Goal: Information Seeking & Learning: Find specific fact

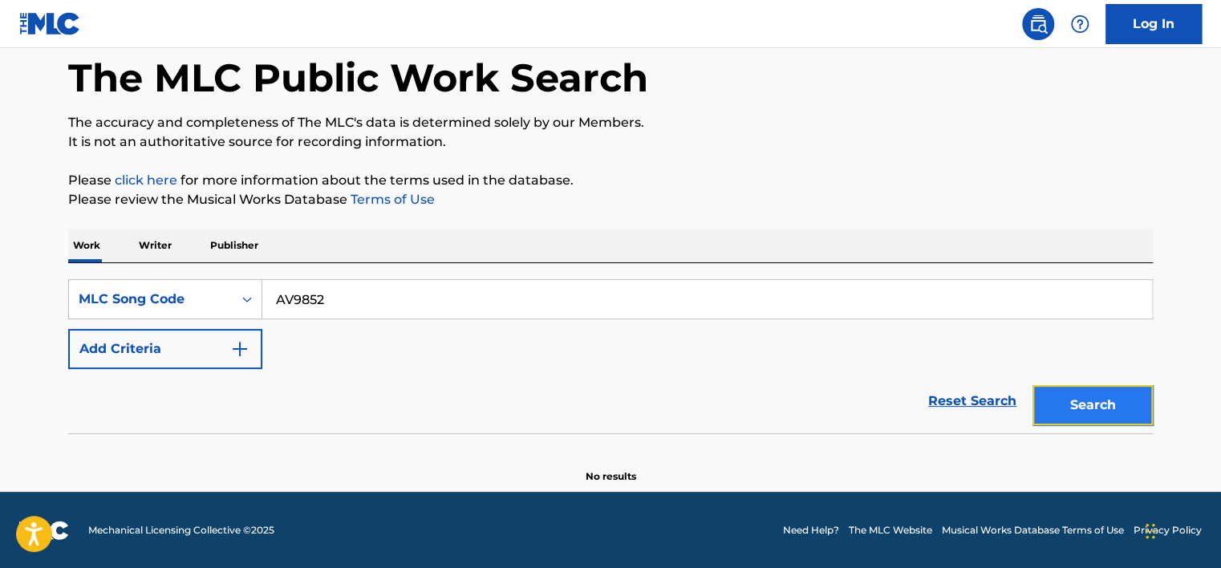
click at [1058, 398] on button "Search" at bounding box center [1093, 405] width 120 height 40
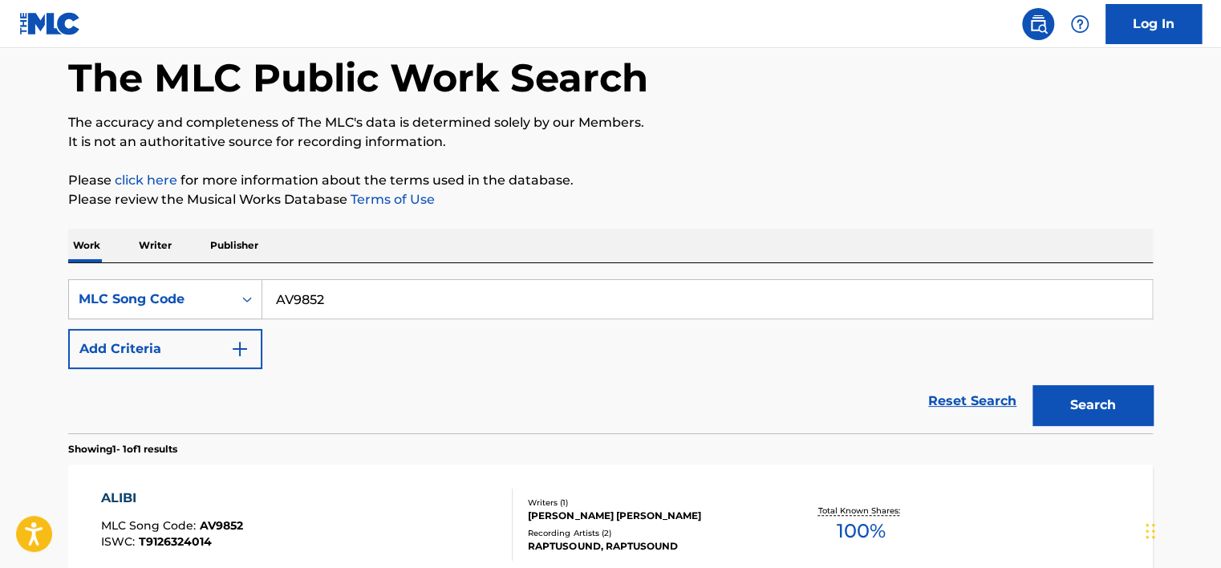
scroll to position [254, 0]
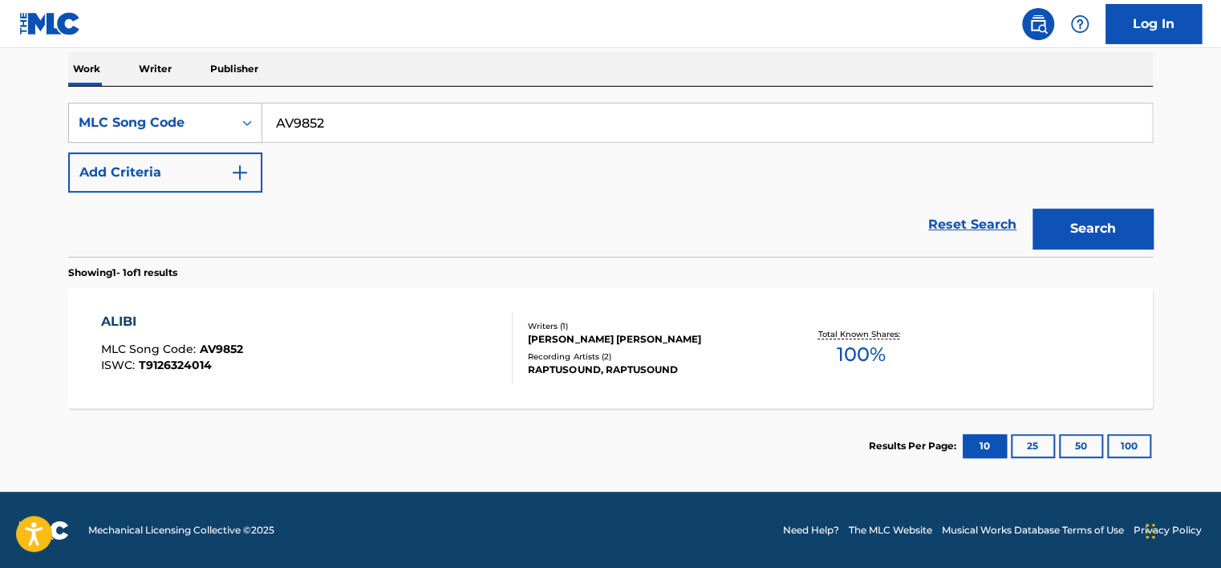
click at [445, 360] on div "ALIBI MLC Song Code : AV9852 ISWC : T9126324014" at bounding box center [307, 348] width 413 height 72
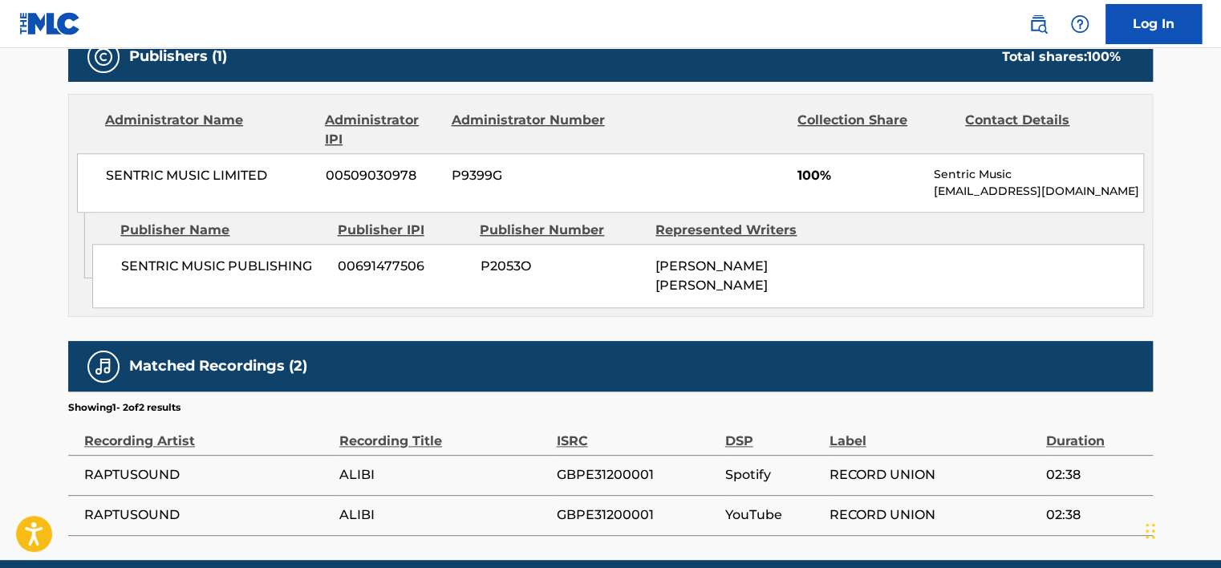
scroll to position [716, 0]
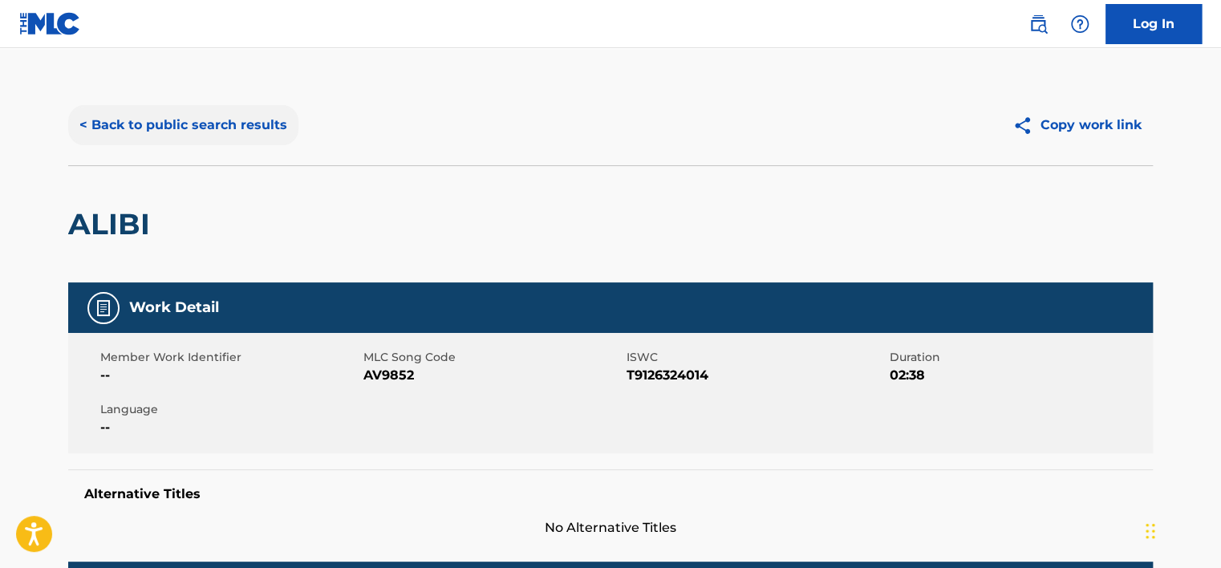
click at [104, 105] on div "< Back to public search results Copy work link" at bounding box center [610, 125] width 1085 height 80
click at [103, 126] on button "< Back to public search results" at bounding box center [183, 125] width 230 height 40
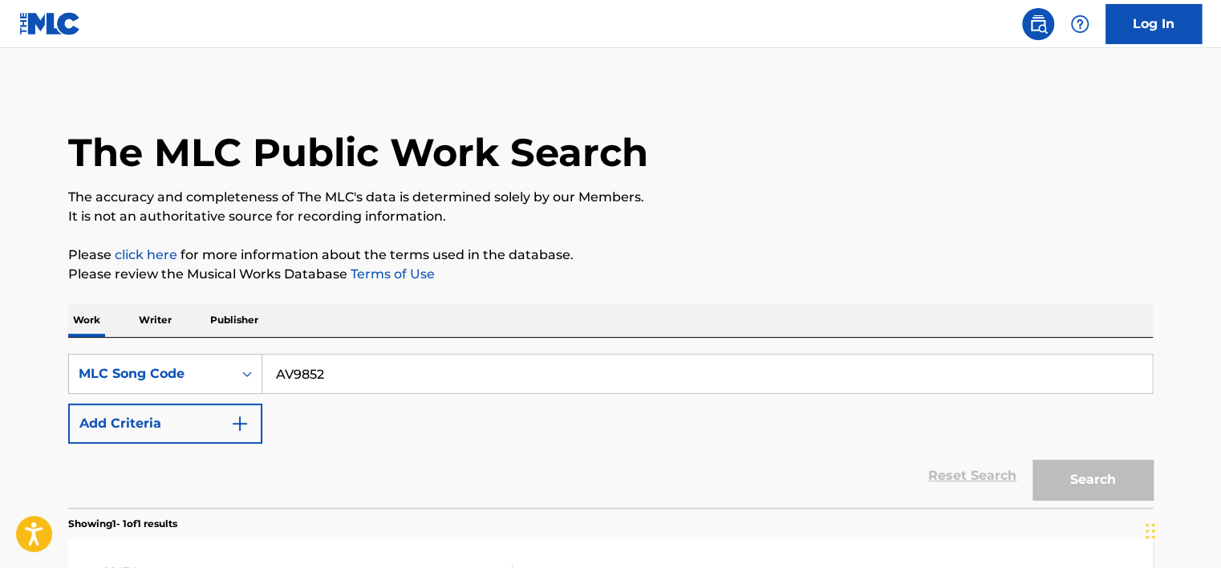
scroll to position [213, 0]
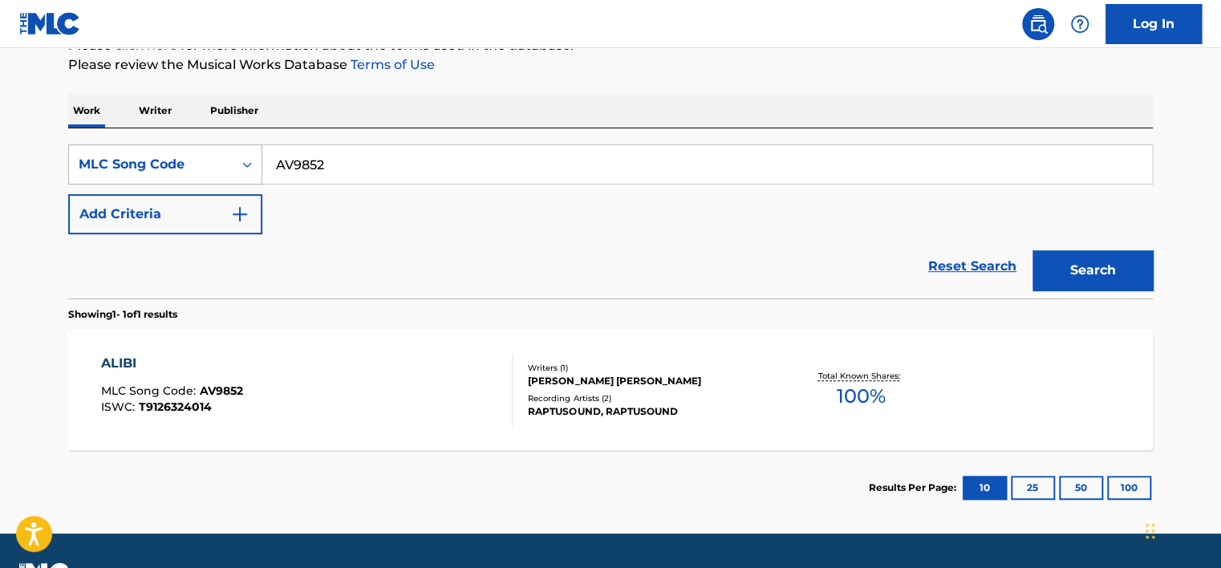
drag, startPoint x: 390, startPoint y: 156, endPoint x: 205, endPoint y: 169, distance: 185.8
click at [205, 169] on div "SearchWithCriteria6bbdce63-d62f-4038-aed6-329671e89a20 MLC Song Code AV9852" at bounding box center [610, 164] width 1085 height 40
paste input "BE5NQ4"
type input "BE5NQ4"
click at [1033, 250] on button "Search" at bounding box center [1093, 270] width 120 height 40
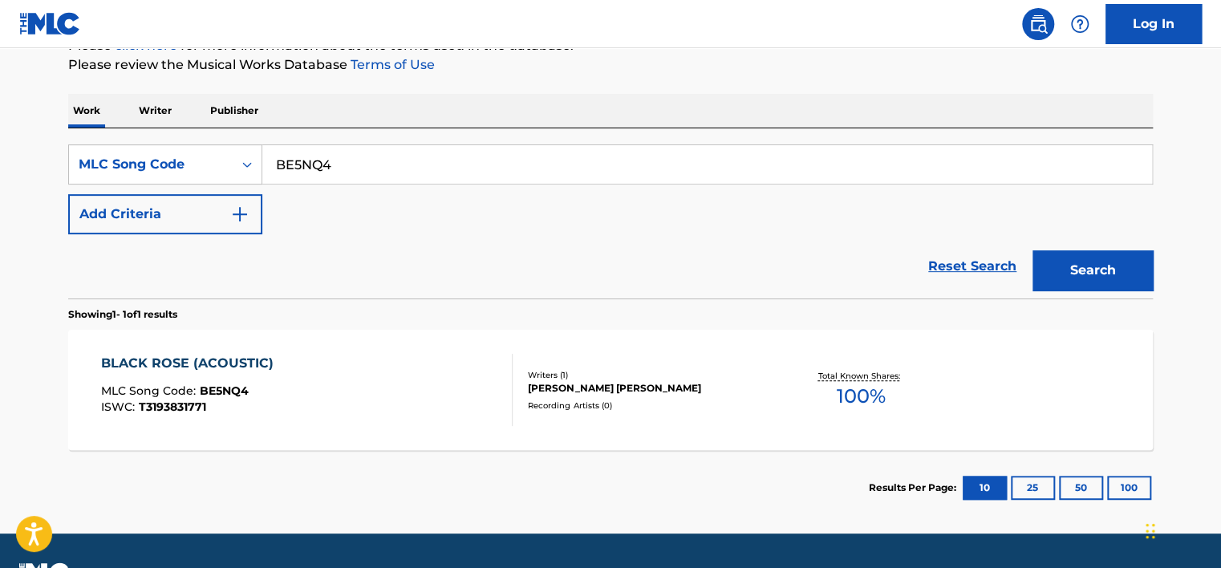
scroll to position [254, 0]
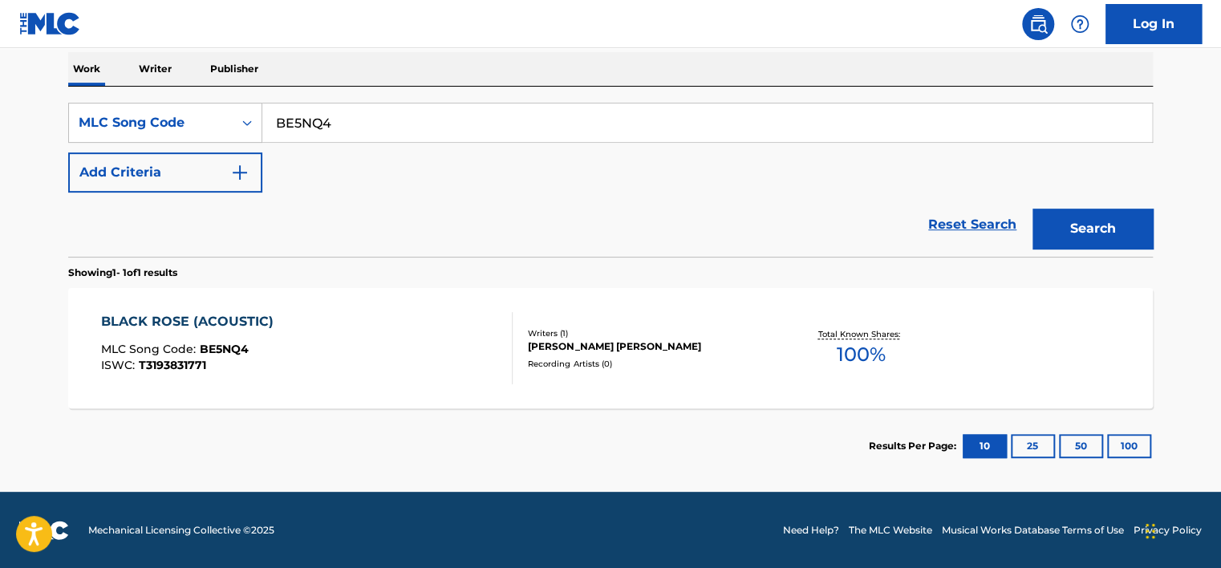
click at [471, 339] on div "BLACK ROSE (ACOUSTIC) MLC Song Code : BE5NQ4 ISWC : T3193831771" at bounding box center [307, 348] width 413 height 72
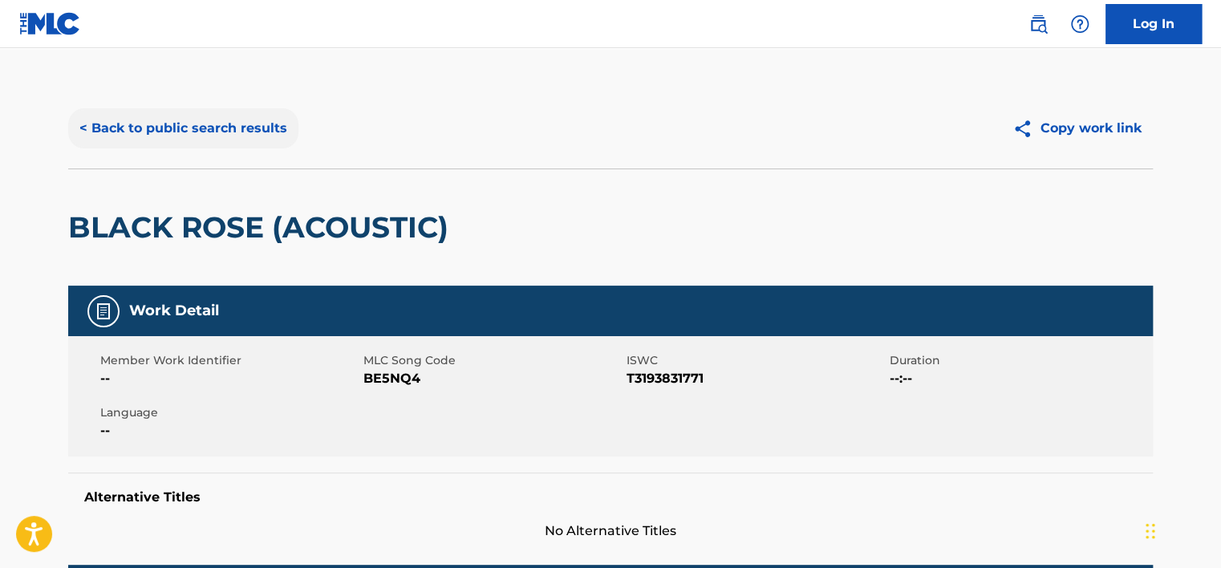
click at [161, 121] on button "< Back to public search results" at bounding box center [183, 128] width 230 height 40
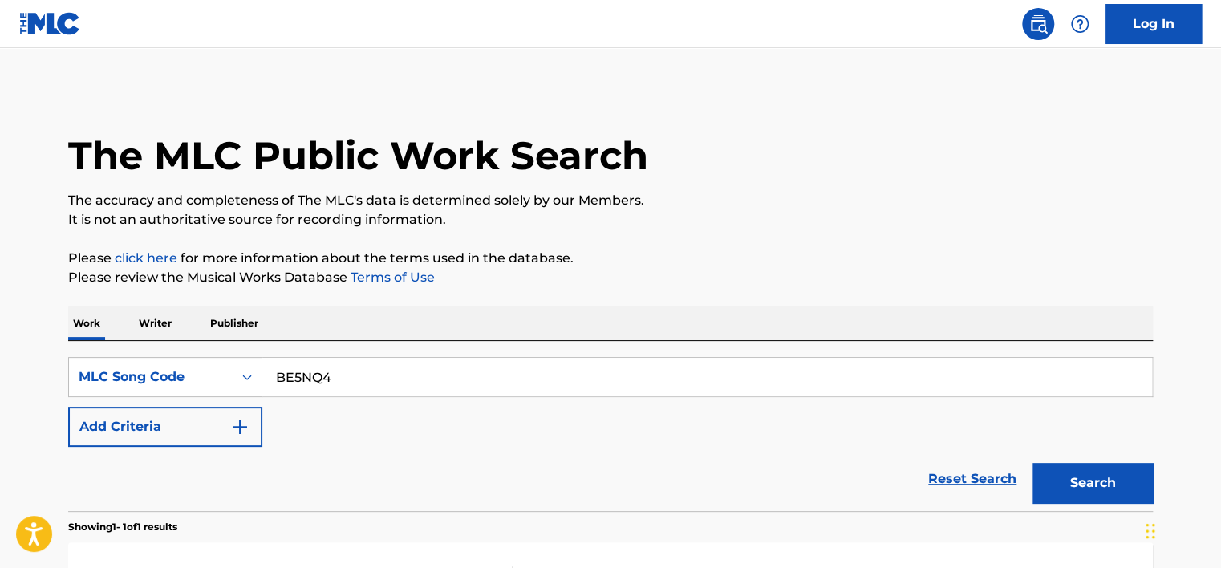
scroll to position [213, 0]
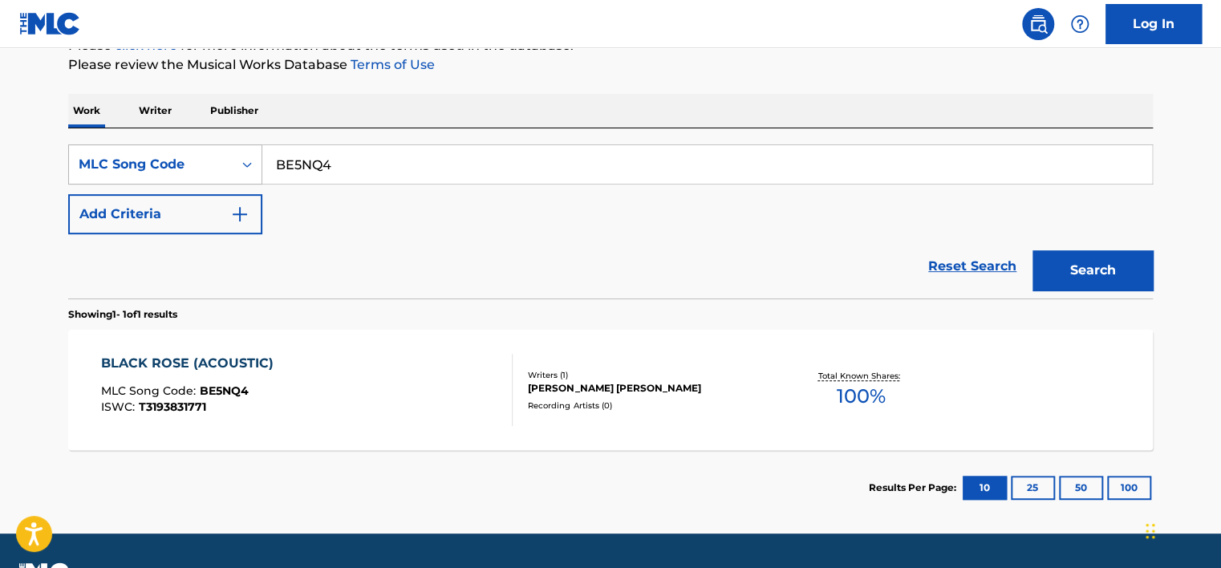
drag, startPoint x: 342, startPoint y: 168, endPoint x: 228, endPoint y: 172, distance: 114.0
click at [229, 172] on div "SearchWithCriteria6bbdce63-d62f-4038-aed6-329671e89a20 MLC Song Code BE5NQ4" at bounding box center [610, 164] width 1085 height 40
paste input "C57542"
type input "C57542"
click at [1076, 283] on button "Search" at bounding box center [1093, 270] width 120 height 40
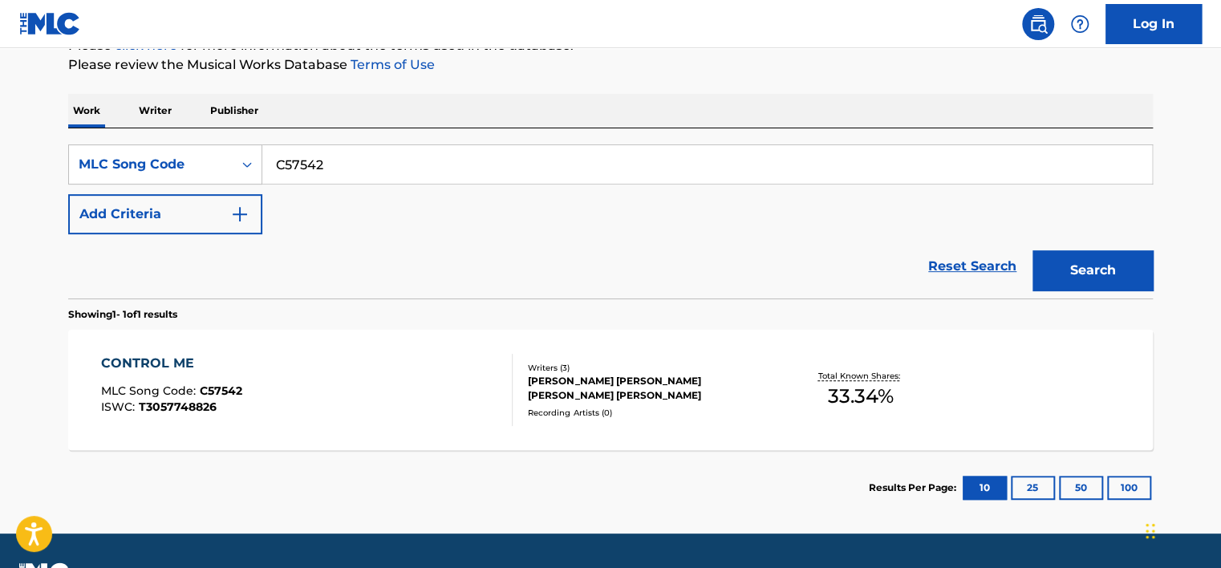
scroll to position [254, 0]
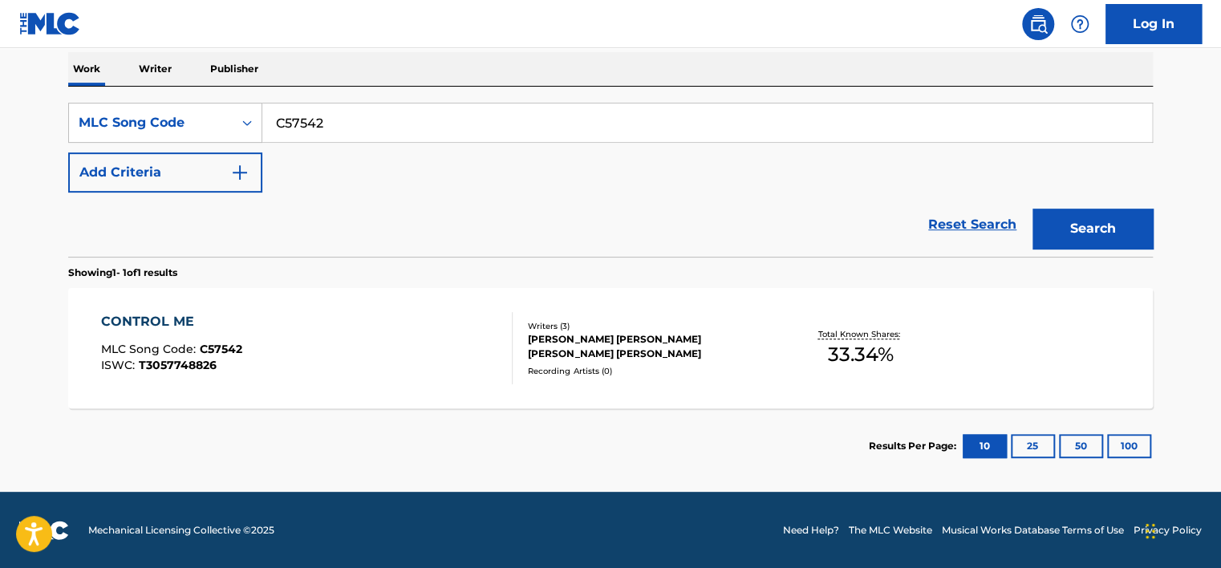
click at [685, 308] on div "CONTROL ME MLC Song Code : C57542 ISWC : T3057748826 Writers ( 3 ) CHRISTOPHER …" at bounding box center [610, 348] width 1085 height 120
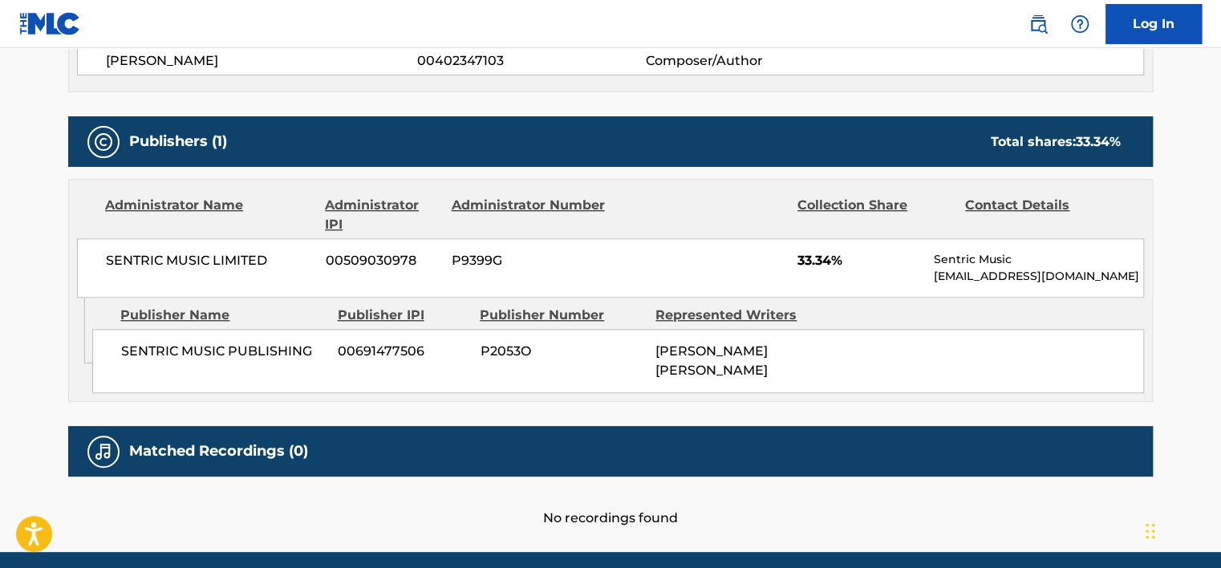
scroll to position [726, 0]
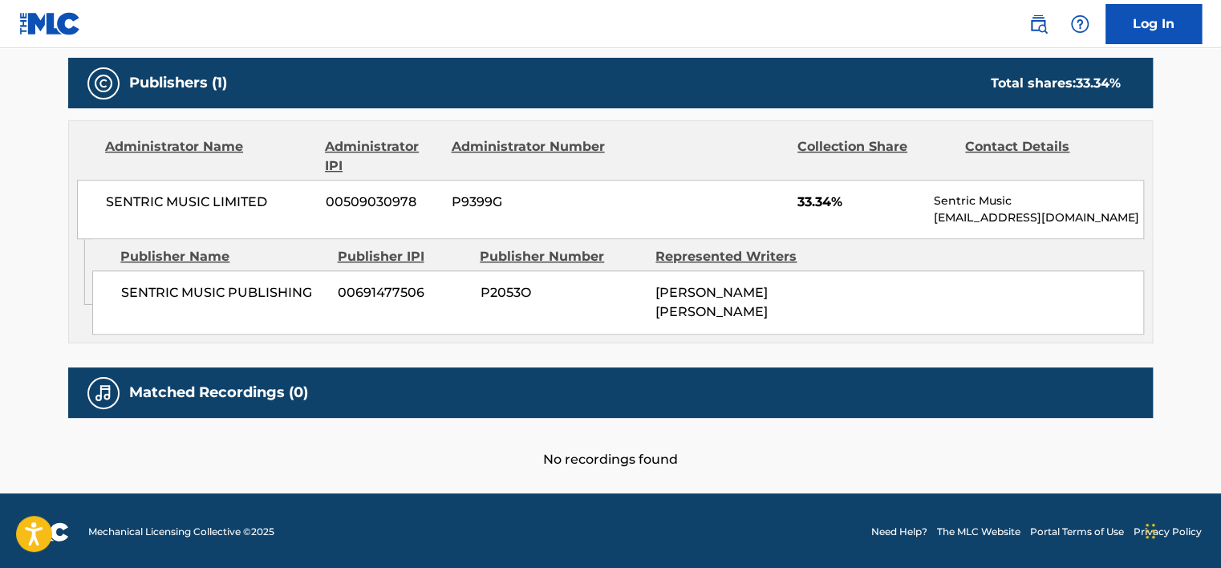
drag, startPoint x: 686, startPoint y: 250, endPoint x: 645, endPoint y: 286, distance: 54.6
click at [645, 286] on div "SENTRIC MUSIC PUBLISHING 00691477506 P2053O [PERSON_NAME] [PERSON_NAME]" at bounding box center [618, 302] width 1052 height 64
drag, startPoint x: 726, startPoint y: 304, endPoint x: 656, endPoint y: 289, distance: 71.5
click at [656, 289] on div "[PERSON_NAME] [PERSON_NAME]" at bounding box center [738, 302] width 164 height 39
copy span "[PERSON_NAME] [PERSON_NAME]"
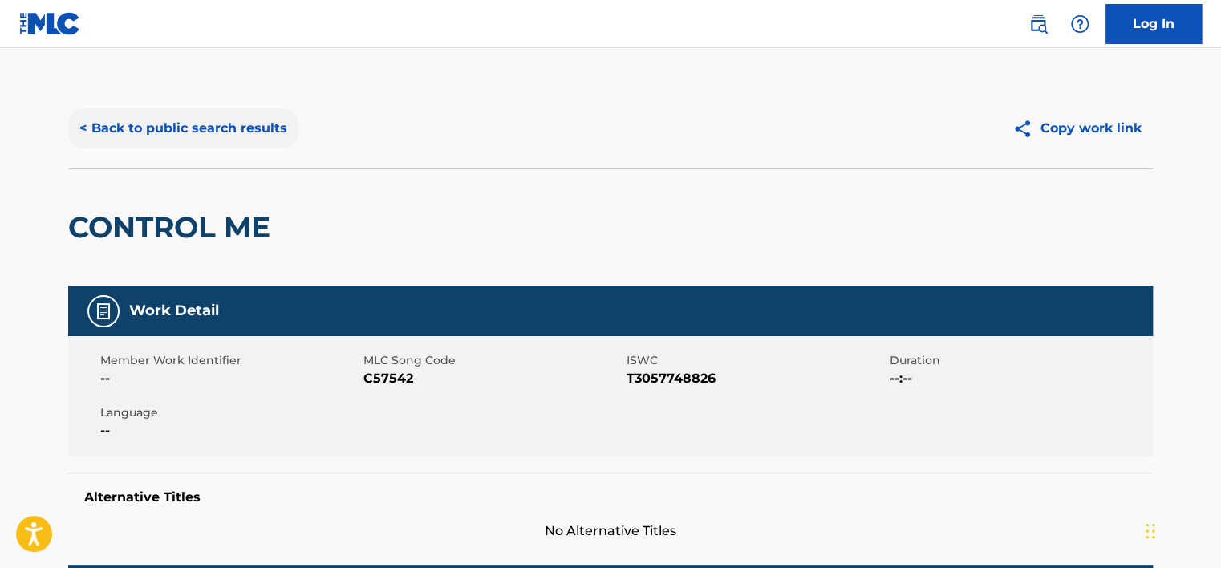
scroll to position [0, 0]
drag, startPoint x: 180, startPoint y: 114, endPoint x: 180, endPoint y: 141, distance: 27.3
click at [180, 141] on button "< Back to public search results" at bounding box center [183, 128] width 230 height 40
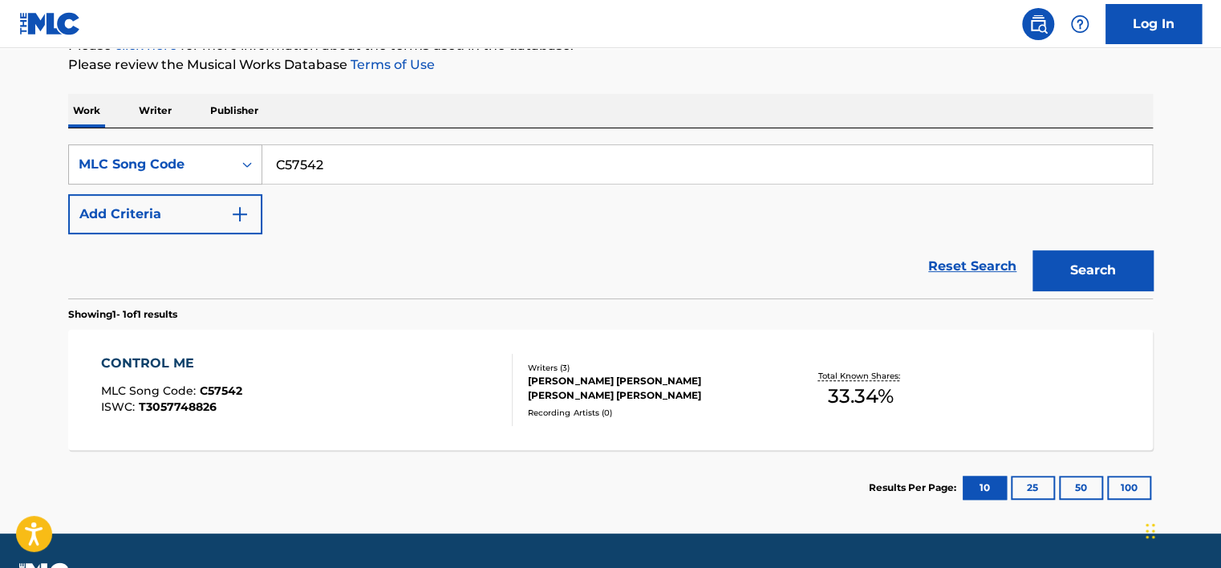
click at [229, 168] on div "MLC Song Code" at bounding box center [165, 164] width 194 height 40
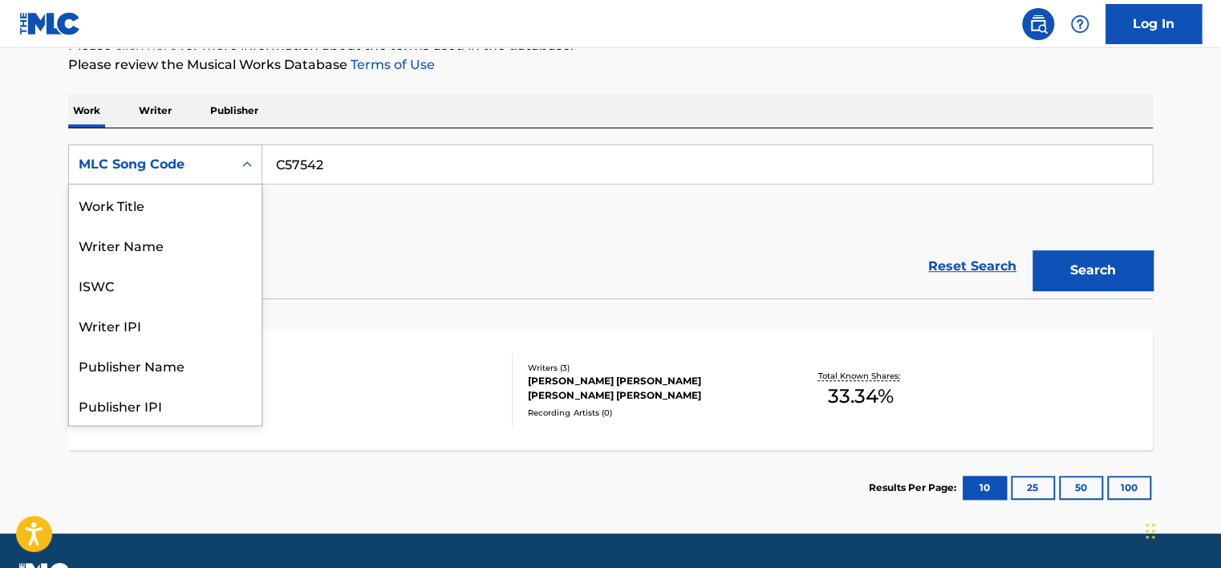
scroll to position [80, 0]
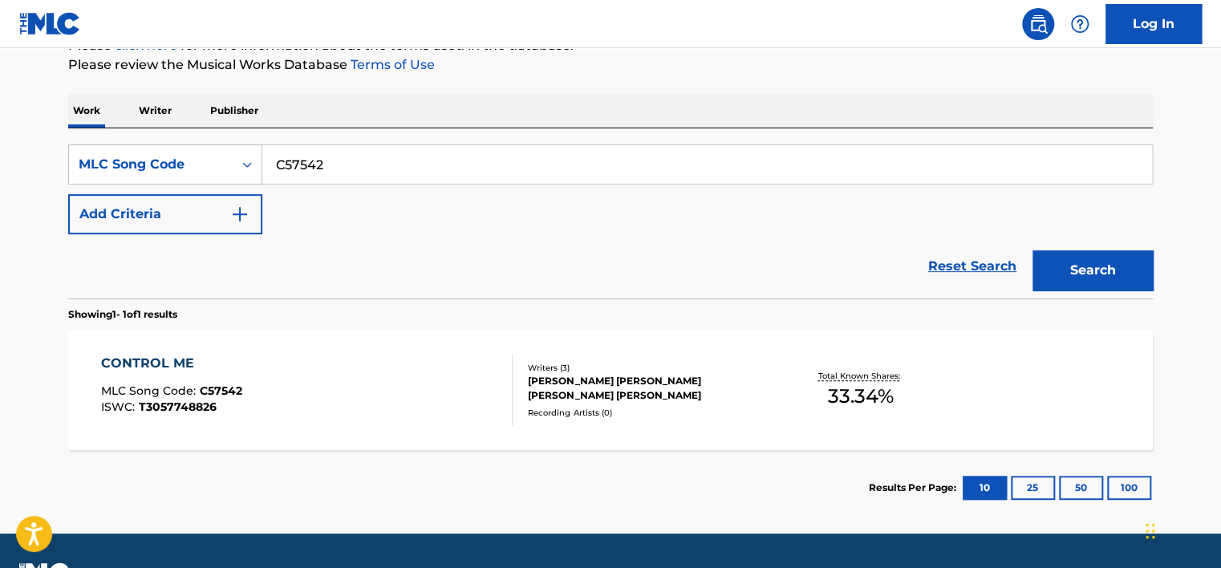
click at [165, 104] on p "Writer" at bounding box center [155, 111] width 43 height 34
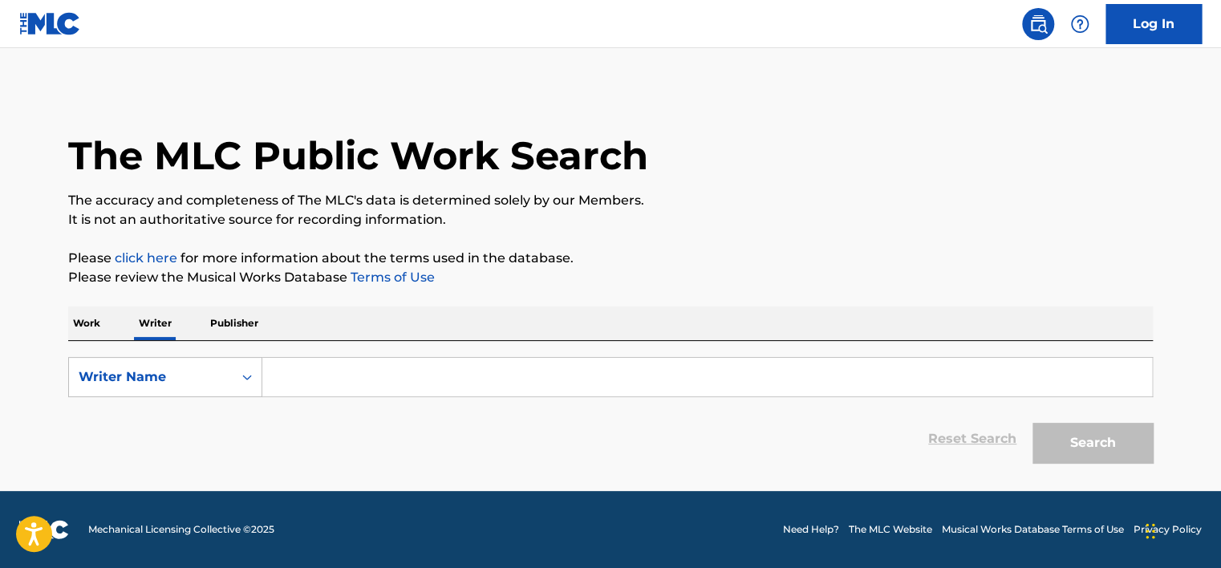
click at [301, 370] on input "Search Form" at bounding box center [707, 377] width 890 height 39
paste input "[PERSON_NAME] [PERSON_NAME]"
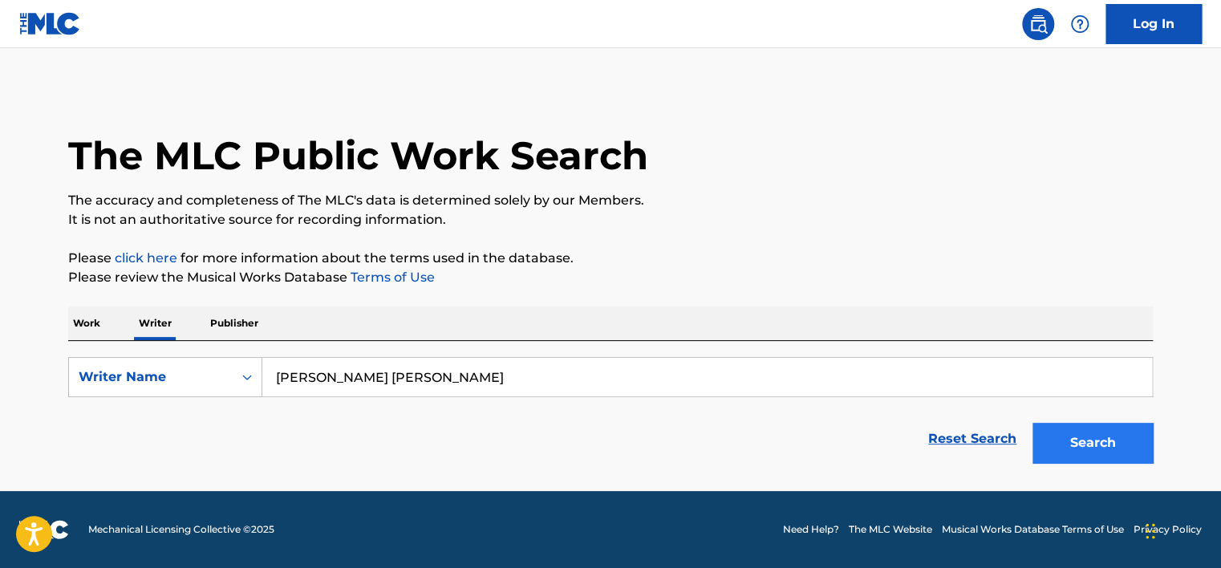
type input "[PERSON_NAME] [PERSON_NAME]"
click at [1067, 430] on button "Search" at bounding box center [1093, 443] width 120 height 40
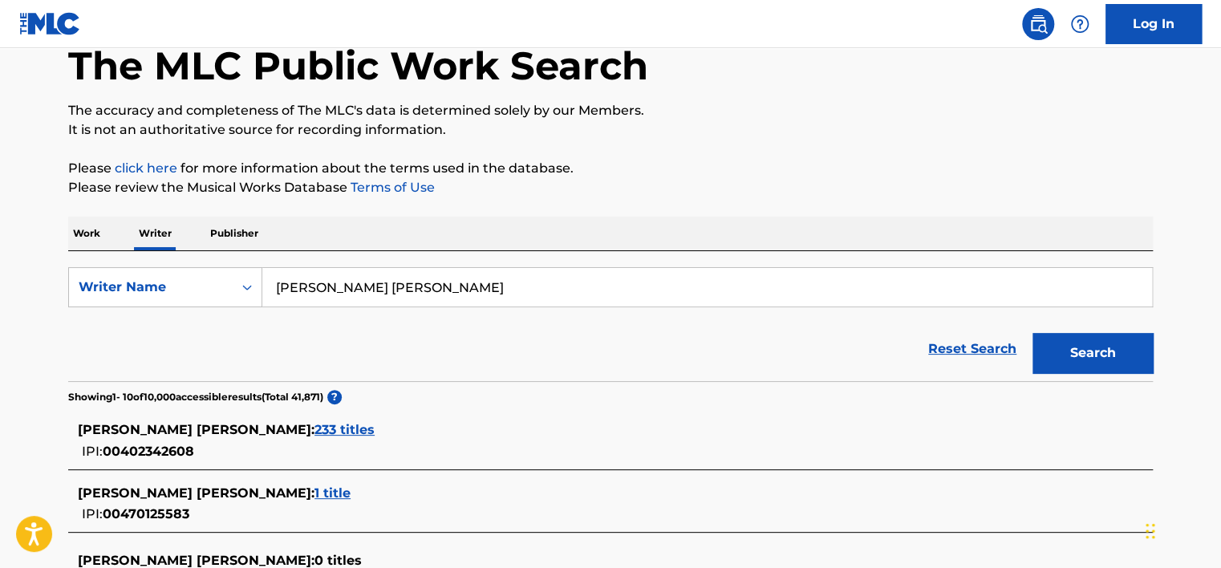
scroll to position [263, 0]
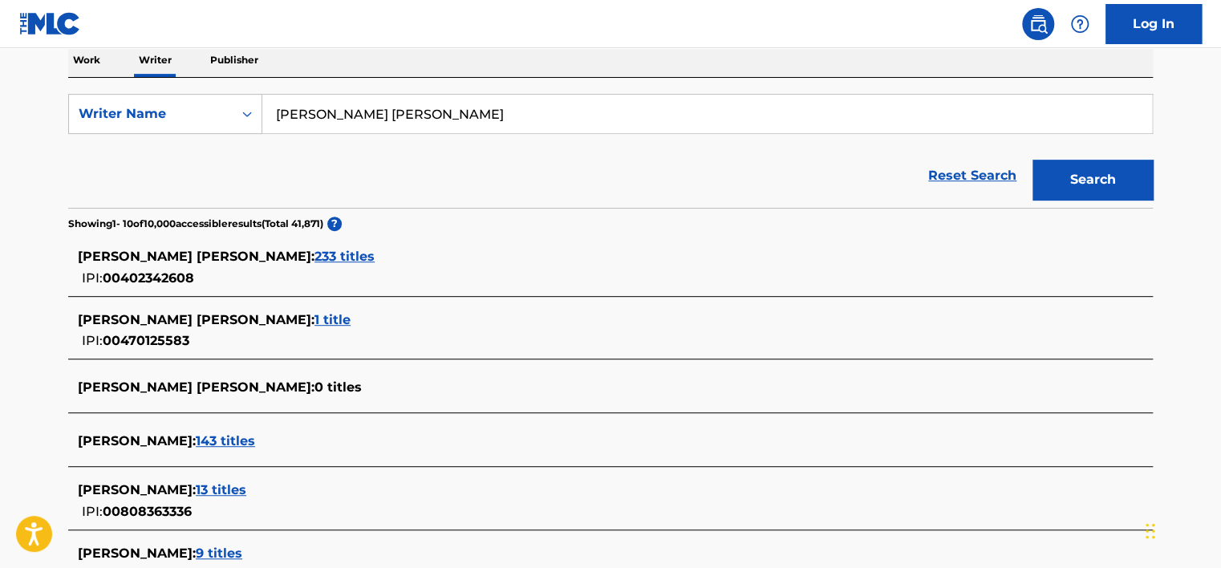
click at [315, 259] on span "233 titles" at bounding box center [345, 256] width 60 height 15
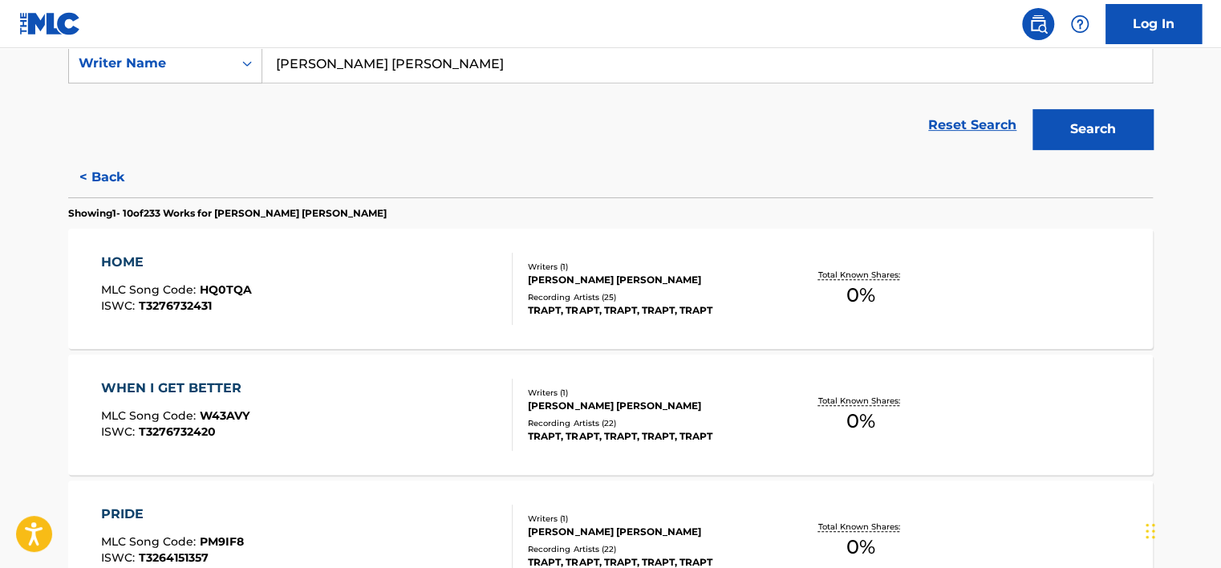
scroll to position [315, 0]
click at [450, 289] on div "HOME MLC Song Code : HQ0TQA ISWC : T3276732431" at bounding box center [307, 288] width 413 height 72
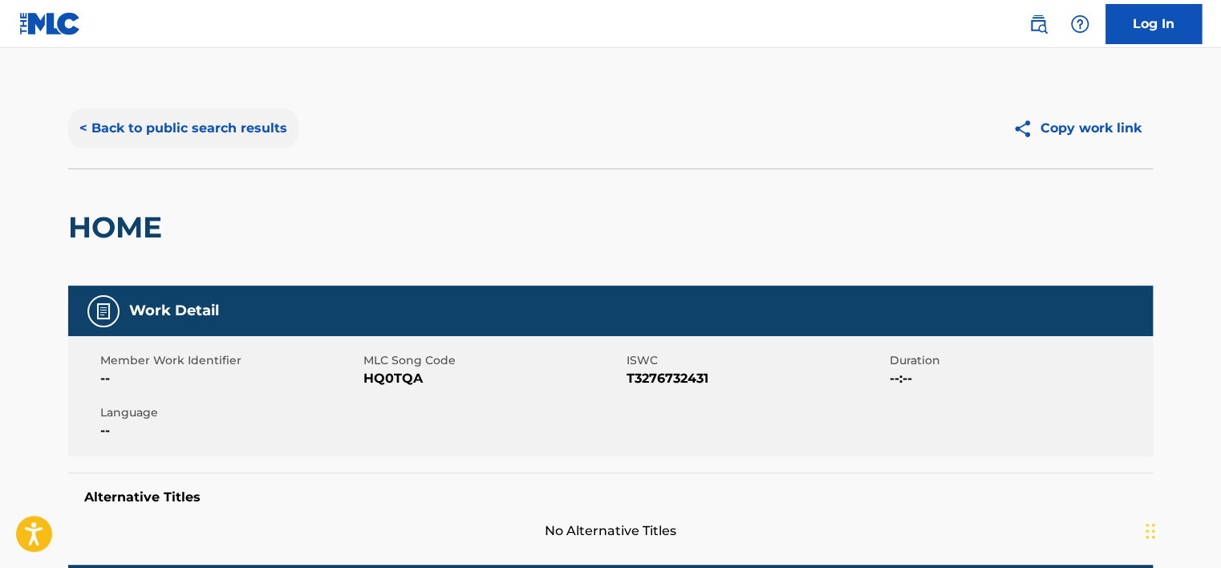
click at [105, 137] on button "< Back to public search results" at bounding box center [183, 128] width 230 height 40
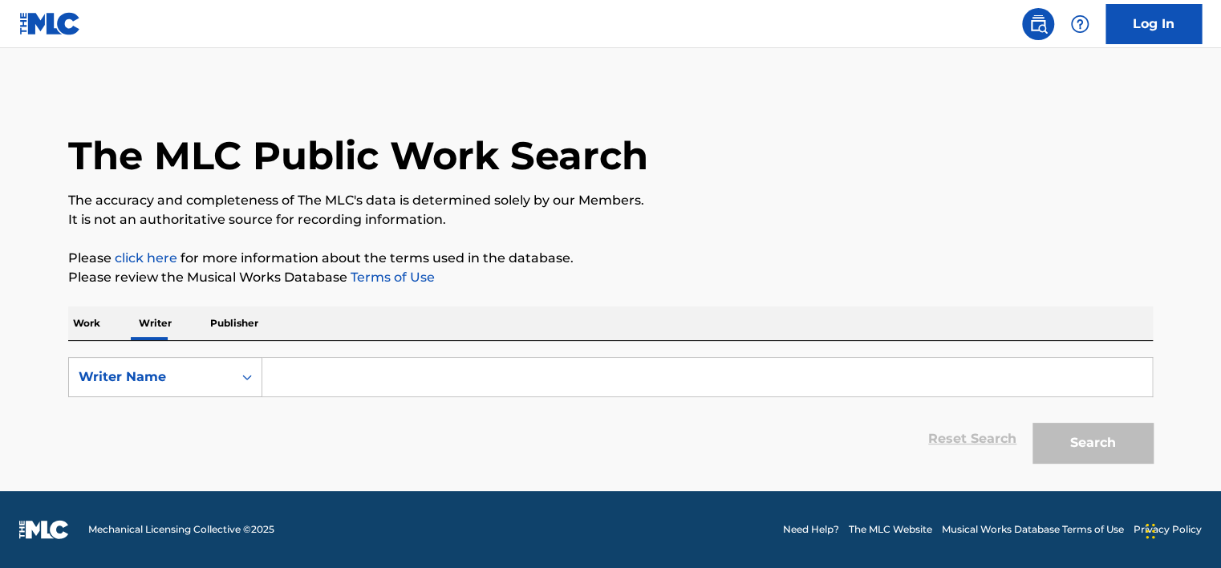
click at [299, 360] on input "Search Form" at bounding box center [707, 377] width 890 height 39
paste input "[PERSON_NAME] [PERSON_NAME]"
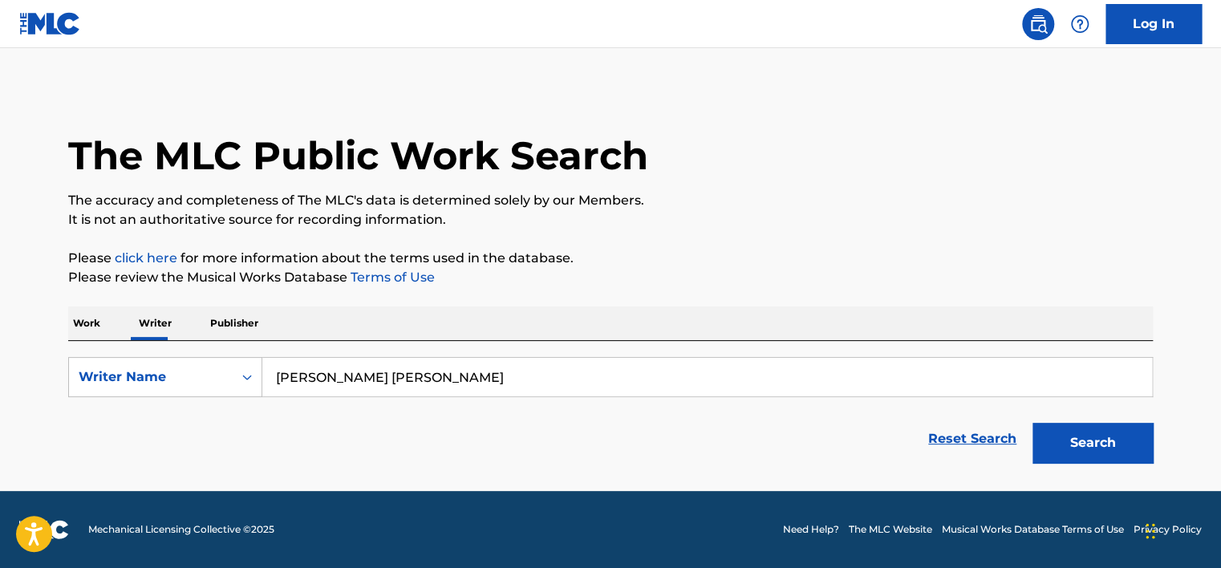
type input "[PERSON_NAME] [PERSON_NAME]"
click at [1033, 423] on button "Search" at bounding box center [1093, 443] width 120 height 40
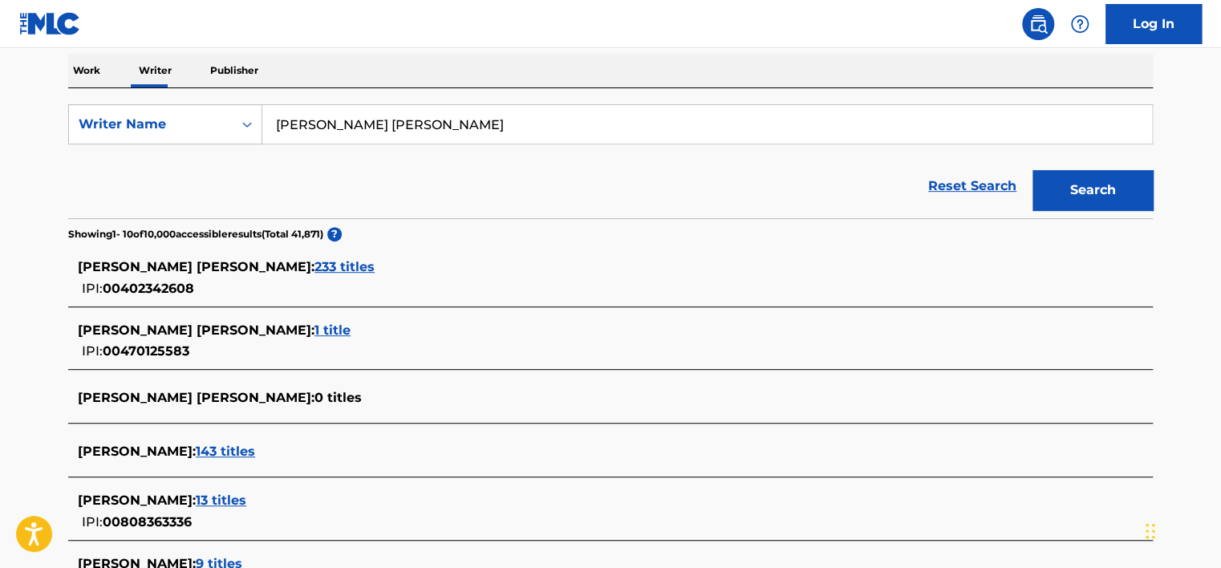
scroll to position [270, 0]
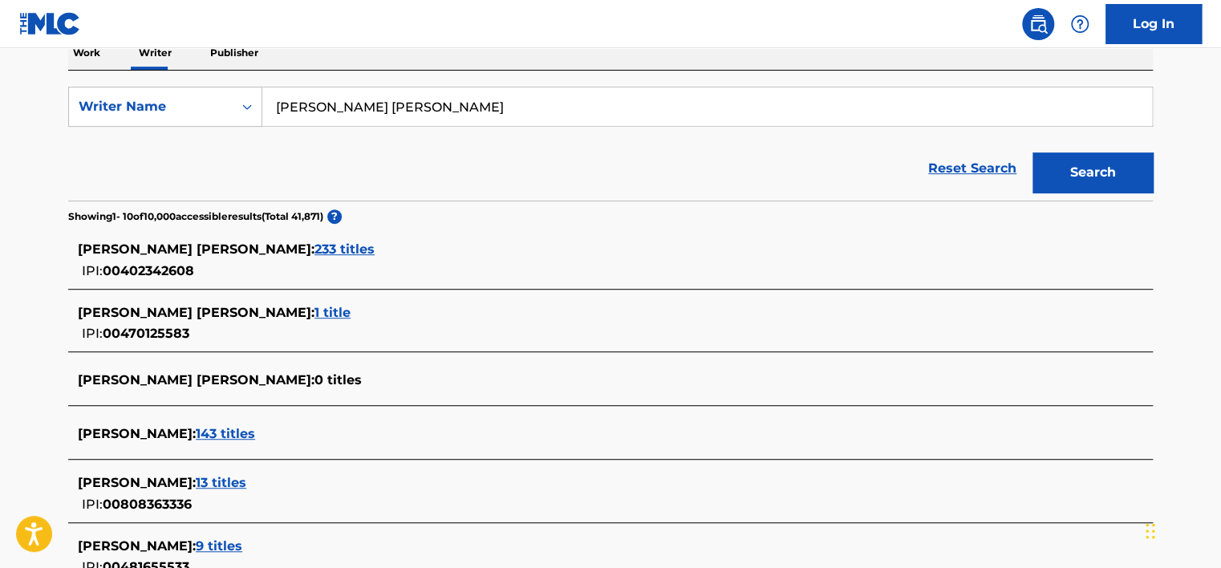
click at [331, 244] on span "233 titles" at bounding box center [345, 249] width 60 height 15
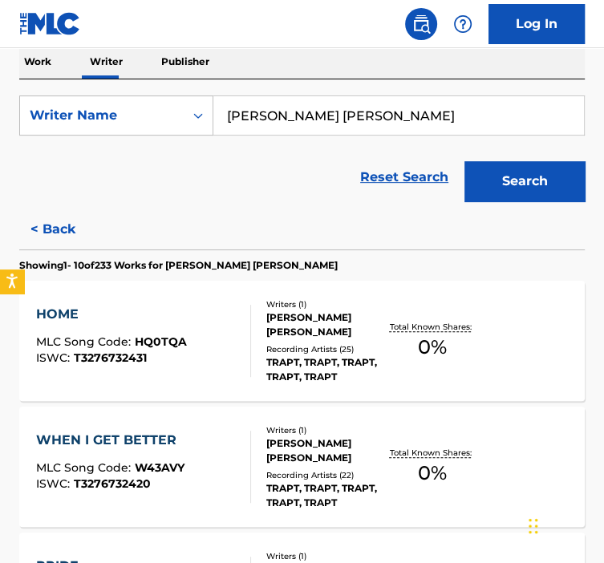
scroll to position [217, 0]
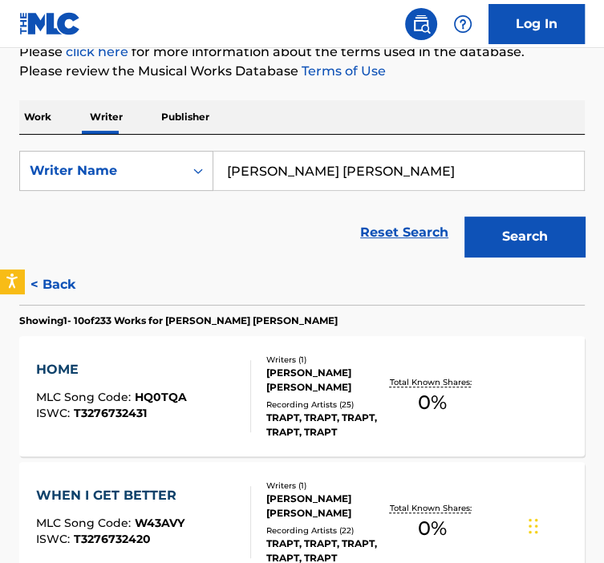
click at [35, 124] on p "Work" at bounding box center [37, 117] width 37 height 34
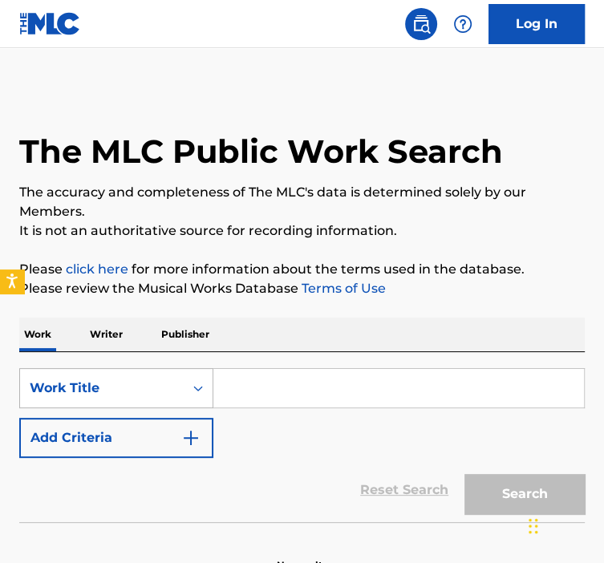
scroll to position [95, 0]
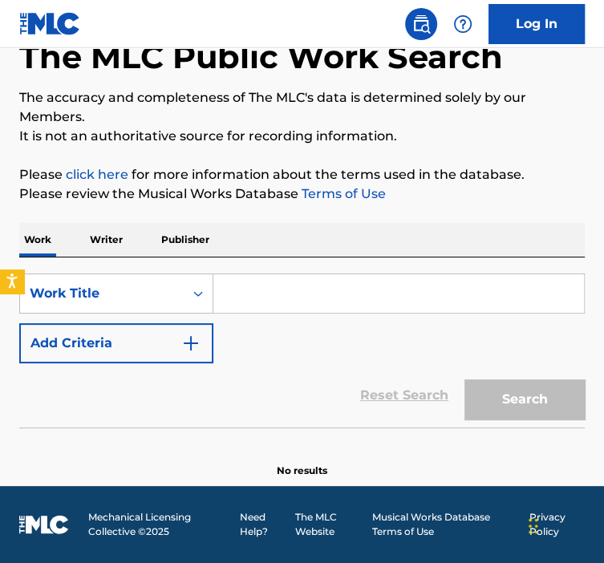
click at [263, 288] on input "Search Form" at bounding box center [398, 293] width 371 height 39
paste input "ABOVE IT ALL"
click at [263, 288] on input "Search Form" at bounding box center [398, 293] width 371 height 39
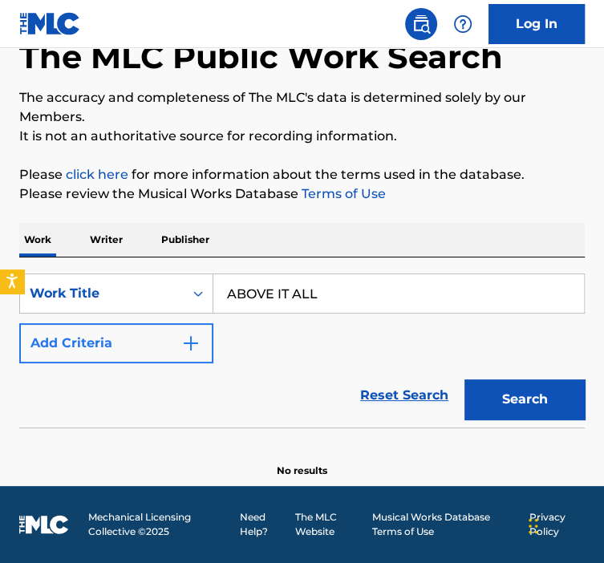
type input "ABOVE IT ALL"
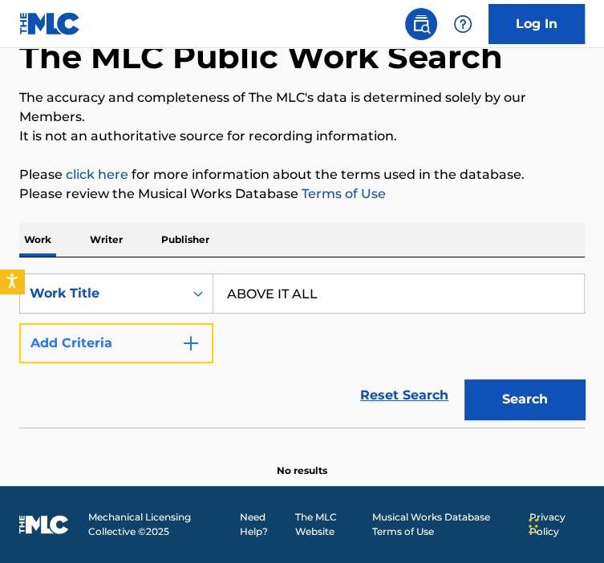
click at [185, 340] on img "Search Form" at bounding box center [190, 343] width 19 height 19
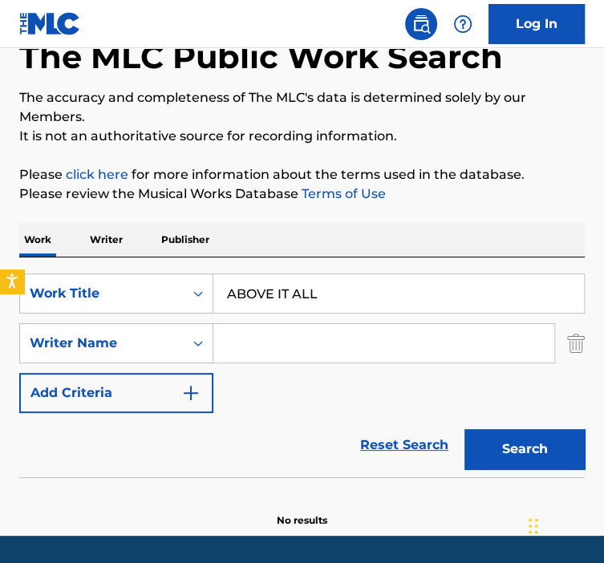
click at [250, 343] on input "Search Form" at bounding box center [383, 343] width 341 height 39
paste input "[PERSON_NAME] [PERSON_NAME]"
click at [465, 429] on button "Search" at bounding box center [525, 449] width 120 height 40
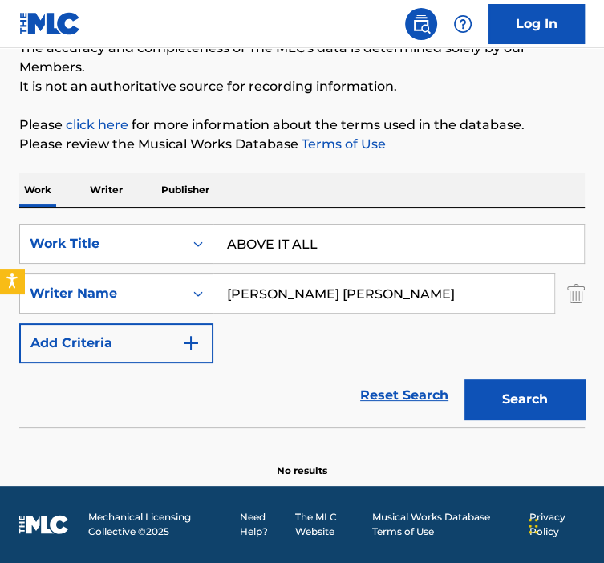
scroll to position [144, 0]
click at [388, 297] on input "[PERSON_NAME] [PERSON_NAME]" at bounding box center [383, 293] width 341 height 39
click at [465, 380] on button "Search" at bounding box center [525, 400] width 120 height 40
drag, startPoint x: 327, startPoint y: 292, endPoint x: 124, endPoint y: 307, distance: 203.6
click at [124, 307] on div "SearchWithCriteriab930084f-857e-408f-9c75-24d408ea760f Writer Name [PERSON_NAME…" at bounding box center [302, 294] width 566 height 40
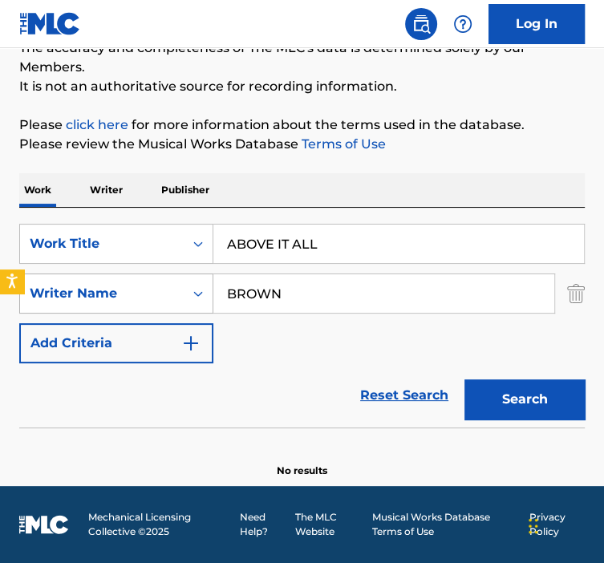
type input "BROWN"
click at [465, 380] on button "Search" at bounding box center [525, 400] width 120 height 40
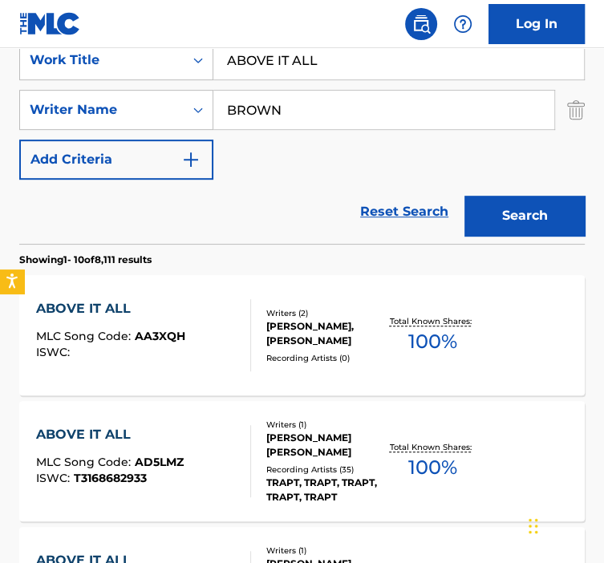
scroll to position [425, 0]
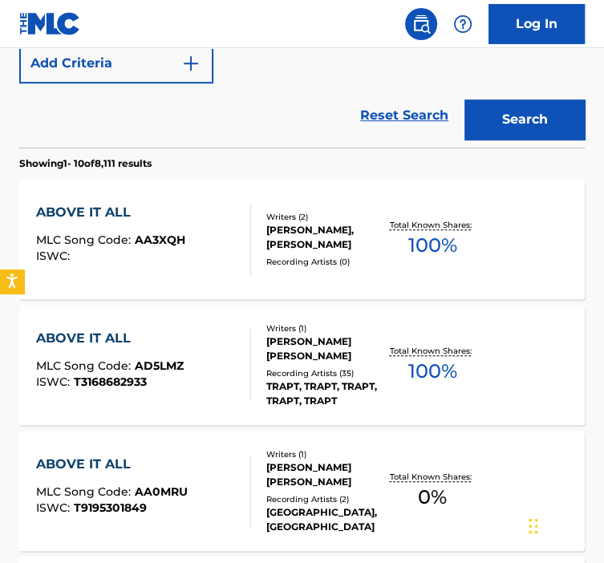
click at [334, 380] on div "TRAPT, TRAPT, TRAPT, TRAPT, TRAPT" at bounding box center [325, 394] width 119 height 29
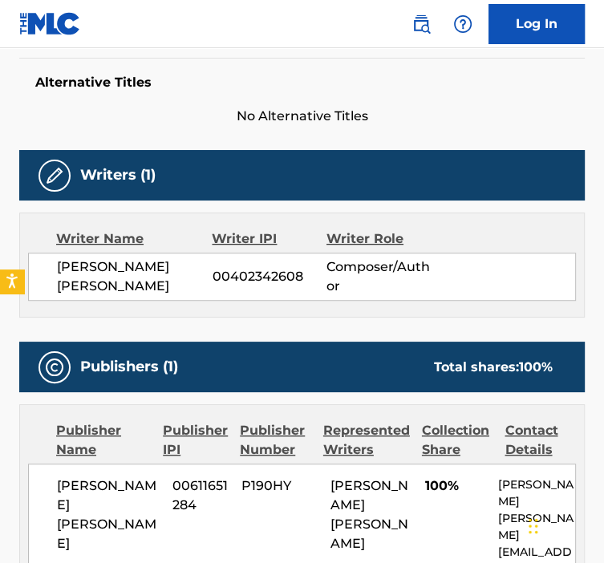
scroll to position [421, 0]
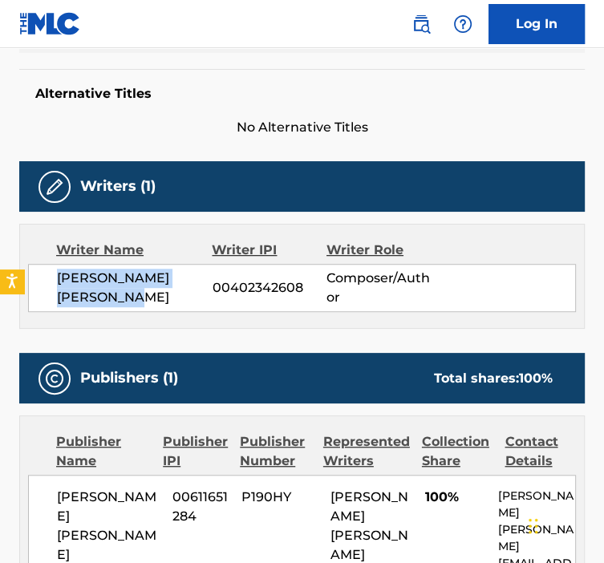
drag, startPoint x: 126, startPoint y: 291, endPoint x: 55, endPoint y: 272, distance: 73.2
click at [55, 272] on div "[PERSON_NAME] [PERSON_NAME] 00402342608 Composer/Author" at bounding box center [302, 288] width 548 height 48
copy span "[PERSON_NAME] [PERSON_NAME]"
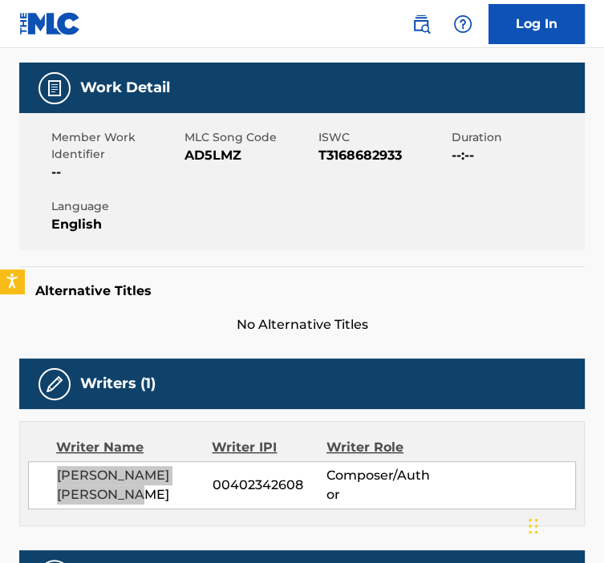
scroll to position [173, 0]
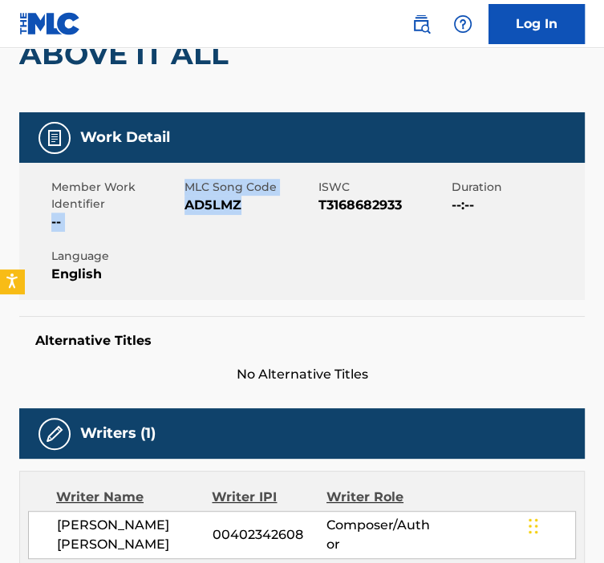
drag, startPoint x: 250, startPoint y: 209, endPoint x: 167, endPoint y: 201, distance: 83.9
click at [167, 201] on div "Member Work Identifier -- MLC Song Code AD5LMZ ISWC T3168682933 Duration --:-- …" at bounding box center [302, 231] width 566 height 137
drag, startPoint x: 167, startPoint y: 201, endPoint x: 289, endPoint y: 230, distance: 125.4
click at [289, 230] on div "MLC Song Code AD5LMZ" at bounding box center [251, 205] width 133 height 53
click at [254, 210] on span "AD5LMZ" at bounding box center [249, 205] width 129 height 19
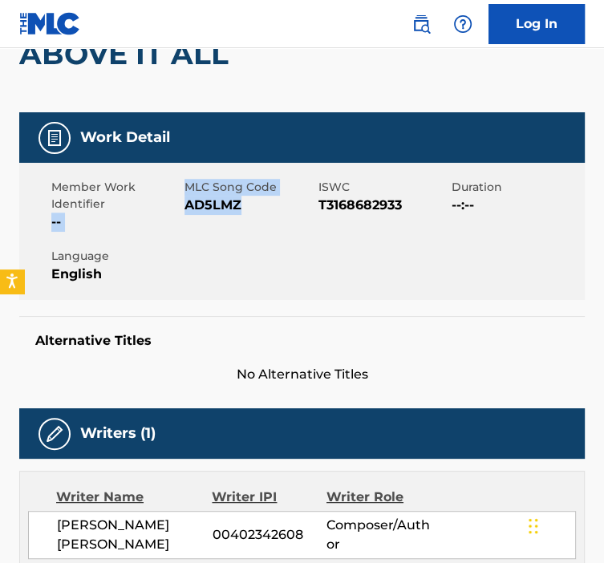
click at [238, 216] on div "MLC Song Code AD5LMZ" at bounding box center [251, 205] width 133 height 53
click at [253, 205] on span "AD5LMZ" at bounding box center [249, 205] width 129 height 19
drag, startPoint x: 238, startPoint y: 206, endPoint x: 187, endPoint y: 208, distance: 51.4
click at [187, 208] on span "AD5LMZ" at bounding box center [249, 205] width 129 height 19
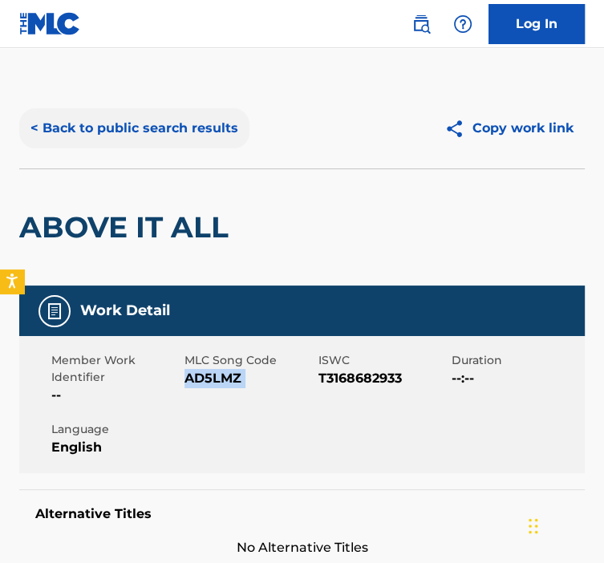
click at [59, 135] on button "< Back to public search results" at bounding box center [134, 128] width 230 height 40
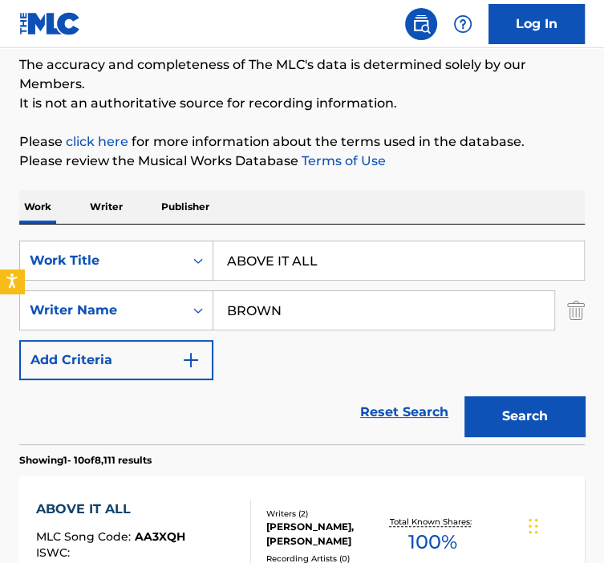
scroll to position [121, 0]
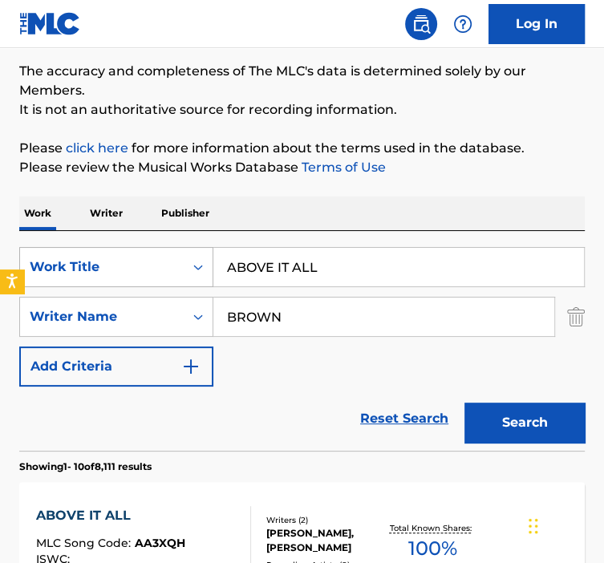
drag, startPoint x: 327, startPoint y: 251, endPoint x: 178, endPoint y: 264, distance: 149.8
click at [179, 264] on div "SearchWithCriteria92b5e073-b914-4d6b-9528-b853f195f867 Work Title ABOVE IT ALL" at bounding box center [302, 267] width 566 height 40
paste input "LIBI"
type input "ALIBI"
click at [222, 319] on input "BROWN" at bounding box center [383, 317] width 341 height 39
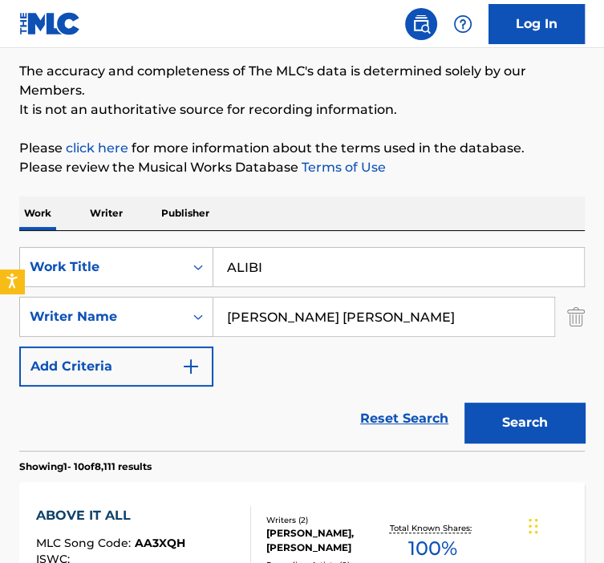
type input "[PERSON_NAME] [PERSON_NAME]"
click at [465, 403] on button "Search" at bounding box center [525, 423] width 120 height 40
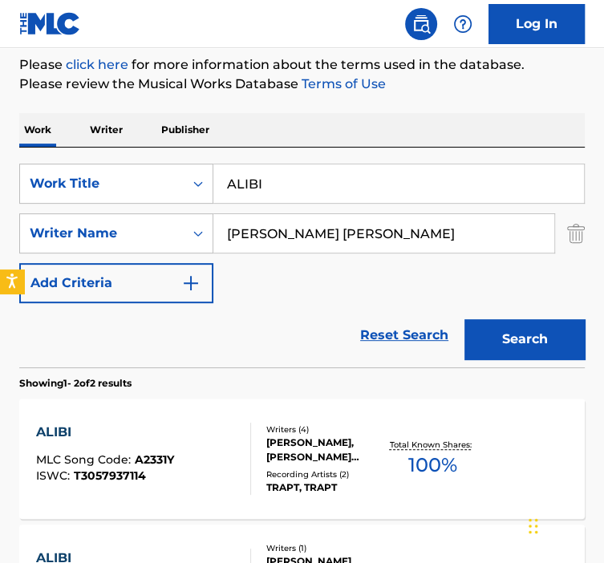
scroll to position [446, 0]
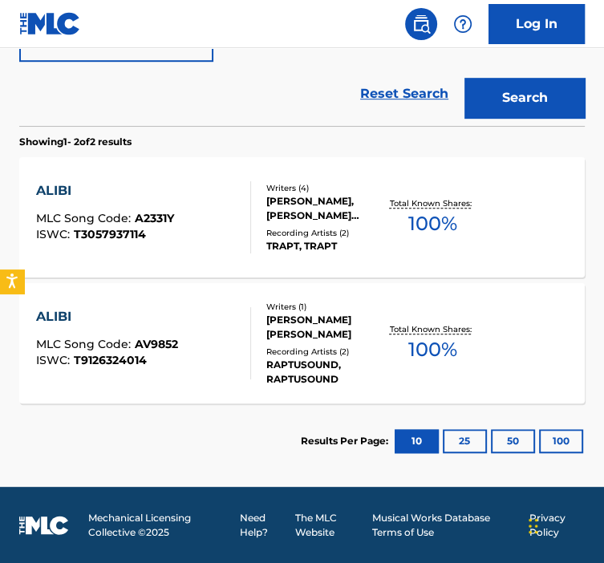
click at [234, 307] on div "ALIBI MLC Song Code : AV9852 ISWC : T9126324014" at bounding box center [143, 343] width 215 height 72
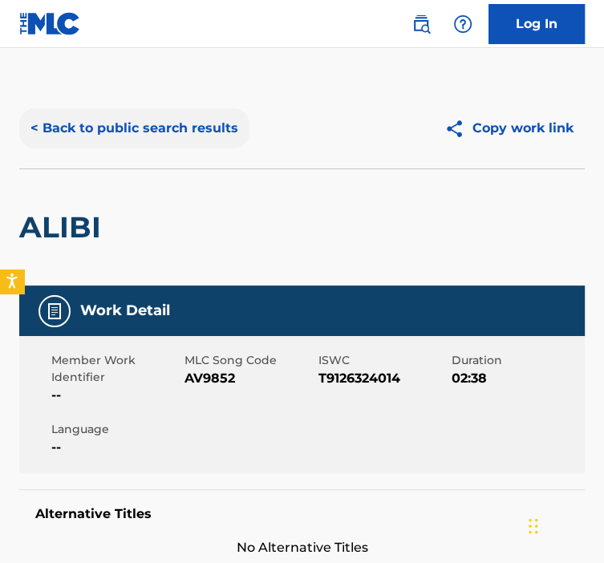
click at [125, 144] on button "< Back to public search results" at bounding box center [134, 128] width 230 height 40
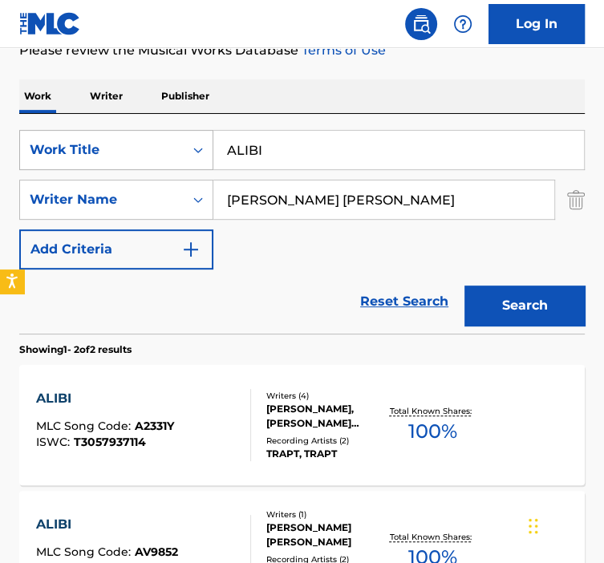
drag, startPoint x: 299, startPoint y: 156, endPoint x: 154, endPoint y: 151, distance: 144.5
click at [155, 152] on div "SearchWithCriteria92b5e073-b914-4d6b-9528-b853f195f867 Work Title ALIBI" at bounding box center [302, 150] width 566 height 40
paste input "NCHOR"
type input "ANCHOR"
click at [465, 286] on button "Search" at bounding box center [525, 306] width 120 height 40
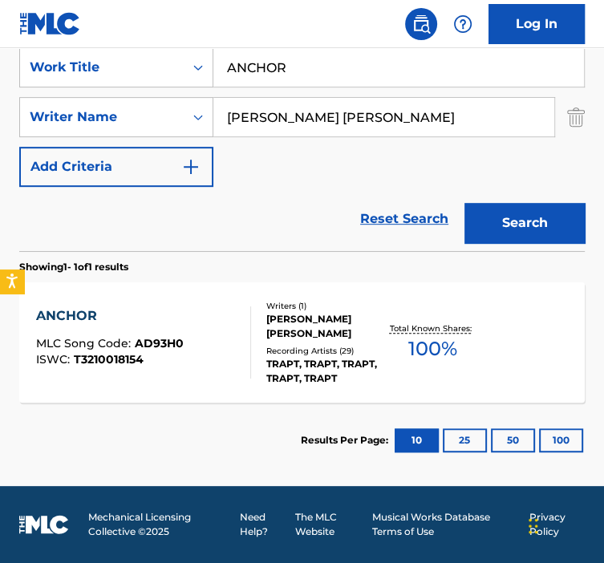
scroll to position [321, 0]
click at [335, 323] on div "[PERSON_NAME] [PERSON_NAME]" at bounding box center [325, 326] width 119 height 29
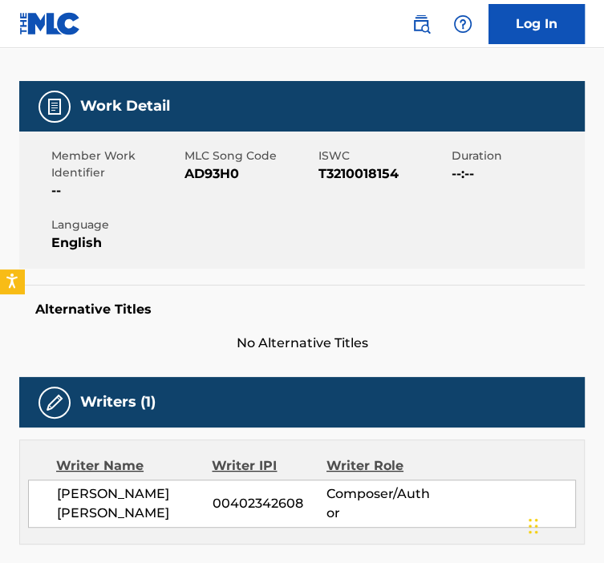
scroll to position [173, 0]
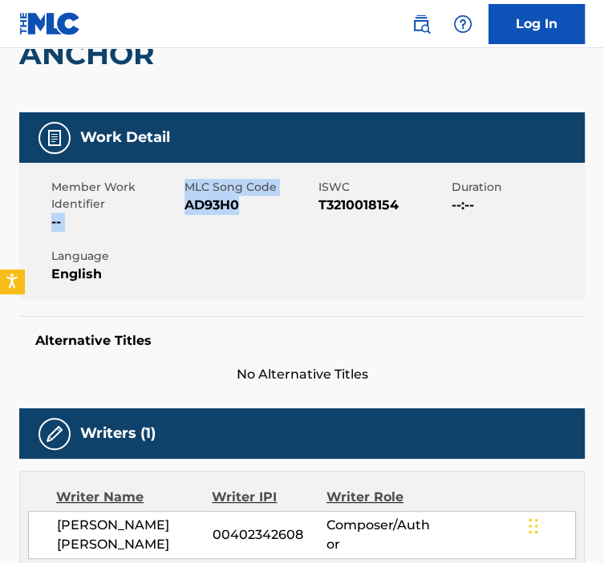
drag, startPoint x: 241, startPoint y: 207, endPoint x: 173, endPoint y: 206, distance: 67.4
click at [173, 206] on div "Member Work Identifier -- MLC Song Code AD93H0 ISWC T3210018154 Duration --:-- …" at bounding box center [302, 231] width 566 height 137
drag, startPoint x: 173, startPoint y: 206, endPoint x: 266, endPoint y: 238, distance: 97.7
click at [266, 238] on div "Member Work Identifier -- MLC Song Code AD93H0 ISWC T3210018154 Duration --:-- …" at bounding box center [302, 231] width 566 height 137
click at [247, 211] on span "AD93H0" at bounding box center [249, 205] width 129 height 19
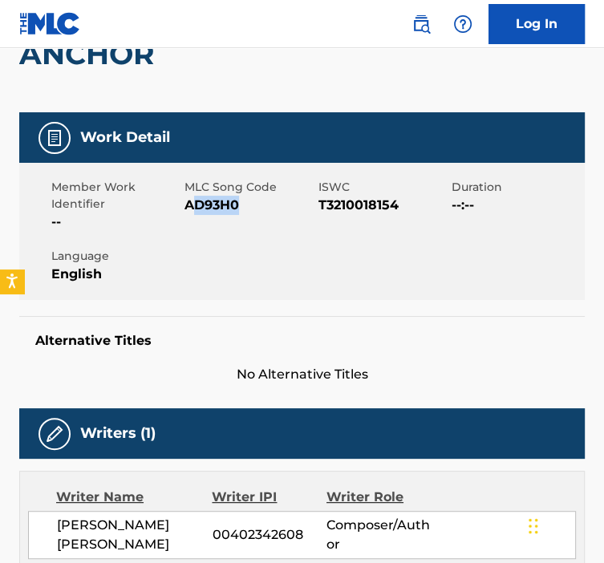
drag, startPoint x: 250, startPoint y: 227, endPoint x: 189, endPoint y: 209, distance: 62.7
click at [189, 209] on span "AD93H0" at bounding box center [249, 205] width 129 height 19
drag, startPoint x: 189, startPoint y: 209, endPoint x: 250, endPoint y: 197, distance: 62.3
click at [250, 197] on div "Member Work Identifier -- MLC Song Code AD93H0 ISWC T3210018154 Duration --:-- …" at bounding box center [302, 231] width 566 height 137
click at [235, 220] on div "MLC Song Code AD93H0" at bounding box center [251, 205] width 133 height 53
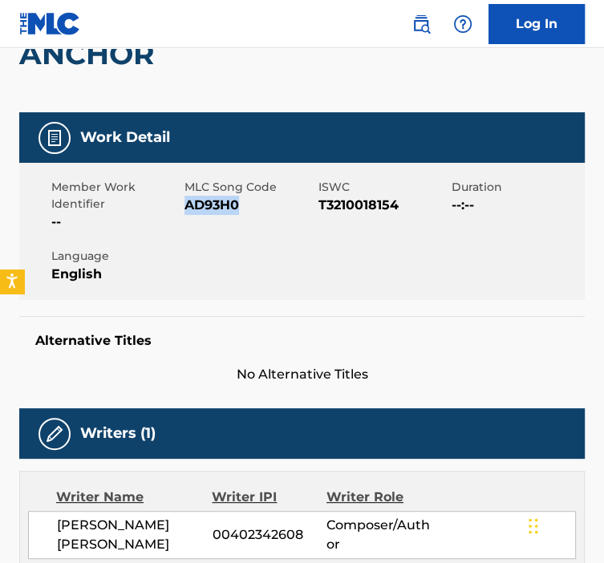
drag, startPoint x: 240, startPoint y: 209, endPoint x: 186, endPoint y: 207, distance: 53.8
click at [186, 207] on span "AD93H0" at bounding box center [249, 205] width 129 height 19
copy span "AD93H0"
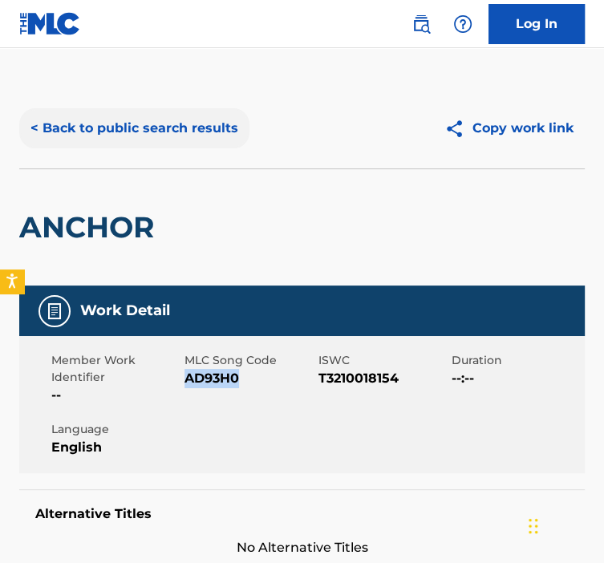
click at [132, 137] on button "< Back to public search results" at bounding box center [134, 128] width 230 height 40
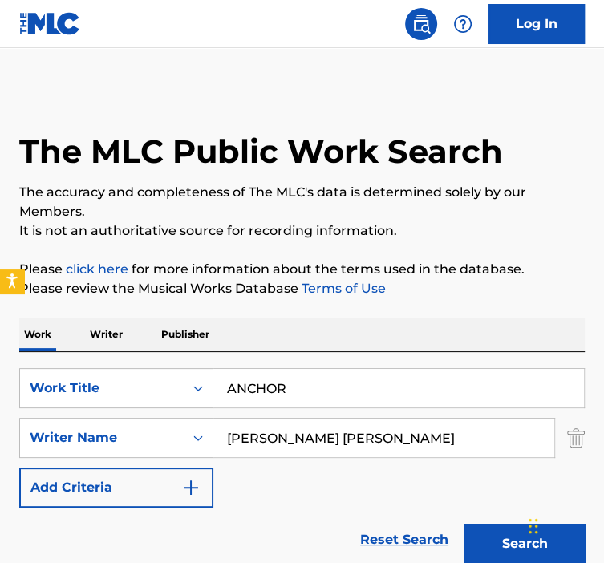
scroll to position [230, 0]
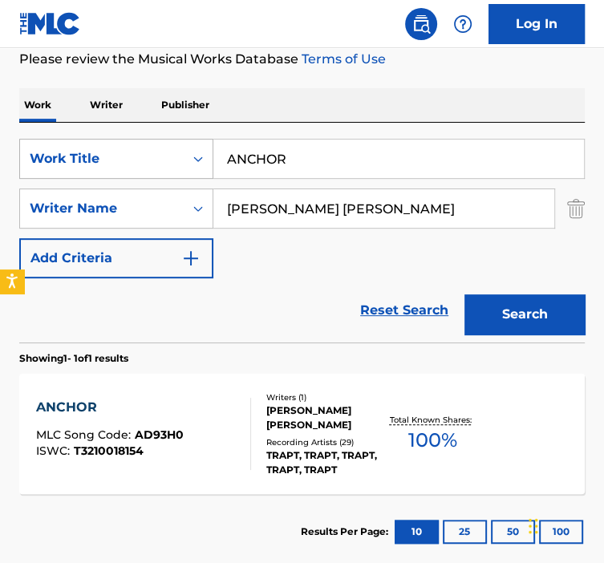
drag, startPoint x: 281, startPoint y: 166, endPoint x: 210, endPoint y: 165, distance: 70.6
click at [205, 165] on div "SearchWithCriteria92b5e073-b914-4d6b-9528-b853f195f867 Work Title ANCHOR" at bounding box center [302, 159] width 566 height 40
drag, startPoint x: 274, startPoint y: 155, endPoint x: 194, endPoint y: 151, distance: 79.6
click at [196, 151] on div "SearchWithCriteria92b5e073-b914-4d6b-9528-b853f195f867 Work Title ANCHOR" at bounding box center [302, 159] width 566 height 40
paste input "RE YOU WITH ME"
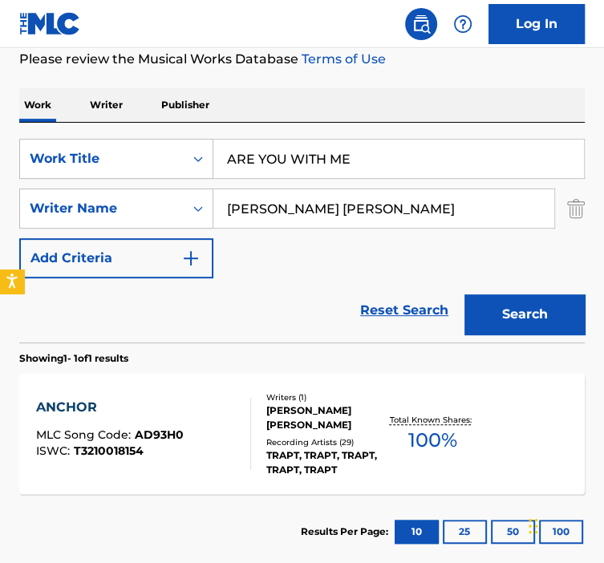
type input "ARE YOU WITH ME"
click at [514, 306] on button "Search" at bounding box center [525, 315] width 120 height 40
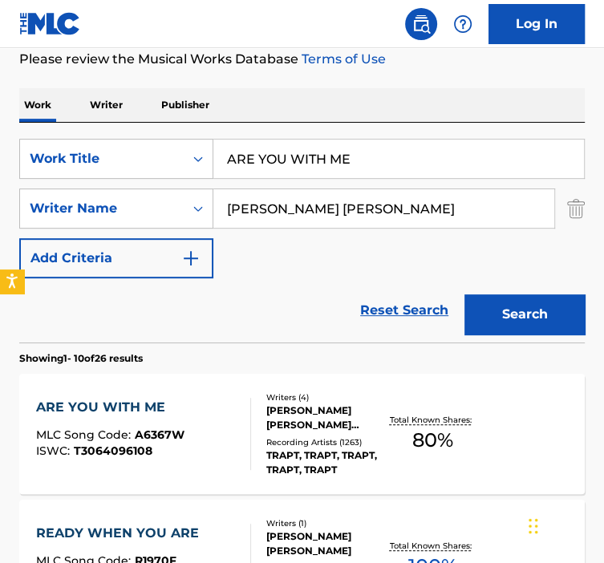
click at [279, 445] on div "Recording Artists ( 1263 )" at bounding box center [325, 443] width 119 height 12
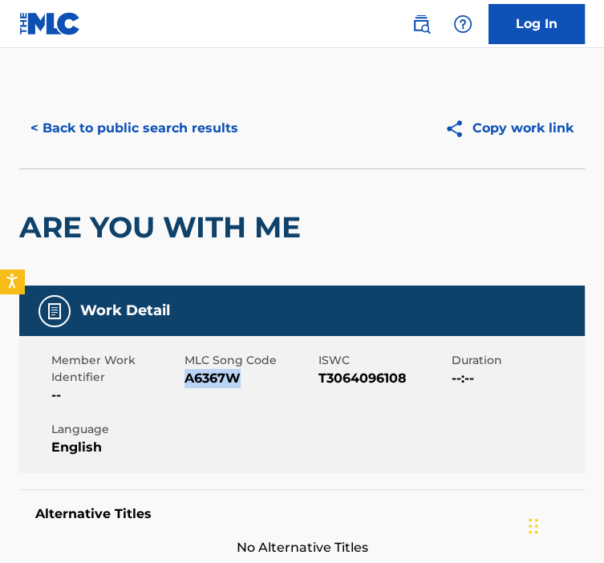
drag, startPoint x: 238, startPoint y: 373, endPoint x: 179, endPoint y: 374, distance: 59.4
click at [179, 374] on div "Member Work Identifier -- MLC Song Code A6367W ISWC T3064096108 Duration --:-- …" at bounding box center [302, 404] width 566 height 137
copy div "-- MLC Song Code A6367W"
click at [302, 357] on span "MLC Song Code" at bounding box center [249, 360] width 129 height 17
click at [278, 370] on span "A6367W" at bounding box center [249, 378] width 129 height 19
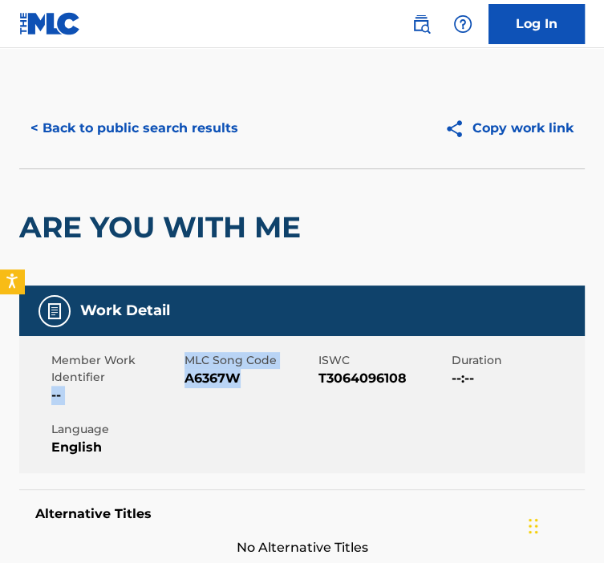
click at [256, 383] on span "A6367W" at bounding box center [249, 378] width 129 height 19
drag, startPoint x: 247, startPoint y: 383, endPoint x: 189, endPoint y: 382, distance: 57.8
click at [189, 382] on span "A6367W" at bounding box center [249, 378] width 129 height 19
drag, startPoint x: 189, startPoint y: 382, endPoint x: 232, endPoint y: 382, distance: 42.5
click at [232, 382] on div "Member Work Identifier -- MLC Song Code A6367W ISWC T3064096108 Duration --:-- …" at bounding box center [302, 404] width 566 height 137
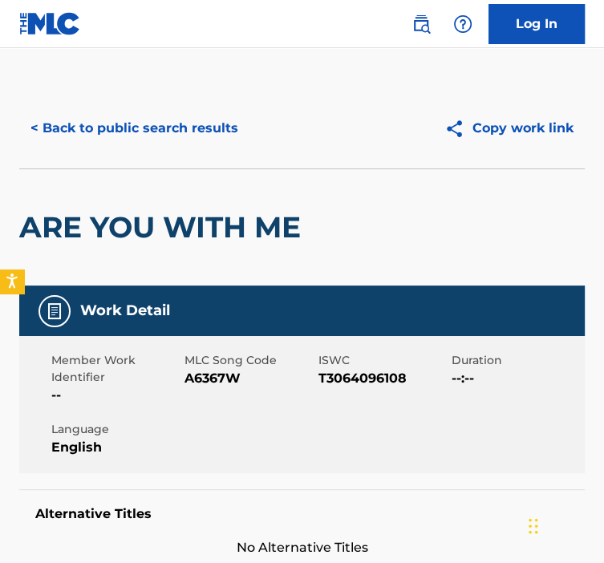
drag, startPoint x: 232, startPoint y: 382, endPoint x: 252, endPoint y: 398, distance: 25.7
click at [252, 398] on div "MLC Song Code A6367W" at bounding box center [251, 378] width 133 height 53
drag, startPoint x: 246, startPoint y: 378, endPoint x: 183, endPoint y: 380, distance: 63.4
click at [183, 380] on div "Member Work Identifier -- MLC Song Code A6367W ISWC T3064096108 Duration --:-- …" at bounding box center [302, 404] width 566 height 137
copy div "-- MLC Song Code A6367W"
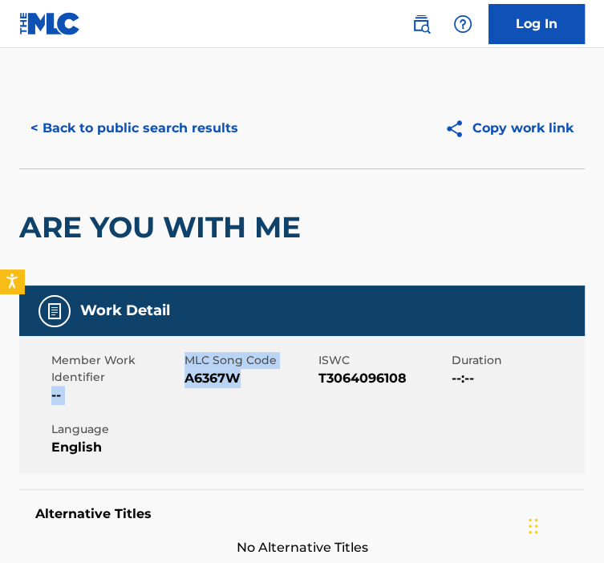
click at [257, 387] on span "A6367W" at bounding box center [249, 378] width 129 height 19
drag, startPoint x: 242, startPoint y: 386, endPoint x: 184, endPoint y: 383, distance: 58.7
click at [185, 383] on span "A6367W" at bounding box center [249, 378] width 129 height 19
copy span "A6367W"
click at [80, 134] on button "< Back to public search results" at bounding box center [134, 128] width 230 height 40
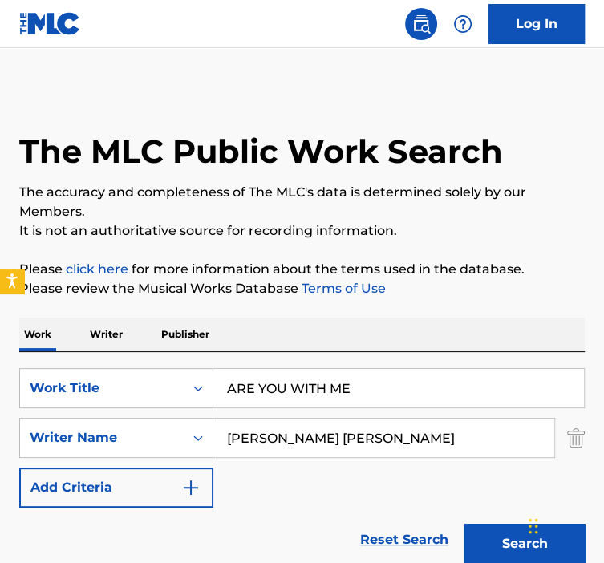
scroll to position [230, 0]
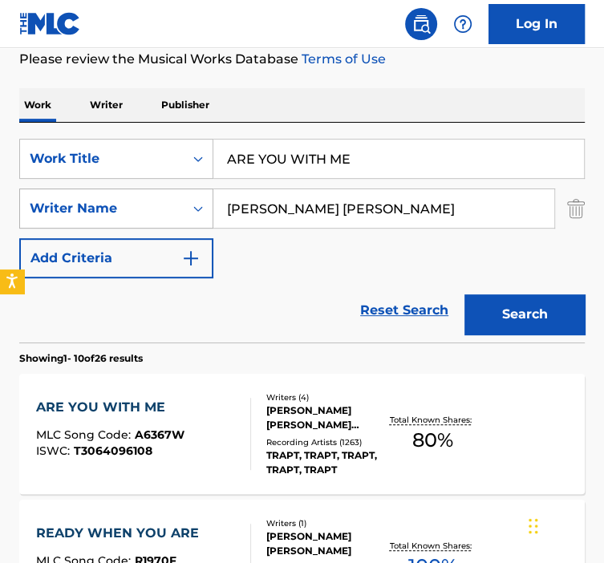
drag, startPoint x: 352, startPoint y: 171, endPoint x: 165, endPoint y: 187, distance: 187.7
click at [167, 187] on div "SearchWithCriteria92b5e073-b914-4d6b-9528-b853f195f867 Work Title ARE YOU WITH …" at bounding box center [302, 209] width 566 height 140
paste input "VELYN ACOUSTIC"
type input "AVELYN ACOUSTIC"
click at [465, 295] on button "Search" at bounding box center [525, 315] width 120 height 40
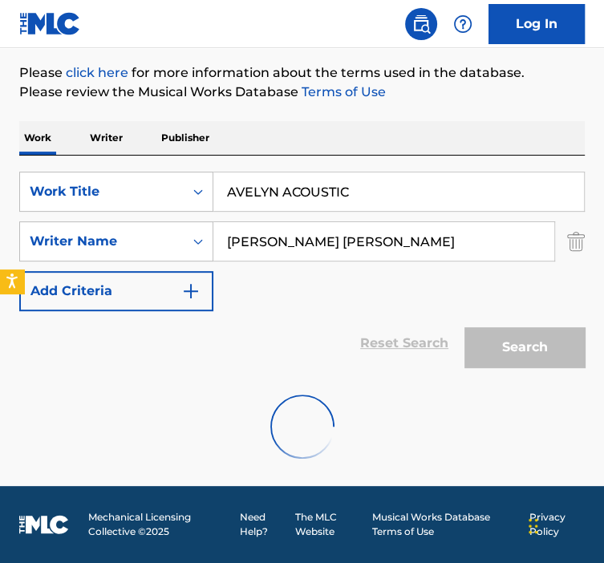
scroll to position [296, 0]
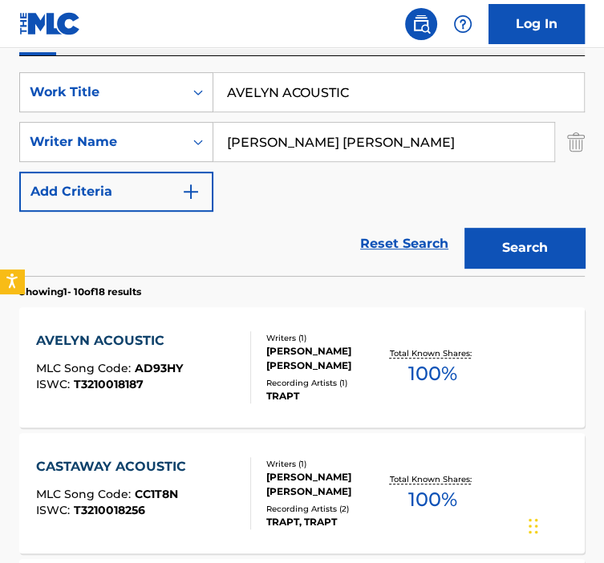
click at [338, 367] on div "[PERSON_NAME] [PERSON_NAME]" at bounding box center [325, 358] width 119 height 29
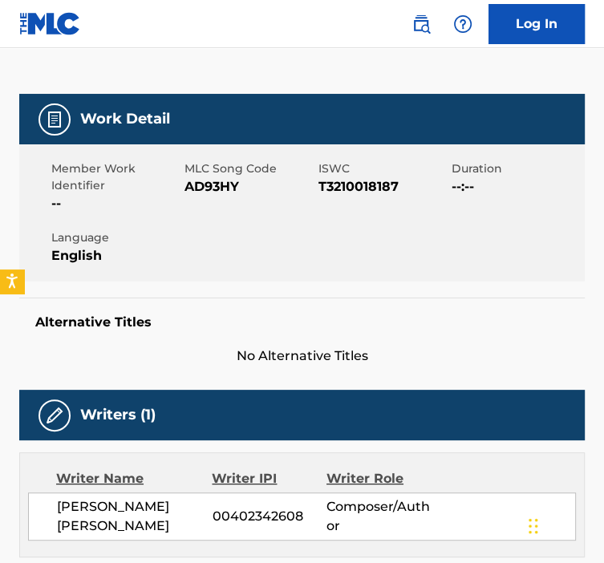
scroll to position [156, 0]
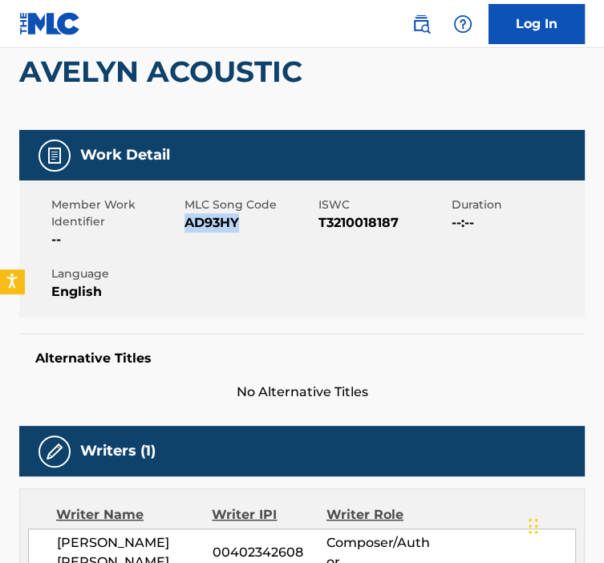
drag, startPoint x: 247, startPoint y: 229, endPoint x: 183, endPoint y: 226, distance: 64.2
click at [183, 226] on div "Member Work Identifier -- MLC Song Code AD93HY ISWC T3210018187 Duration --:-- …" at bounding box center [302, 249] width 566 height 137
copy div "-- MLC Song Code AD93HY"
click at [289, 261] on div "Member Work Identifier -- MLC Song Code AD93HY ISWC T3210018187 Duration --:-- …" at bounding box center [302, 249] width 566 height 137
drag, startPoint x: 243, startPoint y: 219, endPoint x: 184, endPoint y: 222, distance: 59.5
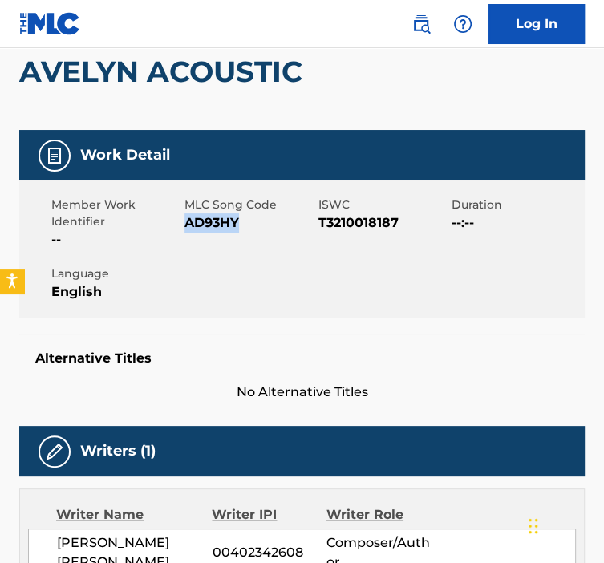
click at [185, 222] on span "AD93HY" at bounding box center [249, 222] width 129 height 19
copy span "AD93HY"
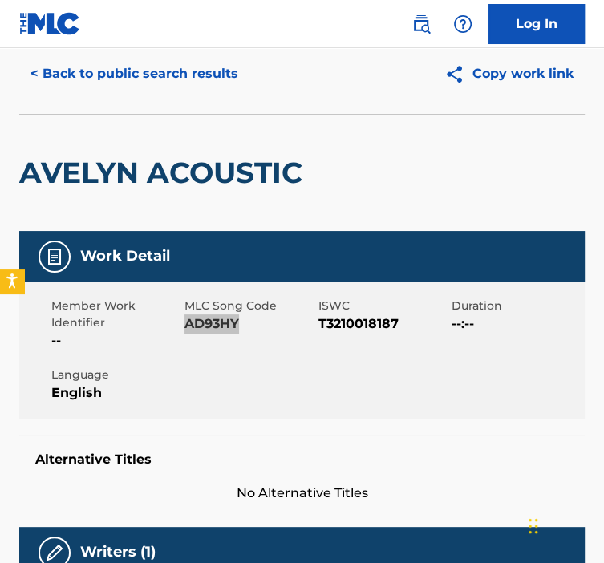
scroll to position [0, 0]
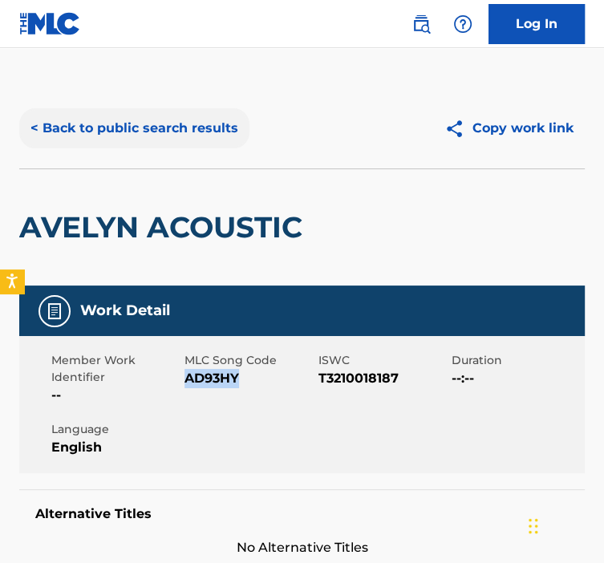
click at [59, 124] on button "< Back to public search results" at bounding box center [134, 128] width 230 height 40
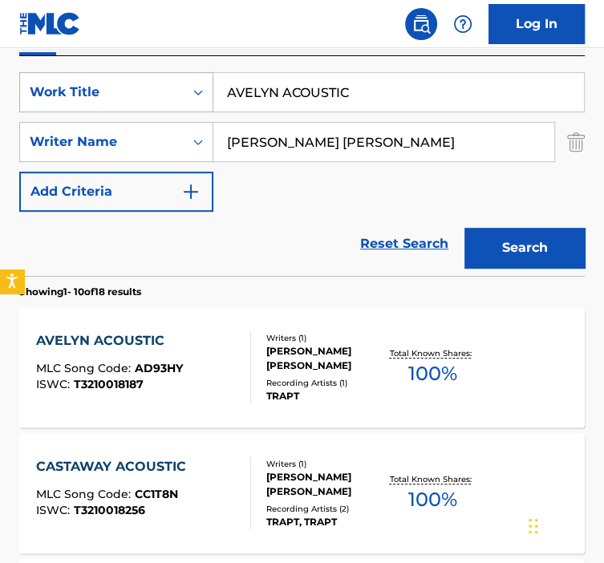
paste input "BEAUTIFUL SCAR"
drag, startPoint x: 354, startPoint y: 95, endPoint x: 172, endPoint y: 108, distance: 182.6
click at [170, 107] on div "SearchWithCriteria92b5e073-b914-4d6b-9528-b853f195f867 Work Title AVELYN ACOUST…" at bounding box center [302, 92] width 566 height 40
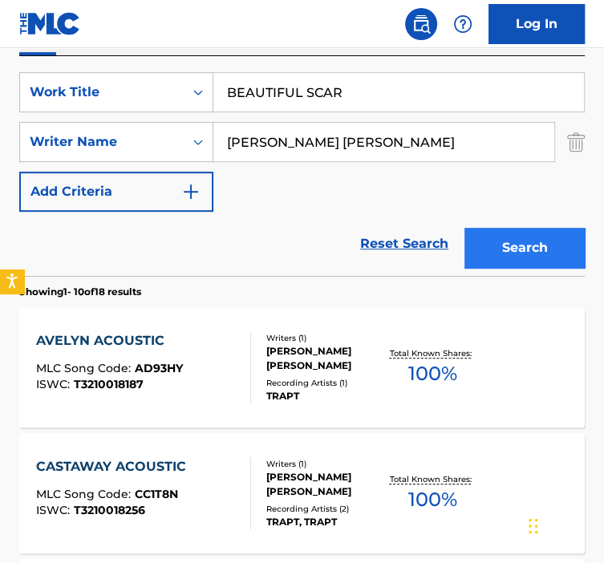
type input "BEAUTIFUL SCAR"
click at [546, 235] on button "Search" at bounding box center [525, 248] width 120 height 40
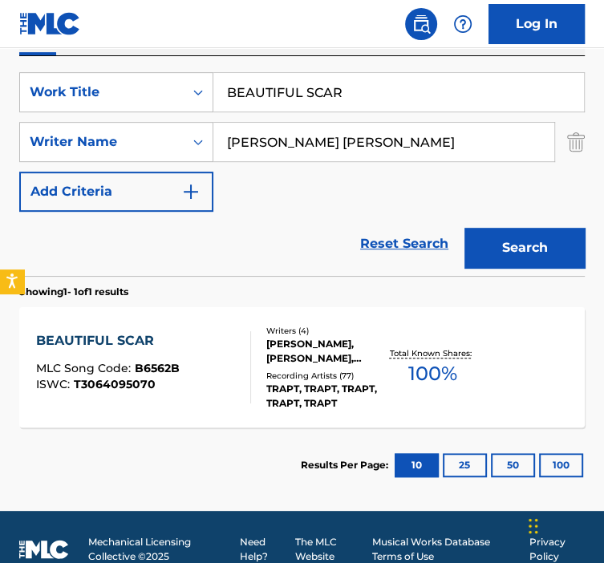
scroll to position [321, 0]
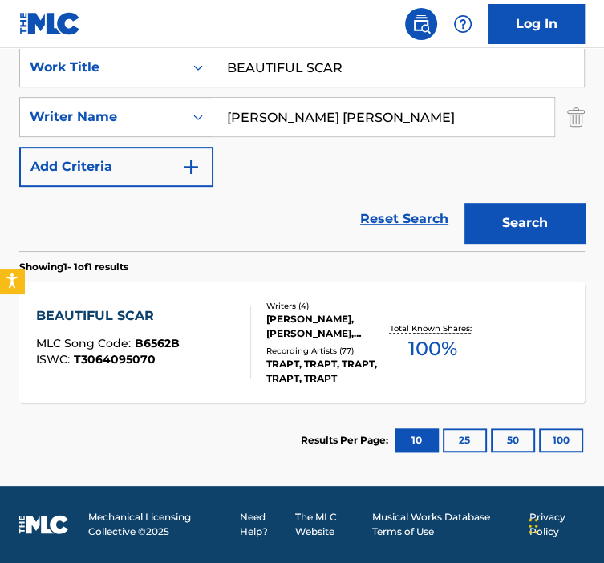
click at [326, 313] on div "[PERSON_NAME], [PERSON_NAME], [PERSON_NAME], [PERSON_NAME] [PERSON_NAME]" at bounding box center [325, 326] width 119 height 29
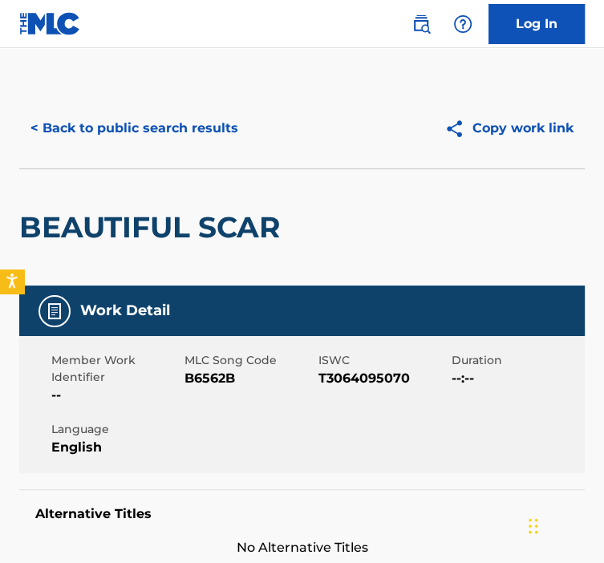
scroll to position [163, 0]
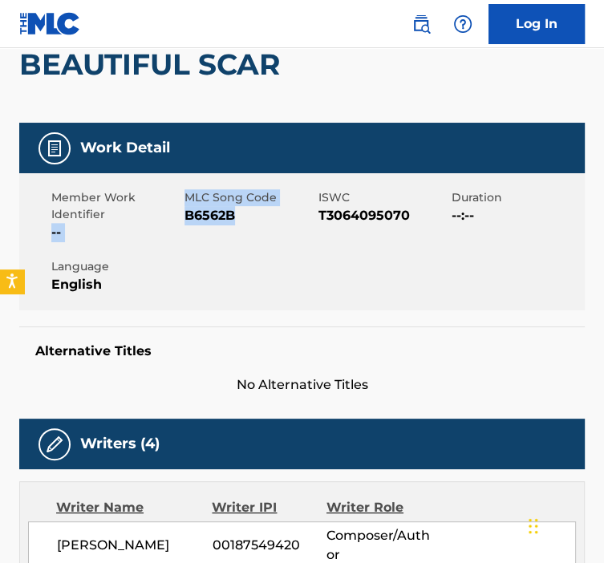
drag, startPoint x: 241, startPoint y: 222, endPoint x: 170, endPoint y: 222, distance: 70.6
click at [170, 222] on div "Member Work Identifier -- MLC Song Code B6562B ISWC T3064095070 Duration --:-- …" at bounding box center [302, 241] width 566 height 137
click at [263, 234] on div "MLC Song Code B6562B" at bounding box center [251, 215] width 133 height 53
drag, startPoint x: 242, startPoint y: 217, endPoint x: 186, endPoint y: 216, distance: 55.4
click at [186, 216] on span "B6562B" at bounding box center [249, 215] width 129 height 19
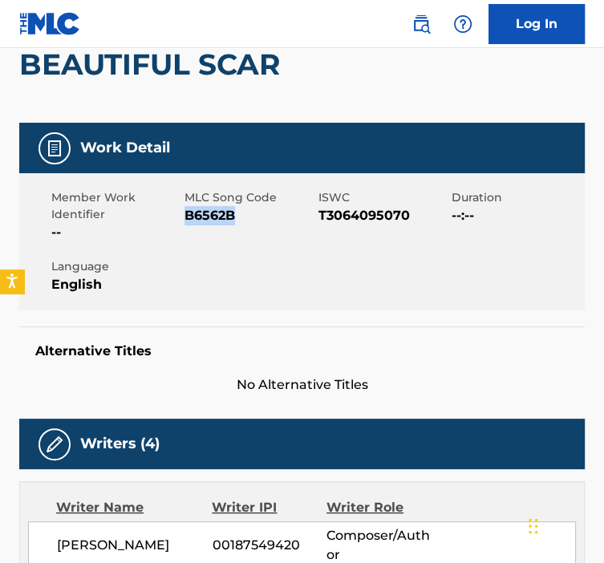
copy span "B6562B"
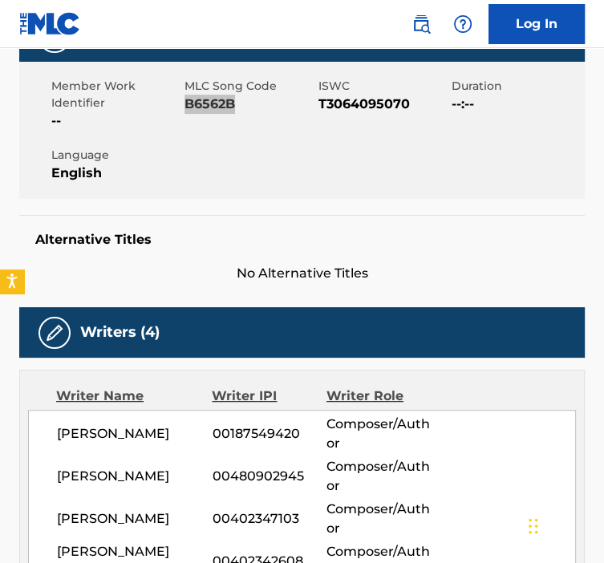
scroll to position [0, 0]
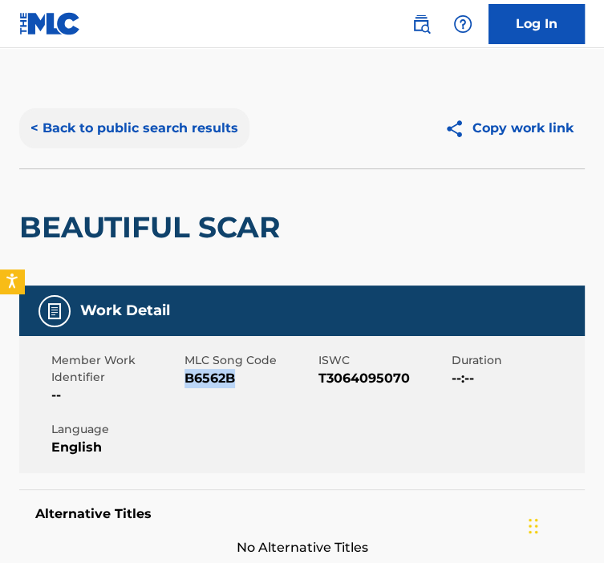
click at [61, 131] on button "< Back to public search results" at bounding box center [134, 128] width 230 height 40
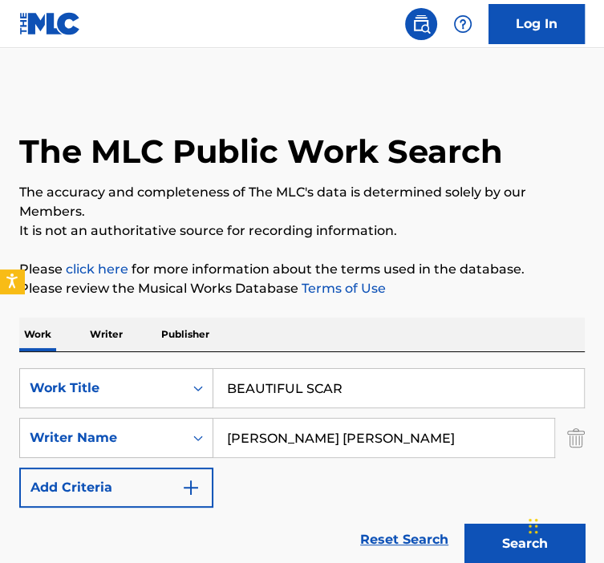
scroll to position [230, 0]
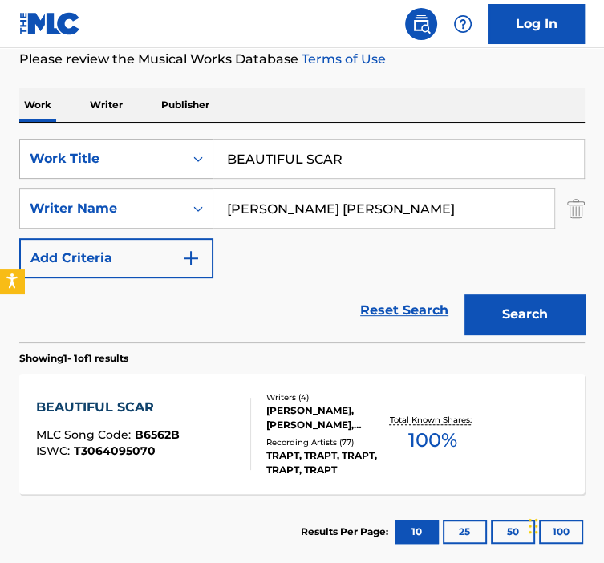
drag, startPoint x: 353, startPoint y: 161, endPoint x: 164, endPoint y: 159, distance: 189.4
click at [165, 158] on div "SearchWithCriteria92b5e073-b914-4d6b-9528-b853f195f867 Work Title BEAUTIFUL SCAR" at bounding box center [302, 159] width 566 height 40
paste input "TTER OF TWO EVILS"
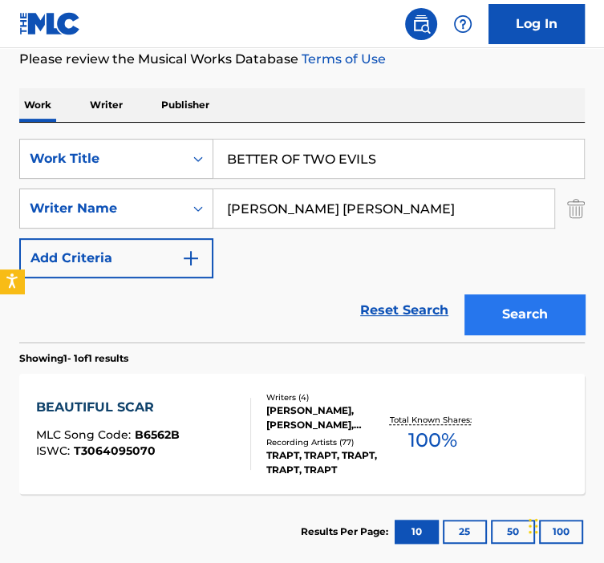
type input "BETTER OF TWO EVILS"
click at [526, 312] on button "Search" at bounding box center [525, 315] width 120 height 40
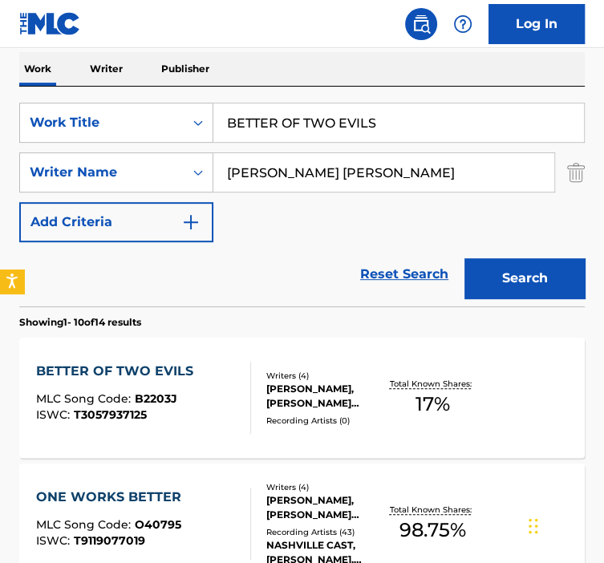
scroll to position [331, 0]
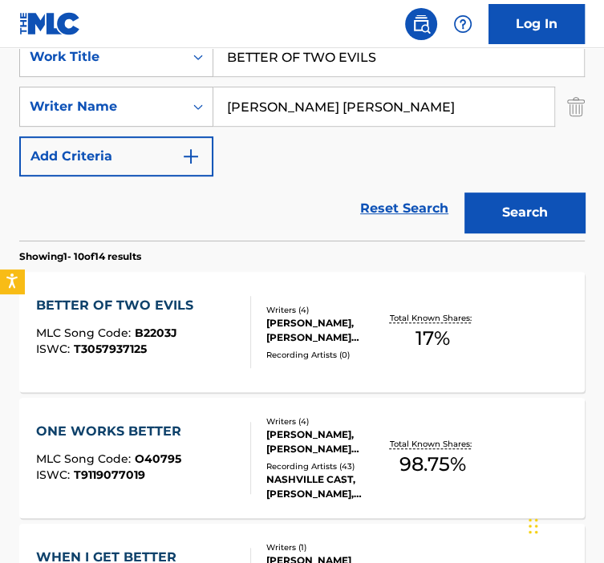
click at [347, 349] on div "Recording Artists ( 0 )" at bounding box center [325, 355] width 119 height 12
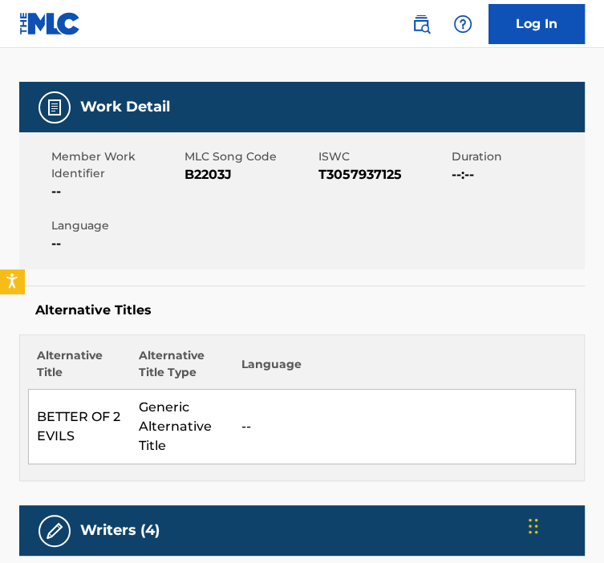
scroll to position [241, 0]
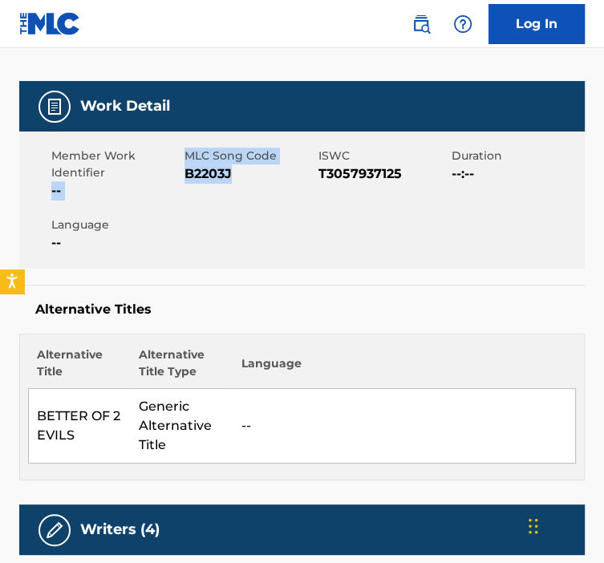
drag, startPoint x: 246, startPoint y: 176, endPoint x: 177, endPoint y: 173, distance: 69.1
click at [177, 173] on div "Member Work Identifier -- MLC Song Code B2203J ISWC T3057937125 Duration --:-- …" at bounding box center [302, 200] width 566 height 137
copy div "-- MLC Song Code B2203J"
click at [246, 185] on div "MLC Song Code B2203J" at bounding box center [251, 174] width 133 height 53
drag, startPoint x: 231, startPoint y: 168, endPoint x: 185, endPoint y: 171, distance: 46.7
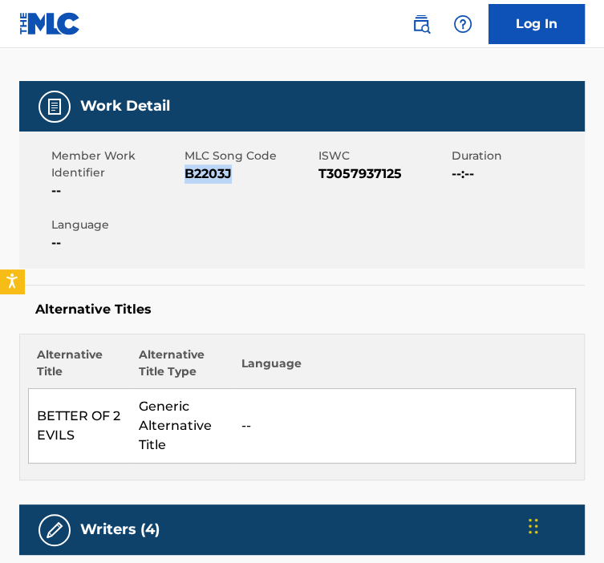
click at [185, 171] on span "B2203J" at bounding box center [249, 174] width 129 height 19
copy span "B2203J"
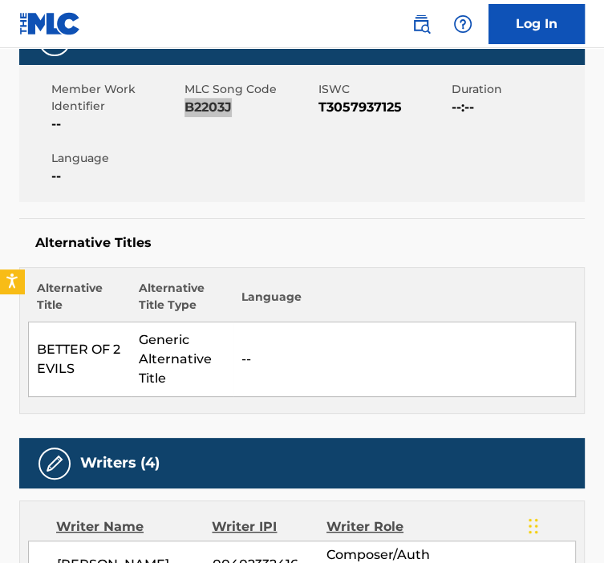
scroll to position [0, 0]
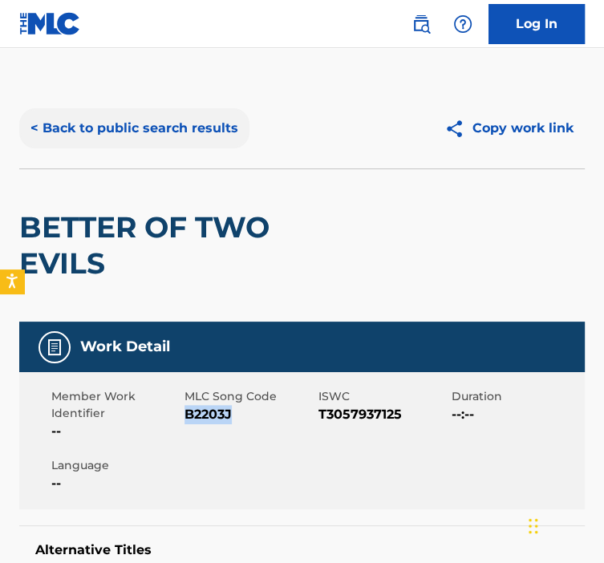
click at [59, 123] on button "< Back to public search results" at bounding box center [134, 128] width 230 height 40
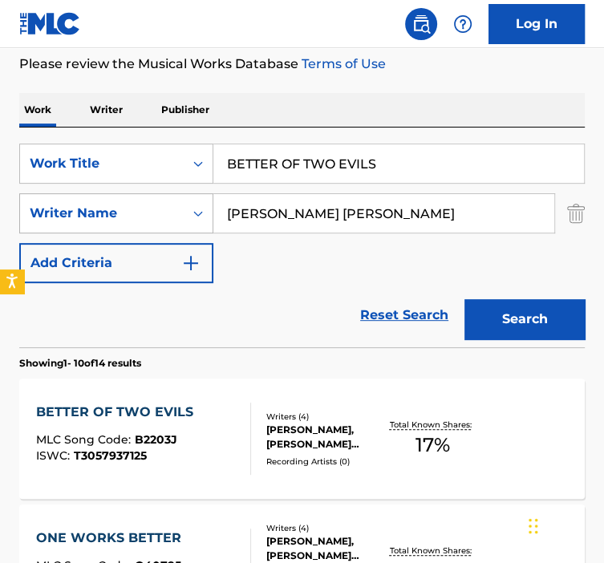
scroll to position [139, 0]
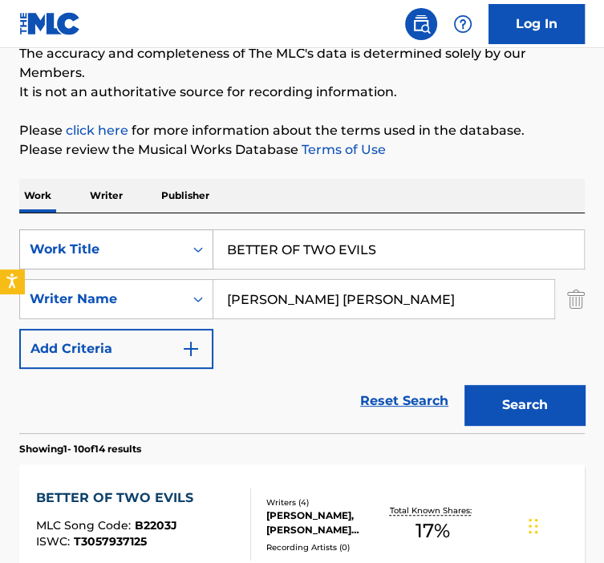
drag, startPoint x: 379, startPoint y: 248, endPoint x: 183, endPoint y: 234, distance: 196.4
click at [183, 234] on div "SearchWithCriteria92b5e073-b914-4d6b-9528-b853f195f867 Work Title BETTER OF TWO…" at bounding box center [302, 250] width 566 height 40
paste input "LACK ROSE"
type input "BLACK ROSE"
click at [465, 385] on button "Search" at bounding box center [525, 405] width 120 height 40
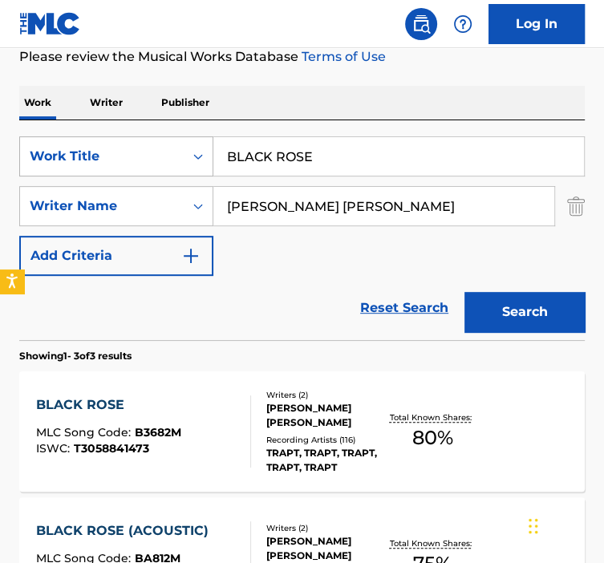
scroll to position [241, 0]
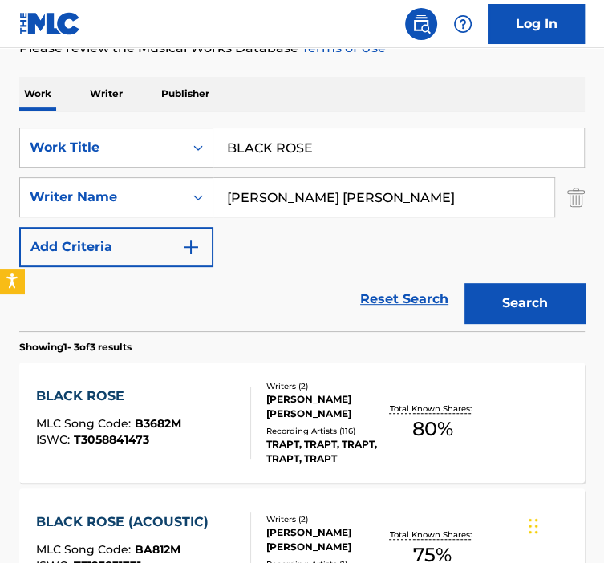
click at [238, 390] on div at bounding box center [244, 423] width 13 height 72
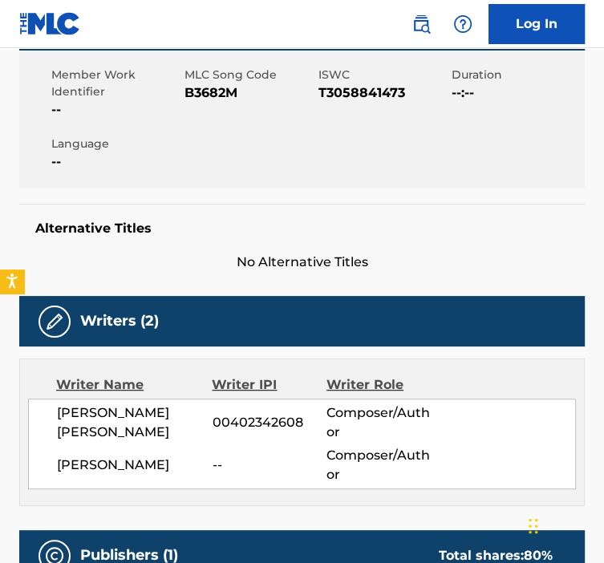
scroll to position [286, 0]
drag, startPoint x: 246, startPoint y: 104, endPoint x: 185, endPoint y: 101, distance: 60.3
click at [185, 101] on div "MLC Song Code B3682M" at bounding box center [251, 93] width 133 height 53
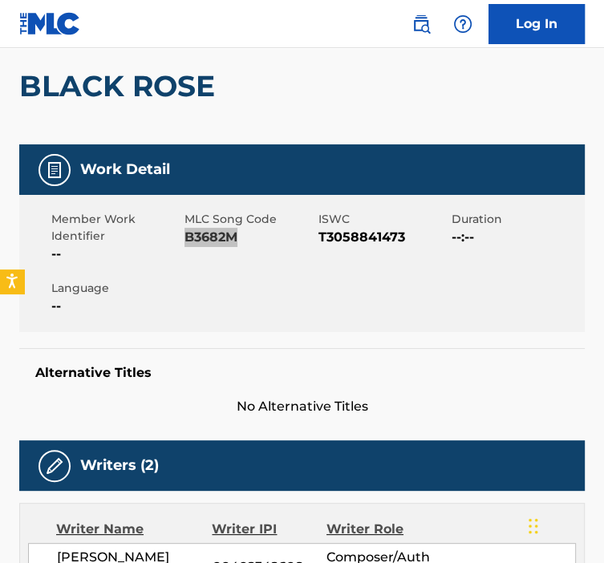
scroll to position [138, 0]
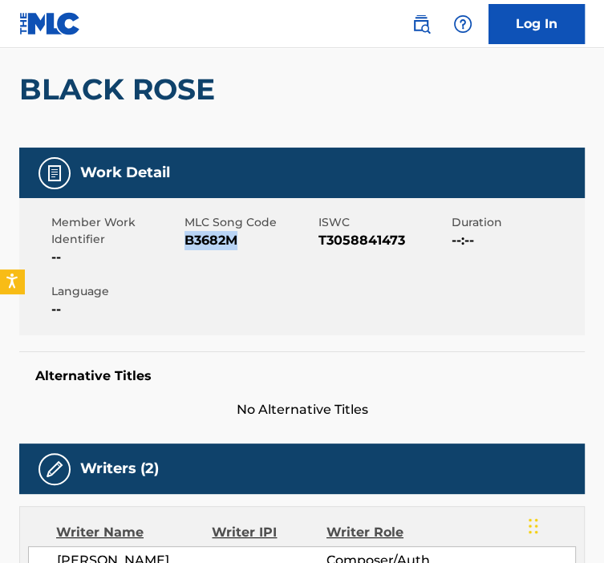
click at [291, 256] on div "MLC Song Code B3682M" at bounding box center [251, 240] width 133 height 53
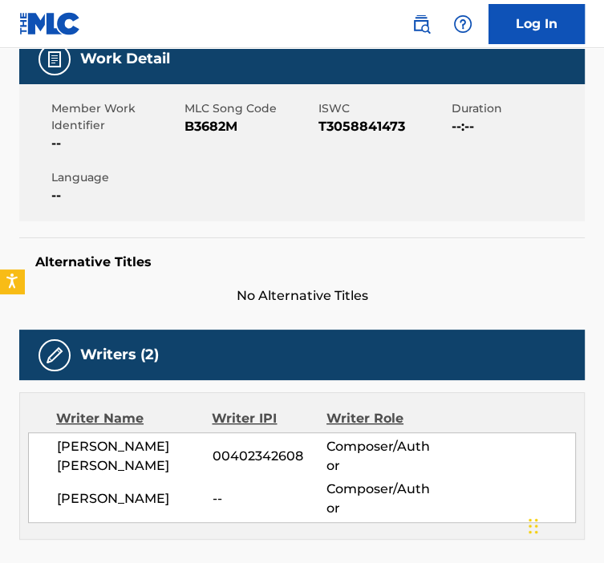
scroll to position [0, 0]
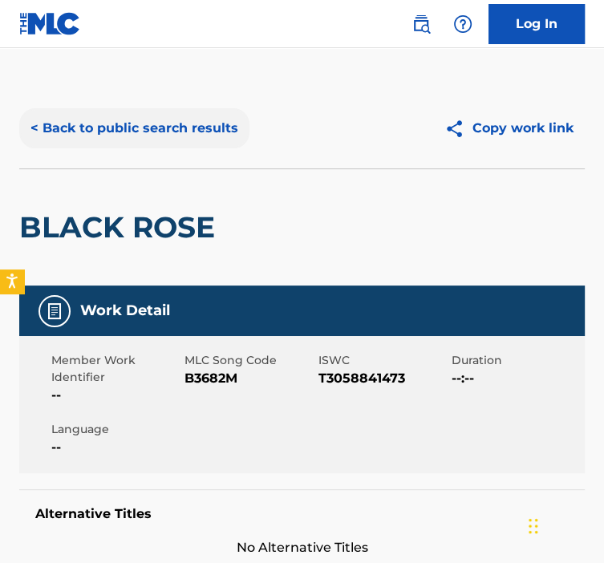
click at [116, 146] on button "< Back to public search results" at bounding box center [134, 128] width 230 height 40
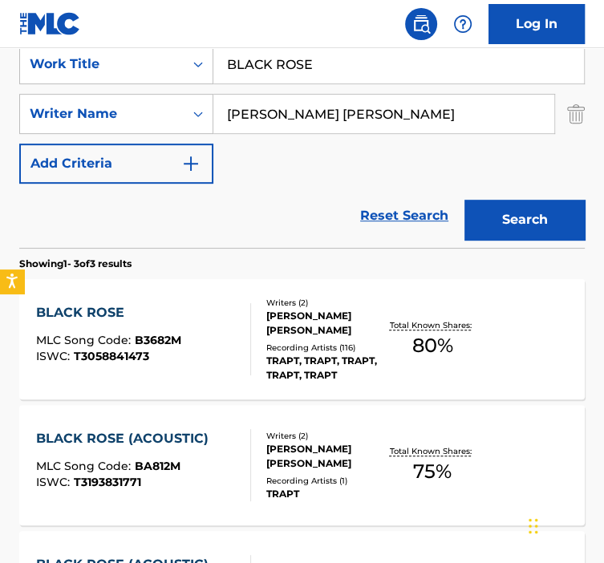
scroll to position [334, 0]
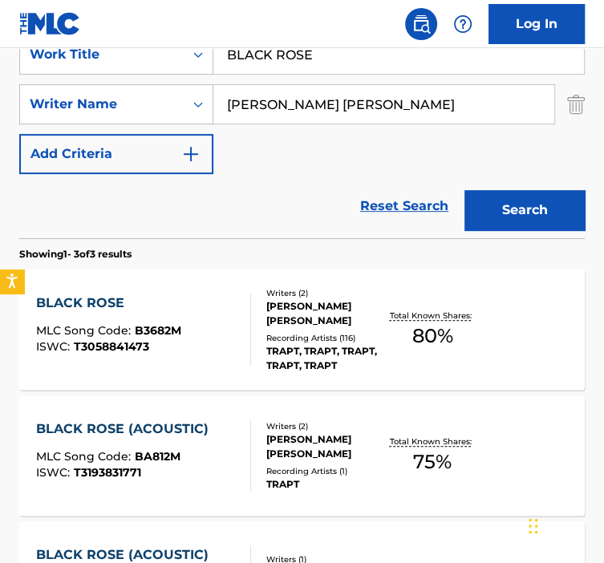
click at [364, 478] on div "TRAPT" at bounding box center [325, 485] width 119 height 14
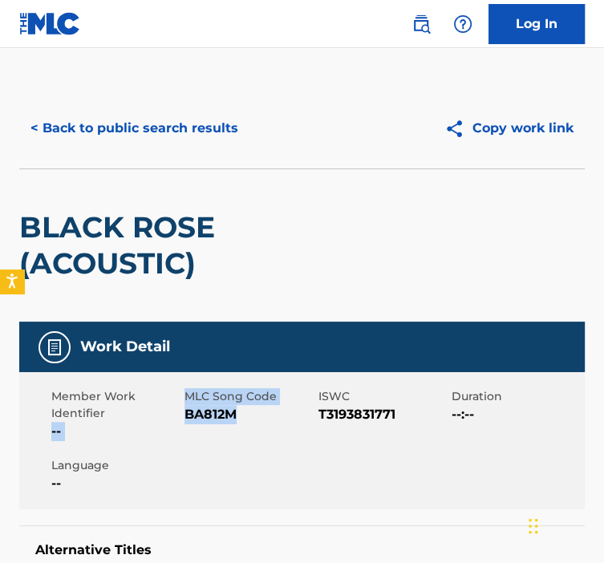
drag, startPoint x: 242, startPoint y: 423, endPoint x: 181, endPoint y: 420, distance: 61.1
click at [181, 420] on div "Member Work Identifier -- MLC Song Code BA812M ISWC T3193831771 Duration --:-- …" at bounding box center [302, 440] width 566 height 137
click at [234, 424] on span "BA812M" at bounding box center [249, 414] width 129 height 19
drag, startPoint x: 241, startPoint y: 417, endPoint x: 185, endPoint y: 413, distance: 55.5
click at [185, 413] on span "BA812M" at bounding box center [249, 414] width 129 height 19
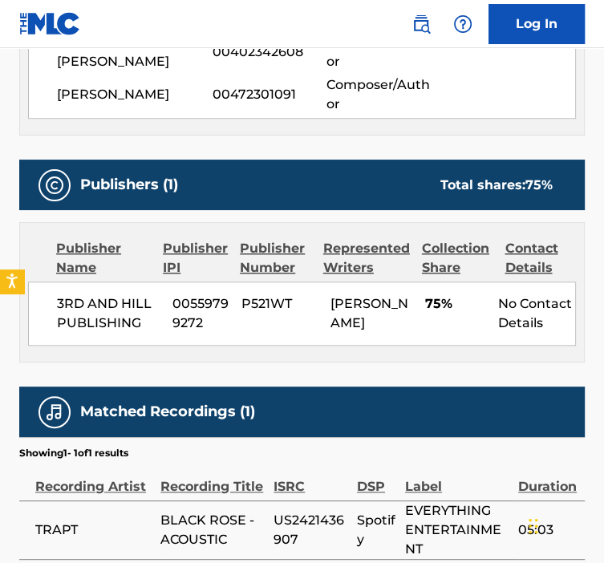
scroll to position [788, 0]
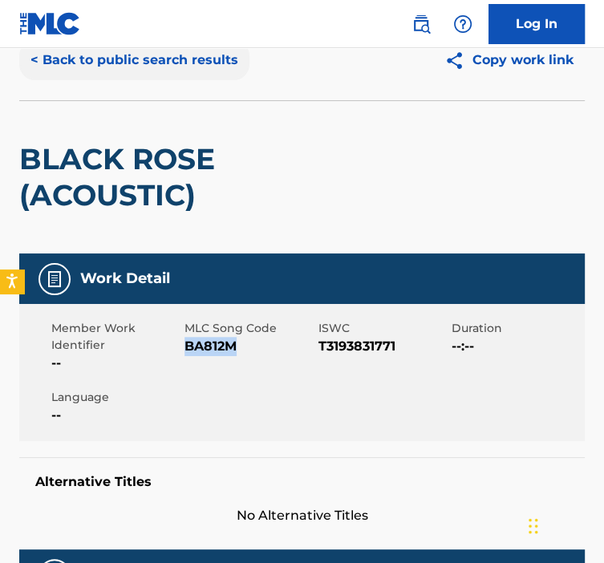
click at [87, 60] on button "< Back to public search results" at bounding box center [134, 60] width 230 height 40
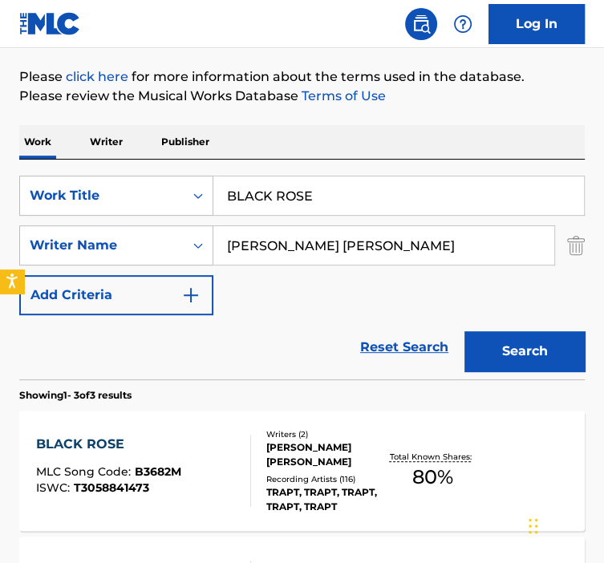
scroll to position [165, 0]
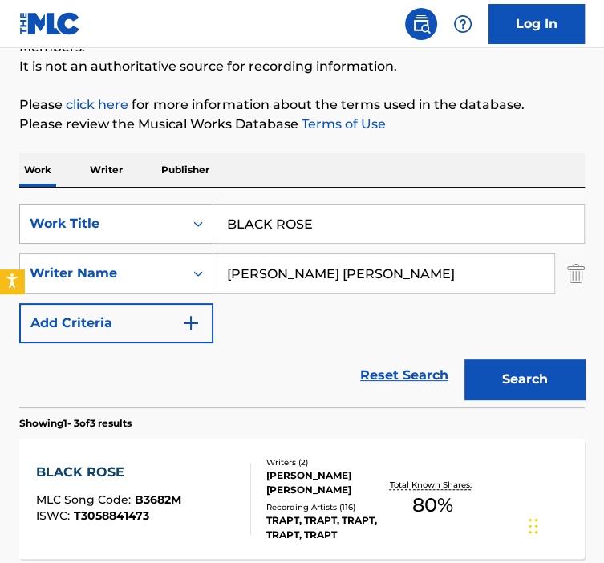
drag, startPoint x: 299, startPoint y: 229, endPoint x: 175, endPoint y: 226, distance: 124.4
click at [177, 226] on div "SearchWithCriteria92b5e073-b914-4d6b-9528-b853f195f867 Work Title BLACK ROSE" at bounding box center [302, 224] width 566 height 40
paste input "EED LIKE M"
type input "BLEED LIKE ME"
click at [465, 360] on button "Search" at bounding box center [525, 380] width 120 height 40
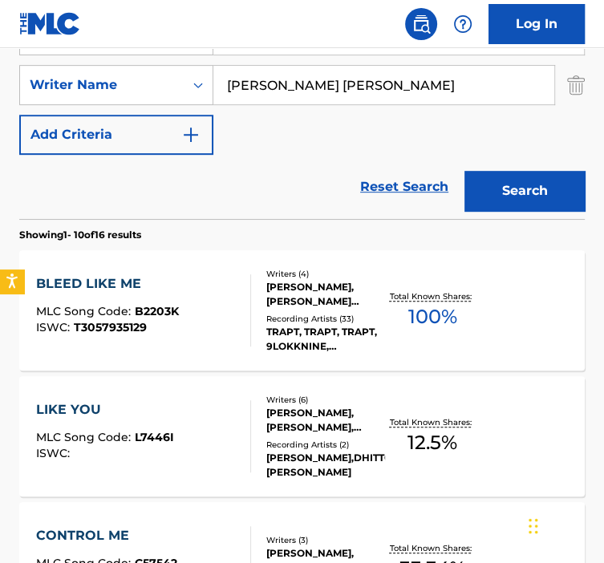
scroll to position [354, 0]
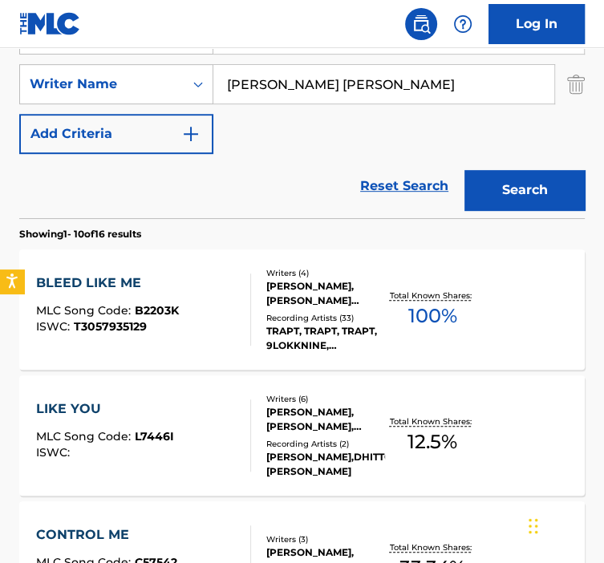
click at [228, 299] on div "BLEED LIKE ME MLC Song Code : B2203K ISWC : T3057935129" at bounding box center [143, 310] width 215 height 72
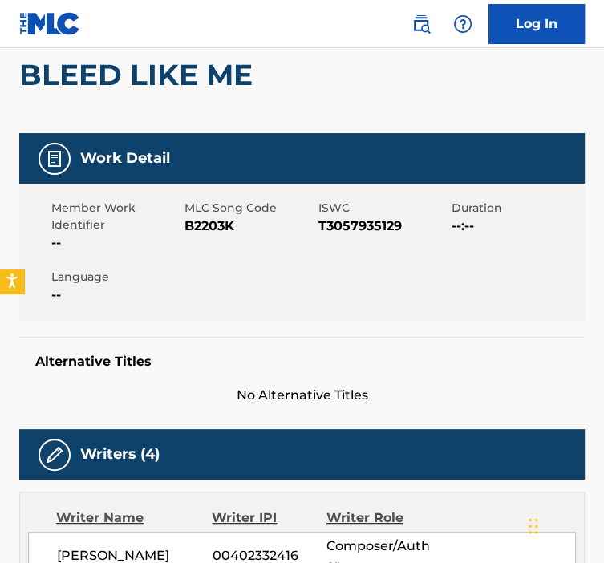
scroll to position [153, 0]
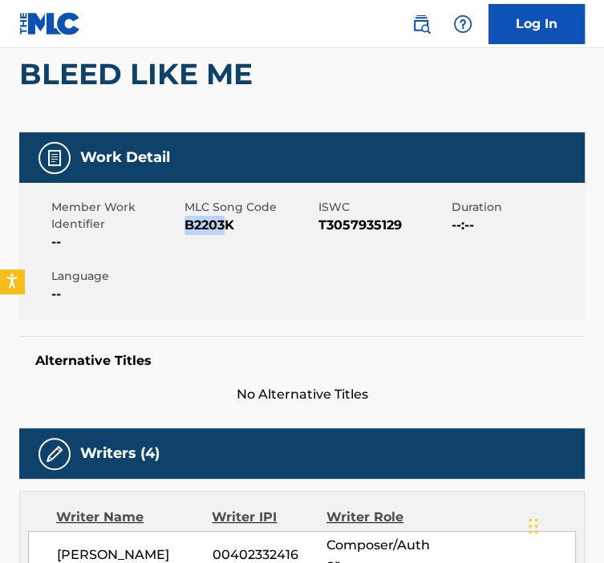
drag, startPoint x: 230, startPoint y: 225, endPoint x: 185, endPoint y: 220, distance: 46.0
click at [185, 220] on span "B2203K" at bounding box center [249, 225] width 129 height 19
drag, startPoint x: 185, startPoint y: 220, endPoint x: 244, endPoint y: 232, distance: 60.6
click at [244, 232] on span "B2203K" at bounding box center [249, 225] width 129 height 19
drag, startPoint x: 236, startPoint y: 223, endPoint x: 185, endPoint y: 224, distance: 50.6
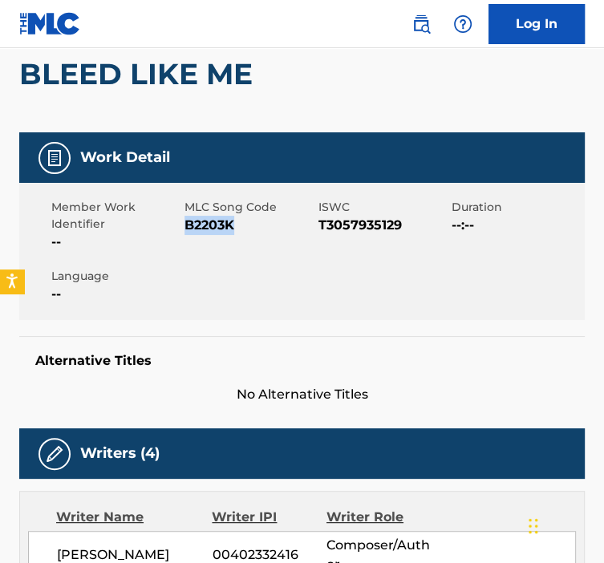
click at [185, 224] on span "B2203K" at bounding box center [249, 225] width 129 height 19
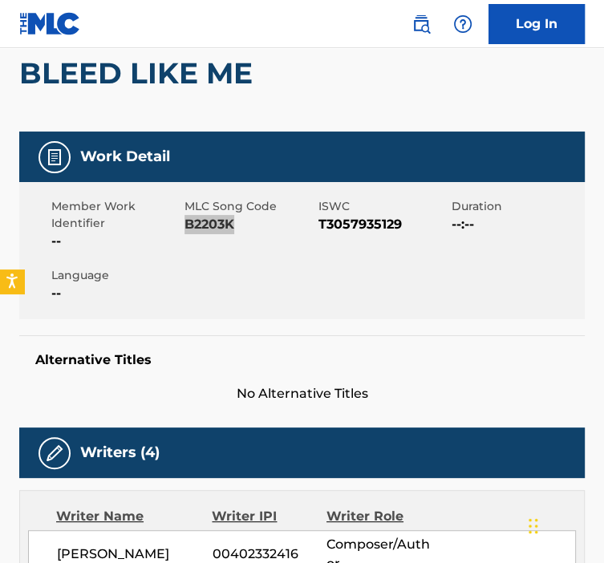
scroll to position [0, 0]
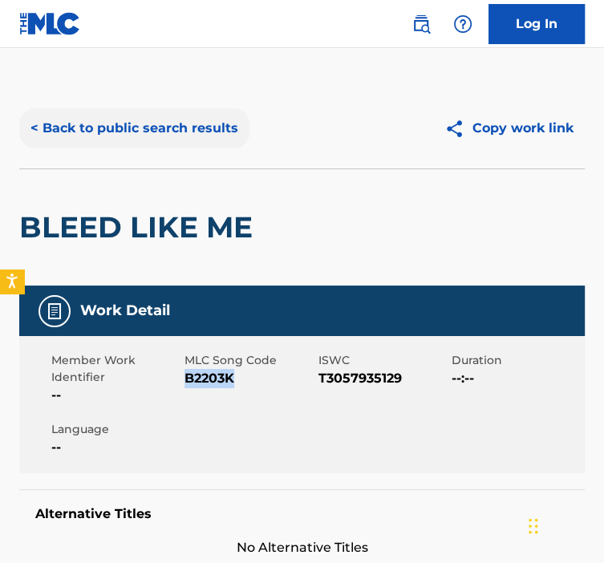
click at [66, 127] on button "< Back to public search results" at bounding box center [134, 128] width 230 height 40
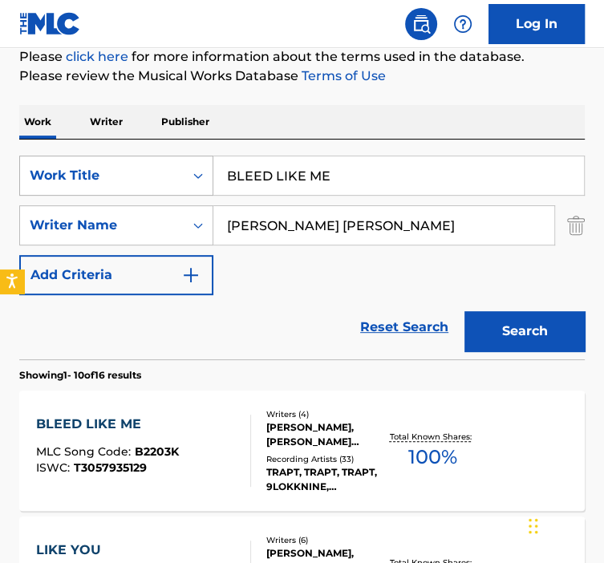
drag, startPoint x: 350, startPoint y: 187, endPoint x: 172, endPoint y: 181, distance: 178.3
click at [173, 181] on div "SearchWithCriteria92b5e073-b914-4d6b-9528-b853f195f867 Work Title BLEED LIKE ME" at bounding box center [302, 176] width 566 height 40
paste input "REAK ME OUT"
type input "BREAK ME OUT"
click at [465, 311] on button "Search" at bounding box center [525, 331] width 120 height 40
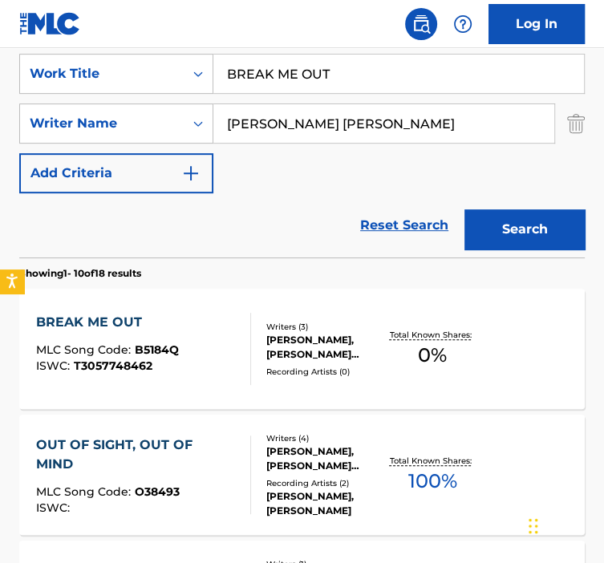
scroll to position [318, 0]
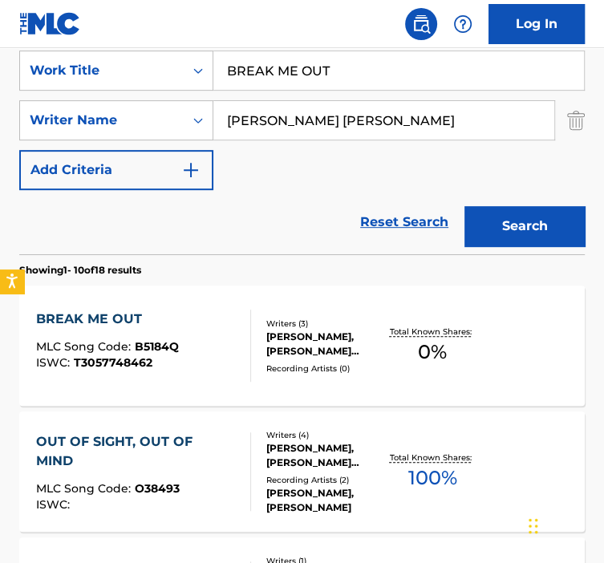
click at [213, 343] on div "BREAK ME OUT MLC Song Code : B5184Q ISWC : T3057748462" at bounding box center [143, 346] width 215 height 72
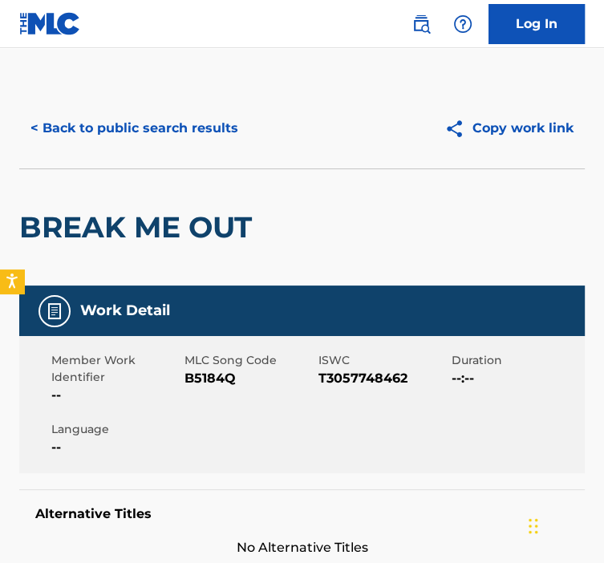
scroll to position [83, 0]
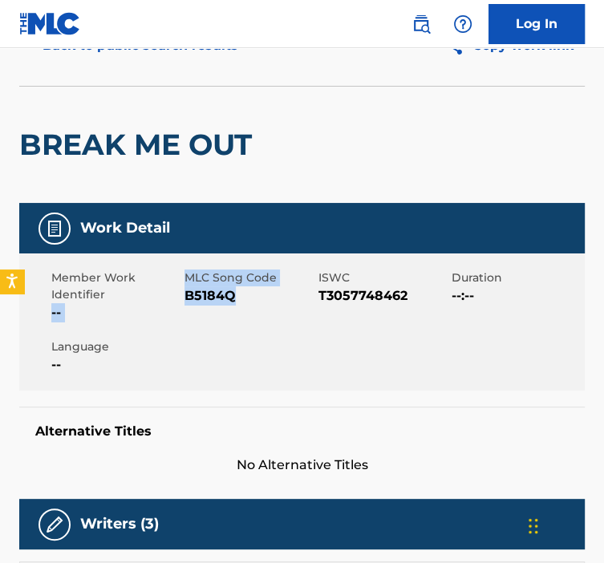
drag, startPoint x: 240, startPoint y: 303, endPoint x: 178, endPoint y: 300, distance: 61.8
click at [178, 300] on div "Member Work Identifier -- MLC Song Code B5184Q ISWC T3057748462 Duration --:-- …" at bounding box center [302, 322] width 566 height 137
click at [267, 309] on div "MLC Song Code B5184Q" at bounding box center [251, 296] width 133 height 53
click at [234, 295] on span "B5184Q" at bounding box center [249, 296] width 129 height 19
drag, startPoint x: 236, startPoint y: 296, endPoint x: 185, endPoint y: 296, distance: 51.4
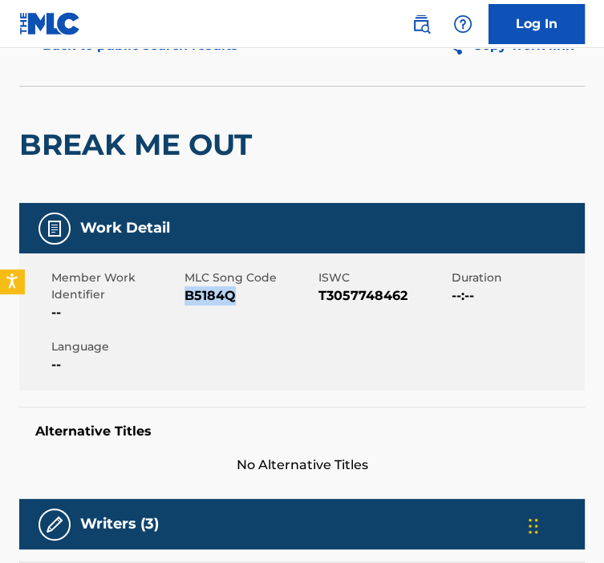
click at [185, 296] on span "B5184Q" at bounding box center [249, 296] width 129 height 19
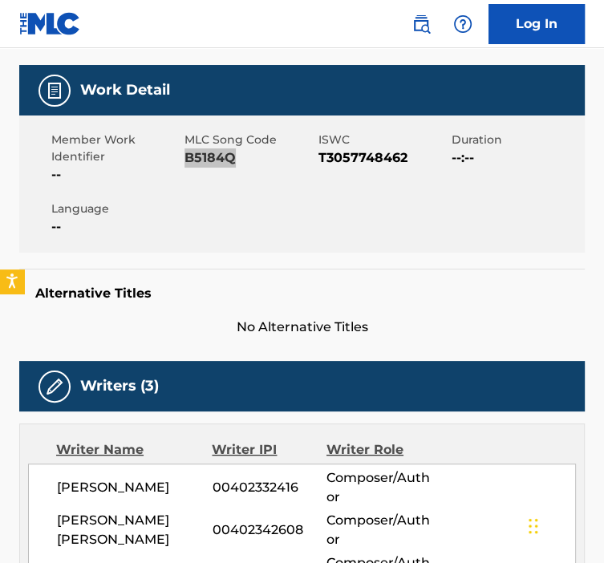
scroll to position [0, 0]
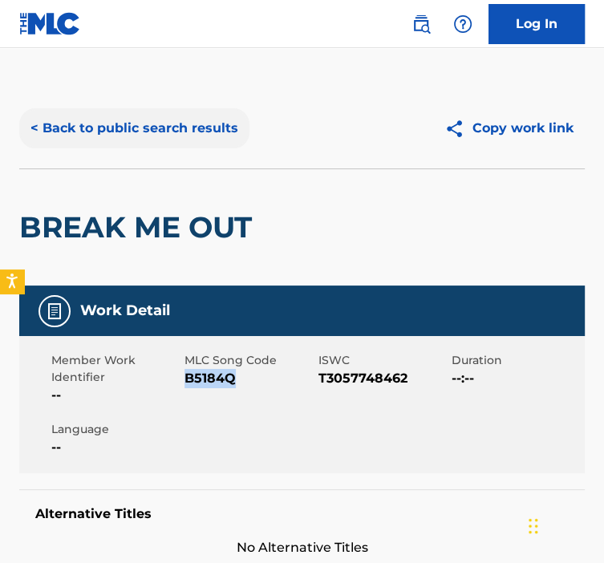
click at [112, 129] on button "< Back to public search results" at bounding box center [134, 128] width 230 height 40
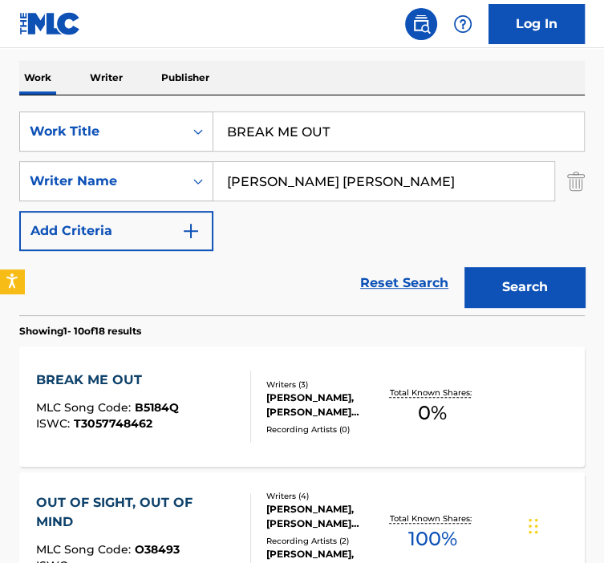
scroll to position [287, 0]
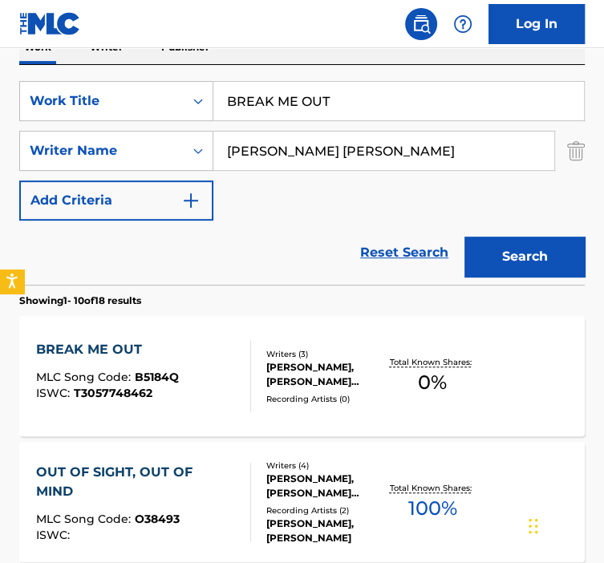
click at [240, 395] on div at bounding box center [244, 376] width 13 height 72
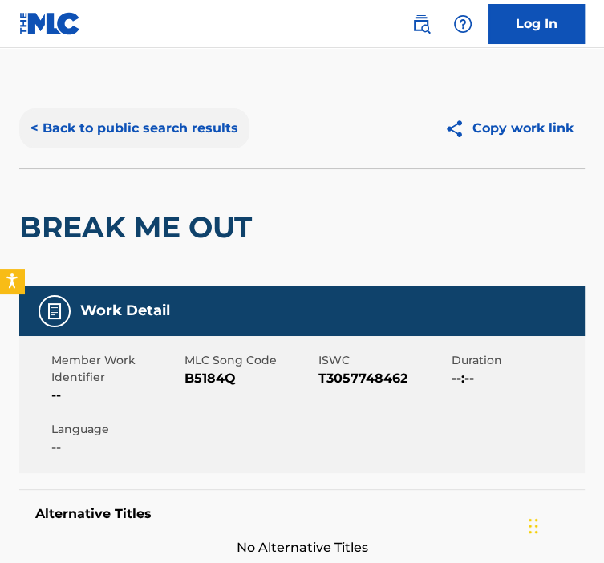
click at [91, 124] on button "< Back to public search results" at bounding box center [134, 128] width 230 height 40
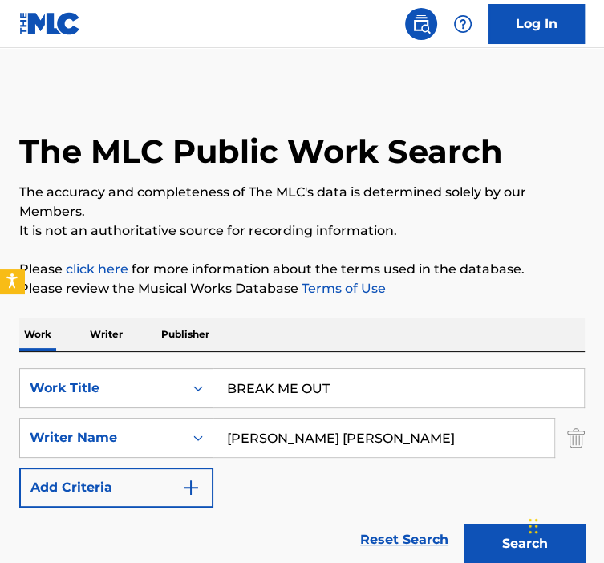
scroll to position [287, 0]
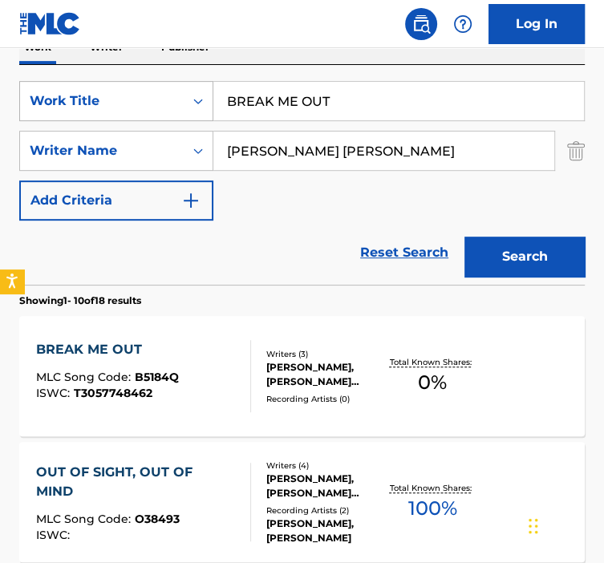
drag, startPoint x: 350, startPoint y: 92, endPoint x: 126, endPoint y: 120, distance: 225.6
click at [136, 123] on div "SearchWithCriteria92b5e073-b914-4d6b-9528-b853f195f867 Work Title BREAK ME OUT …" at bounding box center [302, 151] width 566 height 140
paste input "ING I"
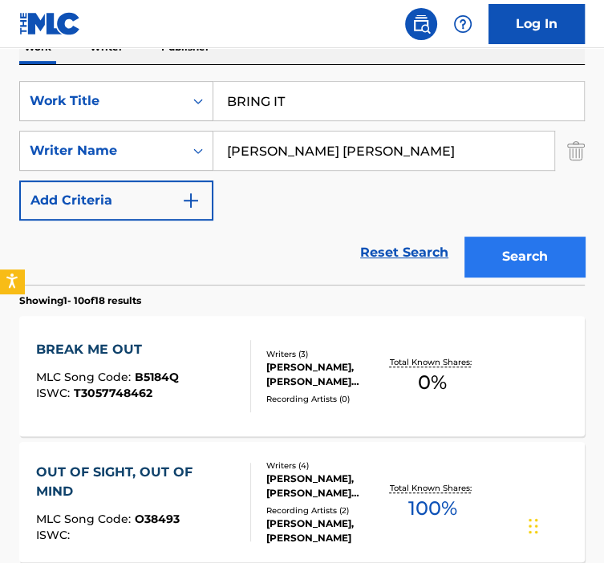
type input "BRING IT"
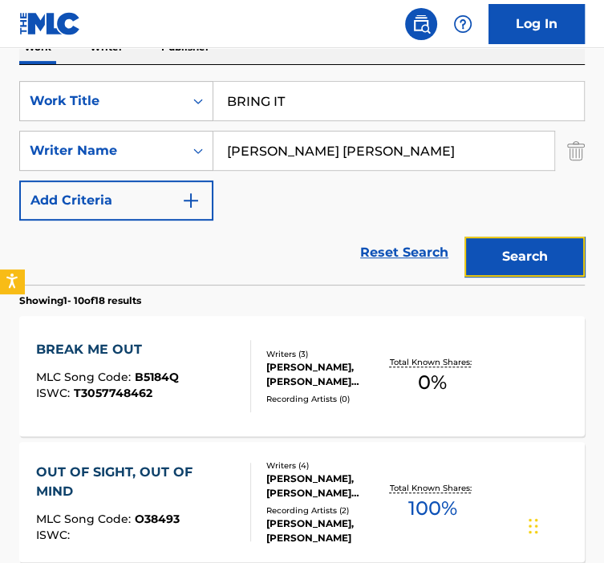
click at [486, 258] on button "Search" at bounding box center [525, 257] width 120 height 40
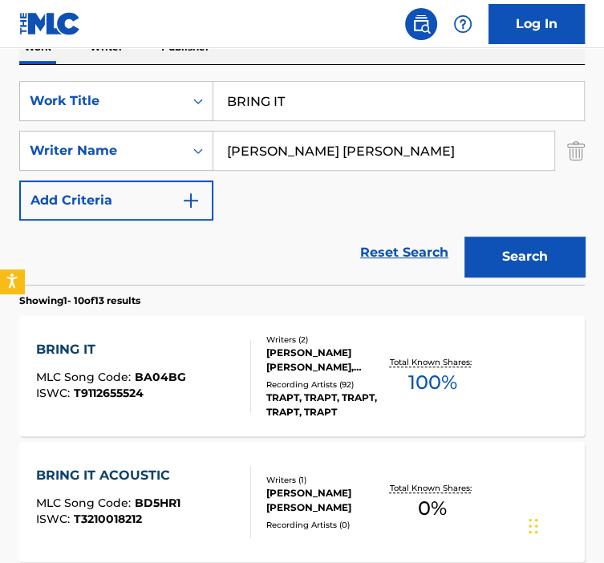
scroll to position [339, 0]
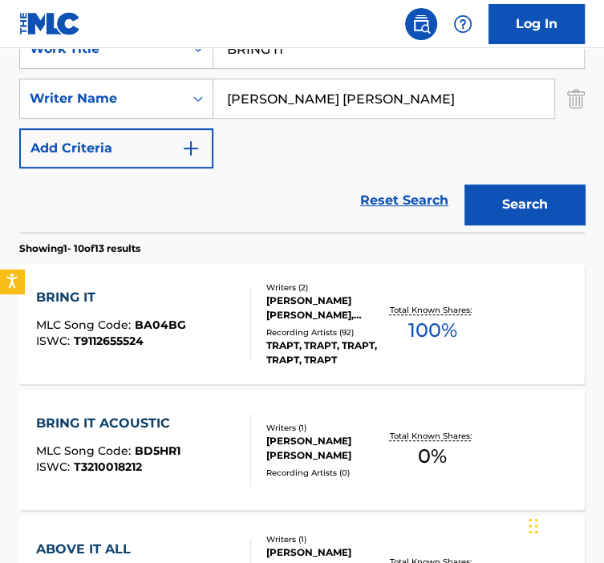
click at [228, 329] on div "BRING IT MLC Song Code : BA04BG ISWC : T9112655524" at bounding box center [143, 324] width 215 height 72
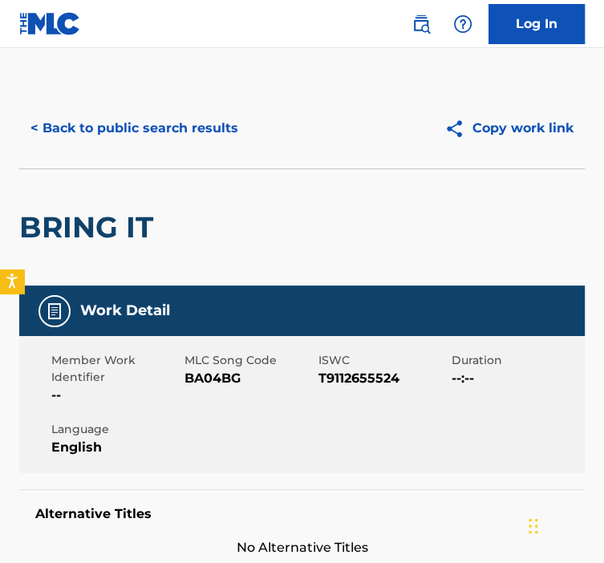
scroll to position [14, 0]
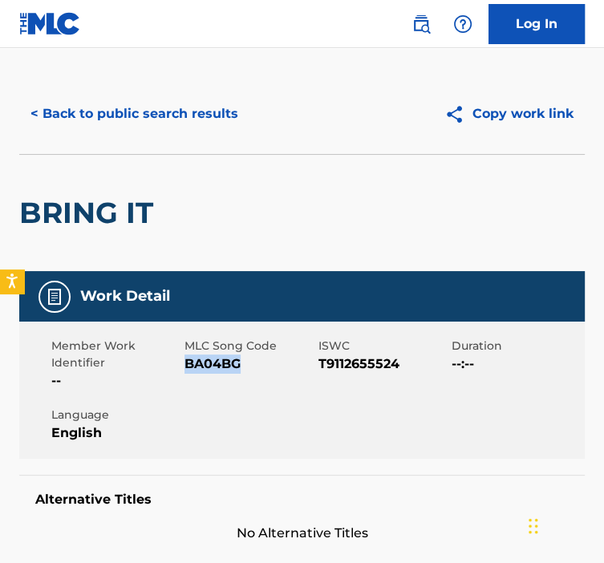
drag, startPoint x: 258, startPoint y: 357, endPoint x: 184, endPoint y: 363, distance: 74.8
click at [185, 363] on span "BA04BG" at bounding box center [249, 364] width 129 height 19
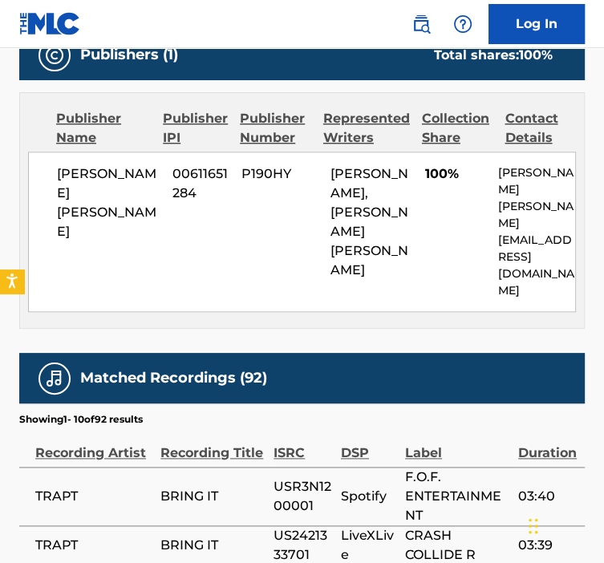
scroll to position [0, 0]
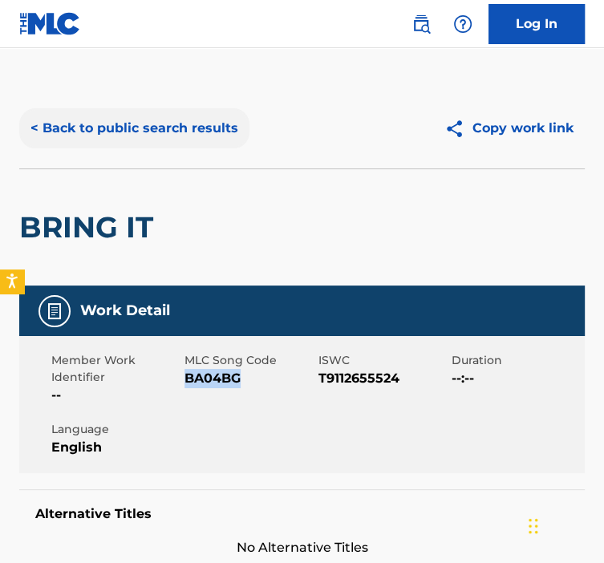
click at [153, 139] on button "< Back to public search results" at bounding box center [134, 128] width 230 height 40
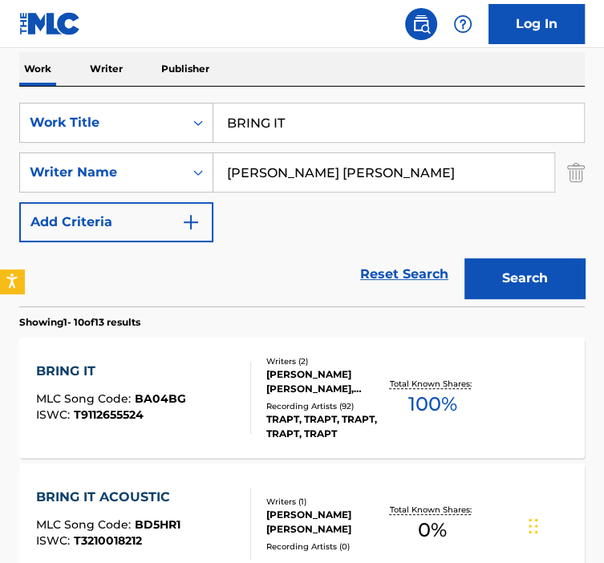
scroll to position [262, 0]
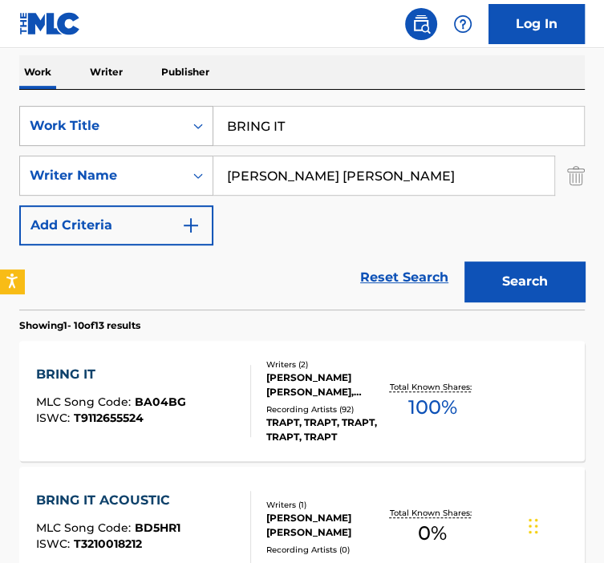
drag, startPoint x: 302, startPoint y: 121, endPoint x: 169, endPoint y: 110, distance: 132.9
click at [170, 110] on div "SearchWithCriteria92b5e073-b914-4d6b-9528-b853f195f867 Work Title BRING IT" at bounding box center [302, 126] width 566 height 40
paste input "ULLETPROOF"
type input "BULLETPROOF"
click at [480, 276] on button "Search" at bounding box center [525, 282] width 120 height 40
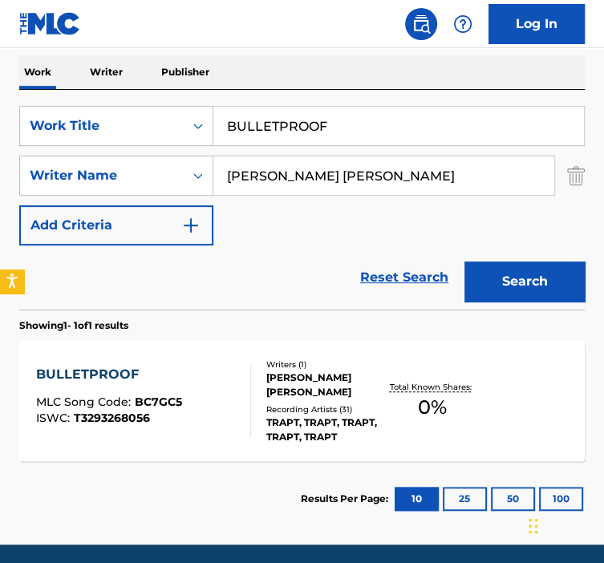
click at [212, 430] on div "BULLETPROOF MLC Song Code : BC7GC5 ISWC : T3293268056" at bounding box center [143, 401] width 215 height 72
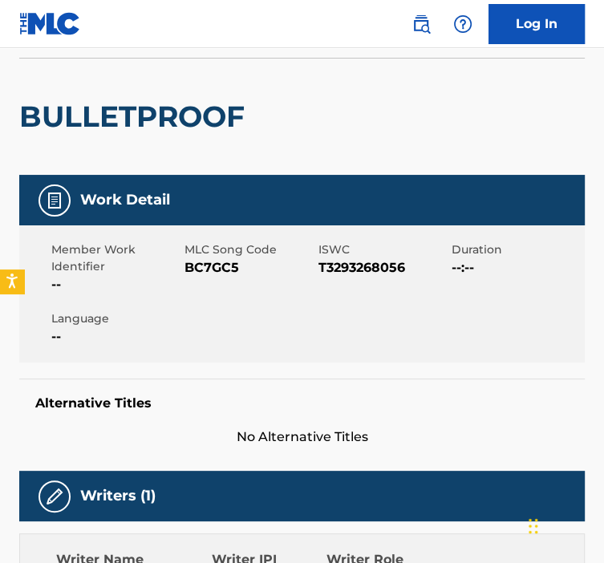
scroll to position [112, 0]
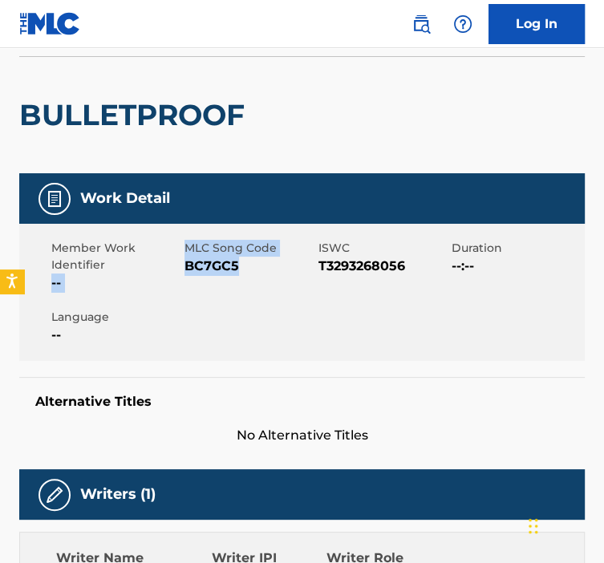
drag, startPoint x: 248, startPoint y: 262, endPoint x: 180, endPoint y: 263, distance: 68.2
click at [180, 263] on div "Member Work Identifier -- MLC Song Code BC7GC5 ISWC T3293268056 Duration --:-- …" at bounding box center [302, 292] width 566 height 137
click at [223, 328] on div "Member Work Identifier -- MLC Song Code BC7GC5 ISWC T3293268056 Duration --:-- …" at bounding box center [302, 292] width 566 height 137
click at [238, 286] on div "MLC Song Code BC7GC5" at bounding box center [251, 266] width 133 height 53
drag, startPoint x: 239, startPoint y: 270, endPoint x: 186, endPoint y: 275, distance: 53.3
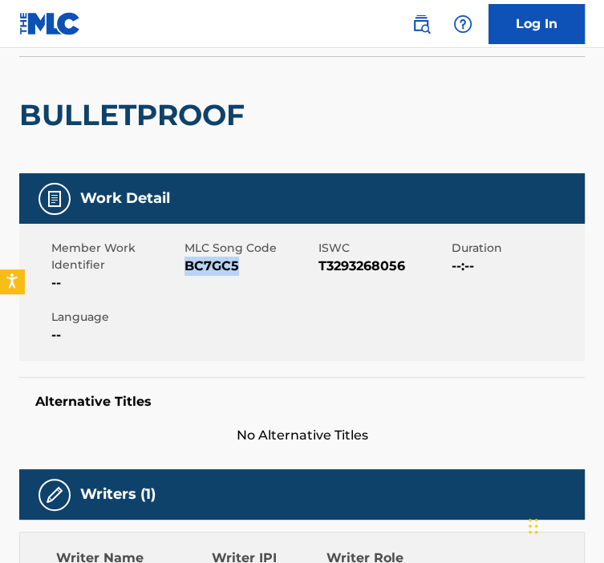
click at [186, 275] on div "MLC Song Code BC7GC5" at bounding box center [251, 266] width 133 height 53
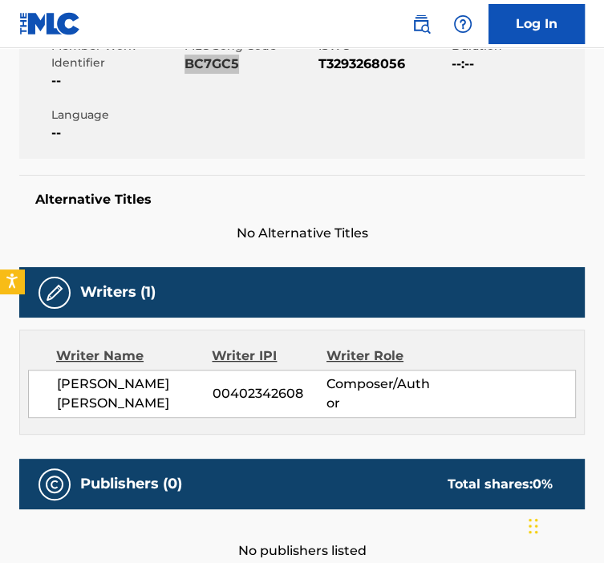
scroll to position [393, 0]
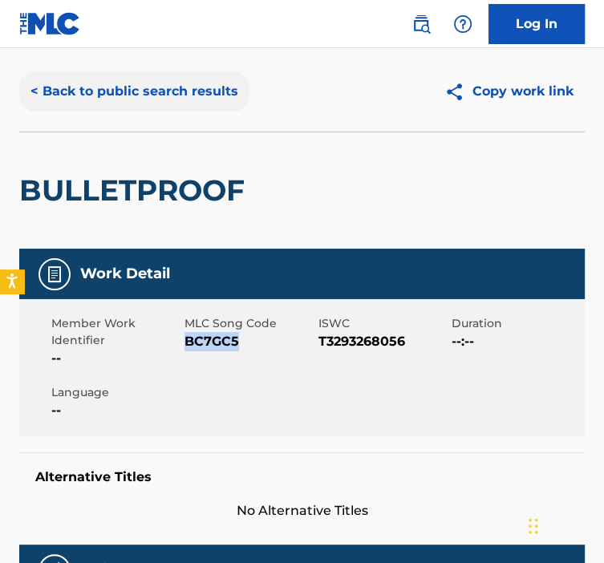
click at [74, 84] on button "< Back to public search results" at bounding box center [134, 91] width 230 height 40
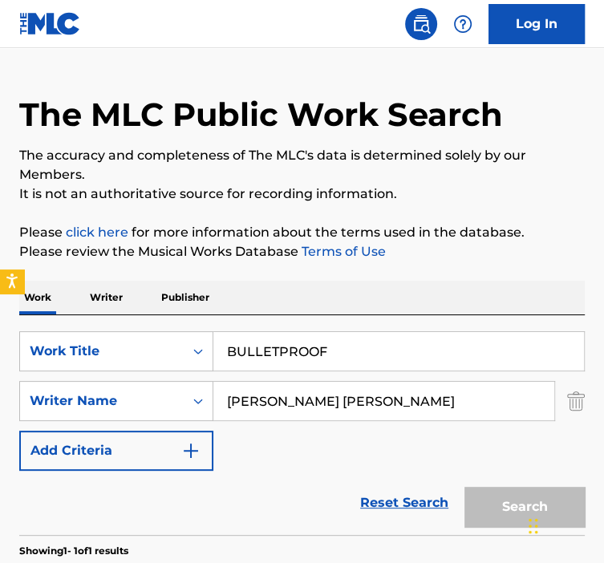
scroll to position [230, 0]
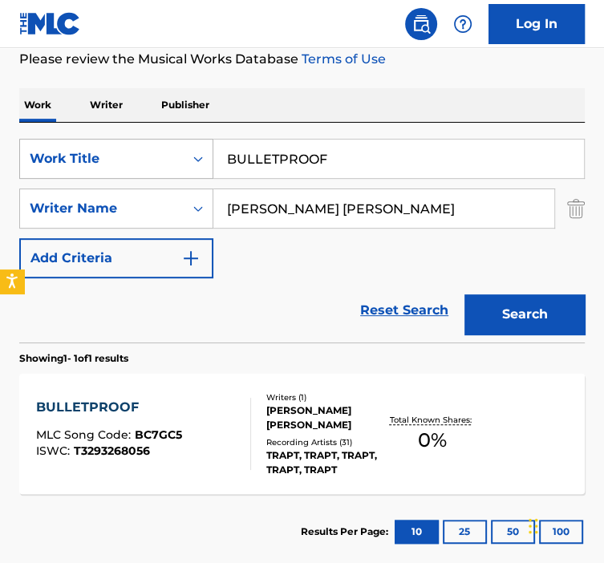
drag, startPoint x: 335, startPoint y: 164, endPoint x: 181, endPoint y: 152, distance: 153.8
click at [183, 152] on div "SearchWithCriteria92b5e073-b914-4d6b-9528-b853f195f867 Work Title BULLETPROOF" at bounding box center [302, 159] width 566 height 40
paste input "CAN THIS BE"
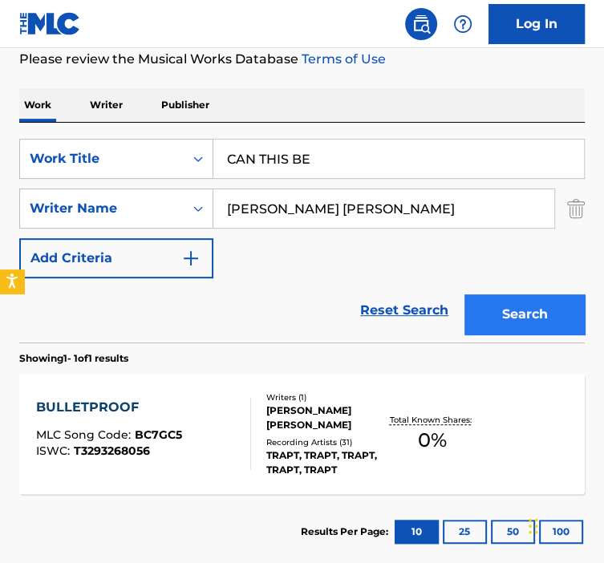
type input "CAN THIS BE"
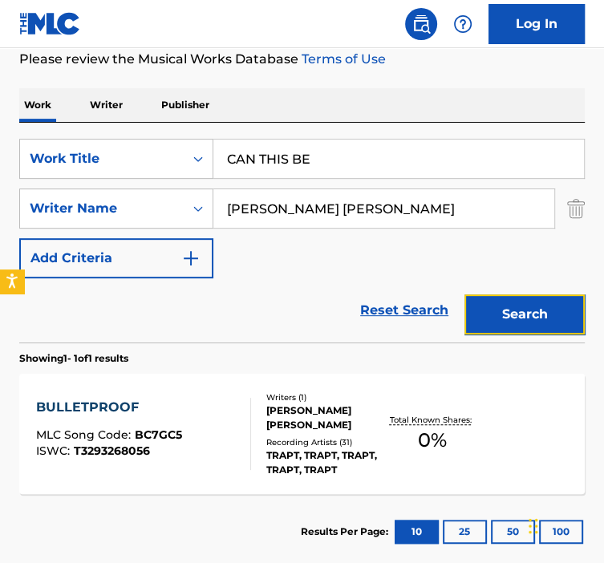
click at [491, 305] on button "Search" at bounding box center [525, 315] width 120 height 40
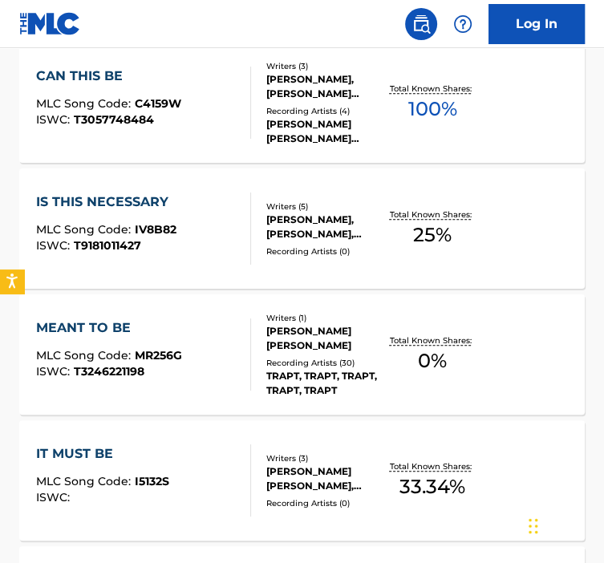
scroll to position [562, 0]
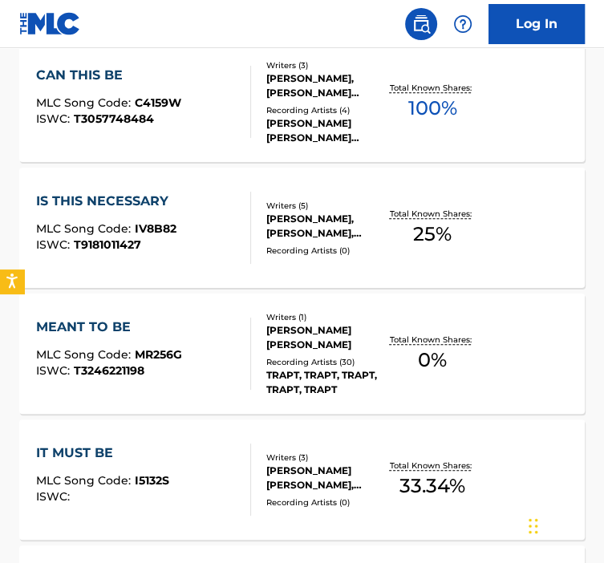
click at [218, 111] on div "CAN THIS BE MLC Song Code : C4159W ISWC : T3057748484" at bounding box center [143, 102] width 215 height 72
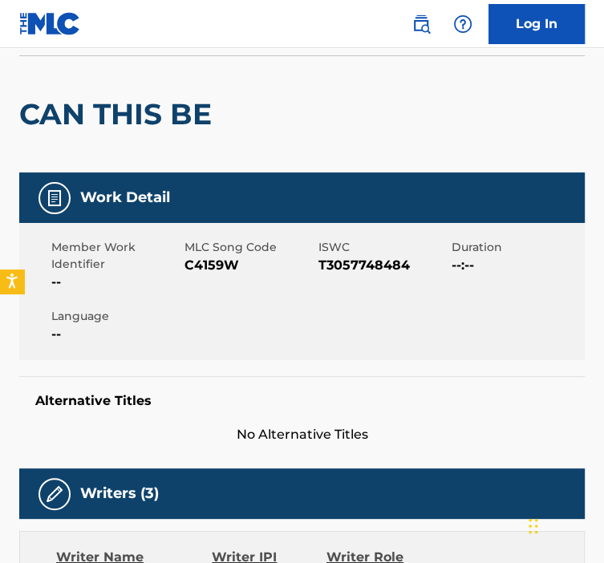
scroll to position [124, 0]
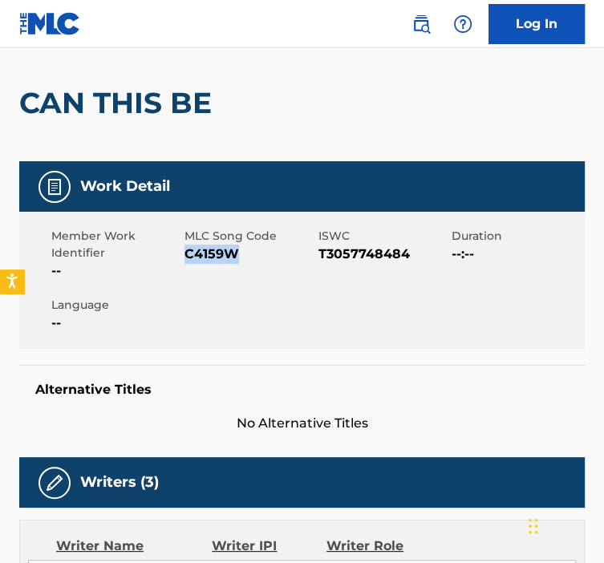
drag, startPoint x: 253, startPoint y: 266, endPoint x: 185, endPoint y: 257, distance: 68.8
click at [185, 257] on div "MLC Song Code C4159W" at bounding box center [251, 254] width 133 height 53
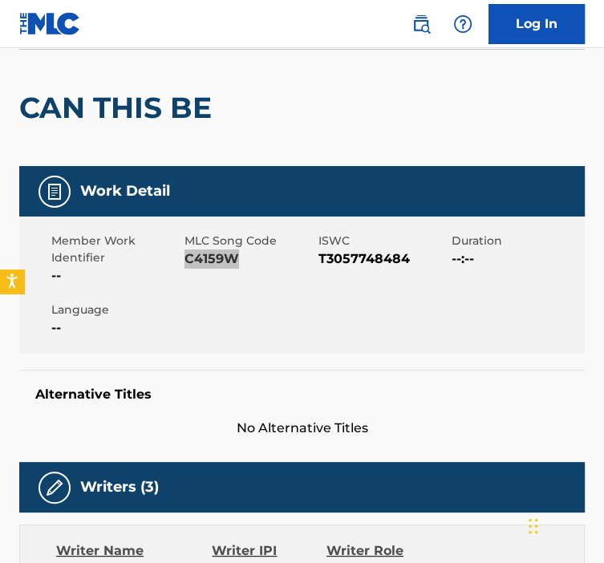
scroll to position [0, 0]
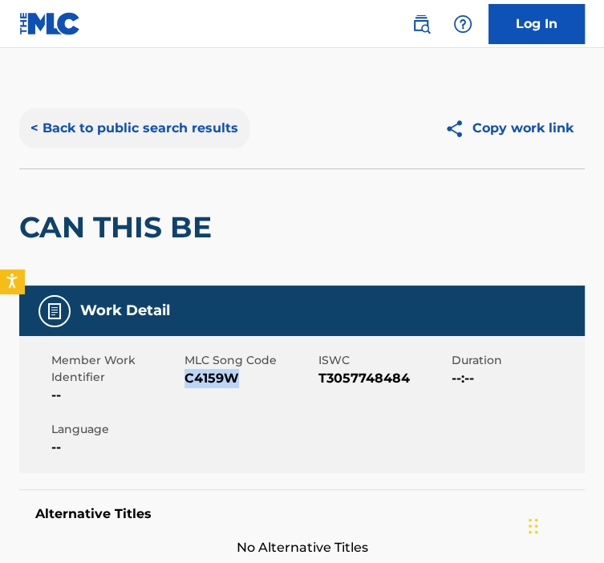
click at [50, 133] on button "< Back to public search results" at bounding box center [134, 128] width 230 height 40
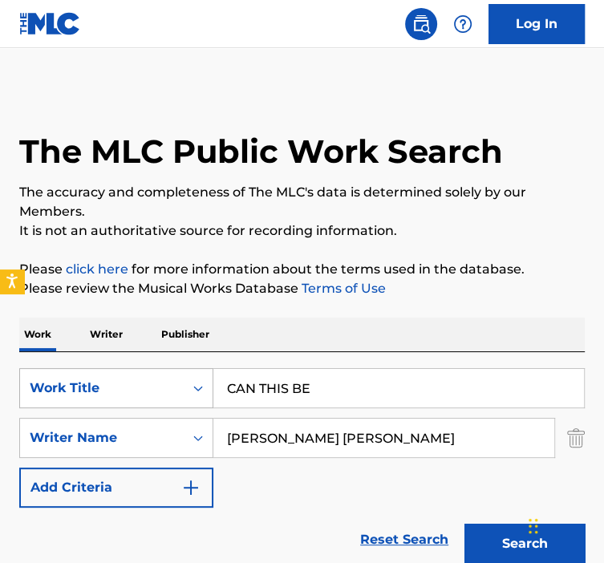
drag, startPoint x: 320, startPoint y: 376, endPoint x: 185, endPoint y: 372, distance: 134.9
click at [187, 372] on div "SearchWithCriteria92b5e073-b914-4d6b-9528-b853f195f867 Work Title CAN THIS BE" at bounding box center [302, 388] width 566 height 40
paste input "T LOOK AWAY"
type input "CANT LOOK AWAY"
click at [465, 524] on button "Search" at bounding box center [525, 544] width 120 height 40
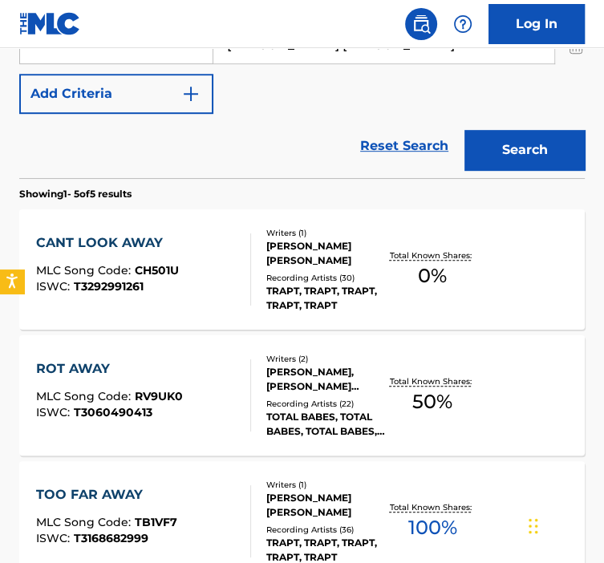
scroll to position [396, 0]
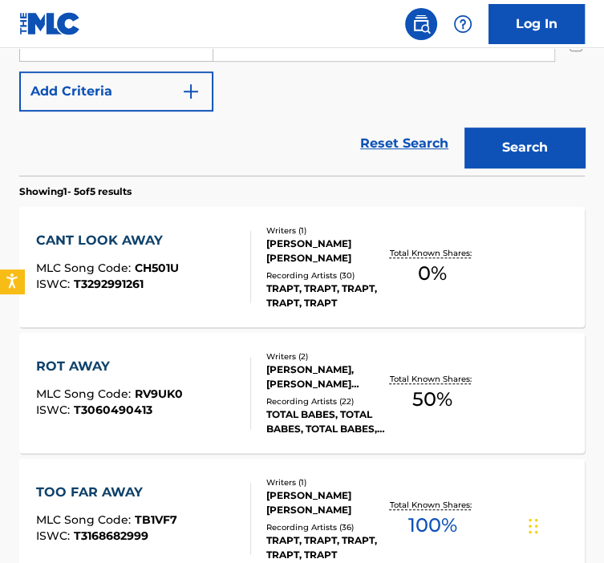
click at [271, 273] on div "Recording Artists ( 30 )" at bounding box center [325, 276] width 119 height 12
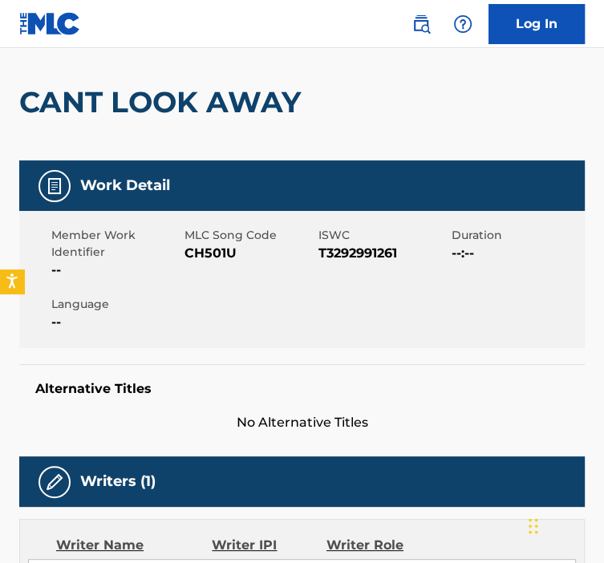
scroll to position [132, 0]
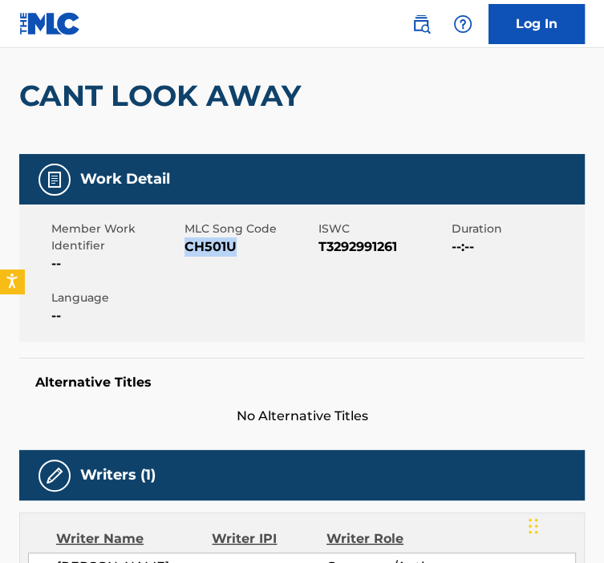
drag, startPoint x: 244, startPoint y: 251, endPoint x: 183, endPoint y: 246, distance: 61.2
click at [183, 246] on div "Member Work Identifier -- MLC Song Code CH501U ISWC T3292991261 Duration --:-- …" at bounding box center [302, 273] width 566 height 137
click at [355, 275] on div "Member Work Identifier -- MLC Song Code CH501U ISWC T3292991261 Duration --:-- …" at bounding box center [302, 273] width 566 height 137
drag, startPoint x: 246, startPoint y: 251, endPoint x: 189, endPoint y: 250, distance: 56.2
click at [189, 250] on span "CH501U" at bounding box center [249, 247] width 129 height 19
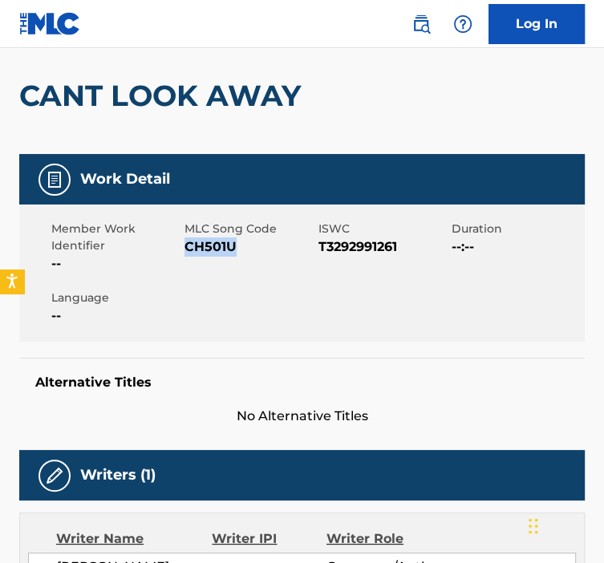
drag, startPoint x: 189, startPoint y: 250, endPoint x: 250, endPoint y: 241, distance: 61.7
click at [250, 241] on span "CH501U" at bounding box center [249, 247] width 129 height 19
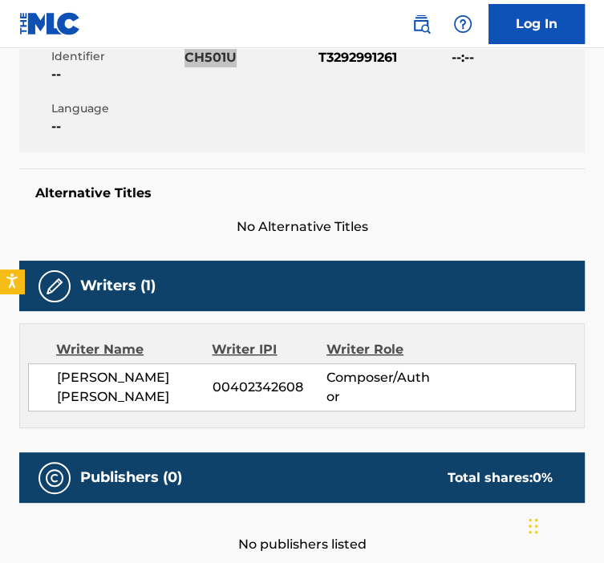
scroll to position [0, 0]
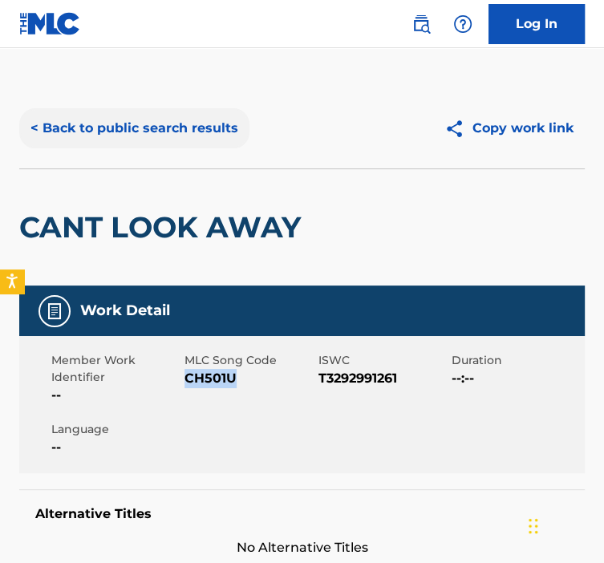
click at [79, 129] on button "< Back to public search results" at bounding box center [134, 128] width 230 height 40
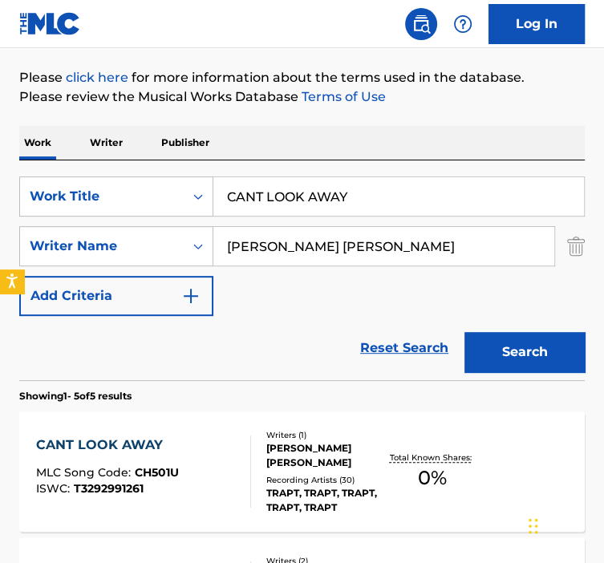
scroll to position [160, 0]
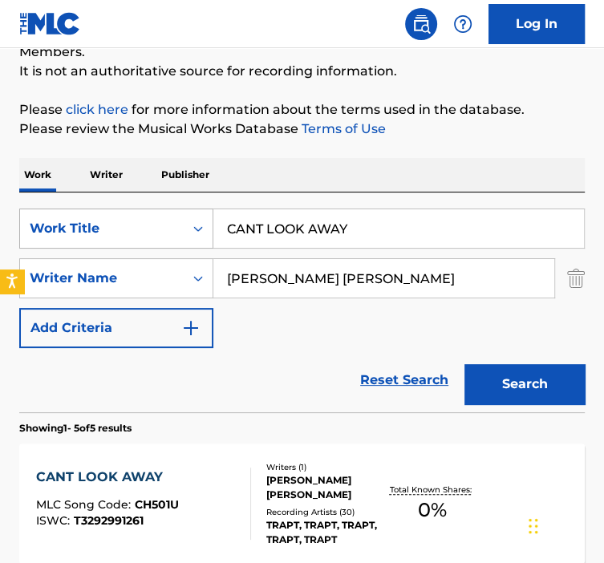
drag, startPoint x: 371, startPoint y: 223, endPoint x: 162, endPoint y: 232, distance: 208.9
click at [165, 232] on div "SearchWithCriteria92b5e073-b914-4d6b-9528-b853f195f867 Work Title CANT LOOK AWAY" at bounding box center [302, 229] width 566 height 40
paste input "ST"
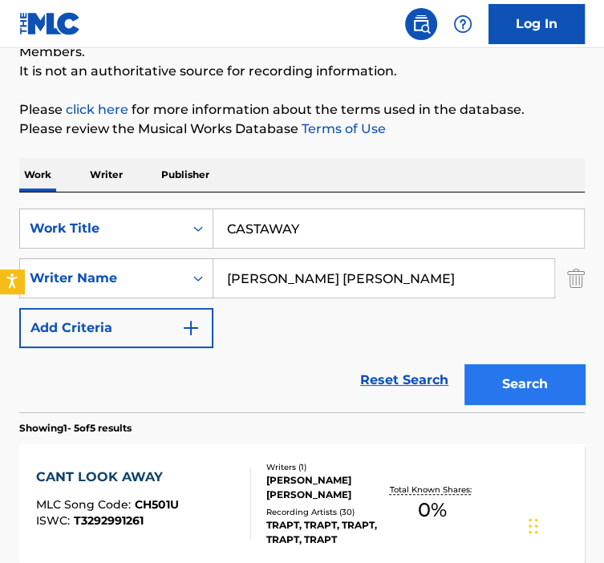
type input "CASTAWAY"
click at [530, 386] on button "Search" at bounding box center [525, 384] width 120 height 40
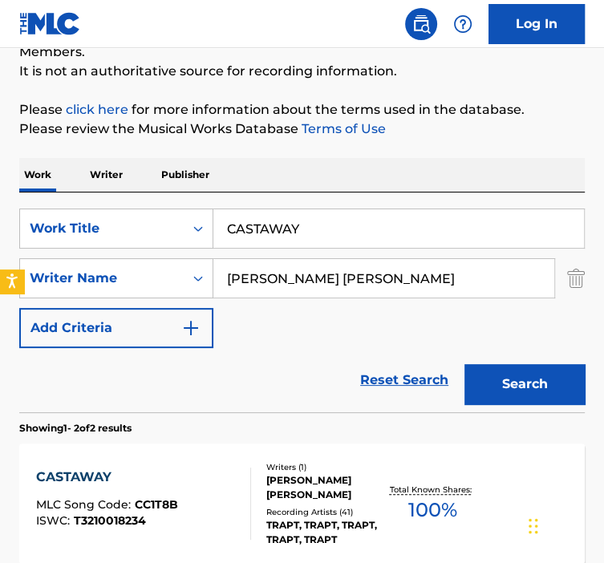
scroll to position [372, 0]
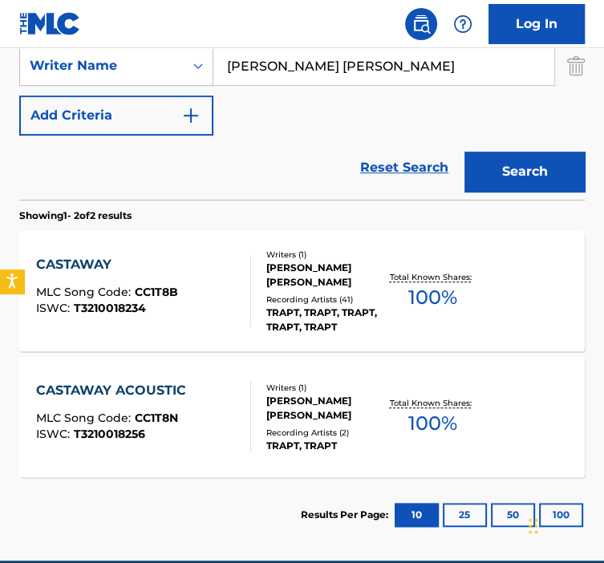
click at [169, 300] on div "MLC Song Code : CC1T8B" at bounding box center [107, 295] width 142 height 16
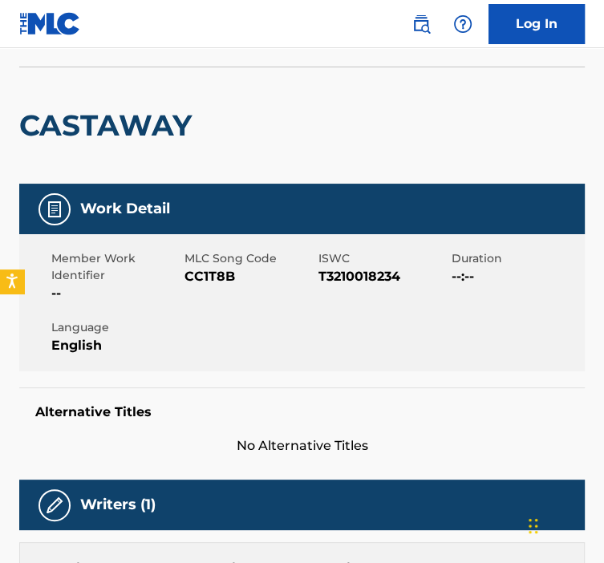
scroll to position [103, 0]
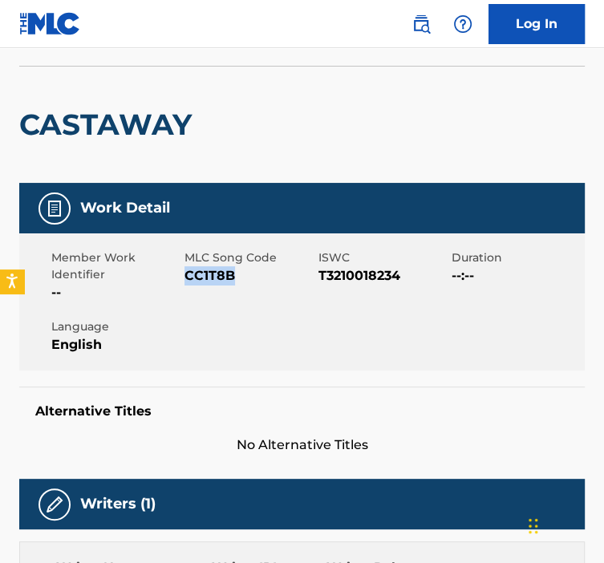
drag, startPoint x: 238, startPoint y: 280, endPoint x: 185, endPoint y: 282, distance: 52.2
click at [185, 282] on span "CC1T8B" at bounding box center [249, 275] width 129 height 19
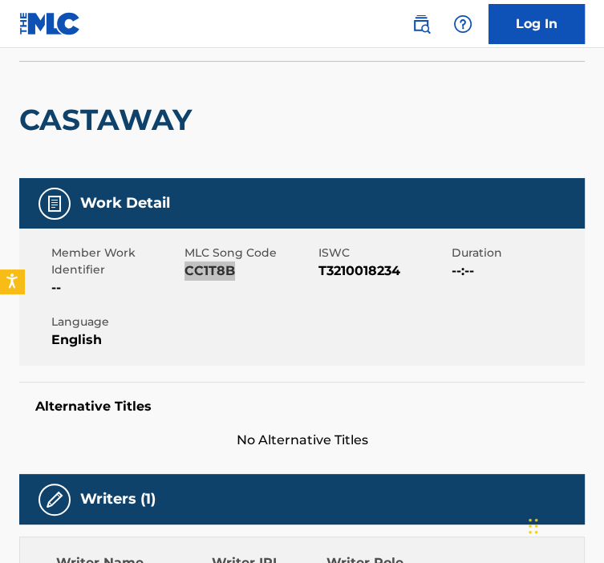
scroll to position [0, 0]
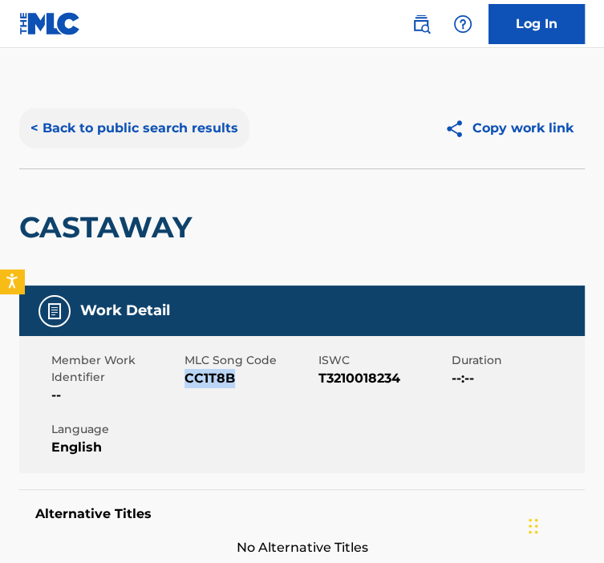
click at [70, 136] on button "< Back to public search results" at bounding box center [134, 128] width 230 height 40
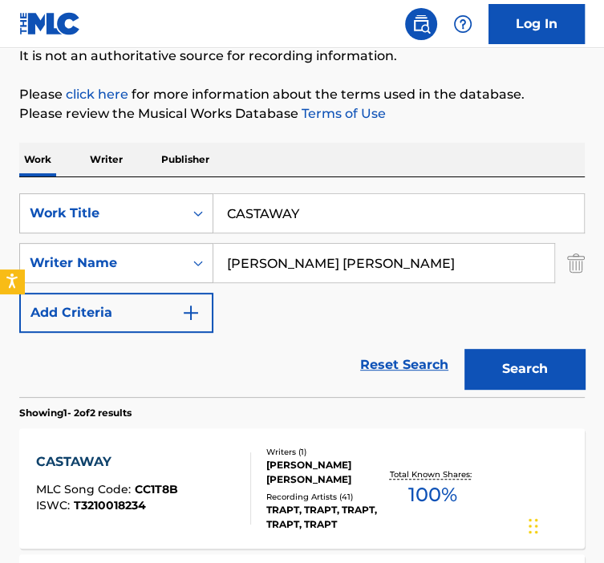
scroll to position [169, 0]
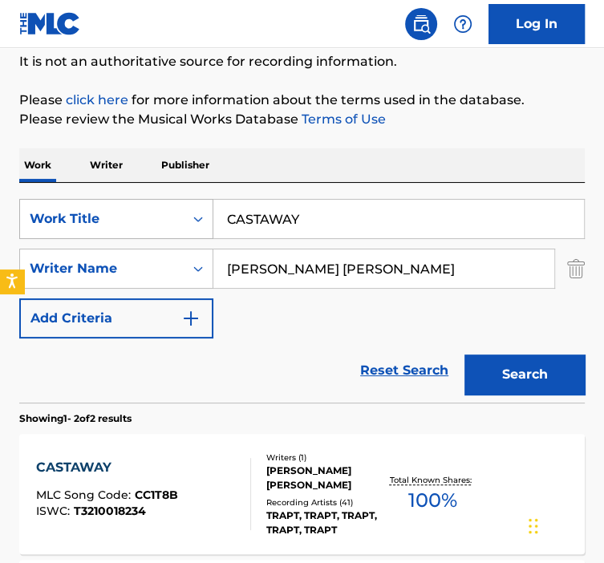
paste input "ACOUSTIC"
drag, startPoint x: 303, startPoint y: 218, endPoint x: 207, endPoint y: 211, distance: 95.8
click at [209, 213] on div "SearchWithCriteria92b5e073-b914-4d6b-9528-b853f195f867 Work Title CASTAWAY" at bounding box center [302, 219] width 566 height 40
type input "CASTAWAY ACOUSTIC"
click at [465, 355] on button "Search" at bounding box center [525, 375] width 120 height 40
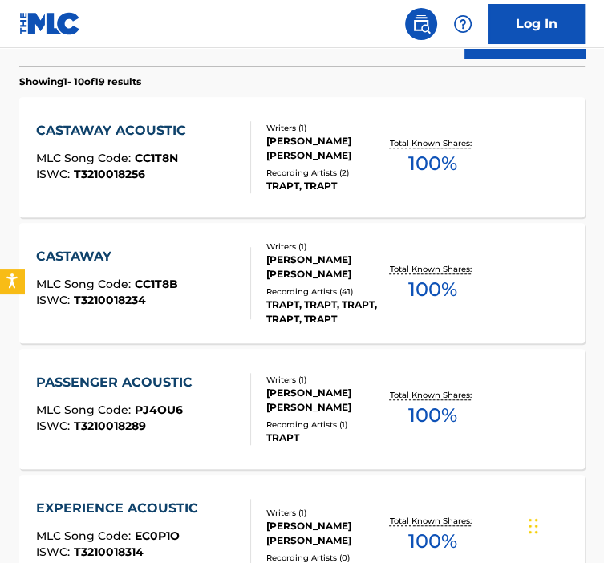
scroll to position [507, 0]
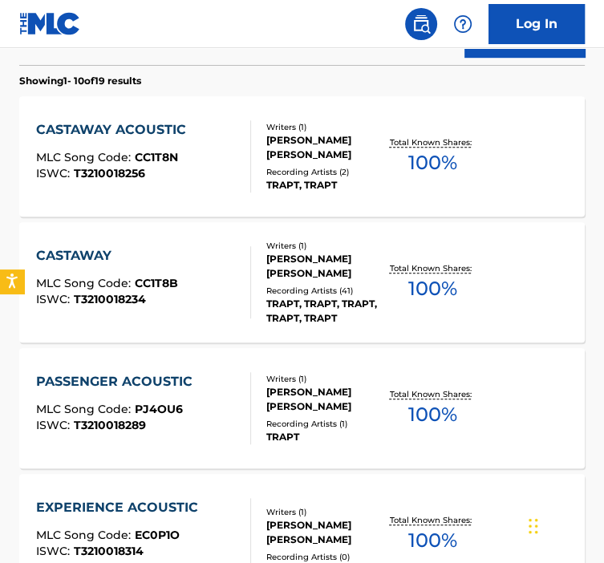
click at [245, 175] on div at bounding box center [244, 156] width 13 height 72
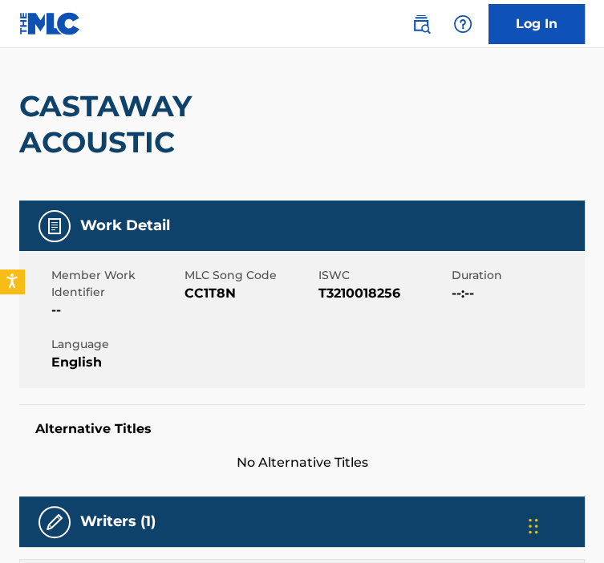
scroll to position [123, 0]
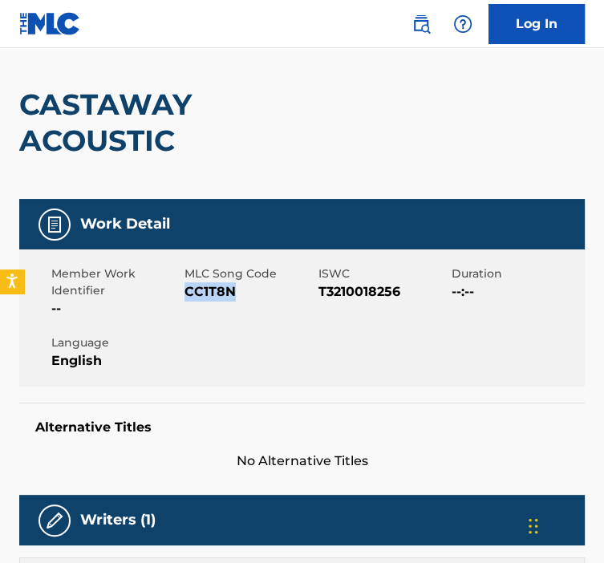
drag, startPoint x: 231, startPoint y: 299, endPoint x: 185, endPoint y: 295, distance: 46.8
click at [185, 295] on span "CC1T8N" at bounding box center [249, 291] width 129 height 19
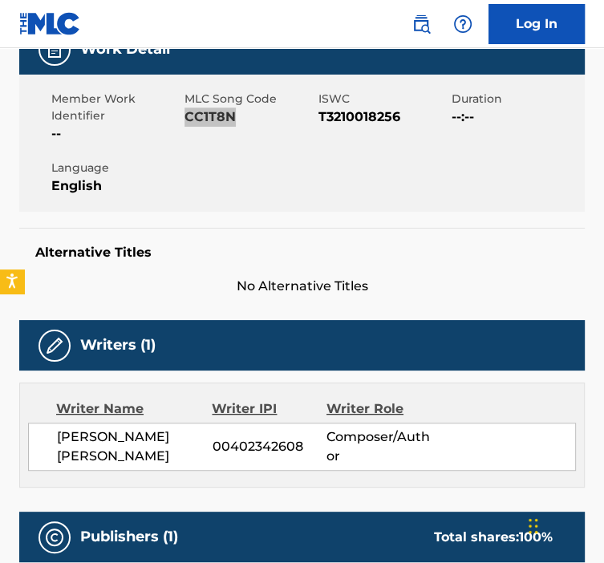
scroll to position [0, 0]
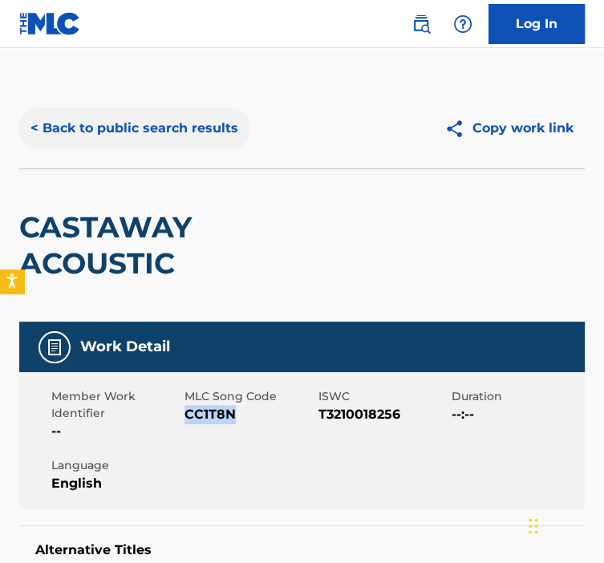
click at [70, 139] on button "< Back to public search results" at bounding box center [134, 128] width 230 height 40
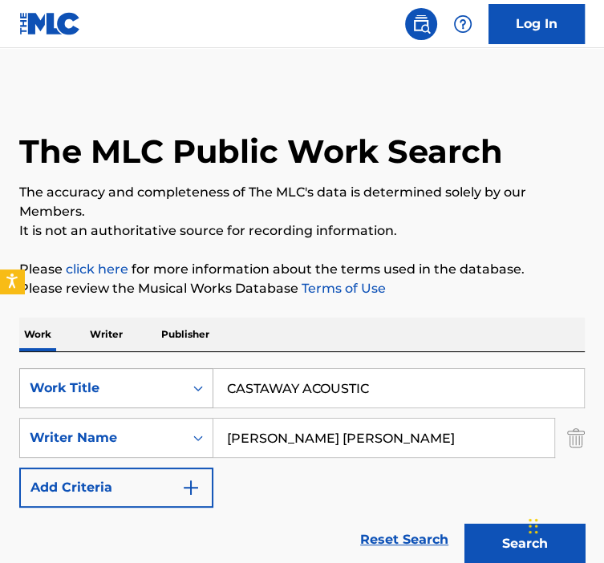
drag, startPoint x: 380, startPoint y: 387, endPoint x: 180, endPoint y: 391, distance: 199.9
click at [183, 390] on div "SearchWithCriteria92b5e073-b914-4d6b-9528-b853f195f867 Work Title CASTAWAY ACOU…" at bounding box center [302, 388] width 566 height 40
paste input "HANGING HANDS"
type input "CHANGING HANDS"
click at [465, 524] on button "Search" at bounding box center [525, 544] width 120 height 40
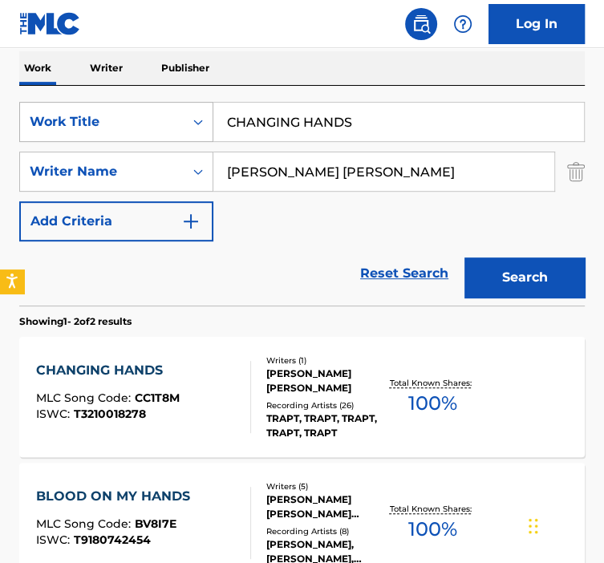
scroll to position [414, 0]
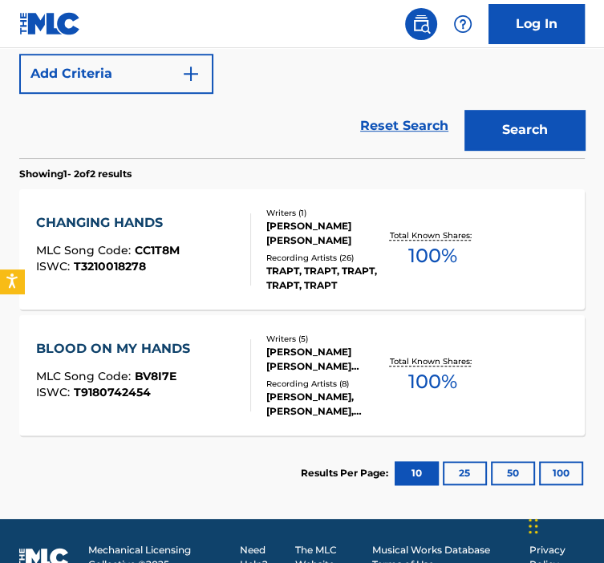
click at [167, 243] on span "CC1T8M" at bounding box center [157, 250] width 45 height 14
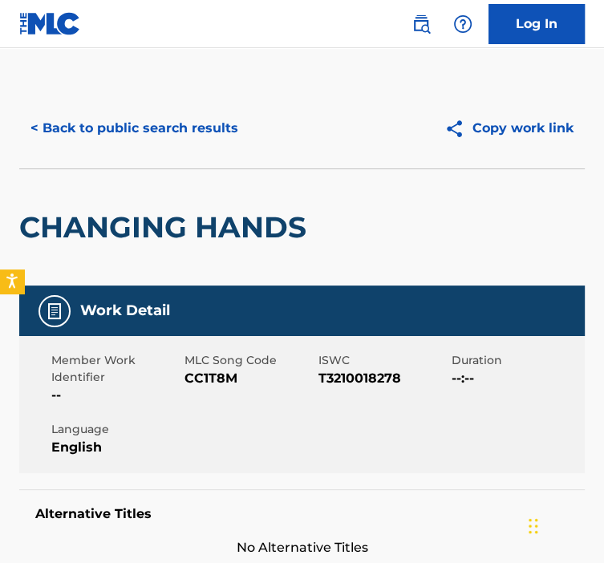
scroll to position [164, 0]
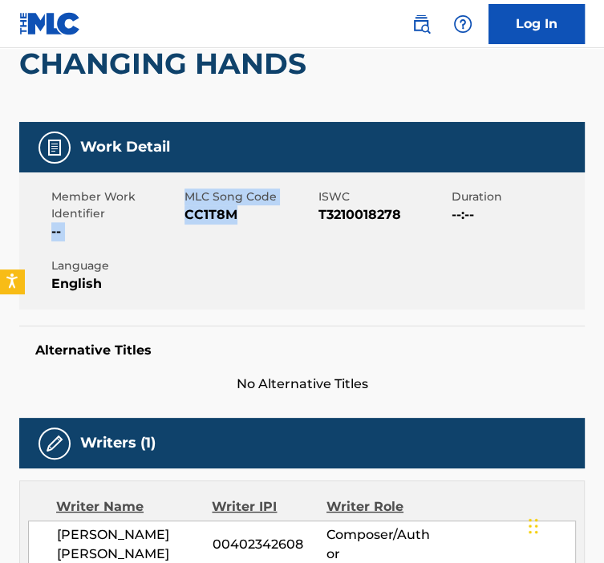
drag, startPoint x: 235, startPoint y: 210, endPoint x: 177, endPoint y: 209, distance: 57.8
click at [177, 209] on div "Member Work Identifier -- MLC Song Code CC1T8M ISWC T3210018278 Duration --:-- …" at bounding box center [302, 241] width 566 height 137
drag, startPoint x: 177, startPoint y: 209, endPoint x: 288, endPoint y: 235, distance: 113.7
click at [288, 235] on div "MLC Song Code CC1T8M" at bounding box center [251, 215] width 133 height 53
click at [273, 215] on span "CC1T8M" at bounding box center [249, 214] width 129 height 19
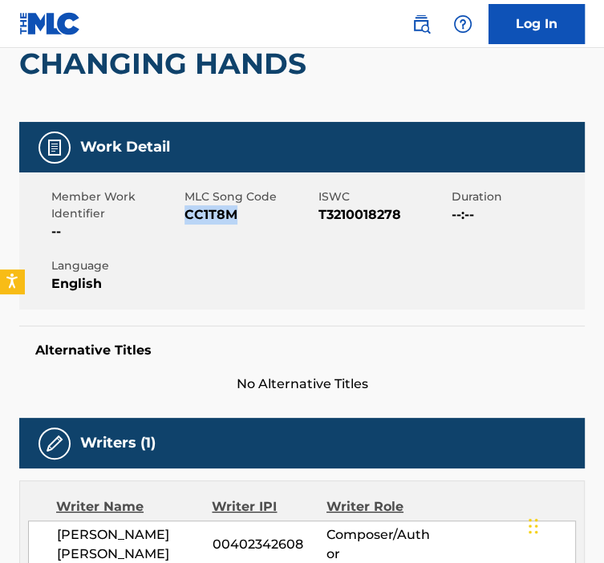
drag, startPoint x: 238, startPoint y: 215, endPoint x: 186, endPoint y: 215, distance: 51.4
click at [186, 215] on span "CC1T8M" at bounding box center [249, 214] width 129 height 19
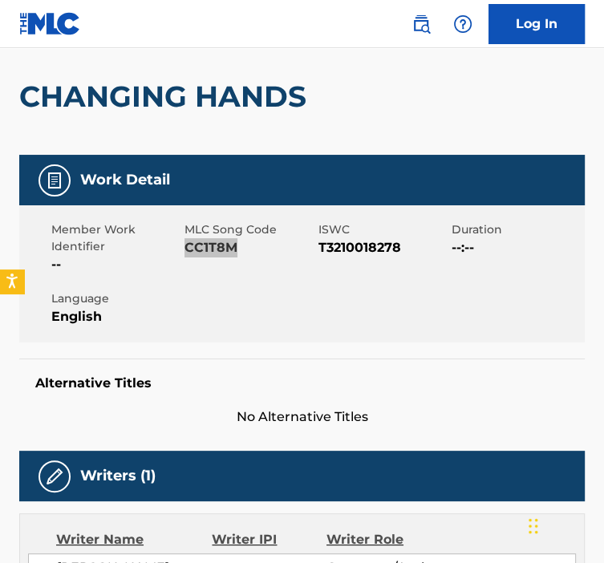
scroll to position [0, 0]
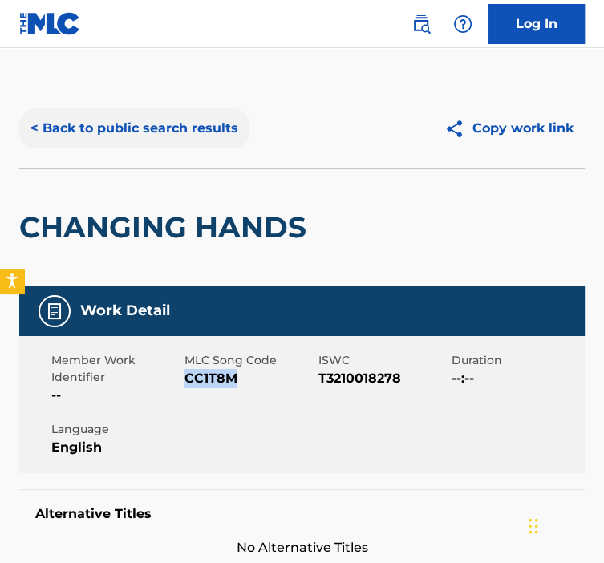
click at [73, 120] on button "< Back to public search results" at bounding box center [134, 128] width 230 height 40
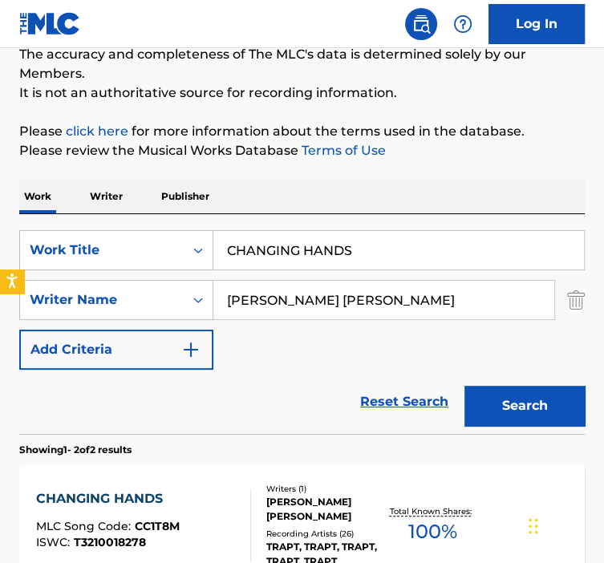
scroll to position [137, 0]
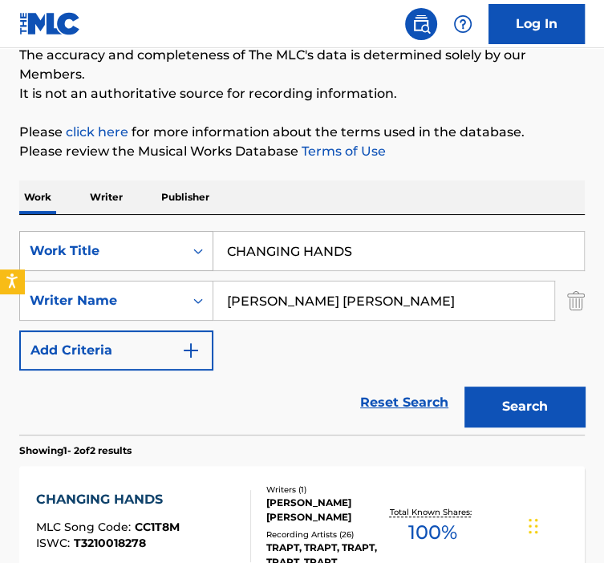
drag, startPoint x: 353, startPoint y: 254, endPoint x: 208, endPoint y: 251, distance: 145.3
click at [218, 251] on input "CHANGING HANDS" at bounding box center [398, 251] width 371 height 39
paste input "LOSET"
type input "CLOSETS"
click at [465, 387] on button "Search" at bounding box center [525, 407] width 120 height 40
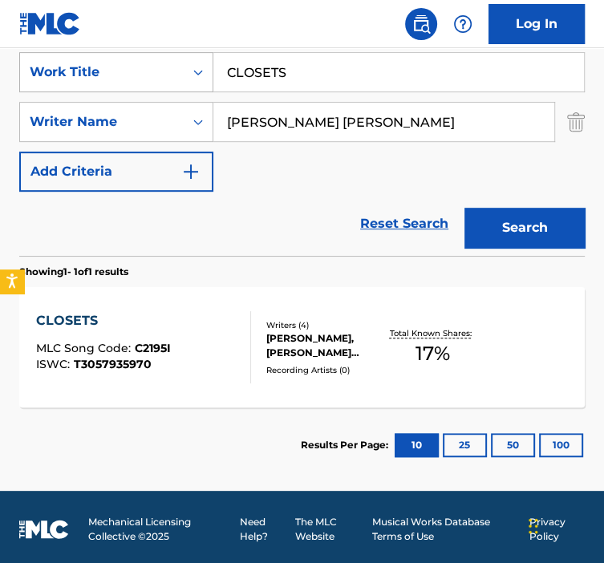
scroll to position [321, 0]
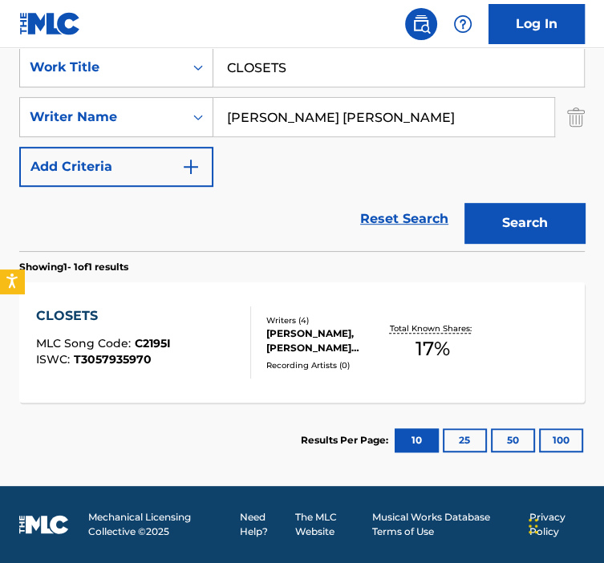
click at [231, 355] on div "CLOSETS MLC Song Code : C2195I ISWC : T3057935970" at bounding box center [143, 343] width 215 height 72
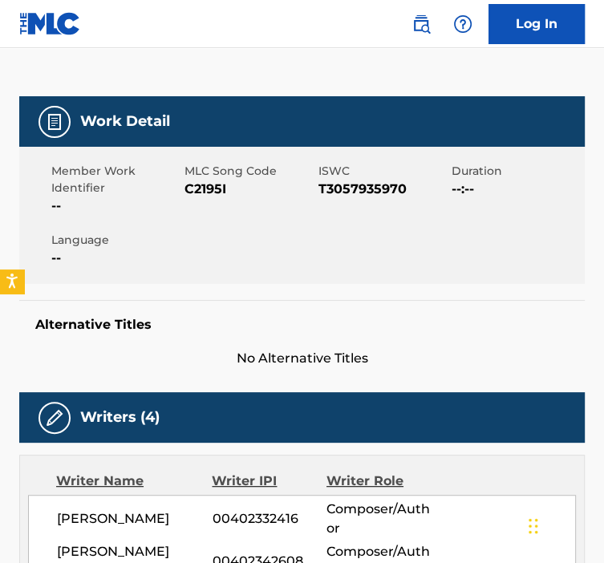
scroll to position [191, 0]
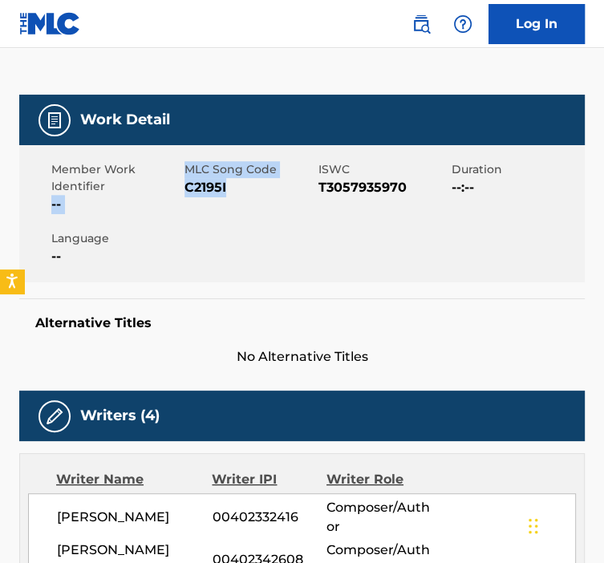
drag, startPoint x: 227, startPoint y: 187, endPoint x: 168, endPoint y: 189, distance: 59.4
click at [168, 189] on div "Member Work Identifier -- MLC Song Code C2195I ISWC T3057935970 Duration --:-- …" at bounding box center [302, 213] width 566 height 137
drag, startPoint x: 168, startPoint y: 189, endPoint x: 234, endPoint y: 196, distance: 66.9
click at [234, 196] on span "C2195I" at bounding box center [249, 187] width 129 height 19
click at [230, 191] on span "C2195I" at bounding box center [249, 187] width 129 height 19
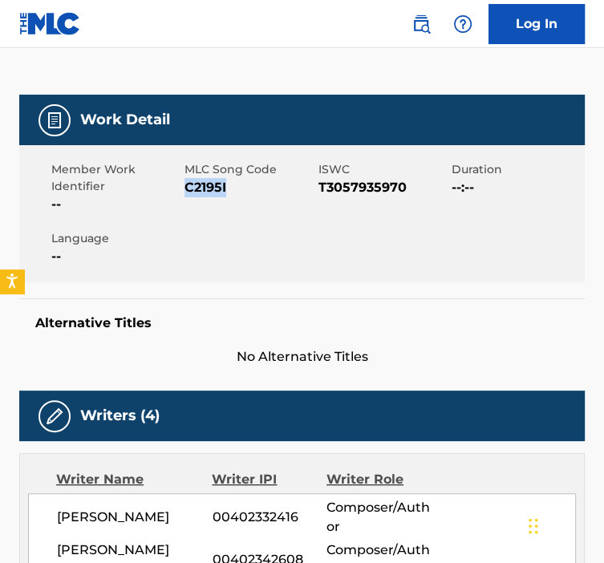
drag, startPoint x: 228, startPoint y: 189, endPoint x: 186, endPoint y: 191, distance: 41.8
click at [186, 191] on span "C2195I" at bounding box center [249, 187] width 129 height 19
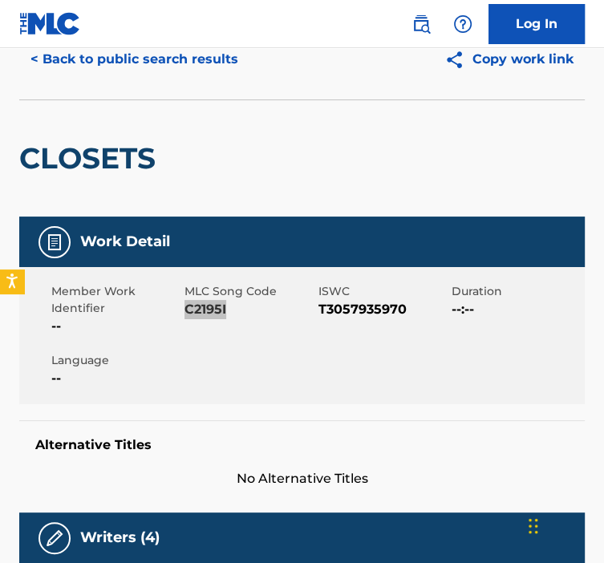
scroll to position [0, 0]
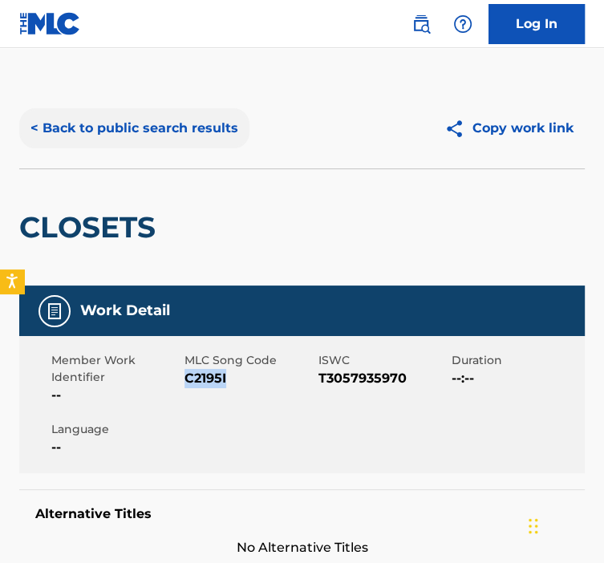
click at [108, 111] on button "< Back to public search results" at bounding box center [134, 128] width 230 height 40
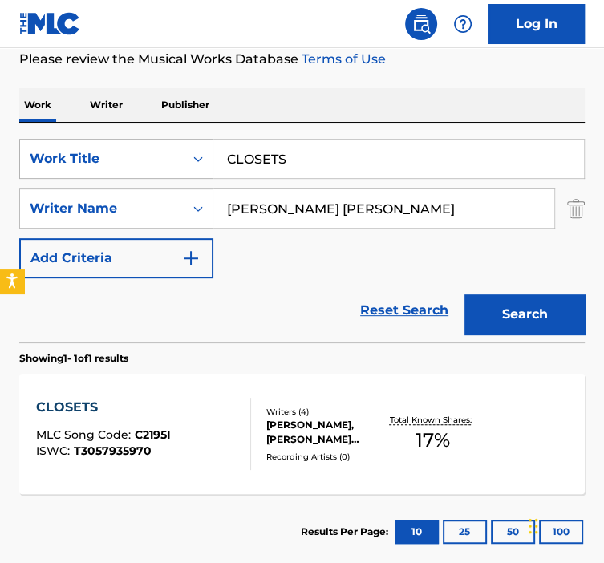
click at [123, 174] on div "SearchWithCriteria92b5e073-b914-4d6b-9528-b853f195f867 Work Title CLOSETS" at bounding box center [302, 159] width 566 height 40
paste input "OME TOGETHER"
type input "COME TOGETHER"
click at [465, 295] on button "Search" at bounding box center [525, 315] width 120 height 40
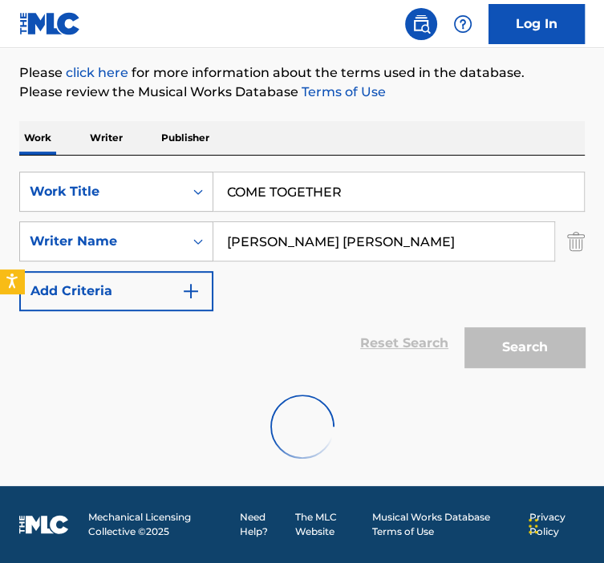
scroll to position [230, 0]
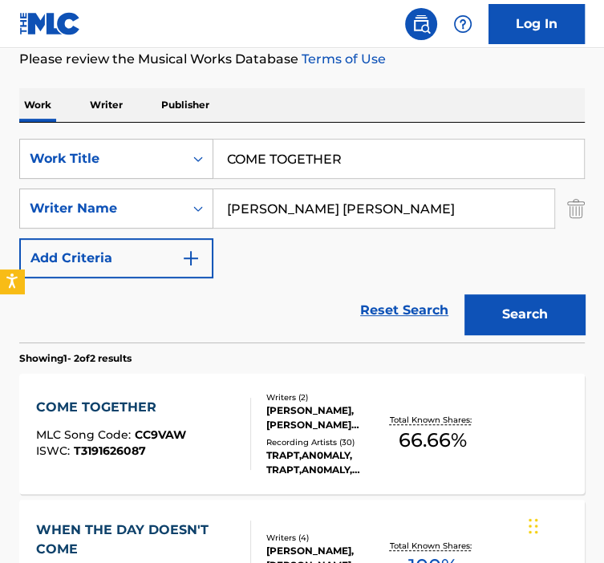
click at [198, 411] on div "COME TOGETHER MLC Song Code : CC9VAW ISWC : T3191626087" at bounding box center [143, 434] width 215 height 72
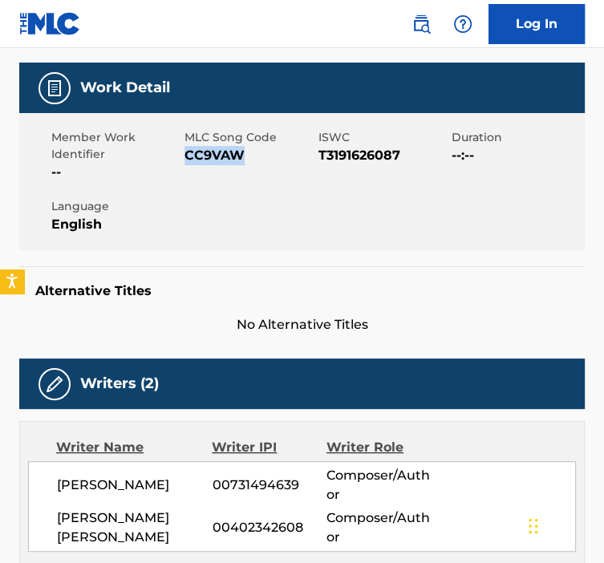
drag, startPoint x: 209, startPoint y: 156, endPoint x: 186, endPoint y: 155, distance: 23.3
click at [186, 155] on span "CC9VAW" at bounding box center [249, 155] width 129 height 19
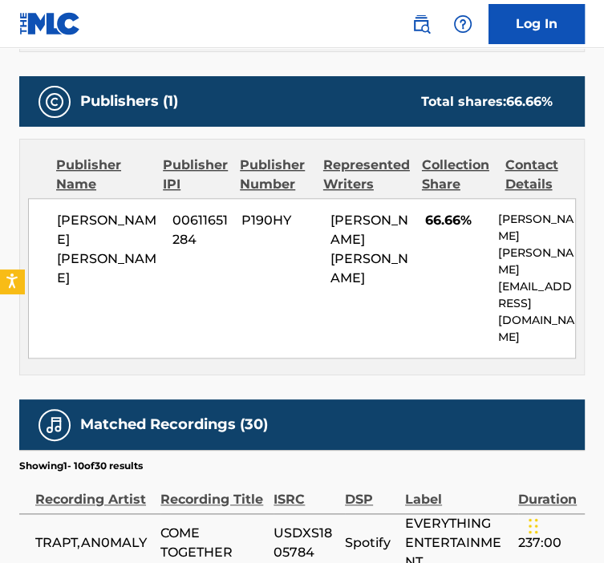
scroll to position [416, 0]
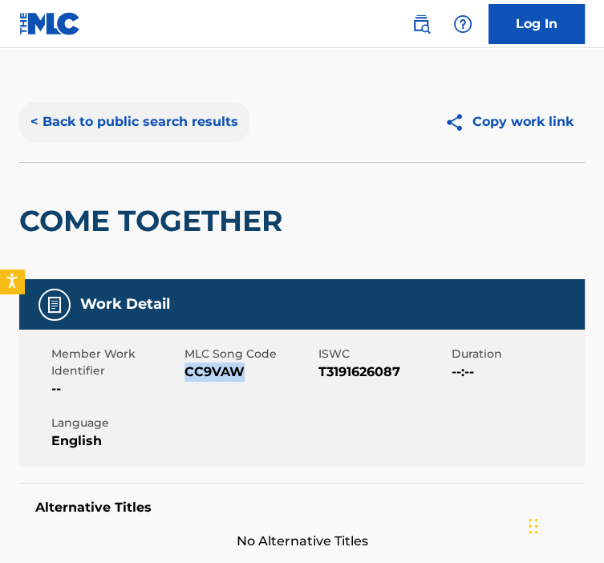
click at [100, 123] on button "< Back to public search results" at bounding box center [134, 122] width 230 height 40
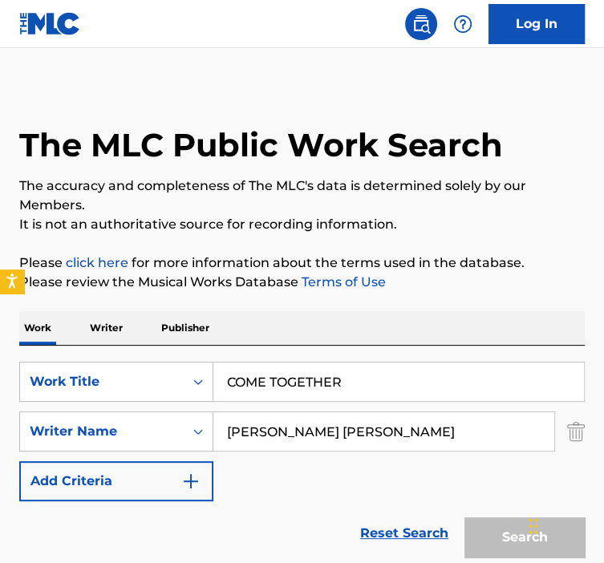
scroll to position [230, 0]
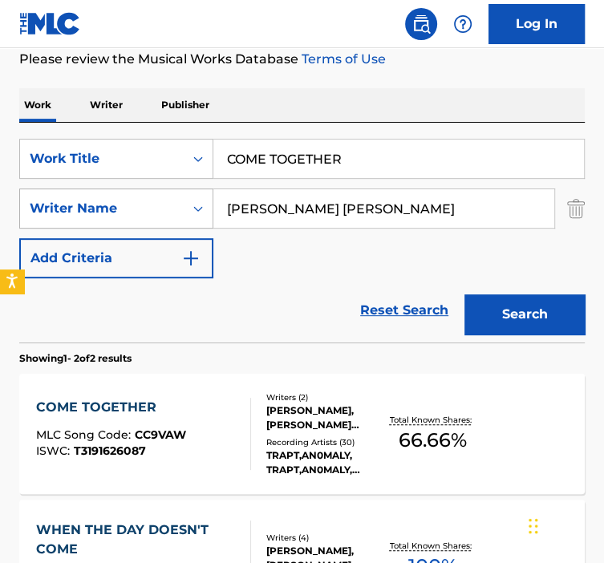
drag, startPoint x: 366, startPoint y: 164, endPoint x: 125, endPoint y: 205, distance: 244.2
click at [125, 205] on div "SearchWithCriteria92b5e073-b914-4d6b-9528-b853f195f867 Work Title COME TOGETHER…" at bounding box center [302, 209] width 566 height 140
paste input "NTAGIOUS"
type input "CONTAGIOUS"
click at [465, 295] on button "Search" at bounding box center [525, 315] width 120 height 40
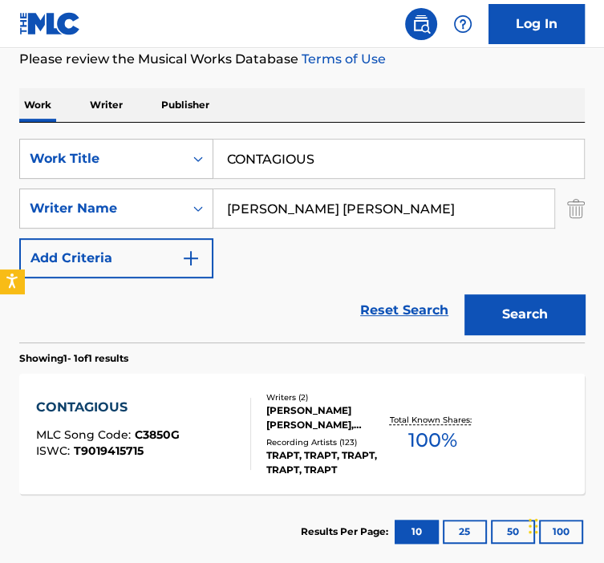
scroll to position [321, 0]
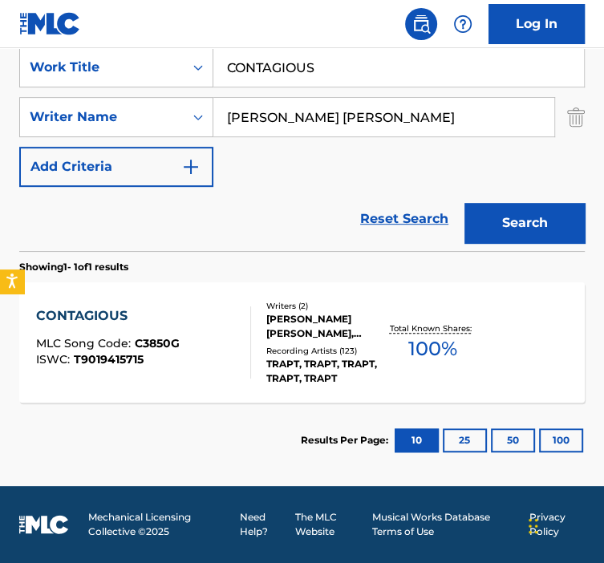
click at [204, 363] on div "CONTAGIOUS MLC Song Code : C3850G ISWC : T9019415715" at bounding box center [143, 343] width 215 height 72
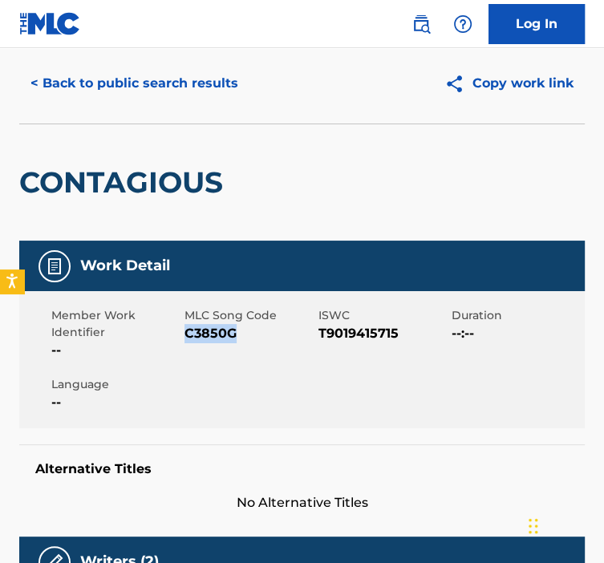
drag, startPoint x: 242, startPoint y: 349, endPoint x: 185, endPoint y: 341, distance: 56.7
click at [185, 341] on div "MLC Song Code C3850G" at bounding box center [251, 333] width 133 height 53
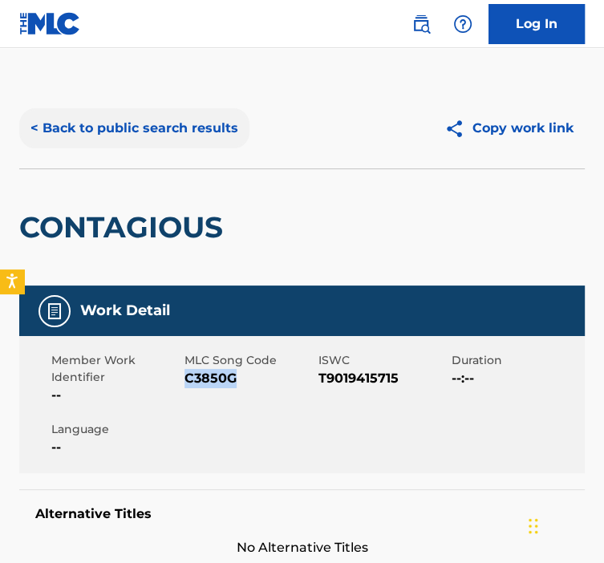
click at [87, 137] on button "< Back to public search results" at bounding box center [134, 128] width 230 height 40
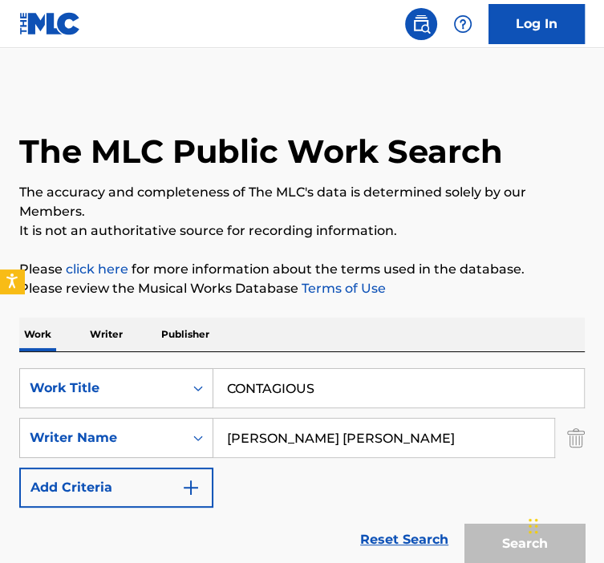
scroll to position [230, 0]
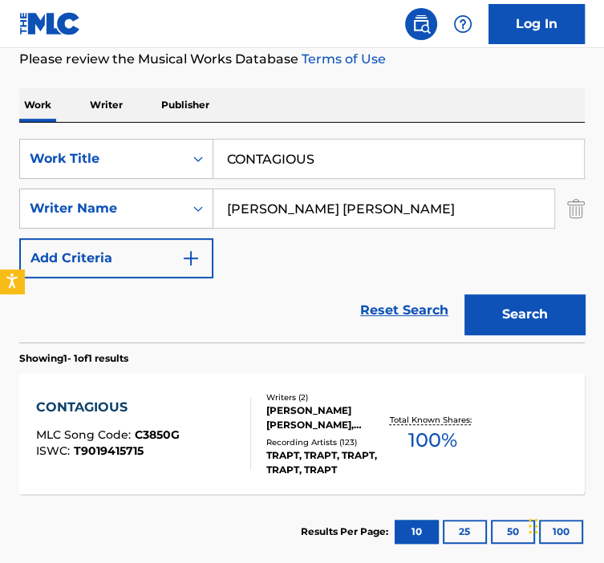
drag, startPoint x: 321, startPoint y: 172, endPoint x: 178, endPoint y: 185, distance: 143.5
click at [180, 185] on div "SearchWithCriteria92b5e073-b914-4d6b-9528-b853f195f867 Work Title CONTAGIOUS Se…" at bounding box center [302, 209] width 566 height 140
paste input "ROL ME"
type input "CONTROL ME"
click at [465, 295] on button "Search" at bounding box center [525, 315] width 120 height 40
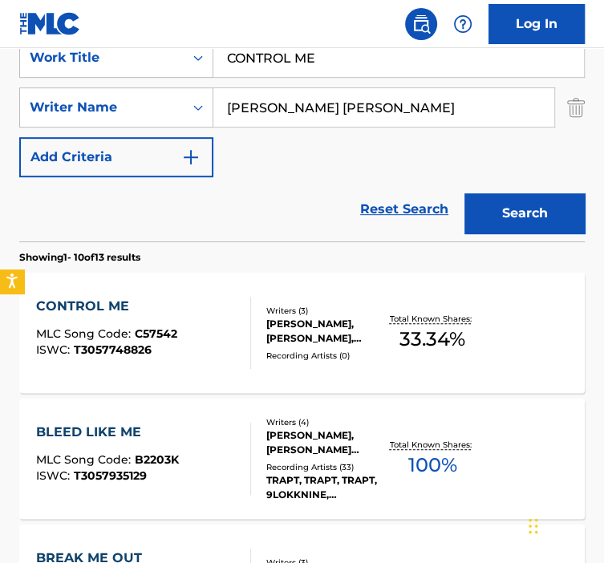
scroll to position [332, 0]
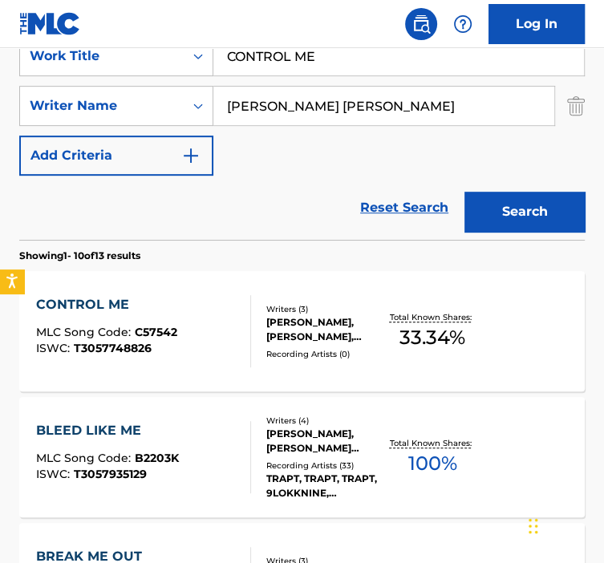
click at [203, 340] on div "CONTROL ME MLC Song Code : C57542 ISWC : T3057748826" at bounding box center [143, 331] width 215 height 72
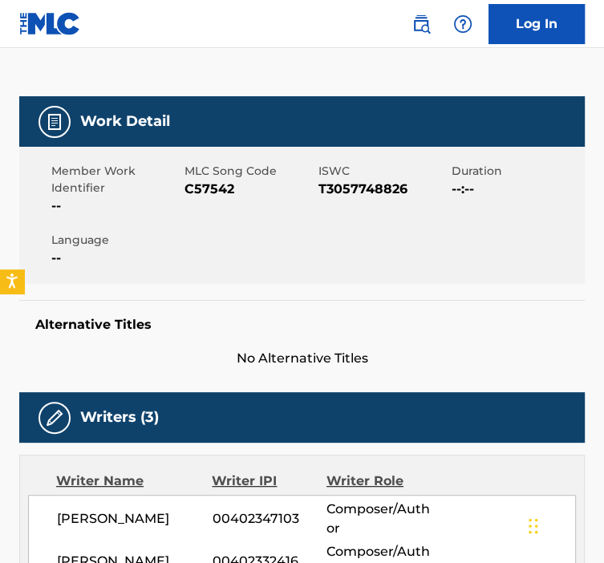
scroll to position [195, 0]
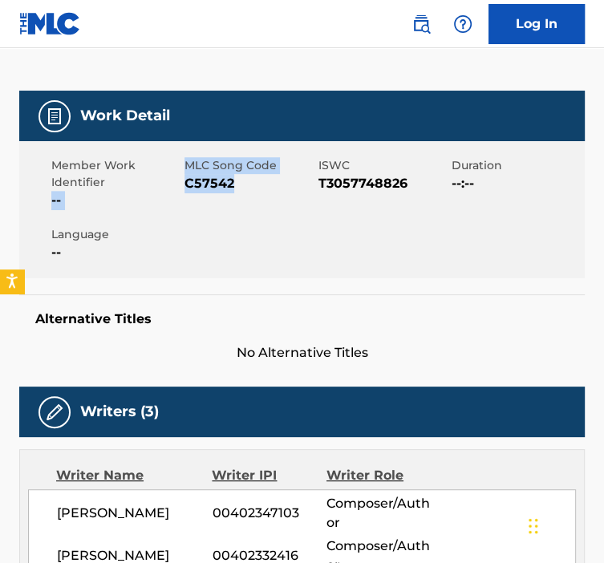
drag, startPoint x: 236, startPoint y: 180, endPoint x: 178, endPoint y: 185, distance: 58.0
click at [178, 185] on div "Member Work Identifier -- MLC Song Code C57542 ISWC T3057748826 Duration --:-- …" at bounding box center [302, 209] width 566 height 137
click at [238, 180] on span "C57542" at bounding box center [249, 183] width 129 height 19
click at [237, 181] on span "C57542" at bounding box center [249, 183] width 129 height 19
drag, startPoint x: 237, startPoint y: 181, endPoint x: 188, endPoint y: 185, distance: 49.1
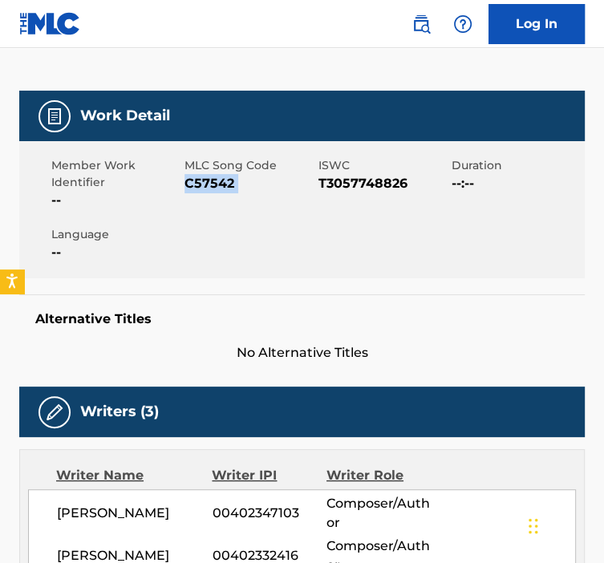
click at [188, 185] on span "C57542" at bounding box center [249, 183] width 129 height 19
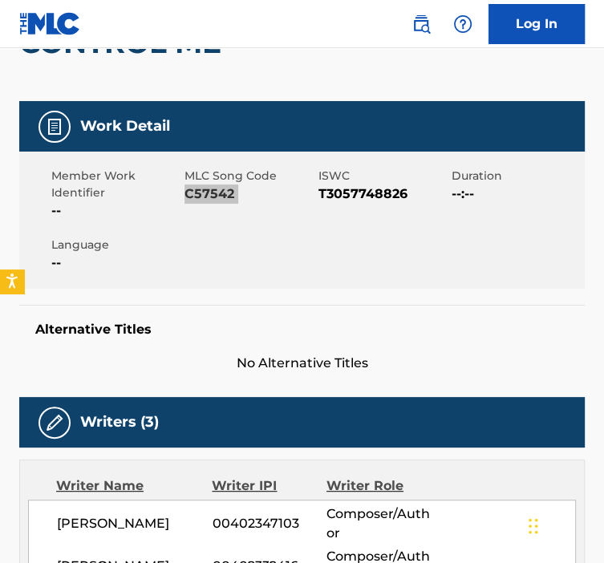
scroll to position [0, 0]
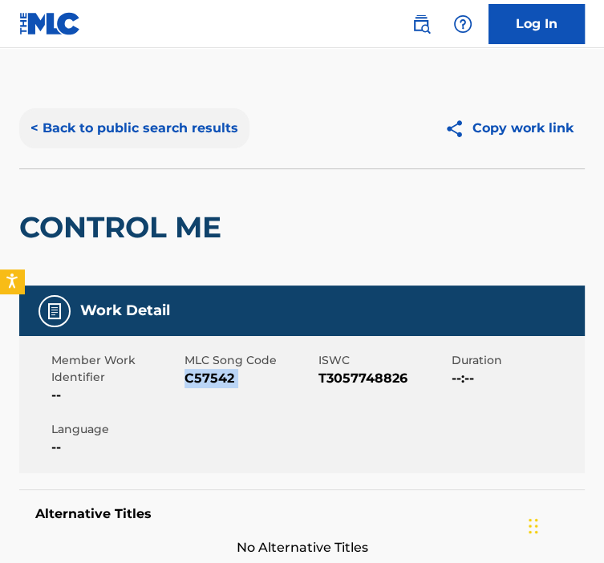
click at [117, 127] on button "< Back to public search results" at bounding box center [134, 128] width 230 height 40
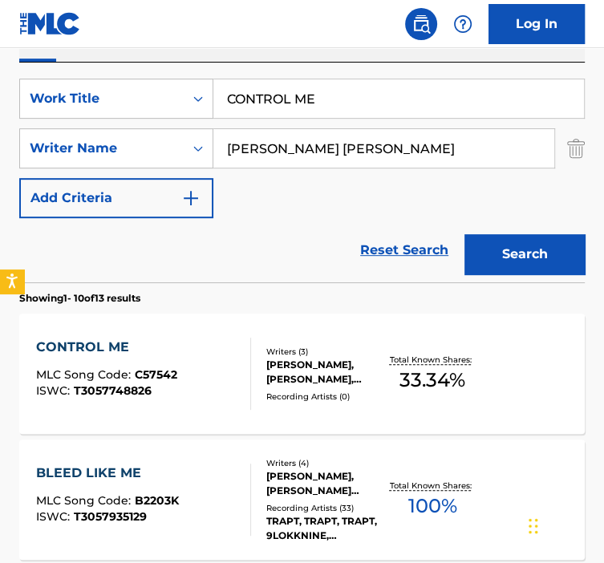
scroll to position [287, 0]
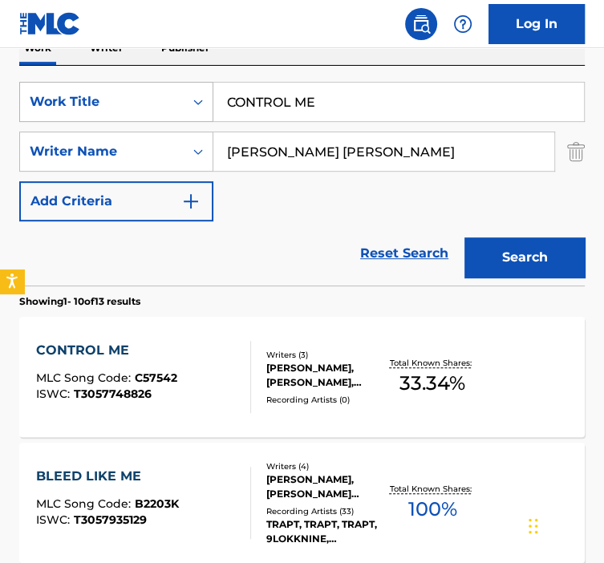
drag, startPoint x: 339, startPoint y: 105, endPoint x: 169, endPoint y: 91, distance: 170.7
click at [170, 91] on div "SearchWithCriteria92b5e073-b914-4d6b-9528-b853f195f867 Work Title CONTROL ME" at bounding box center [302, 102] width 566 height 40
paste input "VER UP"
type input "COVER UP"
click at [504, 265] on button "Search" at bounding box center [525, 258] width 120 height 40
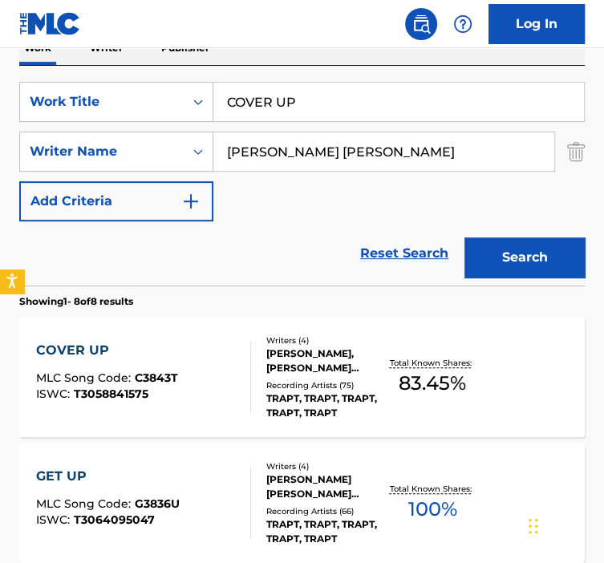
click at [211, 371] on div "COVER UP MLC Song Code : C3843T ISWC : T3058841575" at bounding box center [143, 377] width 215 height 72
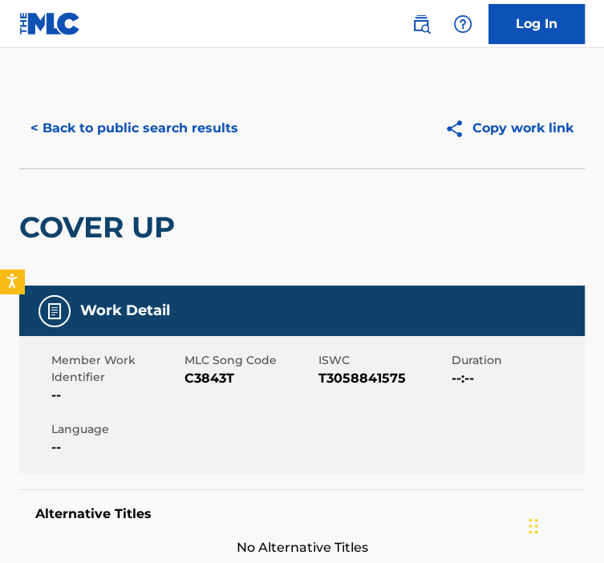
scroll to position [67, 0]
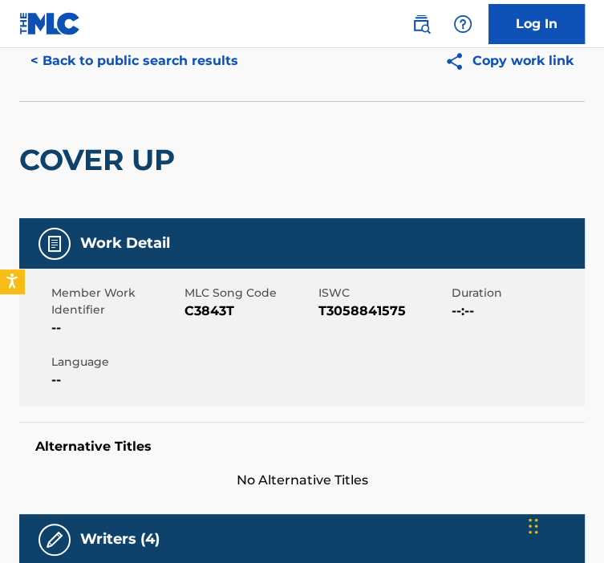
click at [223, 313] on span "C3843T" at bounding box center [249, 311] width 129 height 19
drag, startPoint x: 232, startPoint y: 312, endPoint x: 177, endPoint y: 320, distance: 56.0
click at [177, 320] on div "Member Work Identifier -- MLC Song Code C3843T ISWC T3058841575 Duration --:-- …" at bounding box center [302, 337] width 566 height 137
drag, startPoint x: 177, startPoint y: 320, endPoint x: 222, endPoint y: 318, distance: 45.0
click at [222, 318] on span "C3843T" at bounding box center [249, 311] width 129 height 19
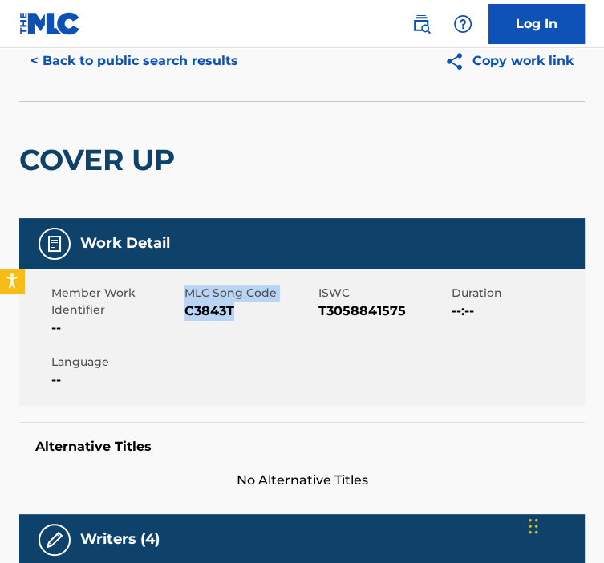
click at [238, 309] on span "C3843T" at bounding box center [249, 311] width 129 height 19
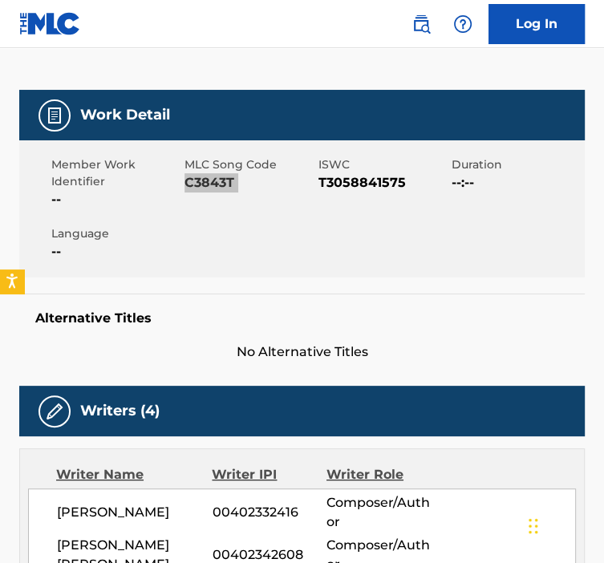
scroll to position [0, 0]
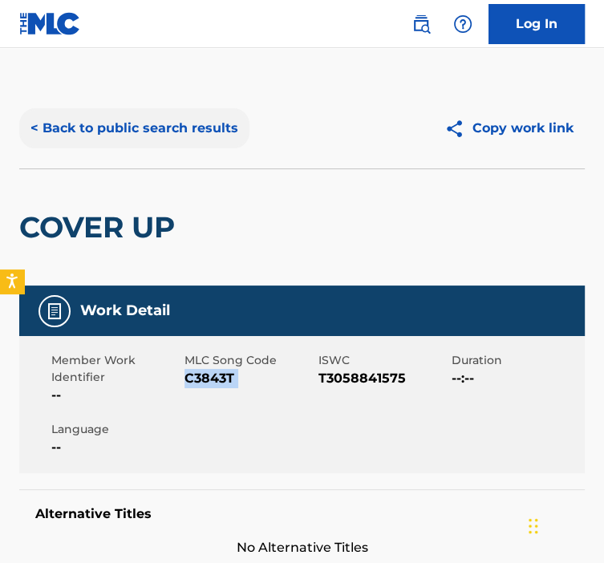
click at [77, 136] on button "< Back to public search results" at bounding box center [134, 128] width 230 height 40
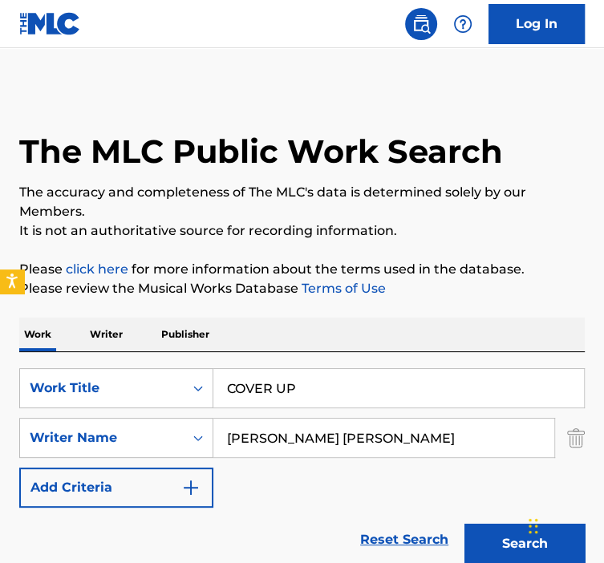
scroll to position [287, 0]
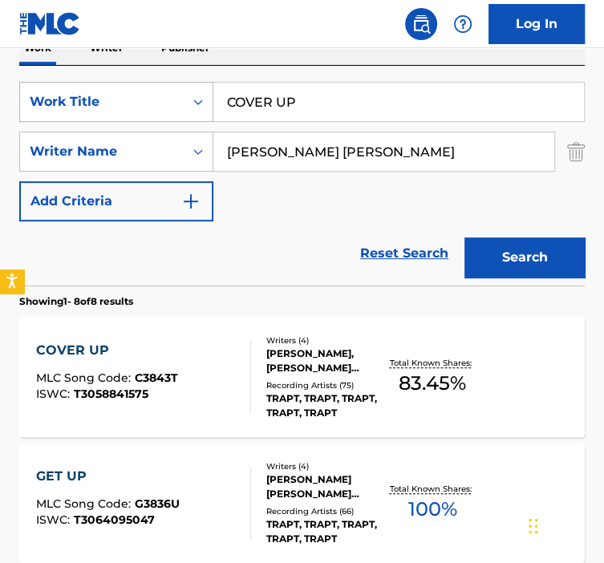
drag, startPoint x: 299, startPoint y: 101, endPoint x: 165, endPoint y: 100, distance: 133.2
click at [174, 100] on div "SearchWithCriteria92b5e073-b914-4d6b-9528-b853f195f867 Work Title COVER UP" at bounding box center [302, 102] width 566 height 40
paste input "URIOSITY KILLS"
type input "CURIOSITY KILLS"
click at [465, 238] on button "Search" at bounding box center [525, 258] width 120 height 40
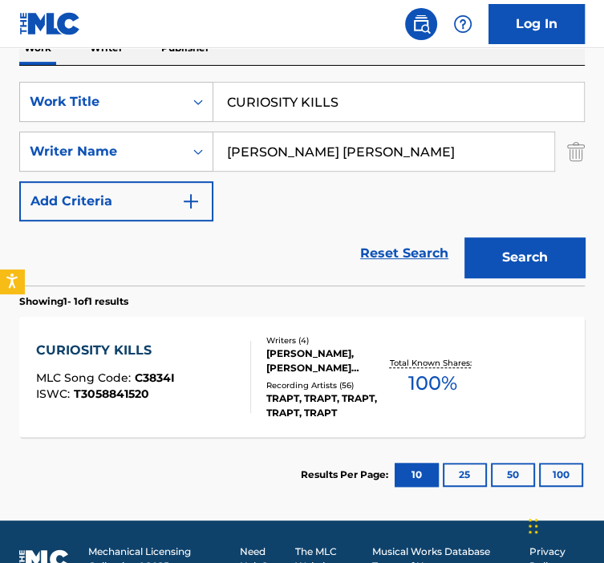
scroll to position [321, 0]
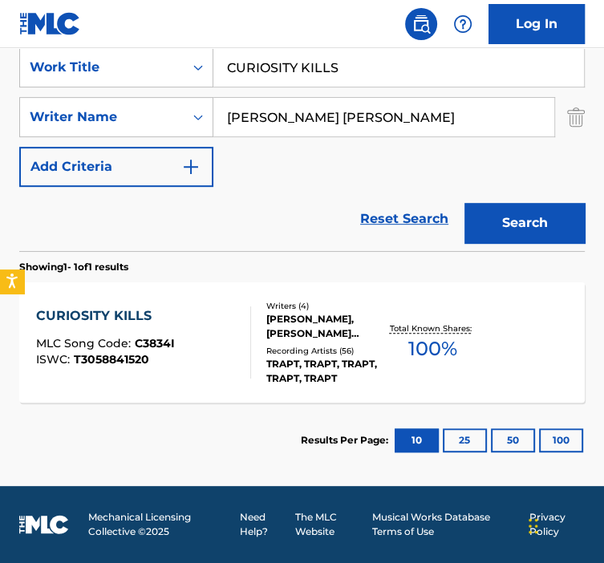
click at [325, 327] on div "[PERSON_NAME], [PERSON_NAME] [PERSON_NAME] [PERSON_NAME] [PERSON_NAME]" at bounding box center [325, 326] width 119 height 29
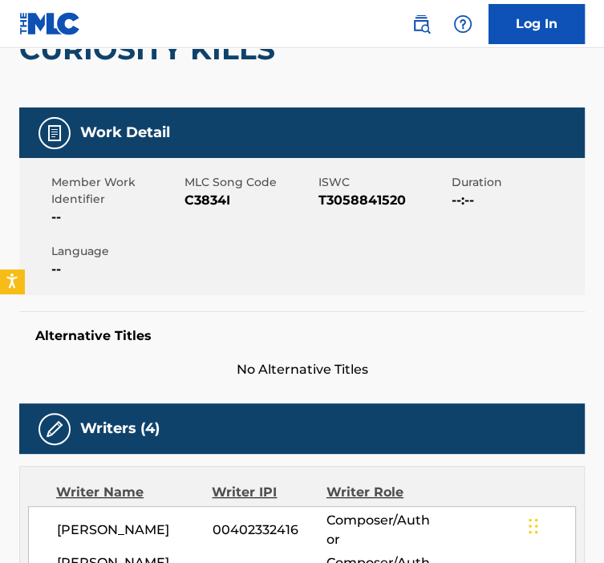
scroll to position [183, 0]
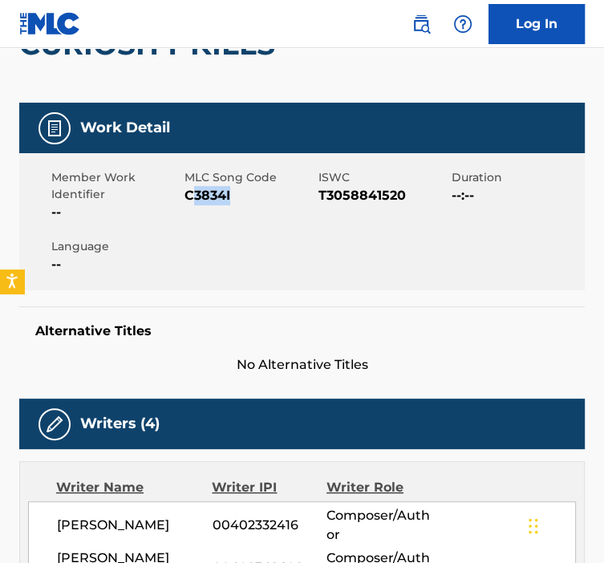
drag, startPoint x: 233, startPoint y: 213, endPoint x: 189, endPoint y: 204, distance: 44.2
click at [189, 204] on div "MLC Song Code C3834I" at bounding box center [251, 195] width 133 height 53
drag, startPoint x: 189, startPoint y: 204, endPoint x: 234, endPoint y: 197, distance: 45.5
click at [234, 197] on span "C3834I" at bounding box center [249, 195] width 129 height 19
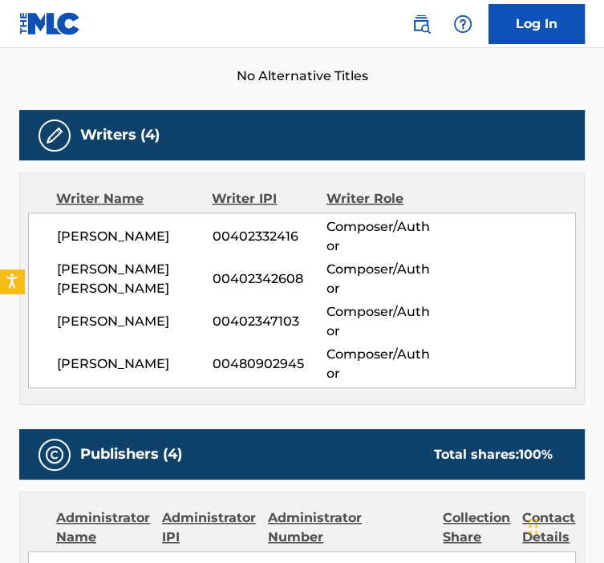
scroll to position [0, 0]
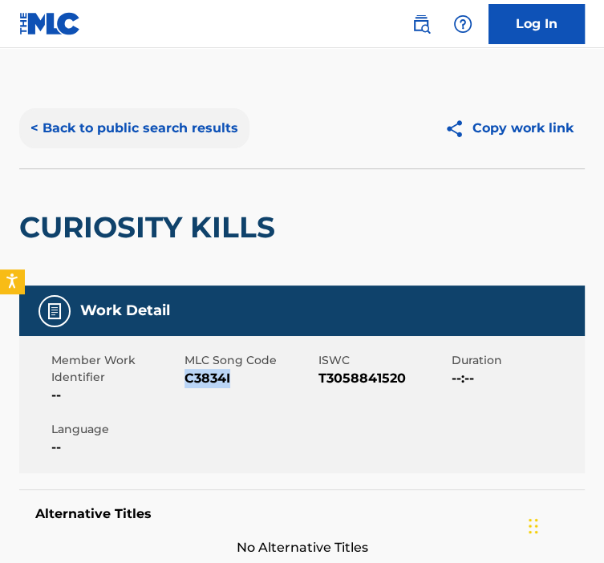
click at [86, 124] on button "< Back to public search results" at bounding box center [134, 128] width 230 height 40
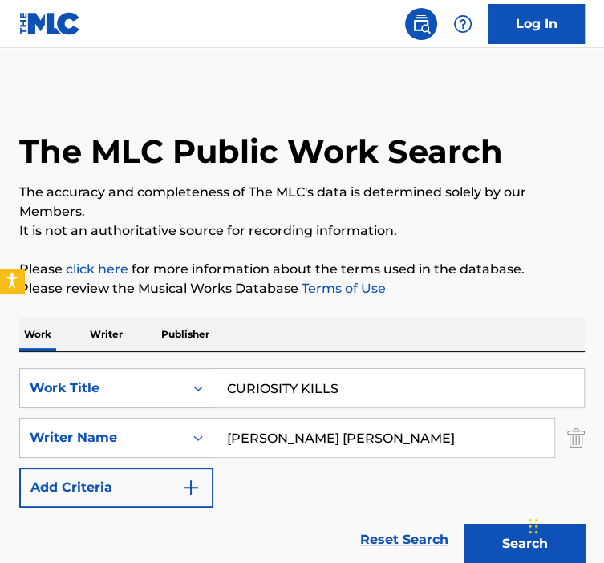
scroll to position [230, 0]
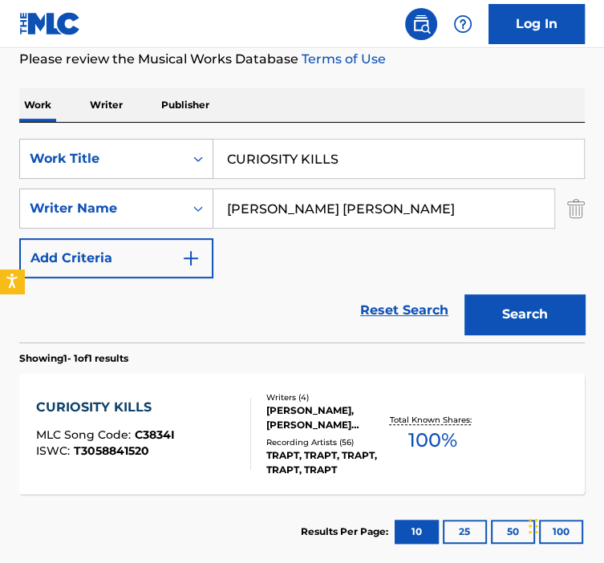
paste input "DISCONNECTED (OUT OF TOUCH)"
drag, startPoint x: 343, startPoint y: 161, endPoint x: 228, endPoint y: 161, distance: 115.6
click at [228, 161] on input "DISCONNECTED (OUT OF TOUCH)" at bounding box center [398, 159] width 371 height 39
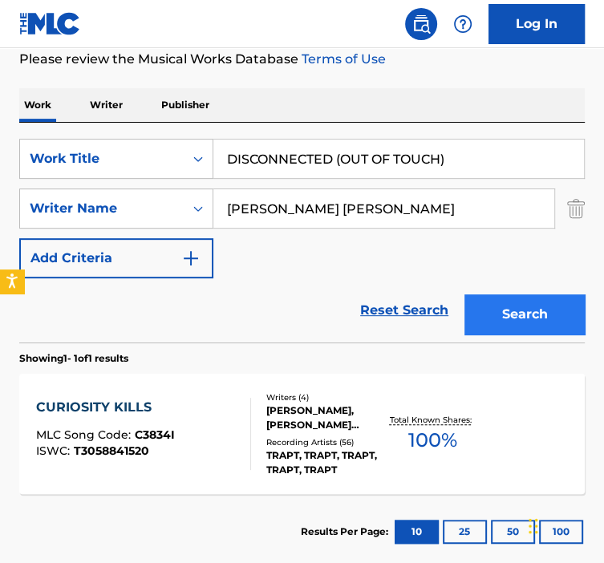
type input "DISCONNECTED (OUT OF TOUCH)"
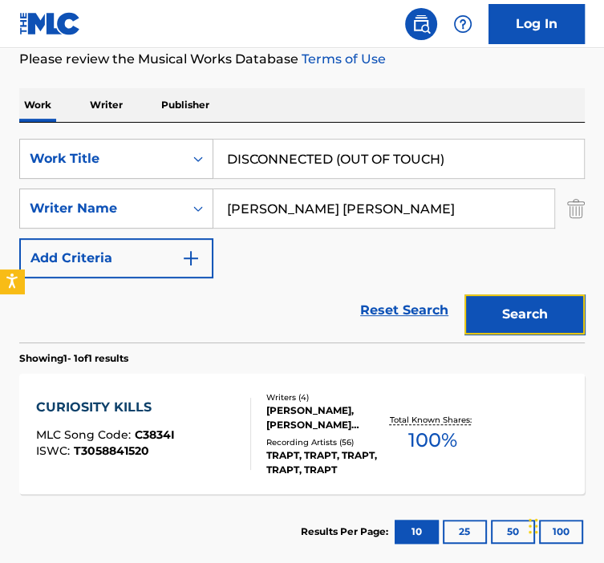
click at [497, 303] on button "Search" at bounding box center [525, 315] width 120 height 40
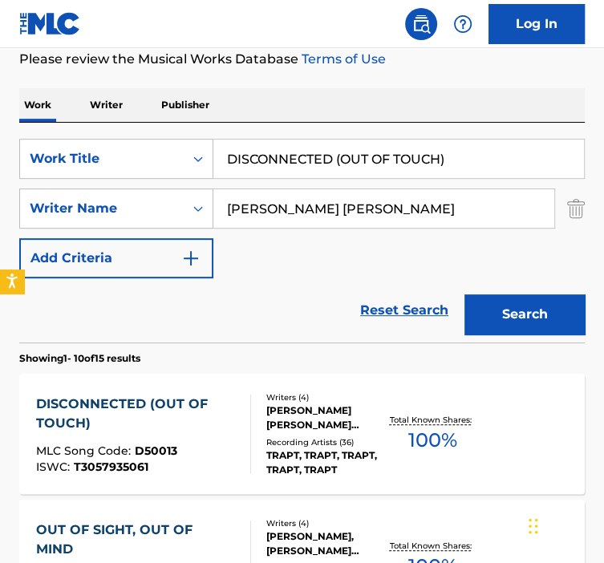
click at [269, 426] on div "[PERSON_NAME] [PERSON_NAME] [PERSON_NAME] [PERSON_NAME], [PERSON_NAME]" at bounding box center [325, 418] width 119 height 29
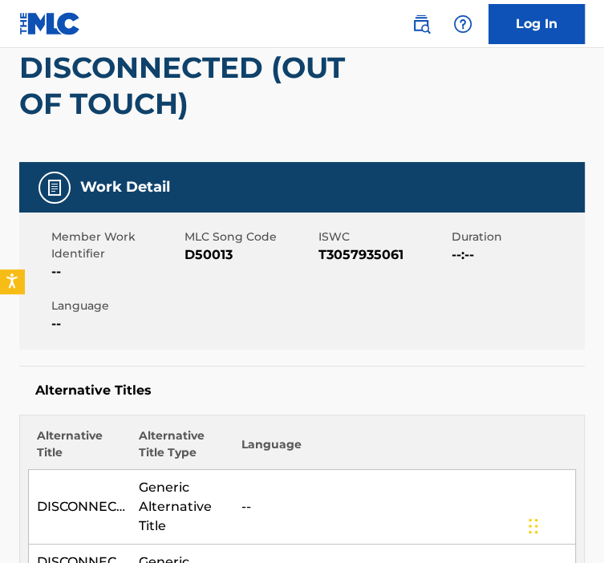
scroll to position [163, 0]
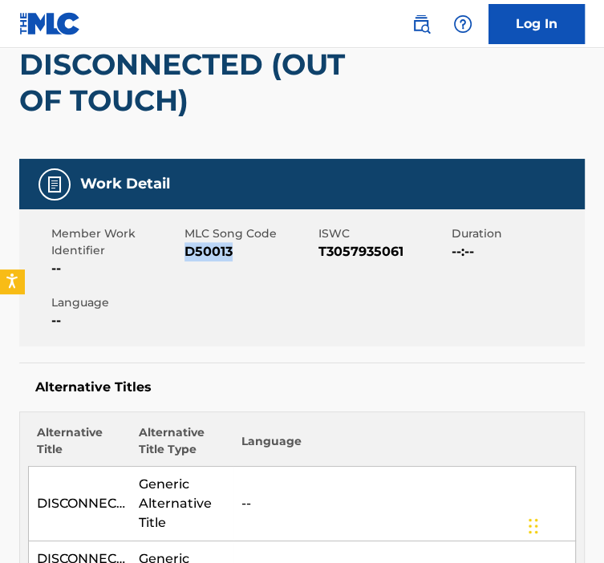
drag, startPoint x: 233, startPoint y: 256, endPoint x: 185, endPoint y: 254, distance: 48.2
click at [185, 254] on span "D50013" at bounding box center [249, 251] width 129 height 19
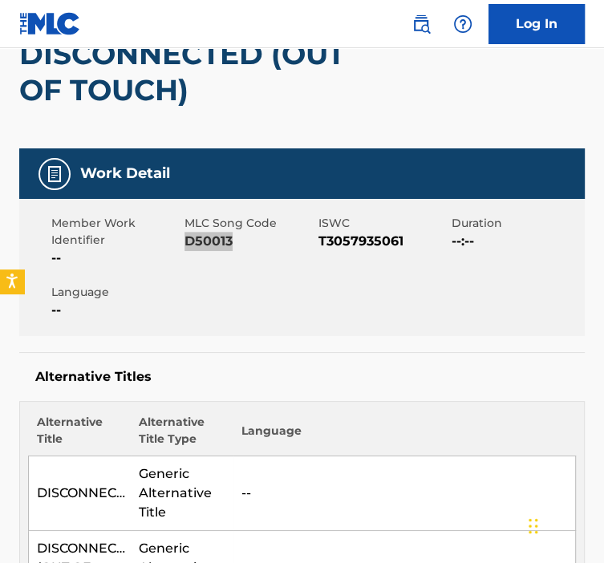
scroll to position [0, 0]
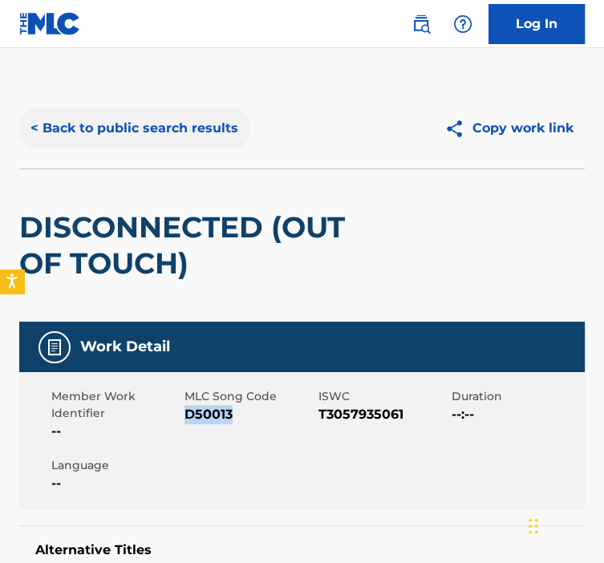
click at [126, 134] on button "< Back to public search results" at bounding box center [134, 128] width 230 height 40
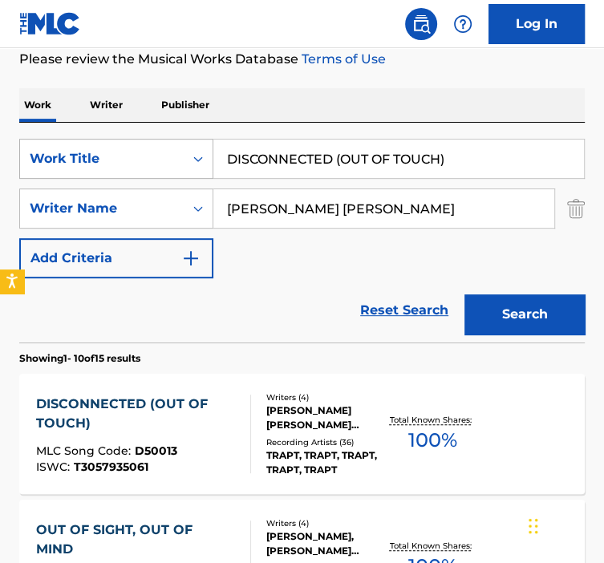
drag, startPoint x: 451, startPoint y: 156, endPoint x: 147, endPoint y: 158, distance: 304.2
click at [152, 156] on div "SearchWithCriteria92b5e073-b914-4d6b-9528-b853f195f867 Work Title DISCONNECTED …" at bounding box center [302, 159] width 566 height 40
paste input "SEMBLE"
type input "DISSEMBLE"
click at [465, 295] on button "Search" at bounding box center [525, 315] width 120 height 40
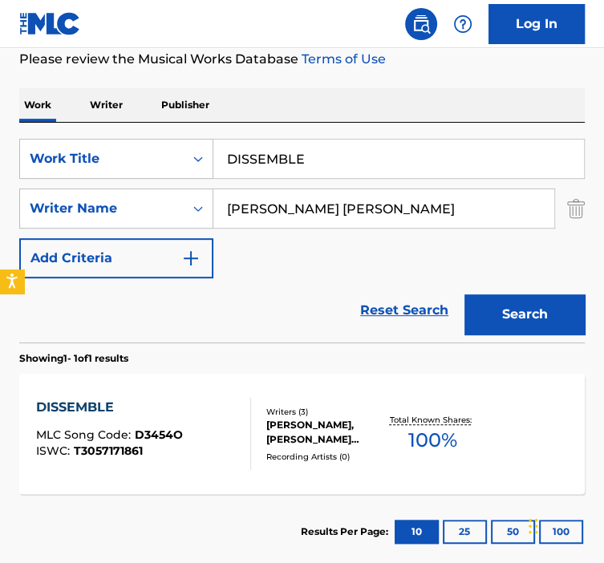
scroll to position [293, 0]
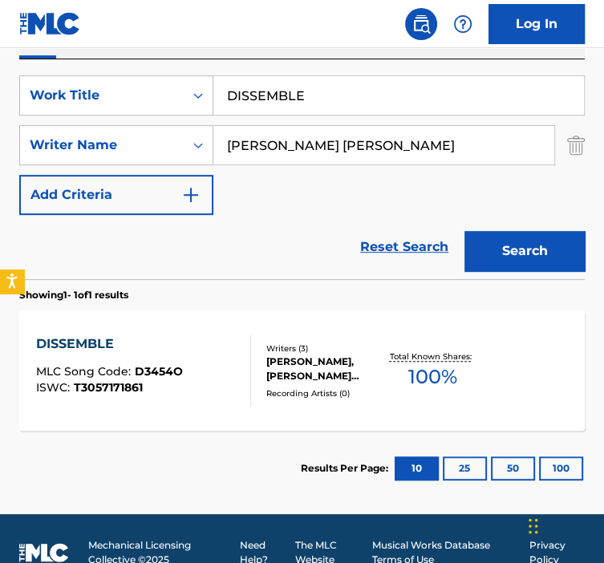
click at [313, 363] on div "[PERSON_NAME], [PERSON_NAME] [PERSON_NAME] [PERSON_NAME]" at bounding box center [325, 369] width 119 height 29
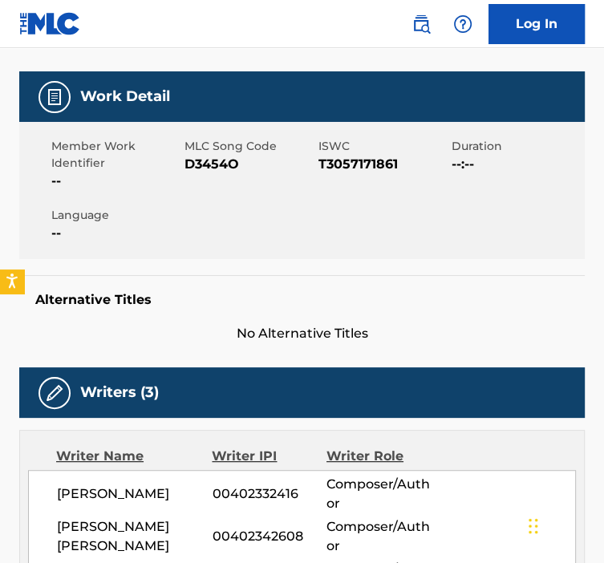
scroll to position [215, 0]
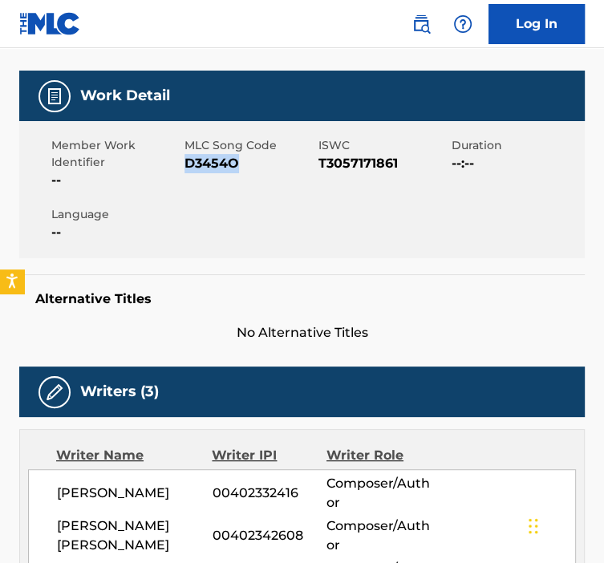
drag, startPoint x: 241, startPoint y: 165, endPoint x: 188, endPoint y: 165, distance: 53.0
click at [188, 165] on span "D3454O" at bounding box center [249, 163] width 129 height 19
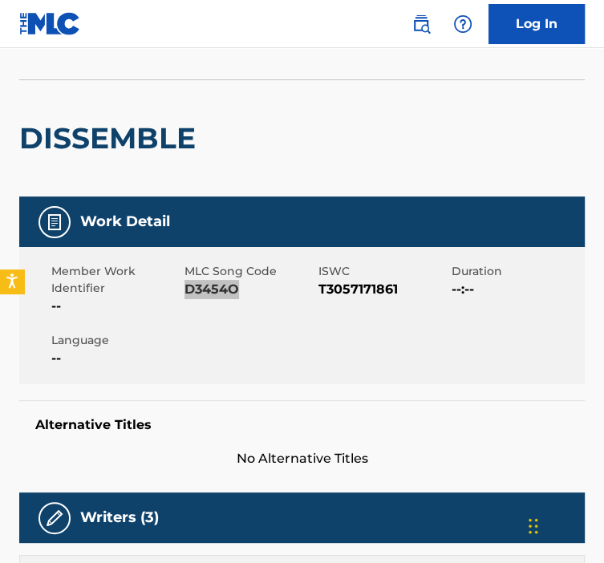
scroll to position [0, 0]
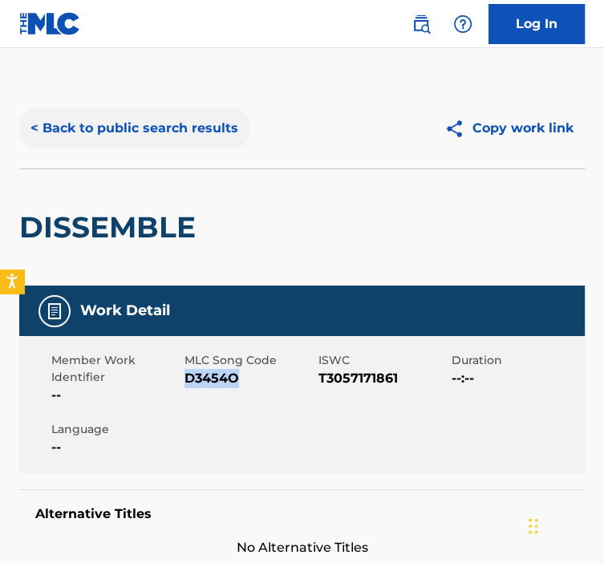
click at [71, 129] on button "< Back to public search results" at bounding box center [134, 128] width 230 height 40
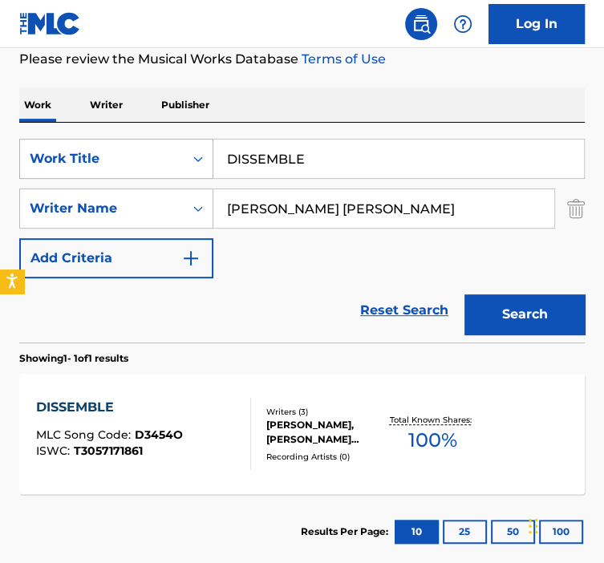
drag, startPoint x: 314, startPoint y: 164, endPoint x: 210, endPoint y: 172, distance: 103.8
click at [215, 173] on input "DISSEMBLE" at bounding box center [398, 159] width 371 height 39
paste input "[PERSON_NAME]"
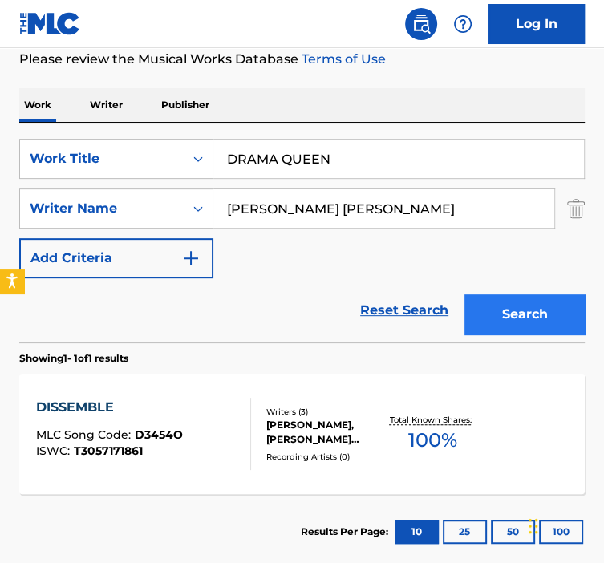
type input "DRAMA QUEEN"
click at [518, 311] on button "Search" at bounding box center [525, 315] width 120 height 40
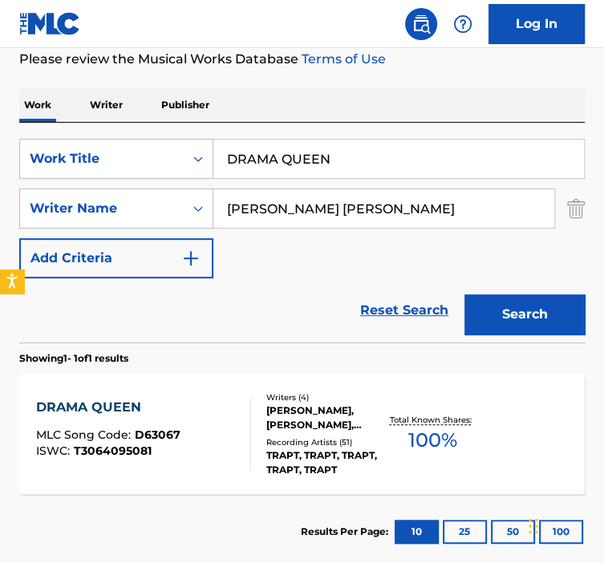
scroll to position [305, 0]
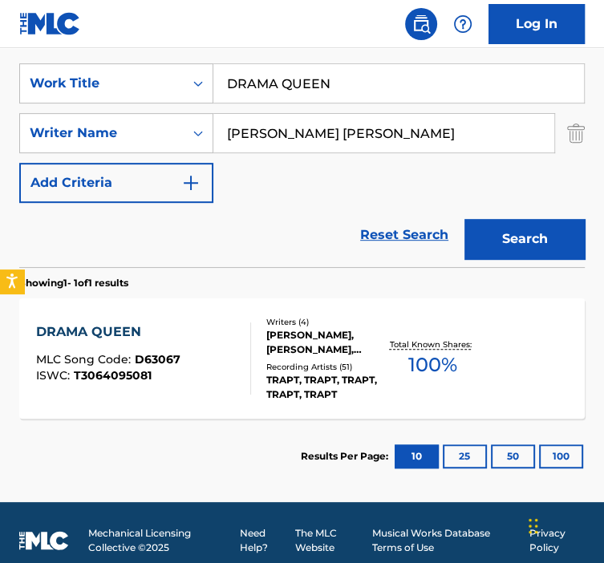
click at [311, 364] on div "Recording Artists ( 51 )" at bounding box center [325, 367] width 119 height 12
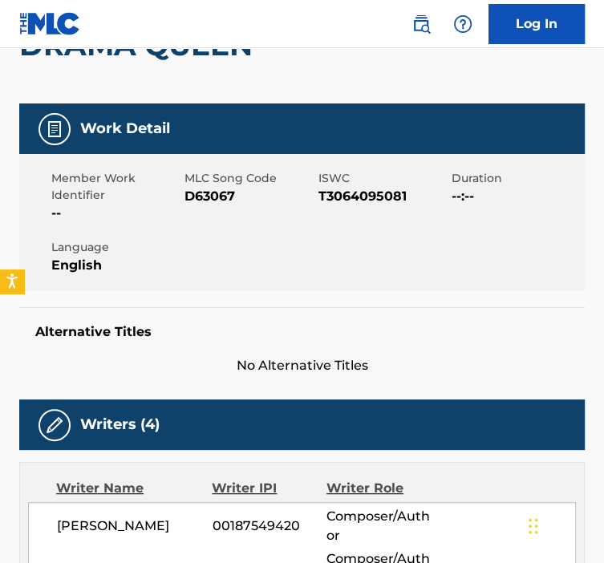
scroll to position [185, 0]
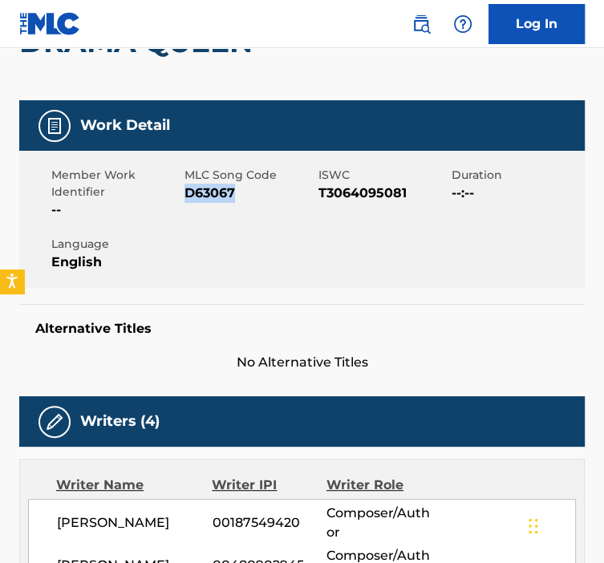
drag, startPoint x: 234, startPoint y: 188, endPoint x: 186, endPoint y: 189, distance: 48.2
click at [186, 189] on span "D63067" at bounding box center [249, 193] width 129 height 19
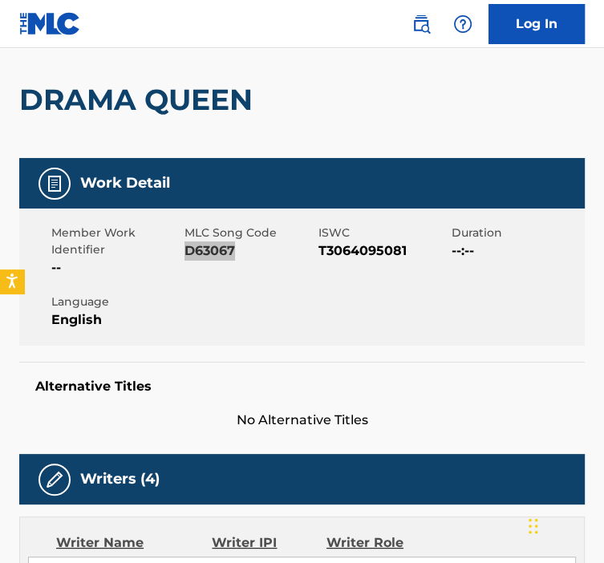
scroll to position [0, 0]
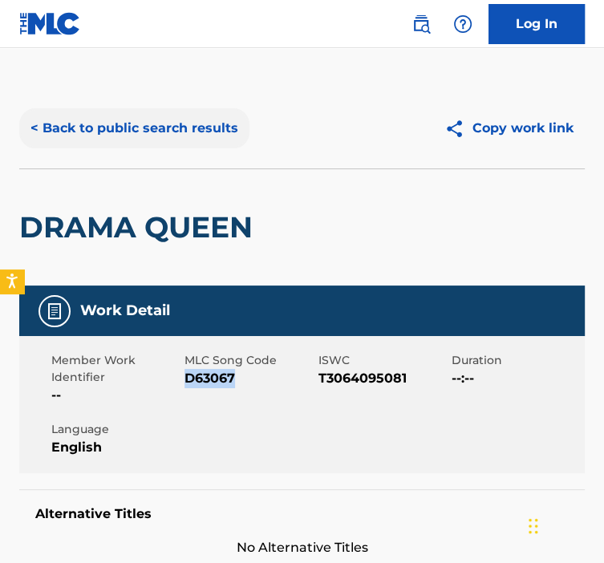
click at [91, 123] on button "< Back to public search results" at bounding box center [134, 128] width 230 height 40
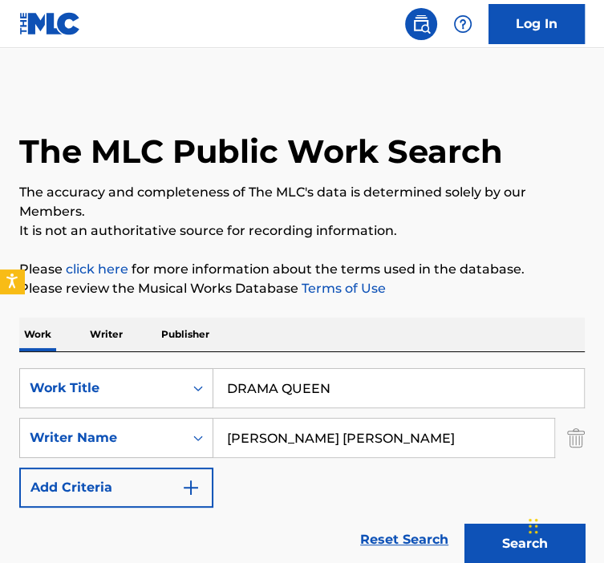
scroll to position [230, 0]
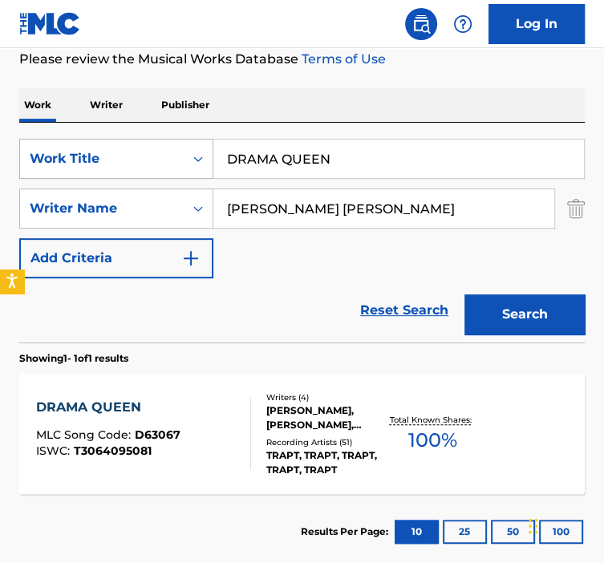
drag, startPoint x: 377, startPoint y: 161, endPoint x: 148, endPoint y: 152, distance: 228.9
click at [150, 152] on div "SearchWithCriteria92b5e073-b914-4d6b-9528-b853f195f867 Work Title DRAMA QUEEN" at bounding box center [302, 159] width 566 height 40
paste input "OP YOUR GUARD"
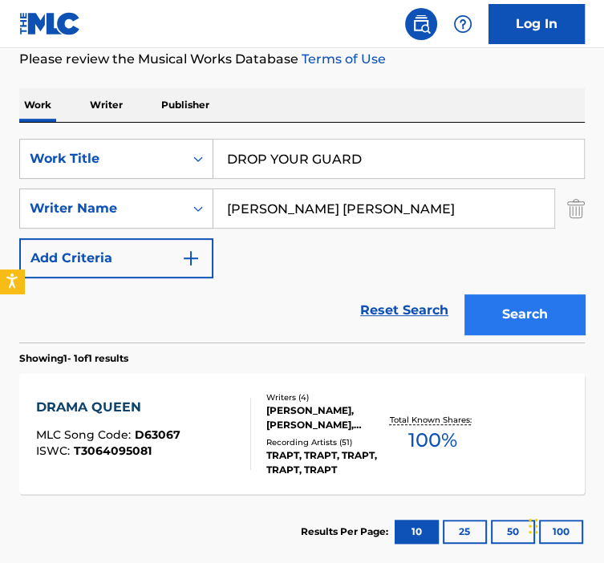
type input "DROP YOUR GUARD"
click at [511, 326] on button "Search" at bounding box center [525, 315] width 120 height 40
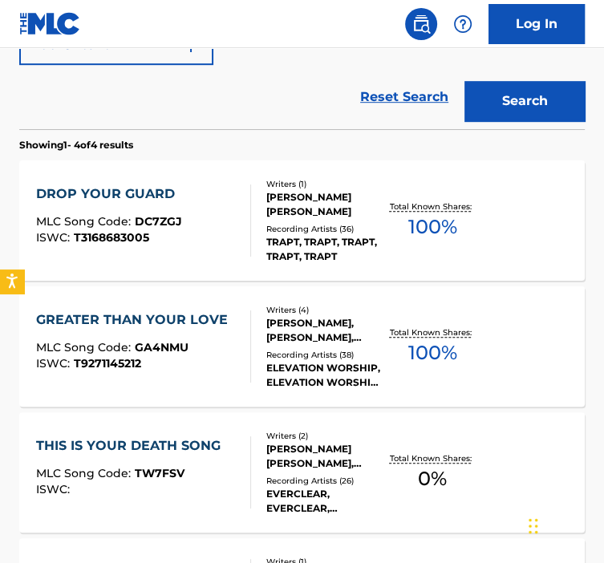
scroll to position [454, 0]
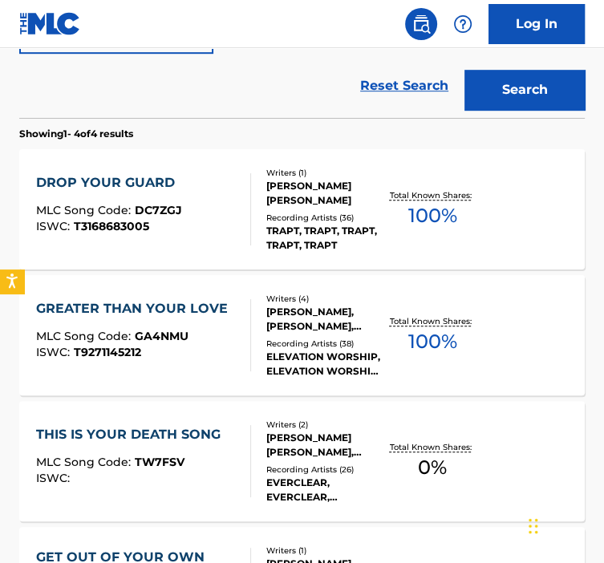
click at [182, 234] on div "DROP YOUR GUARD MLC Song Code : DC7ZGJ ISWC : T3168683005" at bounding box center [143, 209] width 215 height 72
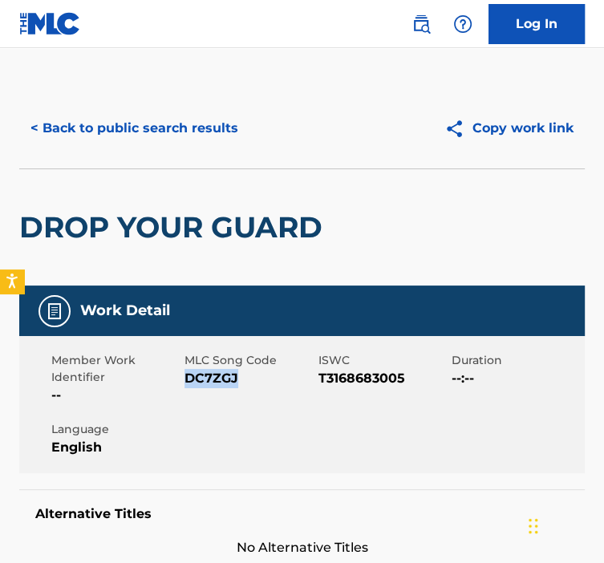
drag, startPoint x: 239, startPoint y: 373, endPoint x: 185, endPoint y: 376, distance: 54.6
click at [185, 376] on span "DC7ZGJ" at bounding box center [249, 378] width 129 height 19
click at [136, 113] on button "< Back to public search results" at bounding box center [134, 128] width 230 height 40
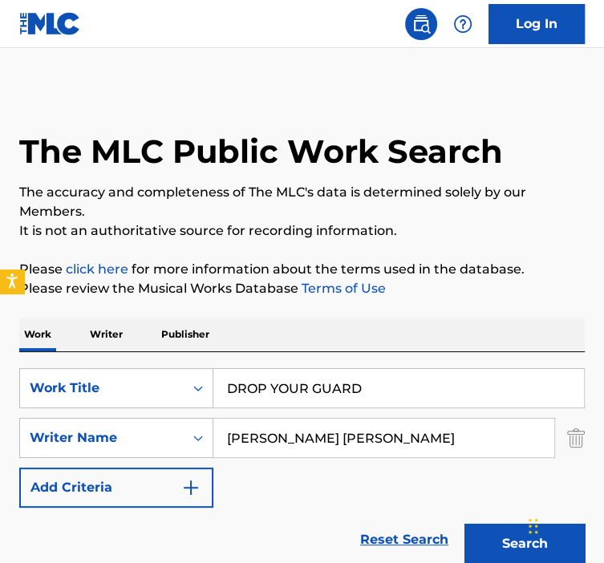
drag, startPoint x: 253, startPoint y: 385, endPoint x: 215, endPoint y: 395, distance: 38.9
click at [215, 395] on input "DROP YOUR GUARD" at bounding box center [398, 388] width 371 height 39
drag, startPoint x: 360, startPoint y: 391, endPoint x: 153, endPoint y: 385, distance: 206.3
click at [155, 384] on div "SearchWithCriteria92b5e073-b914-4d6b-9528-b853f195f867 Work Title DROP YOUR GUA…" at bounding box center [302, 388] width 566 height 40
paste input "ECHO"
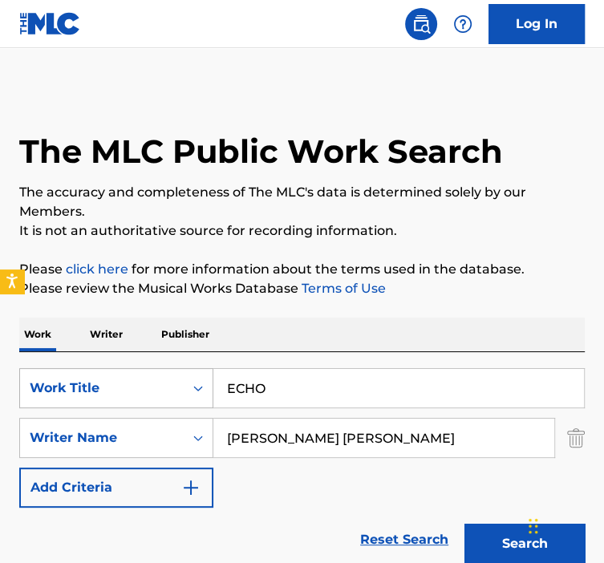
type input "ECHO"
click at [465, 524] on button "Search" at bounding box center [525, 544] width 120 height 40
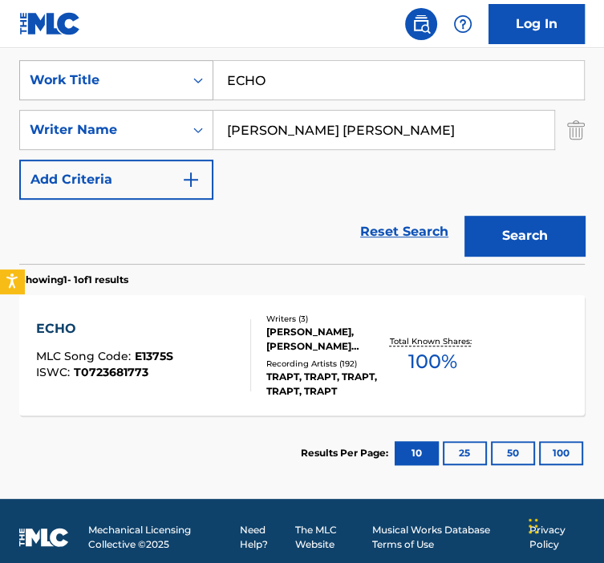
scroll to position [321, 0]
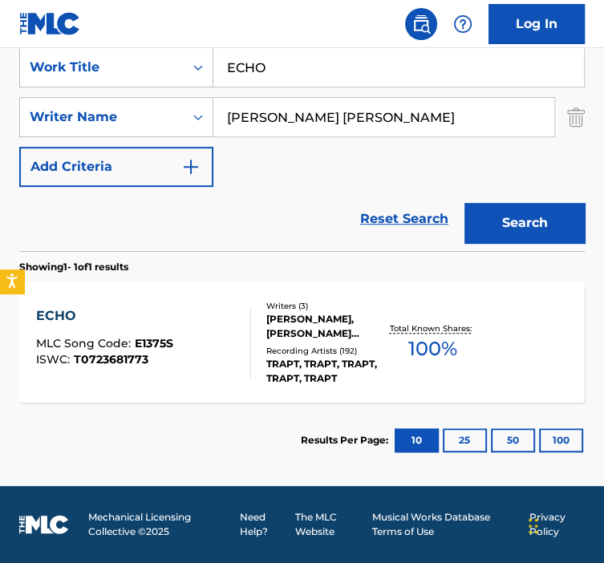
click at [263, 344] on div "Writers ( 3 ) [PERSON_NAME], [PERSON_NAME] [PERSON_NAME] [PERSON_NAME] Recordin…" at bounding box center [318, 343] width 134 height 86
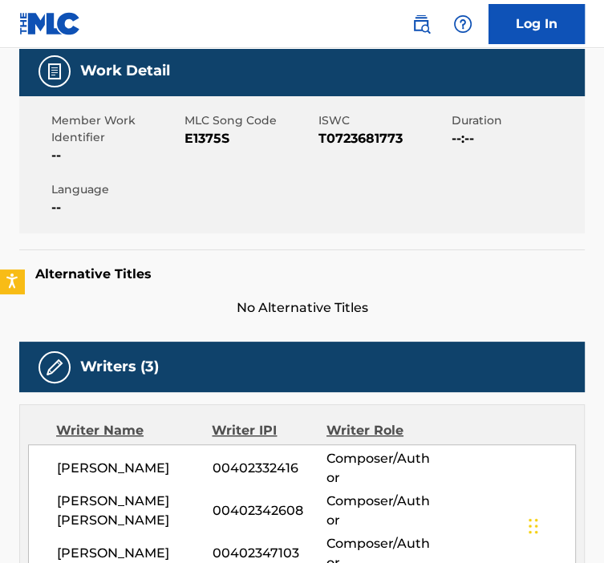
scroll to position [239, 0]
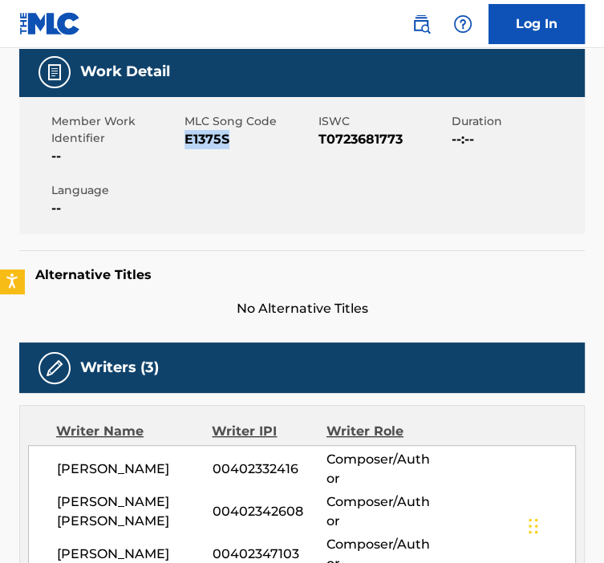
drag, startPoint x: 234, startPoint y: 134, endPoint x: 185, endPoint y: 138, distance: 49.1
click at [185, 138] on span "E1375S" at bounding box center [249, 139] width 129 height 19
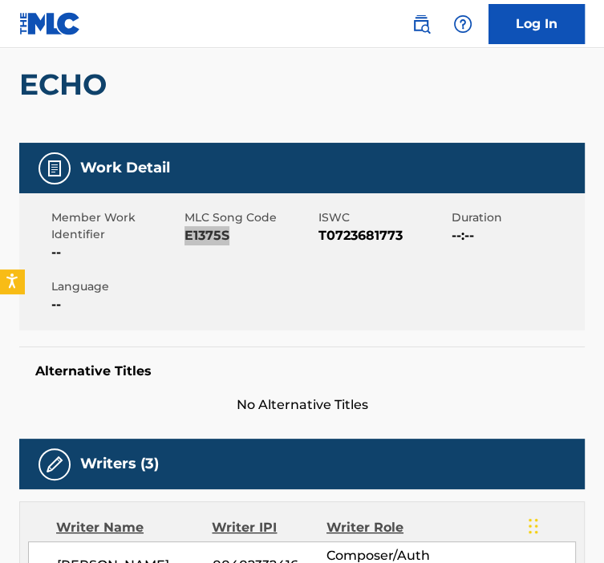
scroll to position [0, 0]
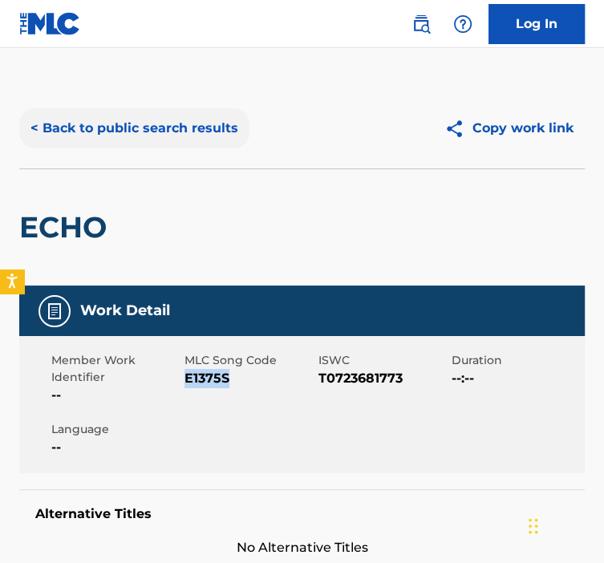
click at [176, 123] on button "< Back to public search results" at bounding box center [134, 128] width 230 height 40
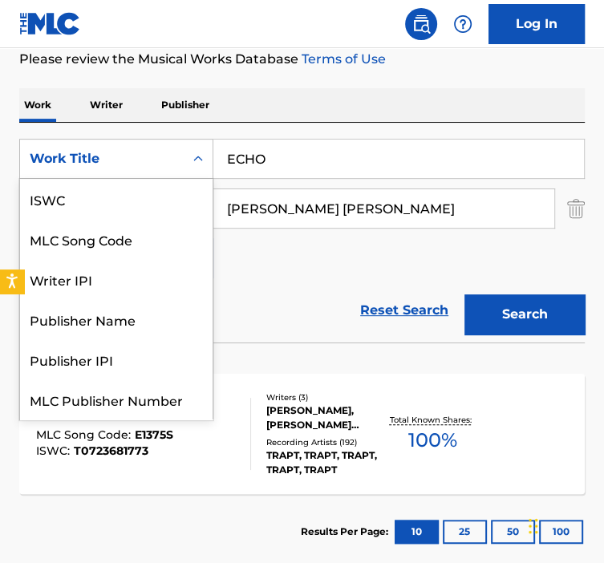
click at [136, 161] on div "Work Title" at bounding box center [102, 158] width 144 height 19
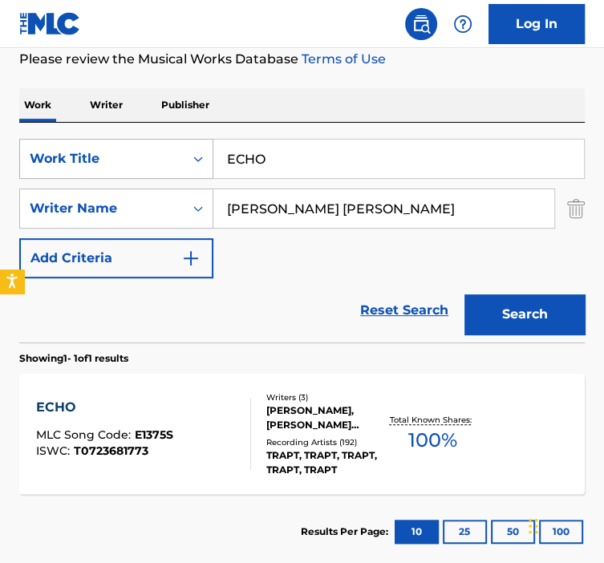
drag, startPoint x: 324, startPoint y: 161, endPoint x: 196, endPoint y: 177, distance: 129.3
click at [196, 177] on div "SearchWithCriteria92b5e073-b914-4d6b-9528-b853f195f867 Work Title ECHO" at bounding box center [302, 159] width 566 height 40
paste input "ND OF MY ROPE"
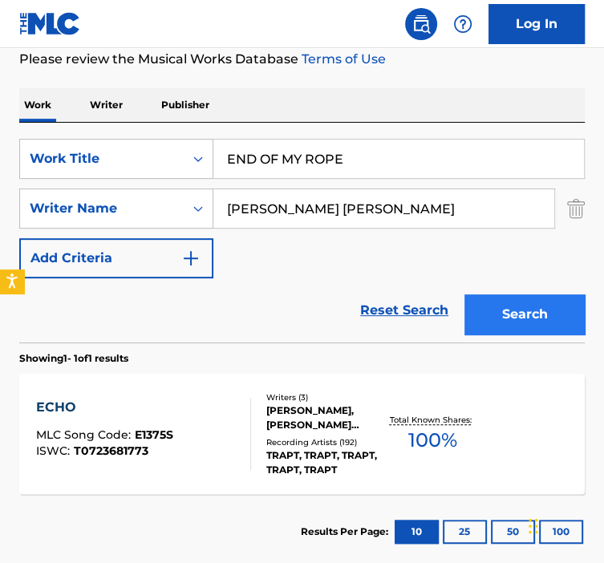
type input "END OF MY ROPE"
click at [551, 332] on button "Search" at bounding box center [525, 315] width 120 height 40
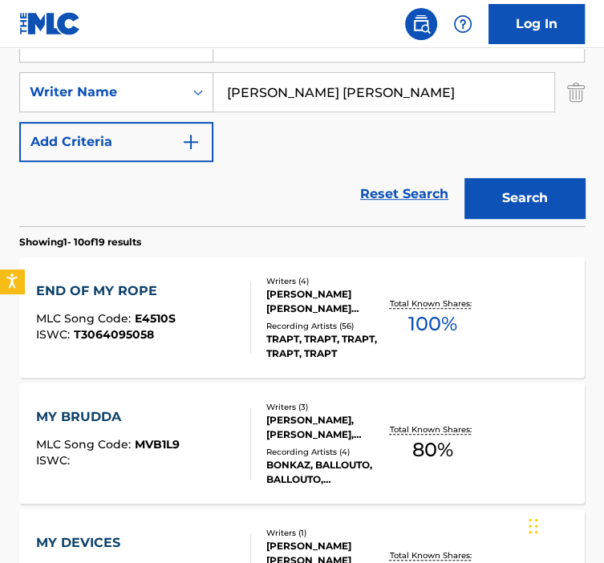
scroll to position [365, 0]
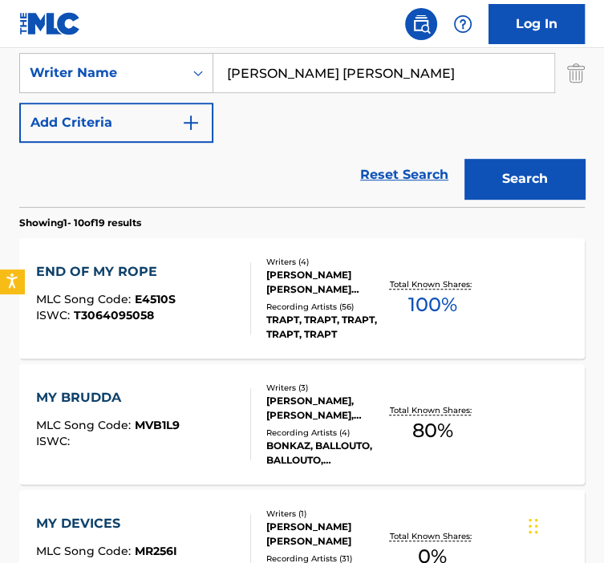
click at [262, 316] on div "Writers ( 4 ) [PERSON_NAME] [PERSON_NAME] [PERSON_NAME] [PERSON_NAME], [PERSON_…" at bounding box center [318, 299] width 134 height 86
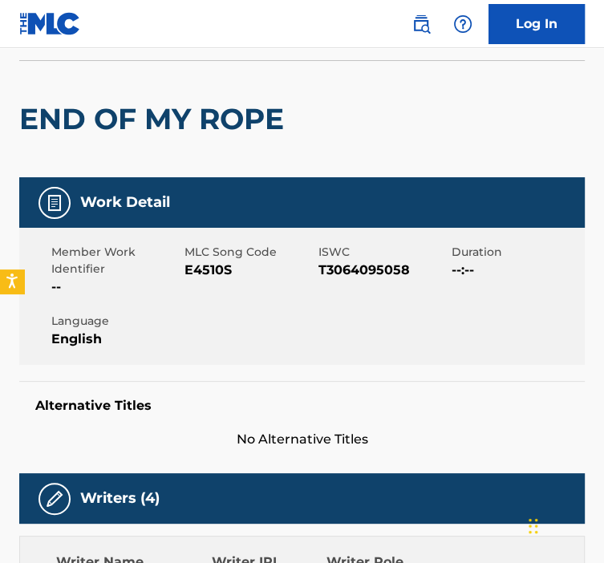
scroll to position [152, 0]
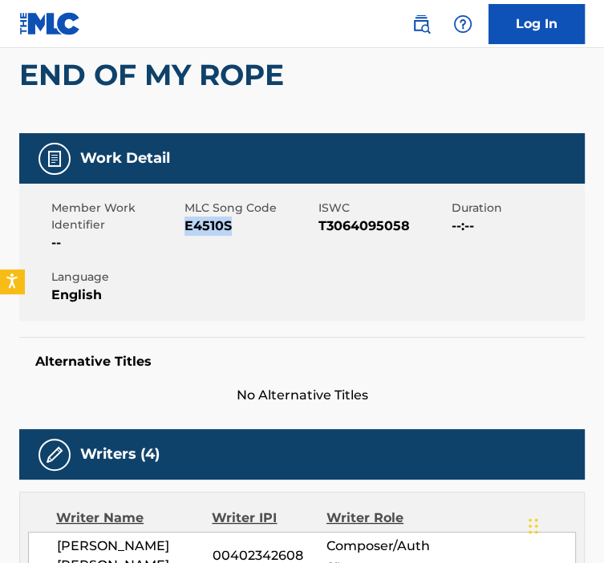
drag, startPoint x: 238, startPoint y: 238, endPoint x: 185, endPoint y: 232, distance: 53.4
click at [185, 232] on div "MLC Song Code E4510S" at bounding box center [251, 226] width 133 height 53
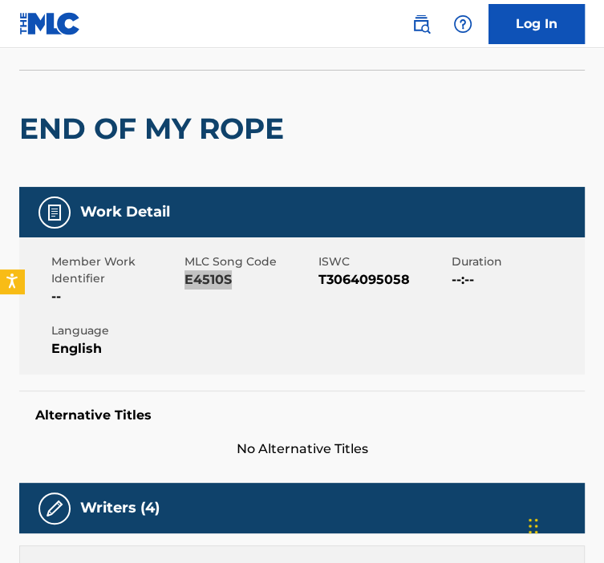
scroll to position [0, 0]
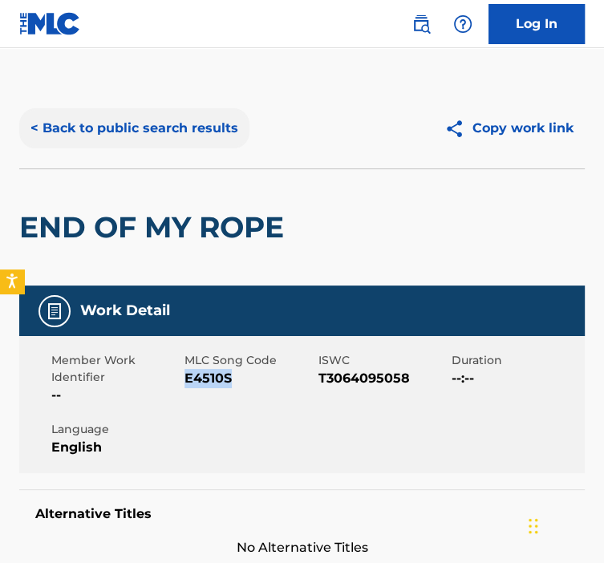
click at [169, 120] on button "< Back to public search results" at bounding box center [134, 128] width 230 height 40
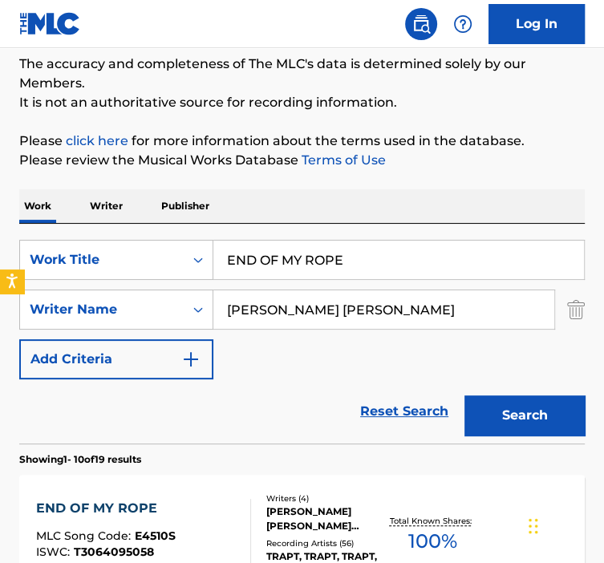
scroll to position [124, 0]
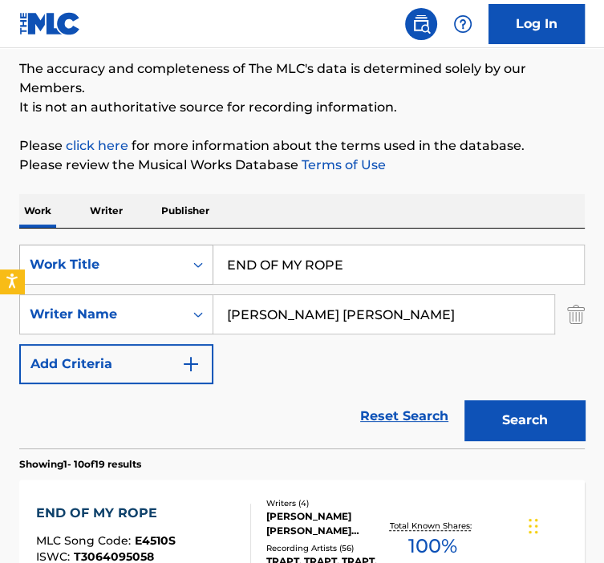
drag, startPoint x: 356, startPoint y: 278, endPoint x: 175, endPoint y: 270, distance: 181.6
click at [177, 270] on div "SearchWithCriteria92b5e073-b914-4d6b-9528-b853f195f867 Work Title END OF MY ROPE" at bounding box center [302, 265] width 566 height 40
paste input "IGMA"
type input "ENIGMA"
click at [465, 400] on button "Search" at bounding box center [525, 420] width 120 height 40
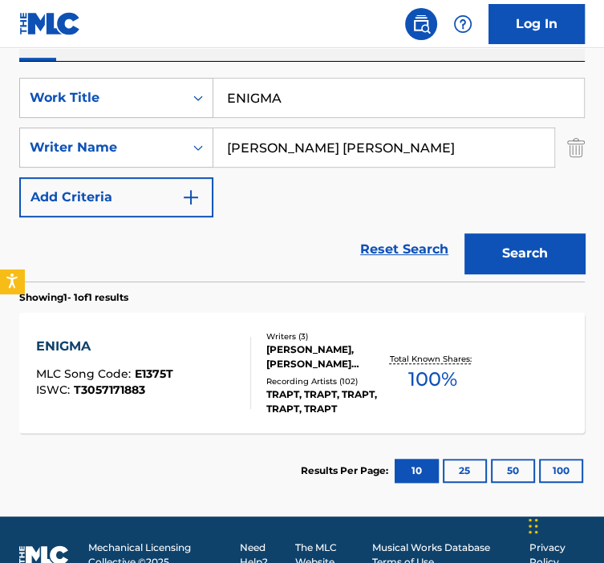
scroll to position [300, 0]
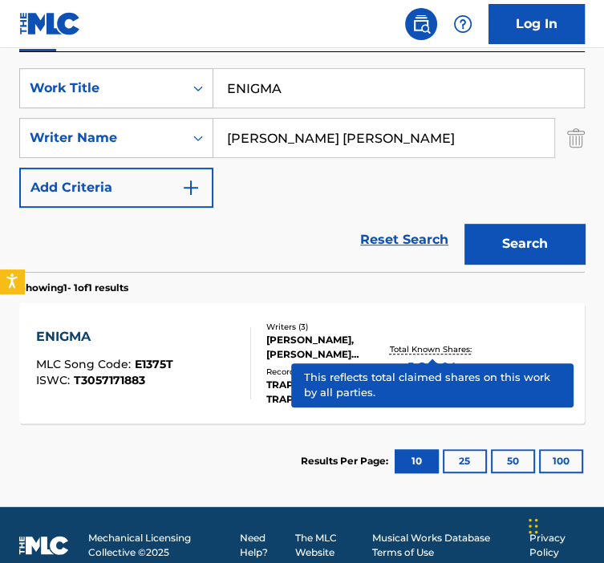
click at [306, 364] on div "Writers ( 3 ) [PERSON_NAME], [PERSON_NAME] [PERSON_NAME] [PERSON_NAME] Recordin…" at bounding box center [318, 364] width 134 height 86
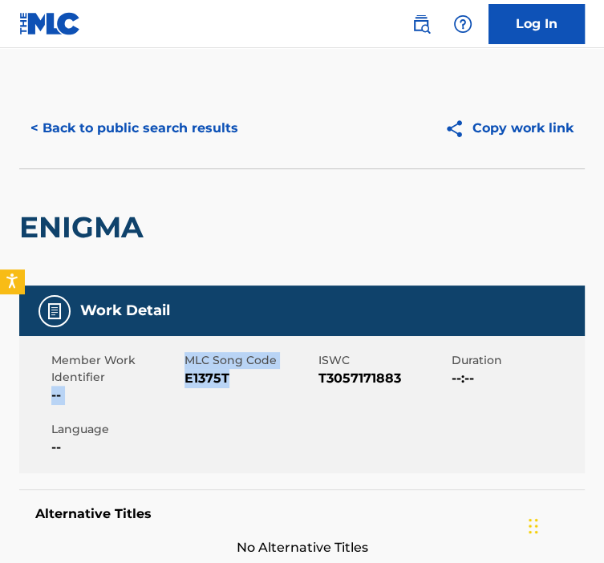
drag, startPoint x: 232, startPoint y: 374, endPoint x: 181, endPoint y: 379, distance: 51.6
click at [181, 379] on div "Member Work Identifier -- MLC Song Code E1375T ISWC T3057171883 Duration --:-- …" at bounding box center [302, 404] width 566 height 137
drag, startPoint x: 181, startPoint y: 379, endPoint x: 242, endPoint y: 390, distance: 62.8
click at [242, 390] on div "MLC Song Code E1375T" at bounding box center [251, 378] width 133 height 53
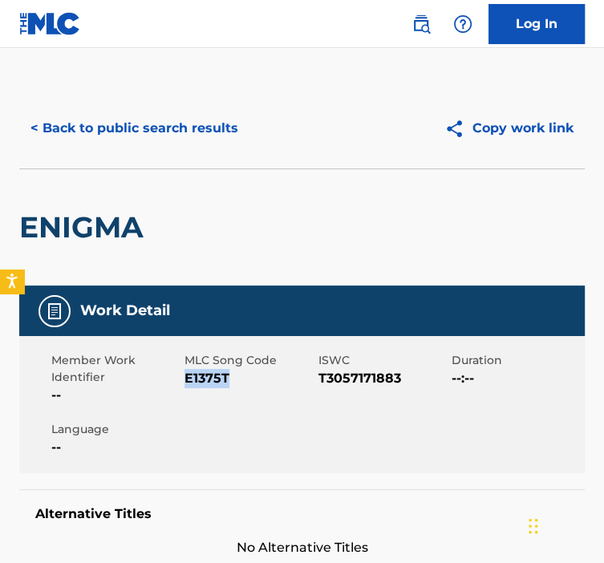
drag, startPoint x: 238, startPoint y: 381, endPoint x: 185, endPoint y: 385, distance: 53.1
click at [185, 385] on span "E1375T" at bounding box center [249, 378] width 129 height 19
click at [146, 152] on div "< Back to public search results Copy work link" at bounding box center [302, 128] width 566 height 80
click at [75, 127] on button "< Back to public search results" at bounding box center [134, 128] width 230 height 40
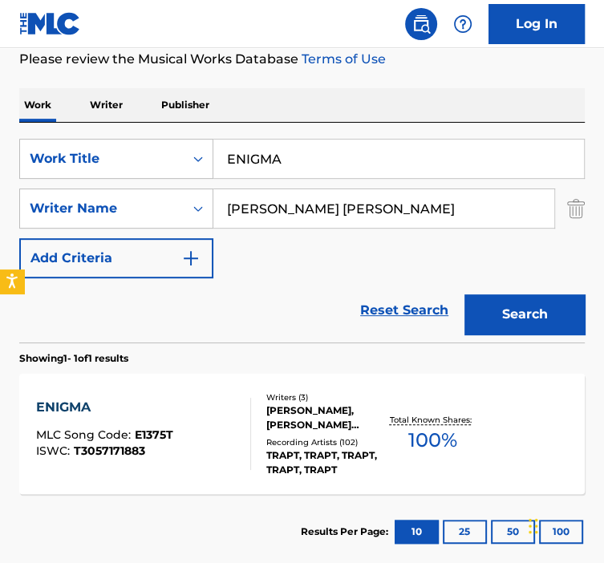
paste input "VERYTHING TO LOSE"
drag, startPoint x: 323, startPoint y: 156, endPoint x: 205, endPoint y: 136, distance: 120.6
click at [205, 136] on div "SearchWithCriteria92b5e073-b914-4d6b-9528-b853f195f867 Work Title EVERYTHING TO…" at bounding box center [302, 233] width 566 height 220
type input "EVERYTHING TO LOSE"
click at [465, 295] on button "Search" at bounding box center [525, 315] width 120 height 40
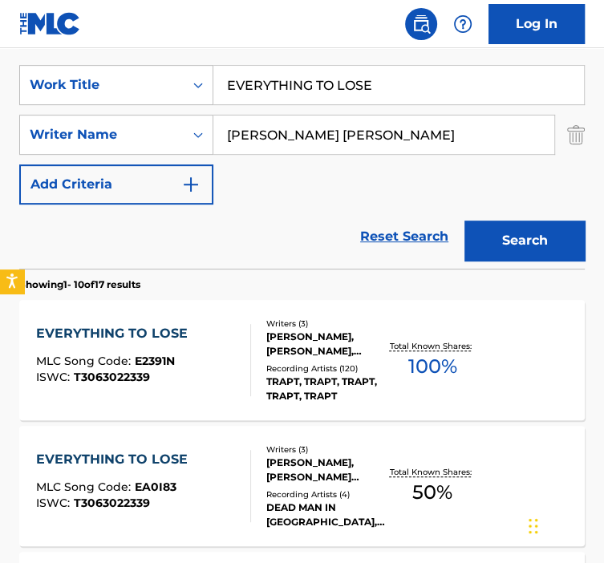
scroll to position [313, 0]
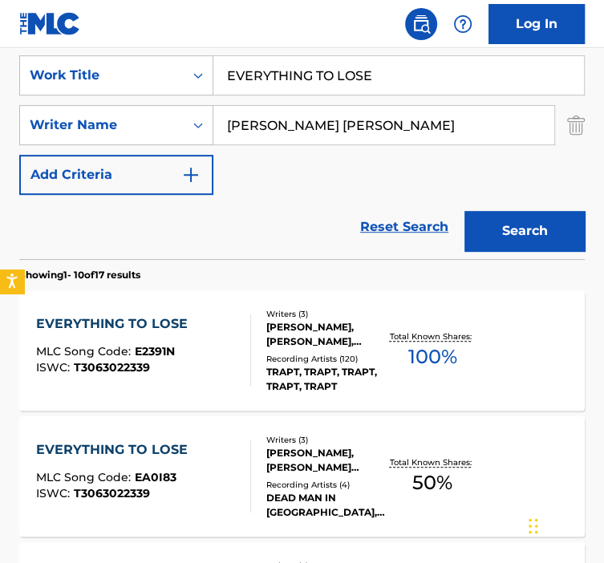
click at [248, 360] on div at bounding box center [244, 351] width 13 height 72
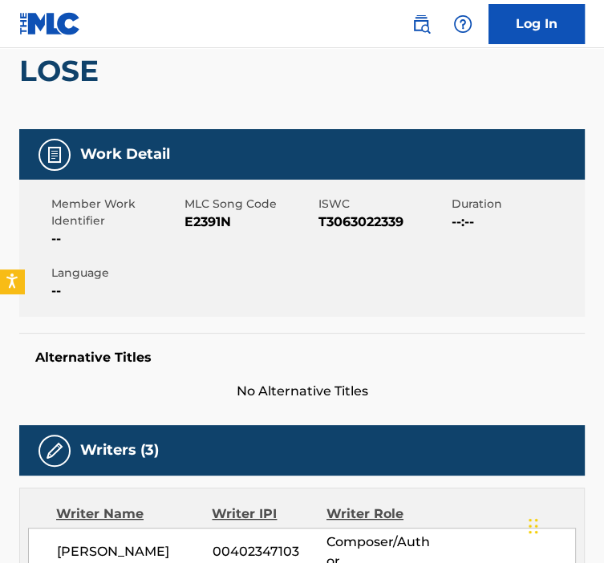
scroll to position [193, 0]
drag, startPoint x: 236, startPoint y: 221, endPoint x: 180, endPoint y: 223, distance: 56.2
click at [180, 223] on div "Member Work Identifier -- MLC Song Code E2391N ISWC T3063022339 Duration --:-- …" at bounding box center [302, 248] width 566 height 137
click at [272, 226] on span "E2391N" at bounding box center [249, 222] width 129 height 19
click at [231, 219] on span "E2391N" at bounding box center [249, 222] width 129 height 19
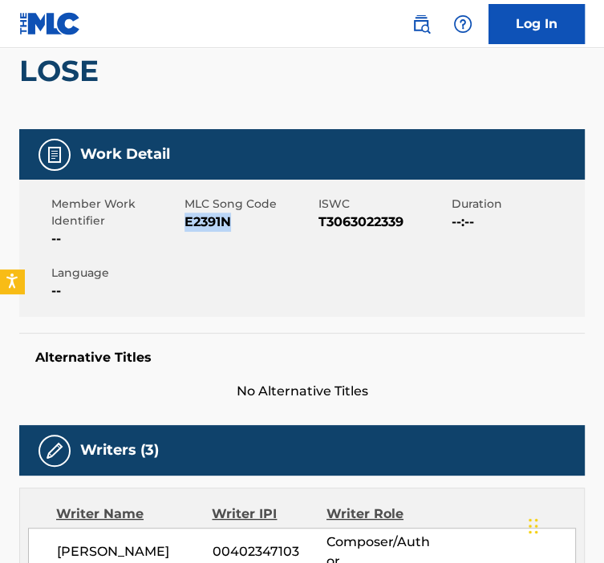
drag, startPoint x: 237, startPoint y: 222, endPoint x: 185, endPoint y: 216, distance: 51.8
click at [185, 216] on span "E2391N" at bounding box center [249, 222] width 129 height 19
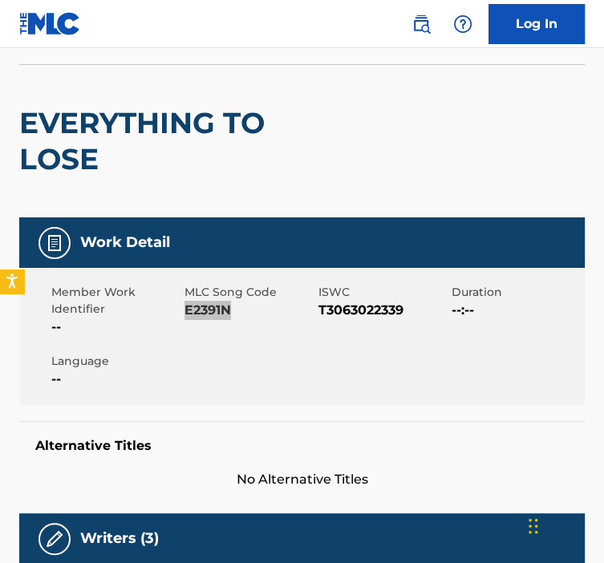
scroll to position [0, 0]
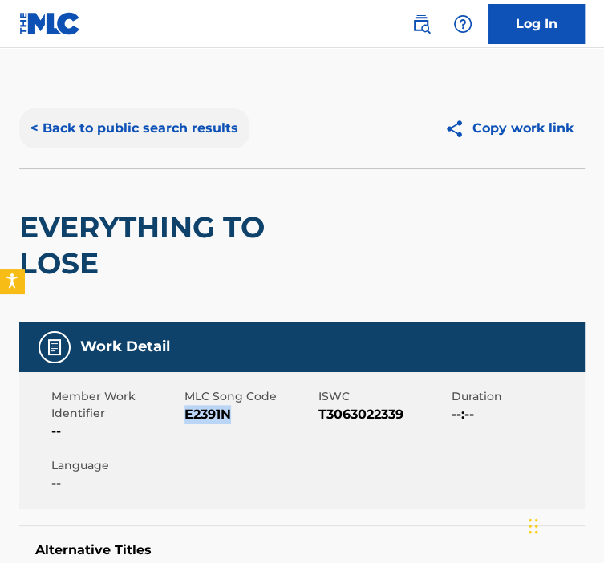
click at [52, 120] on button "< Back to public search results" at bounding box center [134, 128] width 230 height 40
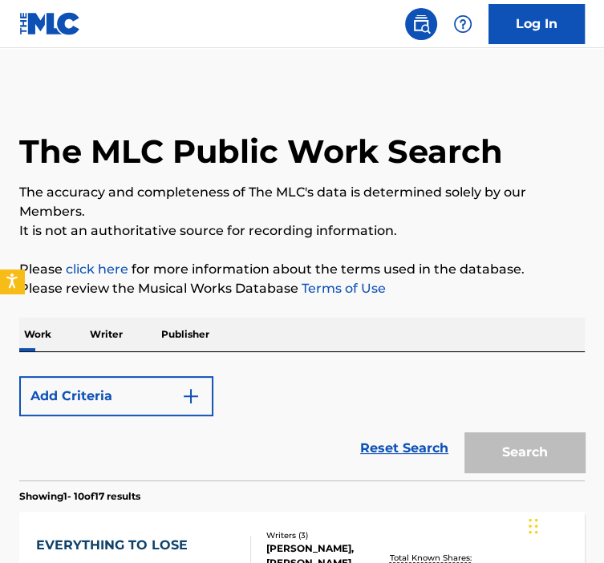
scroll to position [313, 0]
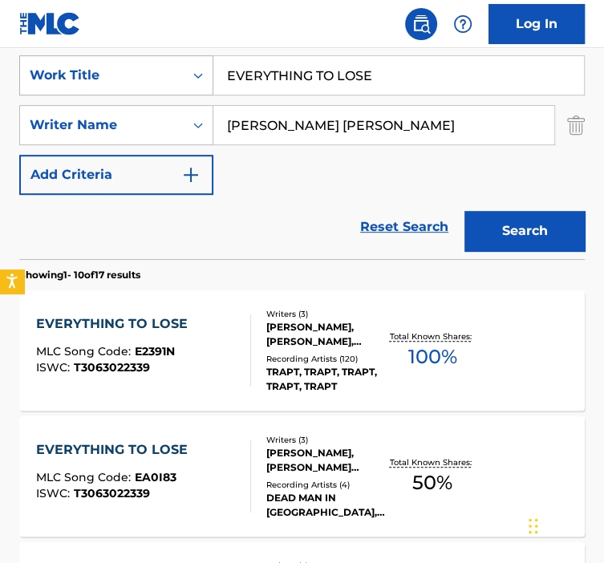
paste input "XPERIENC"
drag, startPoint x: 401, startPoint y: 71, endPoint x: 202, endPoint y: 81, distance: 199.3
click at [202, 81] on div "SearchWithCriteria92b5e073-b914-4d6b-9528-b853f195f867 Work Title EVERYTHING TO…" at bounding box center [302, 75] width 566 height 40
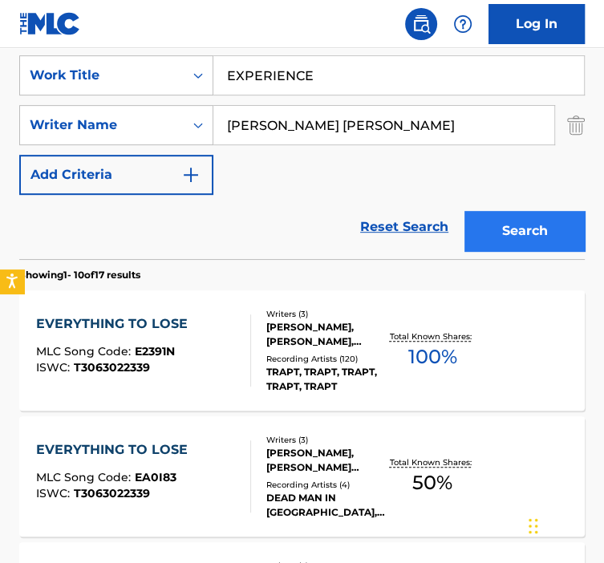
type input "EXPERIENCE"
click at [530, 241] on button "Search" at bounding box center [525, 231] width 120 height 40
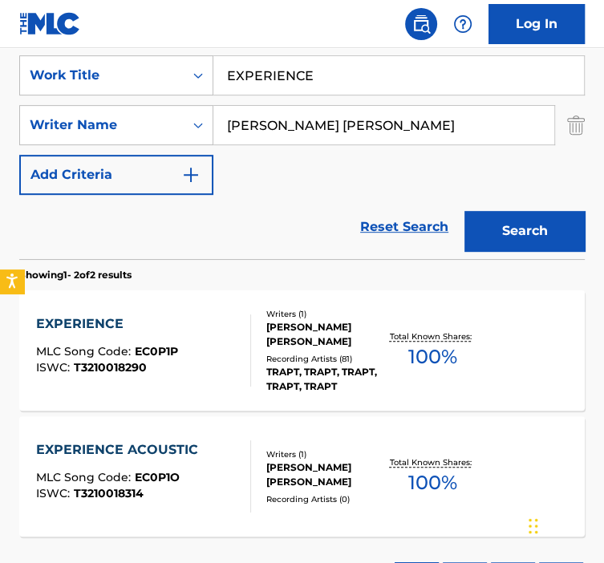
click at [239, 370] on div at bounding box center [244, 351] width 13 height 72
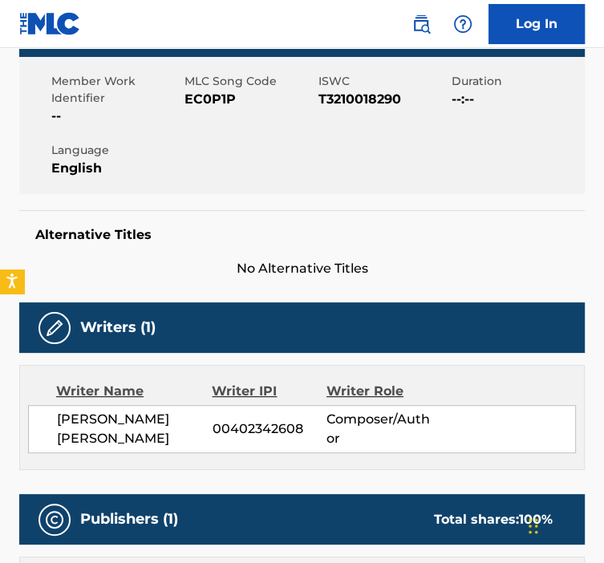
scroll to position [284, 0]
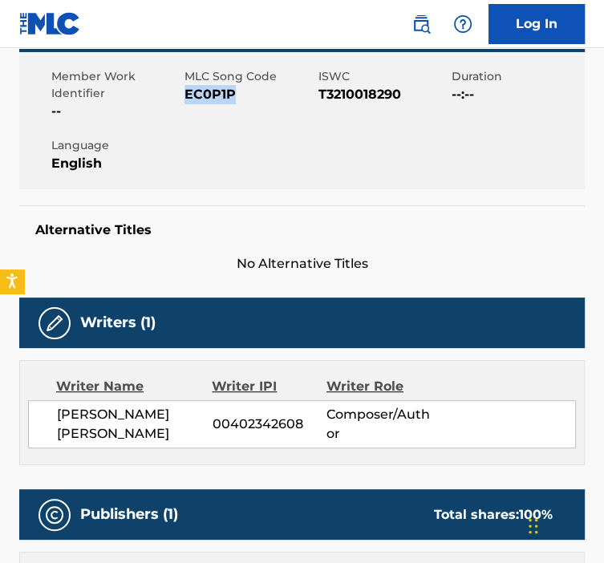
drag, startPoint x: 215, startPoint y: 87, endPoint x: 186, endPoint y: 90, distance: 29.0
click at [186, 90] on span "EC0P1P" at bounding box center [249, 94] width 129 height 19
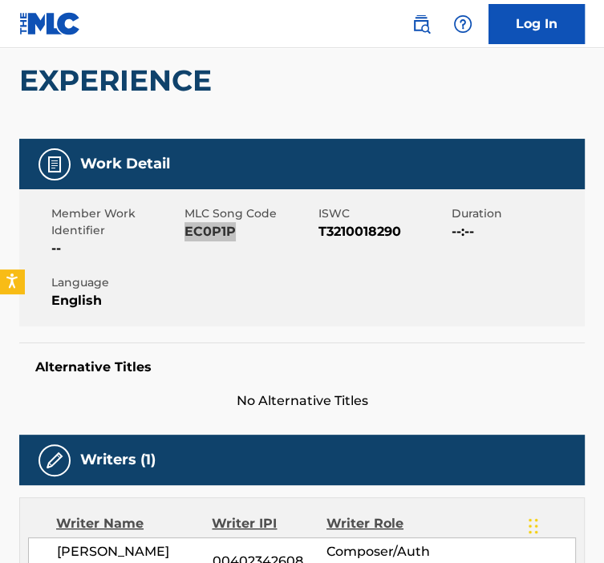
scroll to position [0, 0]
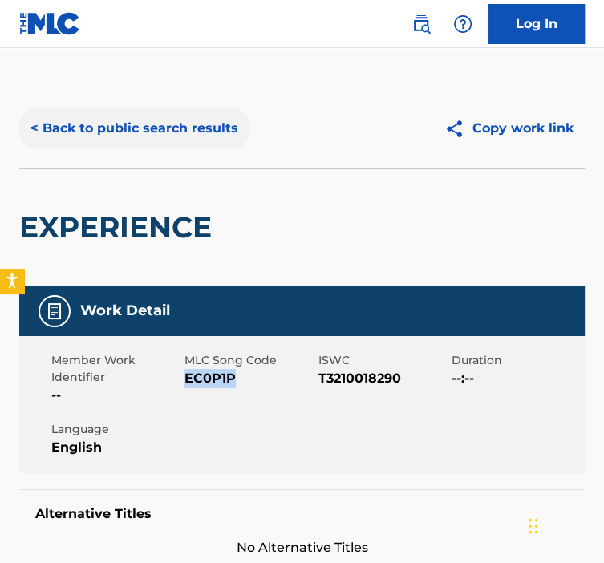
click at [113, 126] on button "< Back to public search results" at bounding box center [134, 128] width 230 height 40
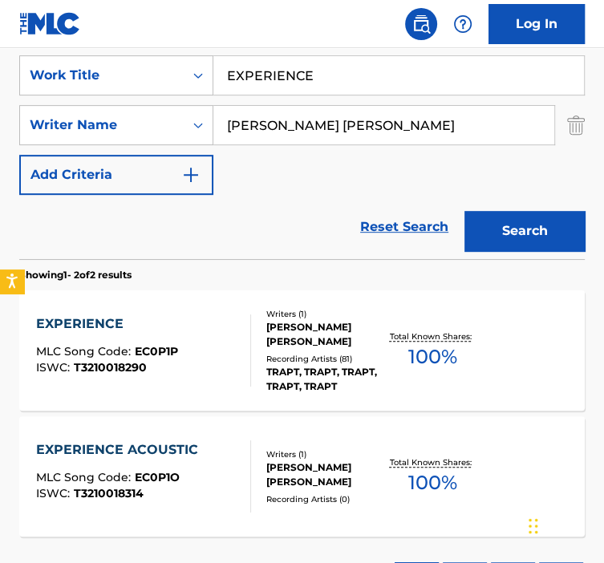
drag, startPoint x: 327, startPoint y: 84, endPoint x: 218, endPoint y: 80, distance: 108.4
click at [219, 80] on input "EXPERIENCE" at bounding box center [398, 75] width 371 height 39
paste input "FAR ENOUGH AWAY"
type input "FAR ENOUGH AWAY"
click at [465, 211] on button "Search" at bounding box center [525, 231] width 120 height 40
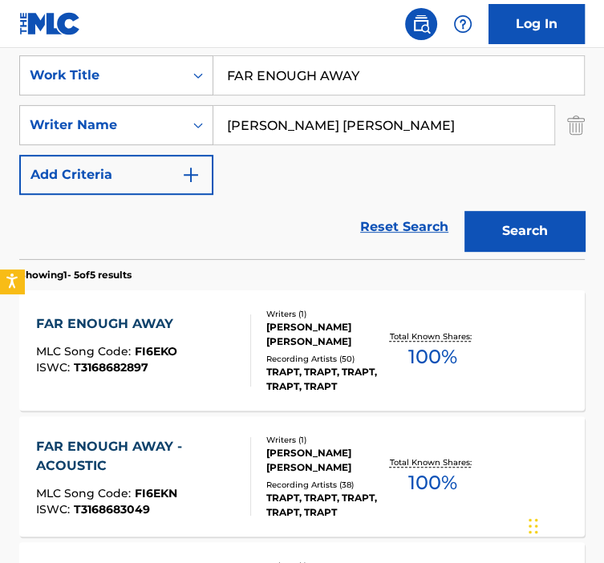
click at [293, 357] on div "Recording Artists ( 50 )" at bounding box center [325, 359] width 119 height 12
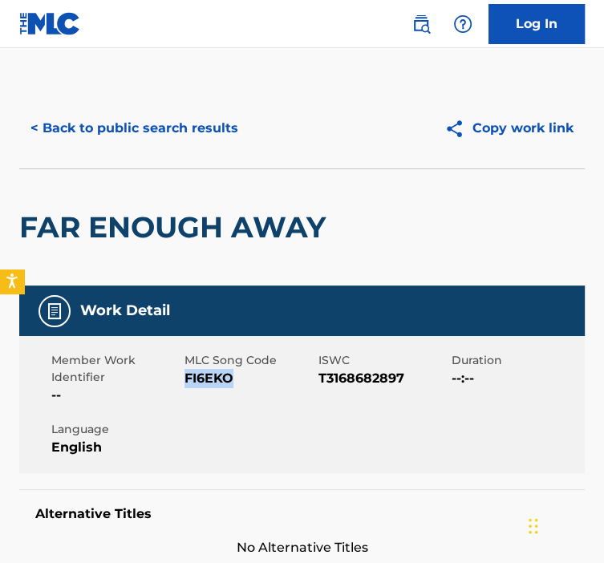
drag, startPoint x: 244, startPoint y: 378, endPoint x: 183, endPoint y: 380, distance: 61.0
click at [183, 380] on div "Member Work Identifier -- MLC Song Code FI6EKO ISWC T3168682897 Duration --:-- …" at bounding box center [302, 404] width 566 height 137
drag, startPoint x: 183, startPoint y: 380, endPoint x: 270, endPoint y: 412, distance: 93.2
click at [270, 412] on div "Member Work Identifier -- MLC Song Code FI6EKO ISWC T3168682897 Duration --:-- …" at bounding box center [302, 404] width 566 height 137
click at [246, 391] on div "MLC Song Code FI6EKO" at bounding box center [251, 378] width 133 height 53
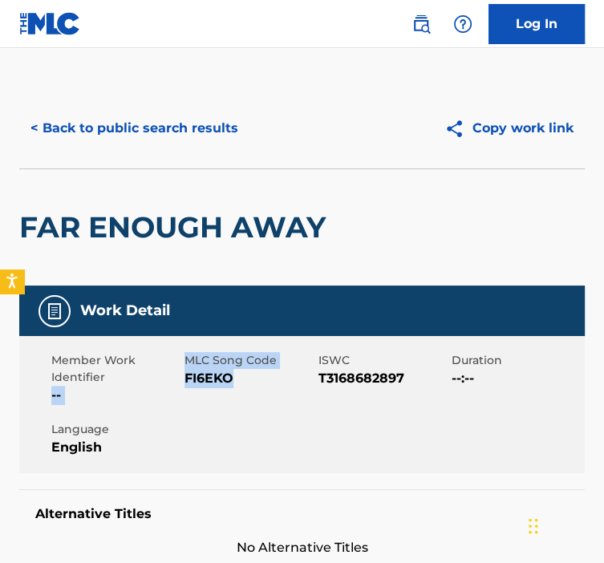
drag, startPoint x: 234, startPoint y: 380, endPoint x: 182, endPoint y: 380, distance: 52.2
click at [182, 380] on div "Member Work Identifier -- MLC Song Code FI6EKO ISWC T3168682897 Duration --:-- …" at bounding box center [302, 404] width 566 height 137
click at [335, 333] on div "Work Detail" at bounding box center [302, 311] width 566 height 51
drag, startPoint x: 247, startPoint y: 383, endPoint x: 189, endPoint y: 382, distance: 58.6
click at [189, 382] on span "FI6EKO" at bounding box center [249, 378] width 129 height 19
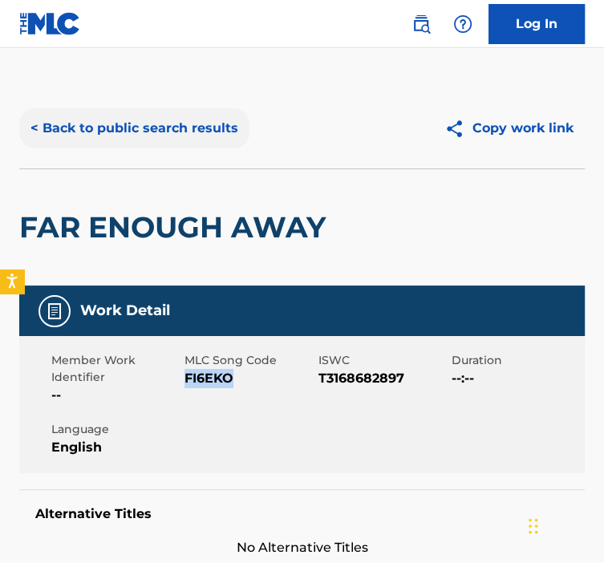
click at [107, 130] on button "< Back to public search results" at bounding box center [134, 128] width 230 height 40
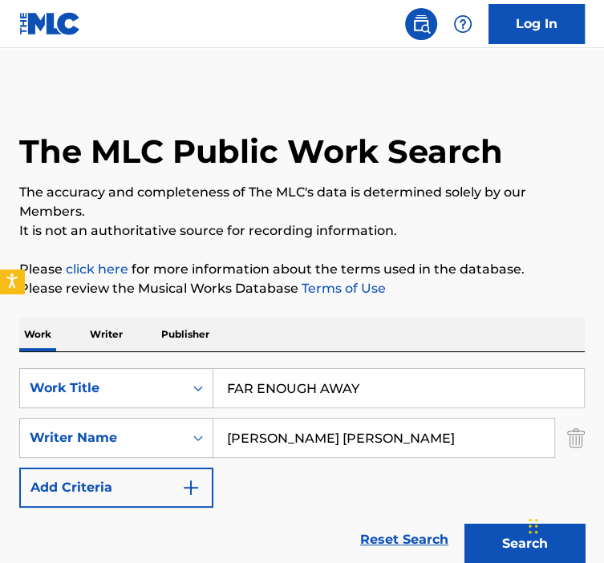
scroll to position [313, 0]
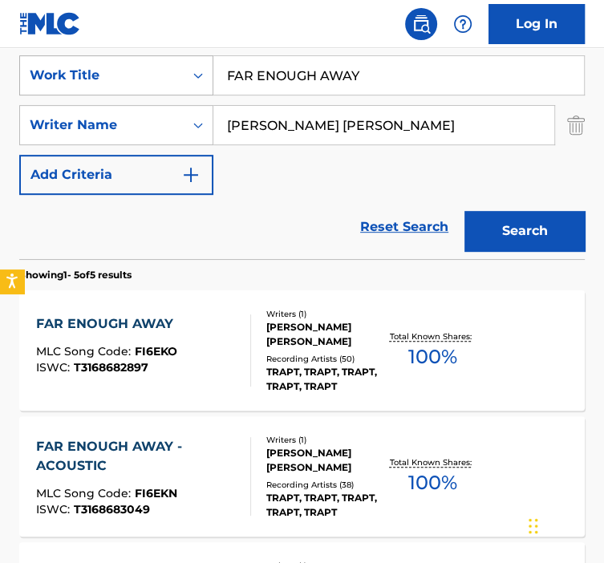
drag, startPoint x: 388, startPoint y: 64, endPoint x: 148, endPoint y: 79, distance: 240.4
click at [150, 79] on div "SearchWithCriteria92b5e073-b914-4d6b-9528-b853f195f867 Work Title FAR ENOUGH AW…" at bounding box center [302, 75] width 566 height 40
paste input "IRE"
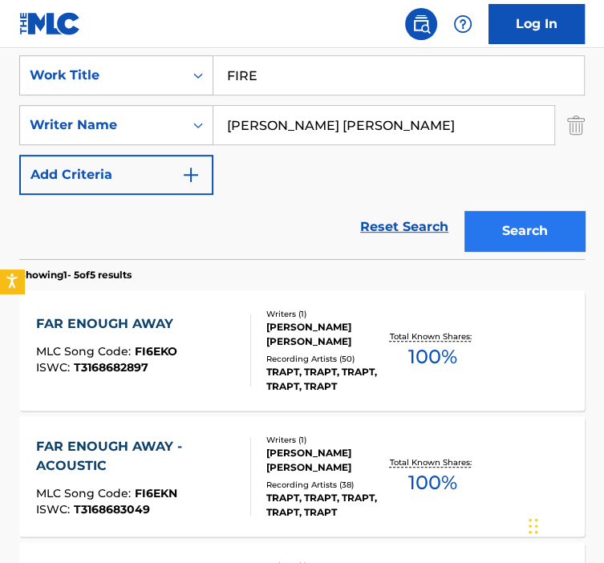
type input "FIRE"
click at [539, 248] on button "Search" at bounding box center [525, 231] width 120 height 40
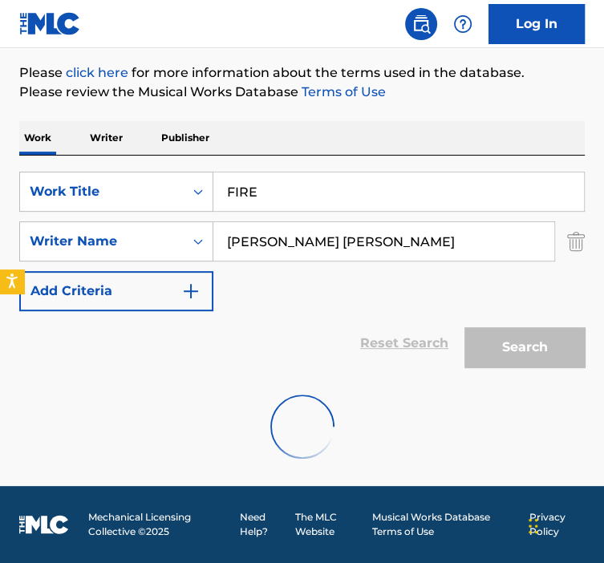
drag, startPoint x: 539, startPoint y: 248, endPoint x: 522, endPoint y: 225, distance: 28.7
click at [522, 225] on input "[PERSON_NAME] [PERSON_NAME]" at bounding box center [383, 241] width 341 height 39
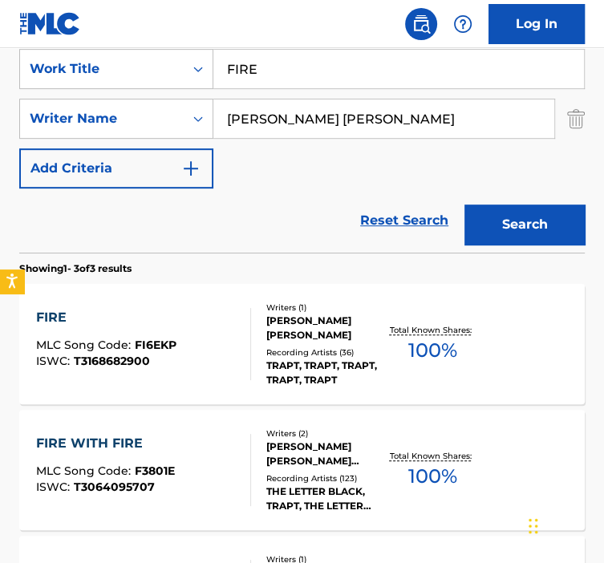
scroll to position [323, 0]
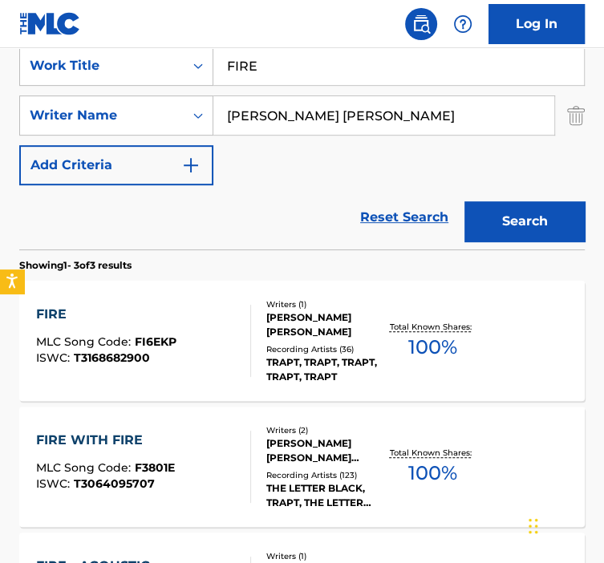
click at [234, 347] on div "FIRE MLC Song Code : FI6EKP ISWC : T3168682900" at bounding box center [143, 341] width 215 height 72
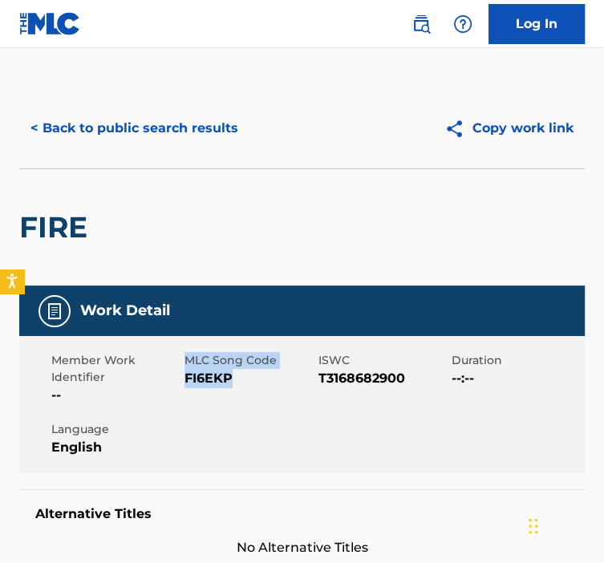
drag, startPoint x: 230, startPoint y: 379, endPoint x: 169, endPoint y: 388, distance: 61.6
click at [169, 388] on div "Member Work Identifier -- MLC Song Code FI6EKP ISWC T3168682900 Duration --:-- …" at bounding box center [302, 404] width 566 height 137
drag, startPoint x: 169, startPoint y: 388, endPoint x: 252, endPoint y: 395, distance: 83.0
click at [252, 395] on div "MLC Song Code FI6EKP" at bounding box center [251, 378] width 133 height 53
click at [234, 378] on span "FI6EKP" at bounding box center [249, 378] width 129 height 19
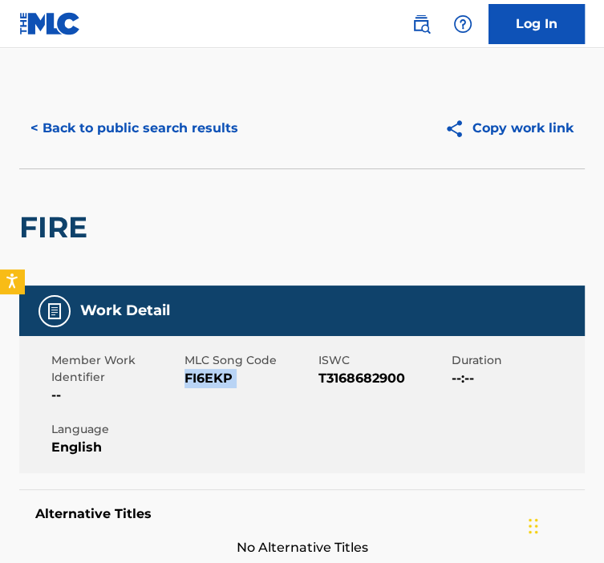
drag, startPoint x: 234, startPoint y: 378, endPoint x: 189, endPoint y: 378, distance: 44.9
click at [189, 378] on span "FI6EKP" at bounding box center [249, 378] width 129 height 19
click at [50, 129] on button "< Back to public search results" at bounding box center [134, 128] width 230 height 40
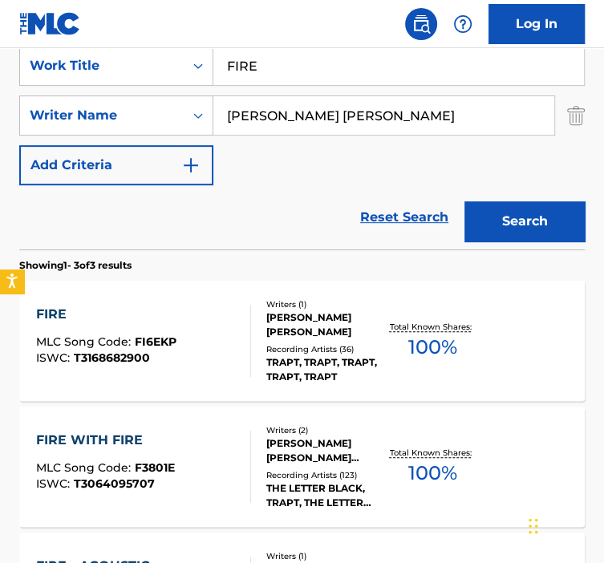
scroll to position [282, 0]
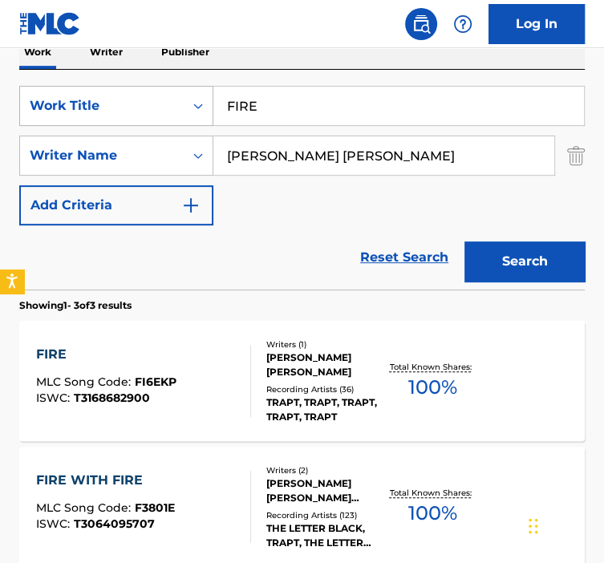
drag, startPoint x: 262, startPoint y: 103, endPoint x: 188, endPoint y: 108, distance: 74.0
click at [189, 108] on div "SearchWithCriteria92b5e073-b914-4d6b-9528-b853f195f867 Work Title FIRE" at bounding box center [302, 106] width 566 height 40
paste input "WITH FIRE"
type input "FIRE WITH FIRE"
click at [522, 250] on button "Search" at bounding box center [525, 262] width 120 height 40
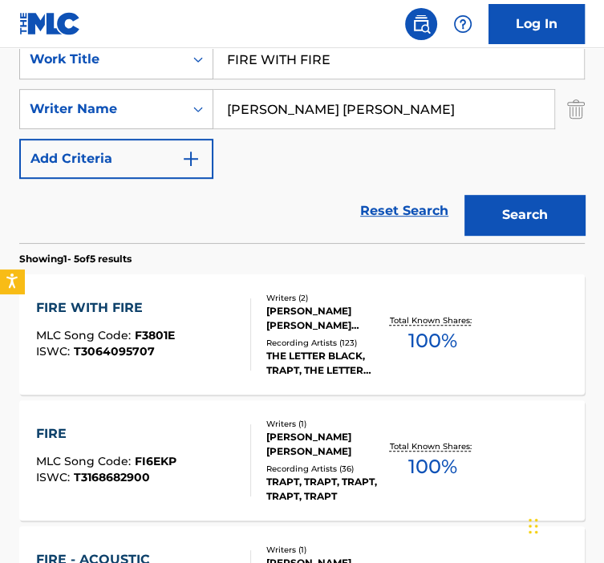
scroll to position [331, 0]
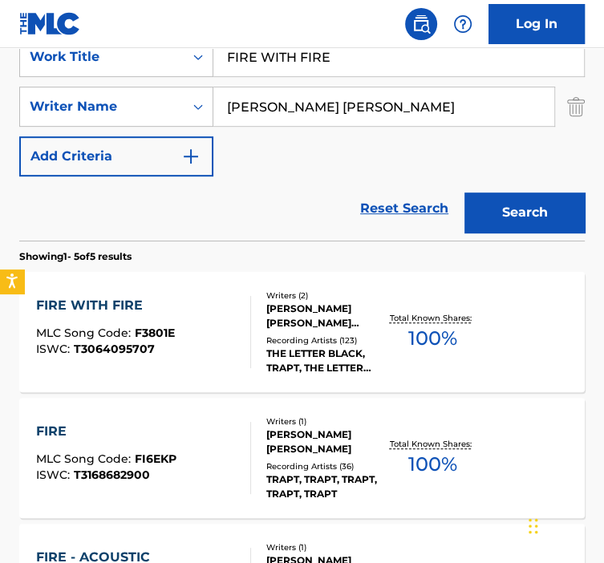
click at [262, 317] on div "Writers ( 2 ) [PERSON_NAME] [PERSON_NAME] [PERSON_NAME] Recording Artists ( 123…" at bounding box center [318, 333] width 134 height 86
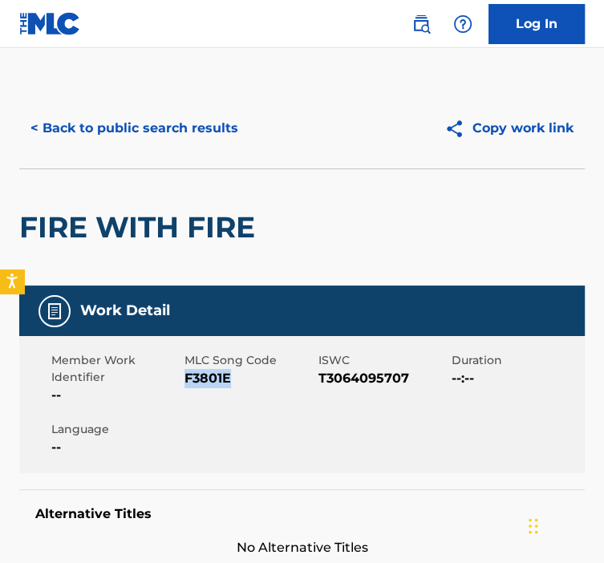
drag, startPoint x: 235, startPoint y: 380, endPoint x: 183, endPoint y: 380, distance: 52.2
click at [183, 380] on div "Member Work Identifier -- MLC Song Code F3801E ISWC T3064095707 Duration --:-- …" at bounding box center [302, 404] width 566 height 137
click at [429, 403] on div "ISWC T3064095707" at bounding box center [385, 378] width 133 height 53
drag, startPoint x: 255, startPoint y: 386, endPoint x: 185, endPoint y: 381, distance: 70.8
click at [185, 381] on span "F3801E" at bounding box center [249, 378] width 129 height 19
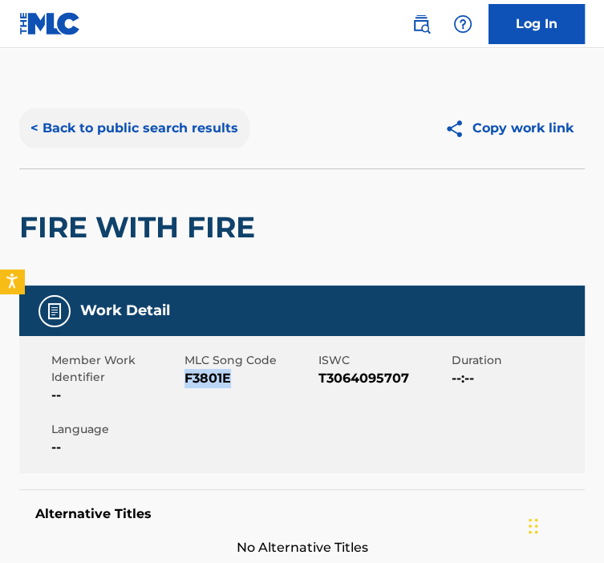
click at [148, 134] on button "< Back to public search results" at bounding box center [134, 128] width 230 height 40
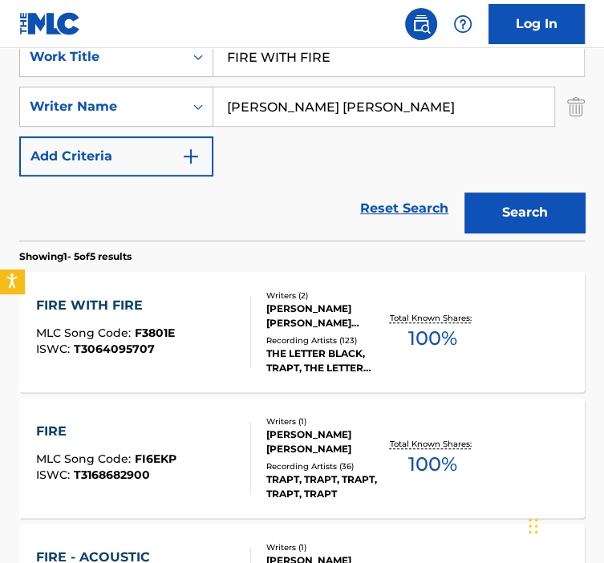
scroll to position [278, 0]
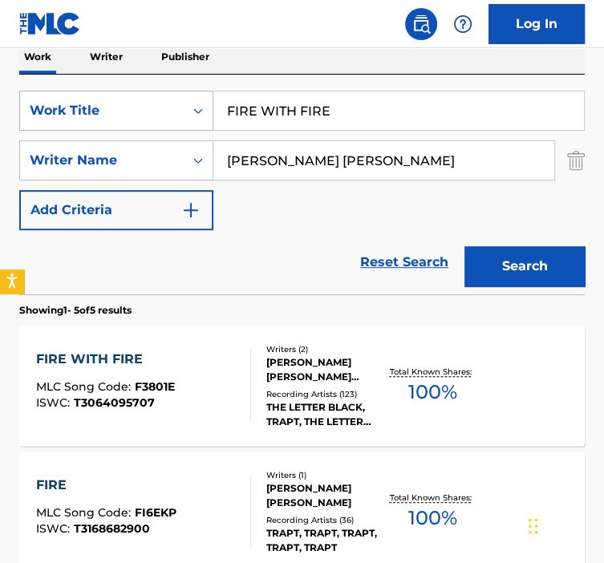
paste input "ORGET ABOUT THE RAIN"
drag, startPoint x: 218, startPoint y: 120, endPoint x: 185, endPoint y: 120, distance: 32.9
click at [187, 120] on div "SearchWithCriteria92b5e073-b914-4d6b-9528-b853f195f867 Work Title FIRE WITH FIRE" at bounding box center [302, 111] width 566 height 40
type input "FORGET ABOUT THE RAIN"
click at [494, 234] on div "Search" at bounding box center [521, 262] width 128 height 64
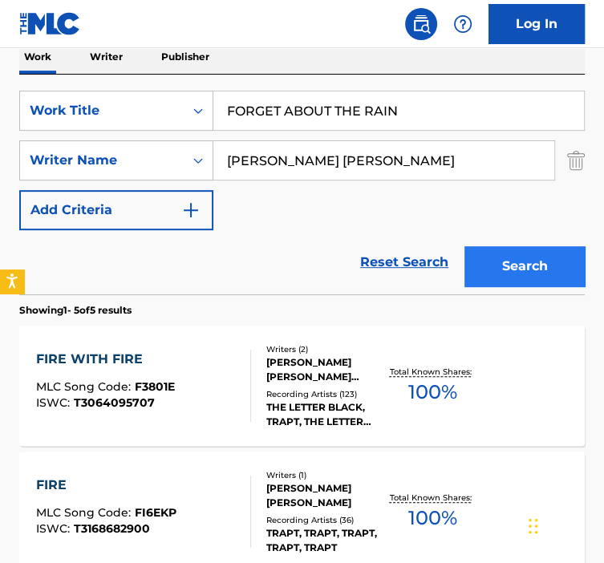
click at [496, 246] on div "Search" at bounding box center [521, 262] width 128 height 64
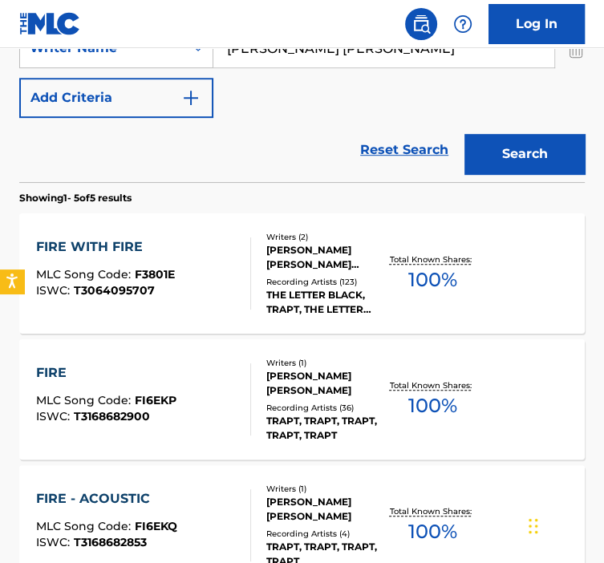
scroll to position [392, 0]
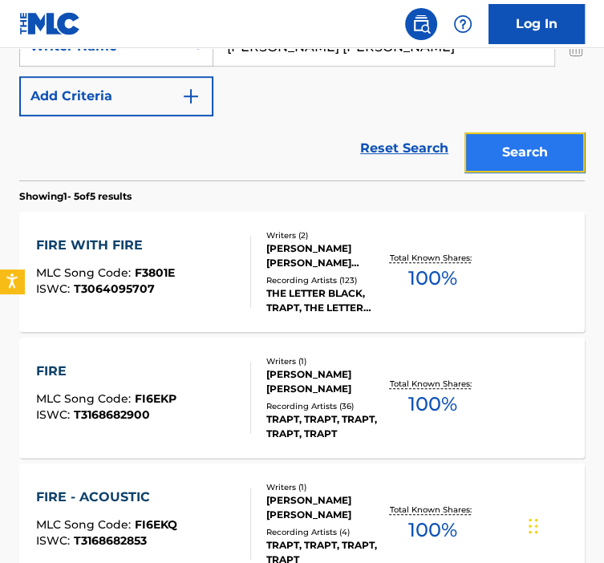
click at [485, 147] on button "Search" at bounding box center [525, 152] width 120 height 40
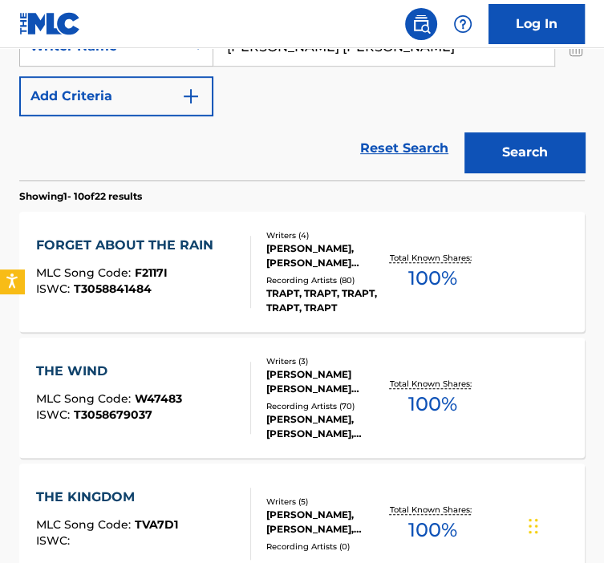
click at [250, 275] on div at bounding box center [244, 272] width 13 height 72
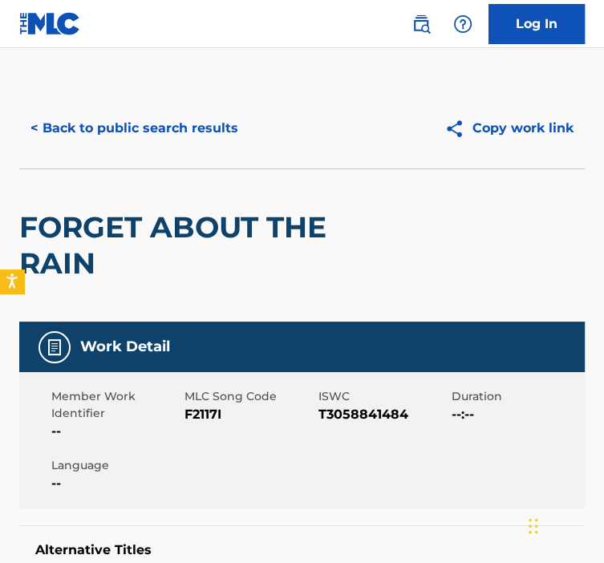
scroll to position [104, 0]
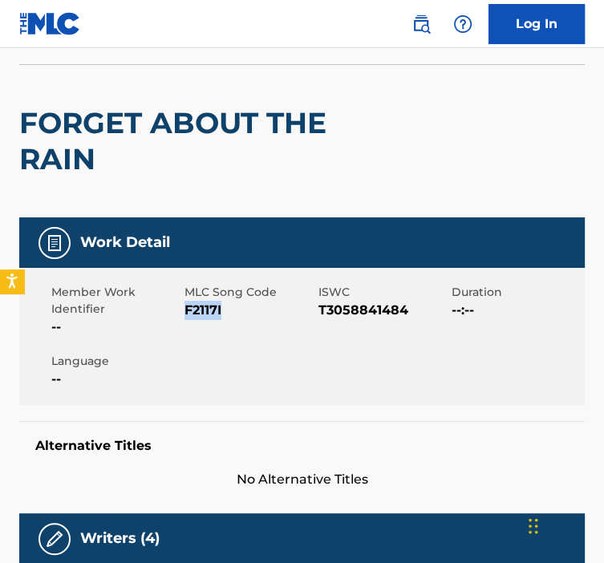
drag, startPoint x: 232, startPoint y: 313, endPoint x: 185, endPoint y: 314, distance: 47.4
click at [185, 314] on span "F2117I" at bounding box center [249, 310] width 129 height 19
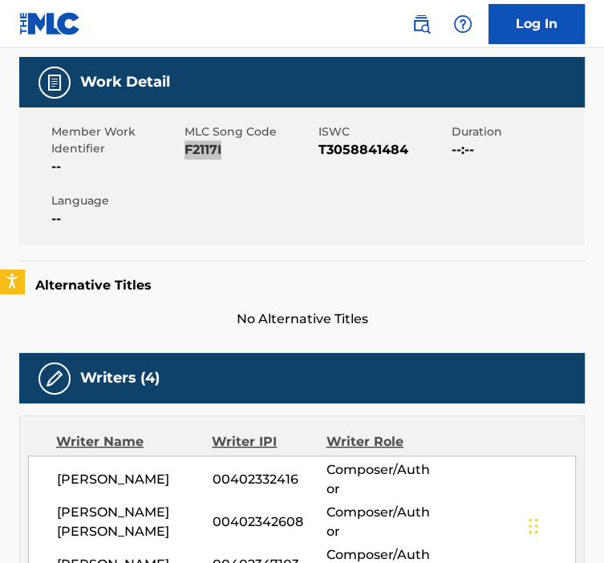
scroll to position [0, 0]
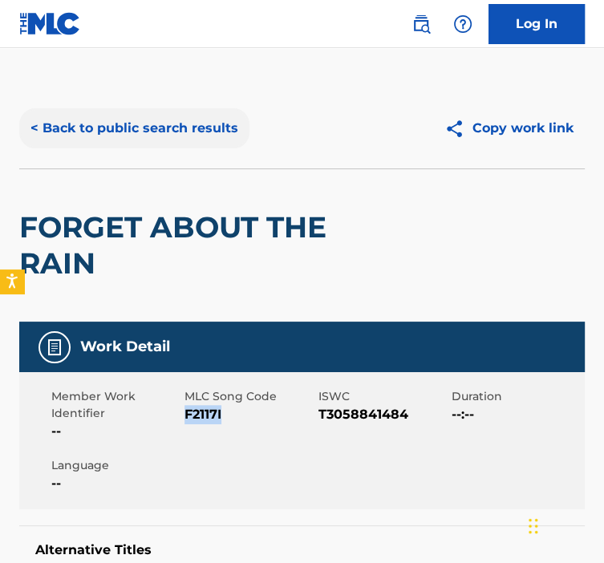
click at [99, 140] on button "< Back to public search results" at bounding box center [134, 128] width 230 height 40
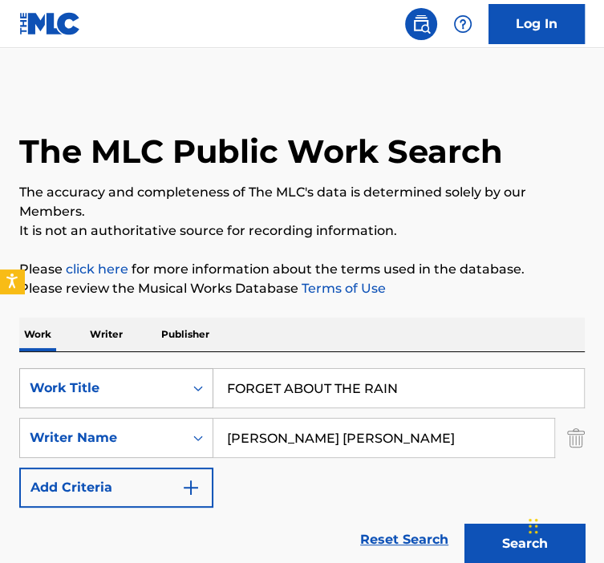
drag, startPoint x: 348, startPoint y: 397, endPoint x: 188, endPoint y: 387, distance: 160.0
click at [189, 386] on div "SearchWithCriteria92b5e073-b914-4d6b-9528-b853f195f867 Work Title FORGET ABOUT …" at bounding box center [302, 388] width 566 height 40
paste input "GET OUT OF YOUR OWN WAY"
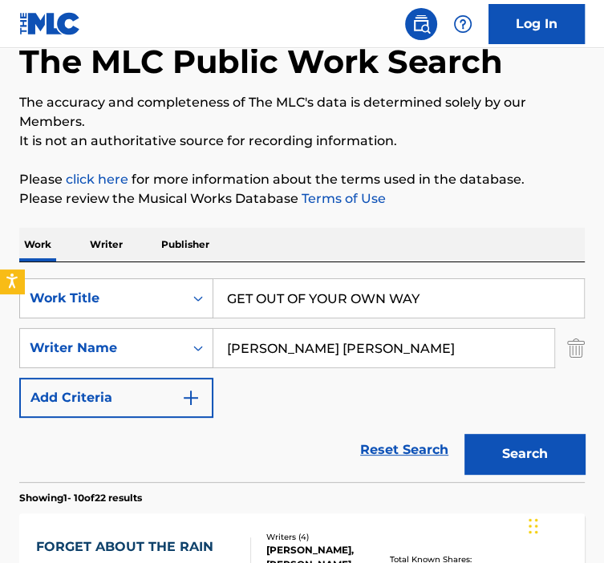
type input "GET OUT OF YOUR OWN WAY"
click at [465, 434] on button "Search" at bounding box center [525, 454] width 120 height 40
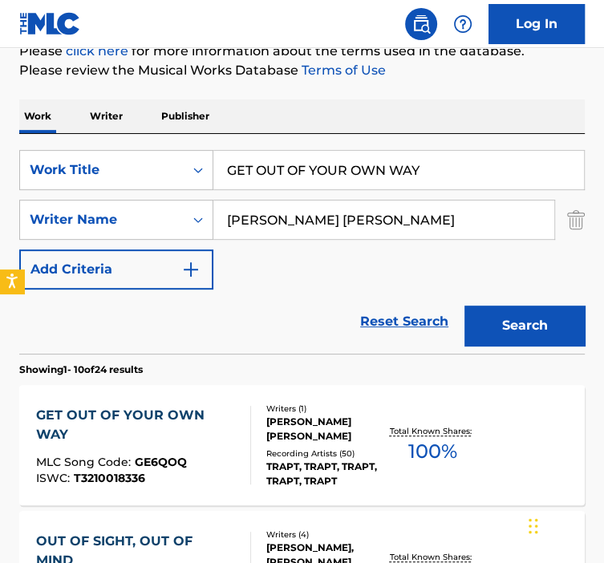
scroll to position [311, 0]
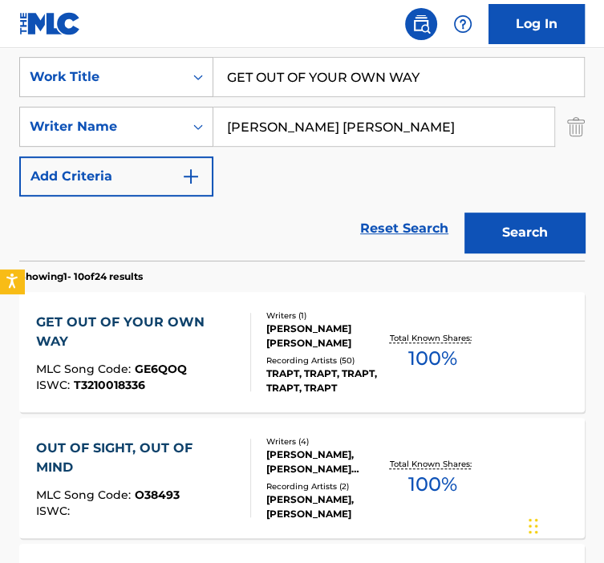
click at [238, 364] on div at bounding box center [244, 352] width 13 height 79
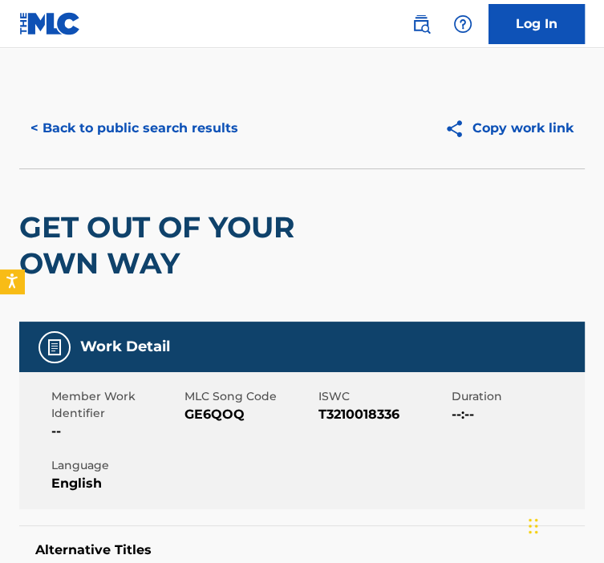
scroll to position [42, 0]
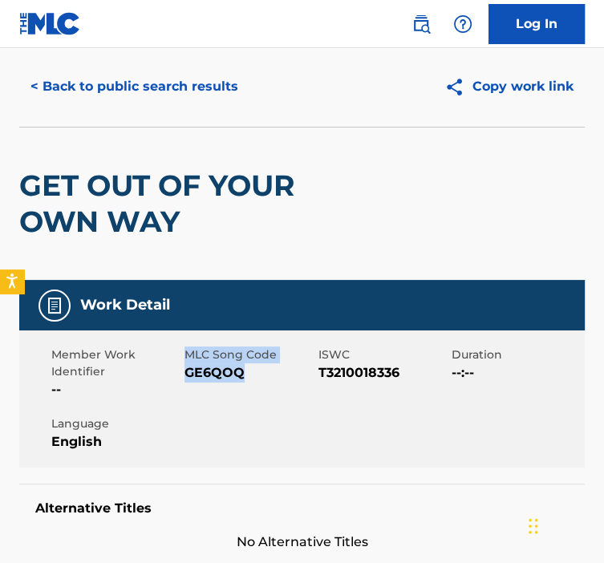
drag, startPoint x: 255, startPoint y: 376, endPoint x: 181, endPoint y: 380, distance: 73.9
click at [181, 380] on div "Member Work Identifier -- MLC Song Code GE6QOQ ISWC T3210018336 Duration --:-- …" at bounding box center [302, 399] width 566 height 137
drag, startPoint x: 181, startPoint y: 380, endPoint x: 258, endPoint y: 398, distance: 79.2
click at [258, 398] on div "MLC Song Code GE6QOQ" at bounding box center [251, 373] width 133 height 53
click at [246, 374] on span "GE6QOQ" at bounding box center [249, 373] width 129 height 19
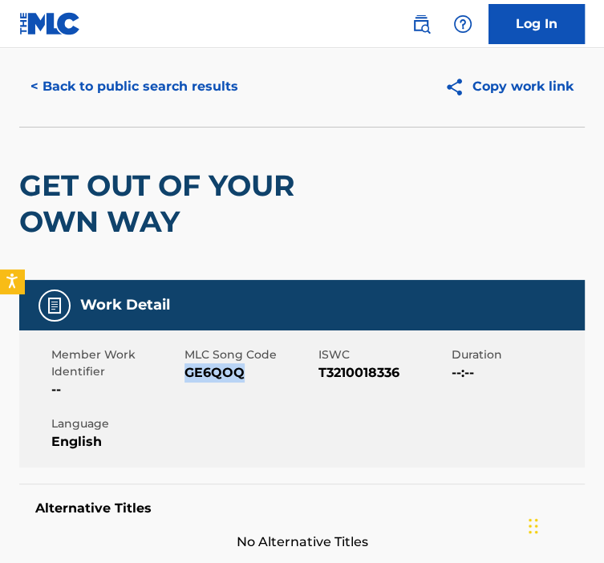
drag, startPoint x: 246, startPoint y: 374, endPoint x: 185, endPoint y: 373, distance: 61.0
click at [185, 373] on span "GE6QOQ" at bounding box center [249, 373] width 129 height 19
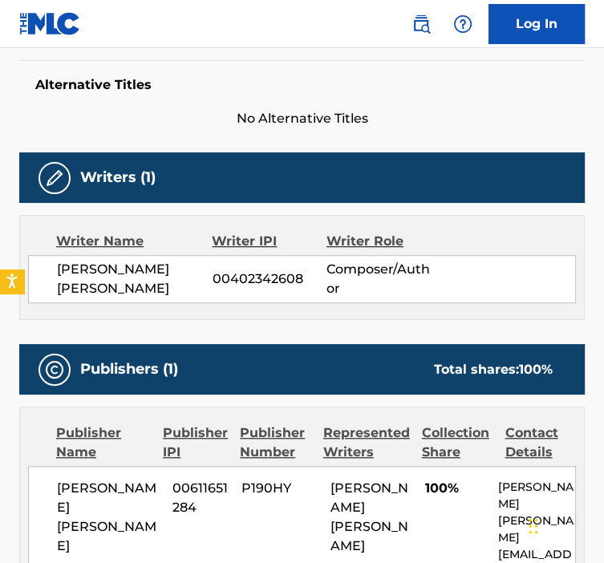
scroll to position [0, 0]
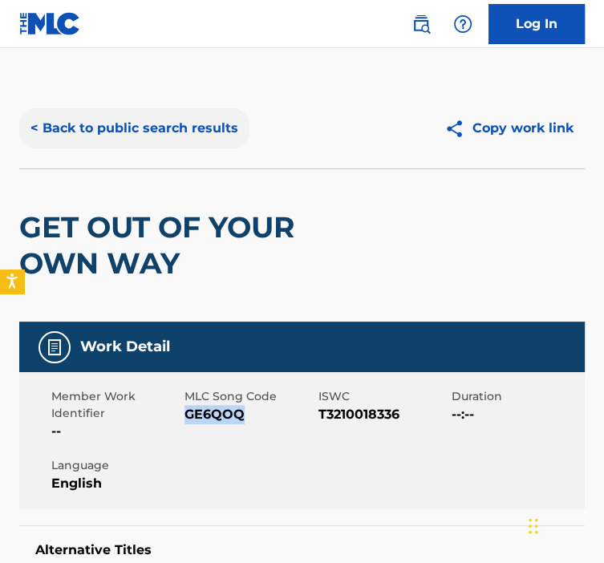
click at [77, 138] on button "< Back to public search results" at bounding box center [134, 128] width 230 height 40
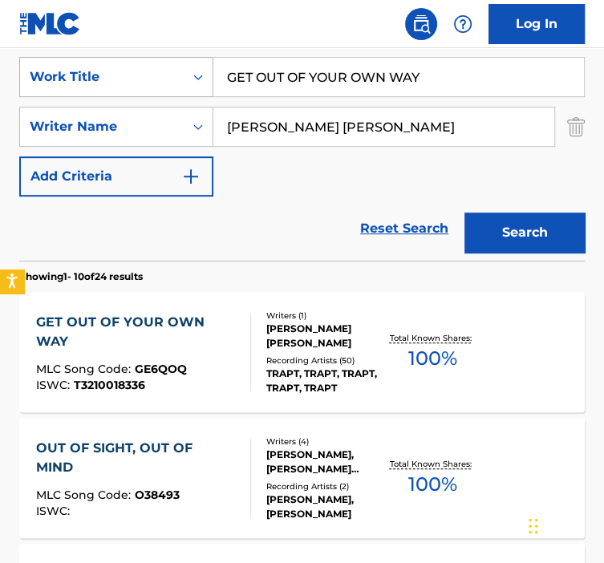
paste input "UP"
drag, startPoint x: 431, startPoint y: 73, endPoint x: 208, endPoint y: 86, distance: 223.5
click at [209, 87] on div "SearchWithCriteria92b5e073-b914-4d6b-9528-b853f195f867 Work Title GET UP" at bounding box center [302, 77] width 566 height 40
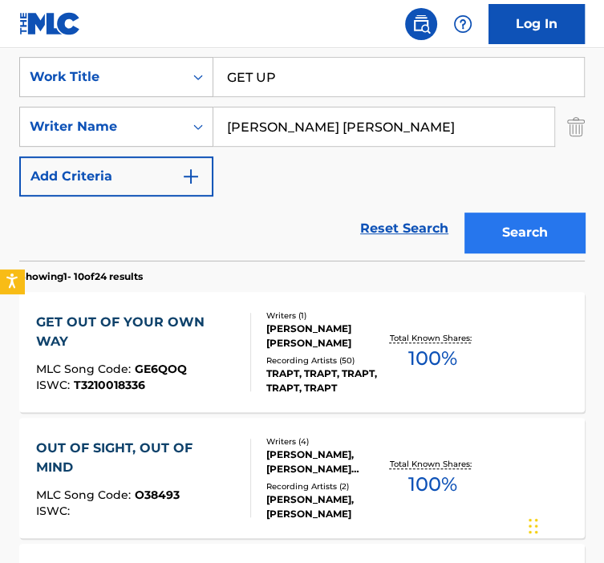
type input "GET UP"
click at [501, 223] on button "Search" at bounding box center [525, 233] width 120 height 40
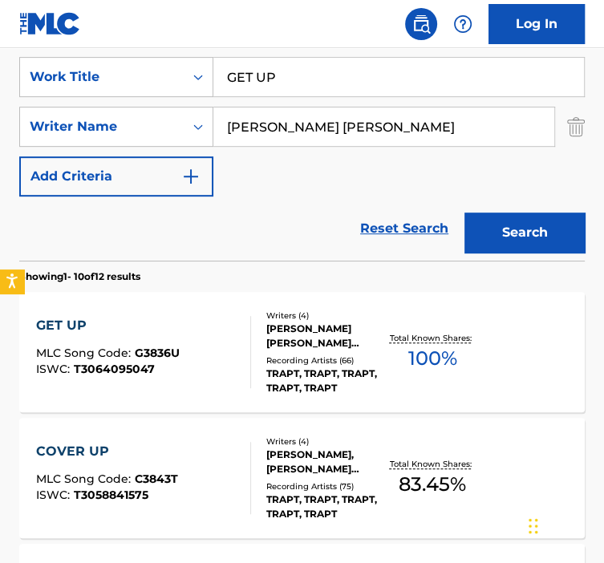
scroll to position [382, 0]
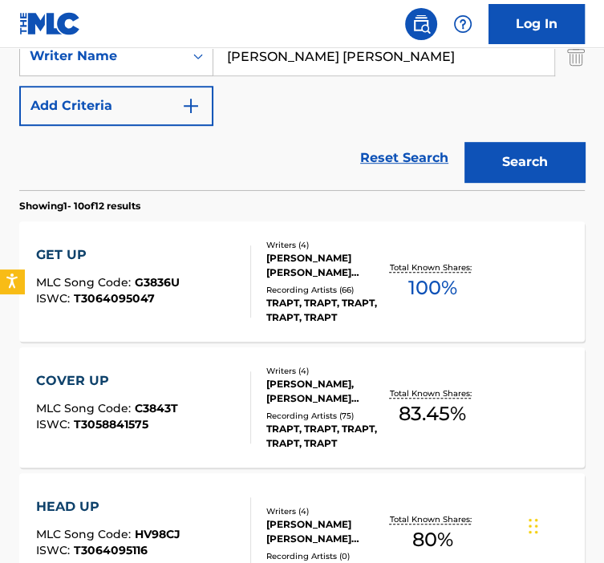
click at [189, 308] on div "GET UP MLC Song Code : G3836U ISWC : T3064095047" at bounding box center [143, 282] width 215 height 72
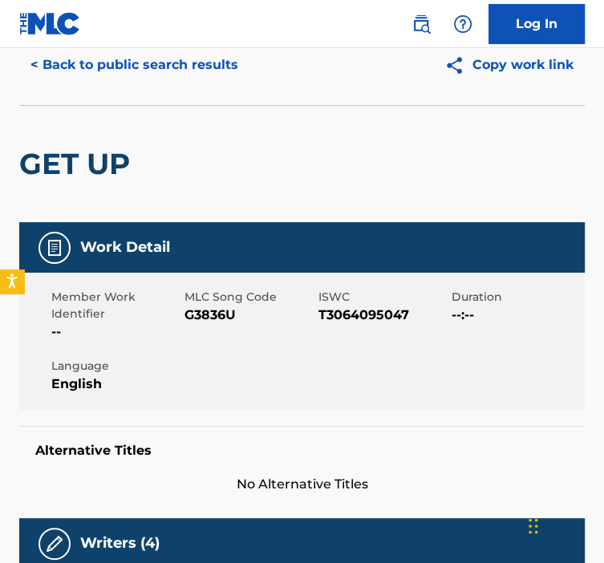
scroll to position [64, 0]
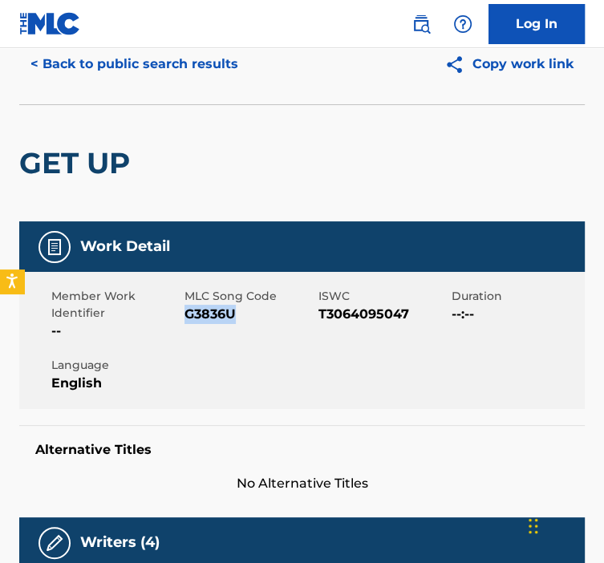
drag, startPoint x: 240, startPoint y: 312, endPoint x: 187, endPoint y: 313, distance: 53.0
click at [187, 313] on span "G3836U" at bounding box center [249, 314] width 129 height 19
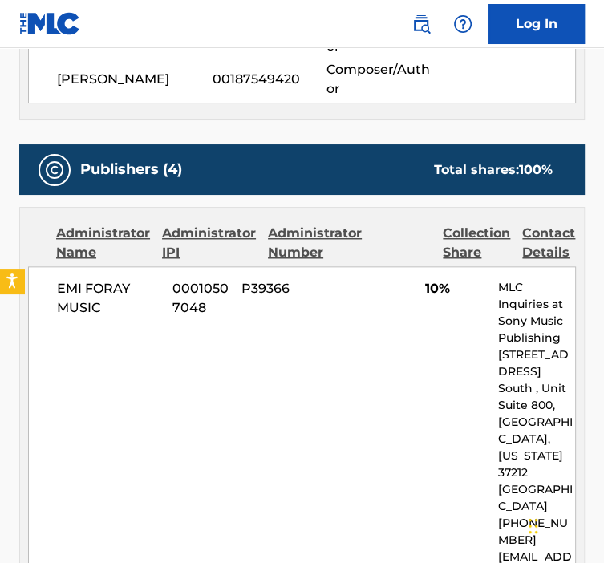
scroll to position [0, 0]
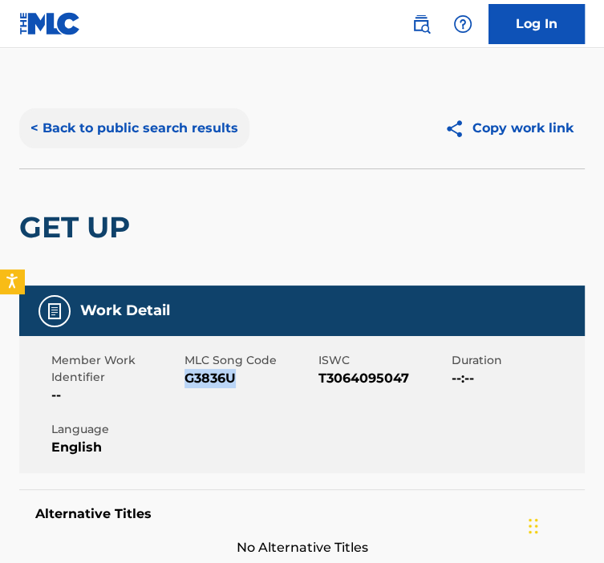
click at [96, 113] on button "< Back to public search results" at bounding box center [134, 128] width 230 height 40
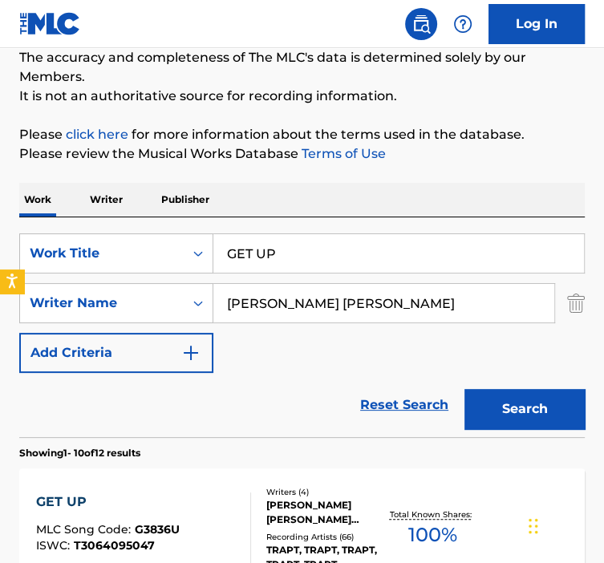
scroll to position [100, 0]
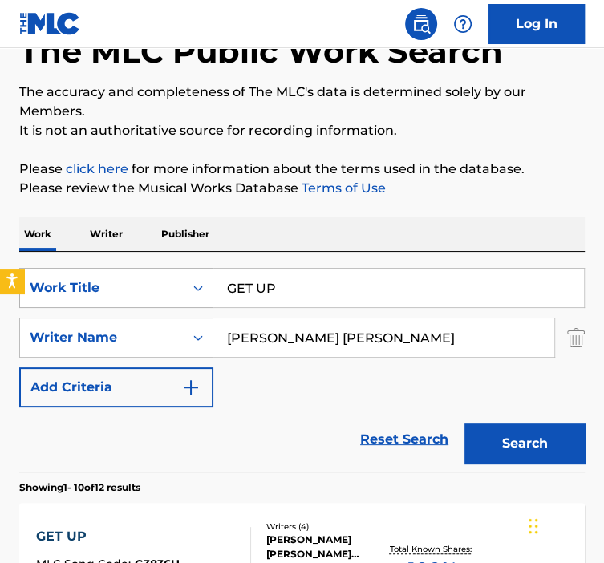
paste input "YOU BACK"
drag, startPoint x: 214, startPoint y: 288, endPoint x: 193, endPoint y: 288, distance: 20.9
click at [194, 288] on div "SearchWithCriteria92b5e073-b914-4d6b-9528-b853f195f867 Work Title GET UP" at bounding box center [302, 288] width 566 height 40
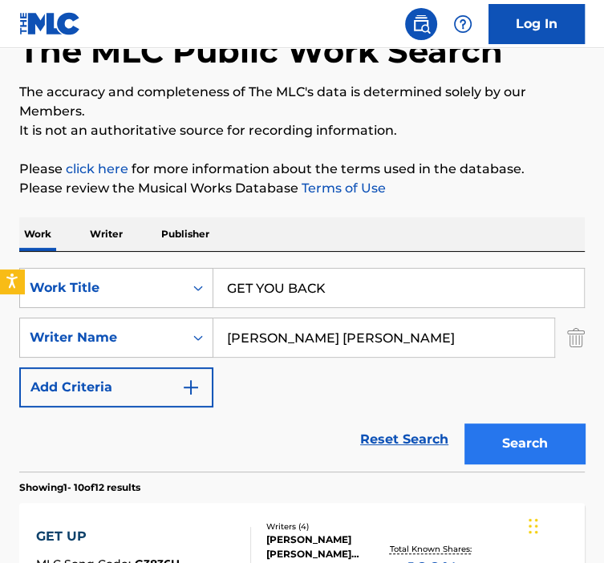
type input "GET YOU BACK"
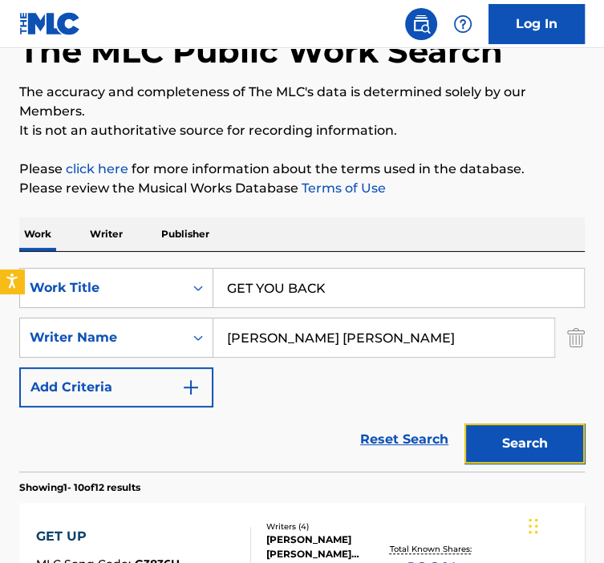
click at [536, 441] on button "Search" at bounding box center [525, 444] width 120 height 40
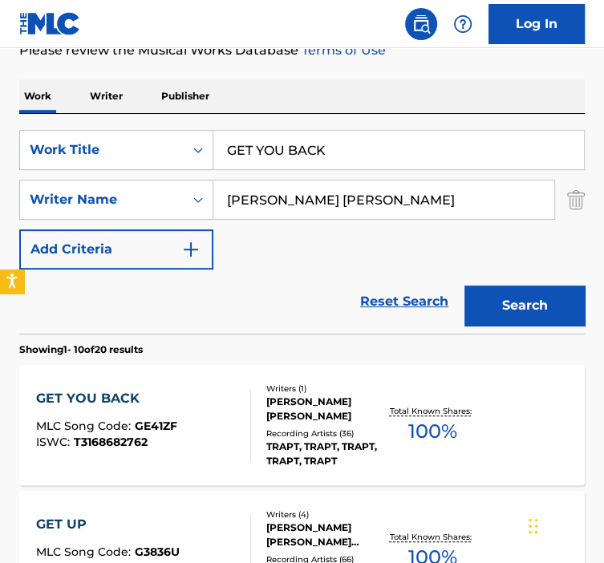
scroll to position [244, 0]
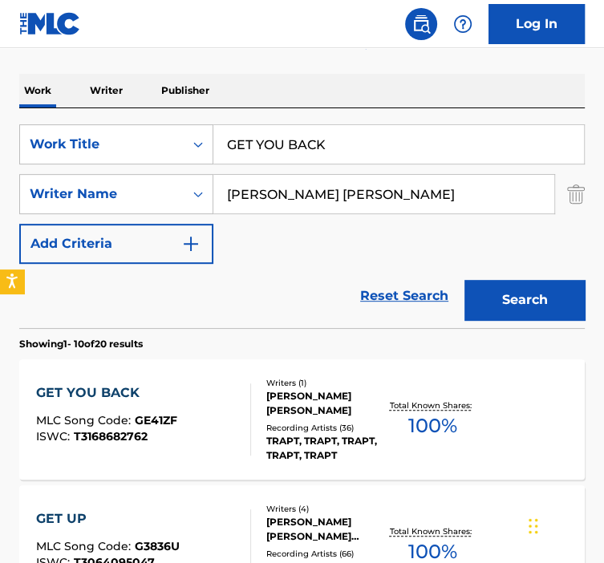
click at [256, 409] on div "Writers ( 1 ) [PERSON_NAME] [PERSON_NAME] Recording Artists ( 36 ) TRAPT, TRAPT…" at bounding box center [318, 420] width 134 height 86
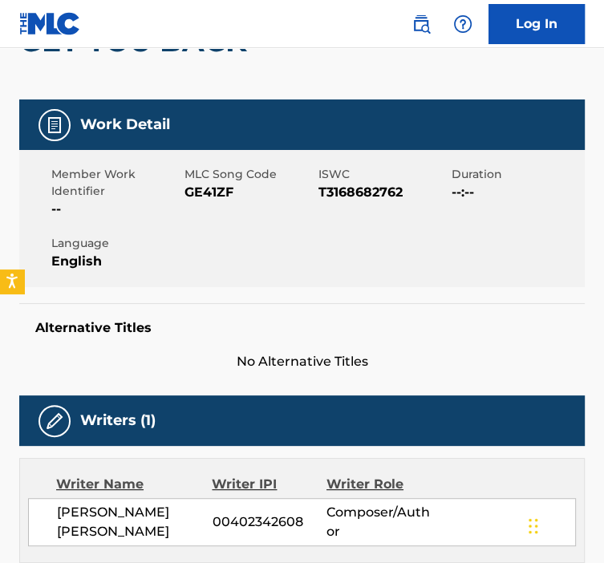
scroll to position [196, 0]
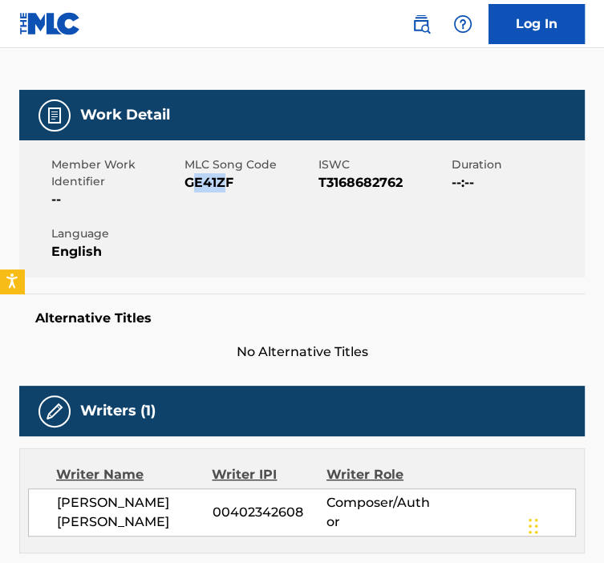
drag, startPoint x: 229, startPoint y: 172, endPoint x: 191, endPoint y: 177, distance: 38.1
click at [191, 177] on span "GE41ZF" at bounding box center [249, 182] width 129 height 19
drag, startPoint x: 191, startPoint y: 177, endPoint x: 234, endPoint y: 185, distance: 44.1
click at [234, 185] on span "GE41ZF" at bounding box center [249, 182] width 129 height 19
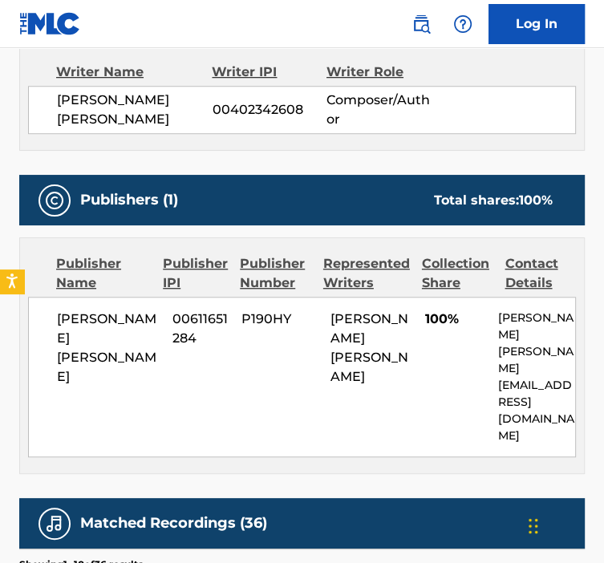
scroll to position [597, 0]
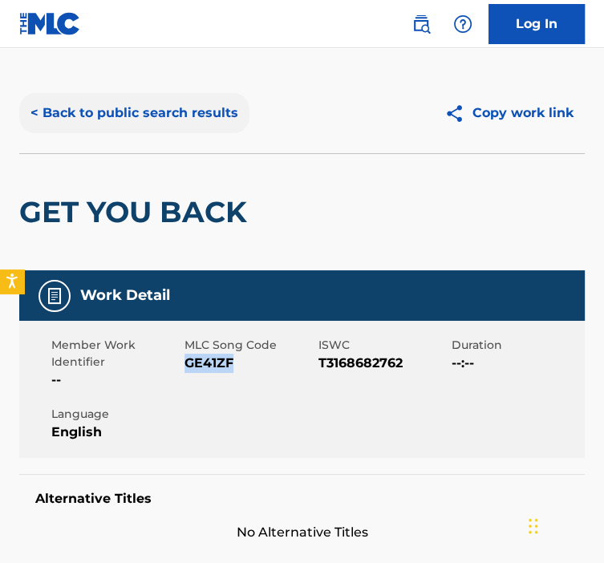
click at [104, 105] on button "< Back to public search results" at bounding box center [134, 113] width 230 height 40
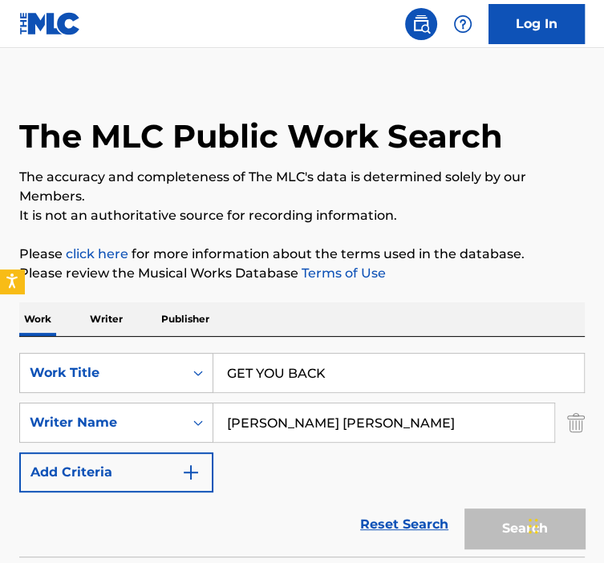
scroll to position [244, 0]
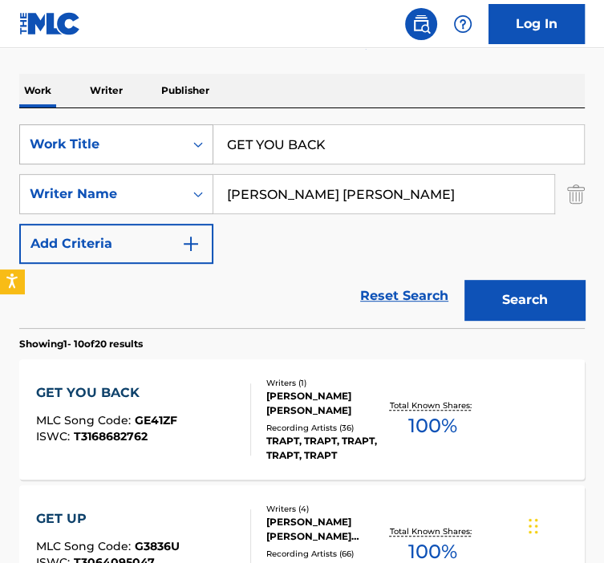
paste input "TING EVEN"
drag, startPoint x: 333, startPoint y: 143, endPoint x: 193, endPoint y: 145, distance: 139.7
click at [196, 145] on div "SearchWithCriteria92b5e073-b914-4d6b-9528-b853f195f867 Work Title GET YOU BACK" at bounding box center [302, 144] width 566 height 40
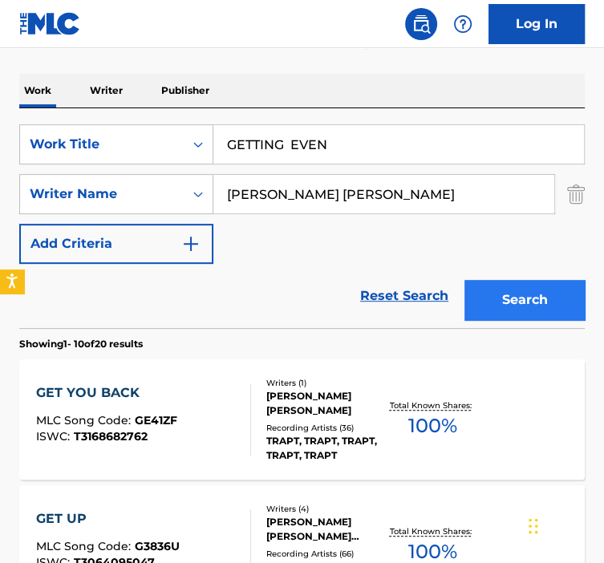
type input "GETTING EVEN"
click at [521, 289] on button "Search" at bounding box center [525, 300] width 120 height 40
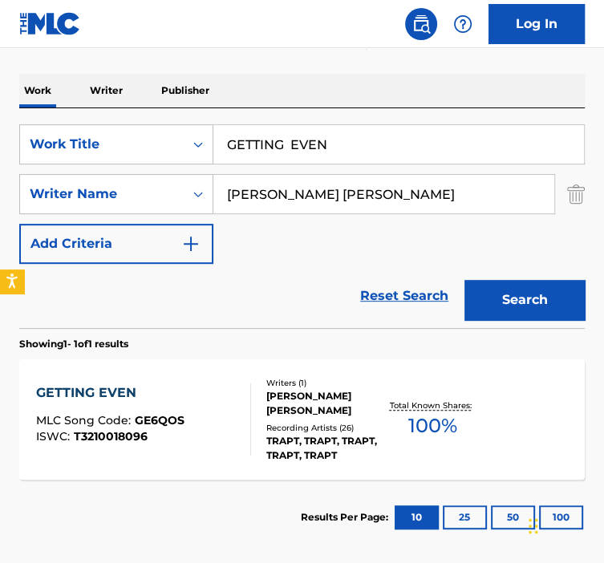
scroll to position [263, 0]
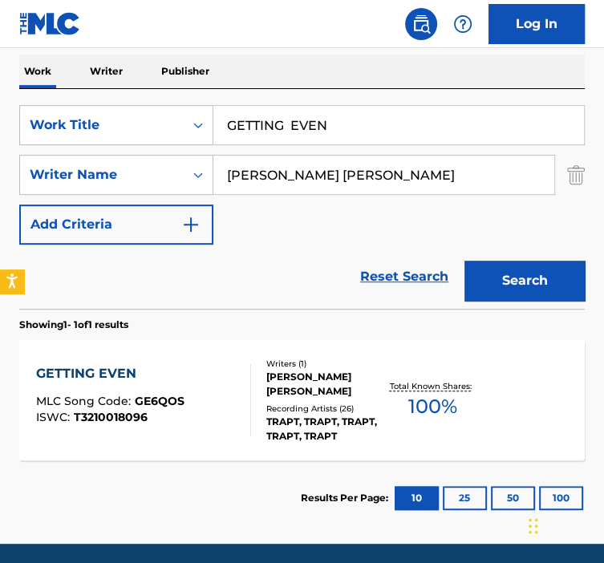
click at [315, 364] on div "Writers ( 1 )" at bounding box center [325, 364] width 119 height 12
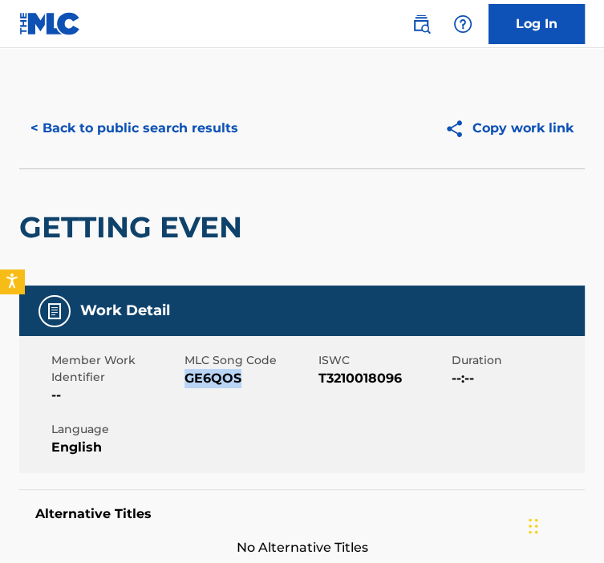
drag, startPoint x: 243, startPoint y: 379, endPoint x: 183, endPoint y: 380, distance: 60.2
click at [183, 380] on div "Member Work Identifier -- MLC Song Code GE6QOS ISWC T3210018096 Duration --:-- …" at bounding box center [302, 404] width 566 height 137
click at [234, 393] on div "MLC Song Code GE6QOS" at bounding box center [251, 378] width 133 height 53
click at [242, 387] on span "GE6QOS" at bounding box center [249, 378] width 129 height 19
click at [238, 386] on span "GE6QOS" at bounding box center [249, 378] width 129 height 19
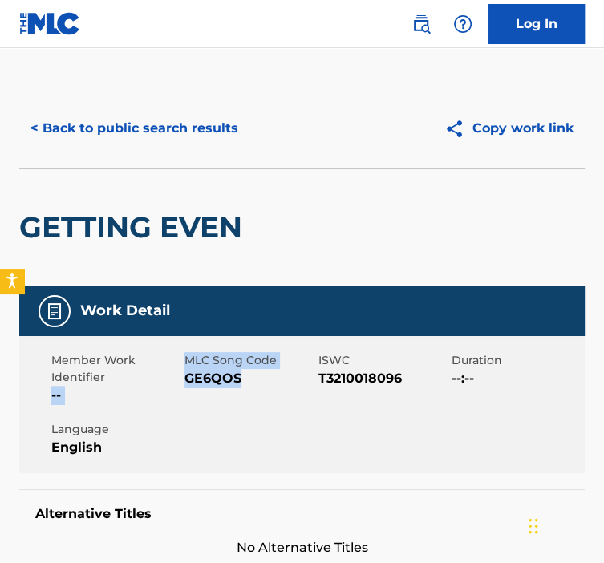
click at [247, 384] on span "GE6QOS" at bounding box center [249, 378] width 129 height 19
drag, startPoint x: 246, startPoint y: 373, endPoint x: 189, endPoint y: 378, distance: 56.4
click at [189, 378] on span "GE6QOS" at bounding box center [249, 378] width 129 height 19
click at [93, 142] on button "< Back to public search results" at bounding box center [134, 128] width 230 height 40
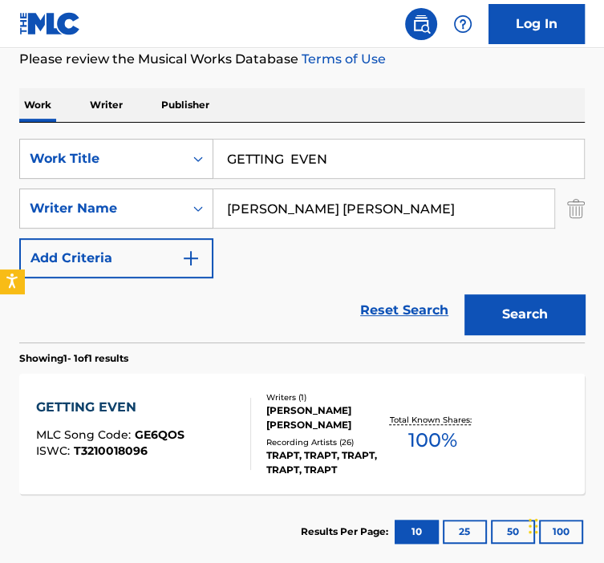
paste input "OING UNDER"
drag, startPoint x: 327, startPoint y: 162, endPoint x: 138, endPoint y: 181, distance: 190.3
click at [138, 181] on div "SearchWithCriteria92b5e073-b914-4d6b-9528-b853f195f867 Work Title GETTING EVEN …" at bounding box center [302, 209] width 566 height 140
type input "GOING UNDER"
click at [465, 295] on button "Search" at bounding box center [525, 315] width 120 height 40
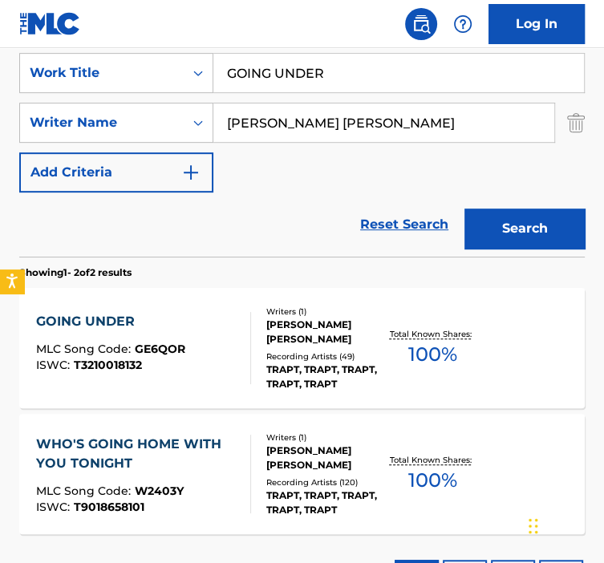
scroll to position [316, 0]
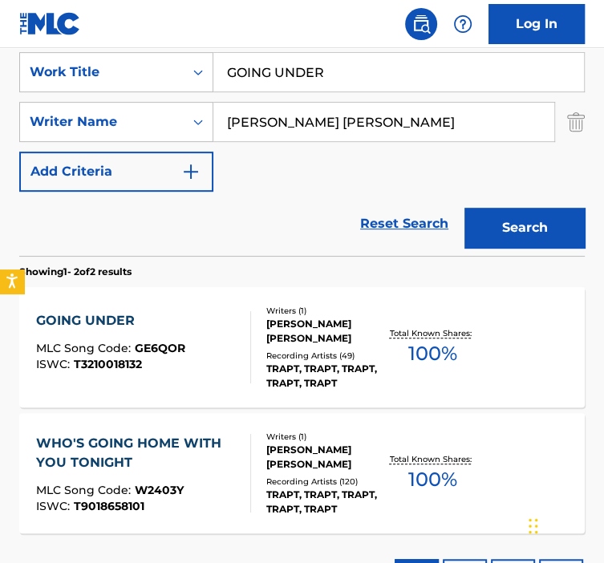
click at [275, 359] on div "Recording Artists ( 49 )" at bounding box center [325, 356] width 119 height 12
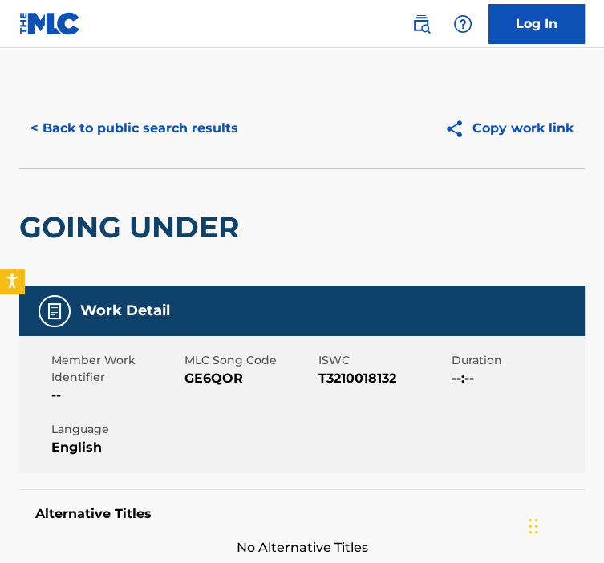
scroll to position [111, 0]
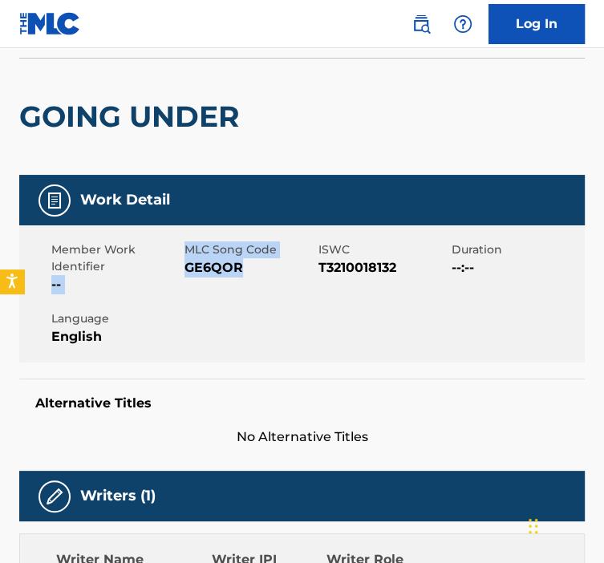
drag, startPoint x: 226, startPoint y: 267, endPoint x: 182, endPoint y: 271, distance: 43.5
click at [182, 271] on div "Member Work Identifier -- MLC Song Code GE6QOR ISWC T3210018132 Duration --:-- …" at bounding box center [302, 294] width 566 height 137
click at [354, 287] on div "ISWC T3210018132" at bounding box center [385, 268] width 133 height 53
drag, startPoint x: 240, startPoint y: 266, endPoint x: 188, endPoint y: 267, distance: 52.2
click at [188, 267] on span "GE6QOR" at bounding box center [249, 267] width 129 height 19
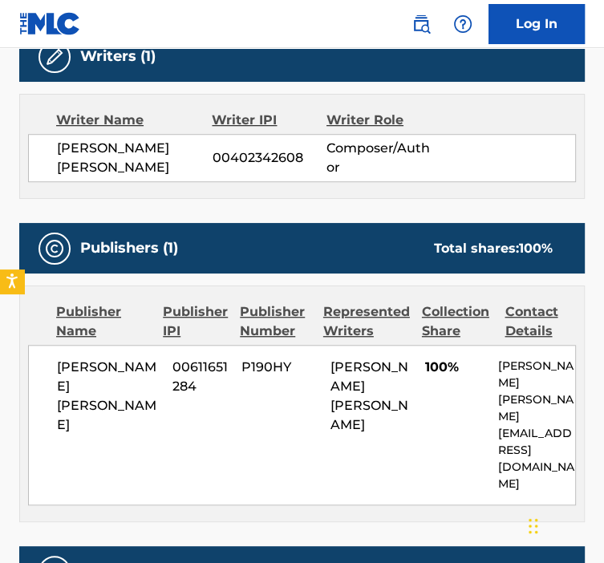
scroll to position [567, 0]
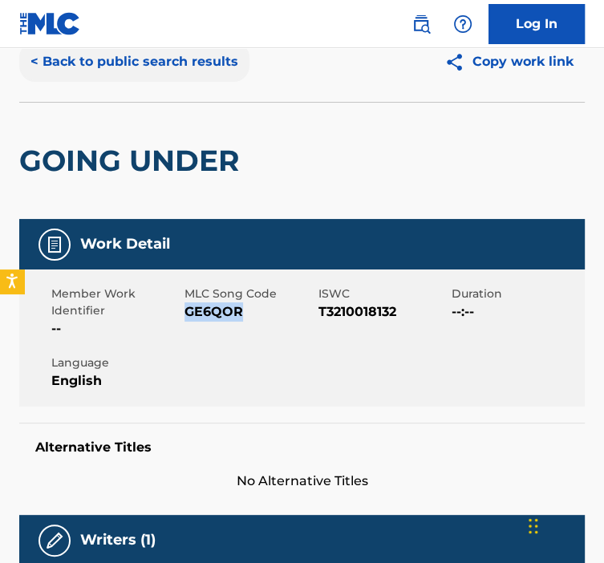
click at [60, 75] on button "< Back to public search results" at bounding box center [134, 62] width 230 height 40
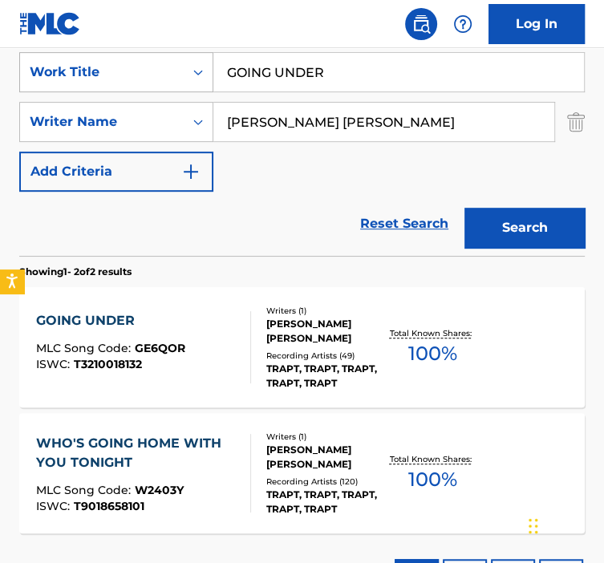
drag, startPoint x: 324, startPoint y: 75, endPoint x: 172, endPoint y: 78, distance: 152.5
click at [173, 78] on div "SearchWithCriteria92b5e073-b914-4d6b-9528-b853f195f867 Work Title GOING UNDER" at bounding box center [302, 72] width 566 height 40
paste input "HALO"
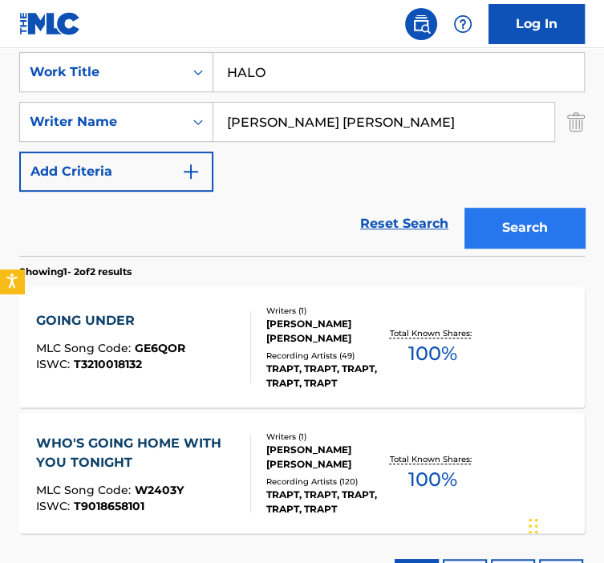
type input "HALO"
click at [484, 220] on button "Search" at bounding box center [525, 228] width 120 height 40
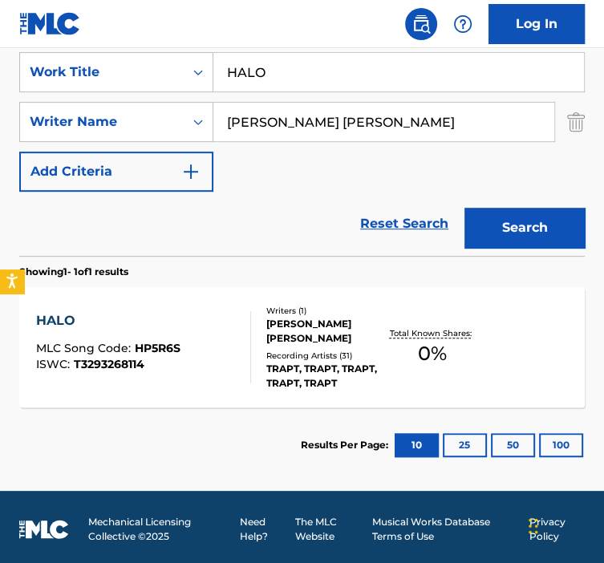
scroll to position [321, 0]
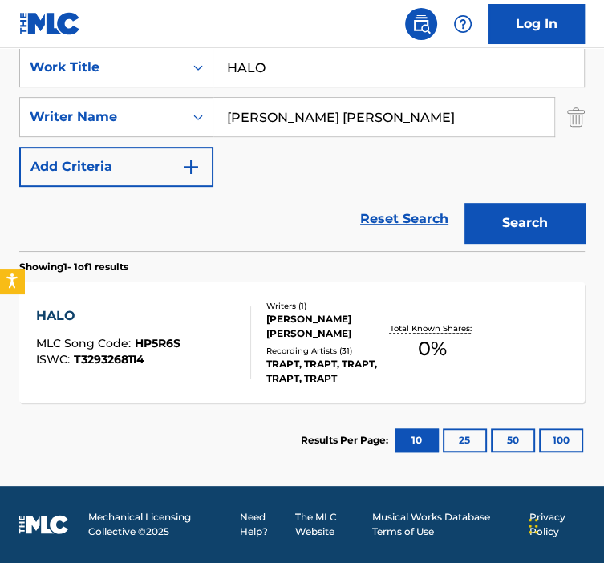
click at [276, 357] on div "TRAPT, TRAPT, TRAPT, TRAPT, TRAPT" at bounding box center [325, 371] width 119 height 29
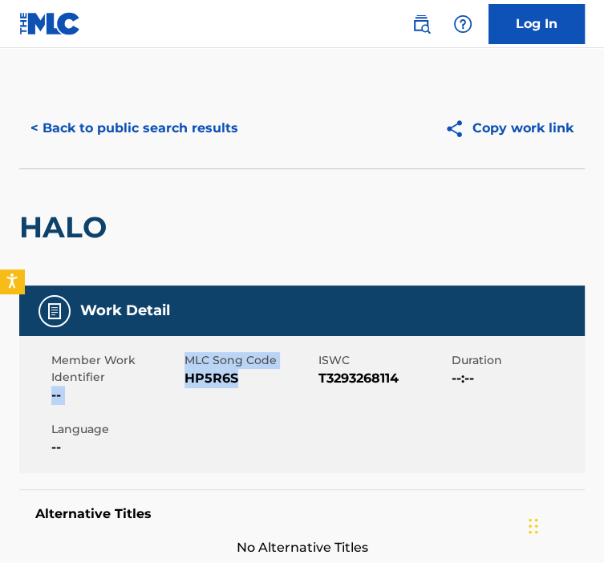
drag, startPoint x: 250, startPoint y: 378, endPoint x: 173, endPoint y: 382, distance: 77.1
click at [173, 382] on div "Member Work Identifier -- MLC Song Code HP5R6S ISWC T3293268114 Duration --:-- …" at bounding box center [302, 404] width 566 height 137
click at [185, 383] on span "HP5R6S" at bounding box center [249, 378] width 129 height 19
click at [181, 382] on div "Member Work Identifier --" at bounding box center [117, 378] width 133 height 53
drag, startPoint x: 239, startPoint y: 380, endPoint x: 189, endPoint y: 382, distance: 49.8
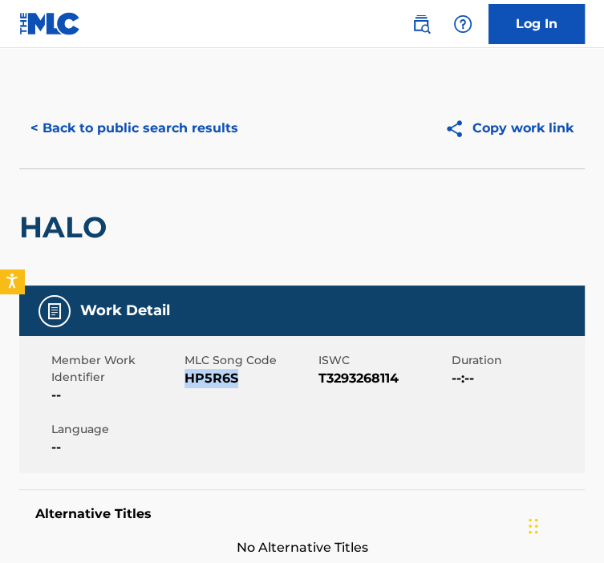
click at [189, 382] on span "HP5R6S" at bounding box center [249, 378] width 129 height 19
click at [144, 121] on button "< Back to public search results" at bounding box center [134, 128] width 230 height 40
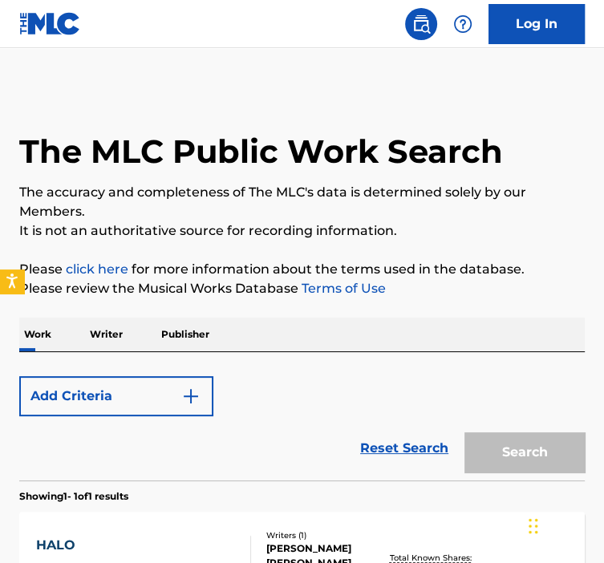
scroll to position [230, 0]
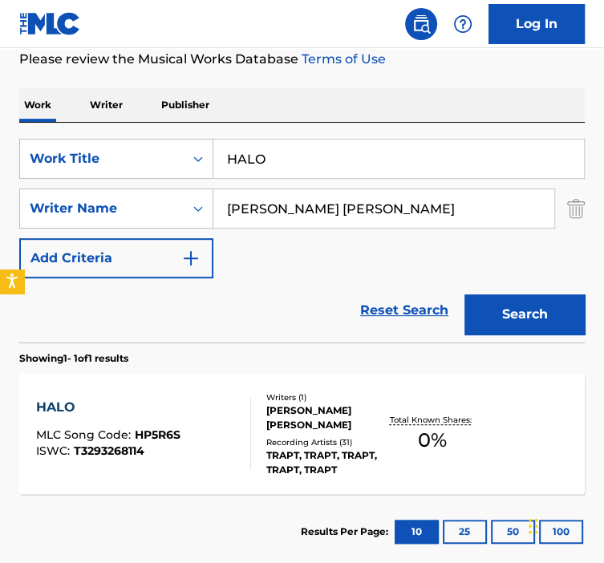
click at [353, 156] on input "HALO" at bounding box center [398, 159] width 371 height 39
drag, startPoint x: 353, startPoint y: 156, endPoint x: 186, endPoint y: 162, distance: 167.0
click at [186, 162] on div "SearchWithCriteria92b5e073-b914-4d6b-9528-b853f195f867 Work Title HALO" at bounding box center [302, 159] width 566 height 40
paste input "EAD UP"
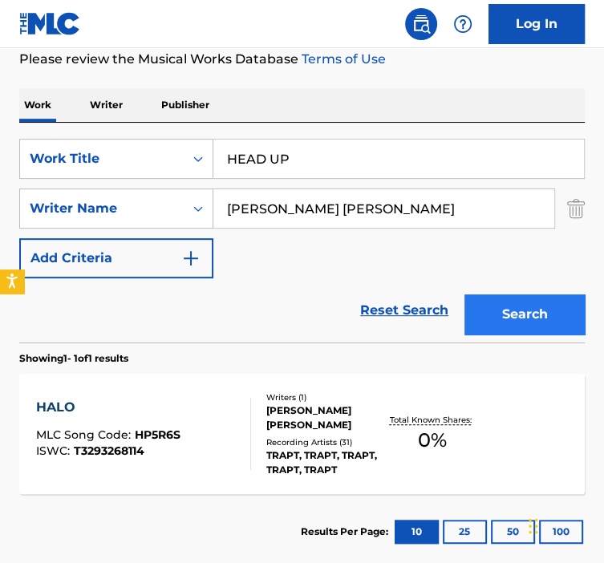
type input "HEAD UP"
click at [507, 310] on div "SearchWithCriteria92b5e073-b914-4d6b-9528-b853f195f867 Work Title HEAD UP Searc…" at bounding box center [302, 346] width 566 height 447
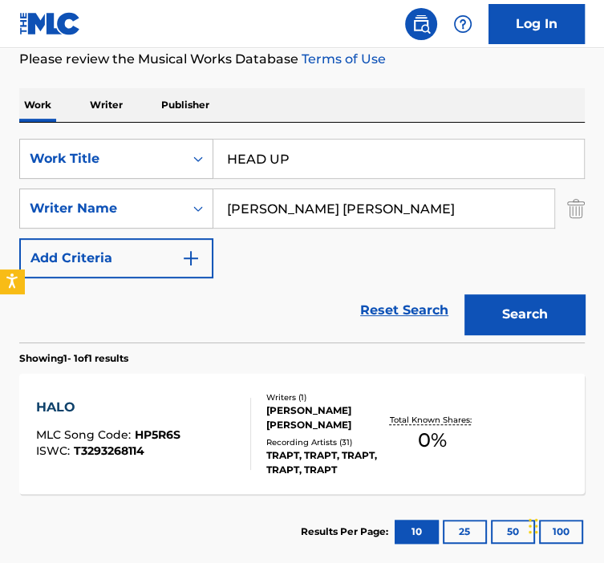
drag, startPoint x: 507, startPoint y: 310, endPoint x: 505, endPoint y: 290, distance: 20.2
click at [505, 290] on div "Search" at bounding box center [521, 310] width 128 height 64
click at [509, 303] on button "Search" at bounding box center [525, 315] width 120 height 40
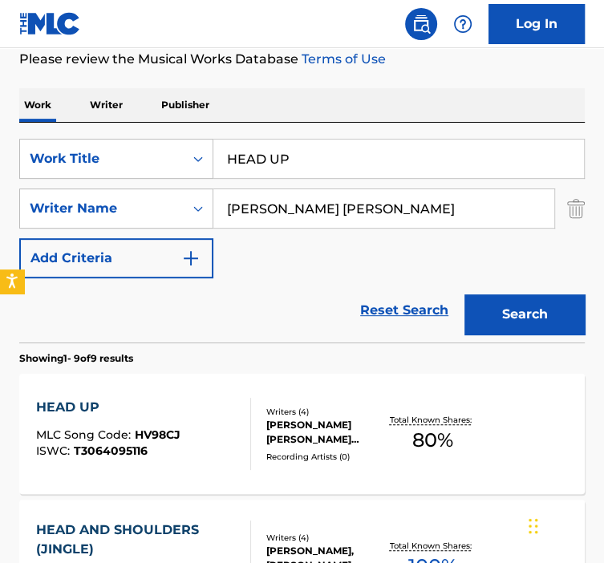
click at [267, 409] on div "Writers ( 4 )" at bounding box center [325, 412] width 119 height 12
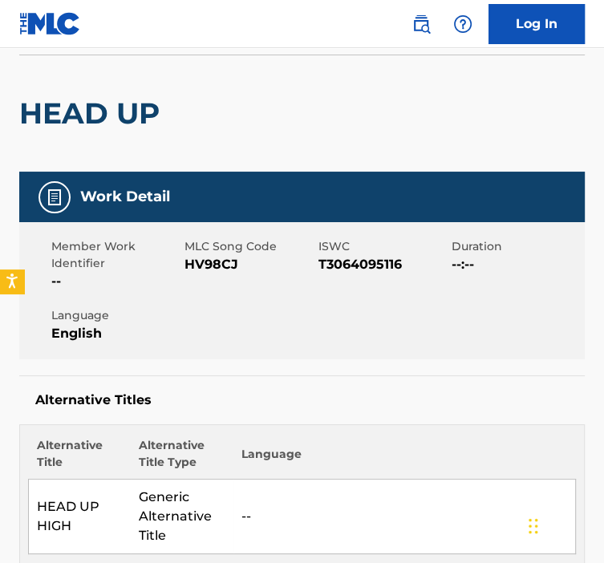
scroll to position [124, 0]
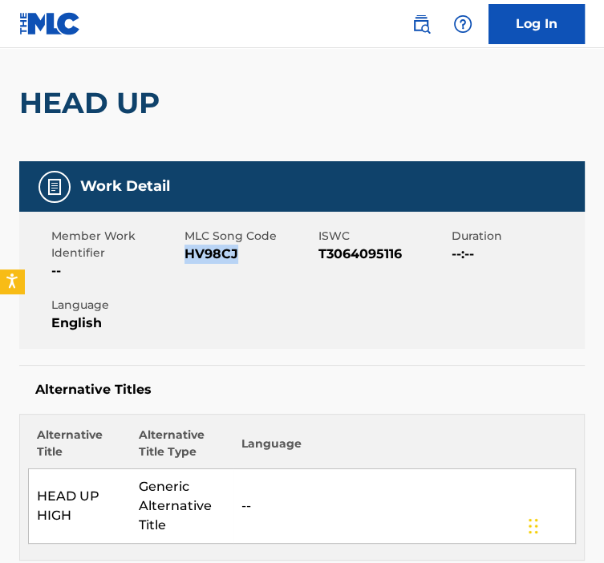
drag, startPoint x: 242, startPoint y: 254, endPoint x: 185, endPoint y: 254, distance: 57.0
click at [185, 254] on span "HV98CJ" at bounding box center [249, 254] width 129 height 19
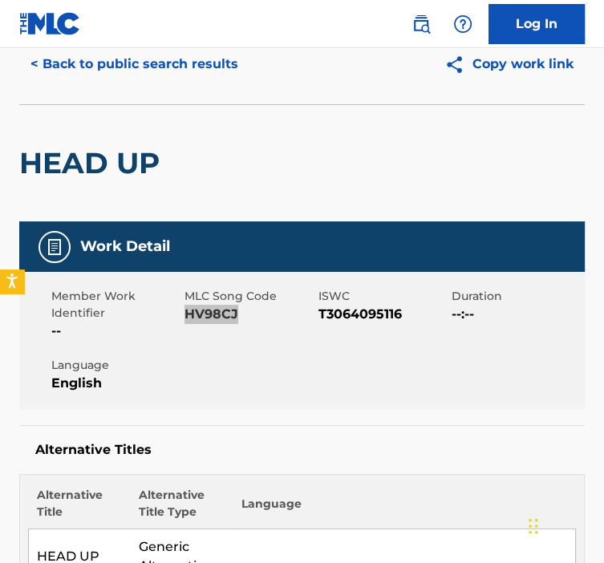
scroll to position [0, 0]
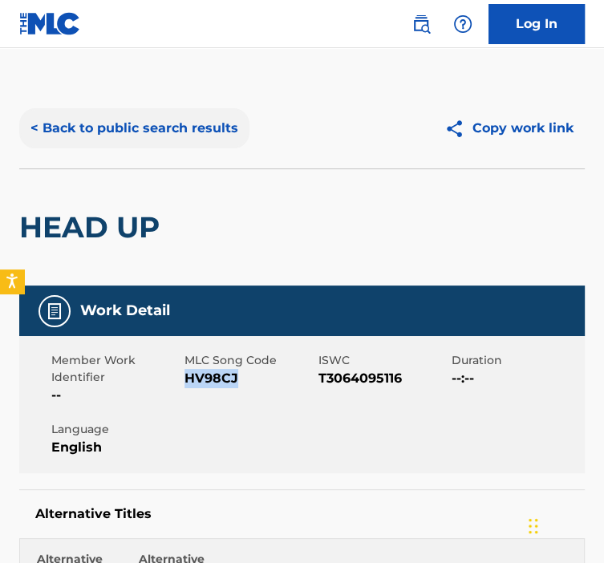
click at [129, 137] on button "< Back to public search results" at bounding box center [134, 128] width 230 height 40
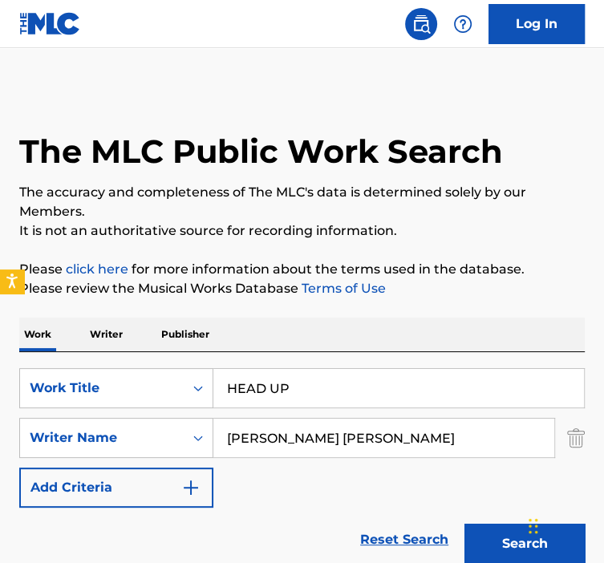
scroll to position [230, 0]
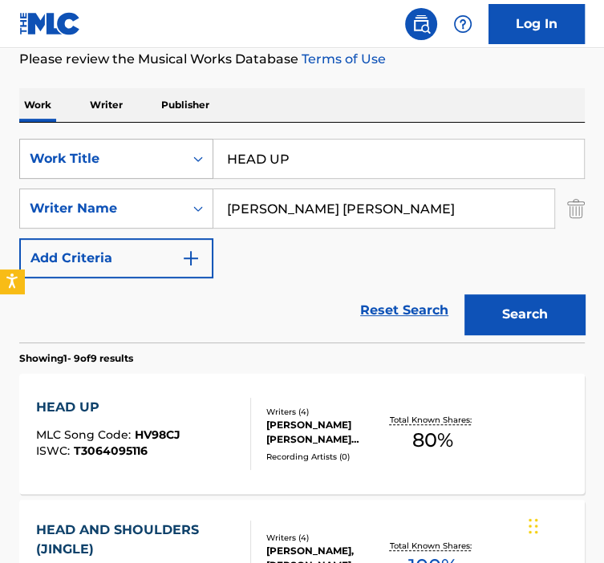
drag, startPoint x: 334, startPoint y: 159, endPoint x: 186, endPoint y: 168, distance: 147.9
click at [186, 168] on div "SearchWithCriteria92b5e073-b914-4d6b-9528-b853f195f867 Work Title HEAD UP" at bounding box center [302, 159] width 566 height 40
paste input "STRONG"
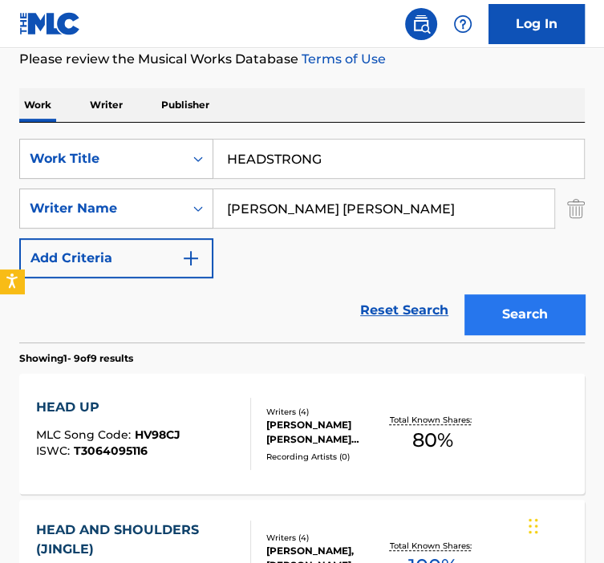
type input "HEADSTRONG"
click at [555, 312] on button "Search" at bounding box center [525, 315] width 120 height 40
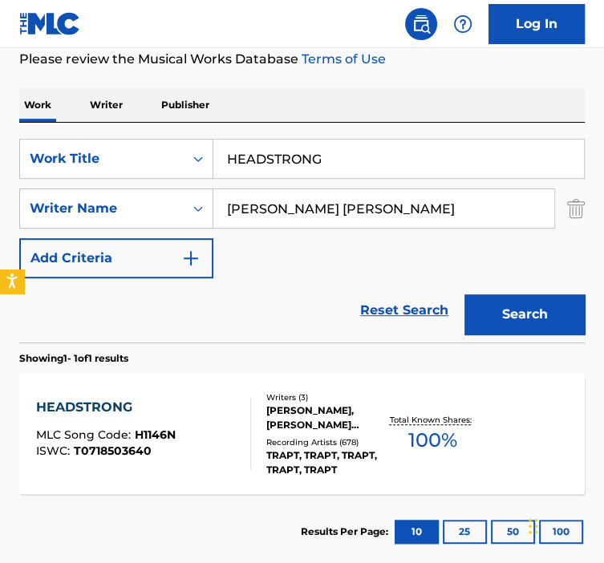
scroll to position [307, 0]
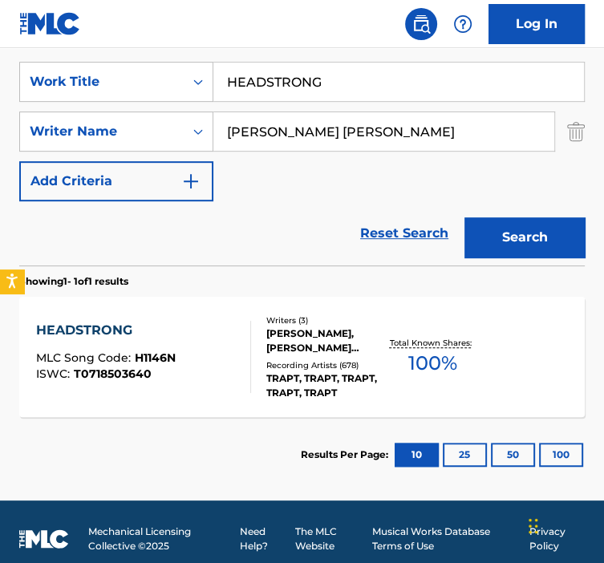
click at [350, 329] on div "[PERSON_NAME], [PERSON_NAME] [PERSON_NAME] [PERSON_NAME]" at bounding box center [325, 341] width 119 height 29
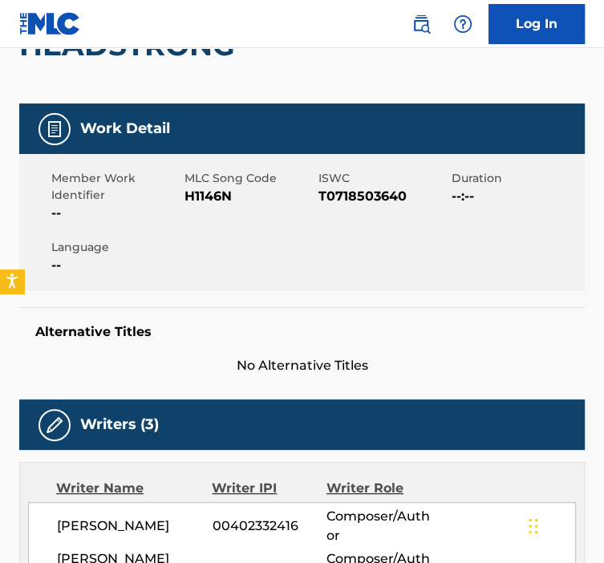
scroll to position [188, 0]
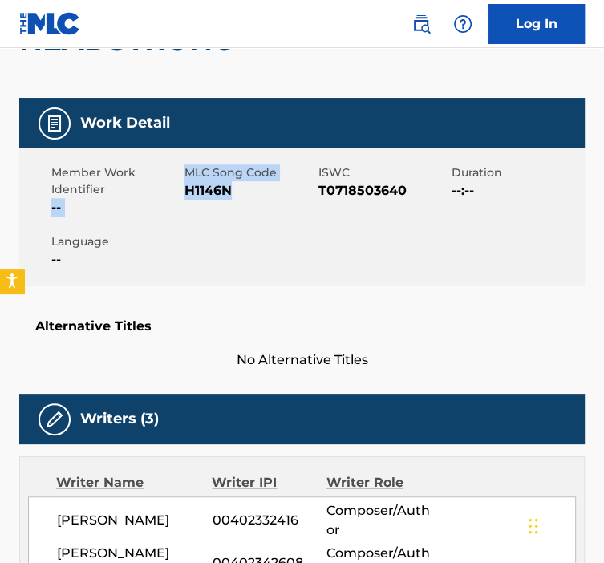
drag, startPoint x: 232, startPoint y: 184, endPoint x: 183, endPoint y: 190, distance: 49.4
click at [183, 190] on div "Member Work Identifier -- MLC Song Code H1146N ISWC T0718503640 Duration --:-- …" at bounding box center [302, 216] width 566 height 137
click at [315, 229] on div "Member Work Identifier -- MLC Song Code H1146N ISWC T0718503640 Duration --:-- …" at bounding box center [302, 216] width 566 height 137
click at [270, 197] on span "H1146N" at bounding box center [249, 190] width 129 height 19
drag, startPoint x: 243, startPoint y: 193, endPoint x: 185, endPoint y: 193, distance: 57.8
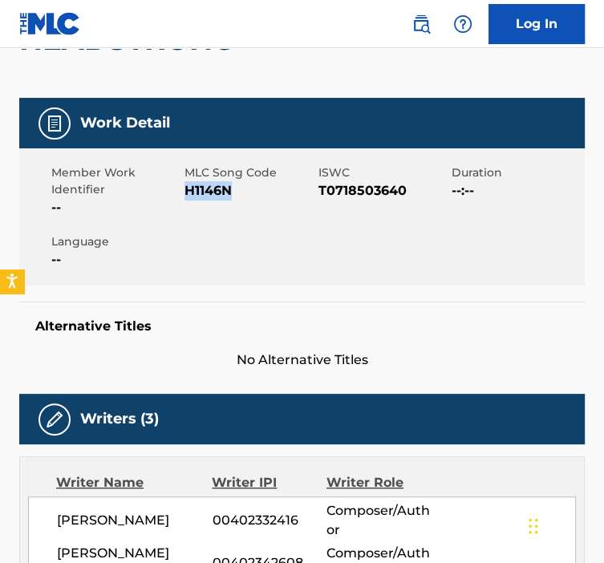
click at [185, 193] on span "H1146N" at bounding box center [249, 190] width 129 height 19
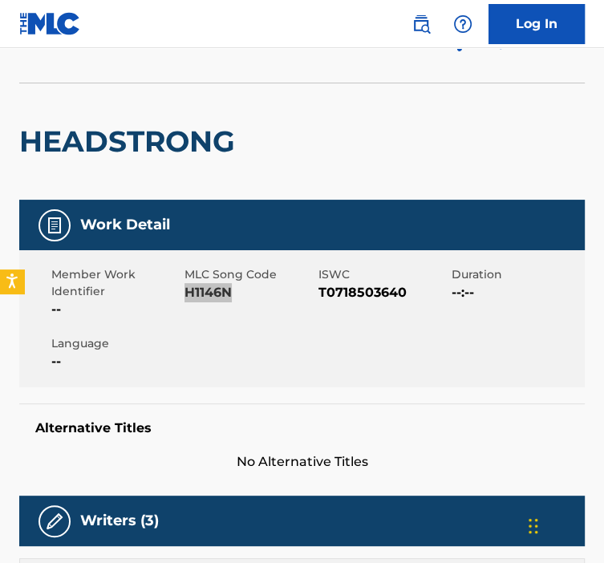
scroll to position [0, 0]
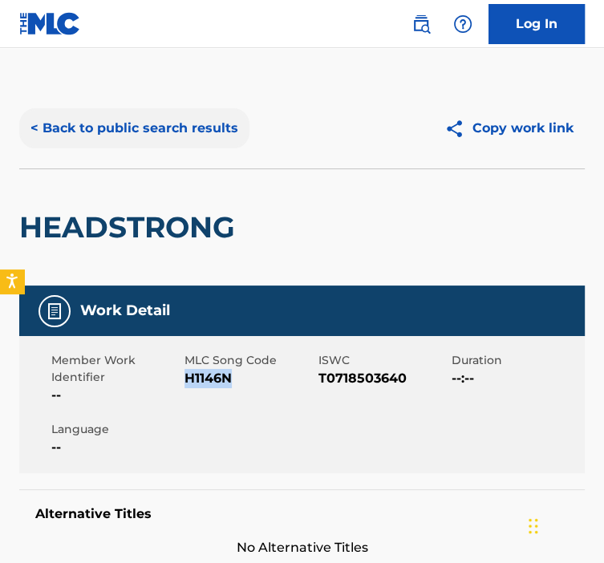
click at [62, 126] on button "< Back to public search results" at bounding box center [134, 128] width 230 height 40
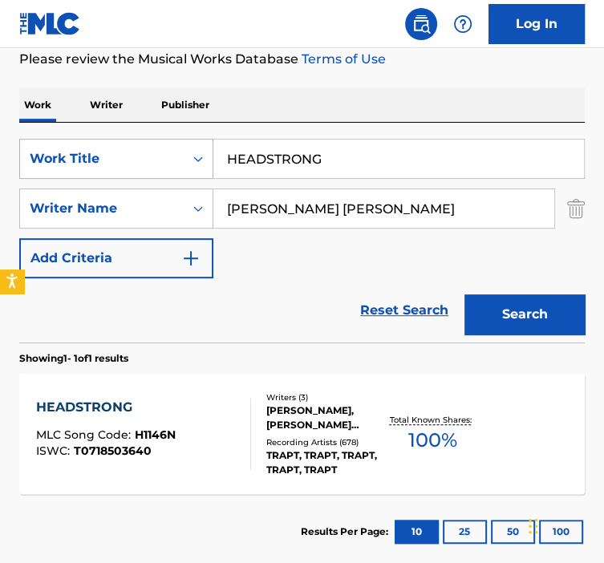
paste input "OLD AND BE HELD"
drag, startPoint x: 230, startPoint y: 152, endPoint x: 192, endPoint y: 148, distance: 37.9
click at [193, 148] on div "SearchWithCriteria92b5e073-b914-4d6b-9528-b853f195f867 Work Title HEADSTRONG" at bounding box center [302, 159] width 566 height 40
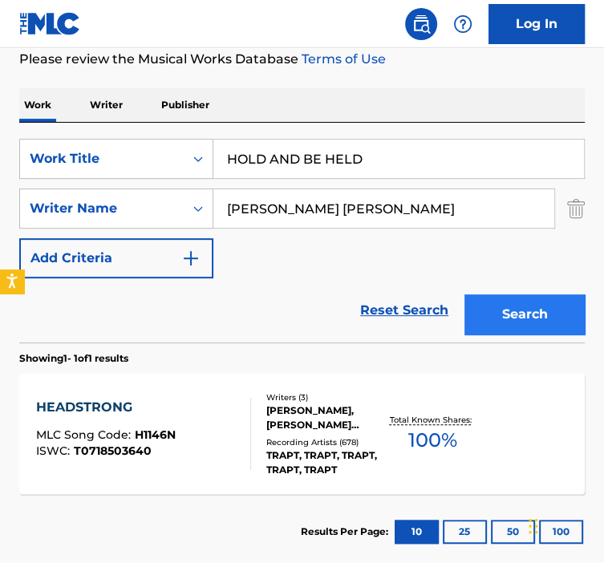
type input "HOLD AND BE HELD"
click at [501, 315] on button "Search" at bounding box center [525, 315] width 120 height 40
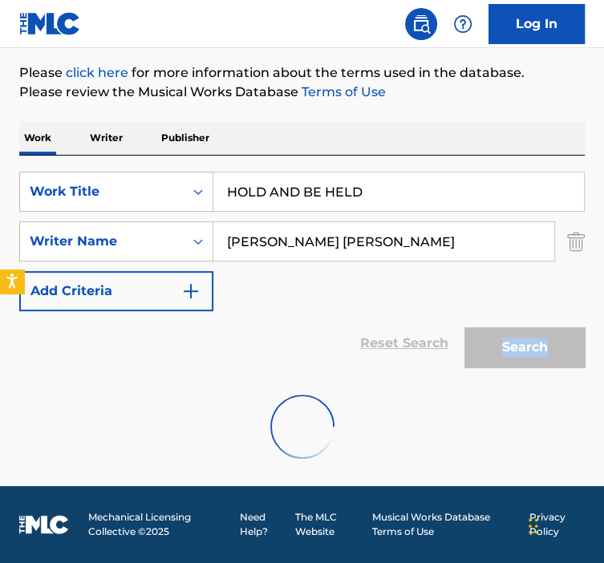
click at [501, 315] on div "Search" at bounding box center [521, 343] width 128 height 64
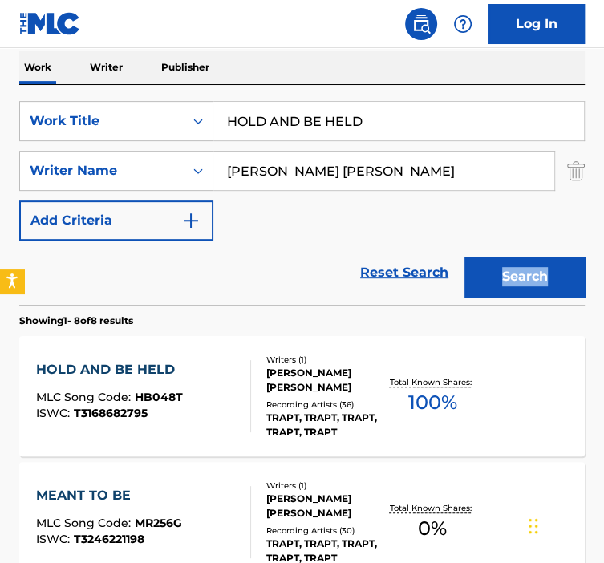
scroll to position [269, 0]
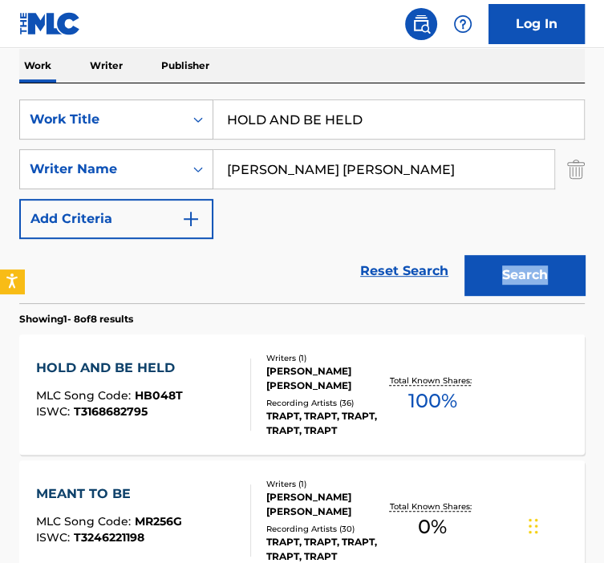
click at [278, 389] on div "[PERSON_NAME] [PERSON_NAME]" at bounding box center [325, 378] width 119 height 29
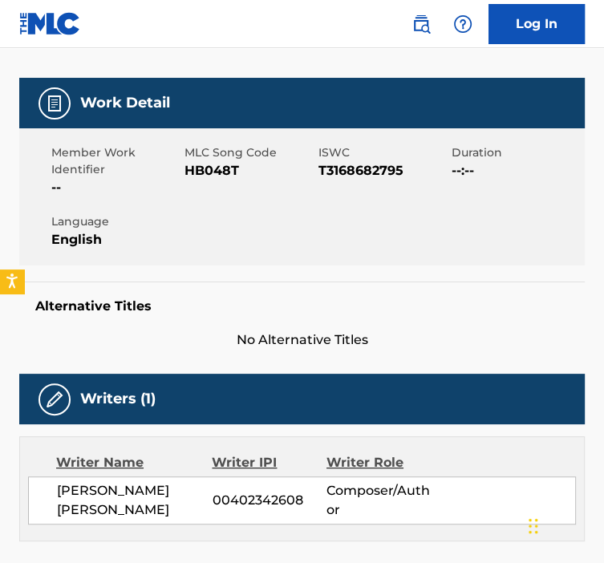
scroll to position [211, 0]
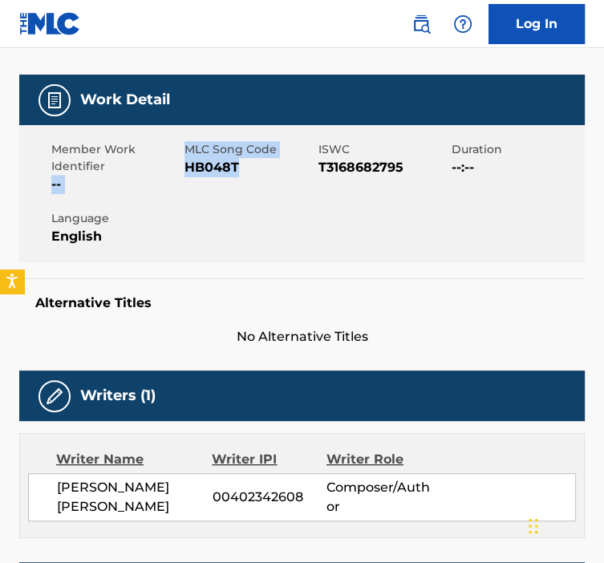
drag, startPoint x: 253, startPoint y: 172, endPoint x: 222, endPoint y: 176, distance: 30.8
click at [180, 171] on div "Member Work Identifier -- MLC Song Code HB048T ISWC T3168682795 Duration --:-- …" at bounding box center [302, 193] width 566 height 137
click at [209, 209] on div "Member Work Identifier -- MLC Song Code HB048T ISWC T3168682795 Duration --:-- …" at bounding box center [302, 193] width 566 height 137
drag, startPoint x: 224, startPoint y: 173, endPoint x: 186, endPoint y: 169, distance: 37.9
click at [186, 169] on span "HB048T" at bounding box center [249, 167] width 129 height 19
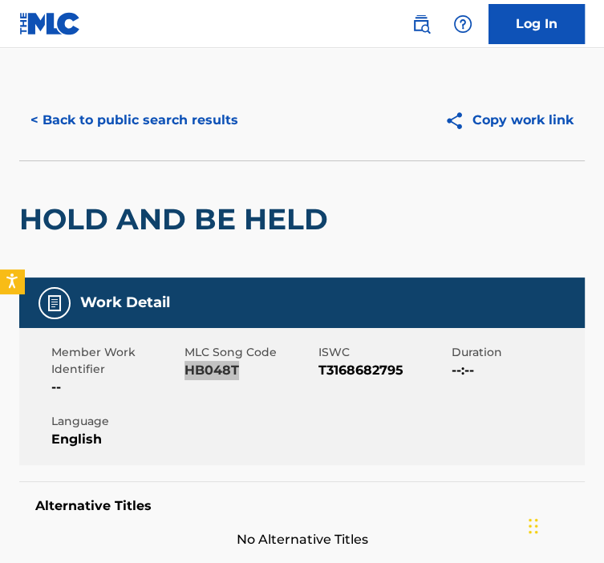
scroll to position [0, 0]
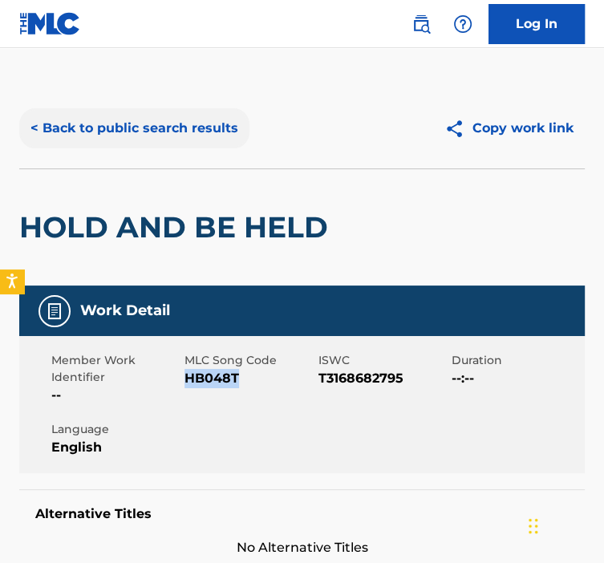
click at [120, 129] on button "< Back to public search results" at bounding box center [134, 128] width 230 height 40
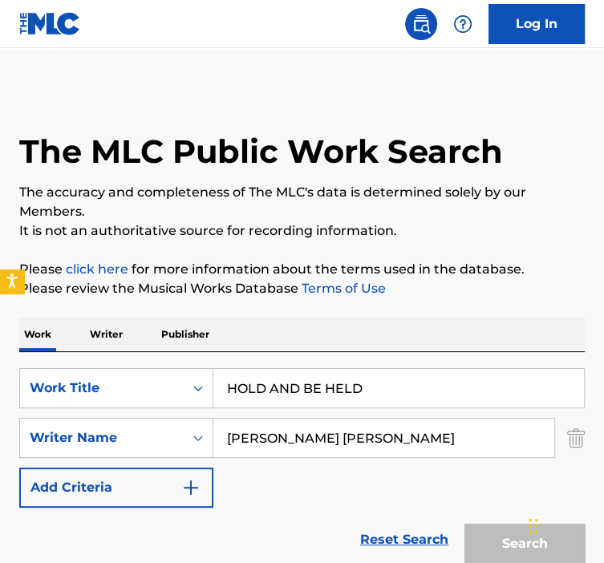
scroll to position [269, 0]
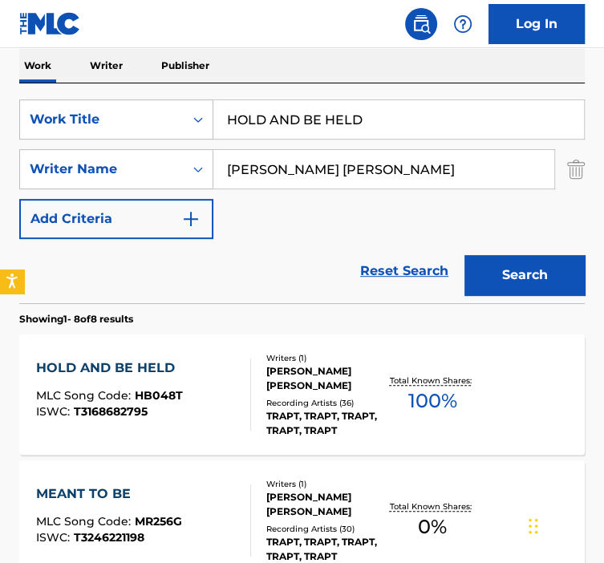
drag, startPoint x: 357, startPoint y: 118, endPoint x: 235, endPoint y: 125, distance: 122.2
click at [235, 125] on input "HOLD AND BE HELD" at bounding box center [398, 119] width 371 height 39
paste input "HOLLOWMAN"
drag, startPoint x: 414, startPoint y: 129, endPoint x: 234, endPoint y: 139, distance: 180.8
click at [235, 140] on div "SearchWithCriteria92b5e073-b914-4d6b-9528-b853f195f867 Work Title HHOLLOWMAN Se…" at bounding box center [302, 170] width 566 height 140
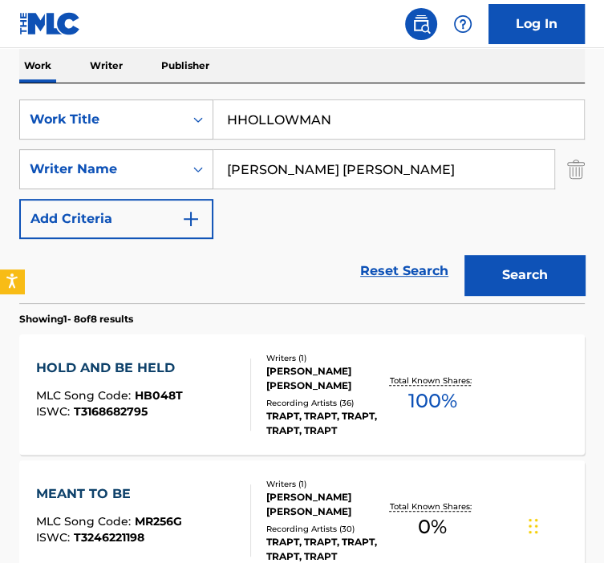
click at [377, 125] on input "HHOLLOWMAN" at bounding box center [398, 119] width 371 height 39
click at [376, 124] on input "HHOLLOWMAN" at bounding box center [398, 119] width 371 height 39
click at [376, 116] on input "HHOLLOWMAN" at bounding box center [398, 119] width 371 height 39
click at [376, 117] on input "HHOLLOWMAN" at bounding box center [398, 119] width 371 height 39
drag, startPoint x: 345, startPoint y: 116, endPoint x: 220, endPoint y: 120, distance: 125.3
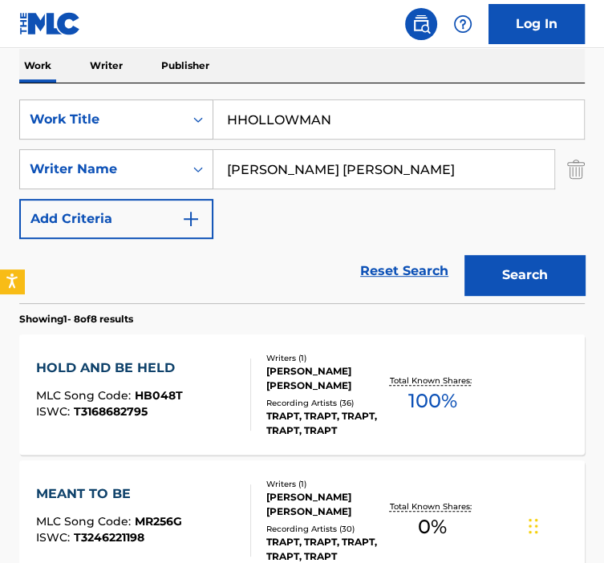
click at [222, 120] on input "HHOLLOWMAN" at bounding box center [398, 119] width 371 height 39
paste input "Search Form"
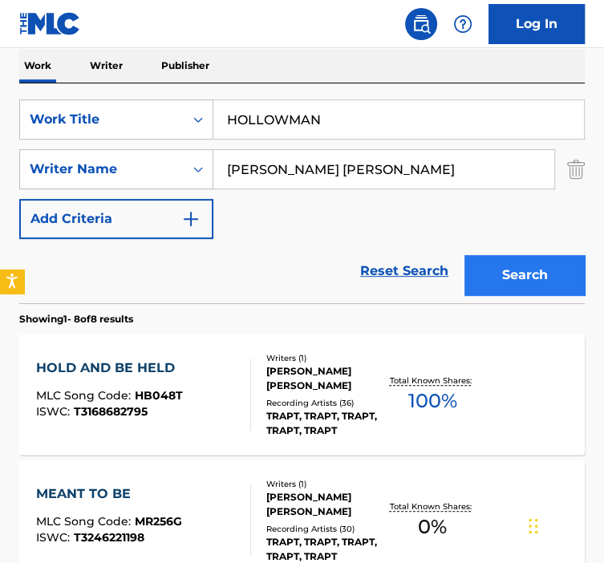
type input "HOLLOWMAN"
click at [501, 276] on button "Search" at bounding box center [525, 275] width 120 height 40
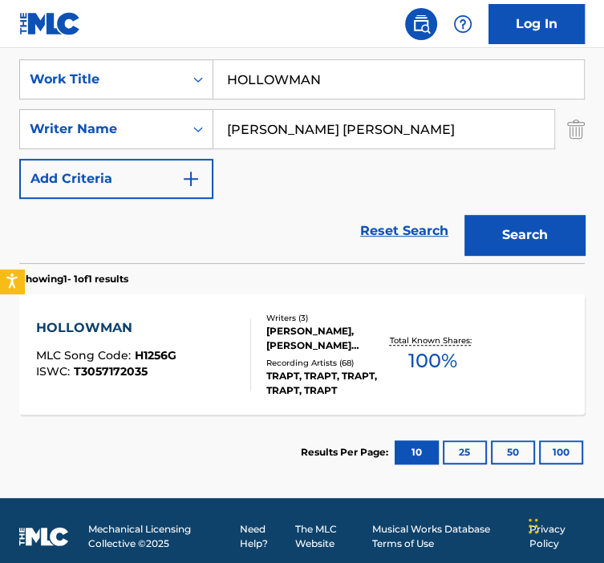
scroll to position [310, 0]
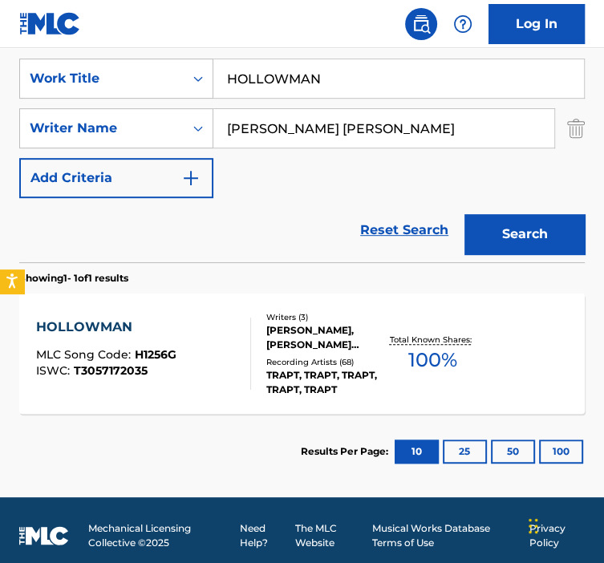
click at [267, 315] on div "Writers ( 3 )" at bounding box center [325, 317] width 119 height 12
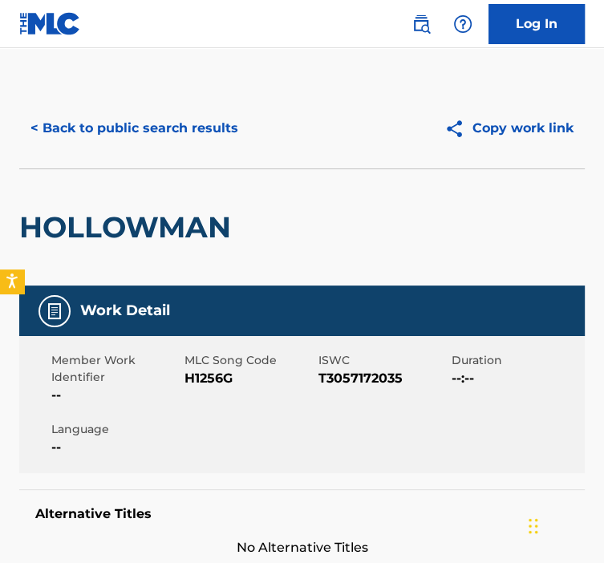
scroll to position [83, 0]
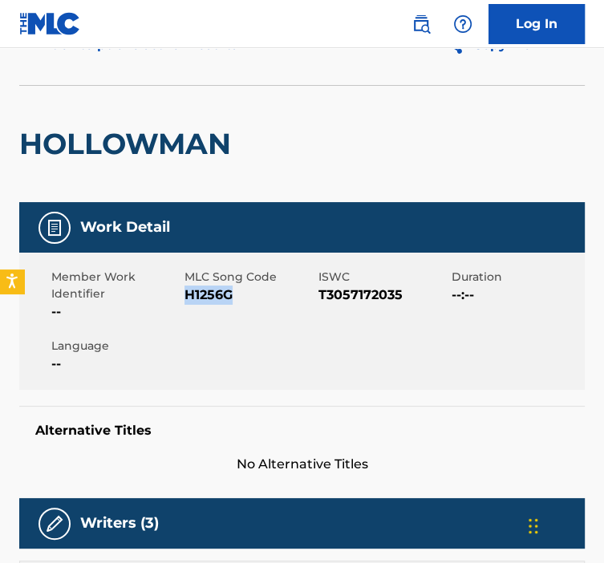
drag, startPoint x: 237, startPoint y: 300, endPoint x: 186, endPoint y: 301, distance: 50.6
click at [186, 301] on span "H1256G" at bounding box center [249, 295] width 129 height 19
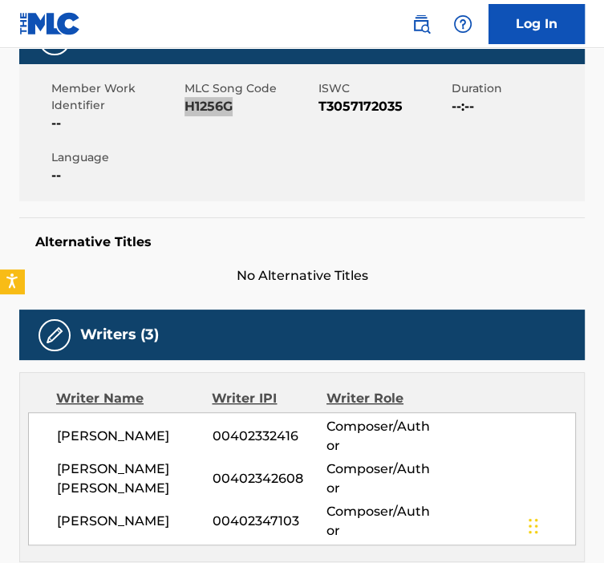
scroll to position [0, 0]
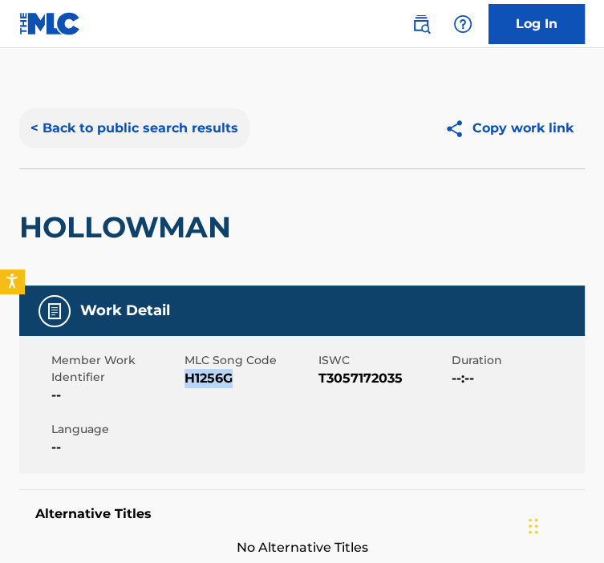
click at [71, 136] on button "< Back to public search results" at bounding box center [134, 128] width 230 height 40
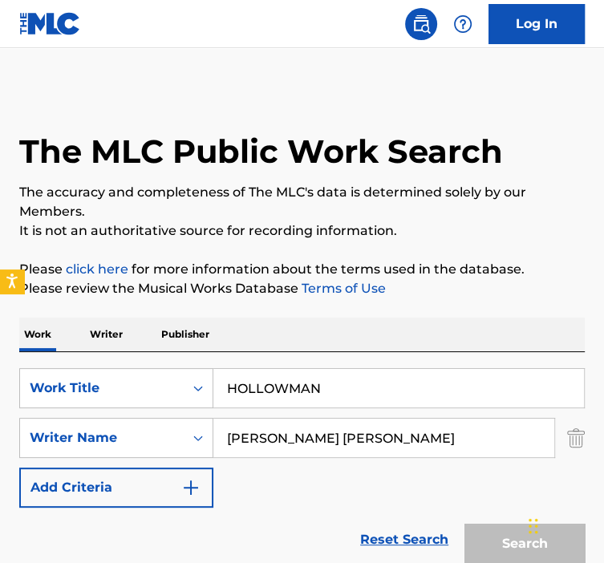
scroll to position [230, 0]
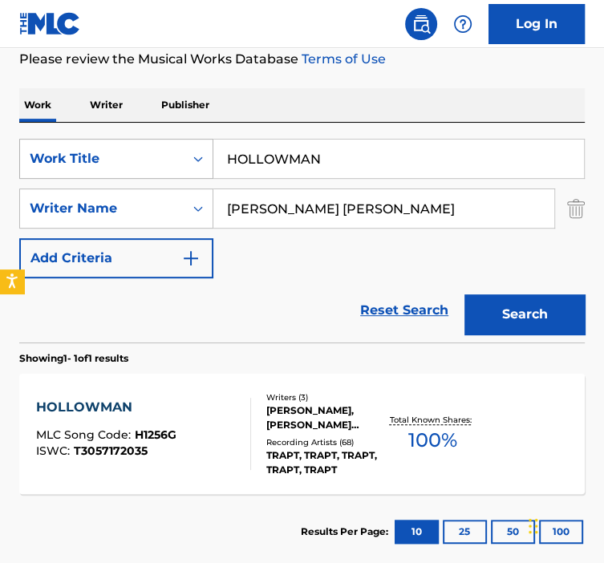
drag, startPoint x: 335, startPoint y: 155, endPoint x: 132, endPoint y: 153, distance: 203.9
click at [135, 153] on div "SearchWithCriteria92b5e073-b914-4d6b-9528-b853f195f867 Work Title HOLLOWMAN" at bounding box center [302, 159] width 566 height 40
paste input "ME"
type input "HOME"
click at [528, 308] on button "Search" at bounding box center [525, 315] width 120 height 40
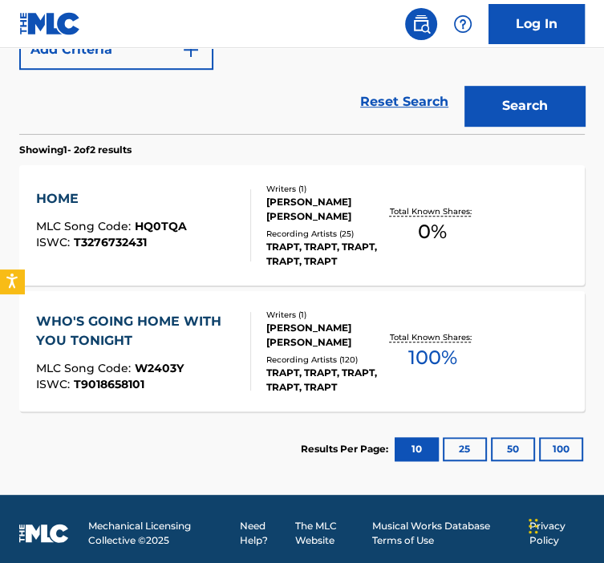
scroll to position [441, 0]
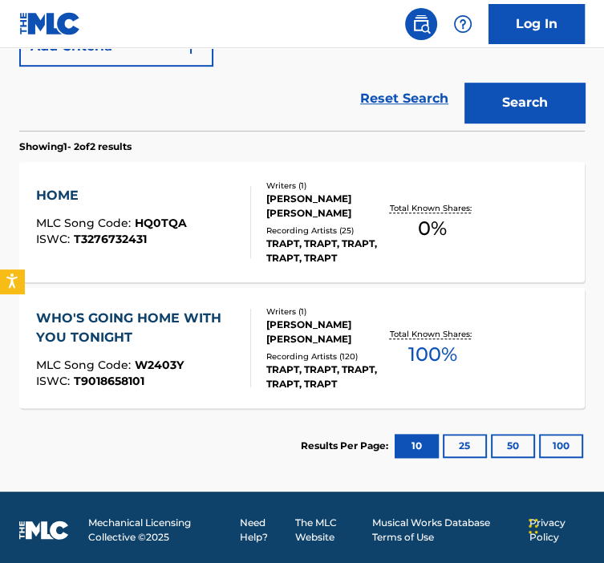
click at [241, 213] on div at bounding box center [244, 222] width 13 height 72
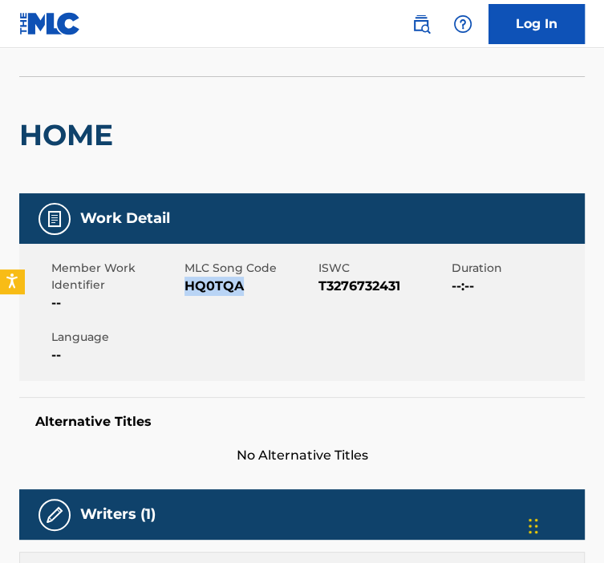
drag, startPoint x: 242, startPoint y: 283, endPoint x: 184, endPoint y: 282, distance: 58.6
click at [185, 282] on span "HQ0TQA" at bounding box center [249, 286] width 129 height 19
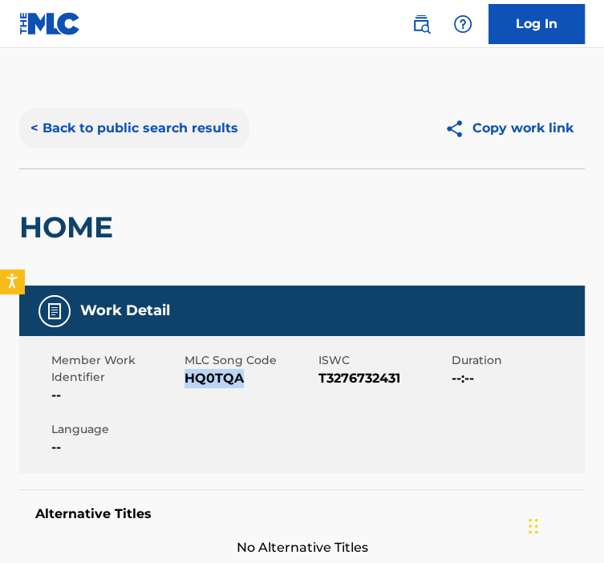
click at [206, 143] on button "< Back to public search results" at bounding box center [134, 128] width 230 height 40
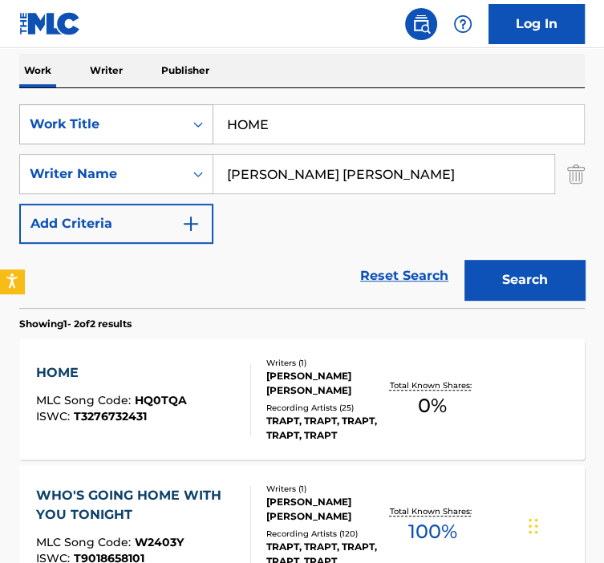
paste input "UMAN LIKE THE REST OF [GEOGRAPHIC_DATA]"
drag, startPoint x: 267, startPoint y: 122, endPoint x: 194, endPoint y: 119, distance: 73.1
click at [196, 119] on div "SearchWithCriteria92b5e073-b914-4d6b-9528-b853f195f867 Work Title HOME" at bounding box center [302, 124] width 566 height 40
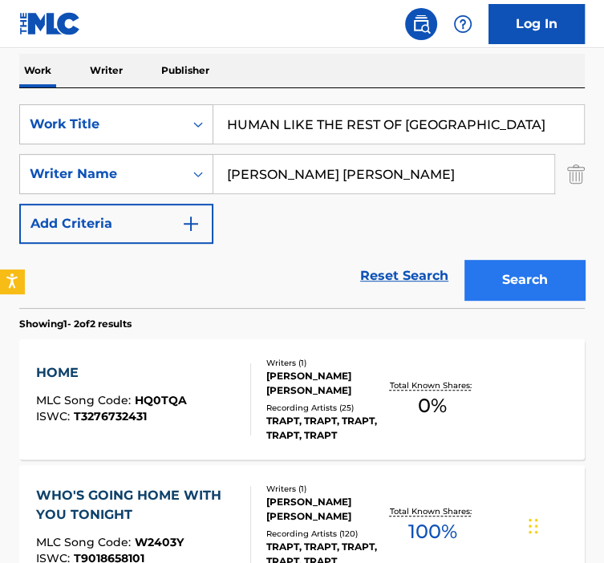
type input "HUMAN LIKE THE REST OF [GEOGRAPHIC_DATA]"
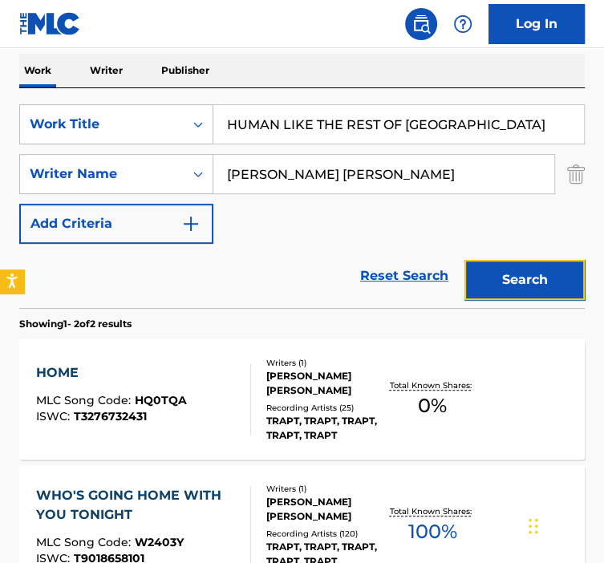
click at [510, 266] on button "Search" at bounding box center [525, 280] width 120 height 40
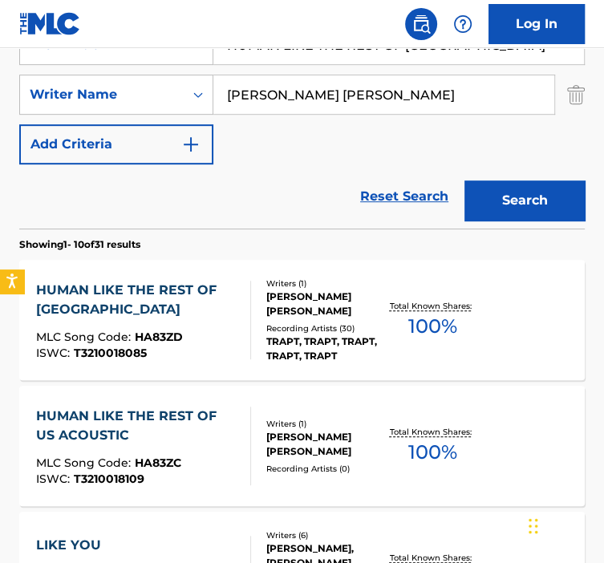
scroll to position [344, 0]
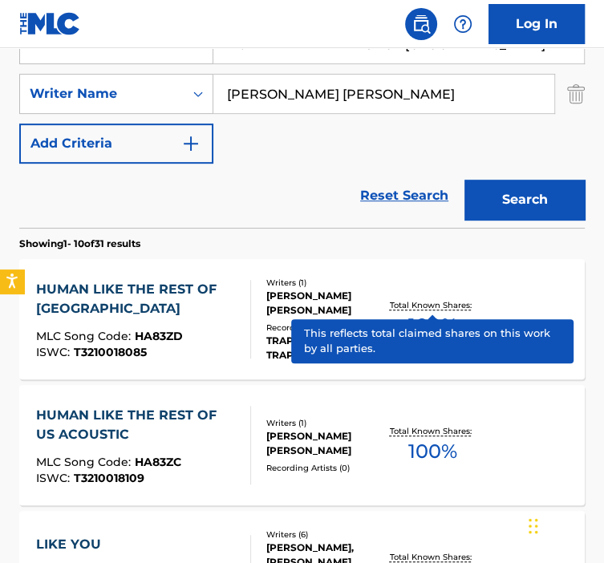
click at [427, 303] on p "Total Known Shares:" at bounding box center [433, 305] width 86 height 12
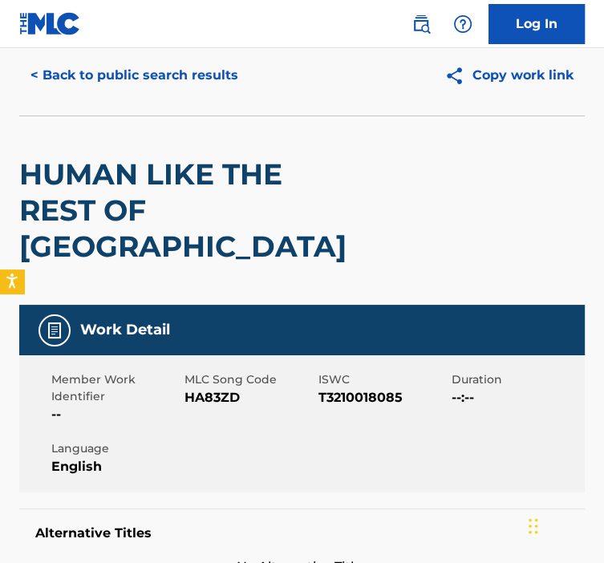
scroll to position [54, 0]
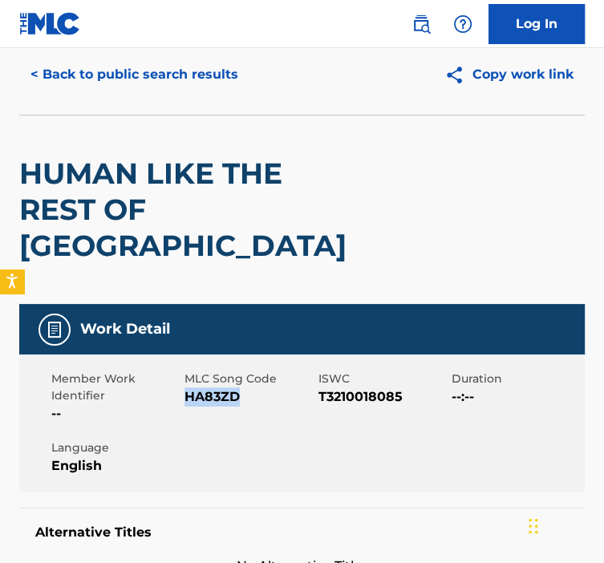
drag, startPoint x: 255, startPoint y: 360, endPoint x: 185, endPoint y: 364, distance: 70.0
click at [185, 388] on span "HA83ZD" at bounding box center [249, 397] width 129 height 19
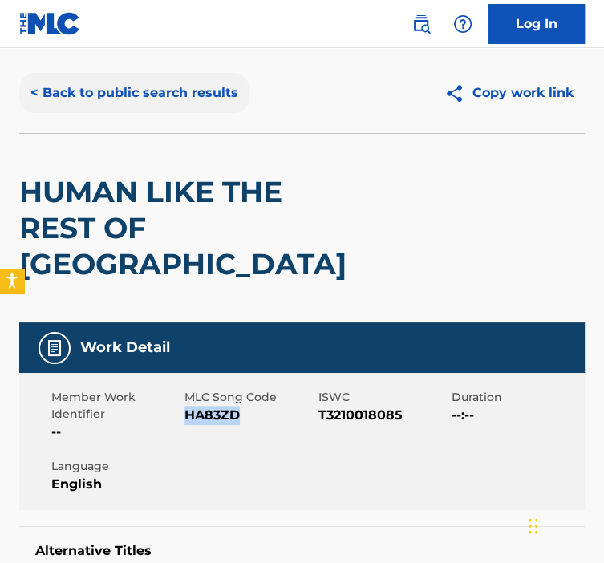
click at [63, 91] on button "< Back to public search results" at bounding box center [134, 93] width 230 height 40
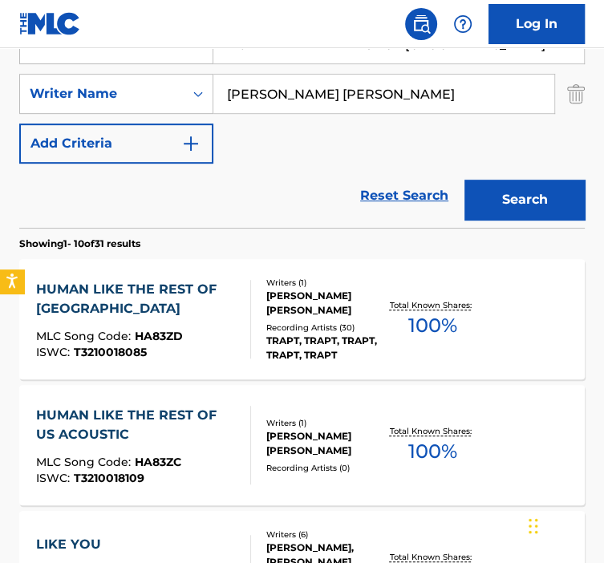
scroll to position [177, 0]
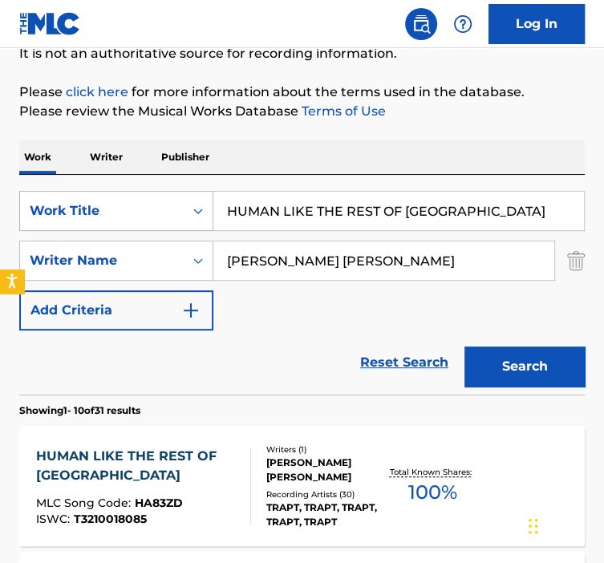
drag, startPoint x: 449, startPoint y: 217, endPoint x: 174, endPoint y: 222, distance: 275.3
click at [176, 222] on div "SearchWithCriteria92b5e073-b914-4d6b-9528-b853f195f867 Work Title HUMAN LIKE TH…" at bounding box center [302, 211] width 566 height 40
paste input "I WANT TO WANT WHAT I WANT"
type input "I WANT TO WANT WHAT I WANT"
click at [465, 347] on button "Search" at bounding box center [525, 367] width 120 height 40
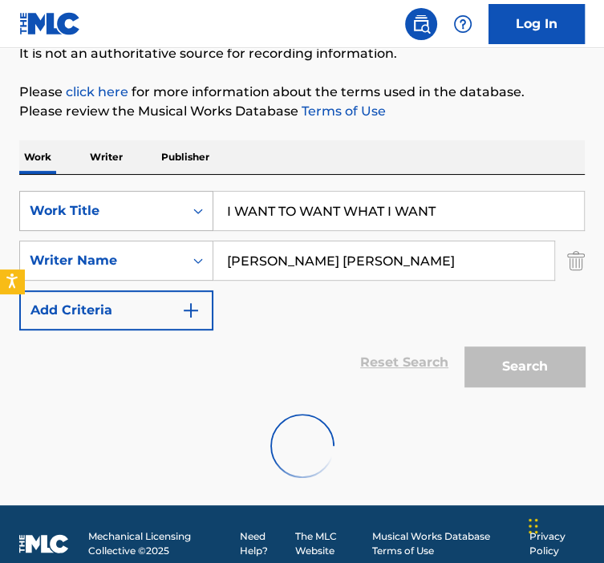
scroll to position [197, 0]
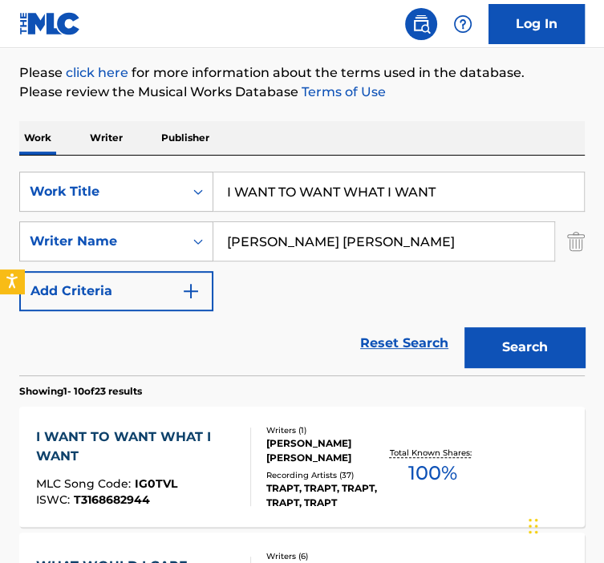
click at [262, 428] on div "Writers ( 1 ) [PERSON_NAME] [PERSON_NAME] Recording Artists ( 37 ) TRAPT, [PERS…" at bounding box center [318, 468] width 134 height 86
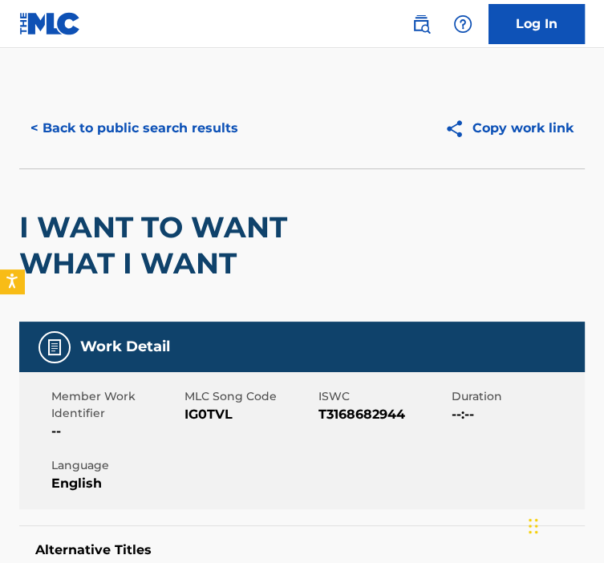
scroll to position [303, 0]
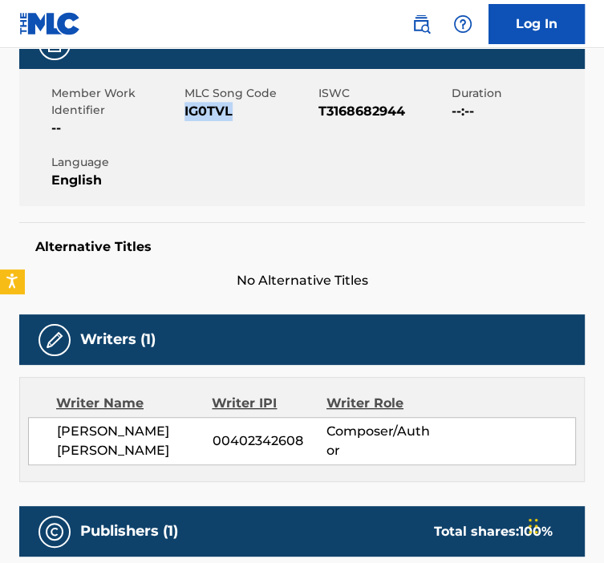
drag, startPoint x: 229, startPoint y: 116, endPoint x: 186, endPoint y: 118, distance: 42.6
click at [186, 118] on span "IG0TVL" at bounding box center [249, 111] width 129 height 19
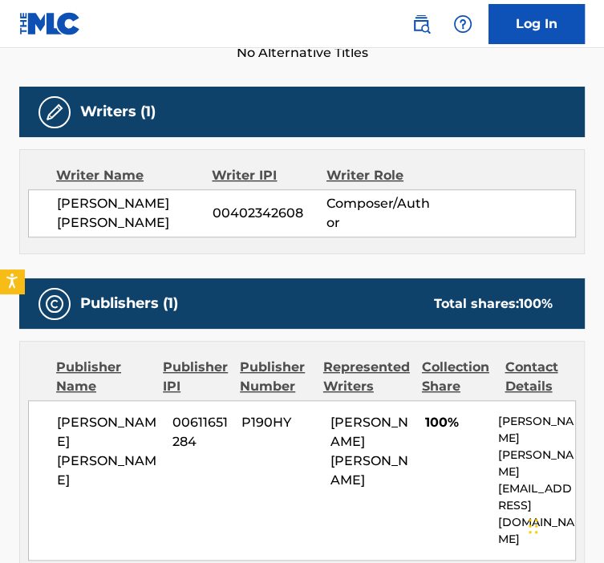
scroll to position [0, 0]
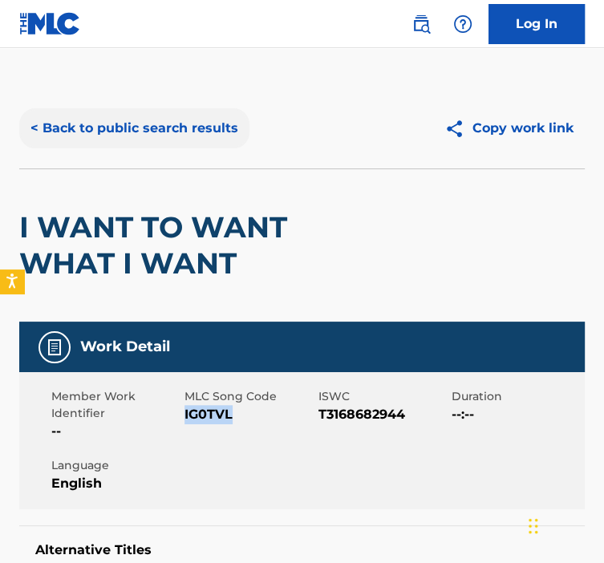
click at [94, 128] on button "< Back to public search results" at bounding box center [134, 128] width 230 height 40
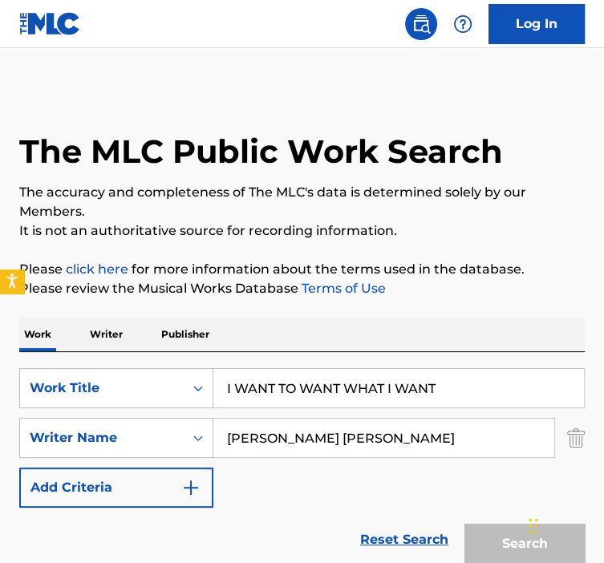
scroll to position [197, 0]
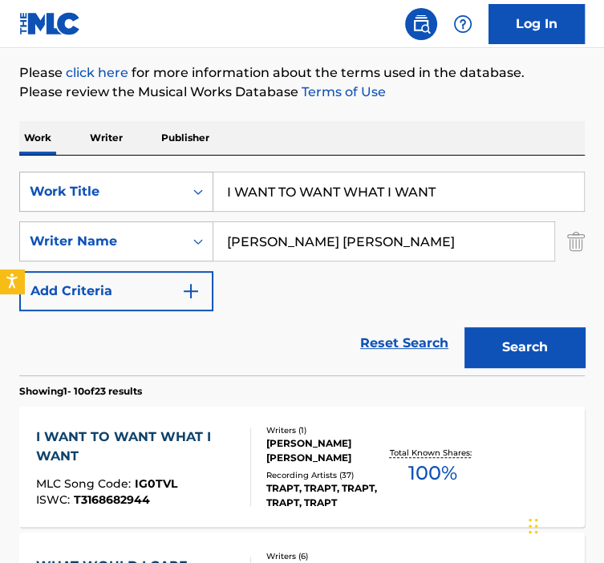
drag, startPoint x: 469, startPoint y: 193, endPoint x: 177, endPoint y: 201, distance: 293.1
click at [177, 202] on div "SearchWithCriteria92b5e073-b914-4d6b-9528-b853f195f867 Work Title I WANT TO WAN…" at bounding box center [302, 192] width 566 height 40
paste input "ILL GET WHAT'S MINE"
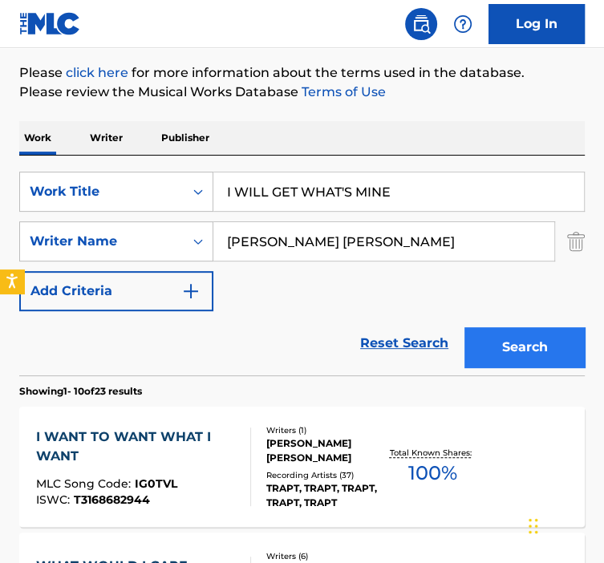
type input "I WILL GET WHAT'S MINE"
click at [507, 344] on button "Search" at bounding box center [525, 347] width 120 height 40
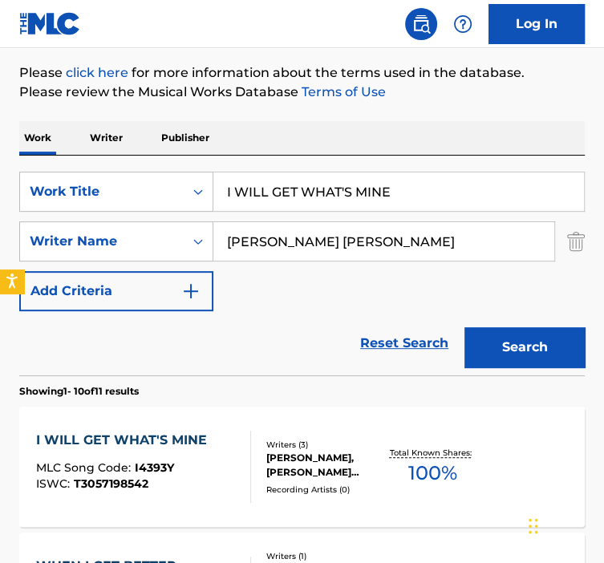
scroll to position [297, 0]
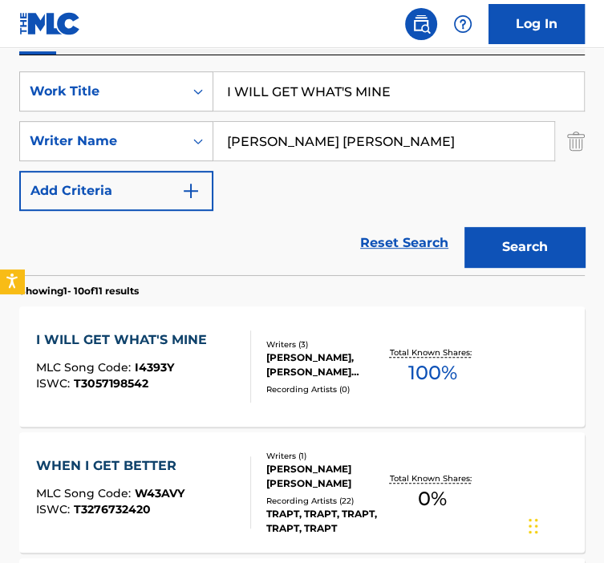
click at [279, 357] on div "[PERSON_NAME], [PERSON_NAME] [PERSON_NAME] [PERSON_NAME]" at bounding box center [325, 365] width 119 height 29
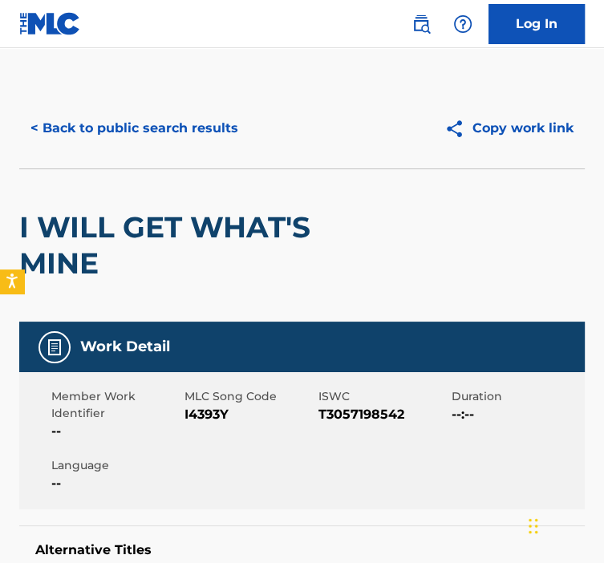
scroll to position [122, 0]
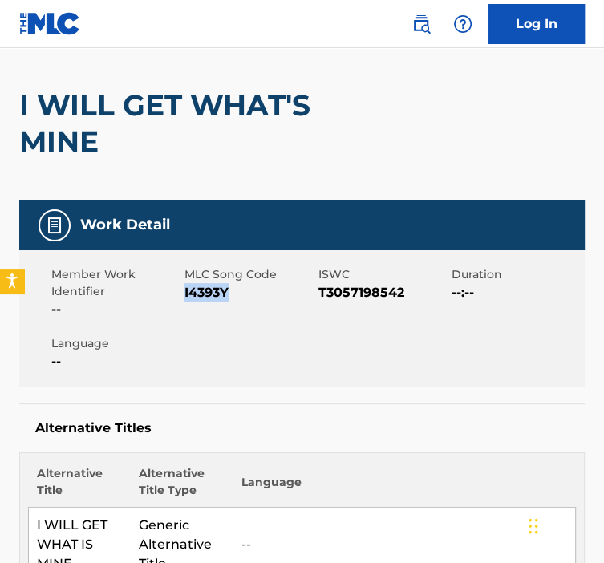
drag, startPoint x: 231, startPoint y: 297, endPoint x: 183, endPoint y: 295, distance: 48.2
click at [183, 295] on div "Member Work Identifier -- MLC Song Code I4393Y ISWC T3057198542 Duration --:-- …" at bounding box center [302, 318] width 566 height 137
click at [409, 345] on div "Member Work Identifier -- MLC Song Code I4393Y ISWC T3057198542 Duration --:-- …" at bounding box center [302, 318] width 566 height 137
drag, startPoint x: 228, startPoint y: 291, endPoint x: 185, endPoint y: 293, distance: 42.6
click at [185, 293] on span "I4393Y" at bounding box center [249, 292] width 129 height 19
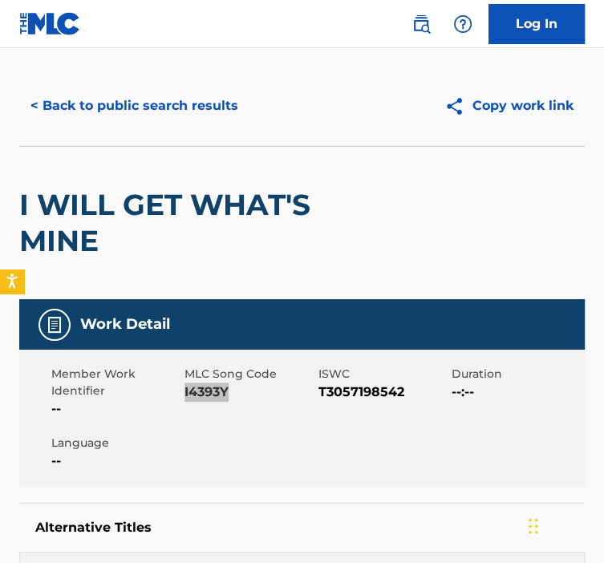
scroll to position [0, 0]
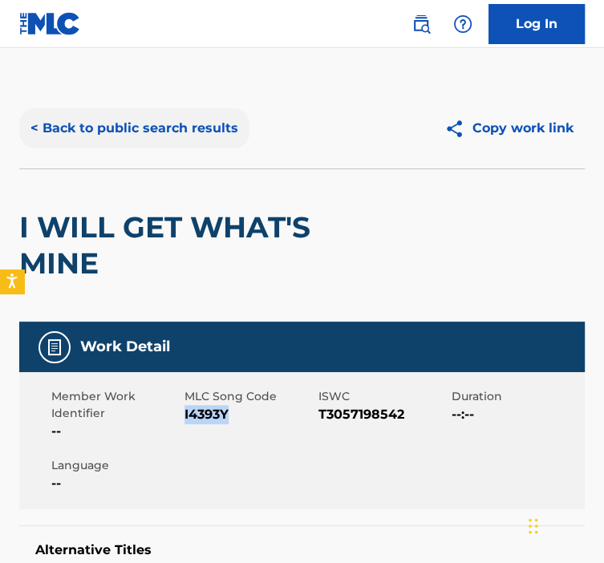
click at [83, 136] on button "< Back to public search results" at bounding box center [134, 128] width 230 height 40
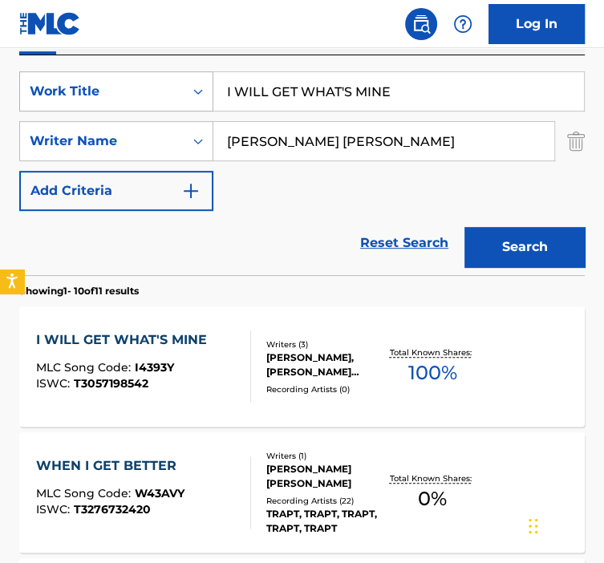
drag, startPoint x: 421, startPoint y: 100, endPoint x: 160, endPoint y: 102, distance: 260.8
click at [160, 102] on div "SearchWithCriteria92b5e073-b914-4d6b-9528-b853f195f867 Work Title I WILL GET WH…" at bounding box center [302, 91] width 566 height 40
paste input "GNORANCE IS BLISS"
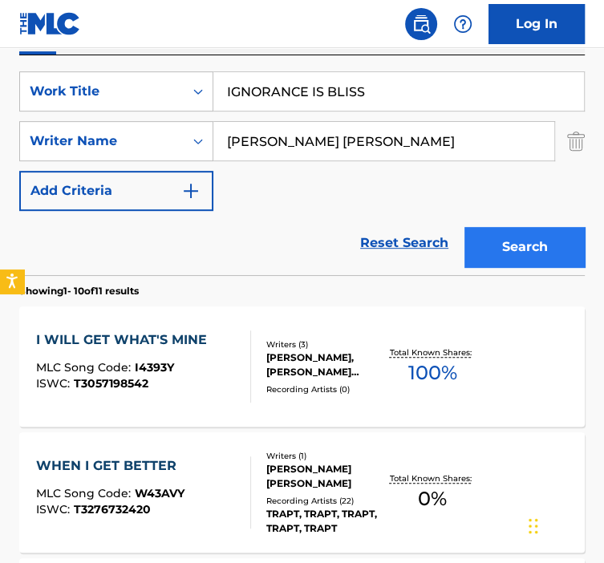
type input "IGNORANCE IS BLISS"
click at [492, 232] on button "Search" at bounding box center [525, 247] width 120 height 40
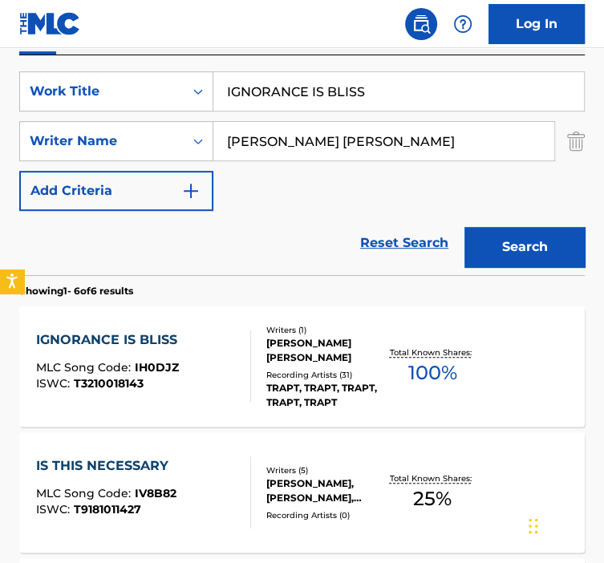
drag, startPoint x: 281, startPoint y: 388, endPoint x: 312, endPoint y: 379, distance: 32.7
click at [312, 379] on div "Recording Artists ( 31 )" at bounding box center [325, 375] width 119 height 12
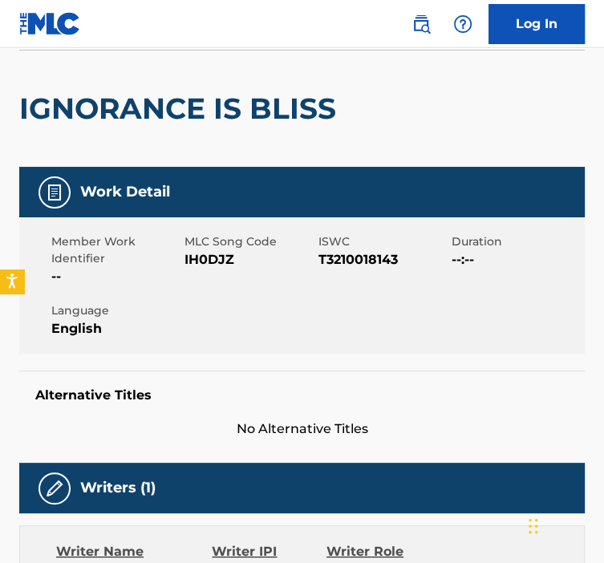
scroll to position [119, 0]
drag, startPoint x: 231, startPoint y: 258, endPoint x: 186, endPoint y: 261, distance: 45.1
click at [186, 261] on span "IH0DJZ" at bounding box center [249, 259] width 129 height 19
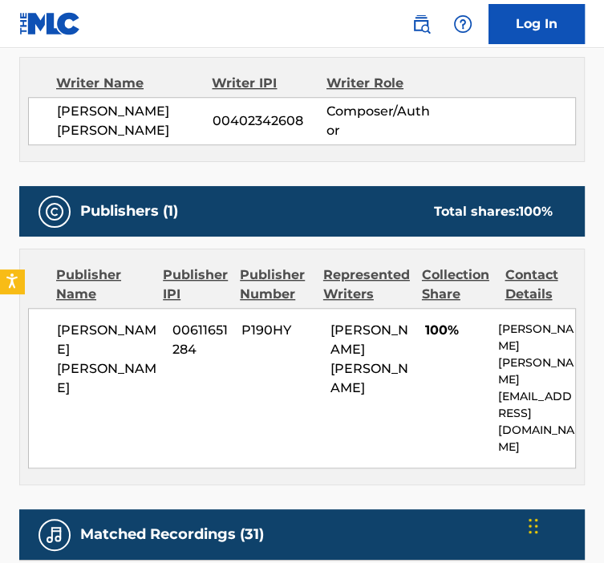
scroll to position [0, 0]
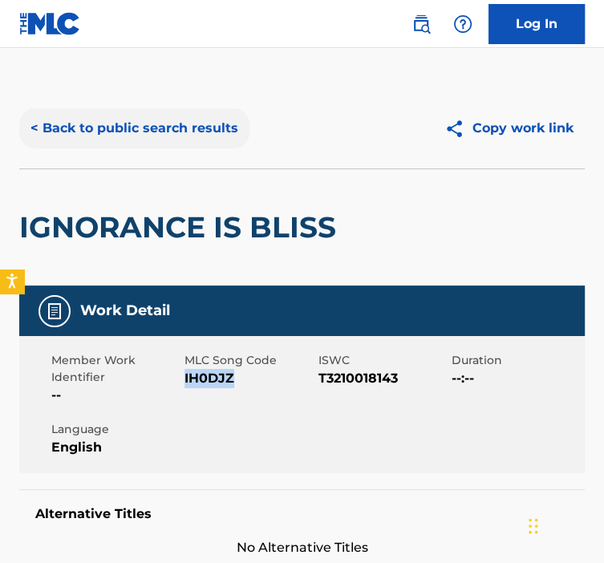
click at [101, 127] on button "< Back to public search results" at bounding box center [134, 128] width 230 height 40
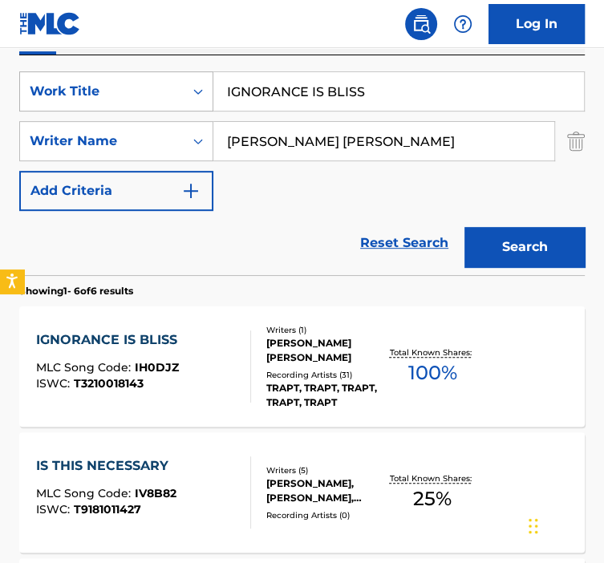
drag, startPoint x: 373, startPoint y: 98, endPoint x: 205, endPoint y: 89, distance: 168.8
click at [206, 89] on div "SearchWithCriteria92b5e073-b914-4d6b-9528-b853f195f867 Work Title IGNORANCE IS …" at bounding box center [302, 91] width 566 height 40
paste input "'LL STAY"
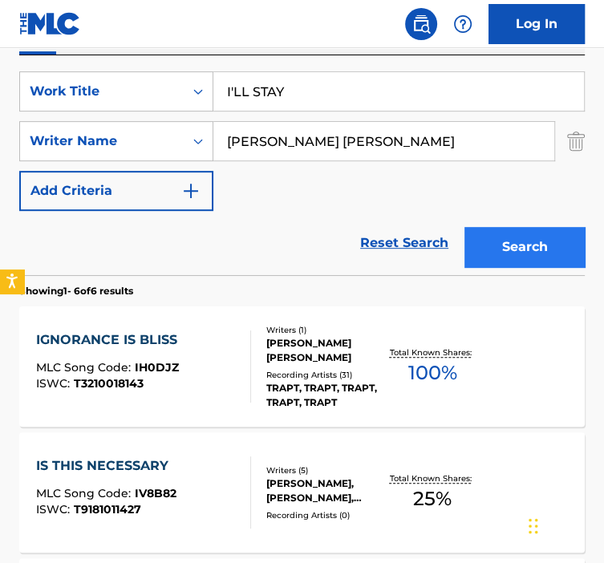
type input "I'LL STAY"
click at [530, 228] on button "Search" at bounding box center [525, 247] width 120 height 40
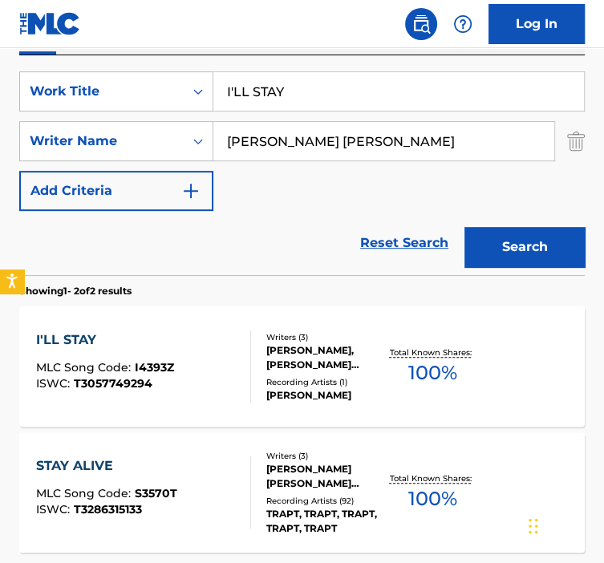
click at [225, 383] on div "I'LL STAY MLC Song Code : I4393Z ISWC : T3057749294" at bounding box center [143, 367] width 215 height 72
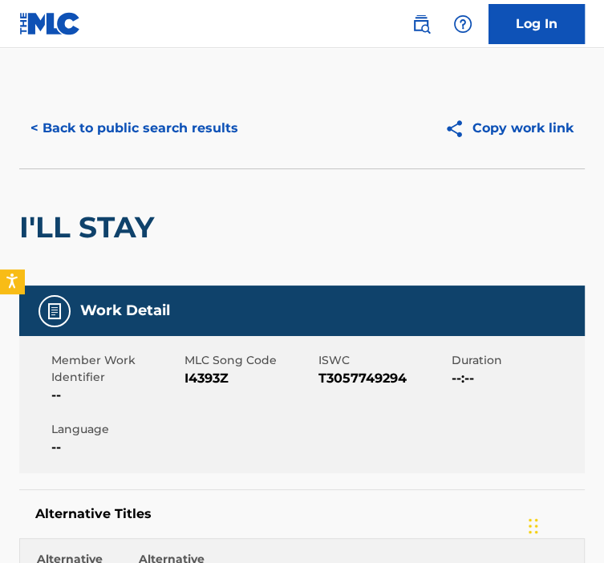
scroll to position [82, 0]
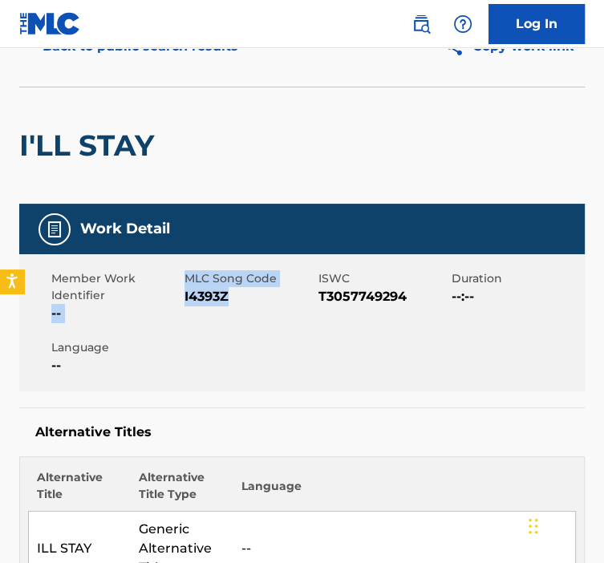
drag, startPoint x: 231, startPoint y: 303, endPoint x: 183, endPoint y: 297, distance: 48.5
click at [183, 297] on div "Member Work Identifier -- MLC Song Code I4393Z ISWC T3057749294 Duration --:-- …" at bounding box center [302, 322] width 566 height 137
click at [253, 320] on div "MLC Song Code I4393Z" at bounding box center [251, 296] width 133 height 53
click at [241, 297] on span "I4393Z" at bounding box center [249, 296] width 129 height 19
click at [228, 297] on span "I4393Z" at bounding box center [249, 296] width 129 height 19
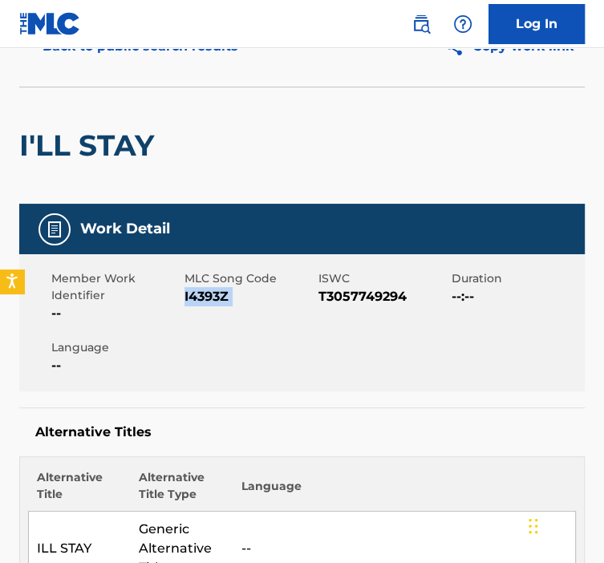
drag, startPoint x: 228, startPoint y: 297, endPoint x: 189, endPoint y: 299, distance: 39.4
click at [189, 299] on span "I4393Z" at bounding box center [249, 296] width 129 height 19
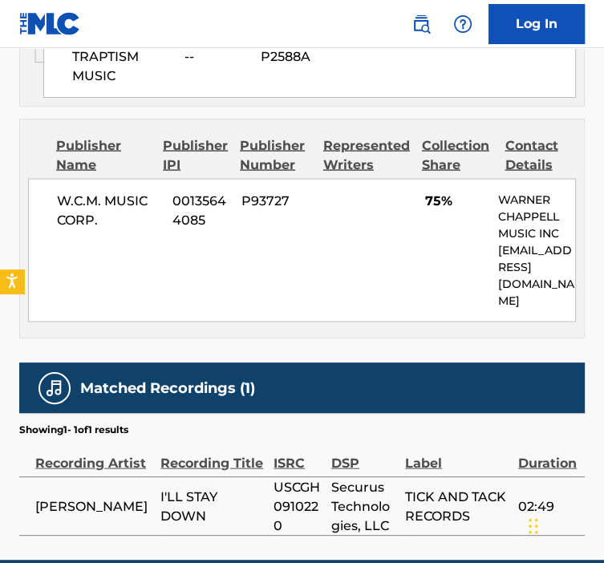
scroll to position [1528, 0]
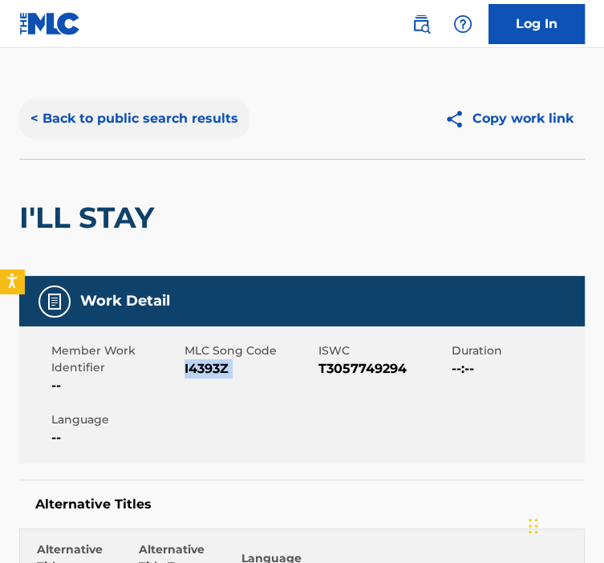
click at [83, 126] on button "< Back to public search results" at bounding box center [134, 119] width 230 height 40
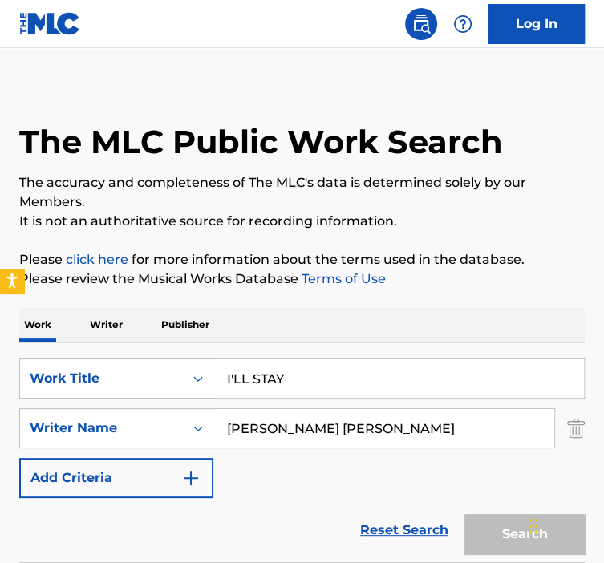
scroll to position [297, 0]
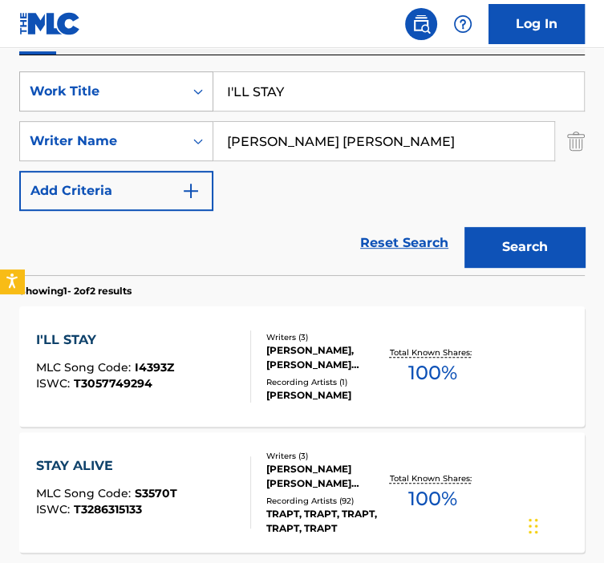
drag, startPoint x: 289, startPoint y: 81, endPoint x: 202, endPoint y: 71, distance: 87.2
click at [203, 71] on div "SearchWithCriteria92b5e073-b914-4d6b-9528-b853f195f867 Work Title I'LL STAY" at bounding box center [302, 91] width 566 height 40
paste input "NFLUENCE"
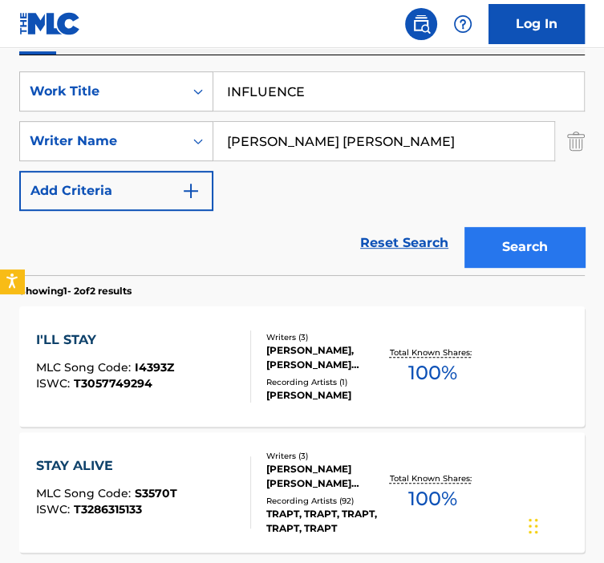
type input "INFLUENCE"
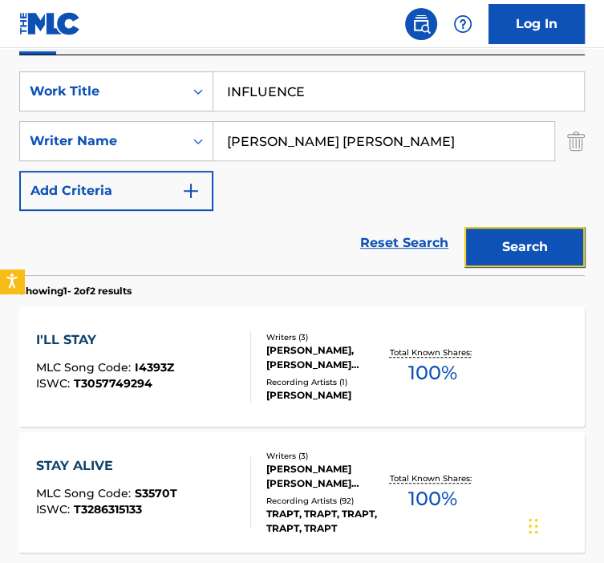
click at [476, 230] on button "Search" at bounding box center [525, 247] width 120 height 40
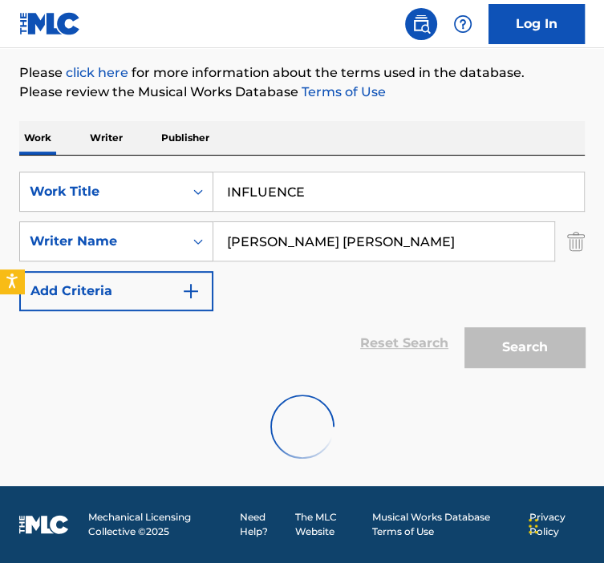
scroll to position [197, 0]
click at [476, 230] on input "[PERSON_NAME] [PERSON_NAME]" at bounding box center [383, 241] width 341 height 39
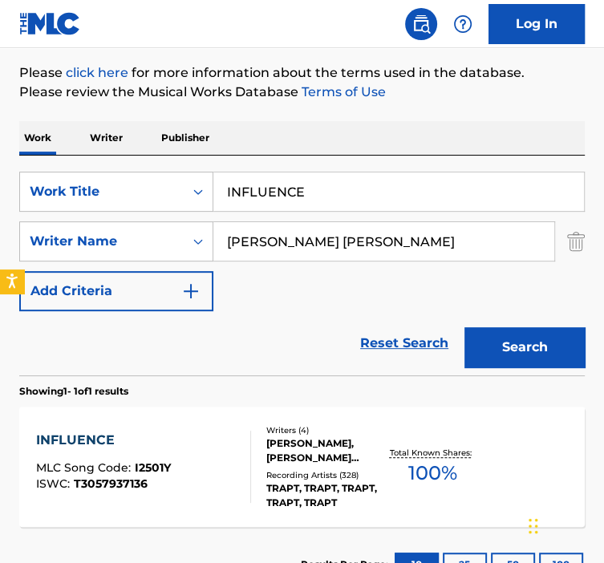
click at [239, 424] on div "INFLUENCE MLC Song Code : I2501Y ISWC : T3057937136 Writers ( 4 ) [PERSON_NAME]…" at bounding box center [302, 467] width 566 height 120
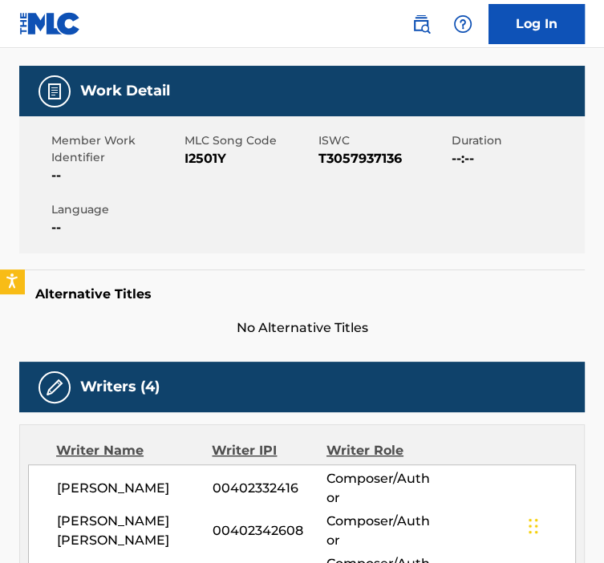
scroll to position [228, 0]
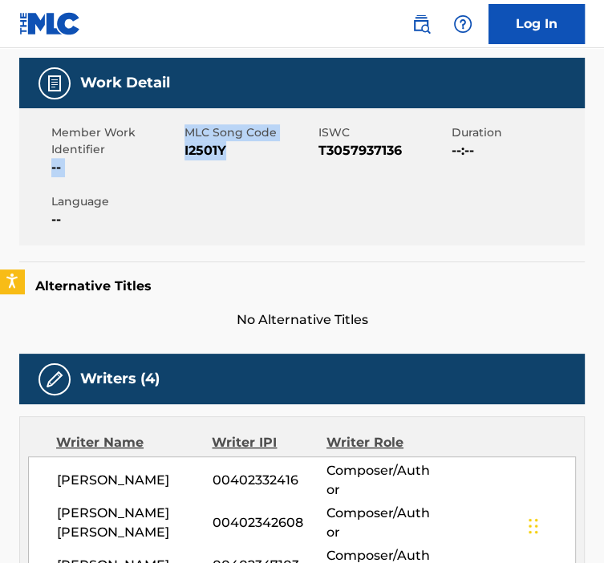
drag, startPoint x: 231, startPoint y: 148, endPoint x: 182, endPoint y: 148, distance: 49.0
click at [182, 148] on div "Member Work Identifier -- MLC Song Code I2501Y ISWC T3057937136 Duration --:-- …" at bounding box center [302, 176] width 566 height 137
click at [315, 161] on div "MLC Song Code I2501Y" at bounding box center [251, 150] width 133 height 53
click at [254, 148] on span "I2501Y" at bounding box center [249, 150] width 129 height 19
click at [241, 151] on span "I2501Y" at bounding box center [249, 150] width 129 height 19
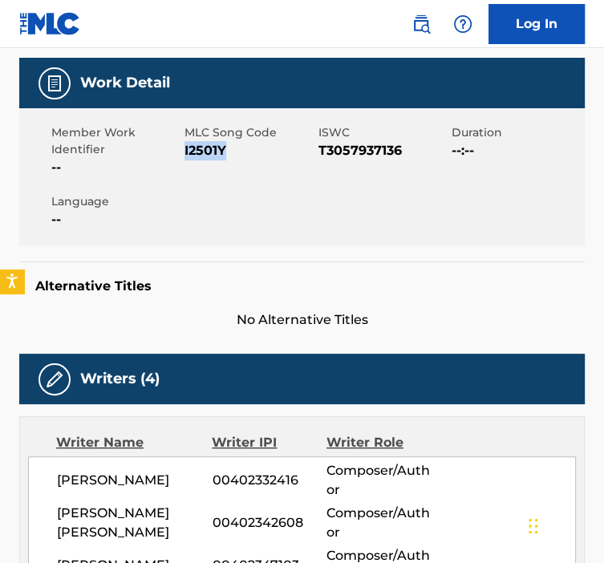
drag, startPoint x: 241, startPoint y: 151, endPoint x: 183, endPoint y: 155, distance: 57.9
click at [183, 155] on div "Member Work Identifier -- MLC Song Code I2501Y ISWC T3057937136 Duration --:-- …" at bounding box center [302, 176] width 566 height 137
click at [319, 179] on div "Member Work Identifier -- MLC Song Code I2501Y ISWC T3057937136 Duration --:-- …" at bounding box center [302, 176] width 566 height 137
drag, startPoint x: 234, startPoint y: 152, endPoint x: 188, endPoint y: 152, distance: 45.8
click at [188, 152] on span "I2501Y" at bounding box center [249, 150] width 129 height 19
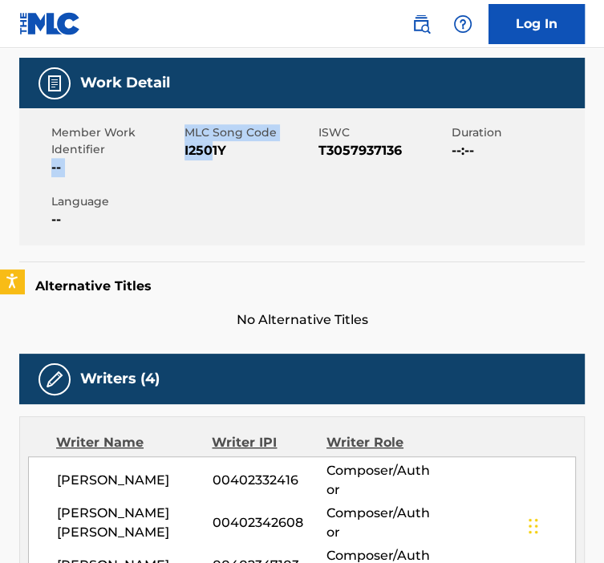
drag, startPoint x: 188, startPoint y: 152, endPoint x: 215, endPoint y: 152, distance: 27.3
click at [214, 152] on div "Member Work Identifier -- MLC Song Code I2501Y ISWC T3057937136 Duration --:-- …" at bounding box center [302, 176] width 566 height 137
drag, startPoint x: 215, startPoint y: 152, endPoint x: 234, endPoint y: 154, distance: 19.3
click at [234, 154] on span "I2501Y" at bounding box center [249, 150] width 129 height 19
drag, startPoint x: 230, startPoint y: 149, endPoint x: 185, endPoint y: 150, distance: 45.0
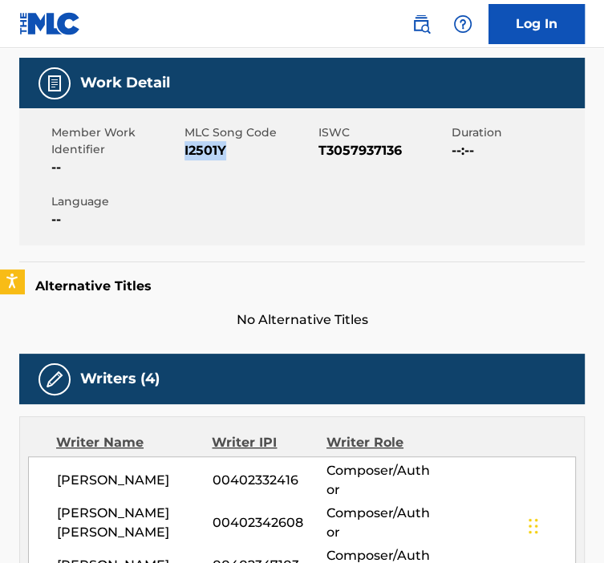
click at [185, 150] on span "I2501Y" at bounding box center [249, 150] width 129 height 19
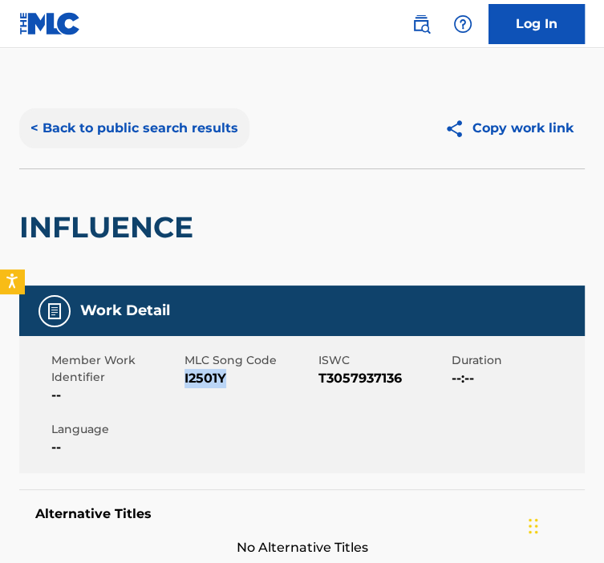
click at [136, 113] on button "< Back to public search results" at bounding box center [134, 128] width 230 height 40
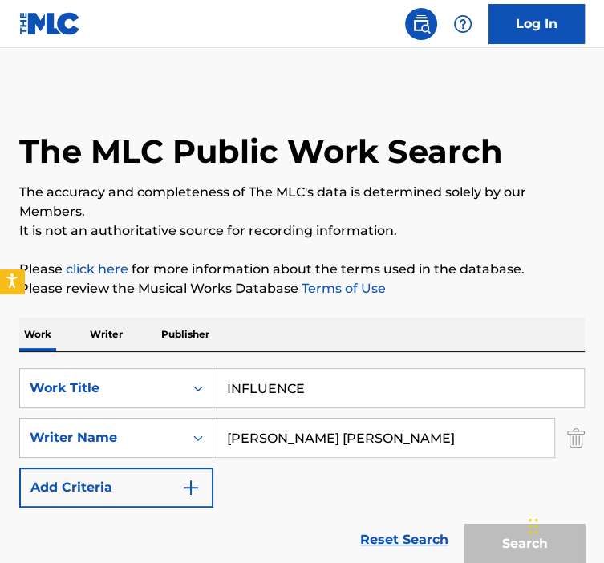
scroll to position [197, 0]
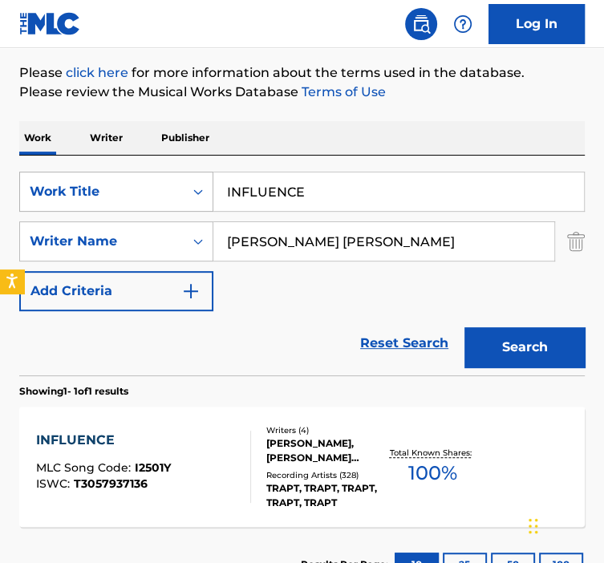
drag, startPoint x: 346, startPoint y: 189, endPoint x: 191, endPoint y: 189, distance: 154.9
click at [192, 189] on div "SearchWithCriteria92b5e073-b914-4d6b-9528-b853f195f867 Work Title INFLUENCE" at bounding box center [302, 192] width 566 height 40
paste input "STRA"
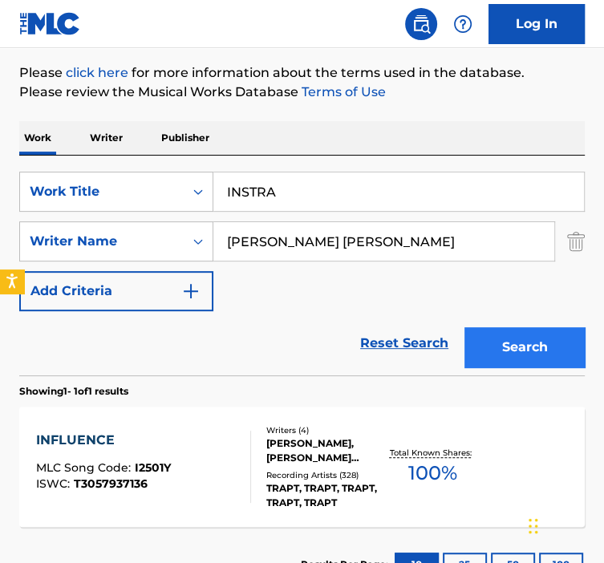
type input "INSTRA"
click at [518, 342] on button "Search" at bounding box center [525, 347] width 120 height 40
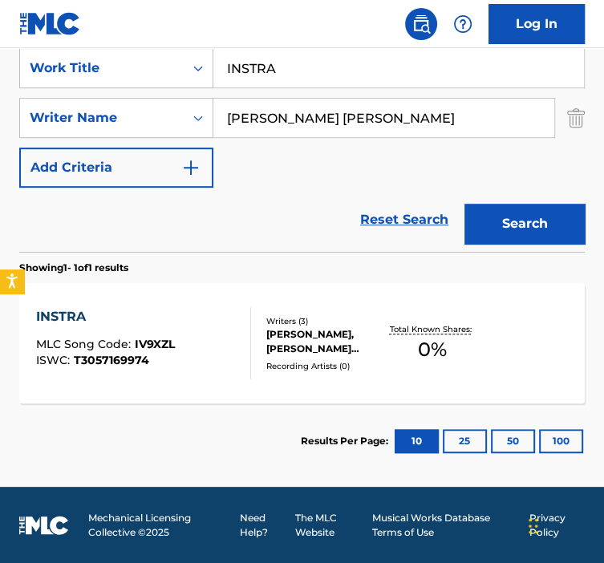
scroll to position [321, 0]
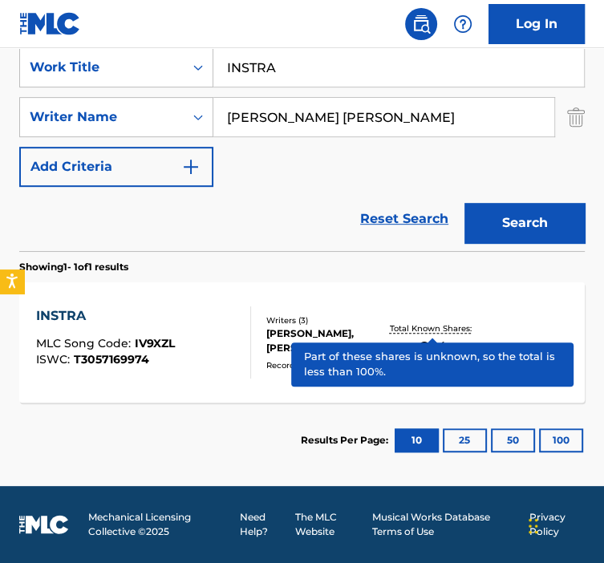
click at [418, 323] on p "Total Known Shares:" at bounding box center [433, 329] width 86 height 12
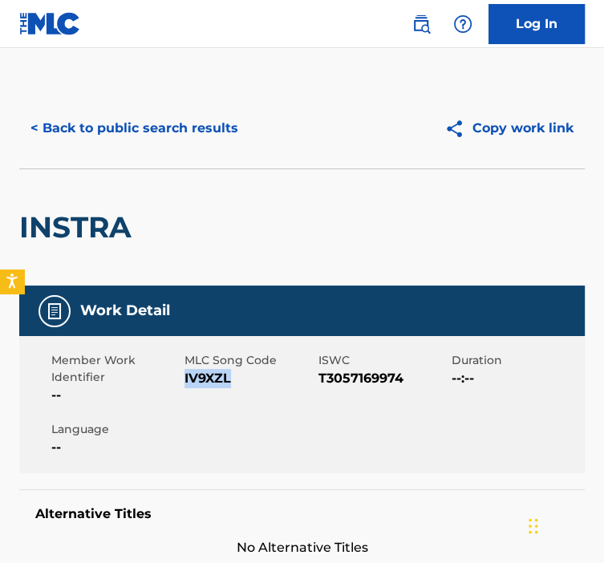
drag, startPoint x: 236, startPoint y: 376, endPoint x: 185, endPoint y: 385, distance: 52.1
click at [185, 385] on span "IV9XZL" at bounding box center [249, 378] width 129 height 19
click at [87, 139] on button "< Back to public search results" at bounding box center [134, 128] width 230 height 40
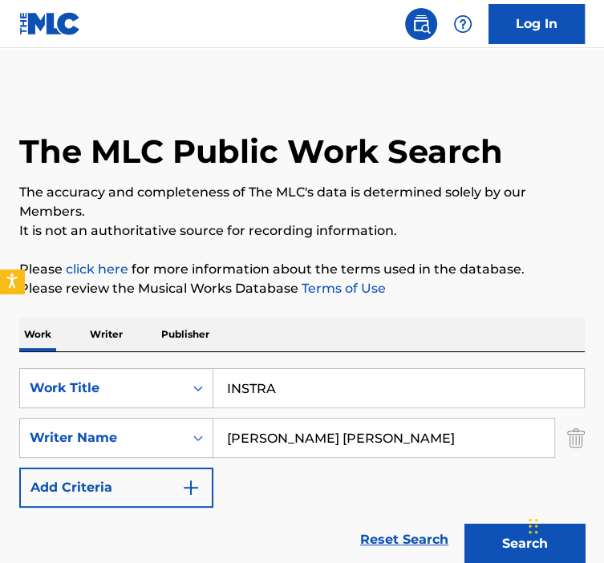
scroll to position [230, 0]
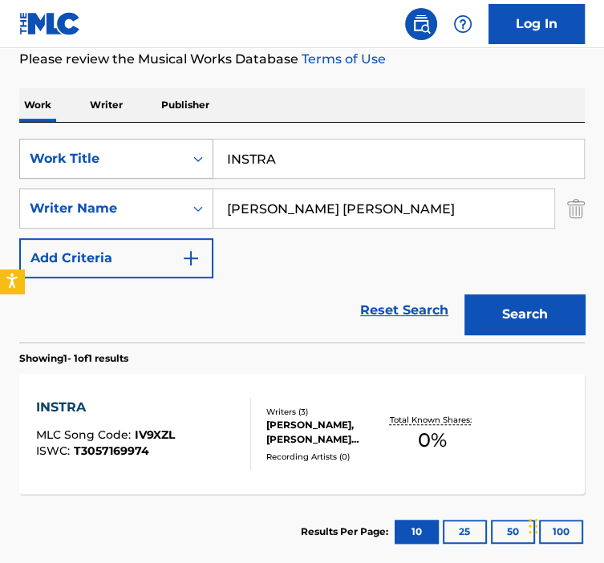
drag, startPoint x: 292, startPoint y: 168, endPoint x: 188, endPoint y: 158, distance: 104.8
click at [189, 158] on div "SearchWithCriteria92b5e073-b914-4d6b-9528-b853f195f867 Work Title INSTRA" at bounding box center [302, 159] width 566 height 40
paste input "TRO"
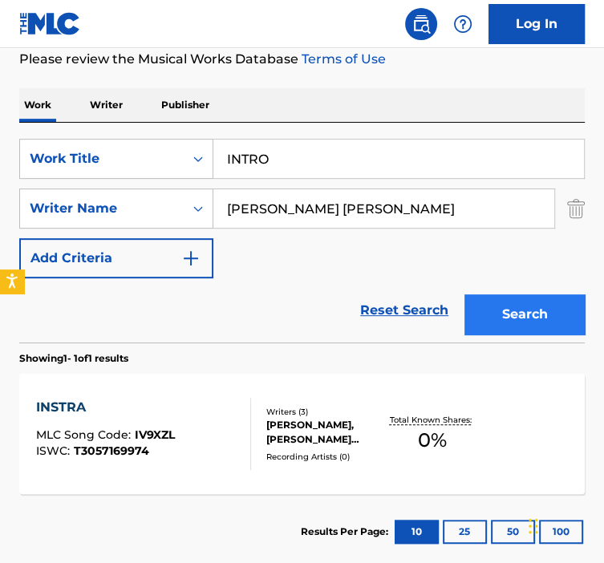
type input "INTRO"
click at [503, 307] on button "Search" at bounding box center [525, 315] width 120 height 40
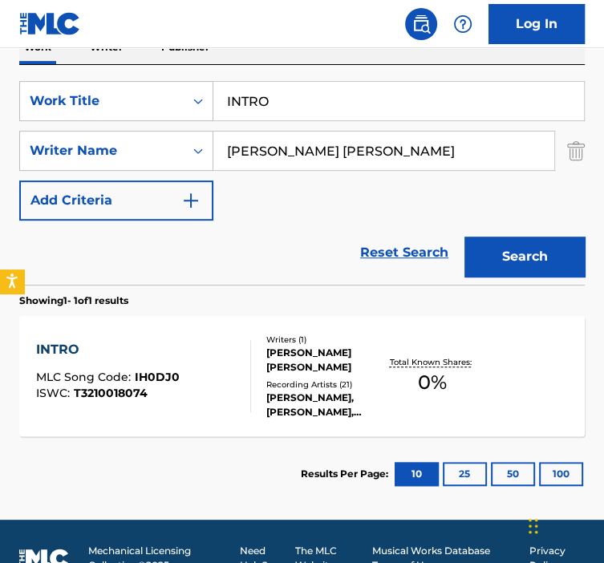
scroll to position [321, 0]
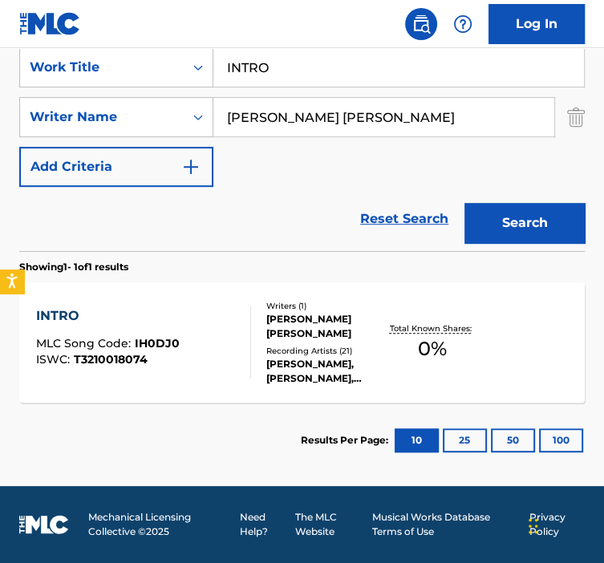
click at [233, 360] on div "INTRO MLC Song Code : IH0DJ0 ISWC : T3210018074" at bounding box center [143, 343] width 215 height 72
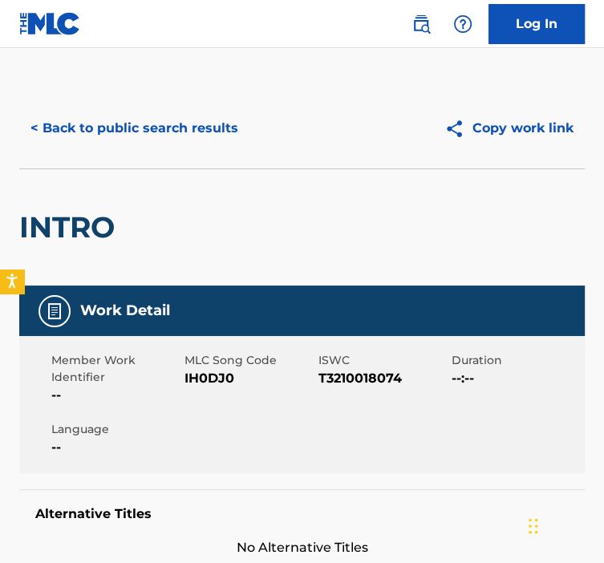
scroll to position [93, 0]
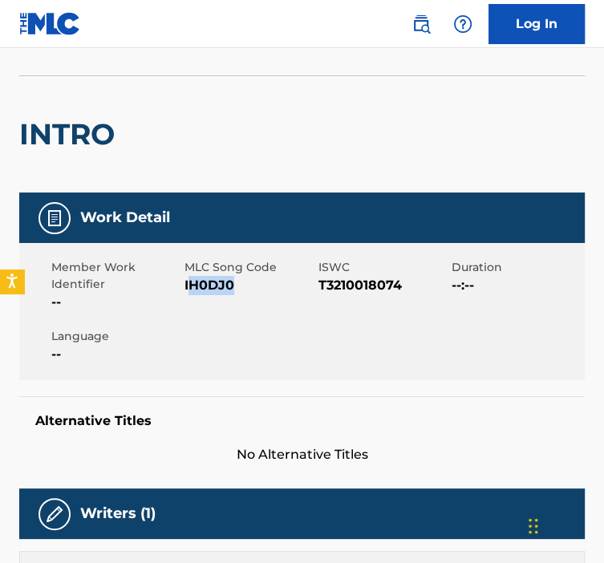
drag, startPoint x: 234, startPoint y: 286, endPoint x: 189, endPoint y: 287, distance: 45.8
click at [189, 287] on span "IH0DJ0" at bounding box center [249, 285] width 129 height 19
drag, startPoint x: 189, startPoint y: 287, endPoint x: 241, endPoint y: 295, distance: 52.9
click at [241, 295] on div "Member Work Identifier -- MLC Song Code IH0DJ0 ISWC T3210018074 Duration --:-- …" at bounding box center [302, 311] width 566 height 137
click at [242, 295] on div "MLC Song Code IH0DJ0" at bounding box center [251, 285] width 133 height 53
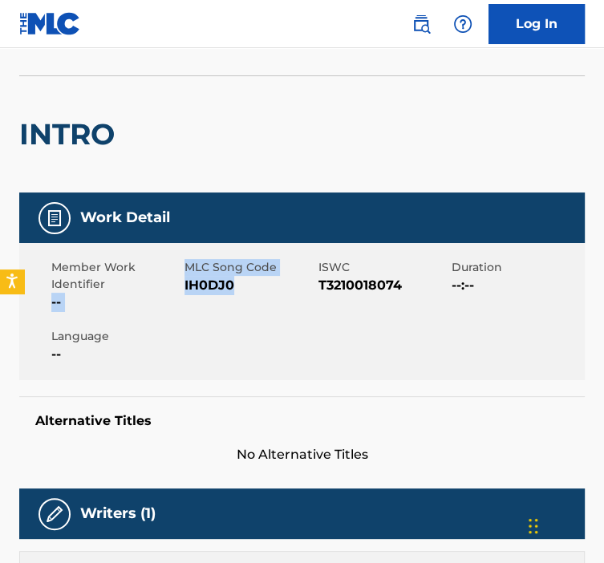
click at [234, 289] on span "IH0DJ0" at bounding box center [249, 285] width 129 height 19
drag, startPoint x: 234, startPoint y: 290, endPoint x: 198, endPoint y: 290, distance: 35.3
click at [198, 290] on span "IH0DJ0" at bounding box center [249, 285] width 129 height 19
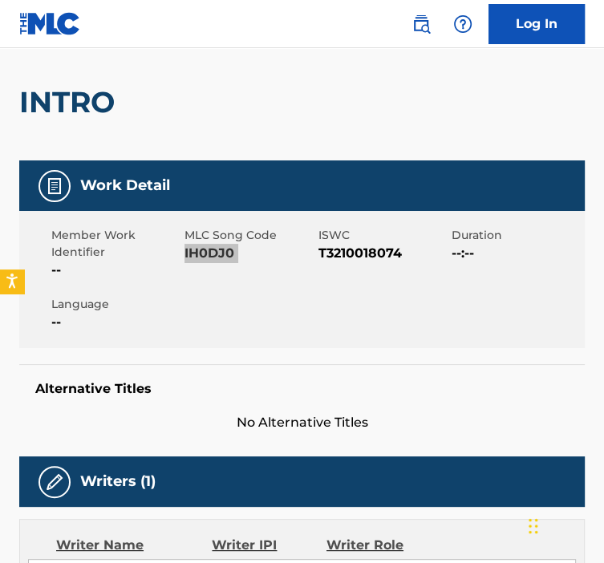
scroll to position [0, 0]
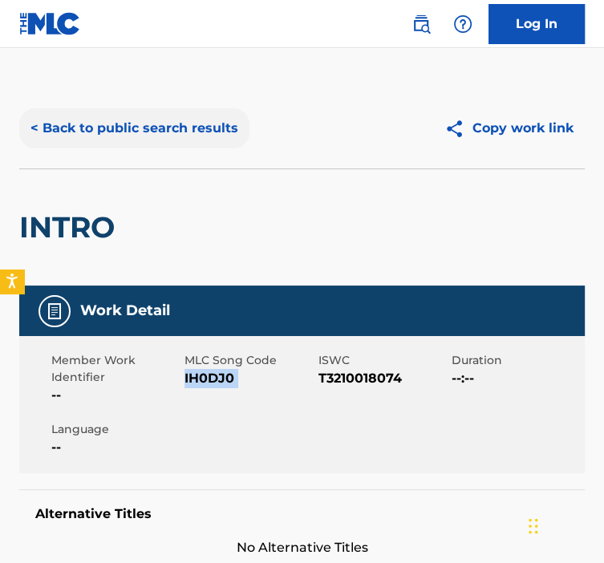
click at [102, 136] on button "< Back to public search results" at bounding box center [134, 128] width 230 height 40
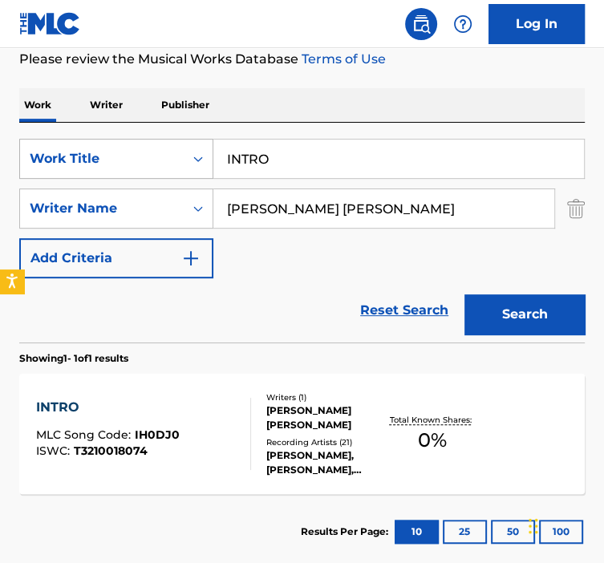
drag, startPoint x: 102, startPoint y: 136, endPoint x: 205, endPoint y: 164, distance: 107.3
click at [209, 164] on div "SearchWithCriteria92b5e073-b914-4d6b-9528-b853f195f867 Work Title INTRO" at bounding box center [302, 159] width 566 height 40
paste input "T'S OVER"
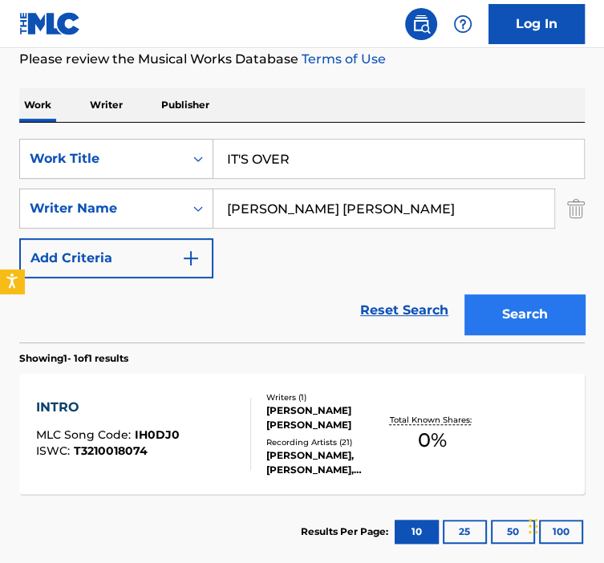
type input "IT'S OVER"
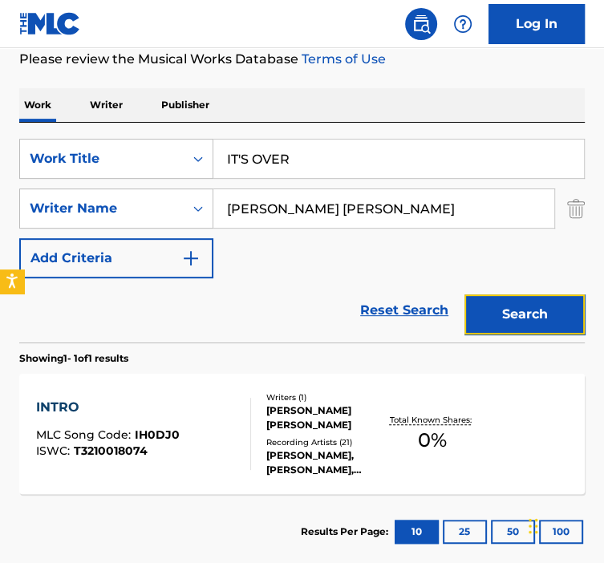
click at [482, 309] on button "Search" at bounding box center [525, 315] width 120 height 40
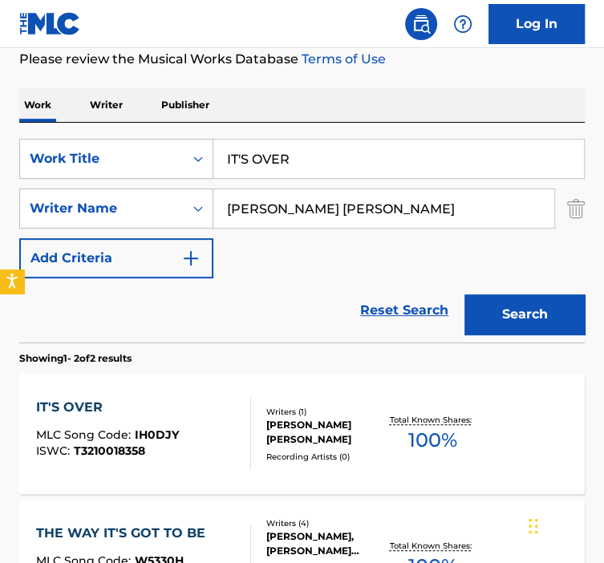
click at [231, 421] on div "IT'S OVER MLC Song Code : IH0DJY ISWC : T3210018358" at bounding box center [143, 434] width 215 height 72
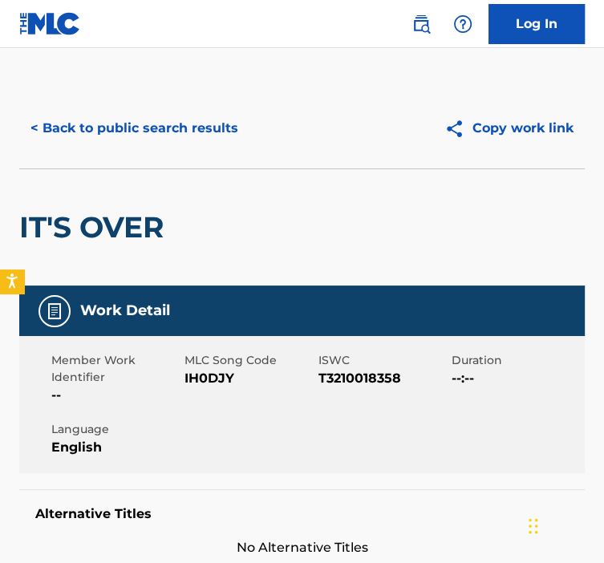
scroll to position [185, 0]
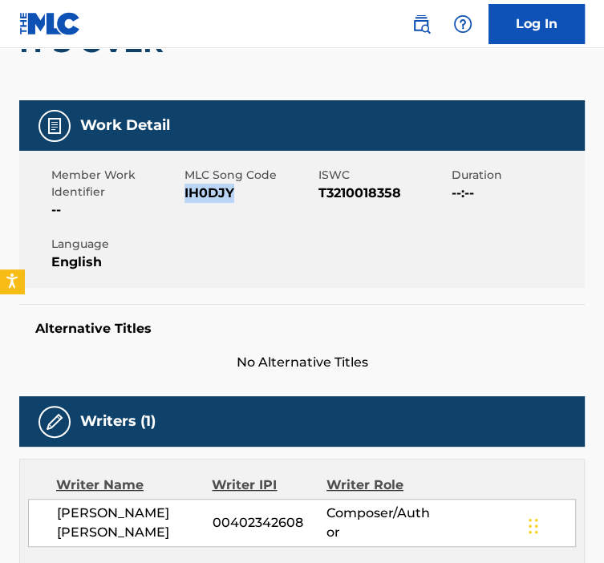
drag, startPoint x: 234, startPoint y: 197, endPoint x: 184, endPoint y: 195, distance: 49.8
click at [185, 195] on span "IH0DJY" at bounding box center [249, 193] width 129 height 19
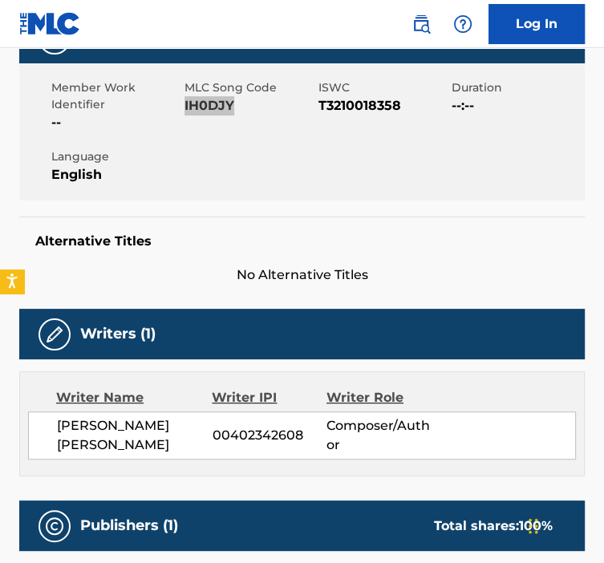
scroll to position [482, 0]
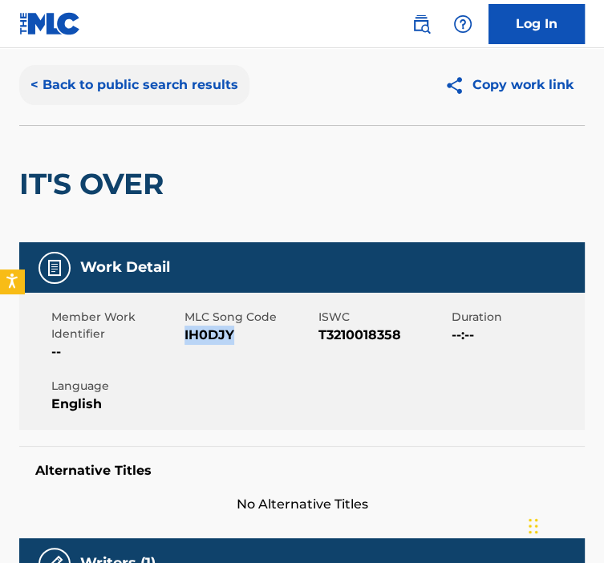
click at [98, 85] on button "< Back to public search results" at bounding box center [134, 85] width 230 height 40
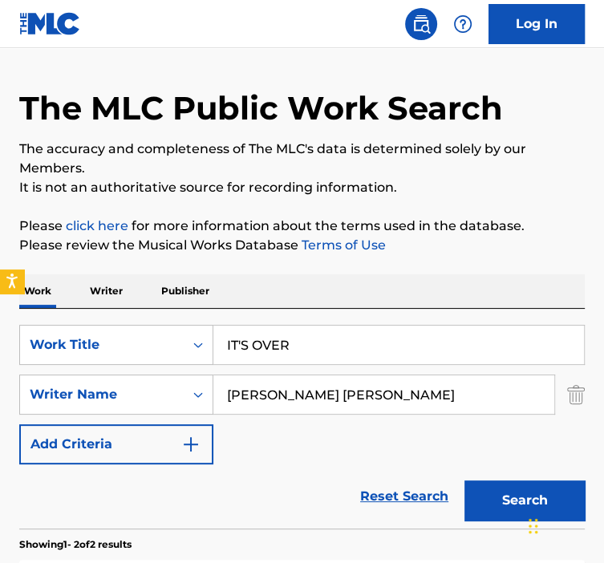
scroll to position [230, 0]
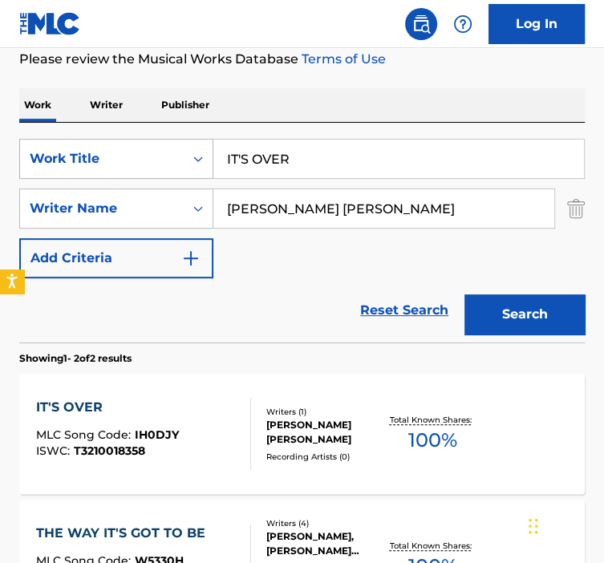
paste input "LEAVING BEHIND"
drag, startPoint x: 336, startPoint y: 152, endPoint x: 193, endPoint y: 148, distance: 142.9
click at [196, 148] on div "SearchWithCriteria92b5e073-b914-4d6b-9528-b853f195f867 Work Title IT'S OVER" at bounding box center [302, 159] width 566 height 40
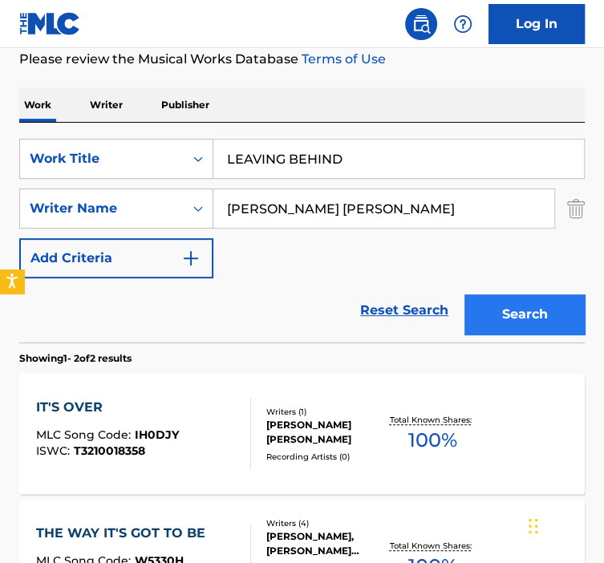
type input "LEAVING BEHIND"
click at [524, 315] on button "Search" at bounding box center [525, 315] width 120 height 40
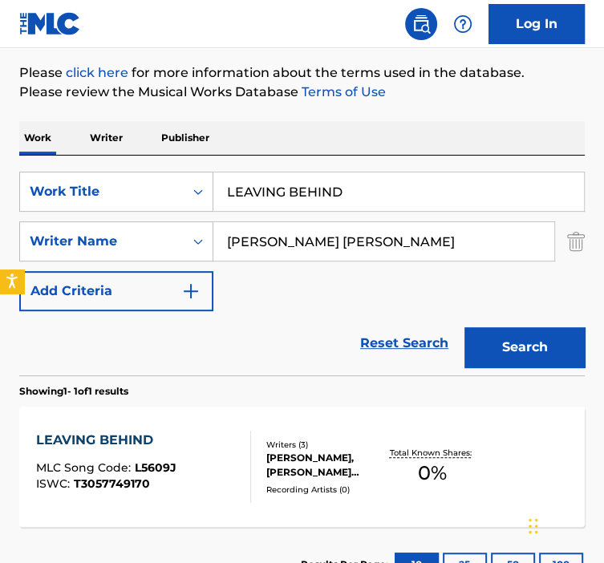
scroll to position [321, 0]
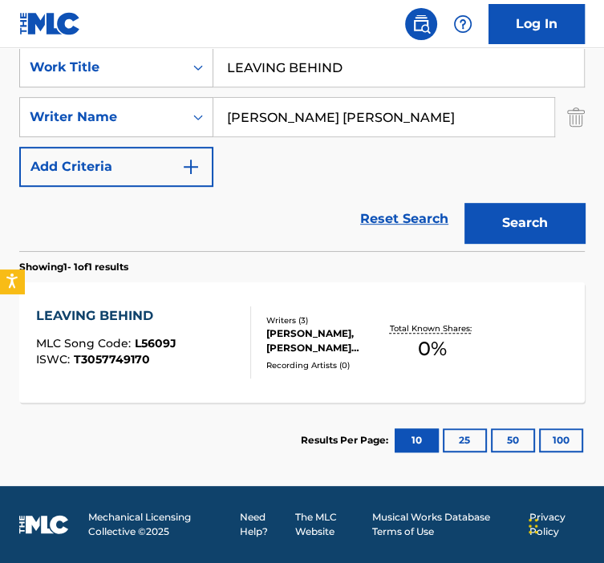
click at [298, 360] on div "Recording Artists ( 0 )" at bounding box center [325, 366] width 119 height 12
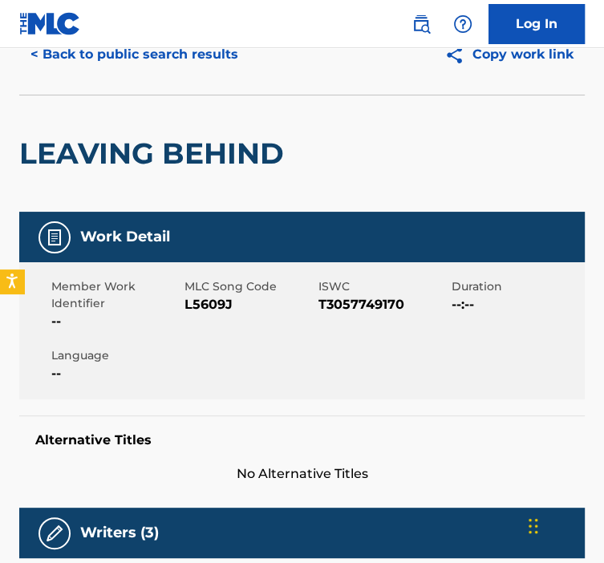
scroll to position [80, 0]
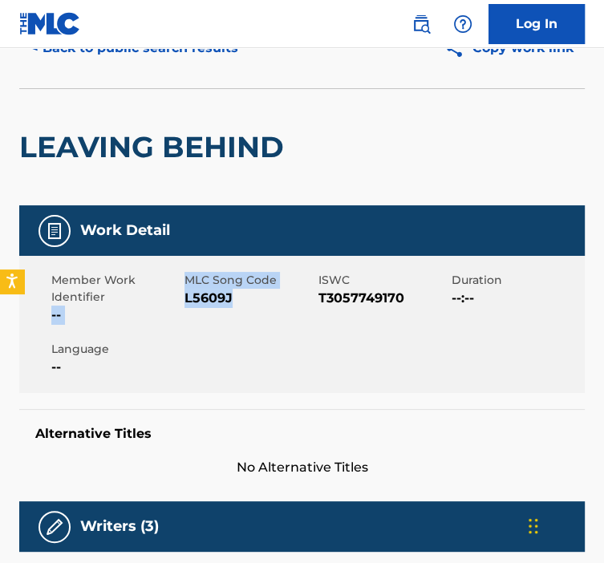
drag, startPoint x: 222, startPoint y: 303, endPoint x: 181, endPoint y: 303, distance: 40.9
click at [181, 303] on div "Member Work Identifier -- MLC Song Code L5609J ISWC T3057749170 Duration --:-- …" at bounding box center [302, 324] width 566 height 137
click at [273, 303] on span "L5609J" at bounding box center [249, 298] width 129 height 19
drag, startPoint x: 232, startPoint y: 296, endPoint x: 185, endPoint y: 296, distance: 46.5
click at [185, 296] on span "L5609J" at bounding box center [249, 298] width 129 height 19
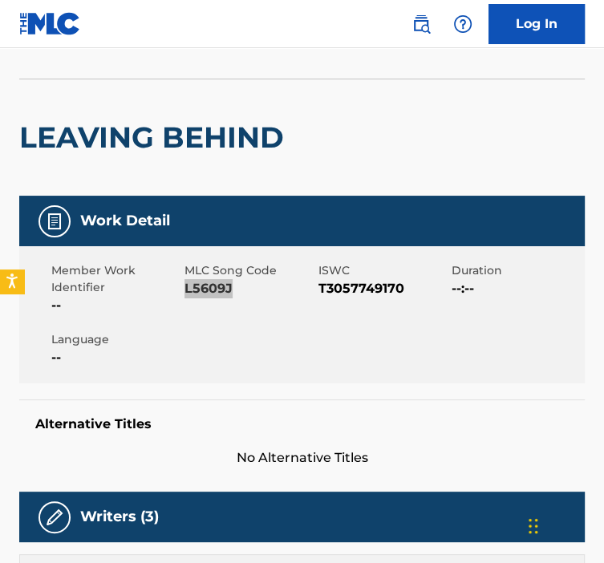
scroll to position [0, 0]
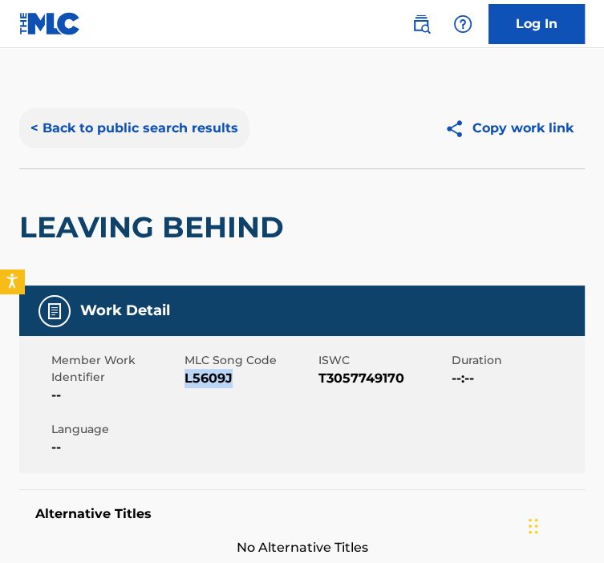
click at [173, 121] on button "< Back to public search results" at bounding box center [134, 128] width 230 height 40
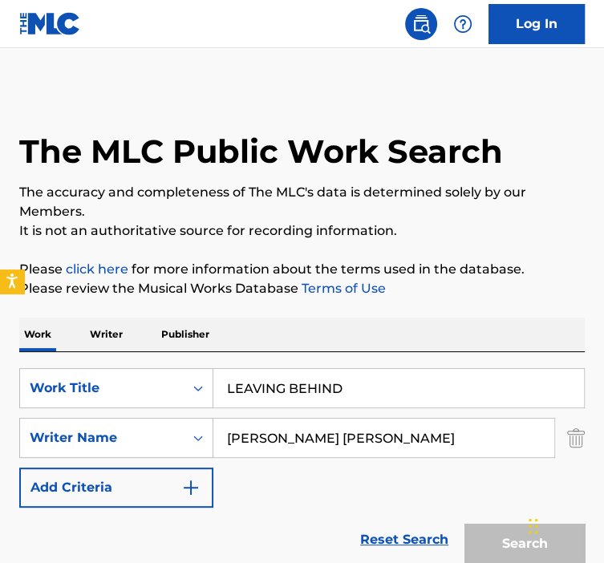
scroll to position [230, 0]
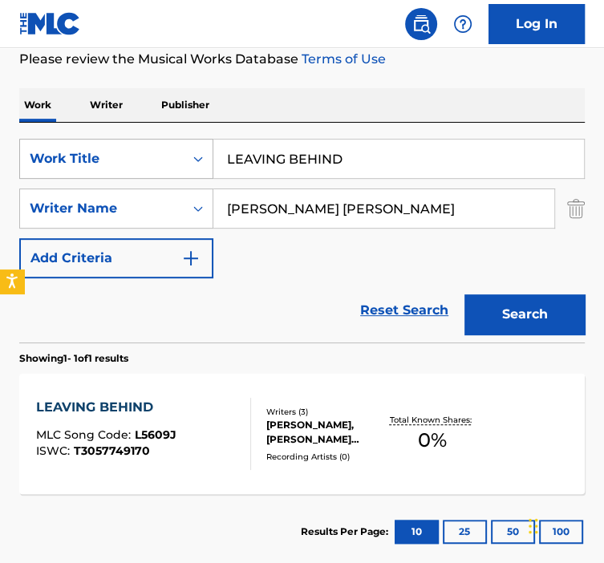
paste input "T ME DOWN SLOWLY"
drag, startPoint x: 335, startPoint y: 172, endPoint x: 205, endPoint y: 166, distance: 130.1
click at [205, 166] on div "SearchWithCriteria92b5e073-b914-4d6b-9528-b853f195f867 Work Title LET ME DOWN S…" at bounding box center [302, 159] width 566 height 40
drag, startPoint x: 321, startPoint y: 161, endPoint x: 195, endPoint y: 174, distance: 126.7
click at [205, 171] on div "SearchWithCriteria92b5e073-b914-4d6b-9528-b853f195f867 Work Title LET ME DOWN S…" at bounding box center [302, 159] width 566 height 40
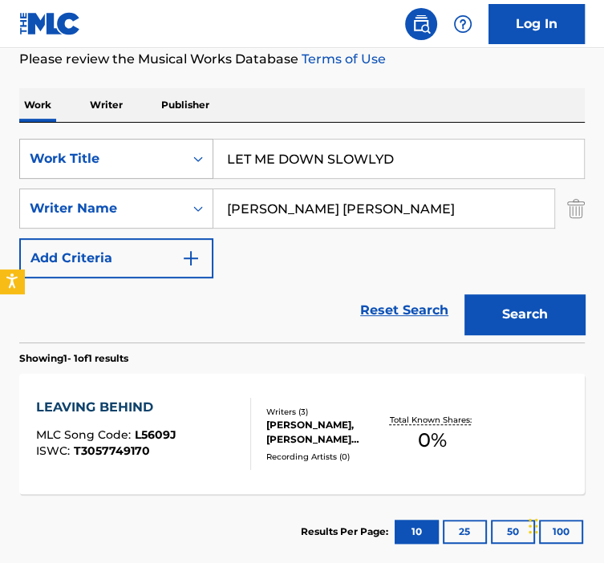
paste input "Search Form"
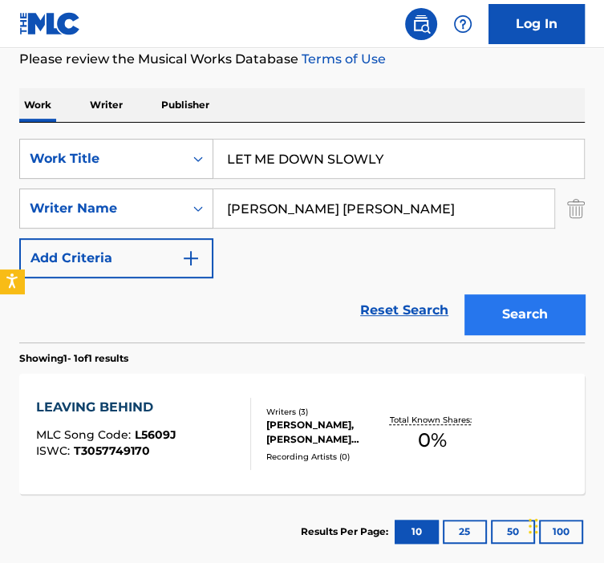
type input "LET ME DOWN SLOWLY"
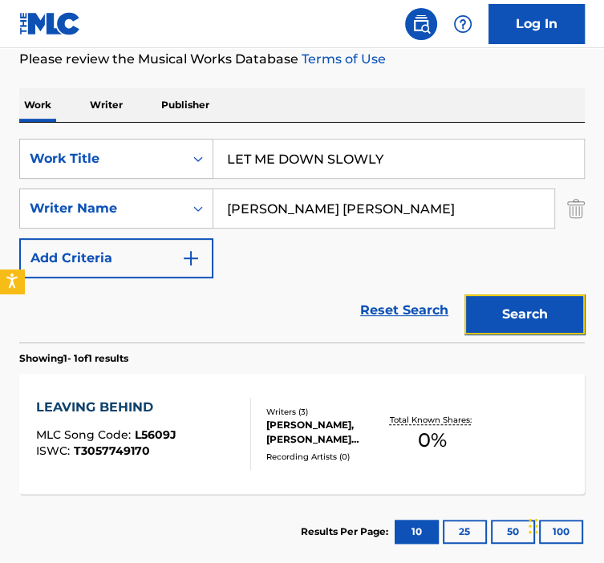
click at [527, 315] on button "Search" at bounding box center [525, 315] width 120 height 40
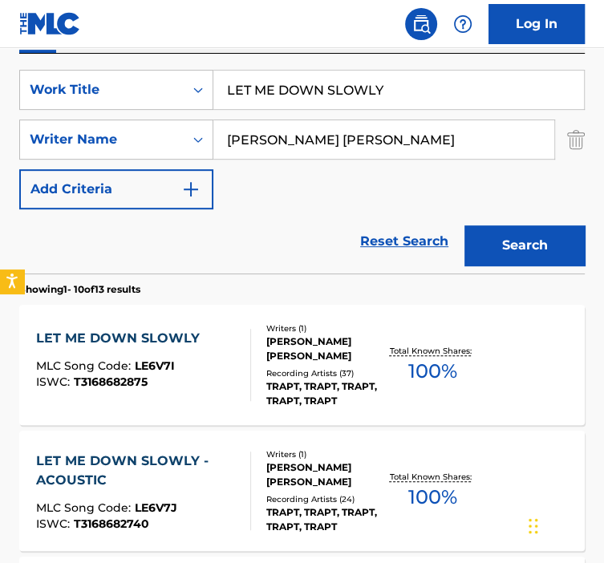
scroll to position [369, 0]
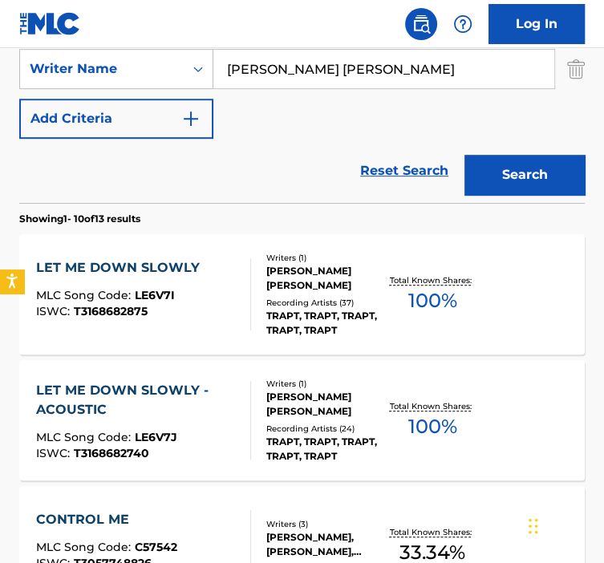
click at [315, 297] on div "Recording Artists ( 37 )" at bounding box center [325, 303] width 119 height 12
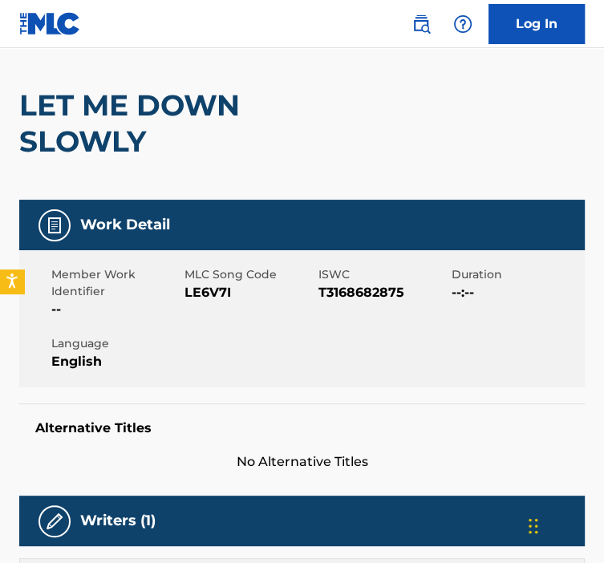
scroll to position [128, 0]
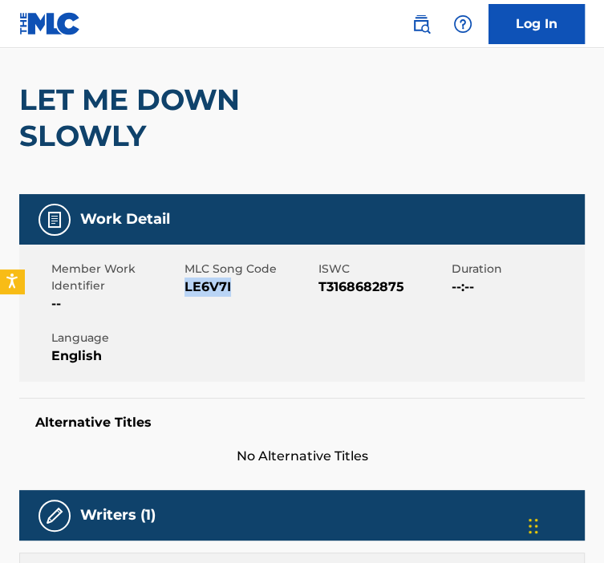
drag, startPoint x: 230, startPoint y: 290, endPoint x: 185, endPoint y: 287, distance: 45.1
click at [185, 287] on span "LE6V7I" at bounding box center [249, 287] width 129 height 19
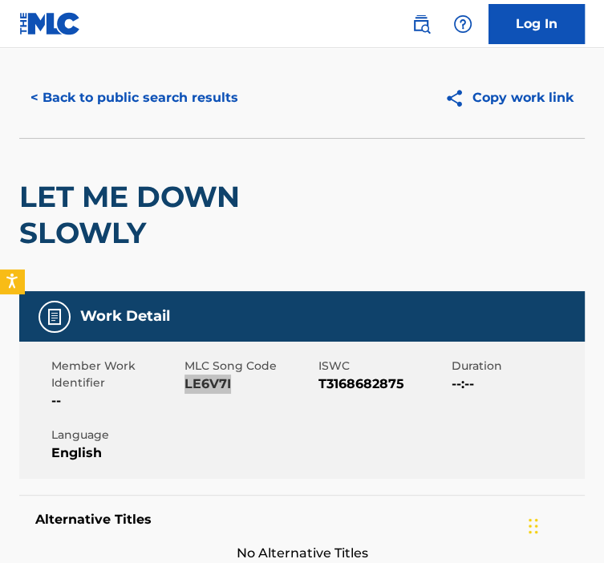
scroll to position [0, 0]
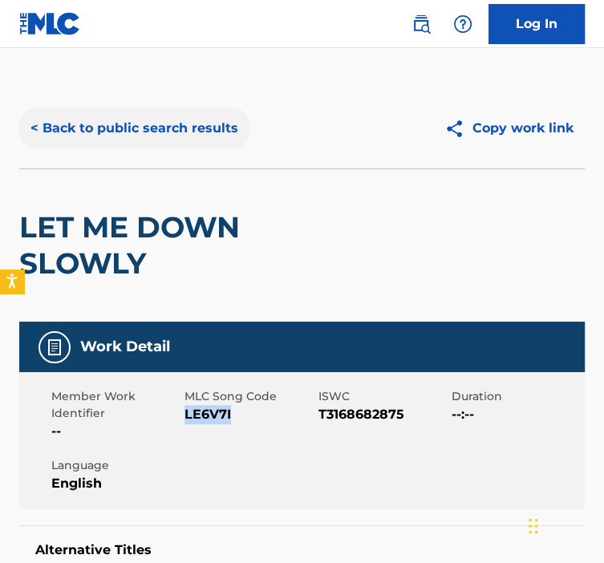
click at [206, 117] on button "< Back to public search results" at bounding box center [134, 128] width 230 height 40
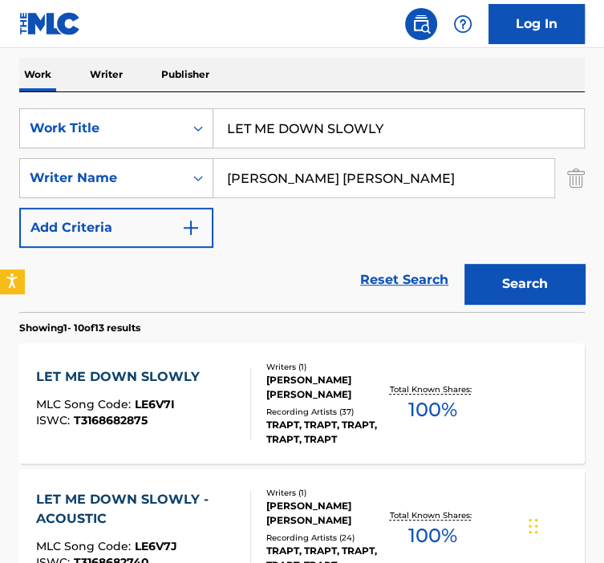
scroll to position [237, 0]
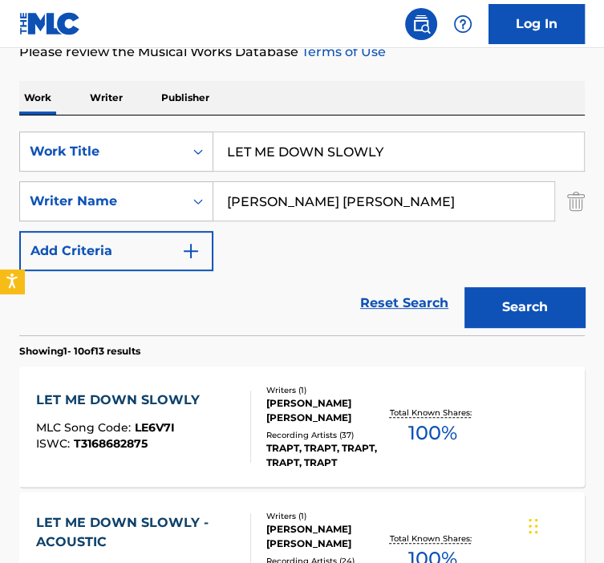
drag, startPoint x: 396, startPoint y: 156, endPoint x: 260, endPoint y: 181, distance: 138.8
click at [196, 165] on div "SearchWithCriteria92b5e073-b914-4d6b-9528-b853f195f867 Work Title LET ME DOWN S…" at bounding box center [302, 152] width 566 height 40
paste input "IE AWAKE"
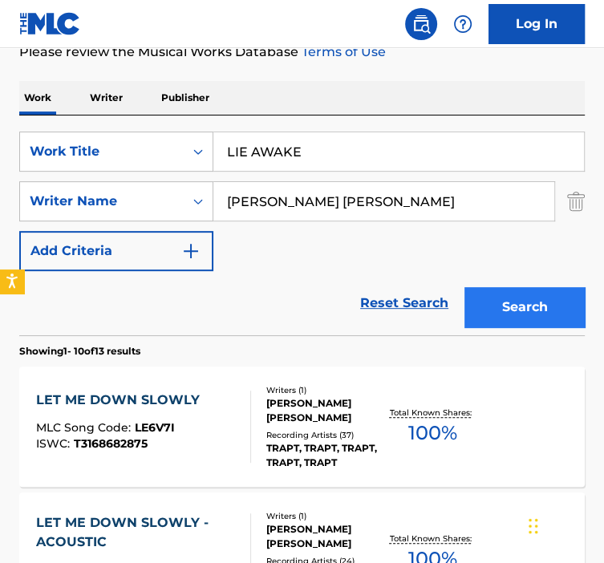
type input "LIE AWAKE"
click at [514, 315] on button "Search" at bounding box center [525, 307] width 120 height 40
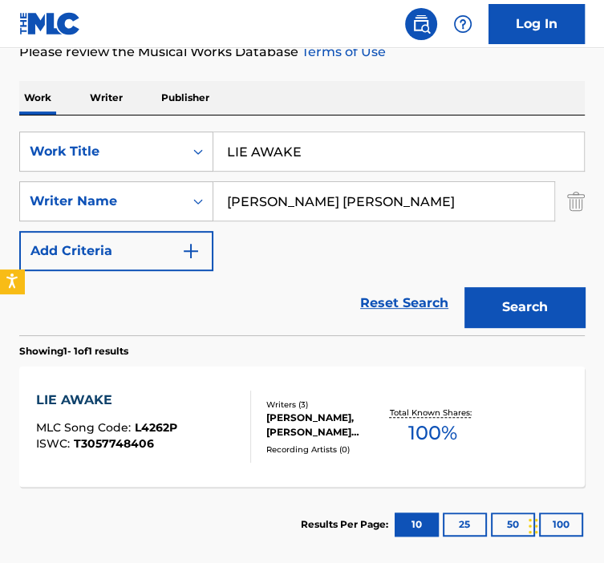
scroll to position [321, 0]
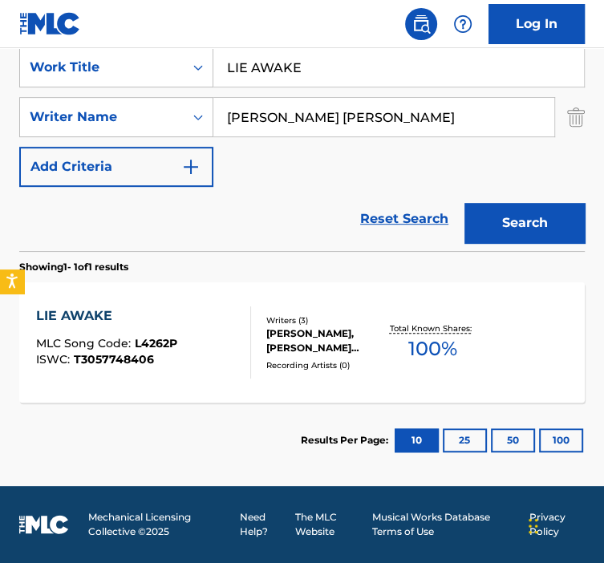
click at [325, 329] on div "[PERSON_NAME], [PERSON_NAME] [PERSON_NAME] [PERSON_NAME]" at bounding box center [325, 341] width 119 height 29
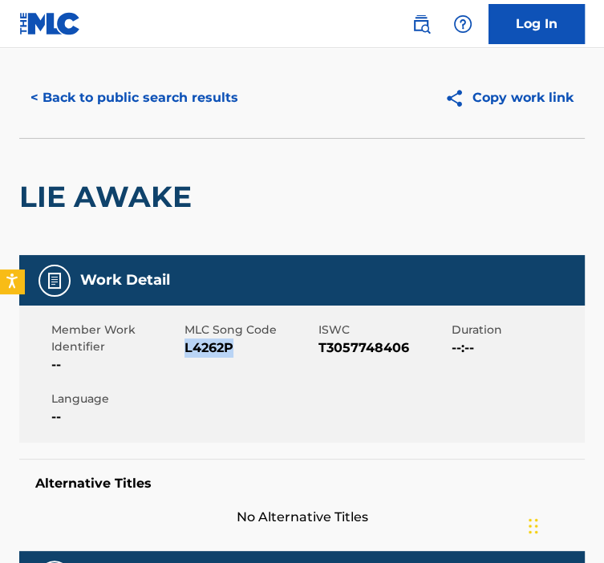
drag, startPoint x: 230, startPoint y: 343, endPoint x: 186, endPoint y: 347, distance: 44.3
click at [186, 347] on span "L4262P" at bounding box center [249, 348] width 129 height 19
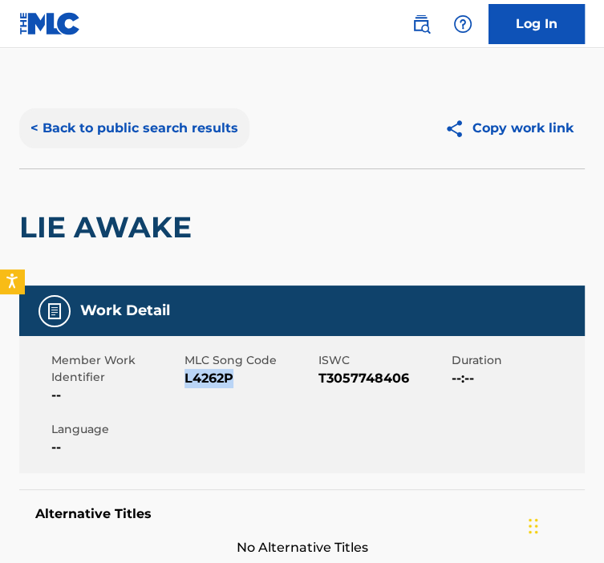
click at [90, 142] on button "< Back to public search results" at bounding box center [134, 128] width 230 height 40
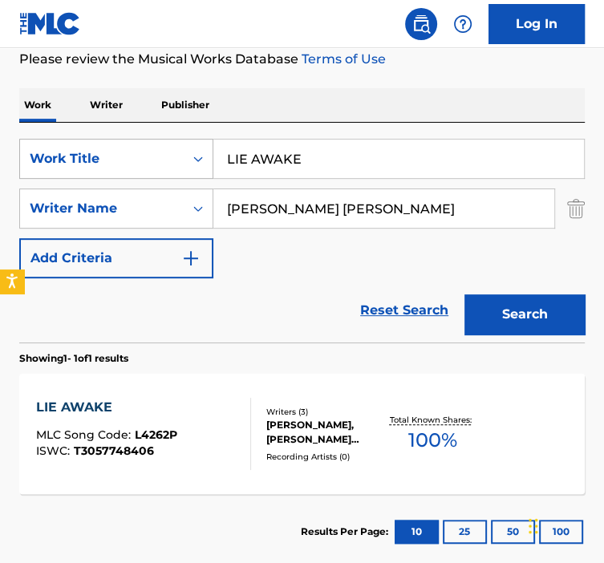
drag, startPoint x: 293, startPoint y: 166, endPoint x: 201, endPoint y: 164, distance: 92.3
click at [202, 164] on div "SearchWithCriteria92b5e073-b914-4d6b-9528-b853f195f867 Work Title LIE AWAKE" at bounding box center [302, 159] width 566 height 40
paste input "VEWIRE (LIGHT ME UP)"
drag, startPoint x: 327, startPoint y: 161, endPoint x: 180, endPoint y: 169, distance: 147.8
click at [180, 169] on div "SearchWithCriteria92b5e073-b914-4d6b-9528-b853f195f867 Work Title LIE AWAKE" at bounding box center [302, 159] width 566 height 40
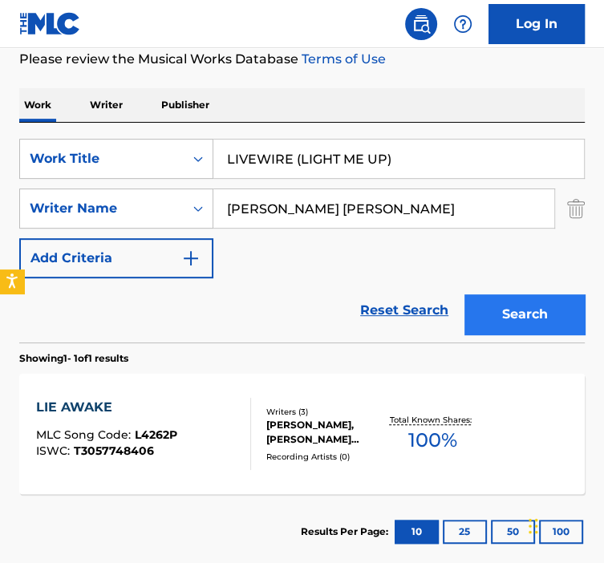
type input "LIVEWIRE (LIGHT ME UP)"
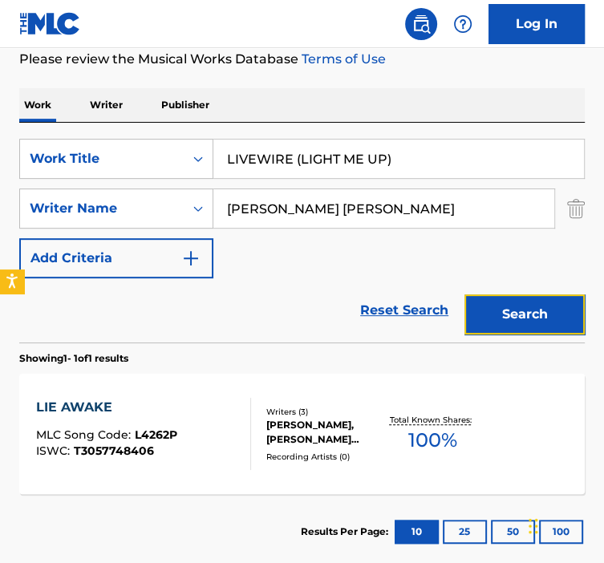
click at [517, 311] on button "Search" at bounding box center [525, 315] width 120 height 40
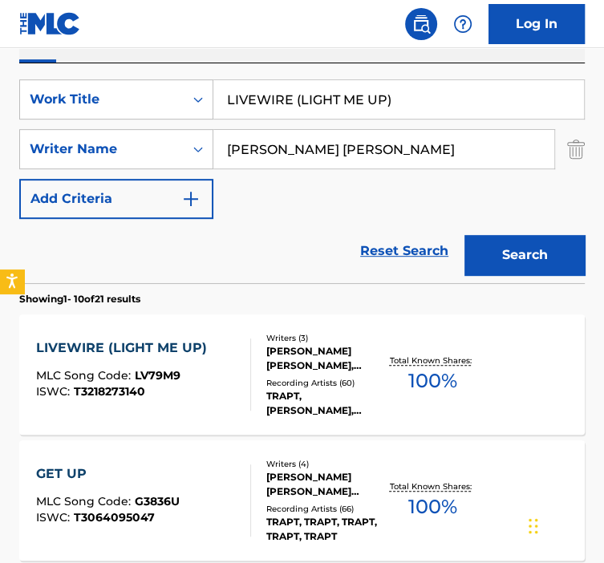
scroll to position [293, 0]
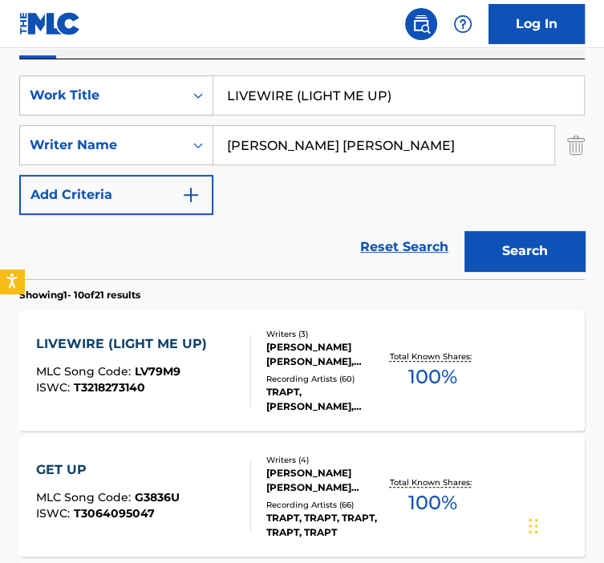
click at [315, 380] on div "Recording Artists ( 60 )" at bounding box center [325, 379] width 119 height 12
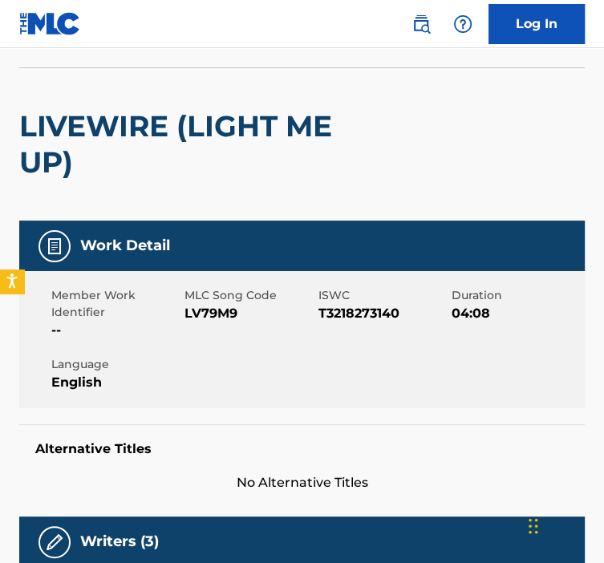
scroll to position [103, 0]
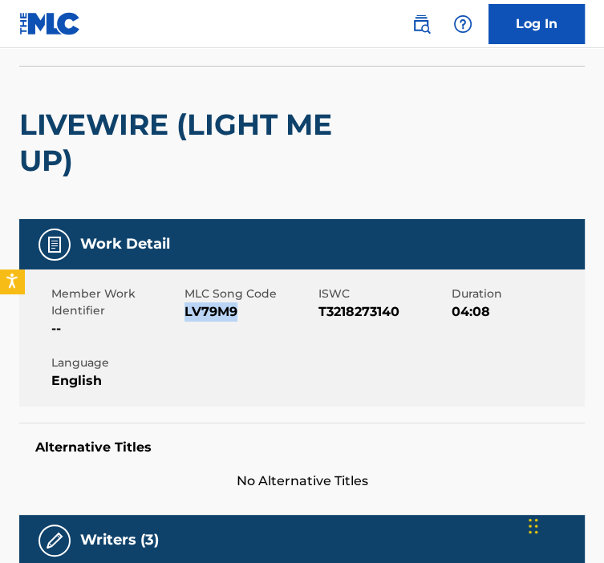
drag, startPoint x: 242, startPoint y: 311, endPoint x: 186, endPoint y: 315, distance: 55.6
click at [186, 315] on span "LV79M9" at bounding box center [249, 312] width 129 height 19
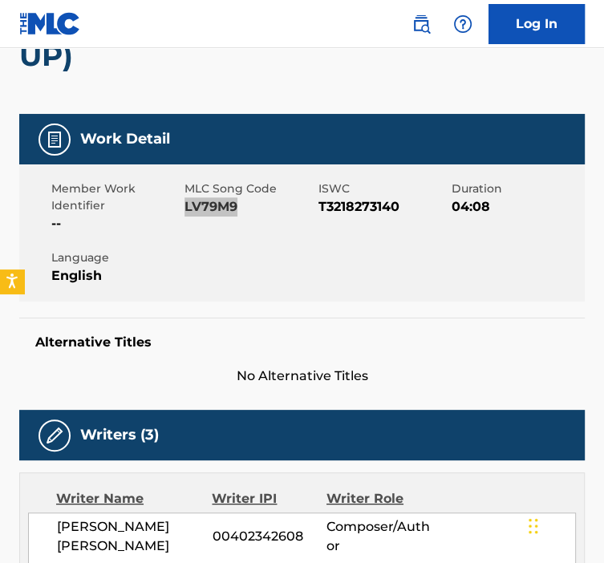
scroll to position [0, 0]
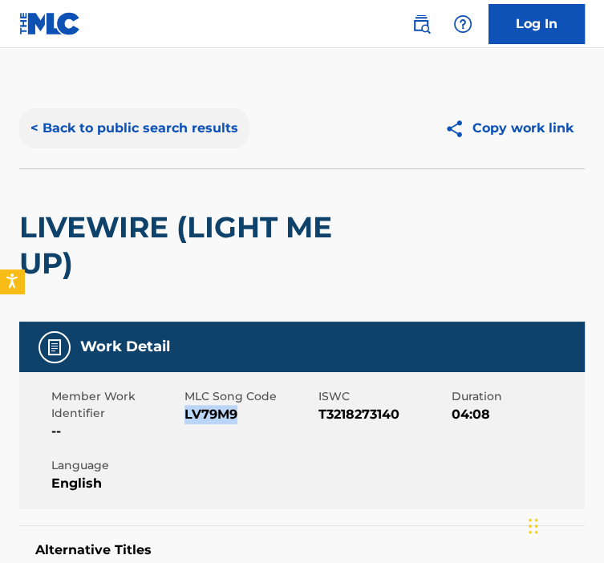
click at [168, 128] on button "< Back to public search results" at bounding box center [134, 128] width 230 height 40
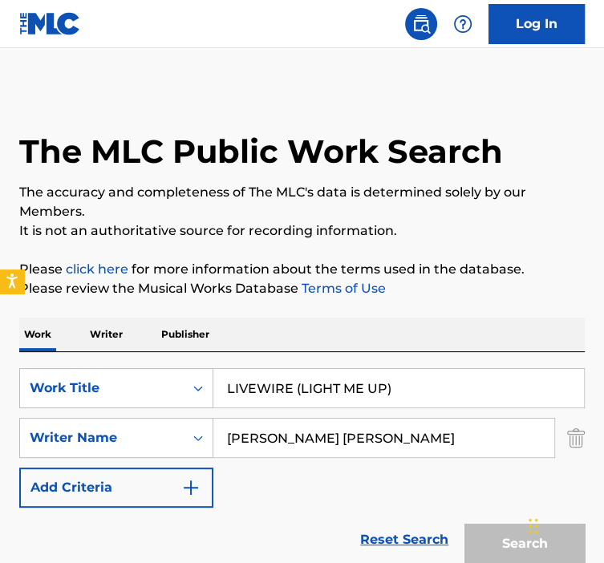
scroll to position [293, 0]
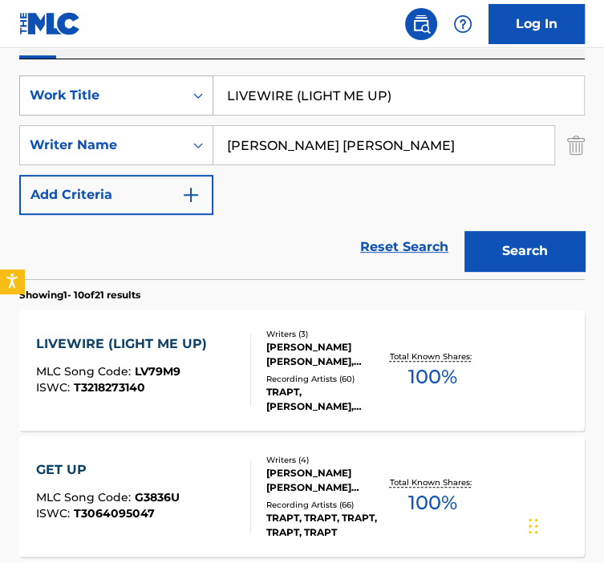
drag, startPoint x: 299, startPoint y: 93, endPoint x: 177, endPoint y: 105, distance: 121.8
click at [180, 104] on div "SearchWithCriteria92b5e073-b914-4d6b-9528-b853f195f867 Work Title LIVEWIRE (LIG…" at bounding box center [302, 95] width 566 height 40
paste input "ING IN THE EYE OF THE STORM"
type input "LIVING IN THE EYE OF THE STORM"
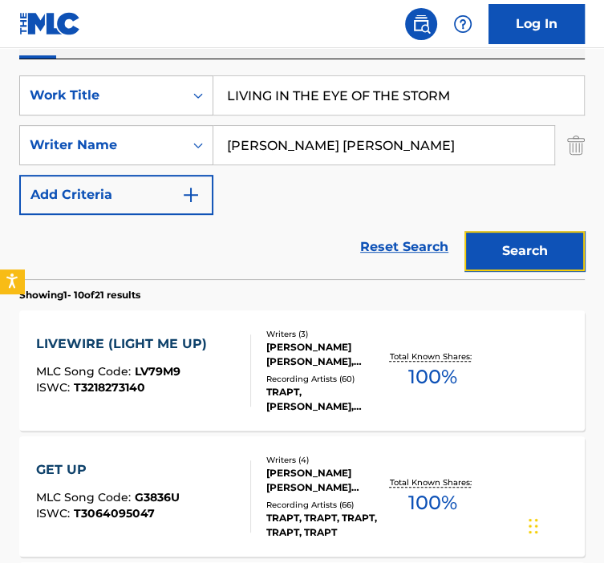
click at [503, 238] on button "Search" at bounding box center [525, 251] width 120 height 40
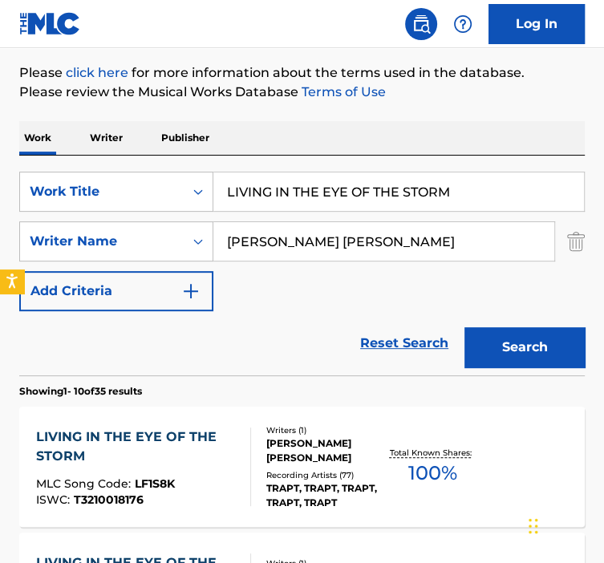
scroll to position [317, 0]
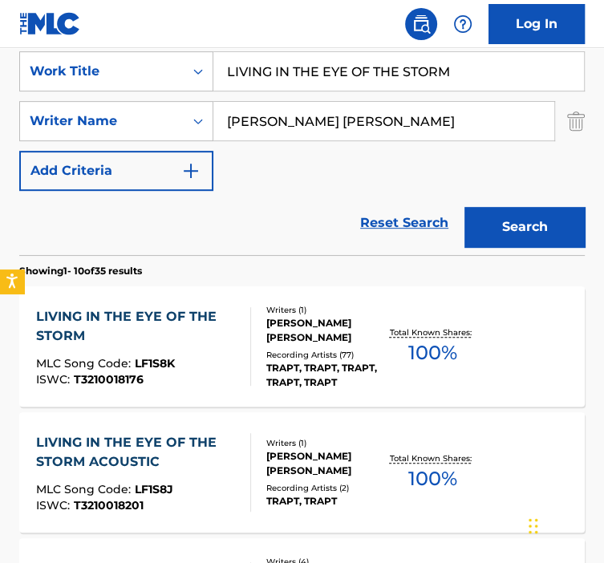
click at [244, 347] on div at bounding box center [244, 346] width 13 height 79
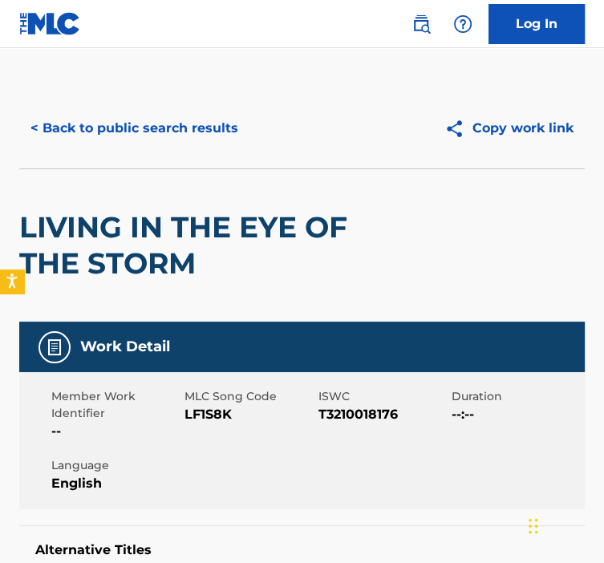
scroll to position [106, 0]
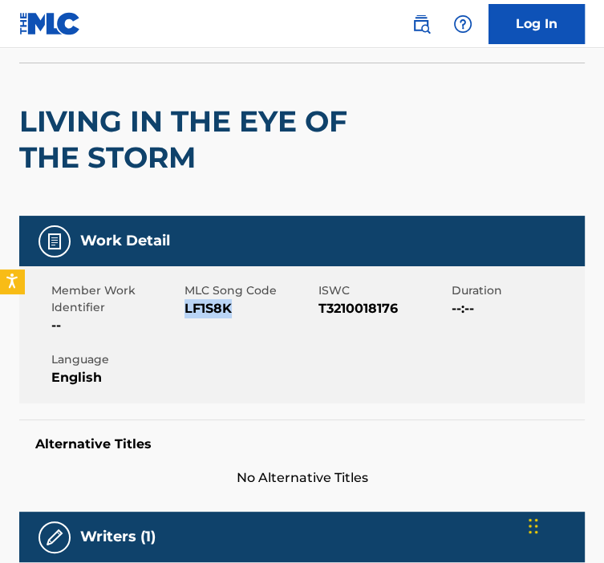
drag, startPoint x: 226, startPoint y: 312, endPoint x: 186, endPoint y: 311, distance: 40.1
click at [186, 311] on span "LF1S8K" at bounding box center [249, 308] width 129 height 19
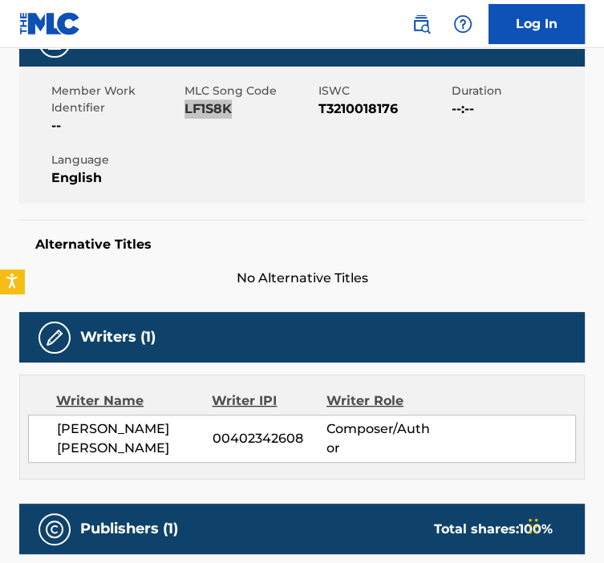
scroll to position [0, 0]
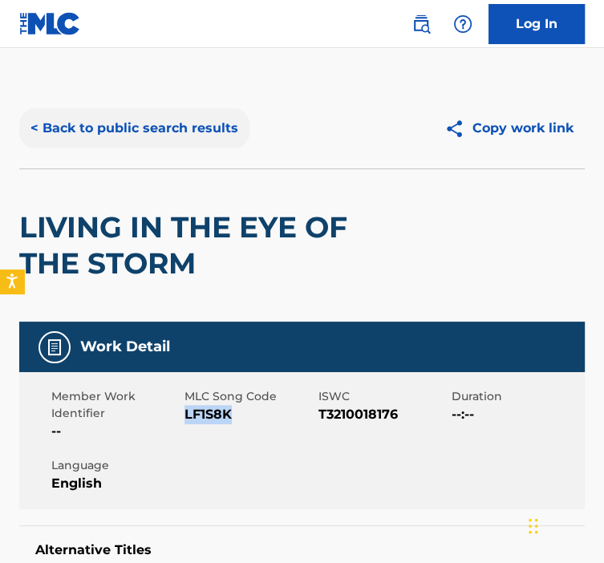
click at [127, 135] on button "< Back to public search results" at bounding box center [134, 128] width 230 height 40
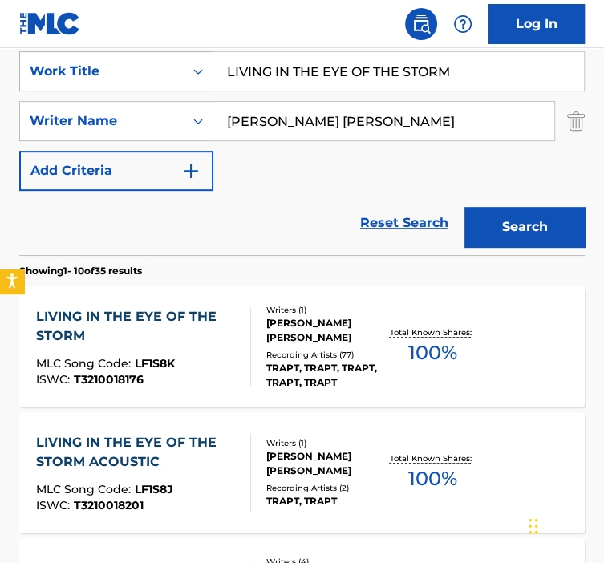
drag, startPoint x: 455, startPoint y: 67, endPoint x: 118, endPoint y: 65, distance: 337.1
click at [119, 65] on div "SearchWithCriteria92b5e073-b914-4d6b-9528-b853f195f867 Work Title LIVING IN THE…" at bounding box center [302, 71] width 566 height 40
paste input "OST"
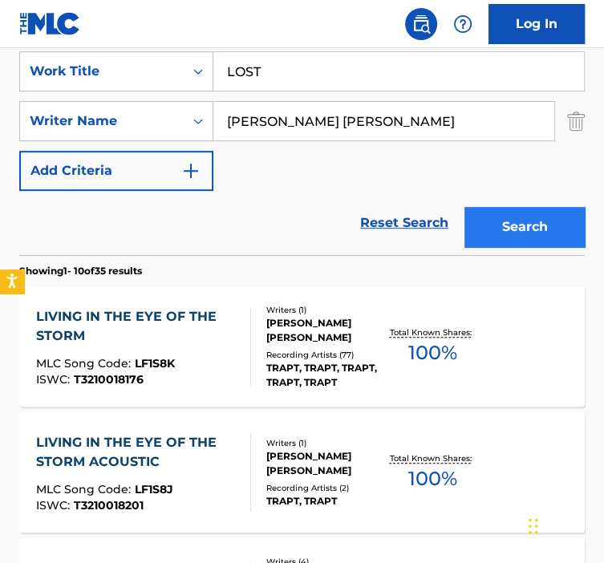
type input "LOST"
click at [491, 240] on button "Search" at bounding box center [525, 227] width 120 height 40
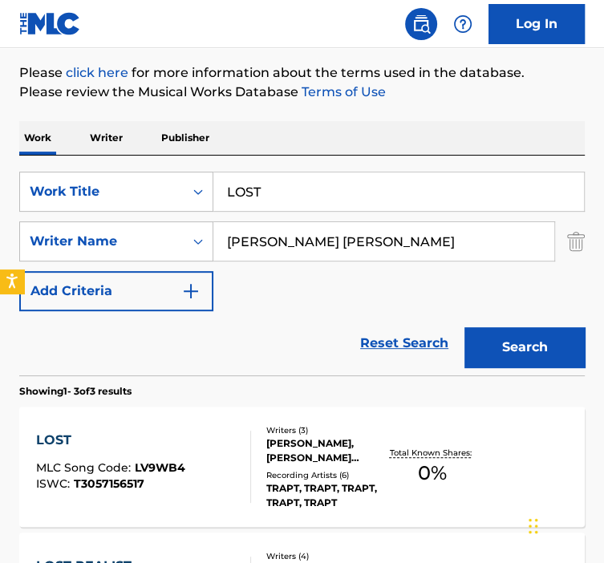
scroll to position [396, 0]
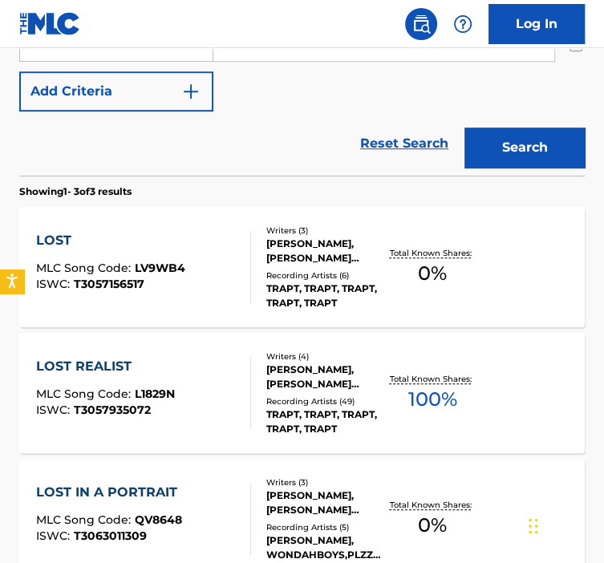
click at [214, 283] on div "LOST MLC Song Code : LV9WB4 ISWC : T3057156517" at bounding box center [143, 267] width 215 height 72
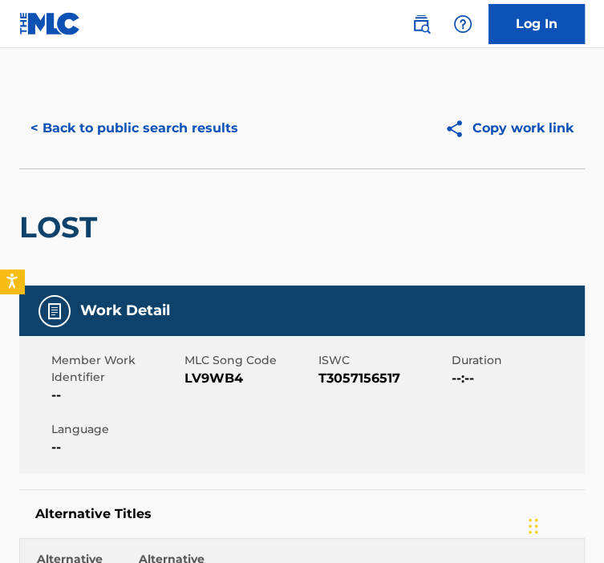
scroll to position [53, 0]
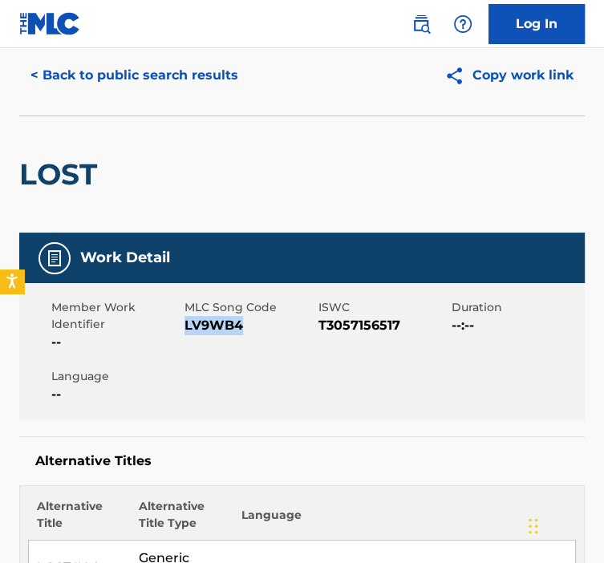
drag, startPoint x: 252, startPoint y: 324, endPoint x: 185, endPoint y: 326, distance: 67.4
click at [185, 326] on span "LV9WB4" at bounding box center [249, 325] width 129 height 19
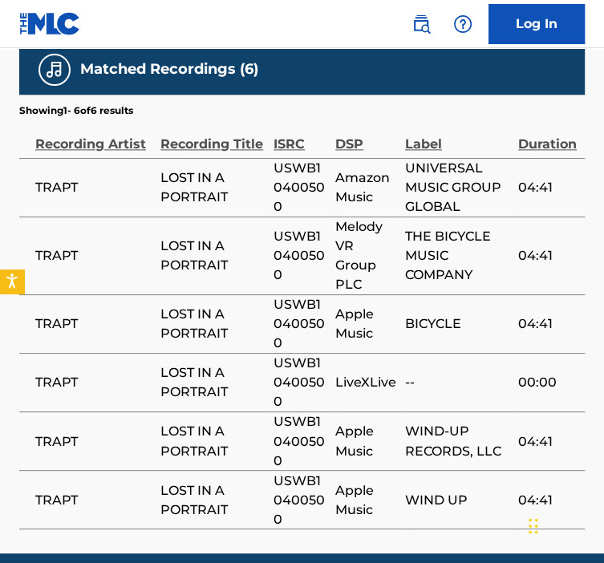
scroll to position [1132, 0]
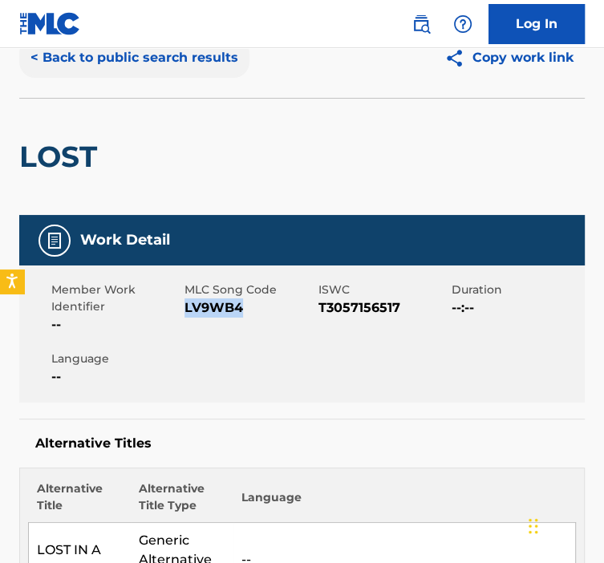
click at [73, 71] on button "< Back to public search results" at bounding box center [134, 58] width 230 height 40
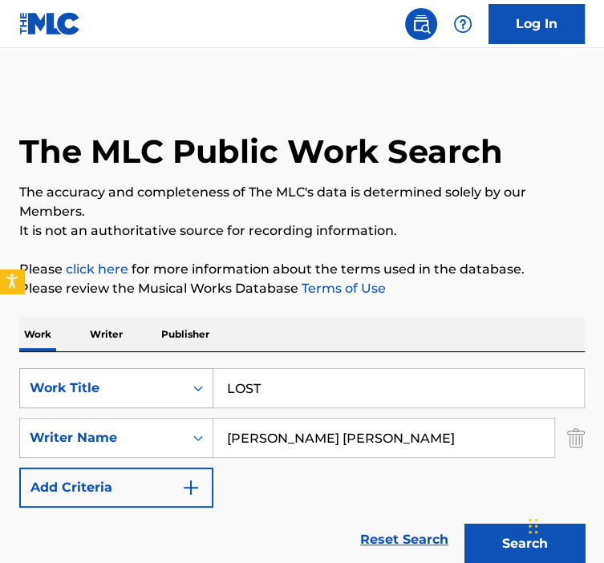
drag, startPoint x: 267, startPoint y: 401, endPoint x: 180, endPoint y: 392, distance: 87.9
click at [181, 392] on div "SearchWithCriteria92b5e073-b914-4d6b-9528-b853f195f867 Work Title LOST" at bounding box center [302, 388] width 566 height 40
paste input "IN A PORTRAIT"
click at [465, 524] on button "Search" at bounding box center [525, 544] width 120 height 40
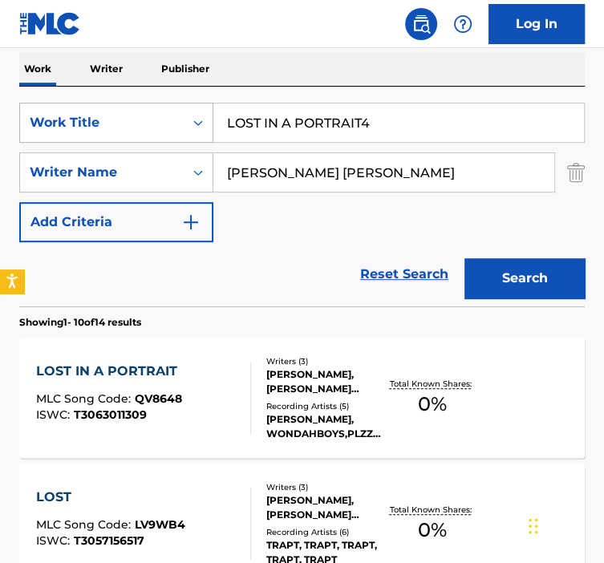
scroll to position [270, 0]
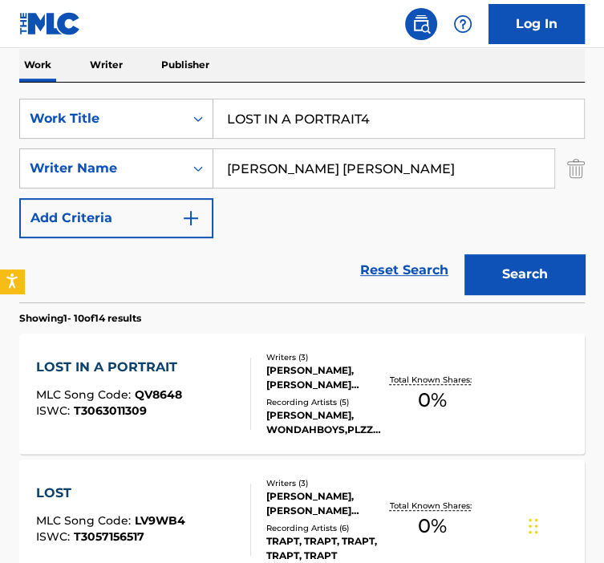
type input "LOST IN A PORTRAIT4"
click at [328, 350] on div "LOST IN A PORTRAIT MLC Song Code : QV8648 ISWC : T3063011309 Writers ( 3 ) [PER…" at bounding box center [302, 394] width 566 height 120
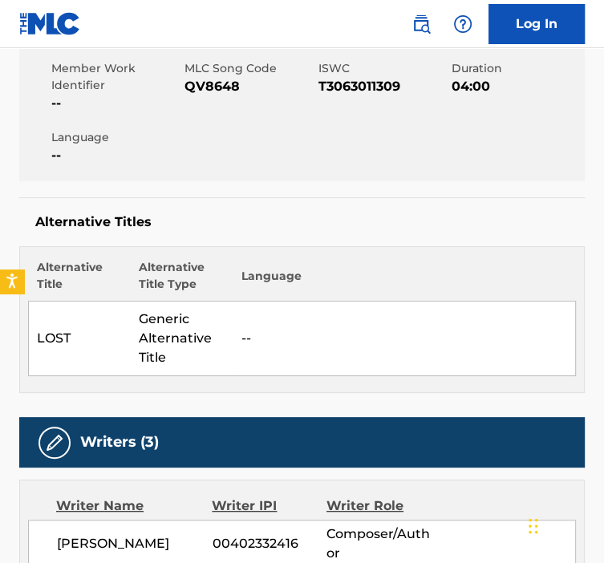
scroll to position [297, 0]
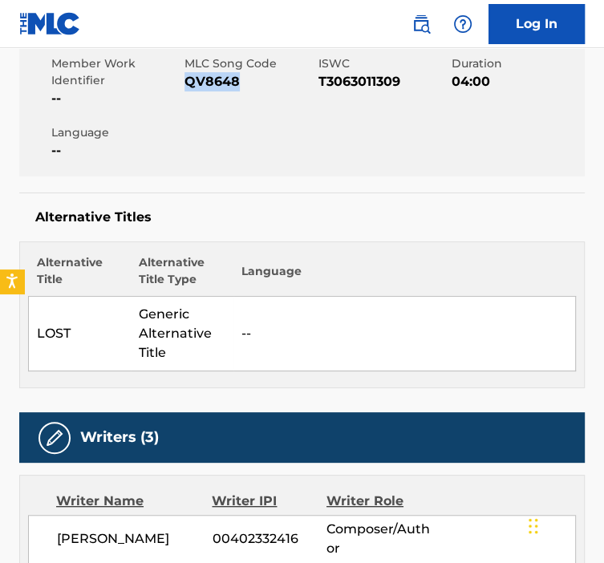
drag, startPoint x: 245, startPoint y: 83, endPoint x: 188, endPoint y: 83, distance: 57.0
click at [188, 83] on span "QV8648" at bounding box center [249, 81] width 129 height 19
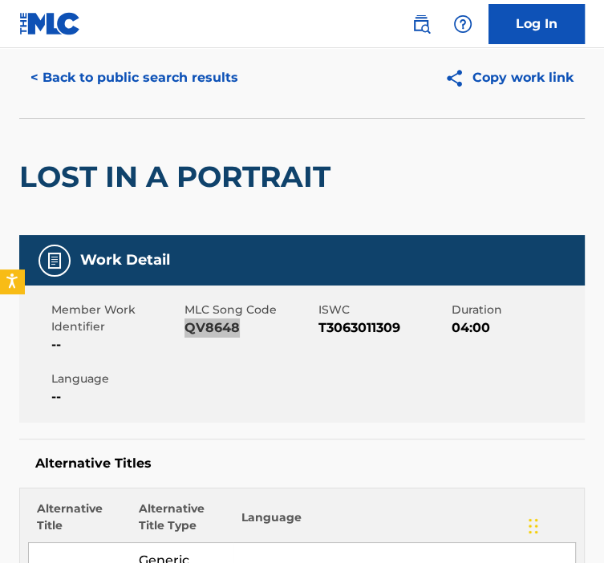
scroll to position [0, 0]
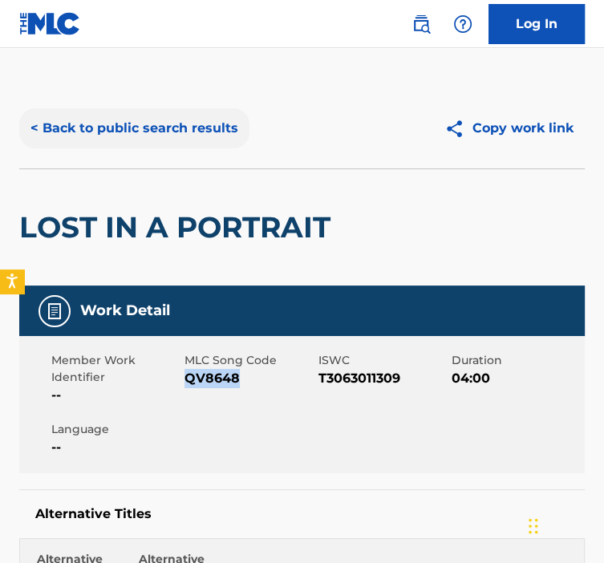
click at [89, 140] on button "< Back to public search results" at bounding box center [134, 128] width 230 height 40
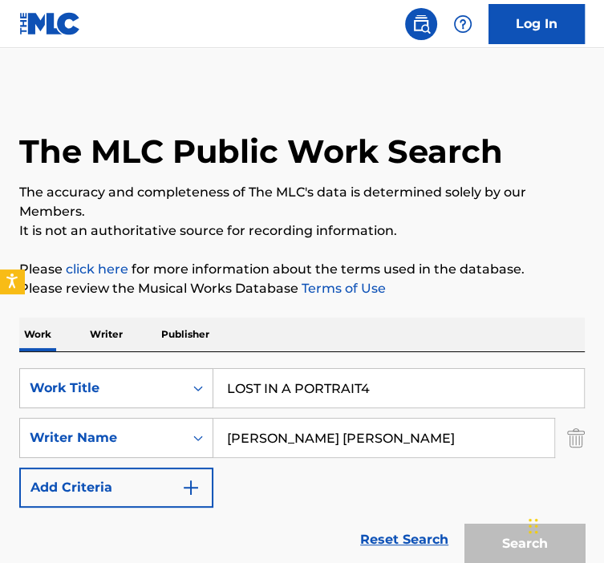
scroll to position [270, 0]
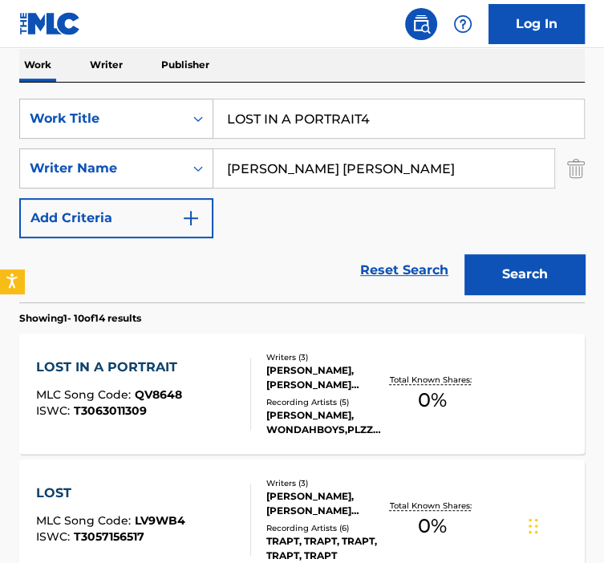
drag, startPoint x: 389, startPoint y: 117, endPoint x: 157, endPoint y: 141, distance: 233.2
click at [166, 136] on div "SearchWithCriteria92b5e073-b914-4d6b-9528-b853f195f867 Work Title LOST IN A POR…" at bounding box center [302, 119] width 566 height 40
paste input "REALIST"
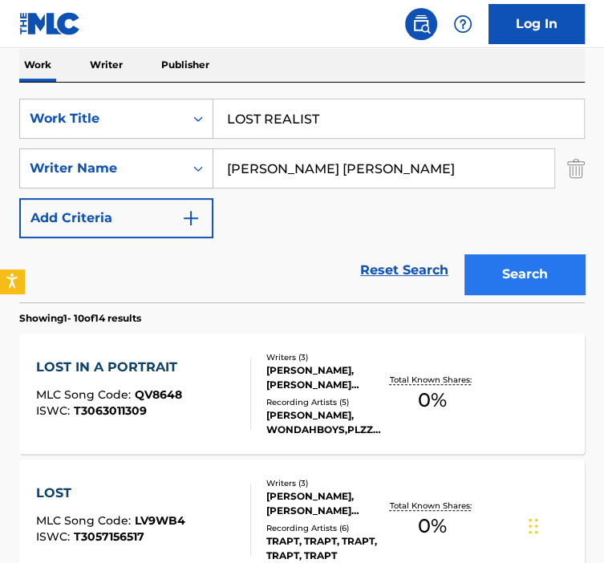
type input "LOST REALIST"
click at [534, 282] on button "Search" at bounding box center [525, 274] width 120 height 40
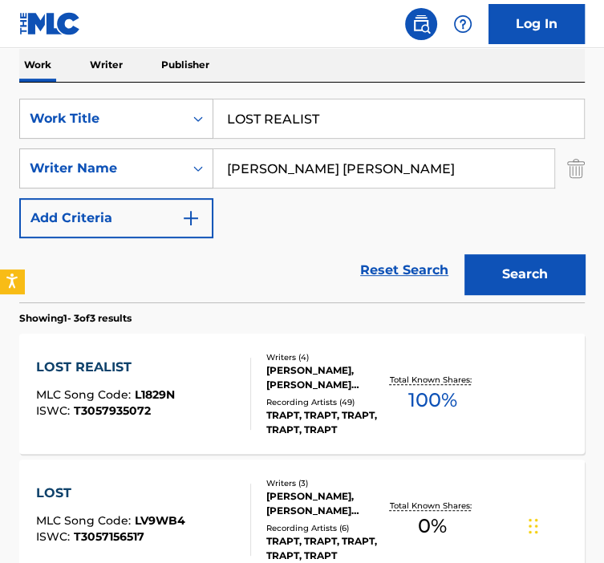
click at [226, 384] on div "LOST REALIST MLC Song Code : L1829N ISWC : T3057935072" at bounding box center [143, 394] width 215 height 72
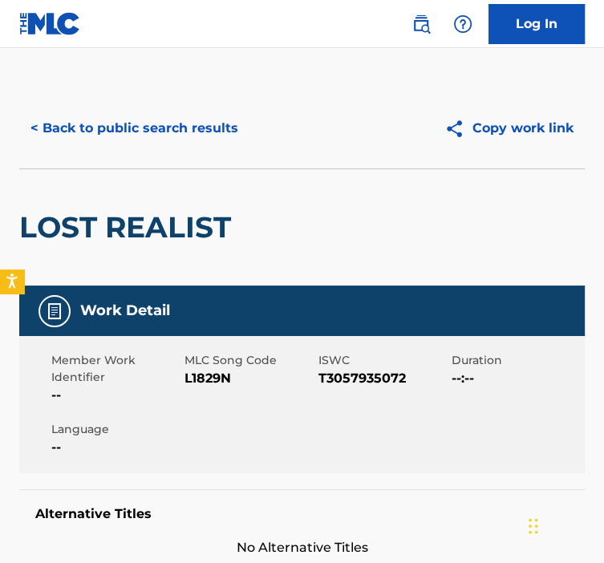
scroll to position [101, 0]
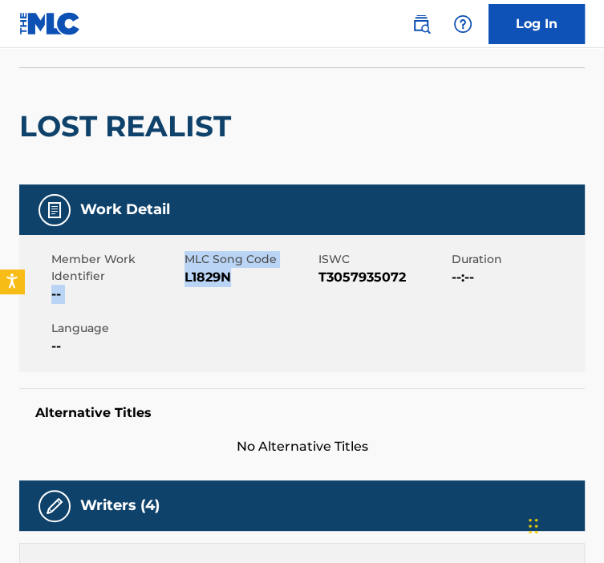
drag, startPoint x: 229, startPoint y: 270, endPoint x: 181, endPoint y: 275, distance: 48.5
click at [181, 275] on div "Member Work Identifier -- MLC Song Code L1829N ISWC T3057935072 Duration --:-- …" at bounding box center [302, 303] width 566 height 137
click at [241, 283] on span "L1829N" at bounding box center [249, 277] width 129 height 19
click at [230, 280] on span "L1829N" at bounding box center [249, 277] width 129 height 19
drag, startPoint x: 230, startPoint y: 280, endPoint x: 185, endPoint y: 279, distance: 44.1
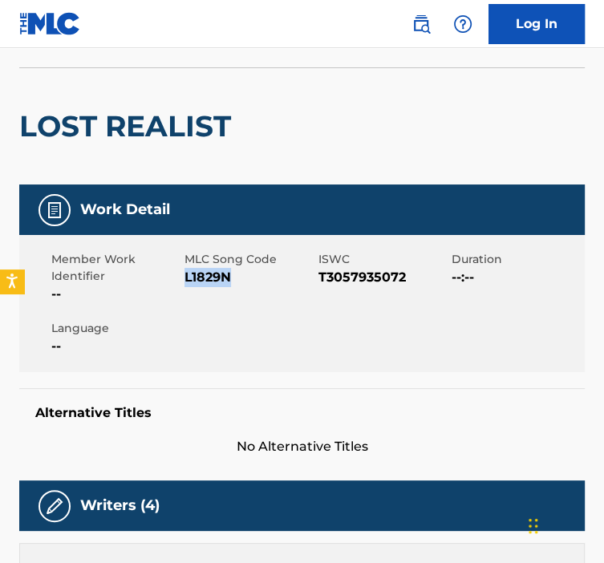
click at [185, 279] on span "L1829N" at bounding box center [249, 277] width 129 height 19
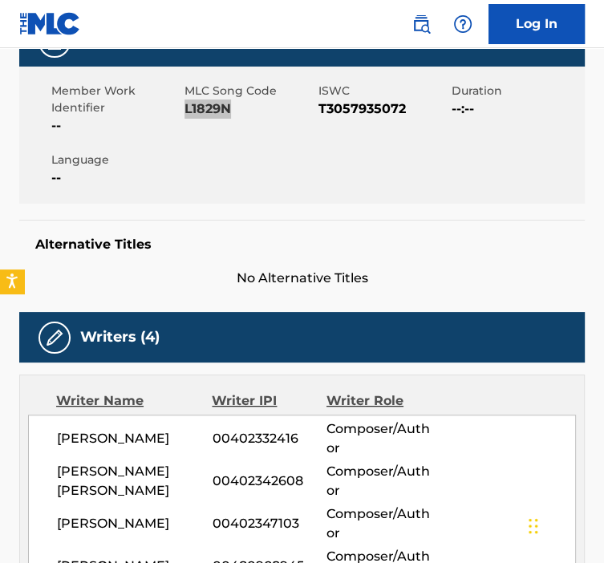
scroll to position [0, 0]
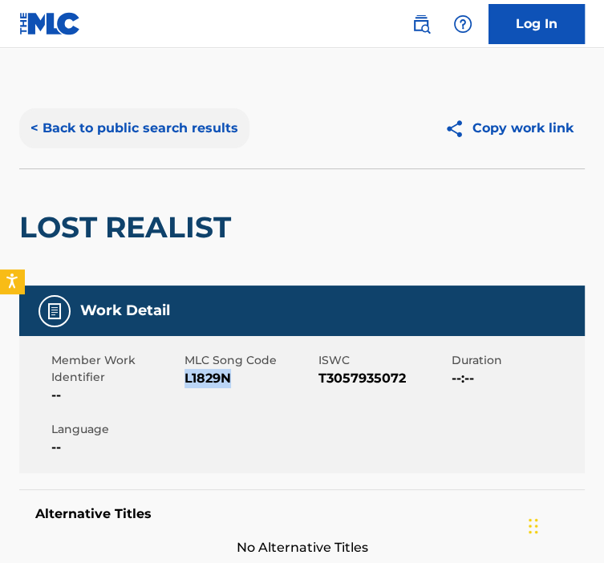
click at [128, 132] on button "< Back to public search results" at bounding box center [134, 128] width 230 height 40
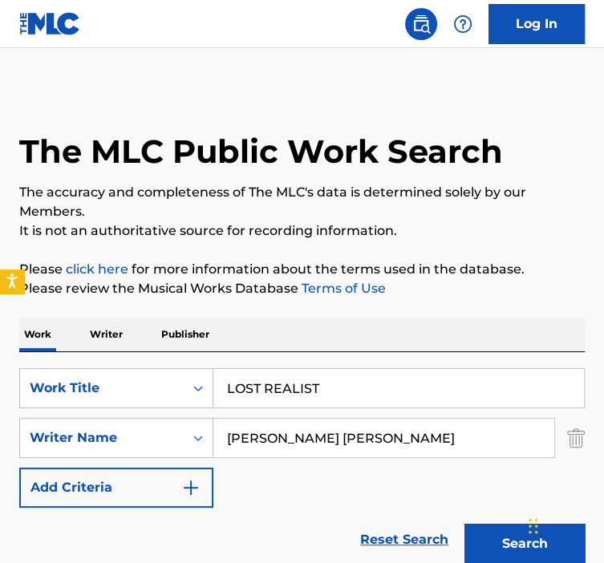
scroll to position [270, 0]
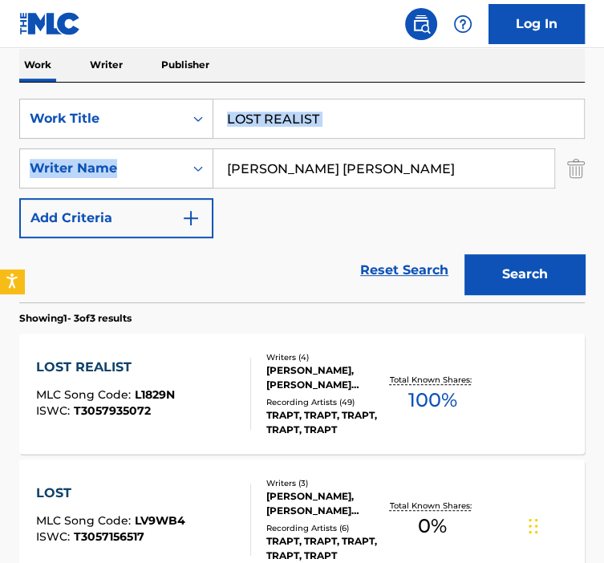
drag, startPoint x: 321, startPoint y: 137, endPoint x: 234, endPoint y: 128, distance: 87.1
click at [235, 128] on div "SearchWithCriteria92b5e073-b914-4d6b-9528-b853f195f867 Work Title LOST REALIST …" at bounding box center [302, 169] width 566 height 140
paste input "VE HATE RELATIONSHIP"
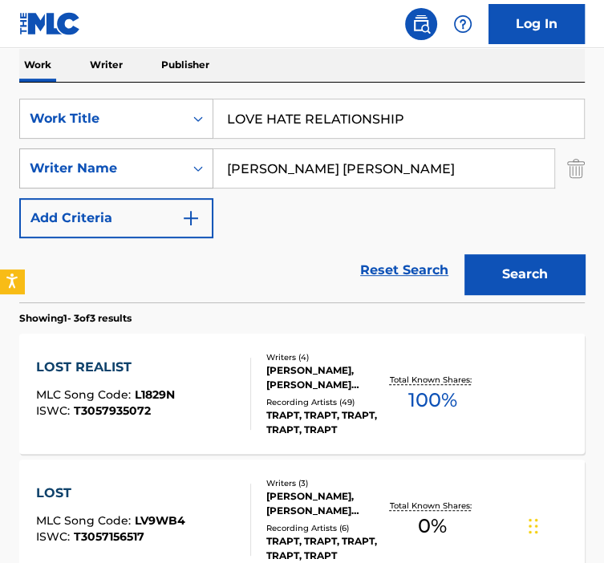
drag, startPoint x: 353, startPoint y: 114, endPoint x: 207, endPoint y: 157, distance: 152.4
click at [206, 158] on div "SearchWithCriteria92b5e073-b914-4d6b-9528-b853f195f867 Work Title LOVE HATE REL…" at bounding box center [302, 169] width 566 height 140
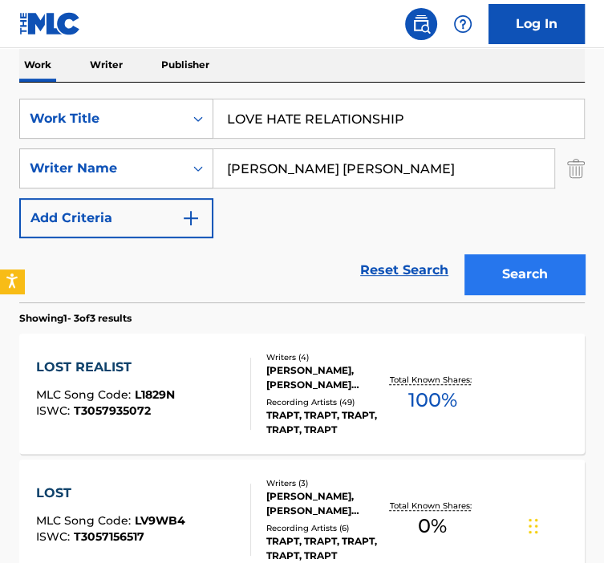
type input "LOVE HATE RELATIONSHIP"
click at [498, 258] on button "Search" at bounding box center [525, 274] width 120 height 40
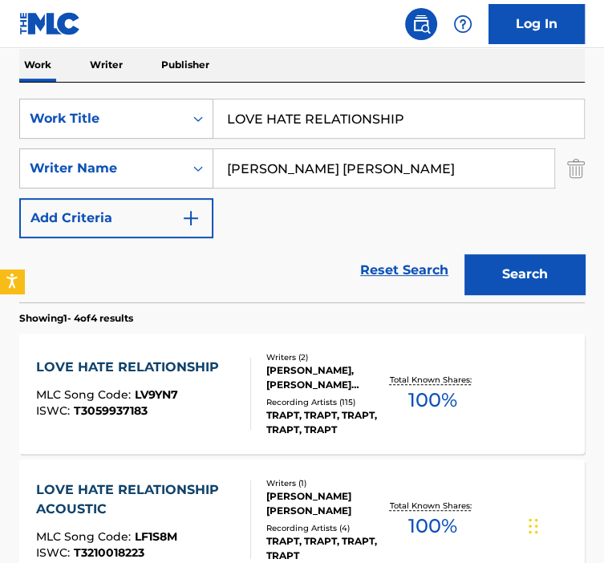
scroll to position [356, 0]
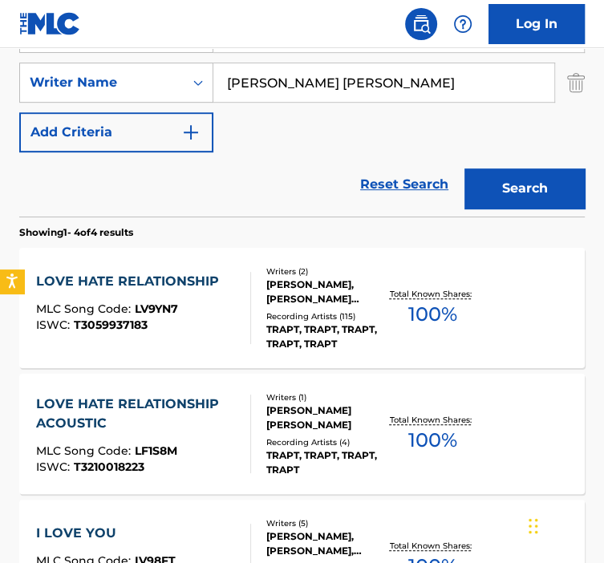
click at [272, 320] on div "Recording Artists ( 115 )" at bounding box center [325, 317] width 119 height 12
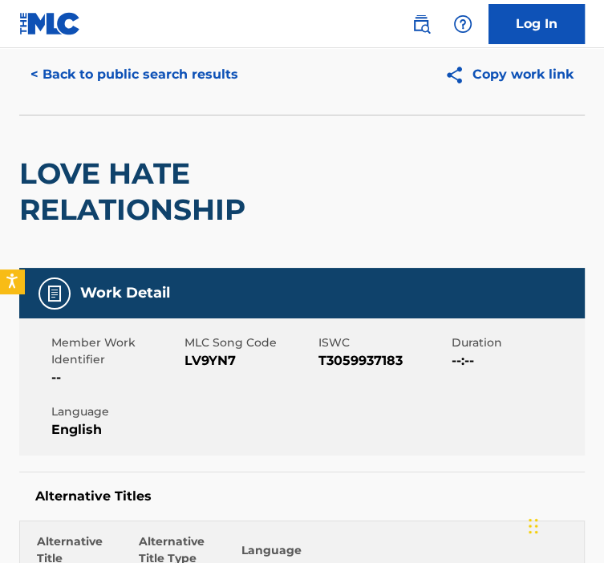
scroll to position [55, 0]
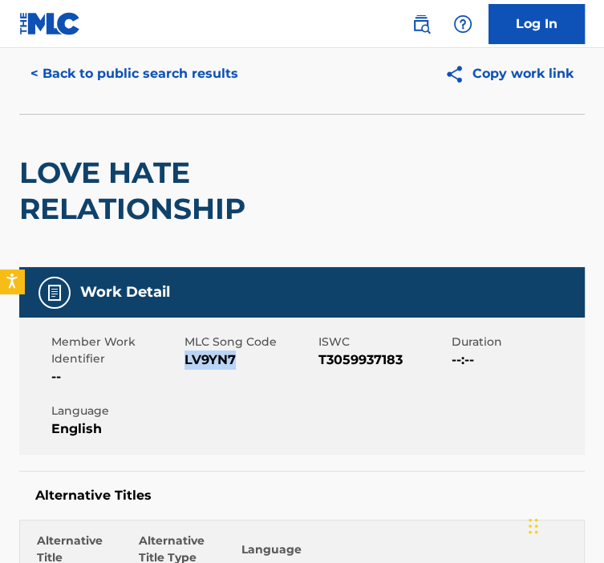
drag, startPoint x: 218, startPoint y: 362, endPoint x: 184, endPoint y: 358, distance: 34.7
click at [185, 359] on span "LV9YN7" at bounding box center [249, 360] width 129 height 19
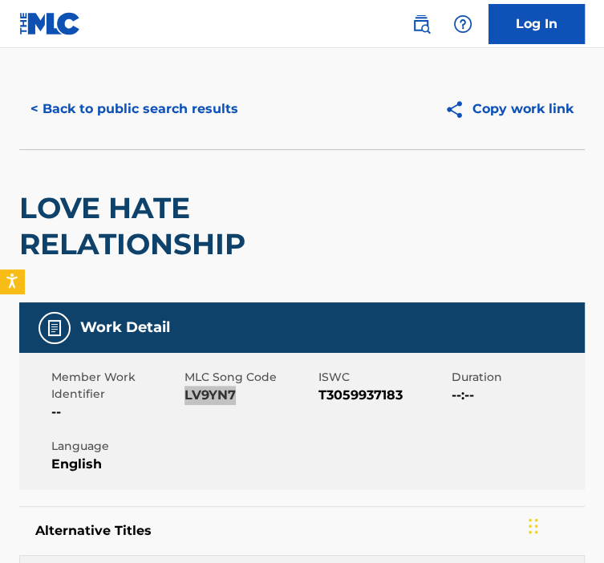
scroll to position [0, 0]
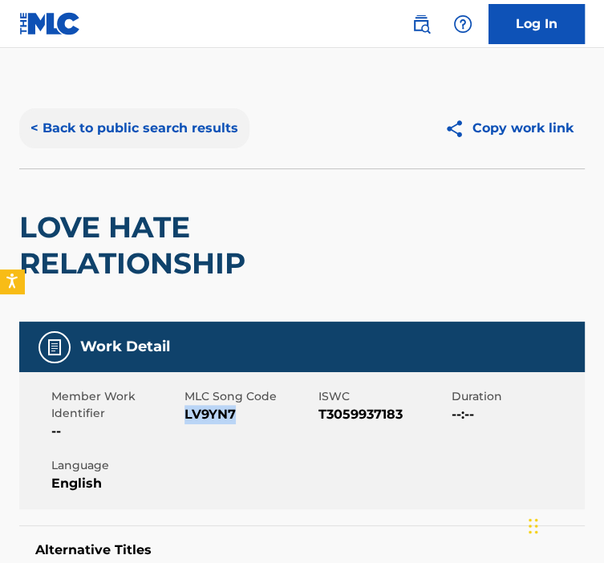
click at [177, 124] on button "< Back to public search results" at bounding box center [134, 128] width 230 height 40
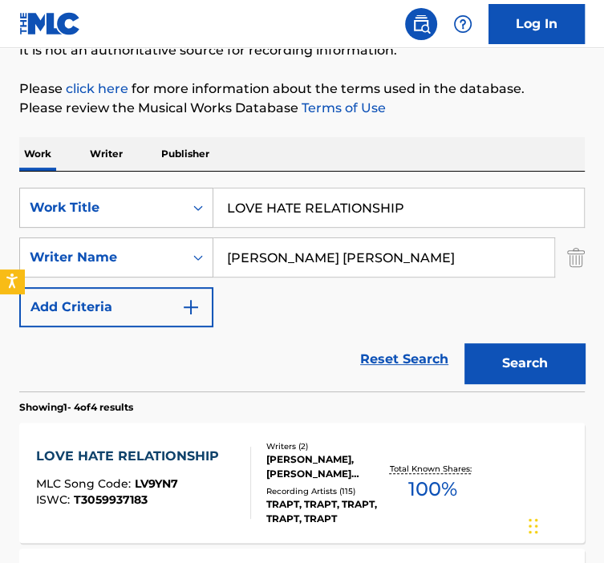
scroll to position [175, 0]
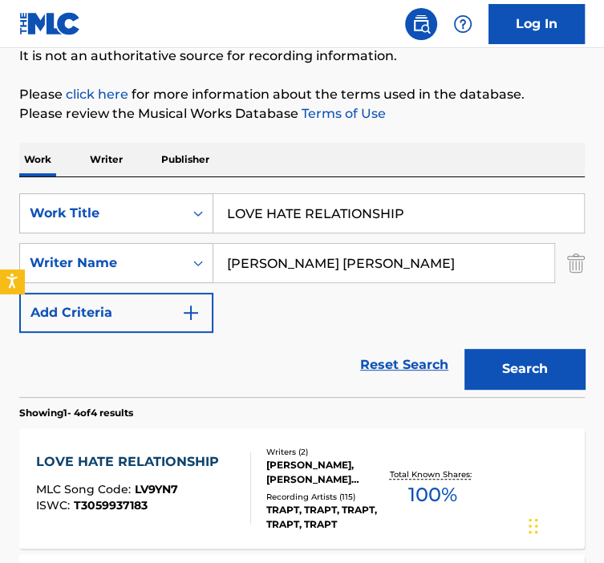
drag, startPoint x: 418, startPoint y: 220, endPoint x: 229, endPoint y: 225, distance: 189.5
click at [229, 225] on input "LOVE HATE RELATIONSHIP" at bounding box center [398, 213] width 371 height 39
paste input "MADE OF GLASS"
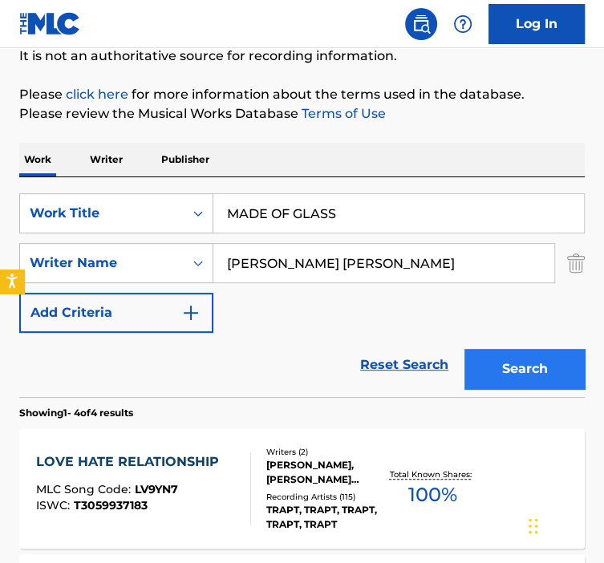
type input "MADE OF GLASS"
click at [475, 370] on button "Search" at bounding box center [525, 369] width 120 height 40
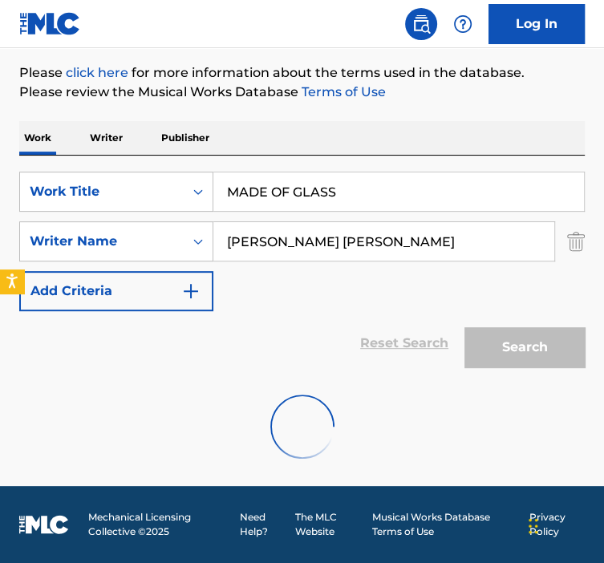
scroll to position [220, 0]
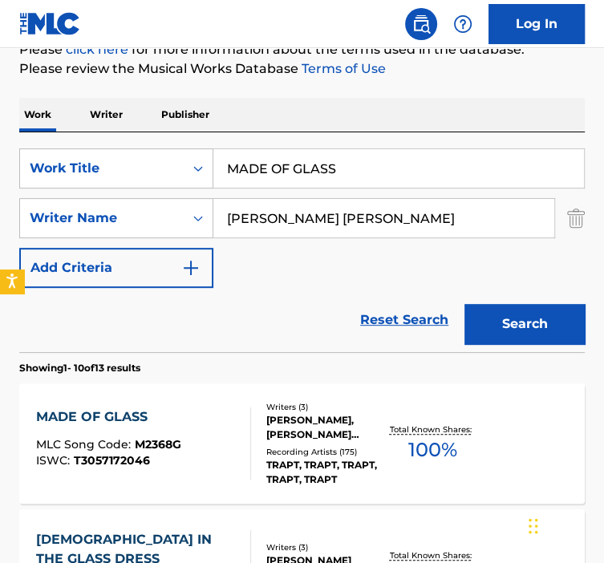
click at [222, 409] on div "MADE OF GLASS MLC Song Code : M2368G ISWC : T3057172046" at bounding box center [143, 444] width 215 height 72
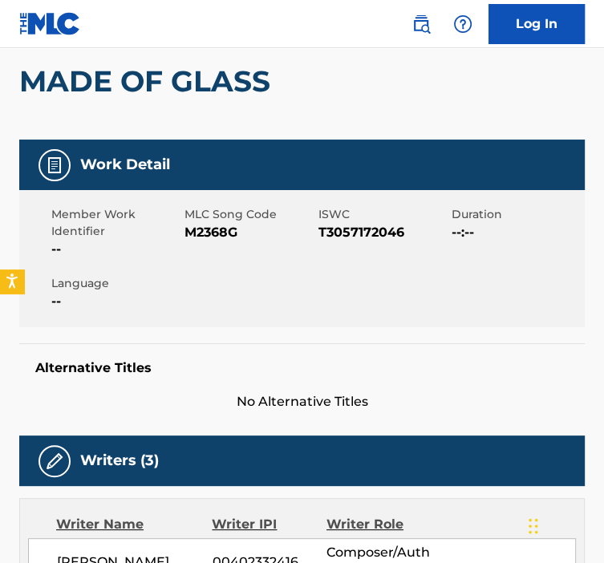
scroll to position [147, 0]
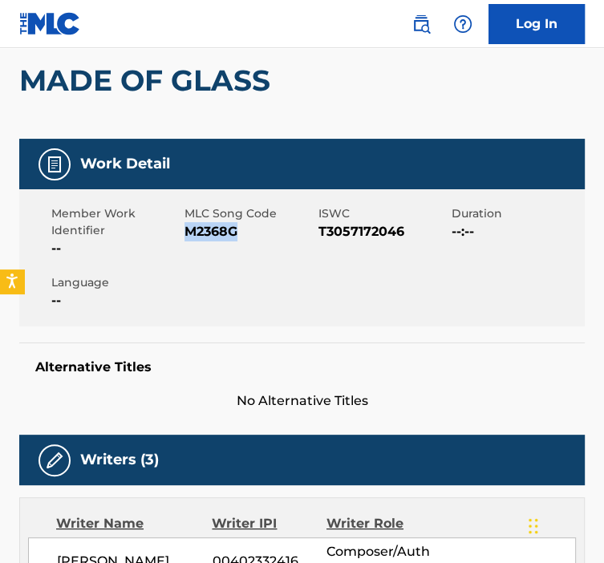
drag, startPoint x: 244, startPoint y: 233, endPoint x: 187, endPoint y: 235, distance: 57.0
click at [187, 235] on span "M2368G" at bounding box center [249, 231] width 129 height 19
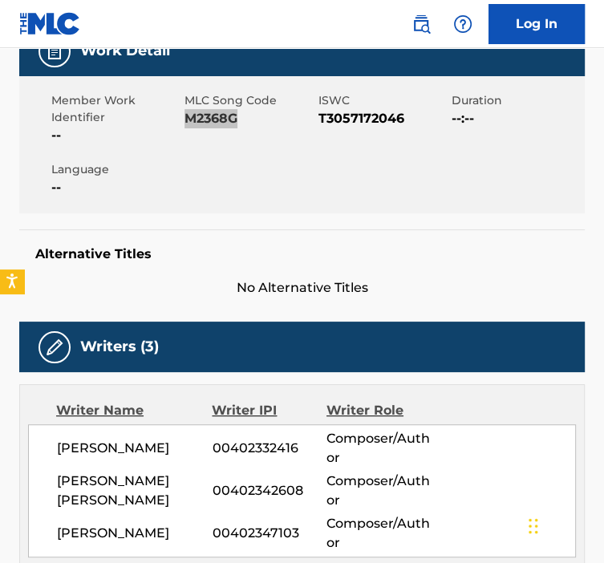
scroll to position [0, 0]
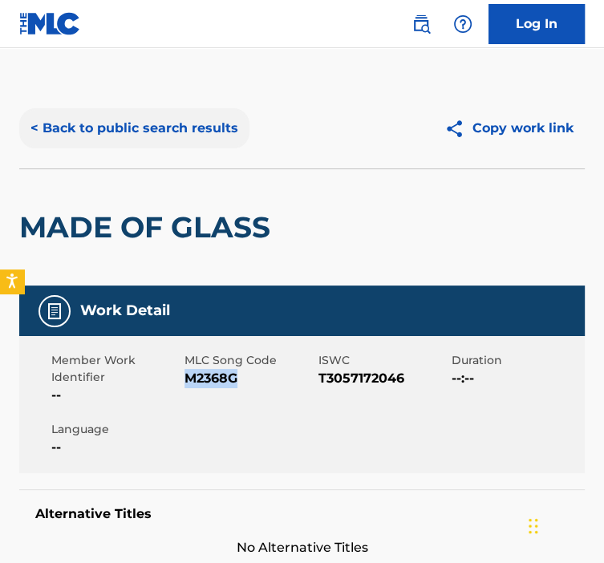
click at [158, 130] on button "< Back to public search results" at bounding box center [134, 128] width 230 height 40
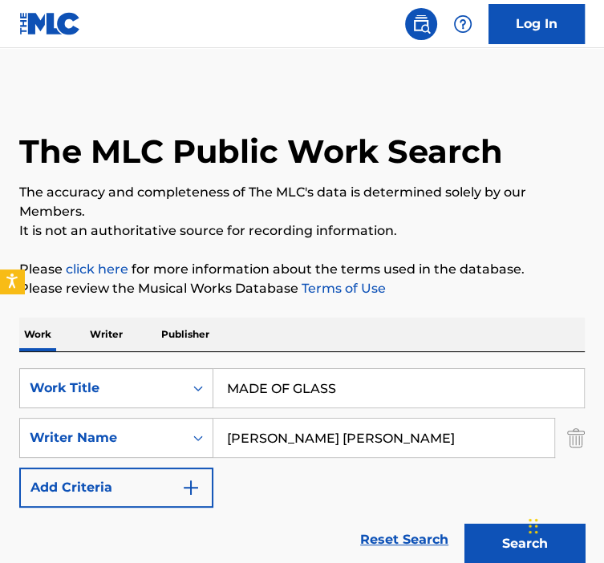
scroll to position [220, 0]
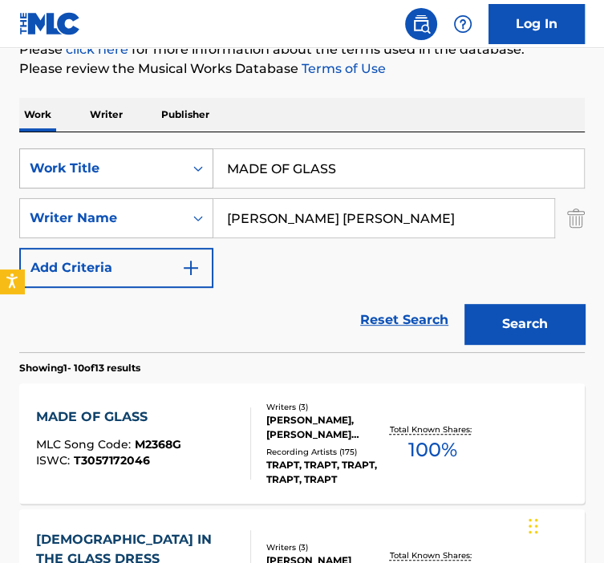
drag, startPoint x: 215, startPoint y: 161, endPoint x: 181, endPoint y: 161, distance: 34.5
click at [184, 161] on div "SearchWithCriteria92b5e073-b914-4d6b-9528-b853f195f867 Work Title MADE OF GLASS" at bounding box center [302, 168] width 566 height 40
paste input "KE IT OUT ALIVE"
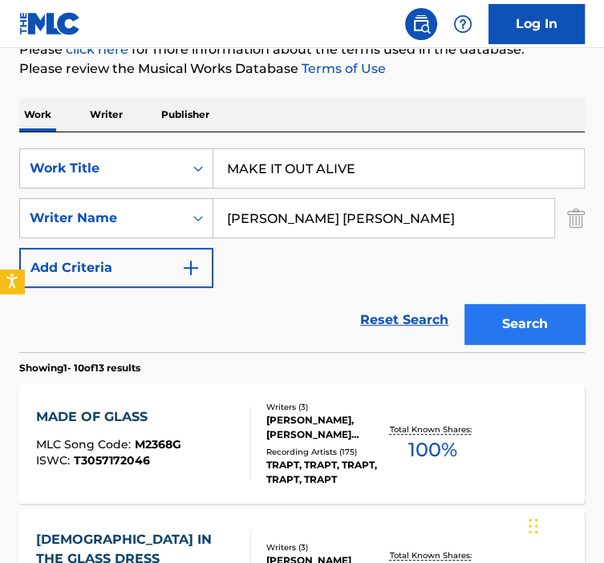
type input "MAKE IT OUT ALIVE"
click at [478, 312] on button "Search" at bounding box center [525, 324] width 120 height 40
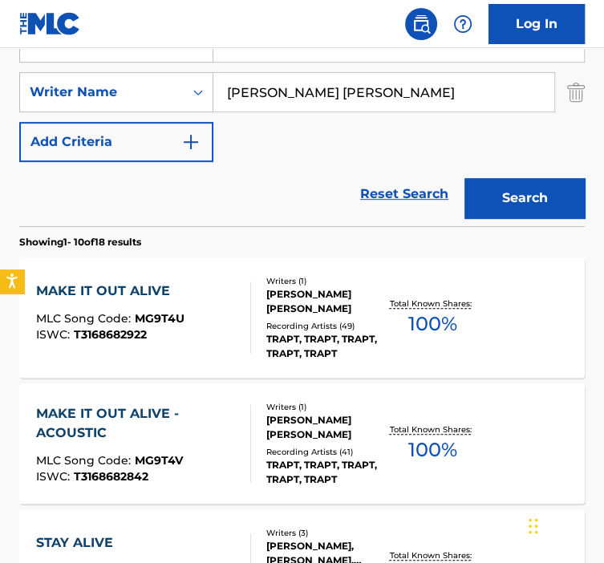
scroll to position [347, 0]
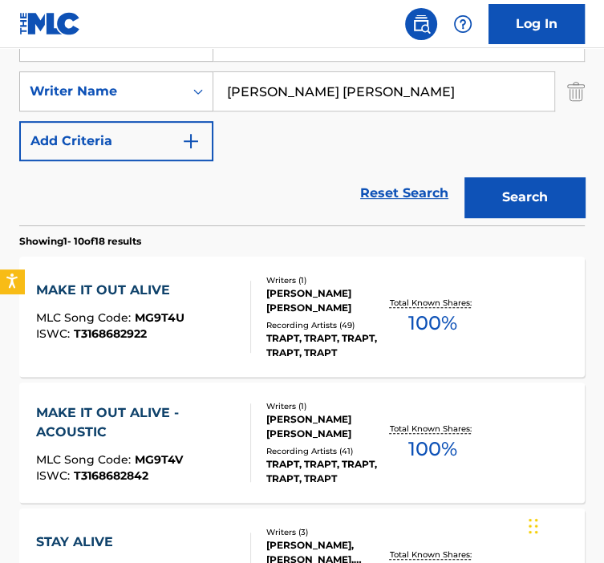
click at [281, 351] on div "TRAPT, TRAPT, TRAPT, TRAPT, TRAPT" at bounding box center [325, 345] width 119 height 29
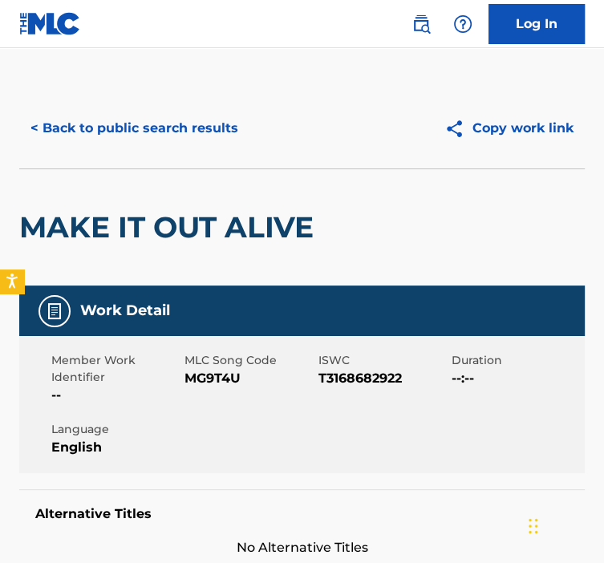
scroll to position [87, 0]
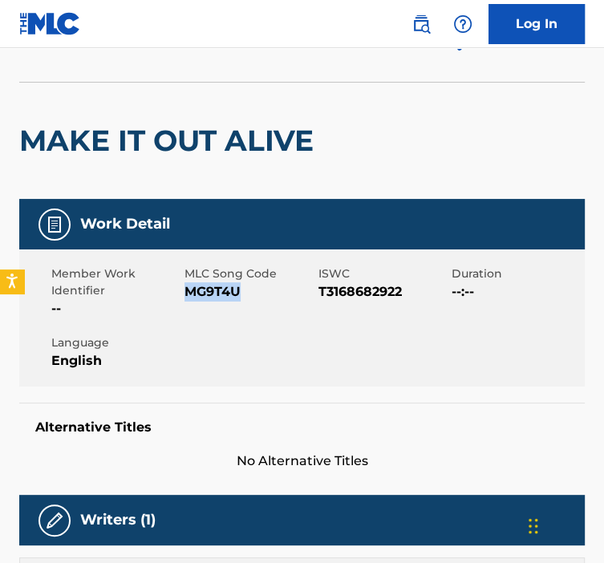
drag, startPoint x: 247, startPoint y: 293, endPoint x: 186, endPoint y: 291, distance: 61.0
click at [186, 291] on span "MG9T4U" at bounding box center [249, 291] width 129 height 19
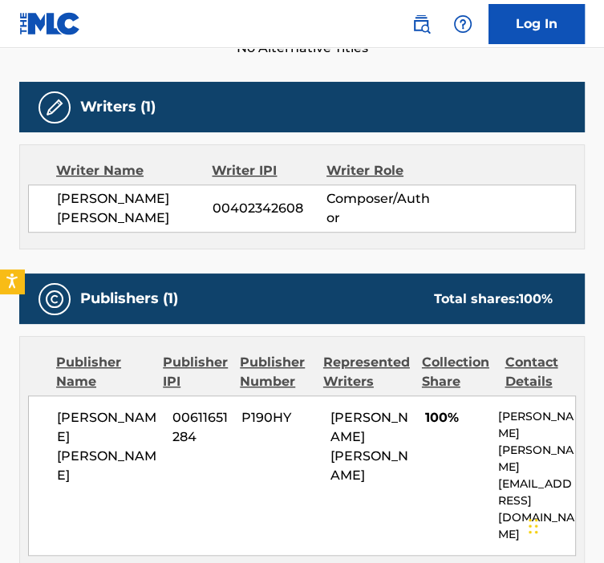
scroll to position [0, 0]
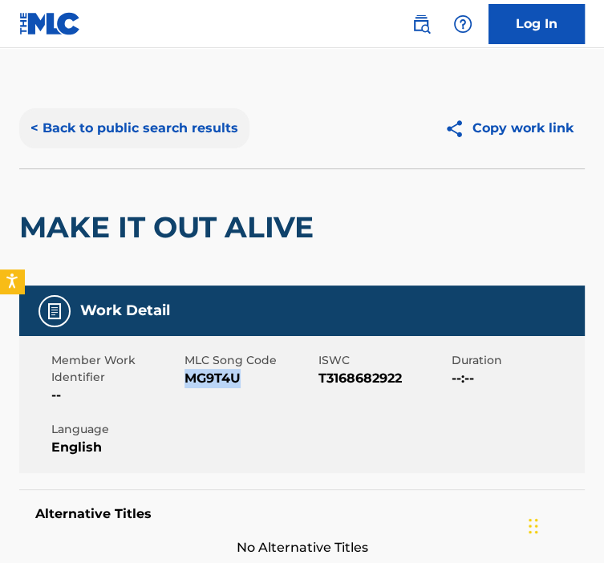
click at [189, 132] on button "< Back to public search results" at bounding box center [134, 128] width 230 height 40
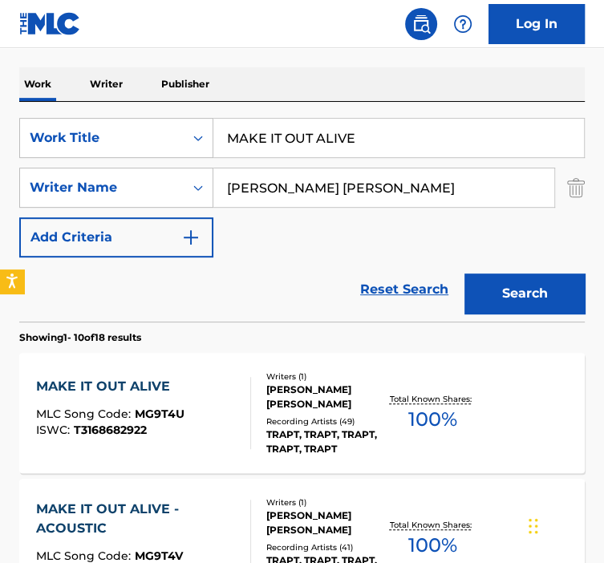
scroll to position [246, 0]
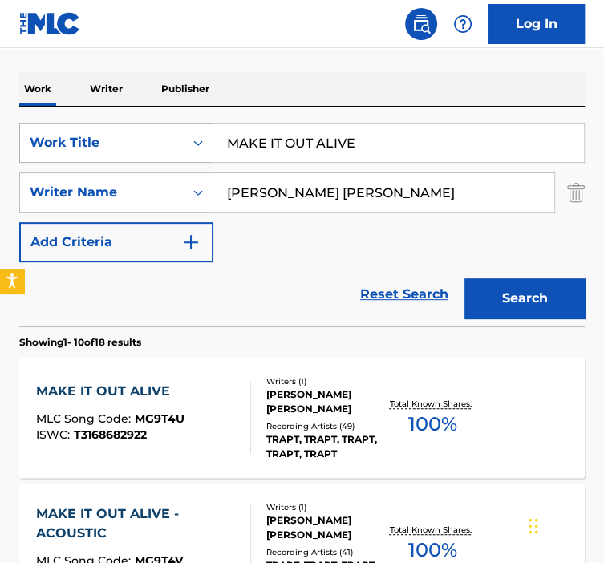
paste input "EANT TO B"
drag, startPoint x: 331, startPoint y: 132, endPoint x: 199, endPoint y: 139, distance: 132.6
click at [202, 139] on div "SearchWithCriteria92b5e073-b914-4d6b-9528-b853f195f867 Work Title MAKE IT OUT A…" at bounding box center [302, 143] width 566 height 40
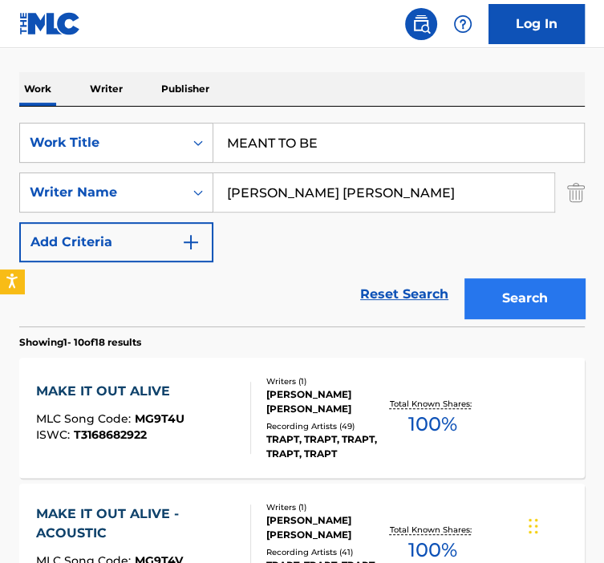
type input "MEANT TO BE"
click at [513, 312] on button "Search" at bounding box center [525, 298] width 120 height 40
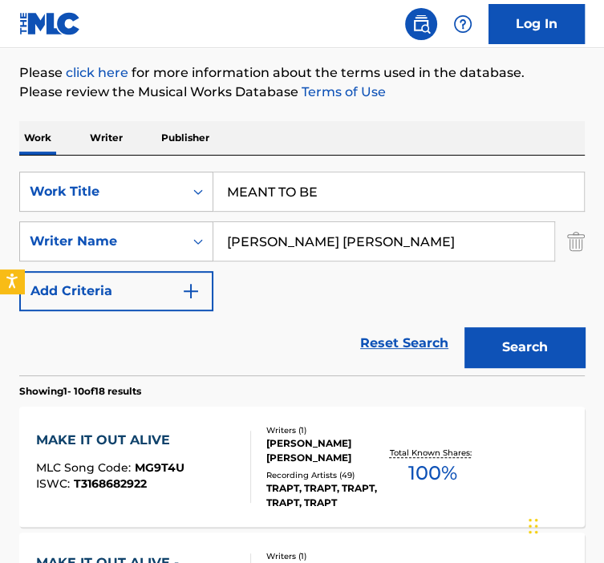
click at [513, 312] on div "Search" at bounding box center [521, 343] width 128 height 64
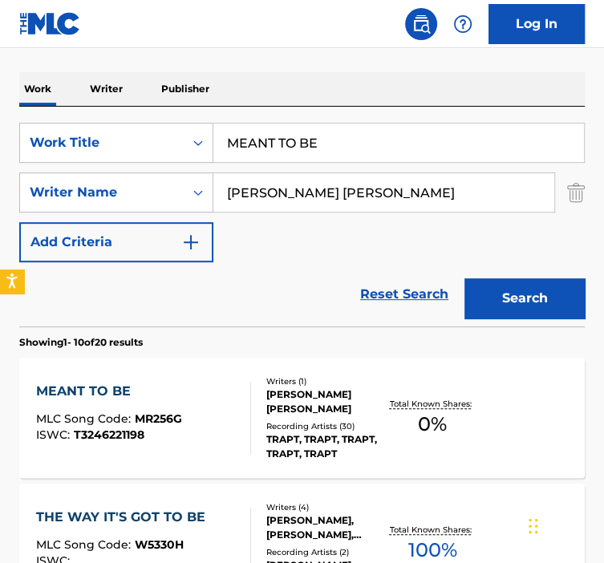
click at [273, 393] on div "[PERSON_NAME] [PERSON_NAME]" at bounding box center [325, 402] width 119 height 29
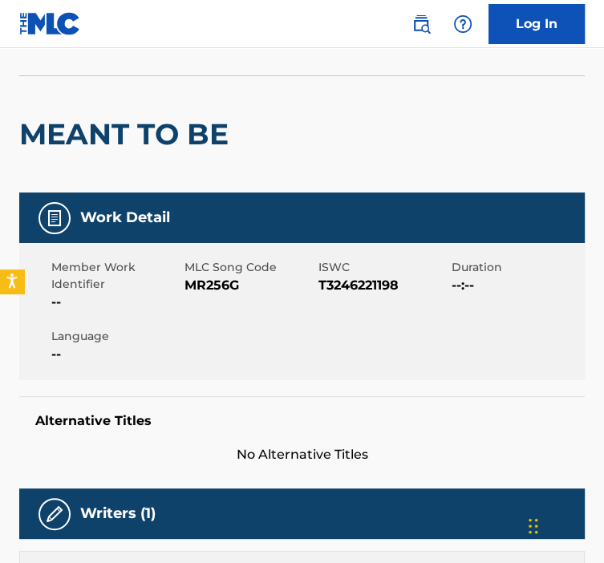
scroll to position [101, 0]
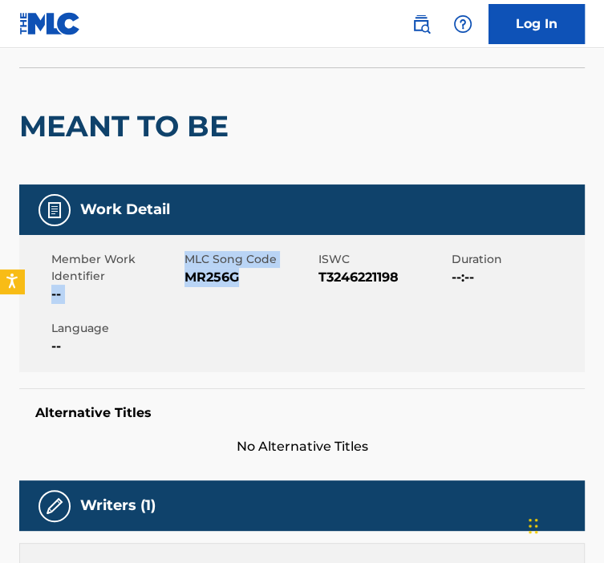
drag, startPoint x: 236, startPoint y: 282, endPoint x: 183, endPoint y: 274, distance: 53.7
click at [183, 274] on div "Member Work Identifier -- MLC Song Code MR256G ISWC T3246221198 Duration --:-- …" at bounding box center [302, 303] width 566 height 137
click at [244, 290] on div "MLC Song Code MR256G" at bounding box center [251, 277] width 133 height 53
click at [242, 280] on span "MR256G" at bounding box center [249, 277] width 129 height 19
drag, startPoint x: 242, startPoint y: 281, endPoint x: 202, endPoint y: 278, distance: 39.5
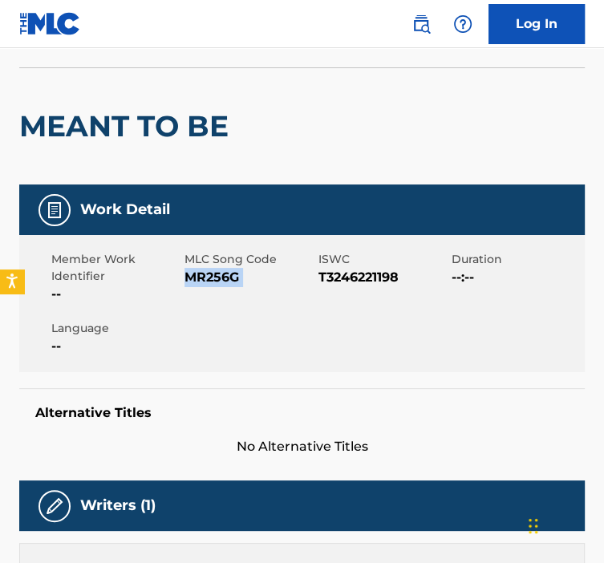
click at [202, 278] on span "MR256G" at bounding box center [249, 277] width 129 height 19
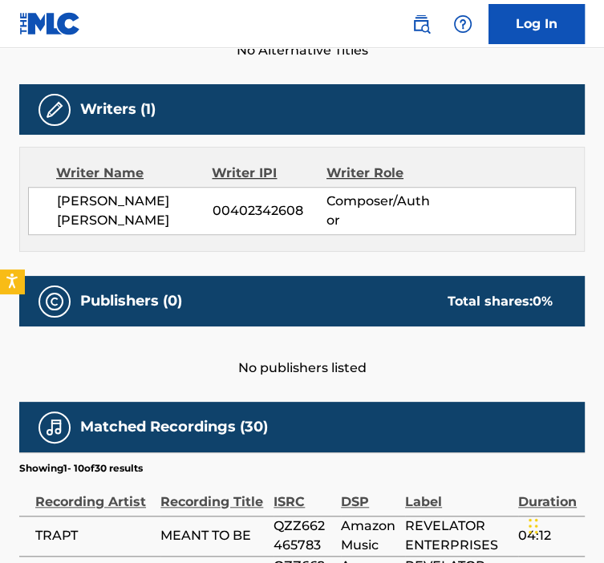
scroll to position [0, 0]
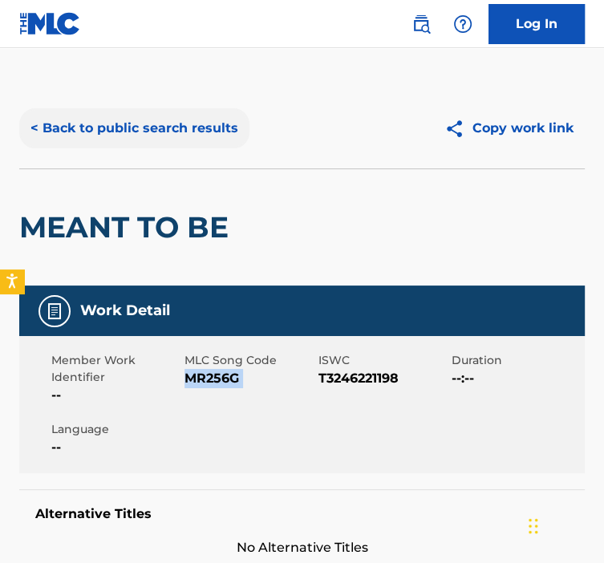
click at [230, 112] on button "< Back to public search results" at bounding box center [134, 128] width 230 height 40
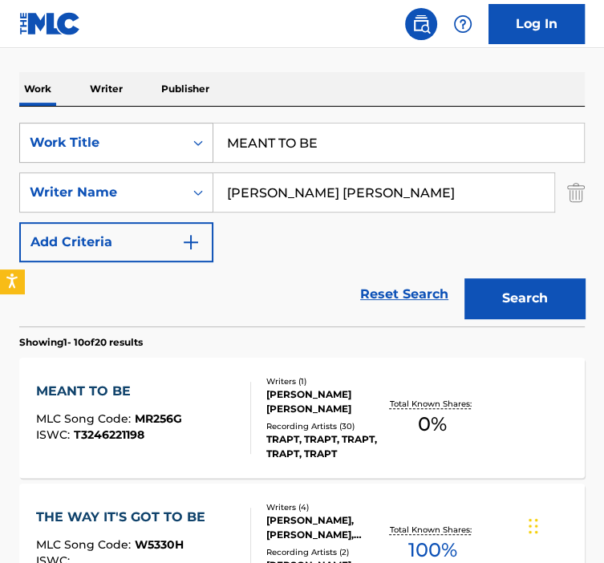
drag, startPoint x: 325, startPoint y: 140, endPoint x: 209, endPoint y: 142, distance: 116.4
click at [201, 139] on div "SearchWithCriteria92b5e073-b914-4d6b-9528-b853f195f867 Work Title MEANT TO BE" at bounding box center [302, 143] width 566 height 40
paste input "Y DEVICES"
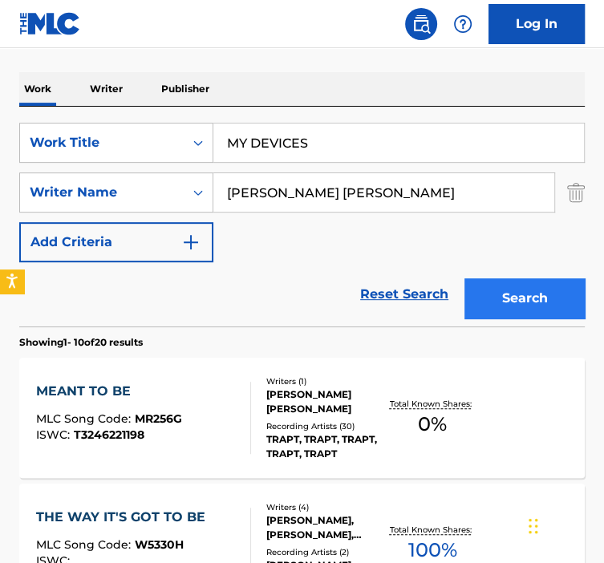
type input "MY DEVICES"
click at [481, 284] on button "Search" at bounding box center [525, 298] width 120 height 40
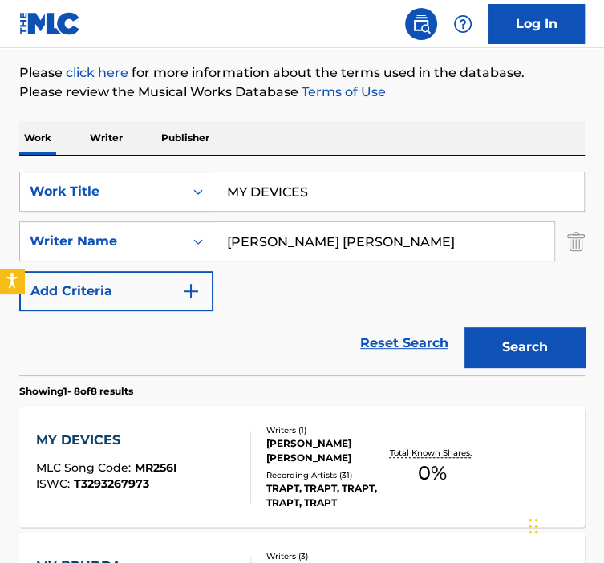
scroll to position [319, 0]
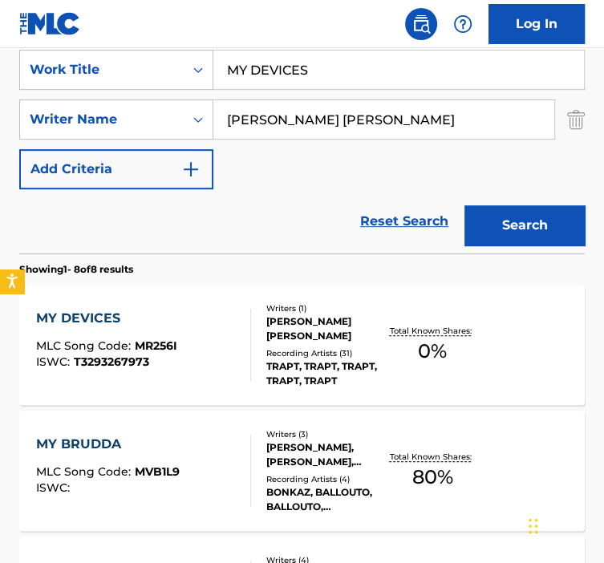
click at [263, 370] on div "Writers ( 1 ) [PERSON_NAME] [PERSON_NAME] Recording Artists ( 31 ) TRAPT, TRAPT…" at bounding box center [318, 346] width 134 height 86
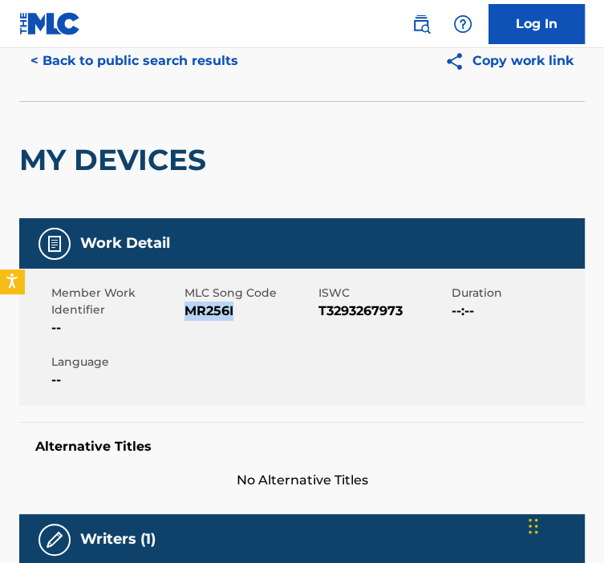
drag, startPoint x: 234, startPoint y: 311, endPoint x: 186, endPoint y: 316, distance: 47.7
click at [186, 316] on span "MR256I" at bounding box center [249, 311] width 129 height 19
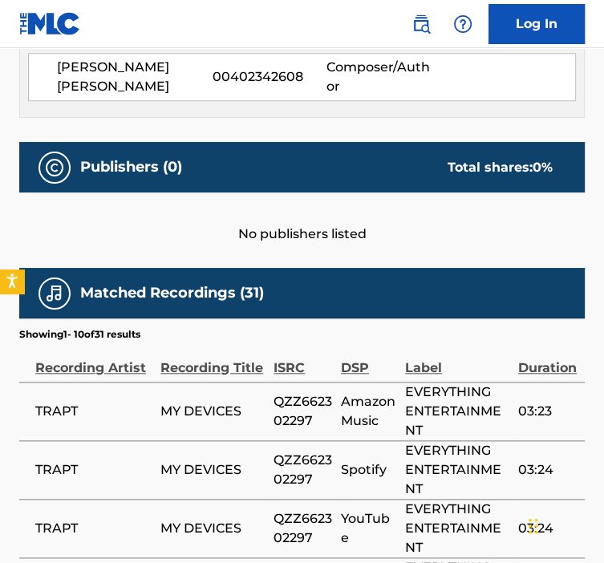
scroll to position [632, 0]
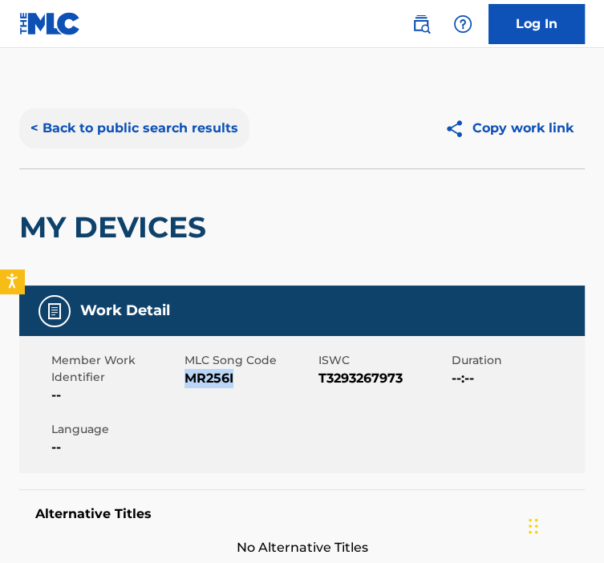
click at [192, 114] on button "< Back to public search results" at bounding box center [134, 128] width 230 height 40
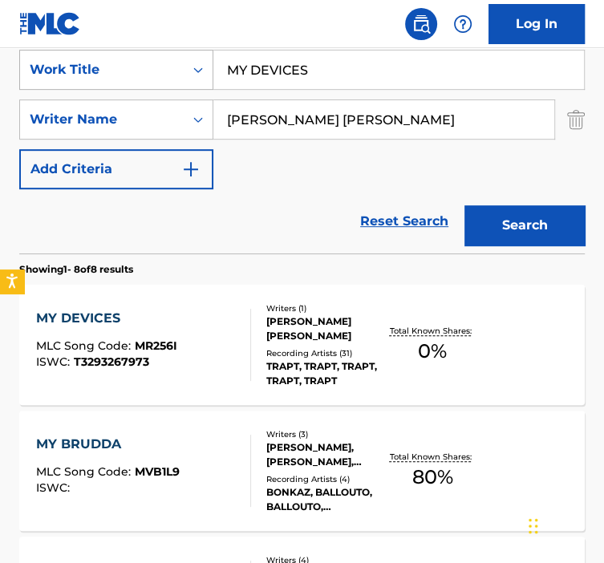
drag, startPoint x: 325, startPoint y: 67, endPoint x: 205, endPoint y: 52, distance: 120.5
click at [208, 52] on div "SearchWithCriteria92b5e073-b914-4d6b-9528-b853f195f867 Work Title MY DEVICES" at bounding box center [302, 70] width 566 height 40
paste input "OWN DESIGN"
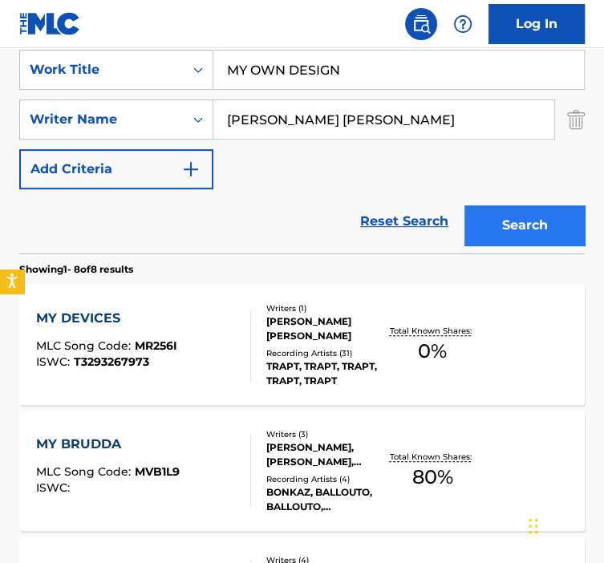
type input "MY OWN DESIGN"
click at [506, 218] on button "Search" at bounding box center [525, 225] width 120 height 40
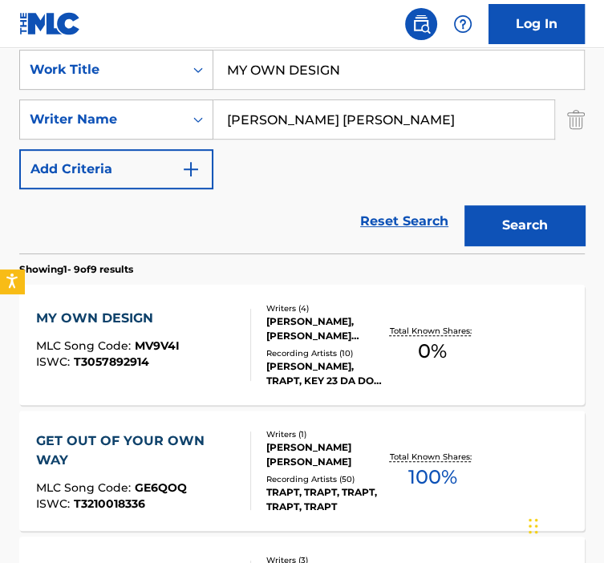
click at [242, 383] on div "MY OWN DESIGN MLC Song Code : MV9V4I ISWC : T3057892914 Writers ( 4 ) [PERSON_N…" at bounding box center [302, 345] width 566 height 120
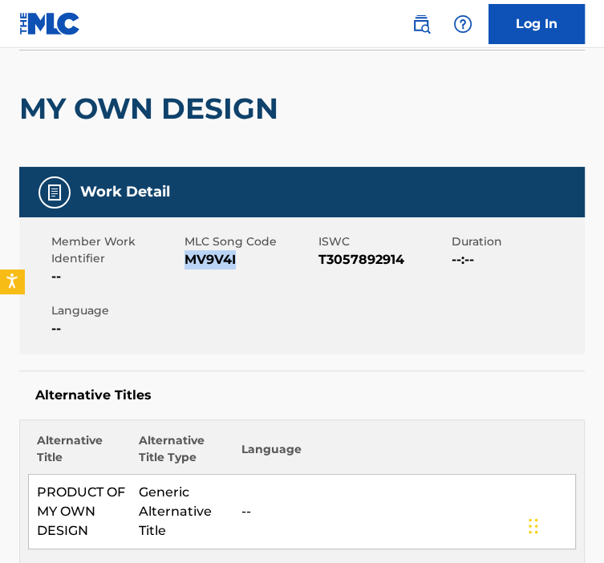
drag, startPoint x: 241, startPoint y: 267, endPoint x: 187, endPoint y: 266, distance: 53.8
click at [187, 266] on span "MV9V4I" at bounding box center [249, 259] width 129 height 19
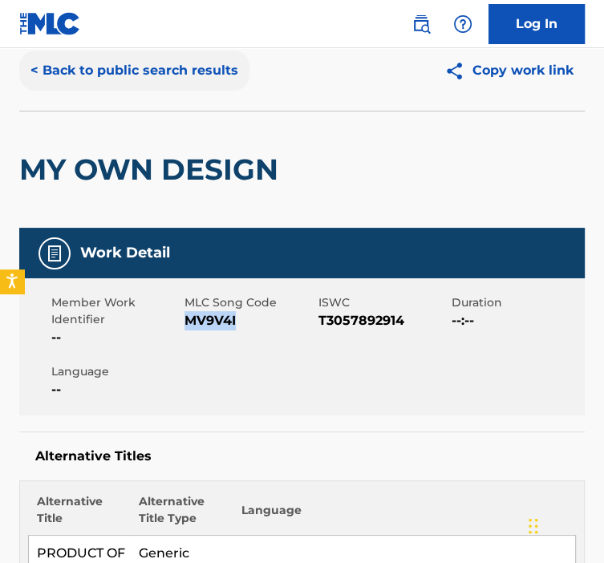
click at [93, 71] on button "< Back to public search results" at bounding box center [134, 71] width 230 height 40
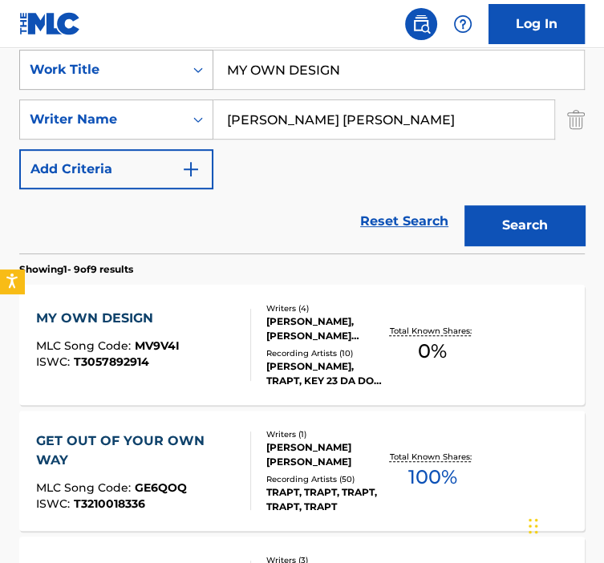
drag, startPoint x: 217, startPoint y: 67, endPoint x: 183, endPoint y: 69, distance: 33.8
click at [184, 68] on div "SearchWithCriteria92b5e073-b914-4d6b-9528-b853f195f867 Work Title MY OWN DESIGN" at bounding box center [302, 70] width 566 height 40
paste input "NEW BEGINNING"
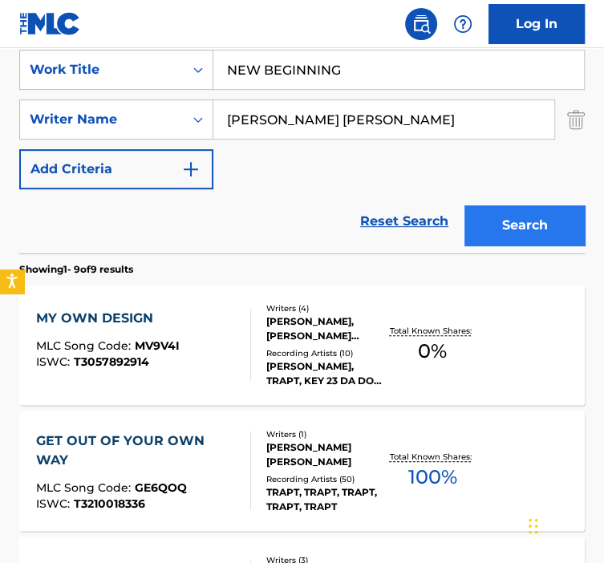
type input "NEW BEGINNING"
click at [523, 213] on button "Search" at bounding box center [525, 225] width 120 height 40
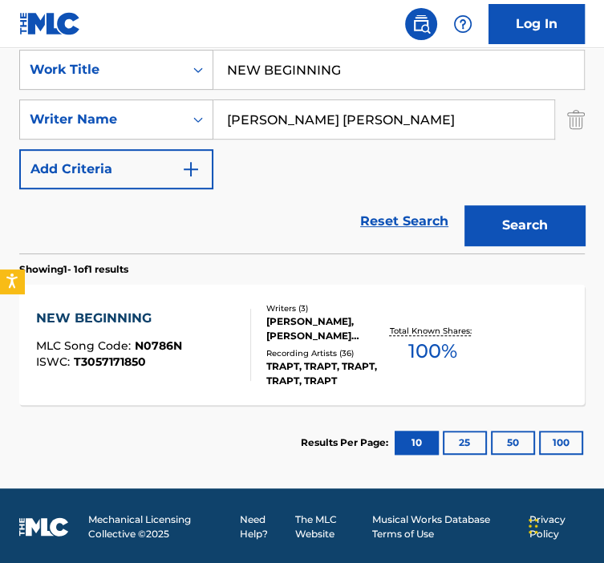
click at [270, 345] on div "Writers ( 3 ) [PERSON_NAME], [PERSON_NAME] [PERSON_NAME] [PERSON_NAME] Recordin…" at bounding box center [318, 346] width 134 height 86
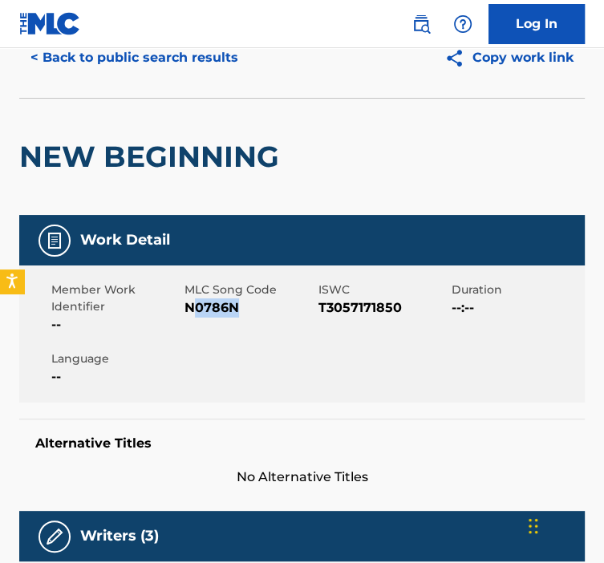
drag, startPoint x: 238, startPoint y: 309, endPoint x: 190, endPoint y: 307, distance: 47.4
click at [190, 307] on span "N0786N" at bounding box center [249, 308] width 129 height 19
drag, startPoint x: 184, startPoint y: 307, endPoint x: 238, endPoint y: 310, distance: 53.8
click at [238, 310] on span "N0786N" at bounding box center [249, 308] width 129 height 19
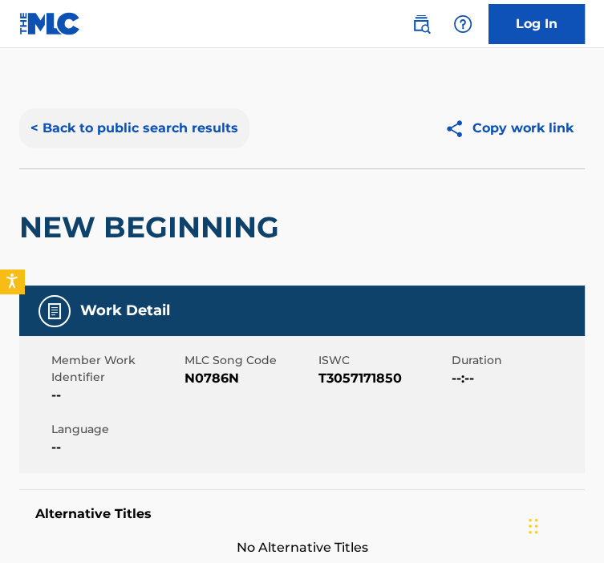
click at [128, 147] on div "< Back to public search results Copy work link" at bounding box center [302, 128] width 566 height 80
click at [171, 139] on button "< Back to public search results" at bounding box center [134, 128] width 230 height 40
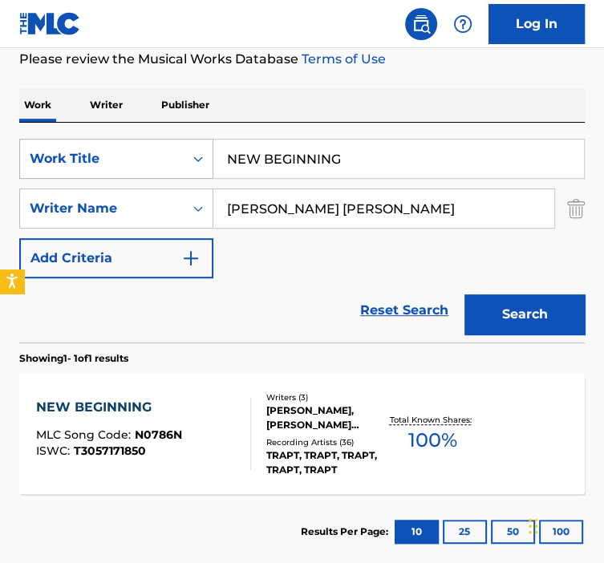
drag, startPoint x: 347, startPoint y: 160, endPoint x: 188, endPoint y: 145, distance: 159.6
click at [188, 145] on div "SearchWithCriteria92b5e073-b914-4d6b-9528-b853f195f867 Work Title NEW BEGINNING" at bounding box center [302, 159] width 566 height 40
paste input "O APOLOGIES"
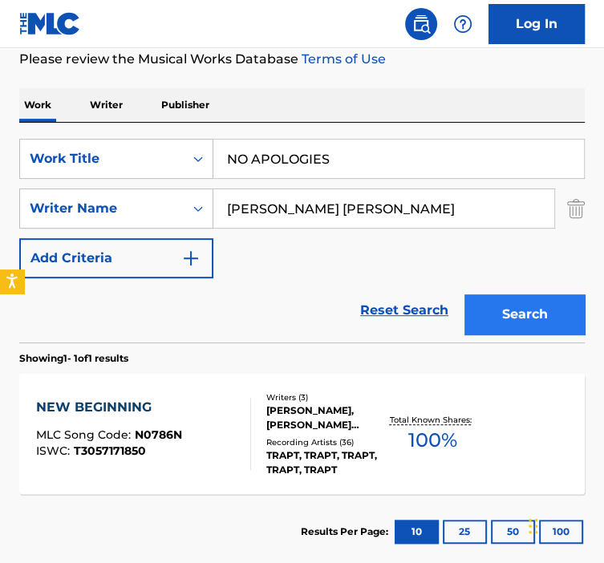
type input "NO APOLOGIES"
click at [516, 296] on div "Search" at bounding box center [521, 310] width 128 height 64
click at [499, 311] on button "Search" at bounding box center [525, 315] width 120 height 40
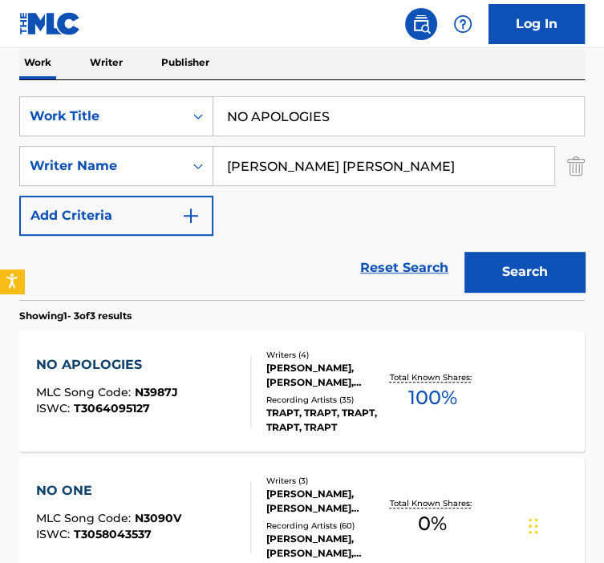
click at [203, 376] on div "NO APOLOGIES MLC Song Code : N3987J ISWC : T3064095127" at bounding box center [143, 392] width 215 height 72
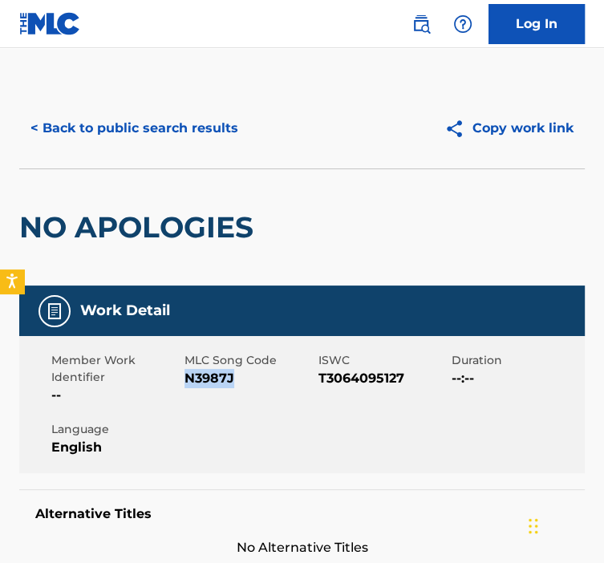
drag, startPoint x: 247, startPoint y: 382, endPoint x: 188, endPoint y: 382, distance: 59.4
click at [188, 382] on span "N3987J" at bounding box center [249, 378] width 129 height 19
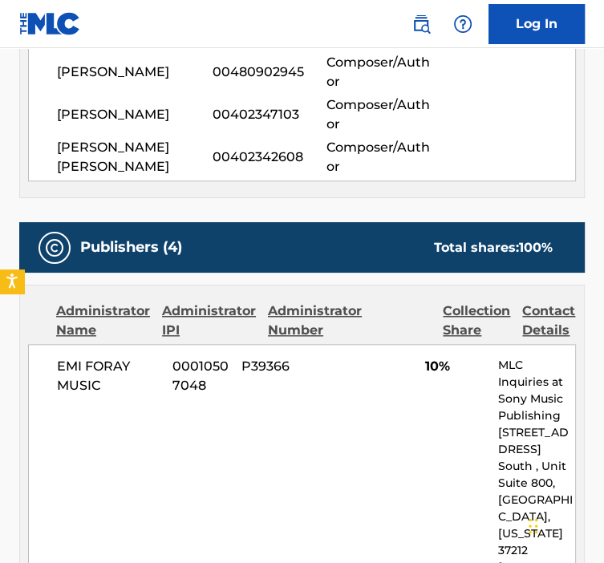
scroll to position [282, 0]
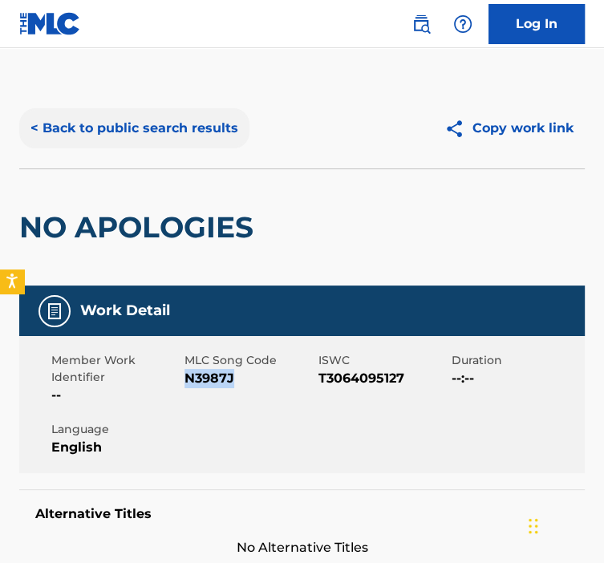
click at [102, 142] on button "< Back to public search results" at bounding box center [134, 128] width 230 height 40
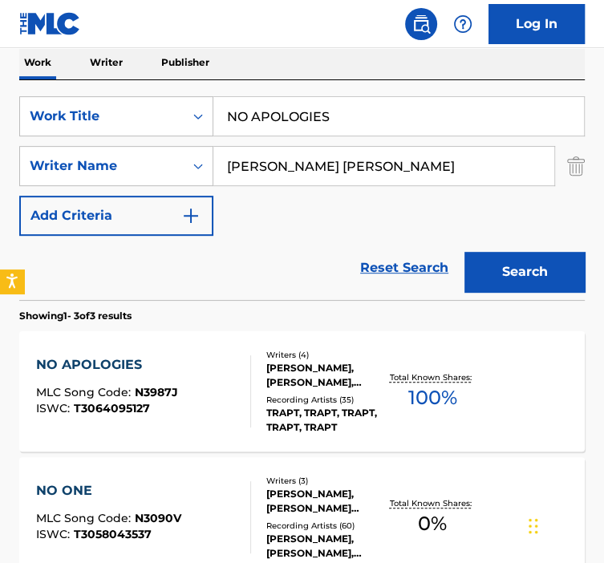
drag, startPoint x: 324, startPoint y: 120, endPoint x: 247, endPoint y: 110, distance: 77.6
click at [241, 109] on input "NO APOLOGIES" at bounding box center [398, 116] width 371 height 39
drag, startPoint x: 356, startPoint y: 123, endPoint x: 220, endPoint y: 116, distance: 136.6
click at [222, 116] on input "NO APOLOGIES" at bounding box center [398, 116] width 371 height 39
paste input "ONE"
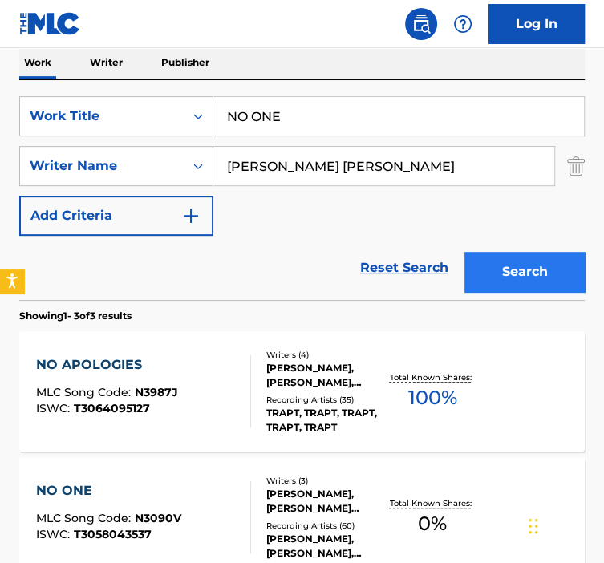
type input "NO ONE"
click at [505, 264] on button "Search" at bounding box center [525, 272] width 120 height 40
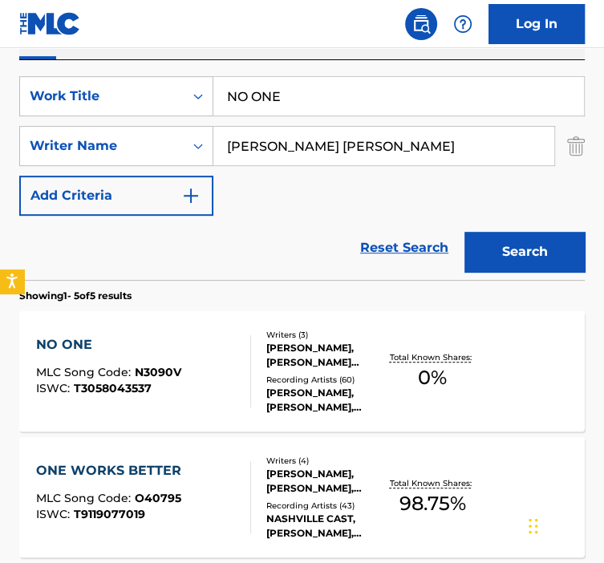
click at [203, 351] on div "NO ONE MLC Song Code : N3090V ISWC : T3058043537" at bounding box center [143, 371] width 215 height 72
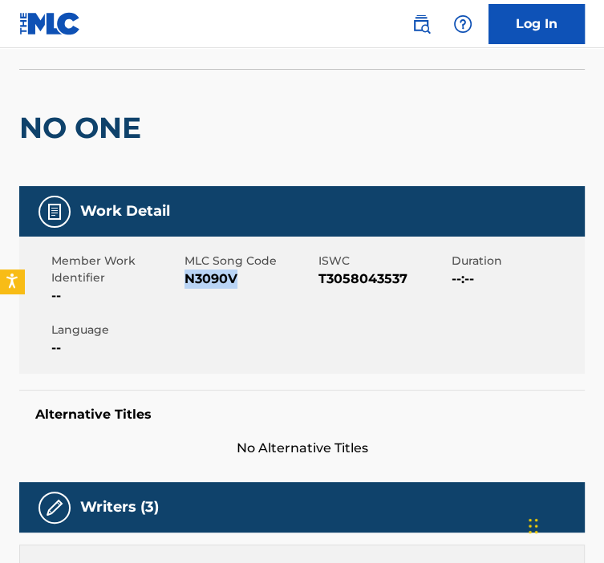
drag, startPoint x: 239, startPoint y: 270, endPoint x: 184, endPoint y: 277, distance: 55.7
click at [185, 277] on span "N3090V" at bounding box center [249, 279] width 129 height 19
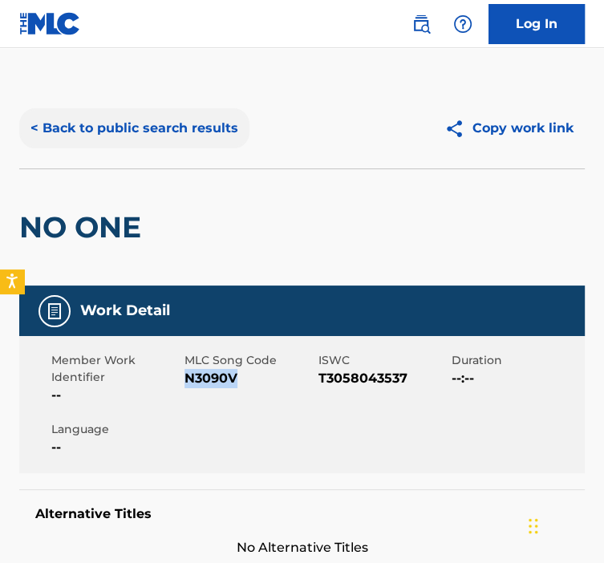
click at [109, 136] on button "< Back to public search results" at bounding box center [134, 128] width 230 height 40
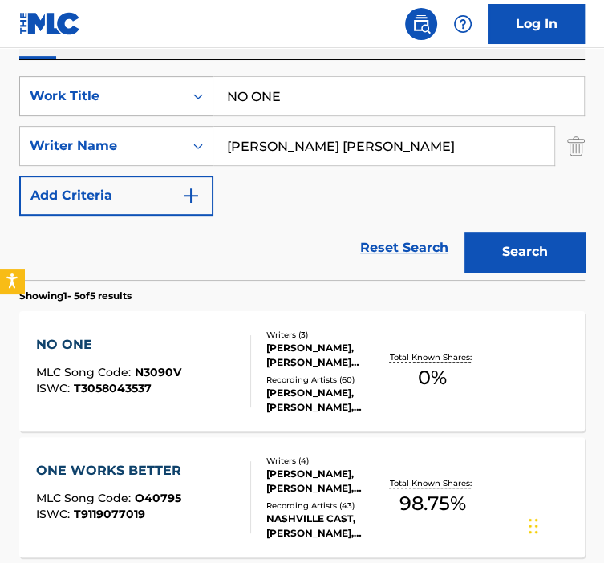
paste input "T SO DIFFERENT NOW"
drag, startPoint x: 340, startPoint y: 95, endPoint x: 211, endPoint y: 104, distance: 129.5
click at [212, 104] on div "SearchWithCriteria92b5e073-b914-4d6b-9528-b853f195f867 Work Title NO ONE" at bounding box center [302, 96] width 566 height 40
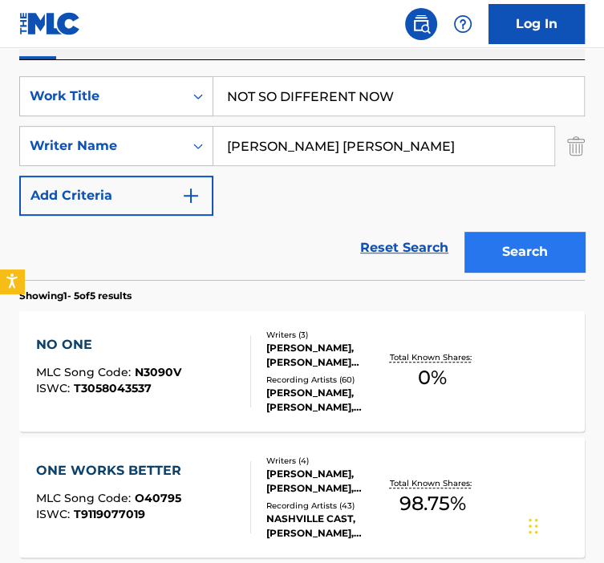
type input "NOT SO DIFFERENT NOW"
click at [526, 242] on button "Search" at bounding box center [525, 252] width 120 height 40
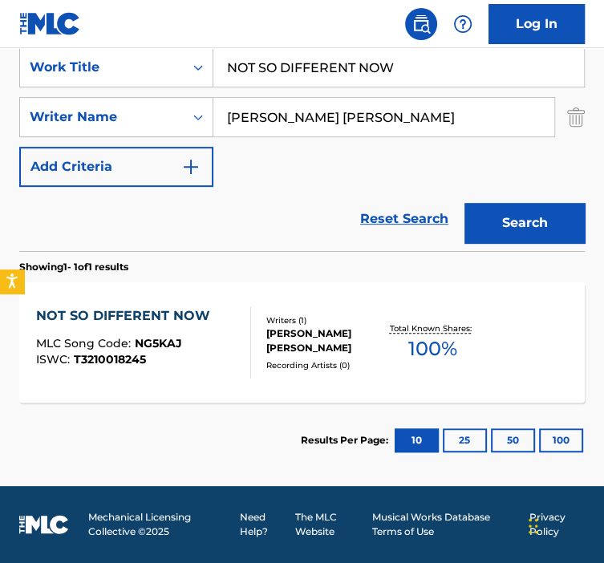
click at [282, 321] on div "Writers ( 1 )" at bounding box center [325, 321] width 119 height 12
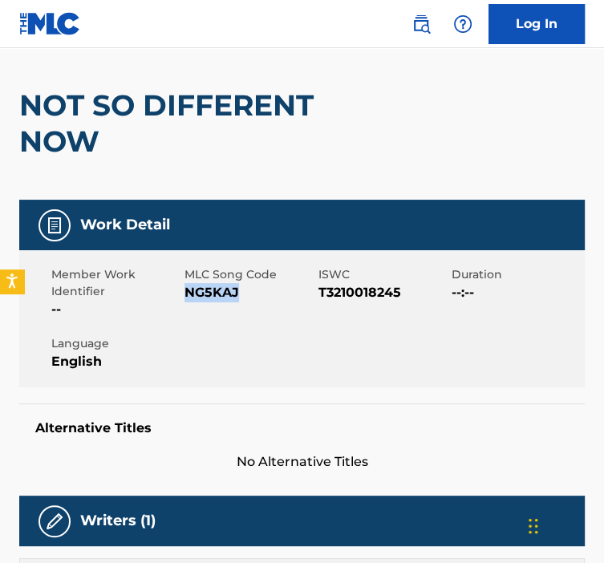
drag, startPoint x: 256, startPoint y: 291, endPoint x: 188, endPoint y: 292, distance: 68.2
click at [188, 292] on span "NG5KAJ" at bounding box center [249, 292] width 129 height 19
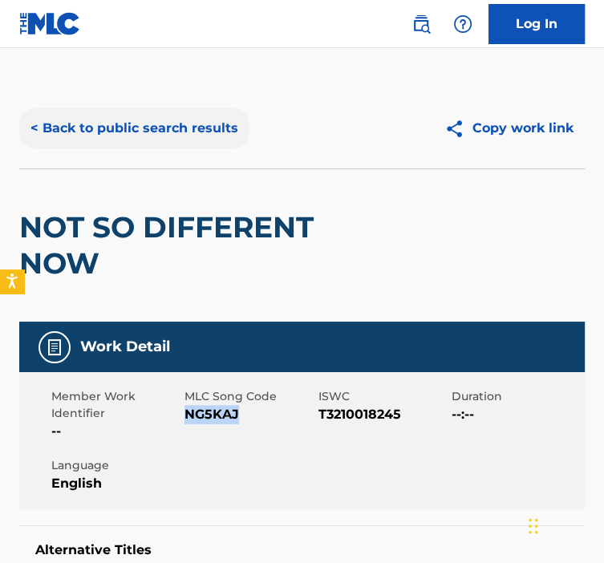
click at [103, 120] on button "< Back to public search results" at bounding box center [134, 128] width 230 height 40
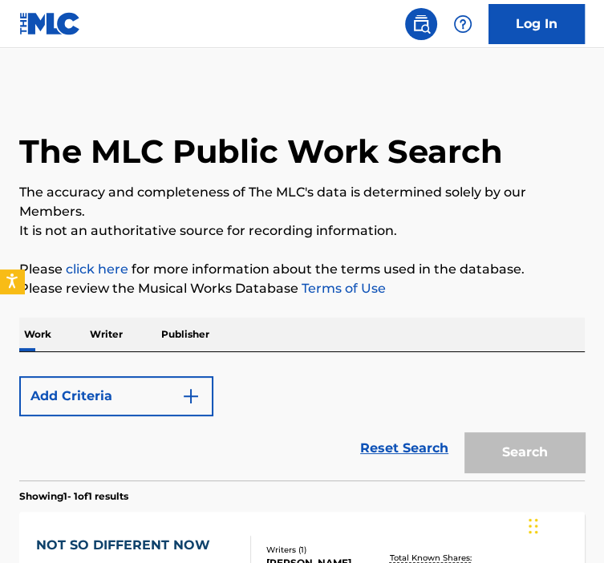
scroll to position [230, 0]
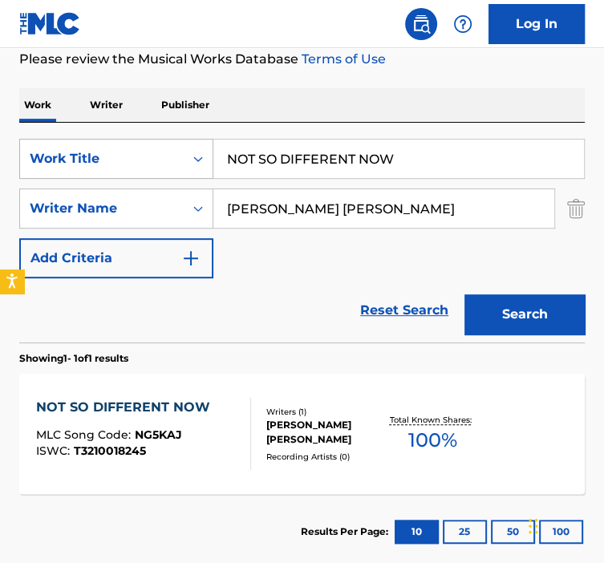
paste input "ONLY ONE IN COLOR"
drag, startPoint x: 396, startPoint y: 159, endPoint x: 203, endPoint y: 161, distance: 193.4
click at [205, 161] on div "SearchWithCriteria92b5e073-b914-4d6b-9528-b853f195f867 Work Title NOT SO DIFFER…" at bounding box center [302, 159] width 566 height 40
type input "ONLY ONE IN COLOR"
click at [498, 293] on div "Search" at bounding box center [521, 310] width 128 height 64
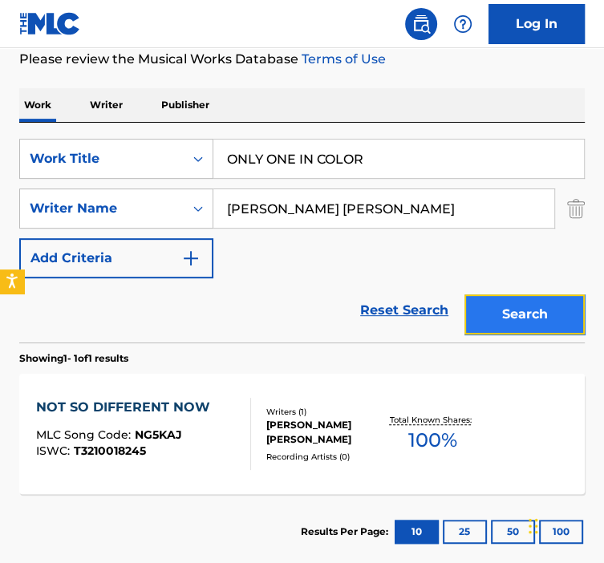
click at [494, 302] on button "Search" at bounding box center [525, 315] width 120 height 40
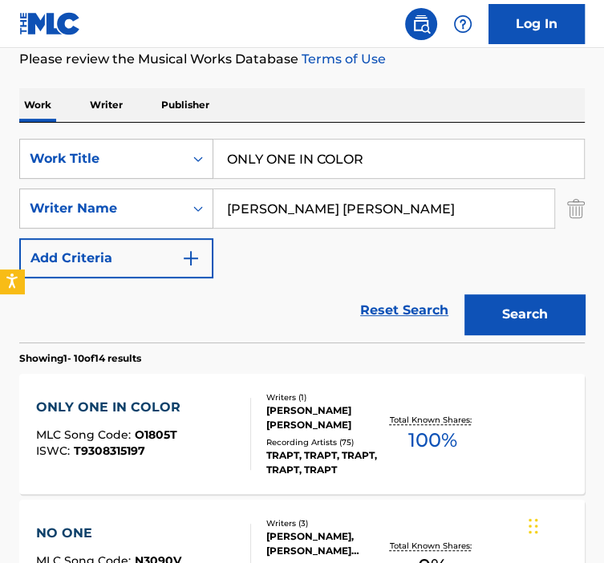
click at [315, 407] on div "[PERSON_NAME] [PERSON_NAME]" at bounding box center [325, 418] width 119 height 29
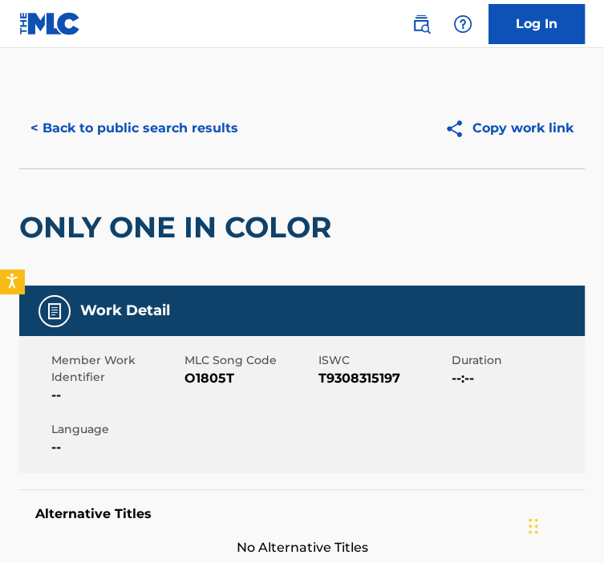
scroll to position [75, 0]
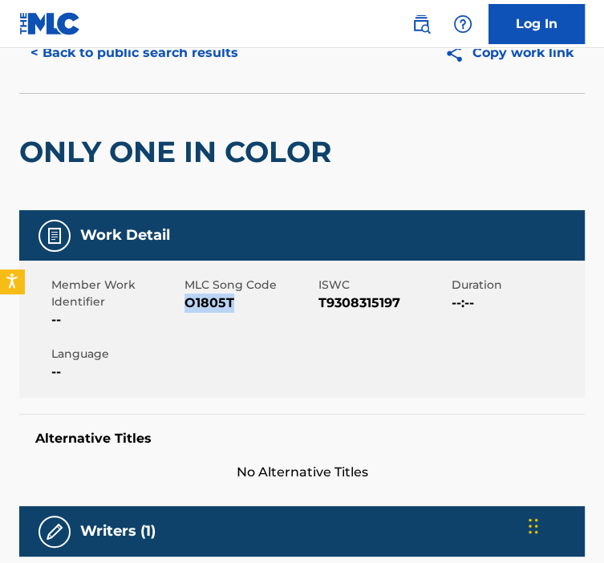
drag, startPoint x: 239, startPoint y: 305, endPoint x: 185, endPoint y: 303, distance: 53.8
click at [185, 303] on span "O1805T" at bounding box center [249, 303] width 129 height 19
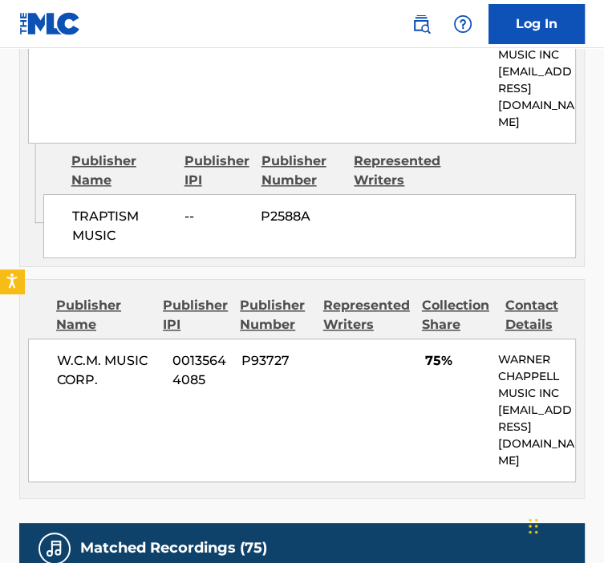
scroll to position [0, 0]
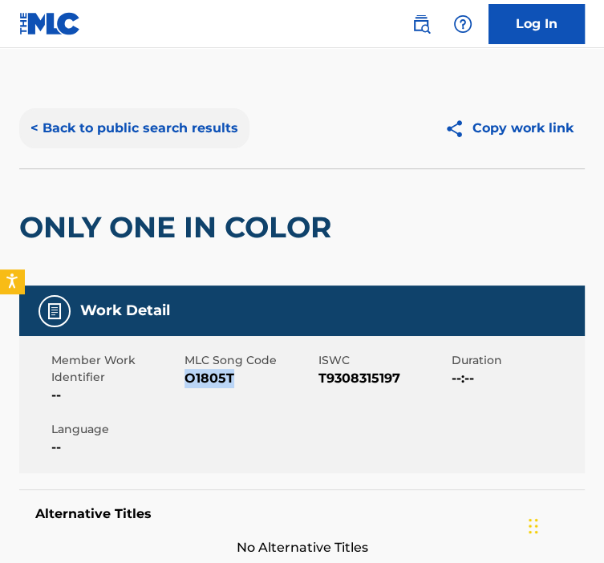
click at [157, 124] on button "< Back to public search results" at bounding box center [134, 128] width 230 height 40
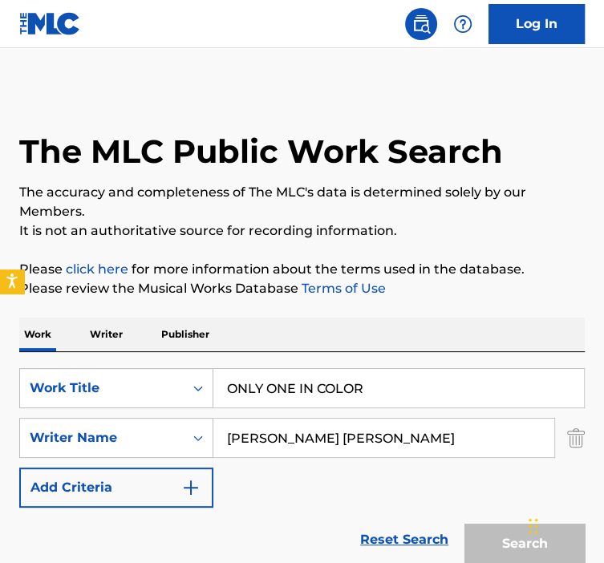
scroll to position [230, 0]
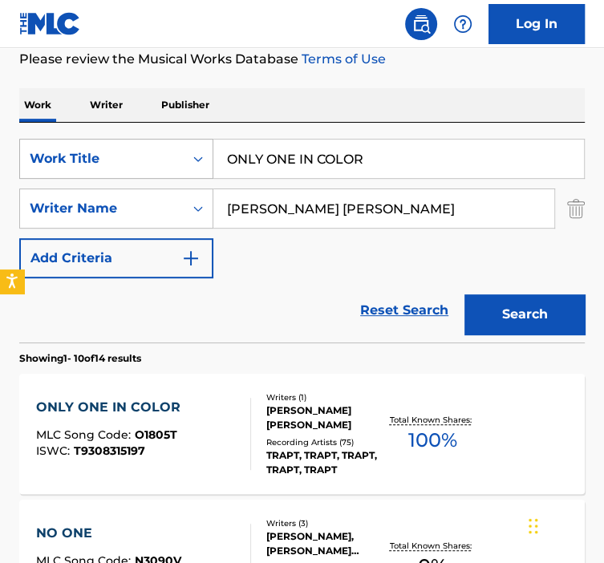
drag, startPoint x: 388, startPoint y: 168, endPoint x: 204, endPoint y: 161, distance: 184.7
click at [208, 161] on div "SearchWithCriteria92b5e073-b914-4d6b-9528-b853f195f867 Work Title ONLY ONE IN C…" at bounding box center [302, 159] width 566 height 40
paste input "VERLOADED"
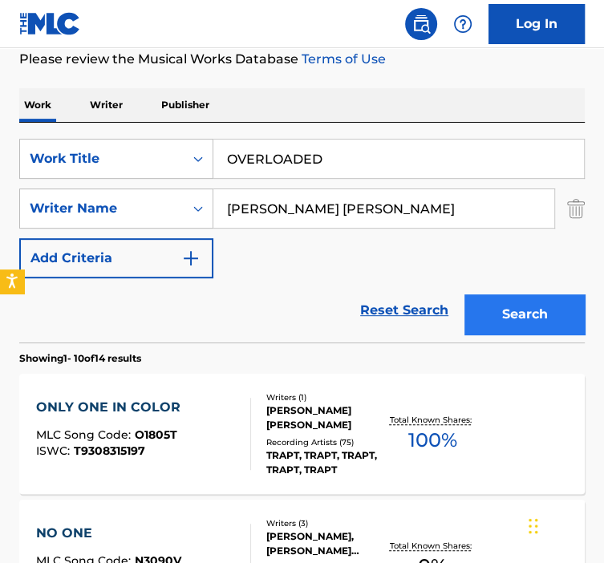
type input "OVERLOADED"
click at [521, 309] on button "Search" at bounding box center [525, 315] width 120 height 40
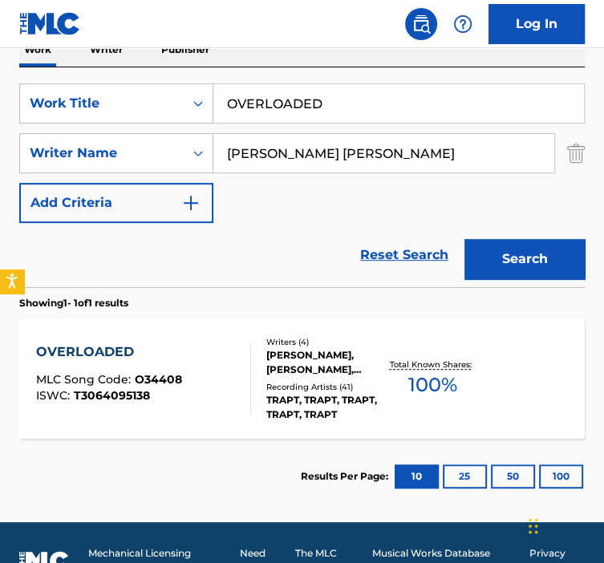
scroll to position [295, 0]
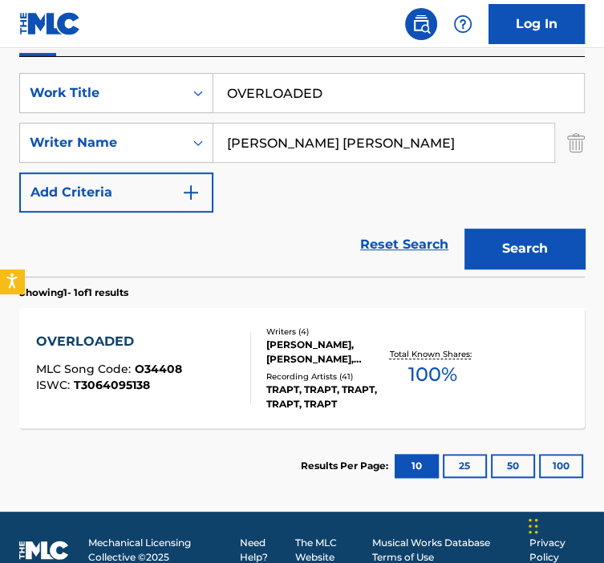
click at [197, 356] on div "OVERLOADED MLC Song Code : O34408 ISWC : T3064095138" at bounding box center [143, 368] width 215 height 72
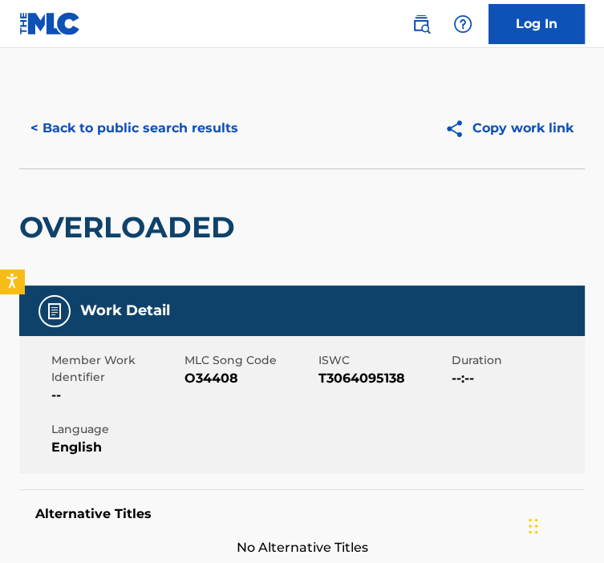
scroll to position [112, 0]
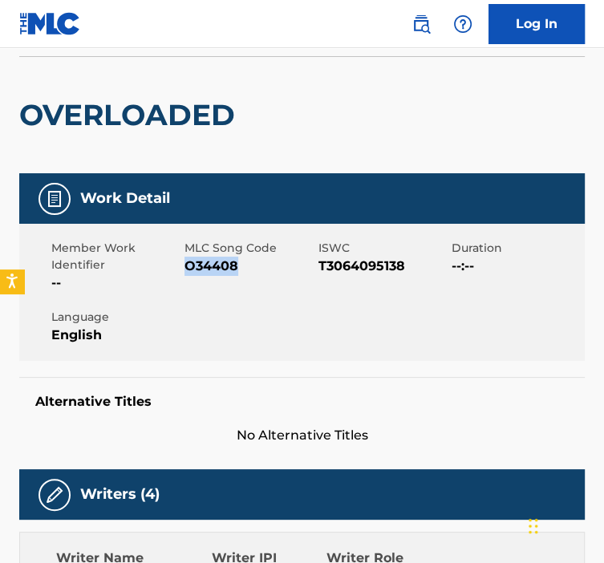
drag, startPoint x: 244, startPoint y: 270, endPoint x: 184, endPoint y: 270, distance: 60.2
click at [185, 270] on span "O34408" at bounding box center [249, 266] width 129 height 19
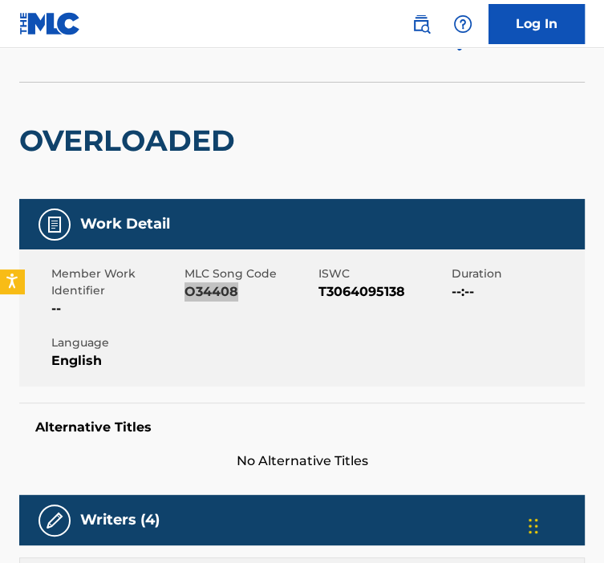
scroll to position [0, 0]
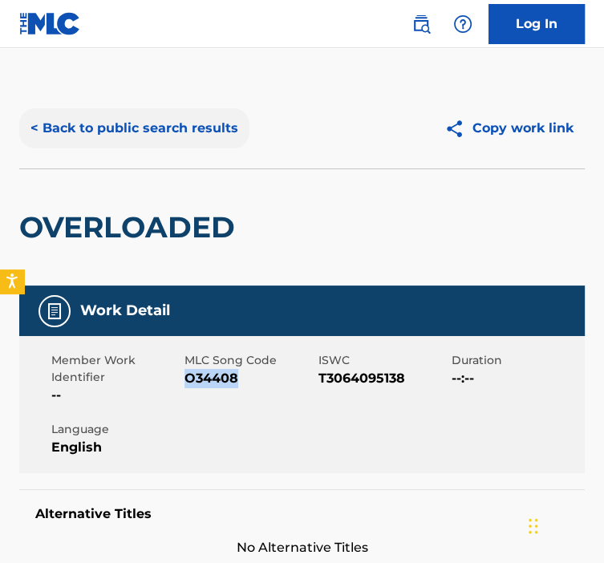
click at [177, 129] on button "< Back to public search results" at bounding box center [134, 128] width 230 height 40
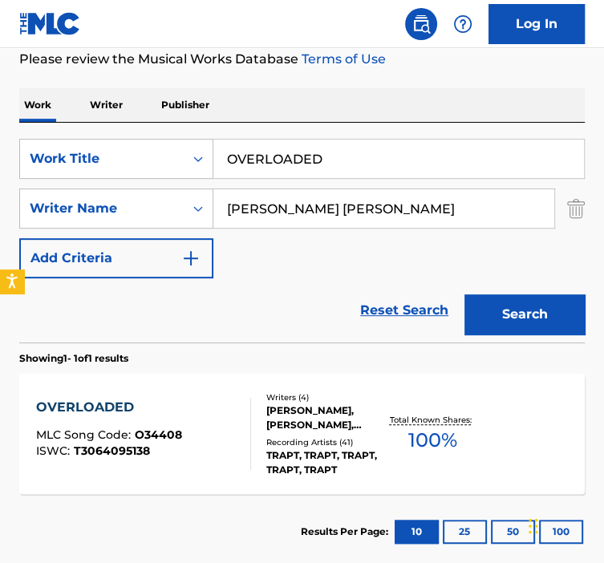
drag, startPoint x: 390, startPoint y: 145, endPoint x: 271, endPoint y: 165, distance: 120.3
click at [205, 154] on div "SearchWithCriteria92b5e073-b914-4d6b-9528-b853f195f867 Work Title OVERLOADED" at bounding box center [302, 159] width 566 height 40
paste input "PASSENGER"
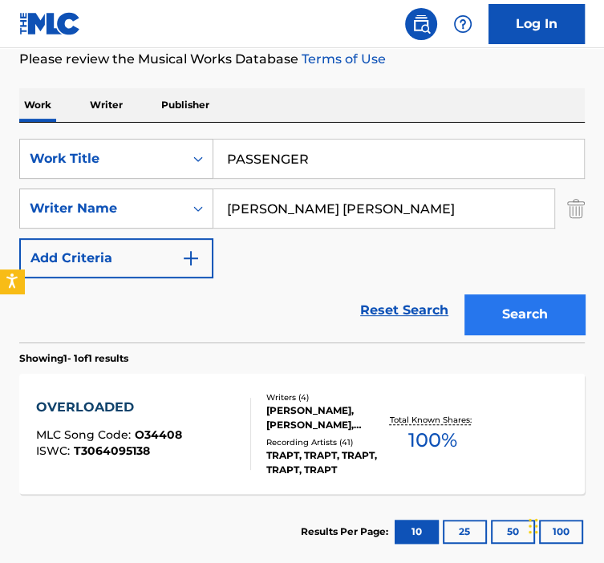
type input "PASSENGER"
click at [532, 327] on button "Search" at bounding box center [525, 315] width 120 height 40
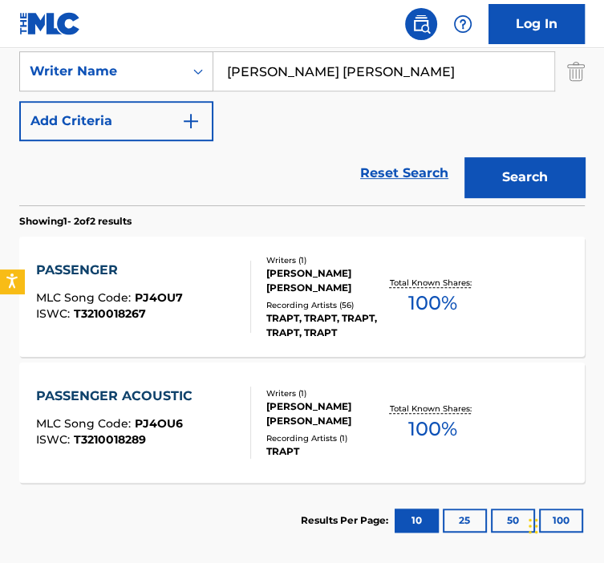
click at [234, 320] on div "PASSENGER MLC Song Code : PJ4OU7 ISWC : T3210018267" at bounding box center [143, 297] width 215 height 72
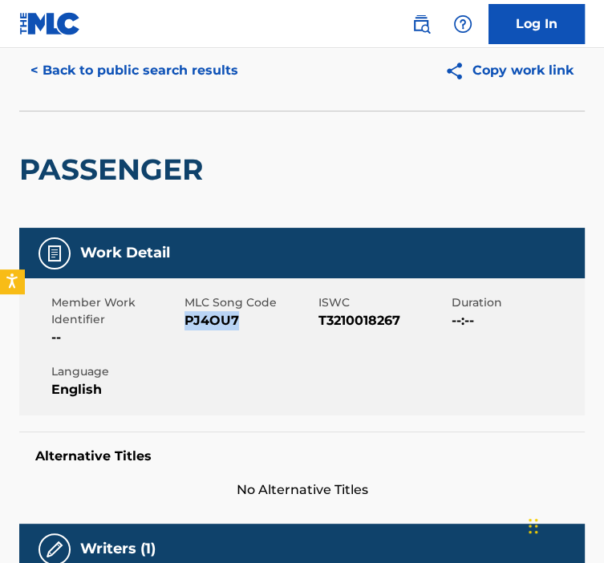
drag, startPoint x: 241, startPoint y: 318, endPoint x: 185, endPoint y: 320, distance: 55.4
click at [185, 320] on span "PJ4OU7" at bounding box center [249, 320] width 129 height 19
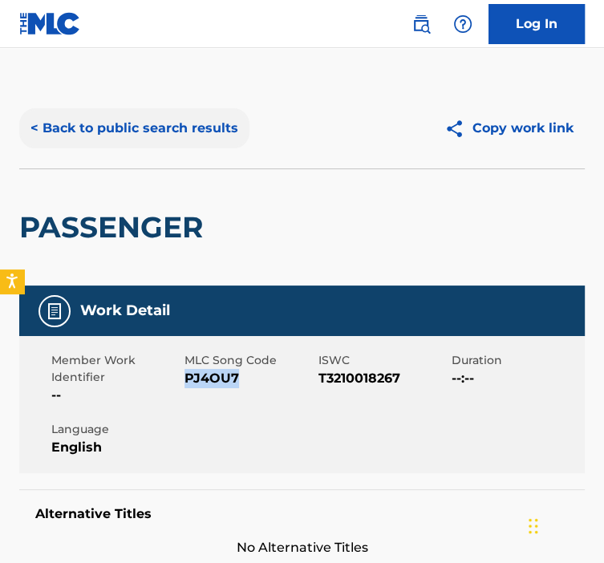
click at [112, 126] on button "< Back to public search results" at bounding box center [134, 128] width 230 height 40
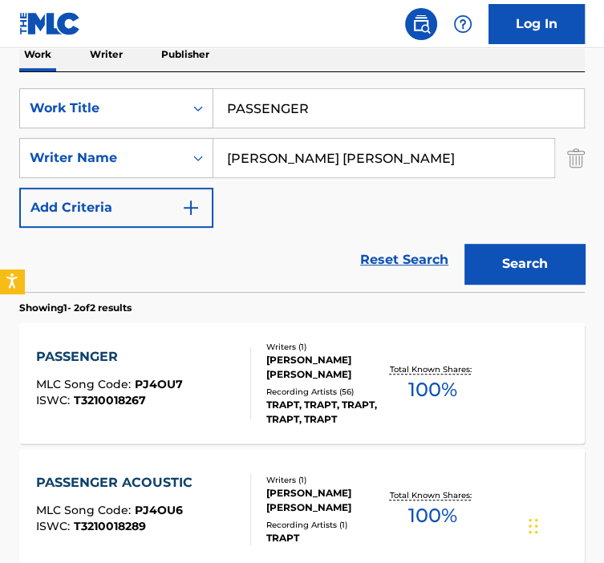
scroll to position [278, 0]
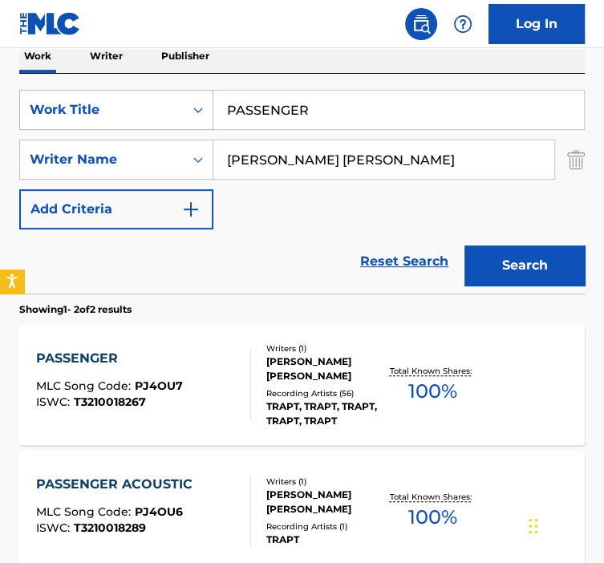
drag, startPoint x: 254, startPoint y: 111, endPoint x: 205, endPoint y: 113, distance: 48.2
click at [212, 113] on div "SearchWithCriteria92b5e073-b914-4d6b-9528-b853f195f867 Work Title PASSENGER" at bounding box center [302, 110] width 566 height 40
paste input "ERFECT"
type input "PERFECT"
click at [498, 257] on button "Search" at bounding box center [525, 266] width 120 height 40
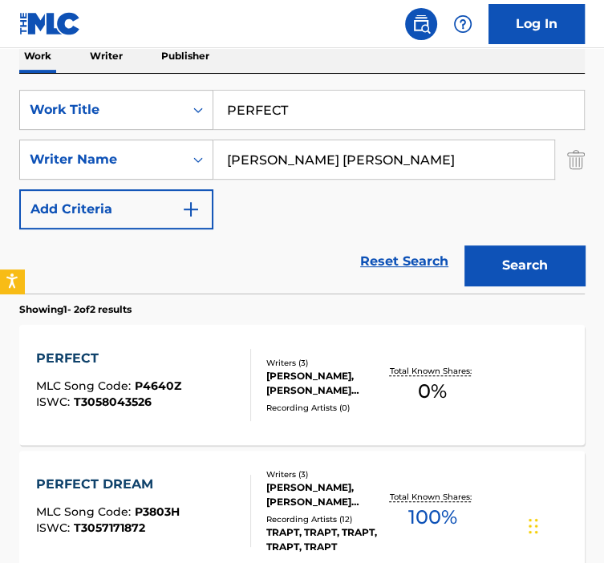
click at [220, 357] on div "PERFECT MLC Song Code : P4640Z ISWC : T3058043526" at bounding box center [143, 385] width 215 height 72
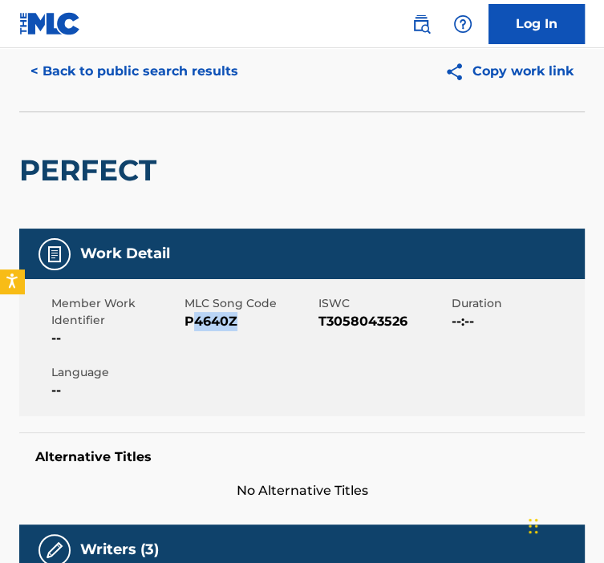
drag, startPoint x: 240, startPoint y: 323, endPoint x: 189, endPoint y: 322, distance: 50.6
click at [189, 322] on span "P4640Z" at bounding box center [249, 321] width 129 height 19
drag, startPoint x: 185, startPoint y: 322, endPoint x: 239, endPoint y: 318, distance: 54.7
click at [239, 318] on span "P4640Z" at bounding box center [249, 321] width 129 height 19
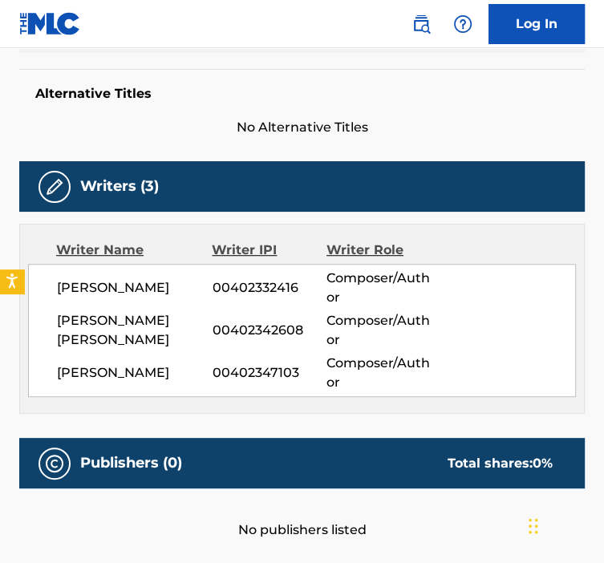
scroll to position [421, 0]
click at [405, 104] on div "Alternative Titles No Alternative Titles" at bounding box center [302, 103] width 566 height 68
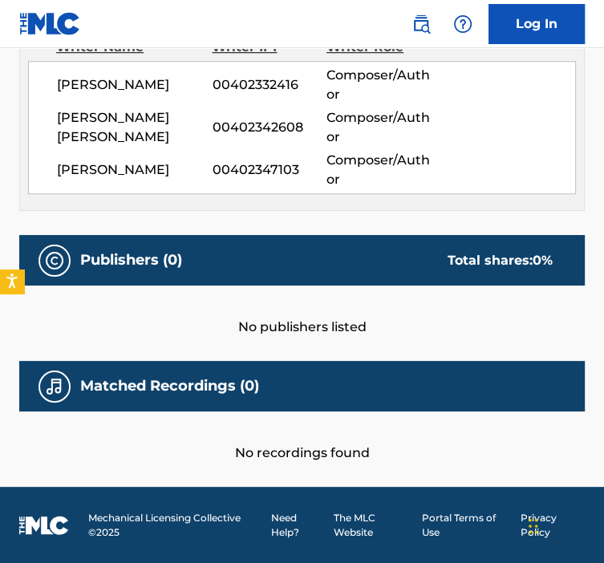
scroll to position [0, 0]
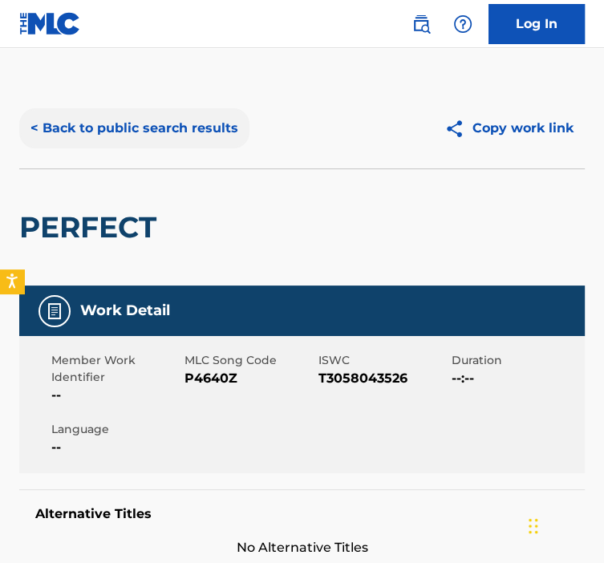
click at [113, 147] on button "< Back to public search results" at bounding box center [134, 128] width 230 height 40
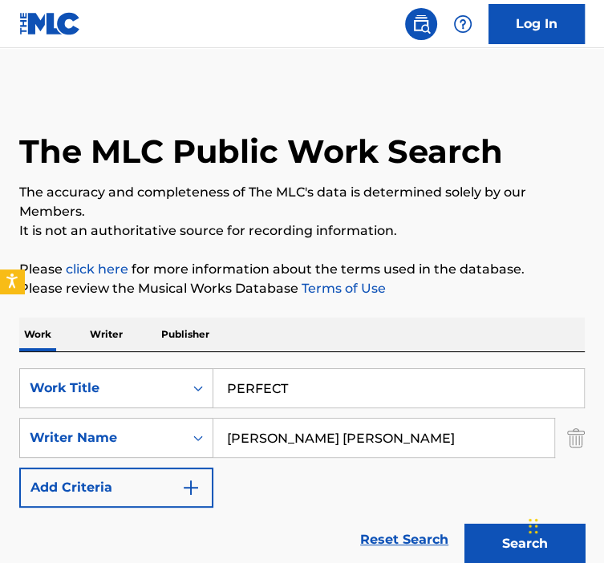
scroll to position [278, 0]
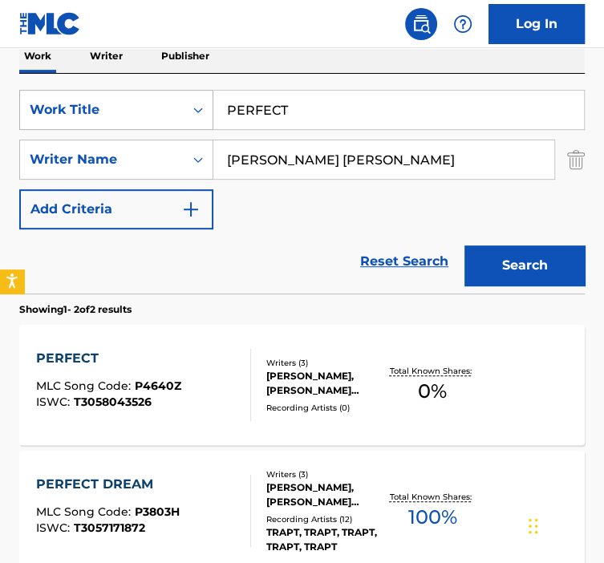
drag, startPoint x: 298, startPoint y: 110, endPoint x: 205, endPoint y: 112, distance: 92.3
click at [207, 111] on div "SearchWithCriteria92b5e073-b914-4d6b-9528-b853f195f867 Work Title PERFECT" at bounding box center [302, 110] width 566 height 40
paste input "DREAM"
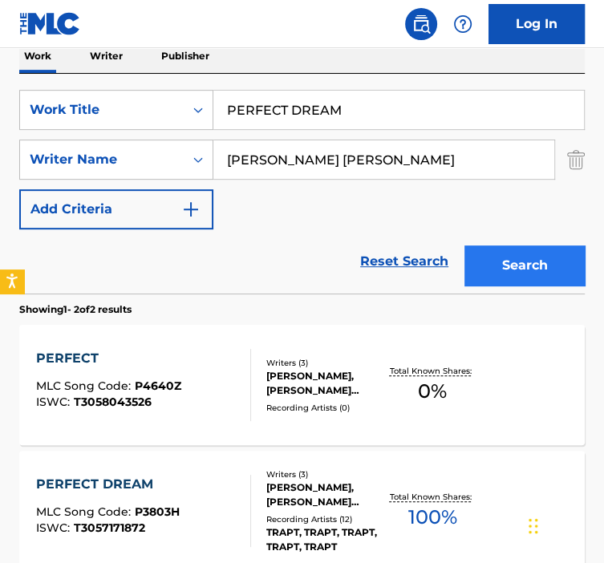
type input "PERFECT DREAM"
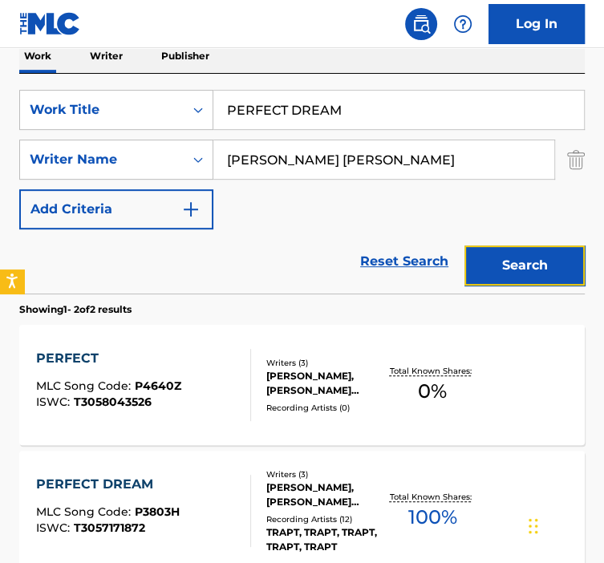
click at [571, 277] on button "Search" at bounding box center [525, 266] width 120 height 40
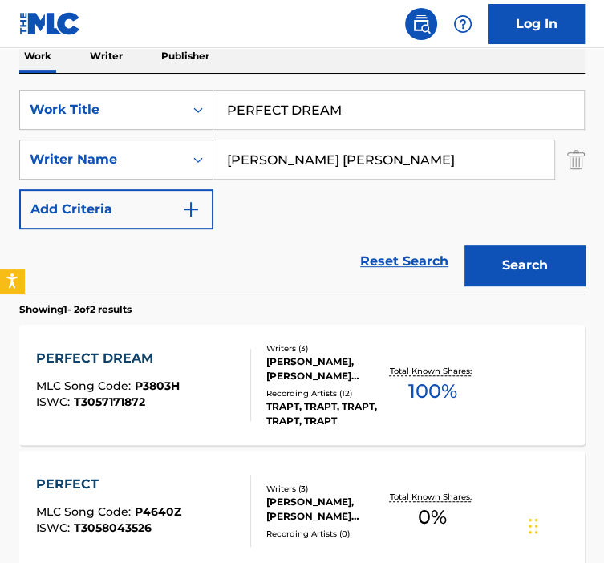
click at [465, 213] on div "SearchWithCriteria92b5e073-b914-4d6b-9528-b853f195f867 Work Title PERFECT DREAM…" at bounding box center [302, 160] width 566 height 140
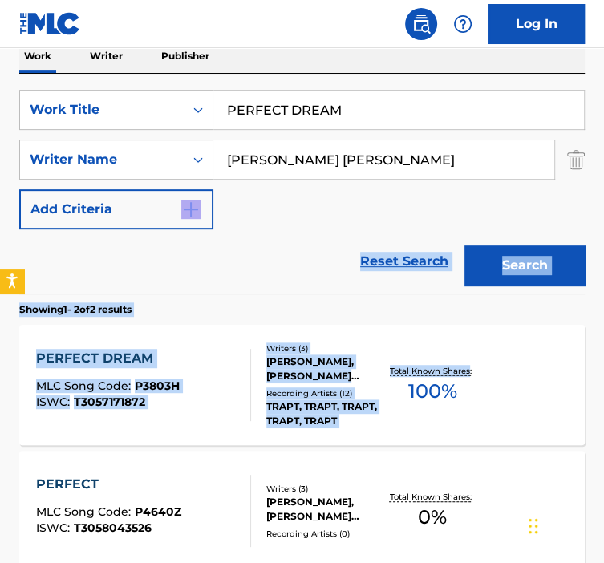
drag, startPoint x: 465, startPoint y: 213, endPoint x: 462, endPoint y: 380, distance: 167.8
click at [462, 380] on div "SearchWithCriteria92b5e073-b914-4d6b-9528-b853f195f867 Work Title PERFECT DREAM…" at bounding box center [302, 360] width 566 height 573
click at [462, 380] on div "Total Known Shares: 100 %" at bounding box center [432, 385] width 94 height 49
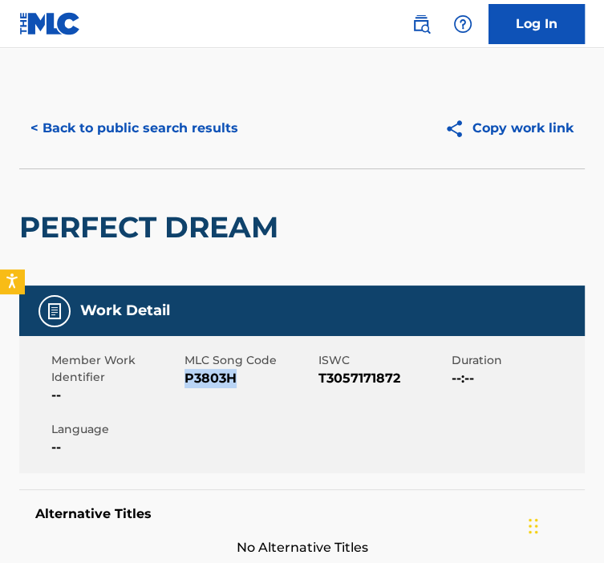
drag, startPoint x: 250, startPoint y: 372, endPoint x: 186, endPoint y: 380, distance: 64.8
click at [186, 380] on span "P3803H" at bounding box center [249, 378] width 129 height 19
click at [179, 135] on button "< Back to public search results" at bounding box center [134, 128] width 230 height 40
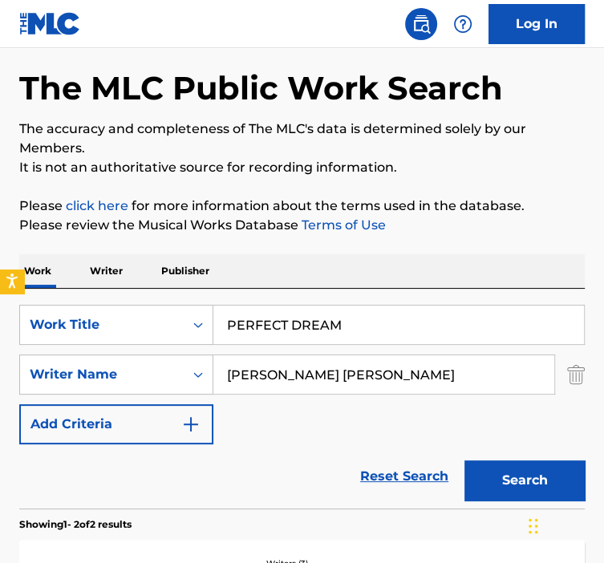
scroll to position [14, 0]
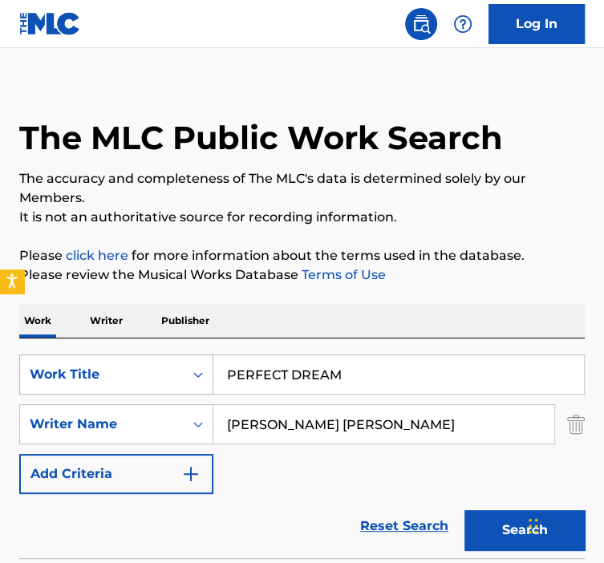
drag, startPoint x: 357, startPoint y: 382, endPoint x: 209, endPoint y: 388, distance: 148.6
click at [209, 388] on div "SearchWithCriteria92b5e073-b914-4d6b-9528-b853f195f867 Work Title PERFECT DREAM" at bounding box center [302, 375] width 566 height 40
paste input "RETTY BOMBS"
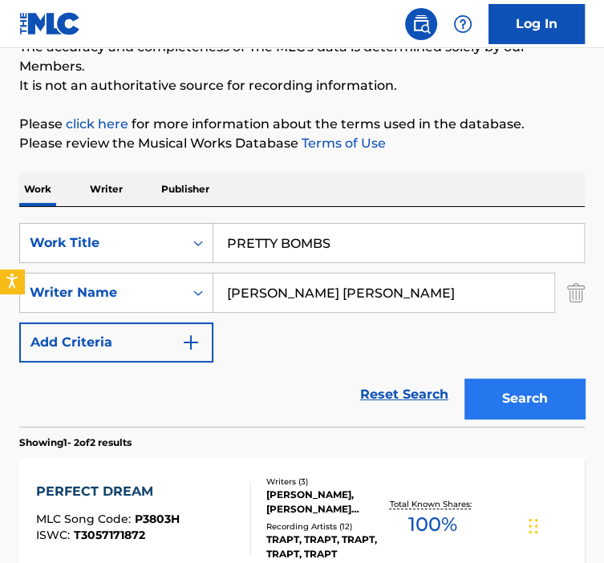
type input "PRETTY BOMBS"
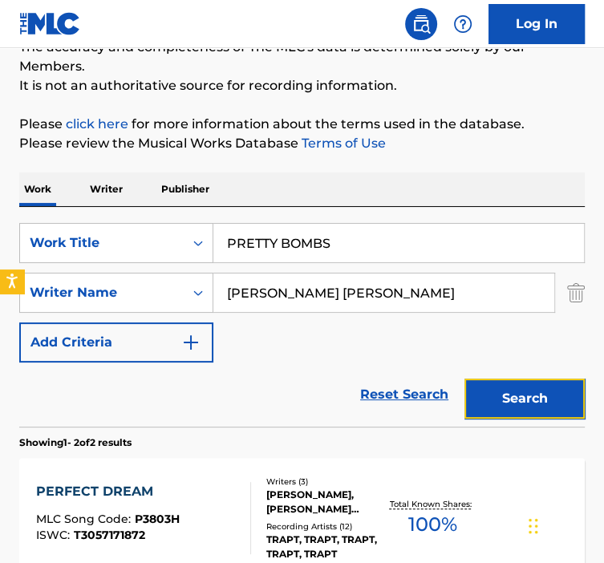
click at [480, 411] on button "Search" at bounding box center [525, 399] width 120 height 40
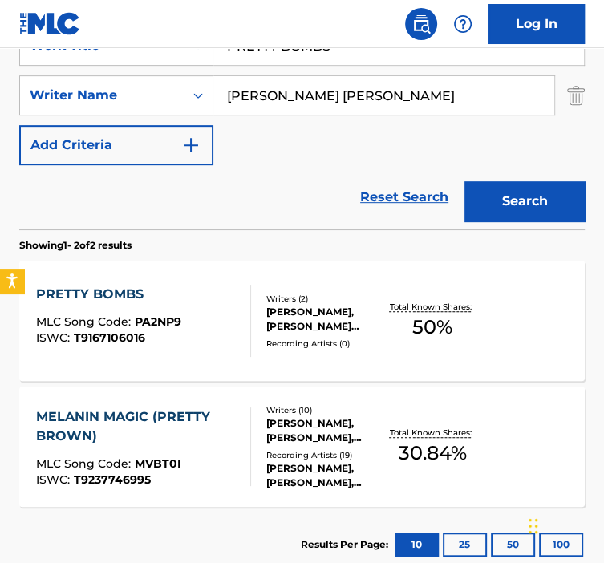
scroll to position [341, 0]
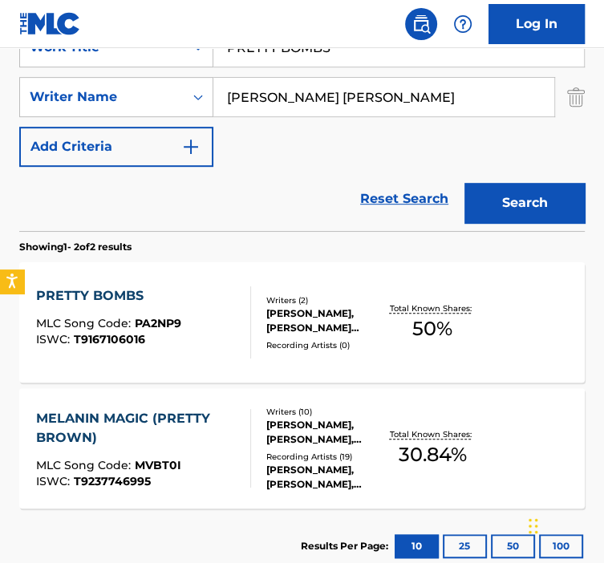
click at [248, 339] on div at bounding box center [244, 323] width 13 height 72
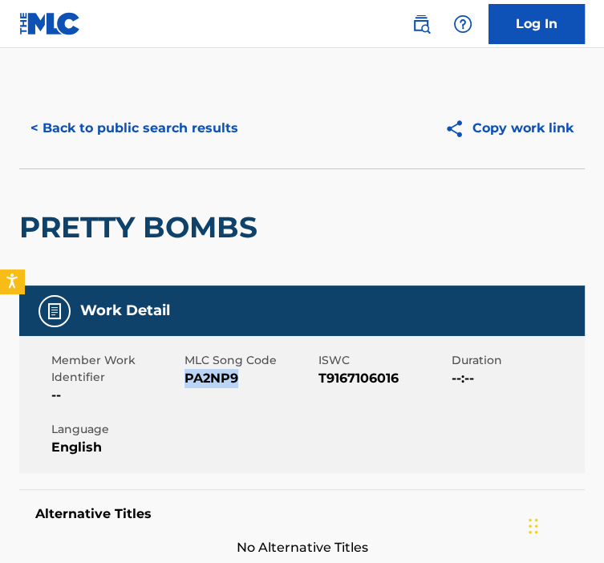
drag, startPoint x: 258, startPoint y: 371, endPoint x: 185, endPoint y: 376, distance: 72.4
click at [185, 376] on span "PA2NP9" at bounding box center [249, 378] width 129 height 19
click at [156, 145] on button "< Back to public search results" at bounding box center [134, 128] width 230 height 40
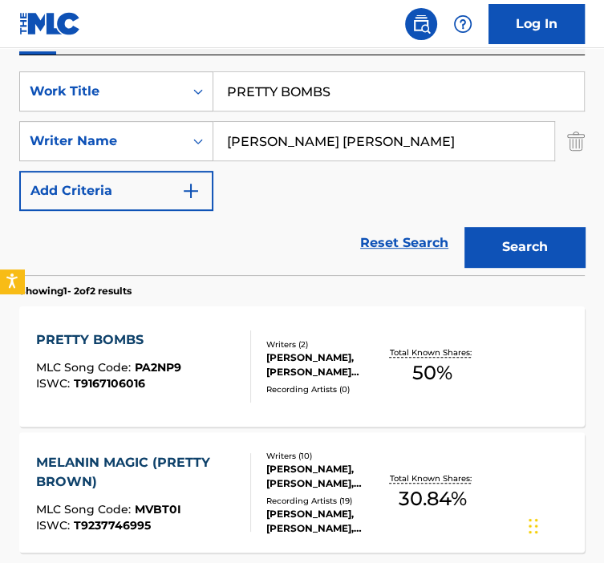
scroll to position [296, 0]
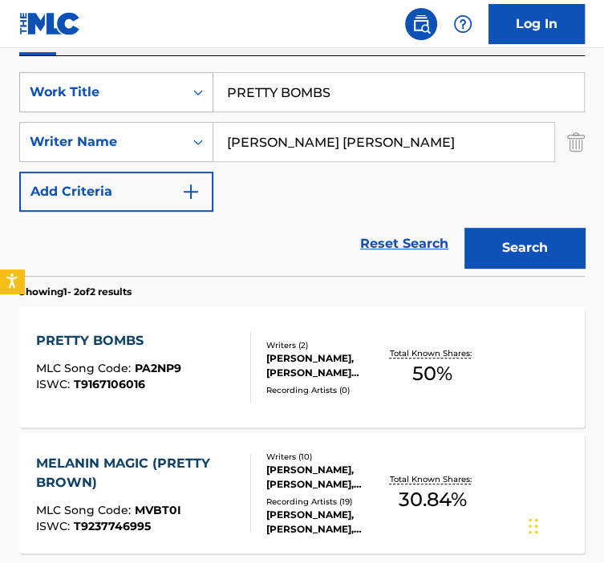
paste input "IDE"
drag, startPoint x: 335, startPoint y: 89, endPoint x: 206, endPoint y: 79, distance: 129.6
click at [209, 79] on div "SearchWithCriteria92b5e073-b914-4d6b-9528-b853f195f867 Work Title PRETTY BOMBS" at bounding box center [302, 92] width 566 height 40
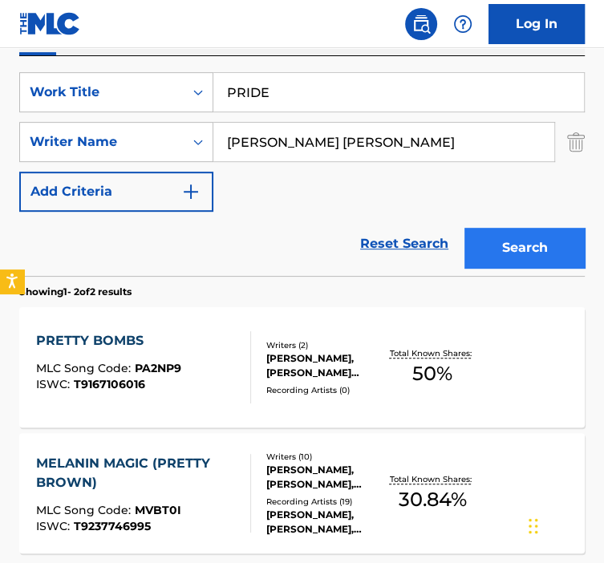
type input "PRIDE"
click at [506, 240] on button "Search" at bounding box center [525, 248] width 120 height 40
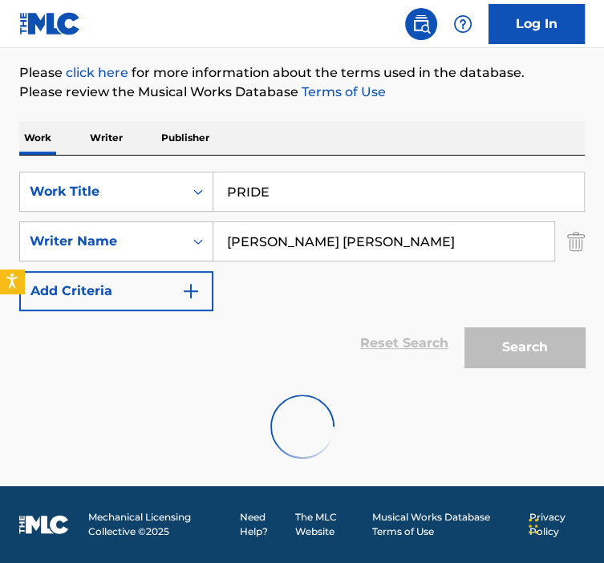
scroll to position [321, 0]
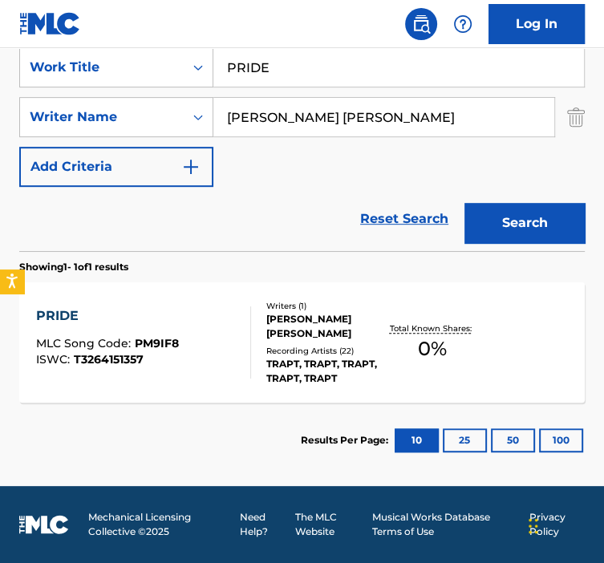
click at [306, 336] on div "[PERSON_NAME] [PERSON_NAME]" at bounding box center [325, 326] width 119 height 29
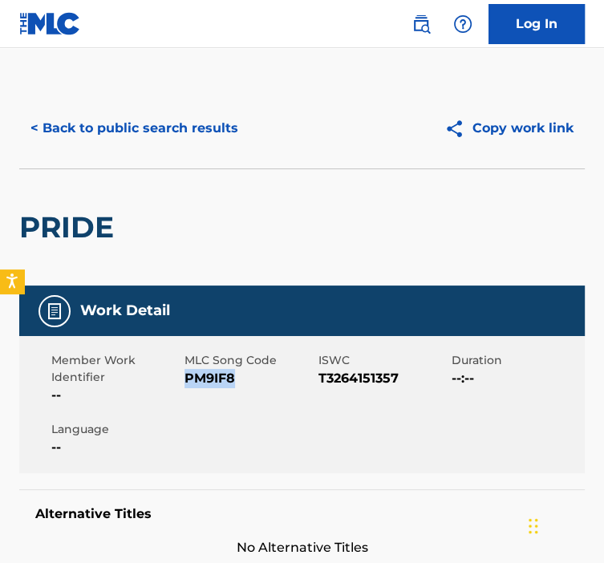
drag, startPoint x: 238, startPoint y: 373, endPoint x: 184, endPoint y: 376, distance: 53.9
click at [185, 376] on span "PM9IF8" at bounding box center [249, 378] width 129 height 19
click at [176, 142] on button "< Back to public search results" at bounding box center [134, 128] width 230 height 40
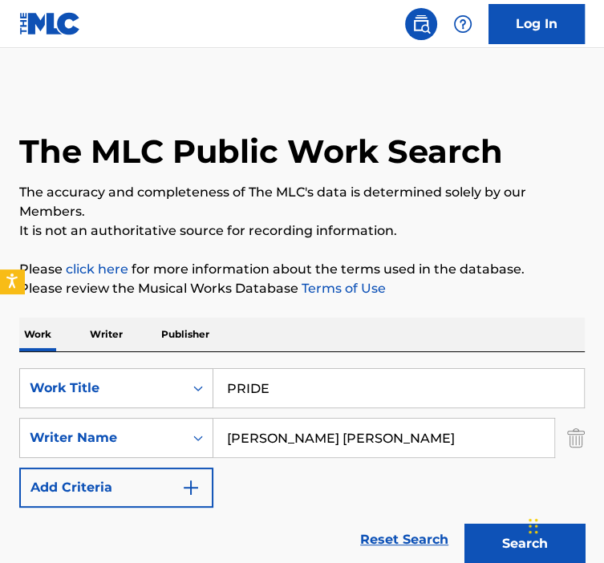
scroll to position [230, 0]
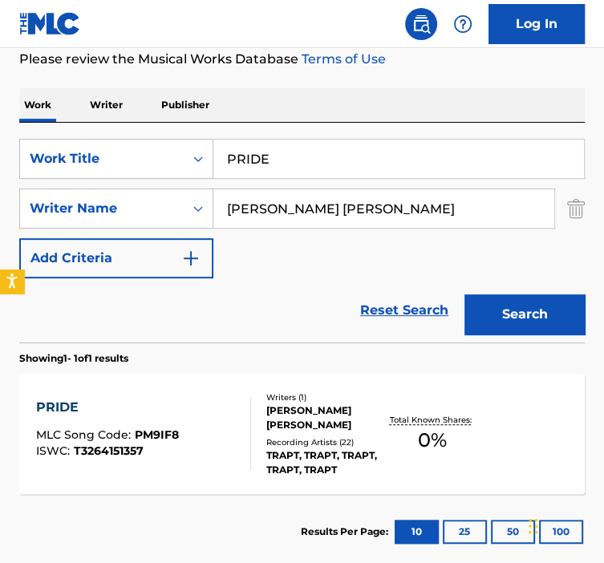
click at [266, 418] on div "[PERSON_NAME] [PERSON_NAME]" at bounding box center [325, 418] width 119 height 29
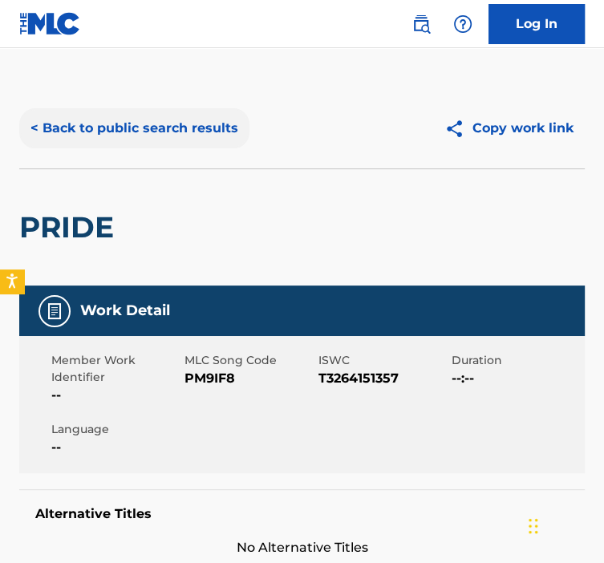
click at [201, 122] on button "< Back to public search results" at bounding box center [134, 128] width 230 height 40
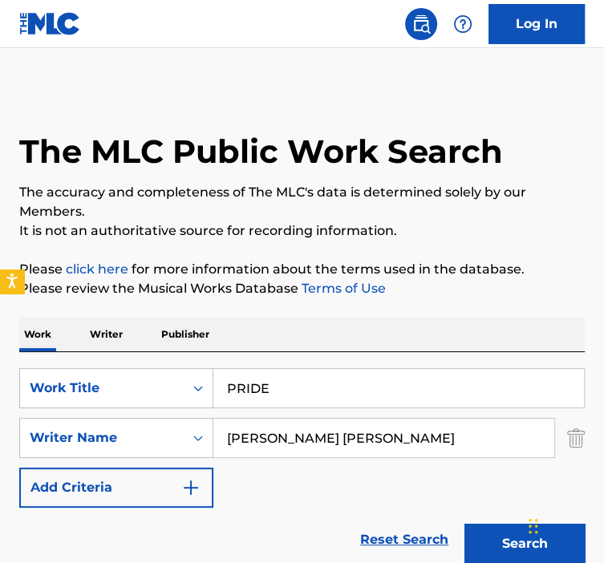
scroll to position [230, 0]
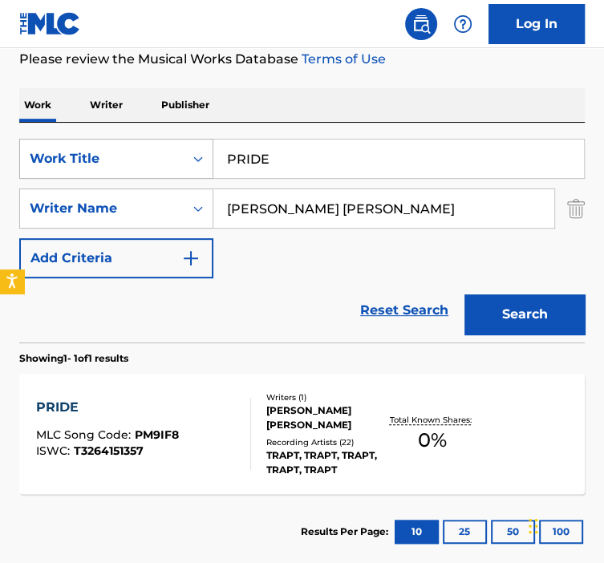
drag, startPoint x: 304, startPoint y: 164, endPoint x: 205, endPoint y: 155, distance: 99.9
click at [205, 155] on div "SearchWithCriteria92b5e073-b914-4d6b-9528-b853f195f867 Work Title PRIDE" at bounding box center [302, 159] width 566 height 40
paste input "OMIS"
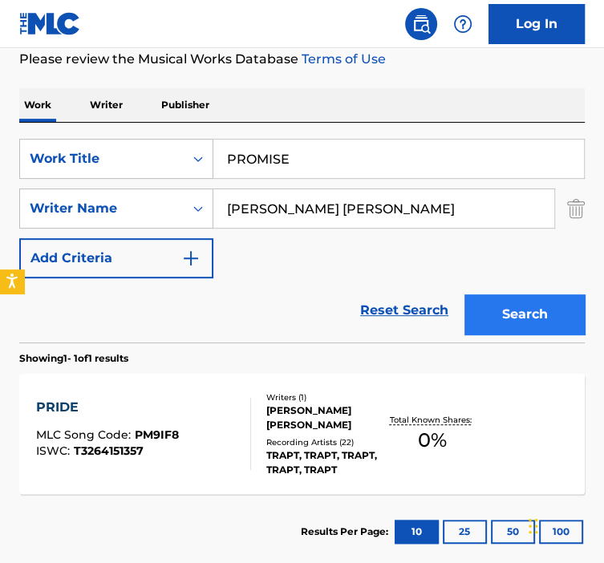
type input "PROMISE"
click at [485, 311] on button "Search" at bounding box center [525, 315] width 120 height 40
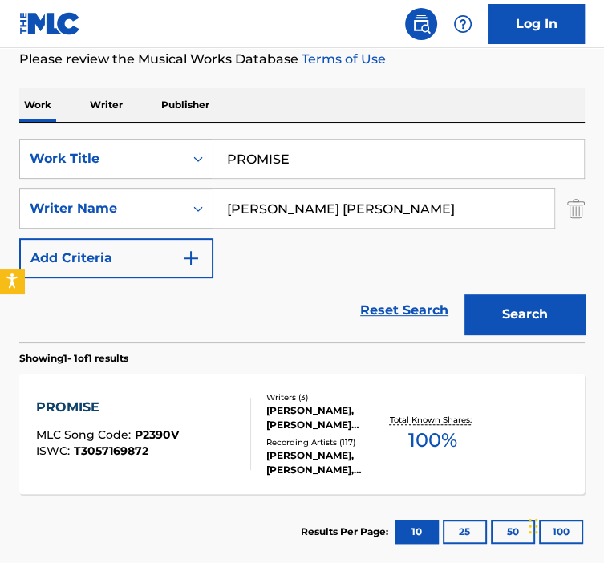
scroll to position [321, 0]
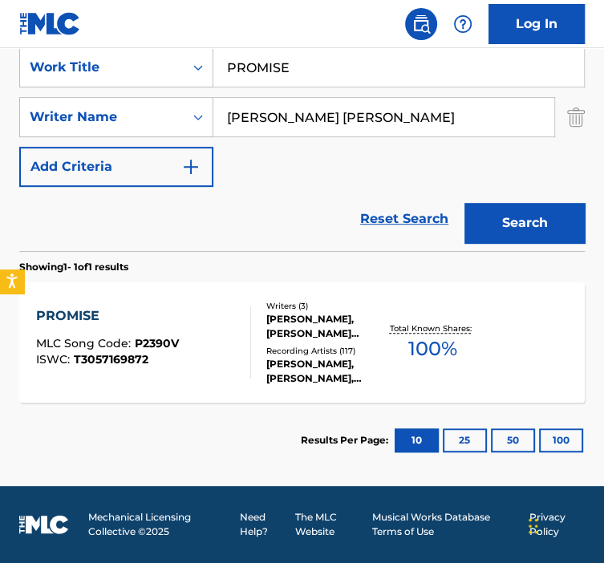
click at [311, 300] on div "Writers ( 3 )" at bounding box center [325, 306] width 119 height 12
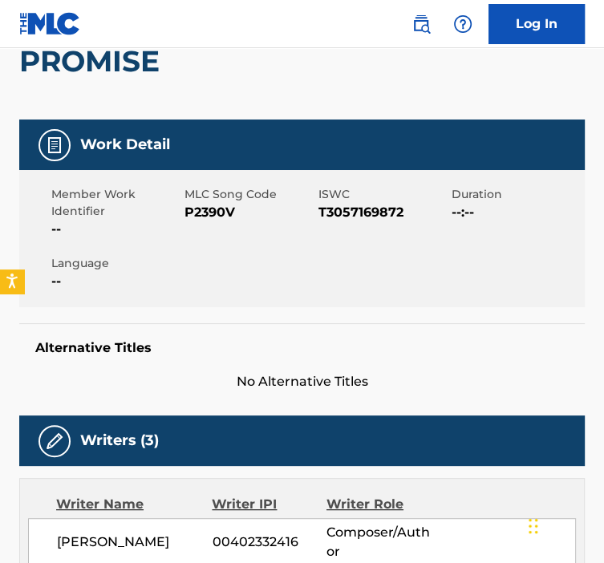
scroll to position [169, 0]
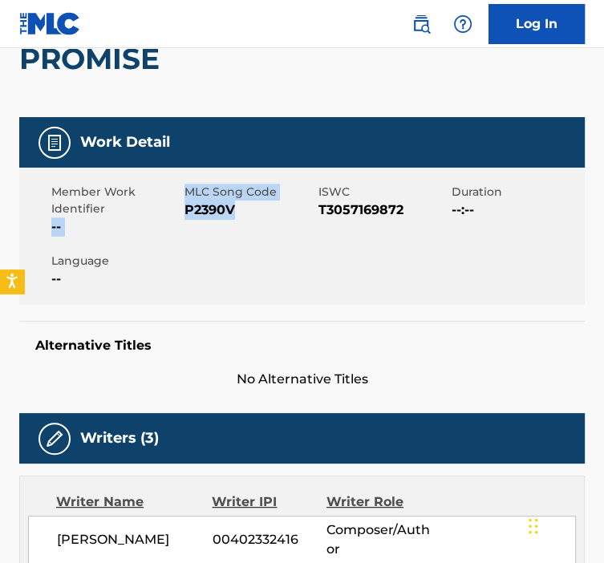
drag, startPoint x: 234, startPoint y: 216, endPoint x: 179, endPoint y: 213, distance: 55.5
click at [179, 213] on div "Member Work Identifier -- MLC Song Code P2390V ISWC T3057169872 Duration --:-- …" at bounding box center [302, 236] width 566 height 137
click at [308, 239] on div "Member Work Identifier -- MLC Song Code P2390V ISWC T3057169872 Duration --:-- …" at bounding box center [302, 236] width 566 height 137
drag, startPoint x: 262, startPoint y: 203, endPoint x: 186, endPoint y: 209, distance: 75.6
click at [186, 209] on span "P2390V" at bounding box center [249, 210] width 129 height 19
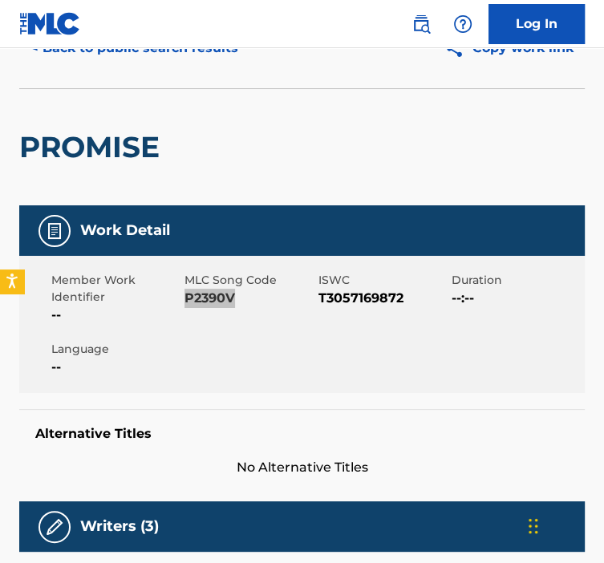
scroll to position [0, 0]
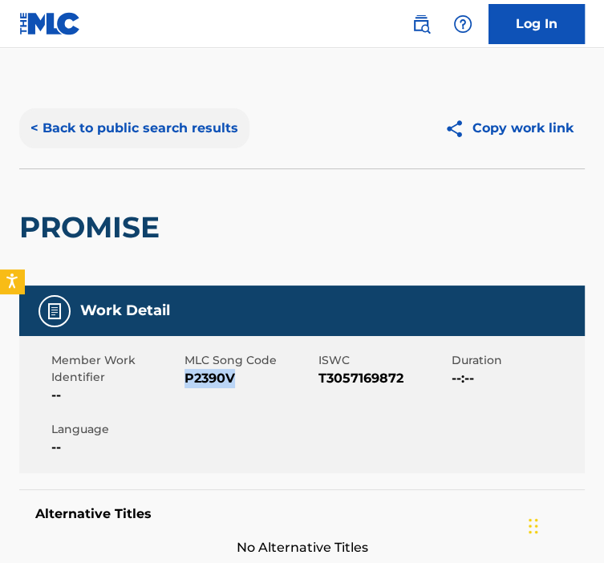
click at [110, 133] on button "< Back to public search results" at bounding box center [134, 128] width 230 height 40
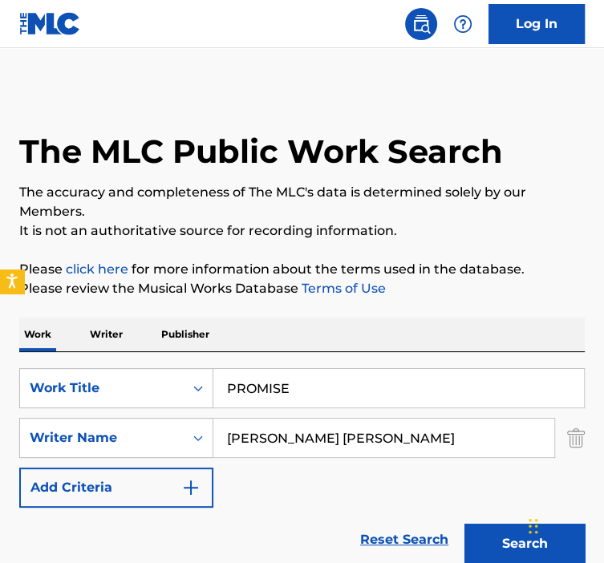
scroll to position [230, 0]
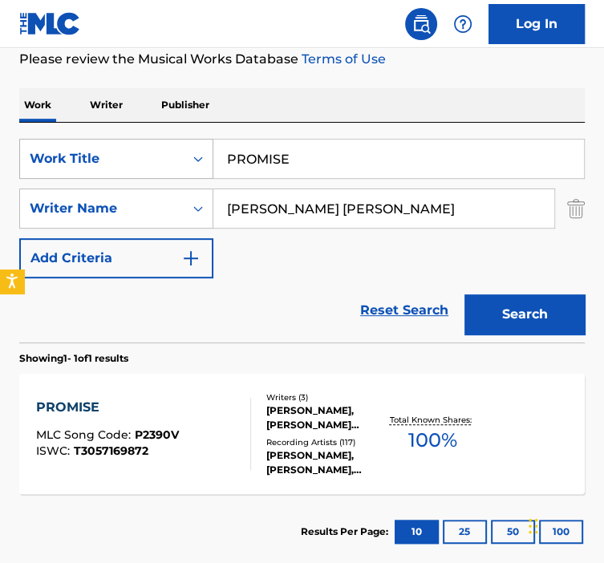
drag, startPoint x: 278, startPoint y: 157, endPoint x: 211, endPoint y: 161, distance: 67.5
click at [212, 161] on div "SearchWithCriteria92b5e073-b914-4d6b-9528-b853f195f867 Work Title PROMISE" at bounding box center [302, 159] width 566 height 40
paste input "READY WHEN YOU AR"
drag, startPoint x: 290, startPoint y: 168, endPoint x: 208, endPoint y: 165, distance: 81.9
click at [209, 165] on div "SearchWithCriteria92b5e073-b914-4d6b-9528-b853f195f867 Work Title PROMISE" at bounding box center [302, 159] width 566 height 40
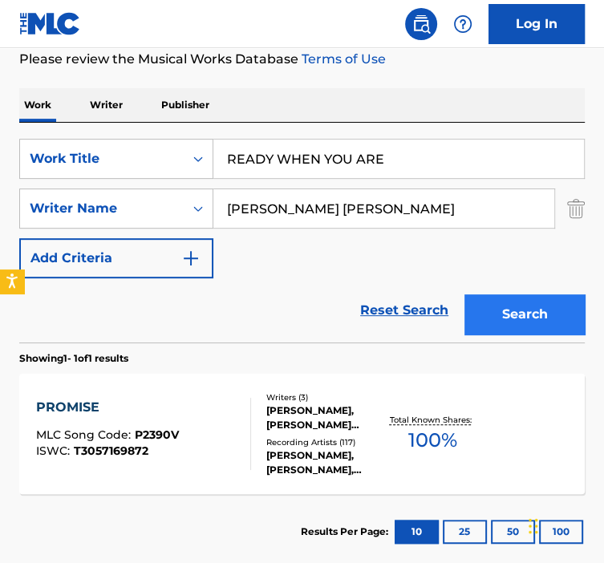
type input "READY WHEN YOU ARE"
click at [551, 317] on button "Search" at bounding box center [525, 315] width 120 height 40
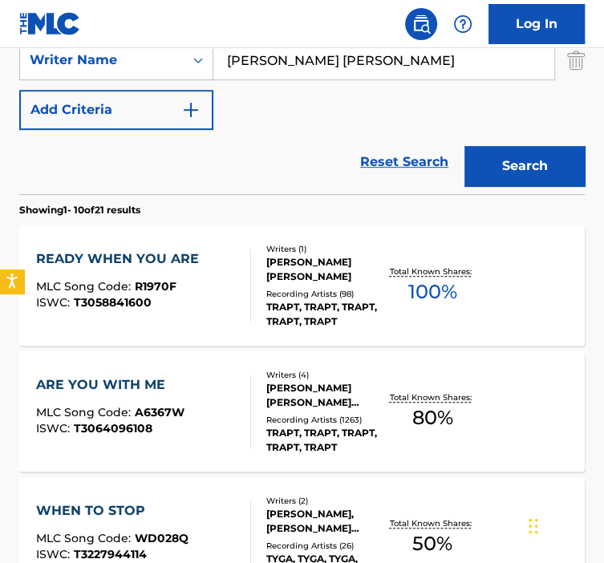
scroll to position [388, 0]
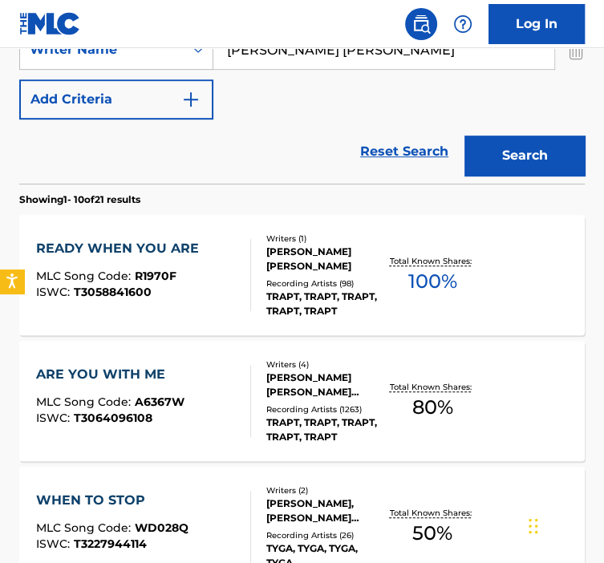
click at [225, 310] on div "READY WHEN YOU ARE MLC Song Code : R1970F ISWC : T3058841600" at bounding box center [143, 275] width 215 height 72
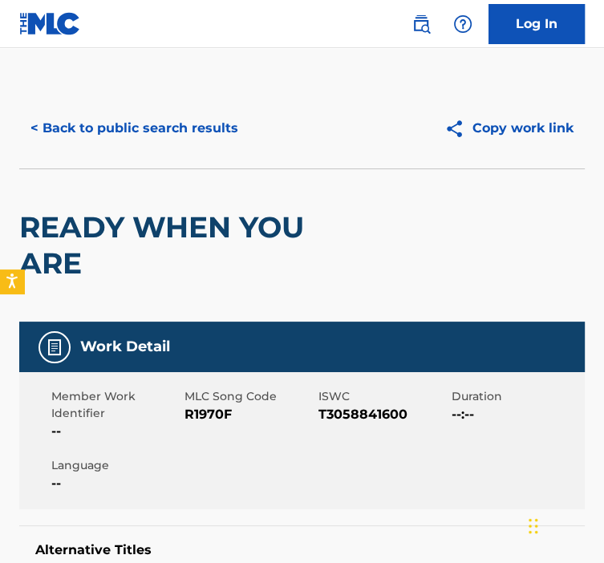
scroll to position [79, 0]
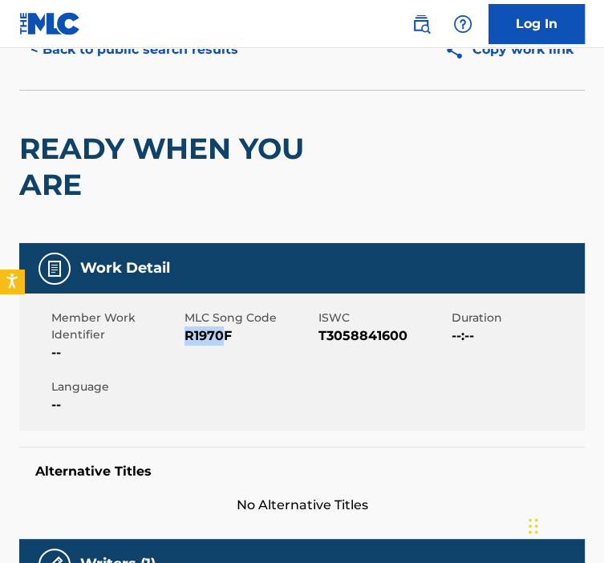
drag, startPoint x: 227, startPoint y: 343, endPoint x: 185, endPoint y: 341, distance: 42.6
click at [185, 341] on span "R1970F" at bounding box center [249, 336] width 129 height 19
click at [183, 339] on div "Member Work Identifier -- MLC Song Code R1970F ISWC T3058841600 Duration --:-- …" at bounding box center [302, 362] width 566 height 137
click at [264, 357] on div "MLC Song Code R1970F" at bounding box center [251, 336] width 133 height 53
click at [236, 331] on span "R1970F" at bounding box center [249, 336] width 129 height 19
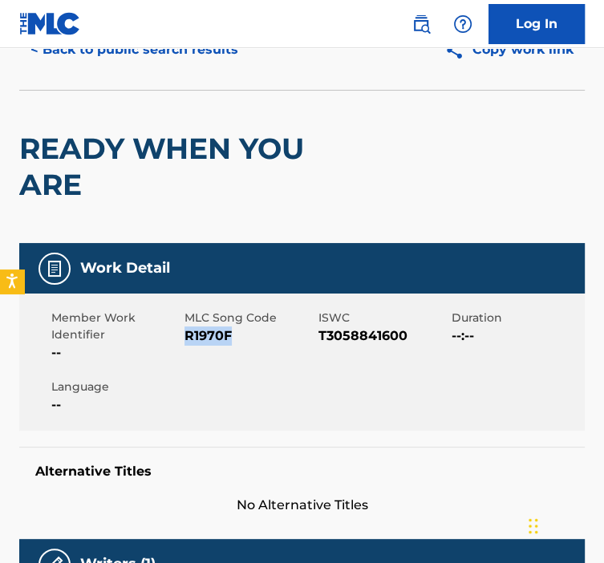
drag, startPoint x: 220, startPoint y: 337, endPoint x: 189, endPoint y: 336, distance: 30.5
click at [189, 336] on span "R1970F" at bounding box center [249, 336] width 129 height 19
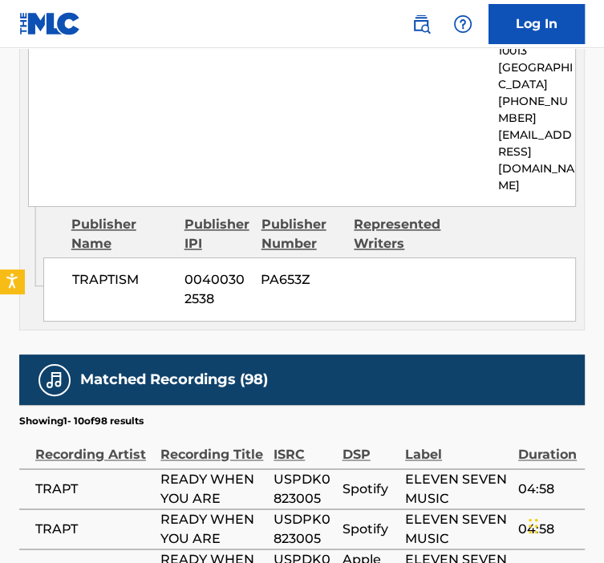
scroll to position [1037, 0]
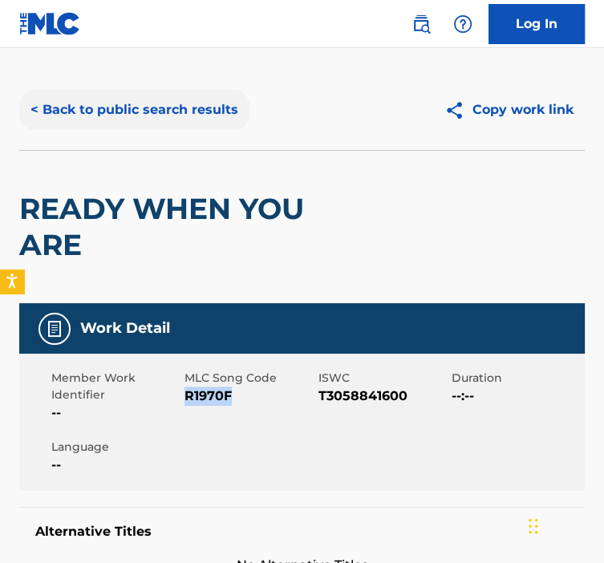
click at [94, 112] on button "< Back to public search results" at bounding box center [134, 110] width 230 height 40
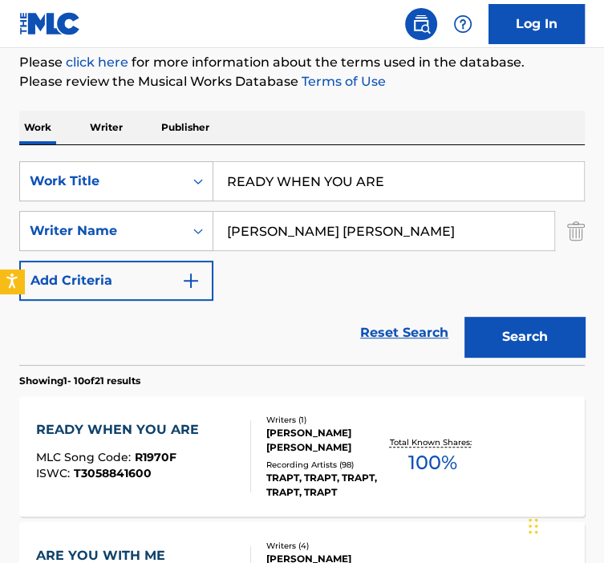
scroll to position [182, 0]
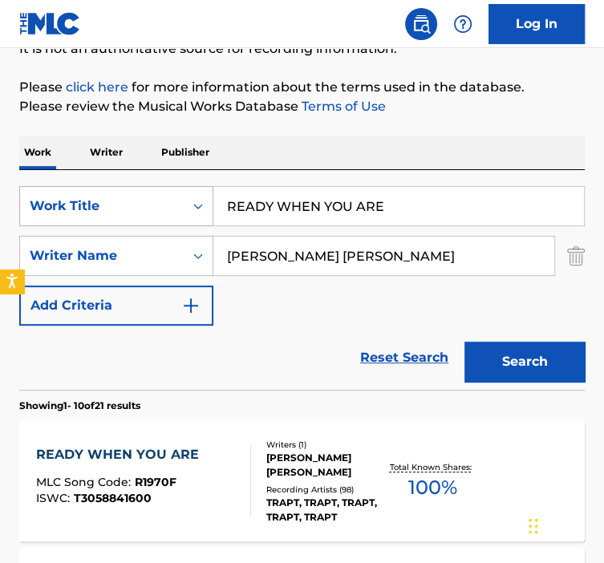
drag, startPoint x: 392, startPoint y: 216, endPoint x: 202, endPoint y: 212, distance: 189.4
click at [205, 212] on div "SearchWithCriteria92b5e073-b914-4d6b-9528-b853f195f867 Work Title READY WHEN YO…" at bounding box center [302, 206] width 566 height 40
paste input "PEAT OFFENDER"
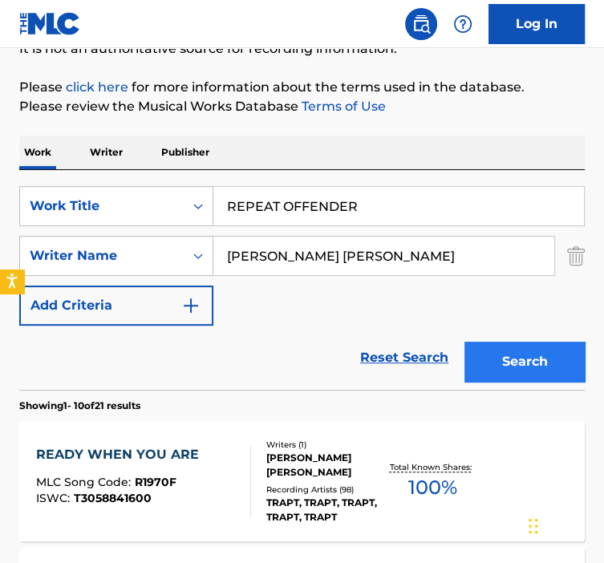
type input "REPEAT OFFENDER"
click at [510, 362] on button "Search" at bounding box center [525, 362] width 120 height 40
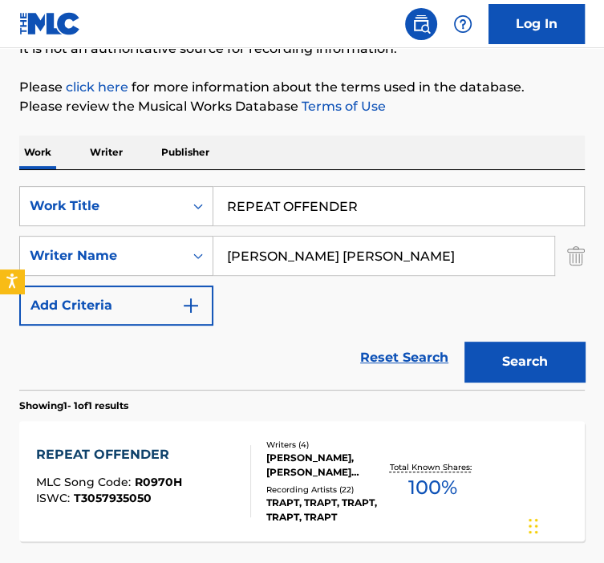
scroll to position [321, 0]
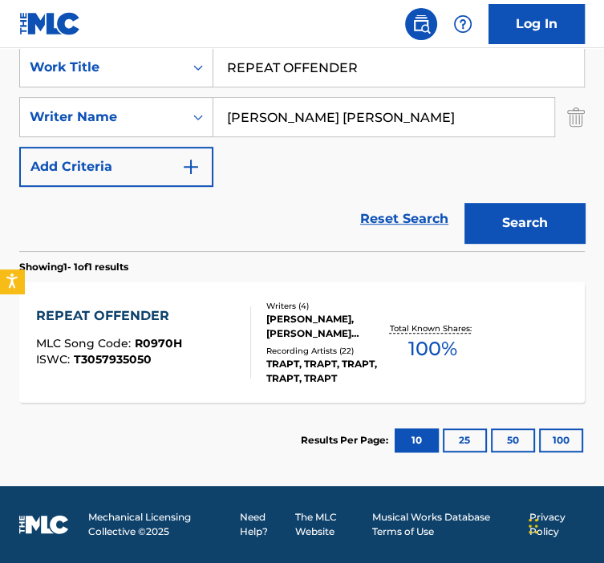
click at [247, 355] on div at bounding box center [244, 343] width 13 height 72
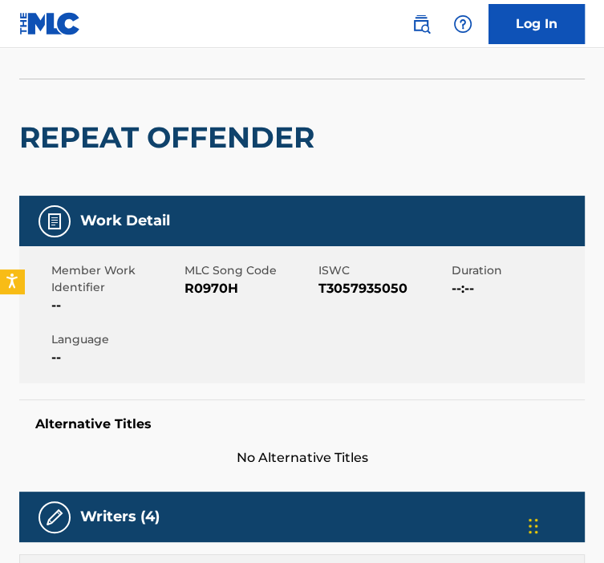
scroll to position [93, 0]
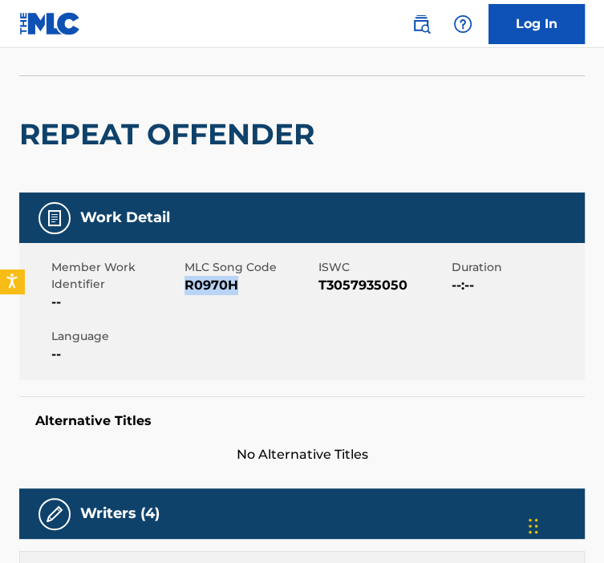
drag, startPoint x: 226, startPoint y: 290, endPoint x: 186, endPoint y: 291, distance: 39.4
click at [186, 291] on span "R0970H" at bounding box center [249, 285] width 129 height 19
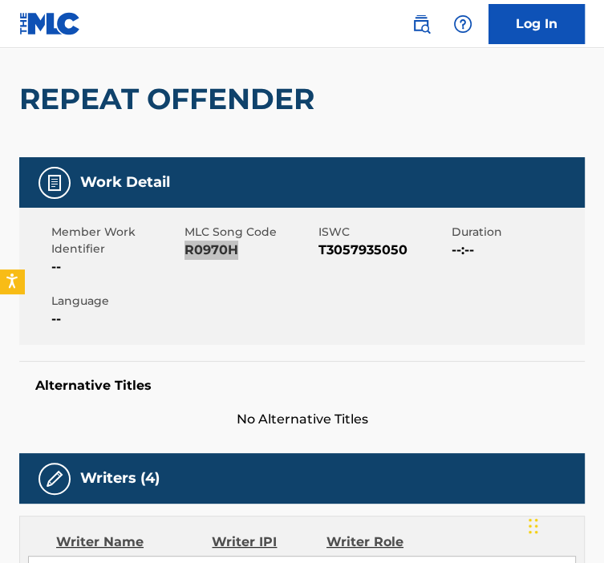
scroll to position [0, 0]
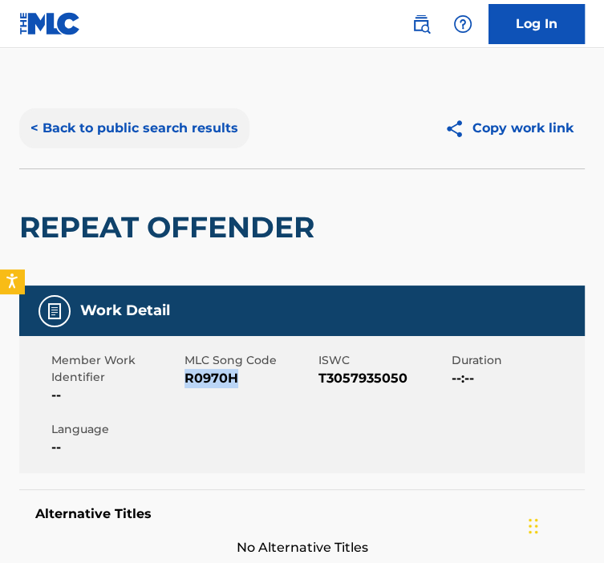
click at [77, 137] on button "< Back to public search results" at bounding box center [134, 128] width 230 height 40
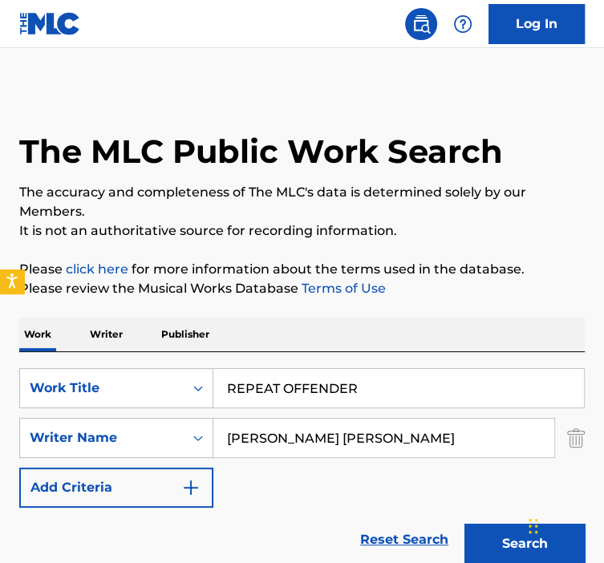
scroll to position [230, 0]
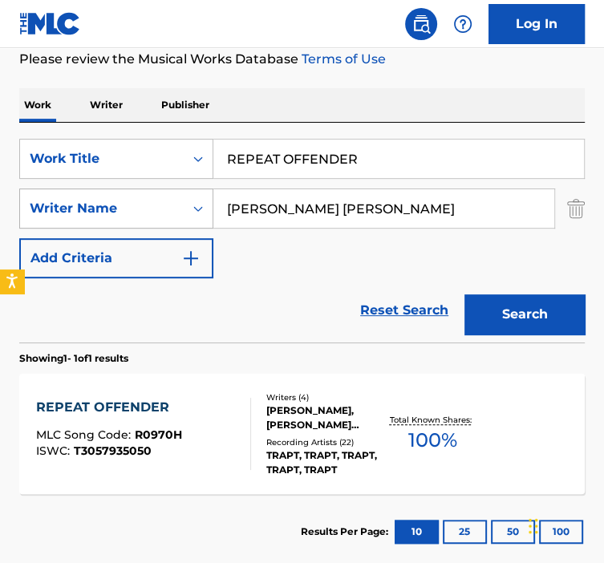
paste input "IDDLE"
drag, startPoint x: 358, startPoint y: 166, endPoint x: 190, endPoint y: 197, distance: 170.5
click at [191, 197] on div "SearchWithCriteria92b5e073-b914-4d6b-9528-b853f195f867 Work Title REPEAT OFFEND…" at bounding box center [302, 209] width 566 height 140
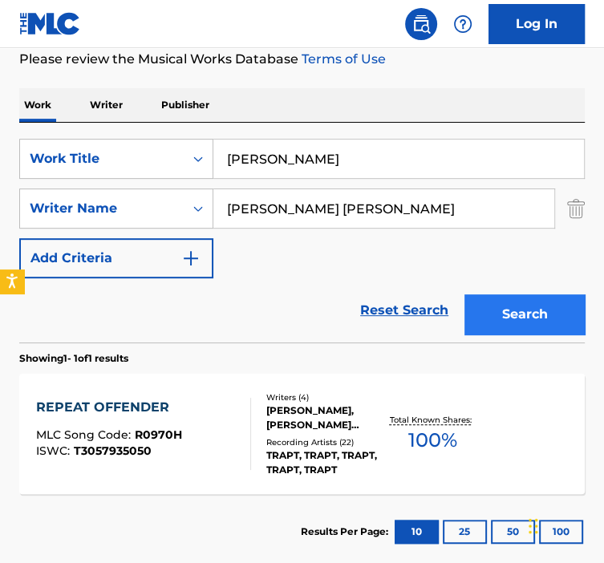
type input "[PERSON_NAME]"
click at [486, 306] on button "Search" at bounding box center [525, 315] width 120 height 40
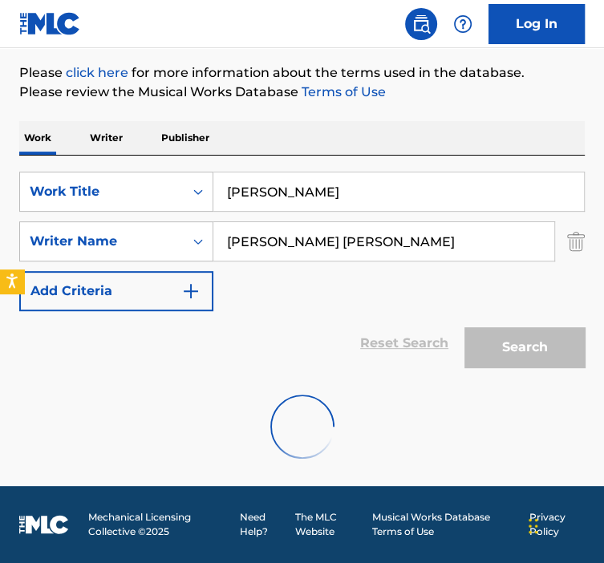
scroll to position [321, 0]
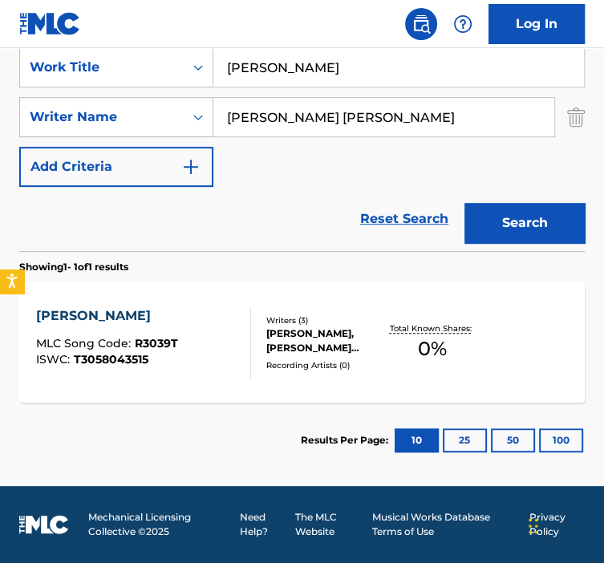
click at [258, 396] on div "[PERSON_NAME] MLC Song Code : R3039T ISWC : T3058043515 Writers ( 3 ) [PERSON_N…" at bounding box center [302, 342] width 566 height 120
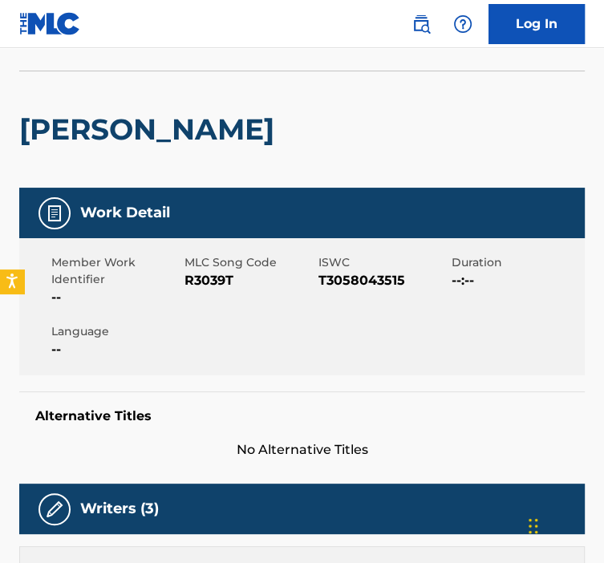
scroll to position [106, 0]
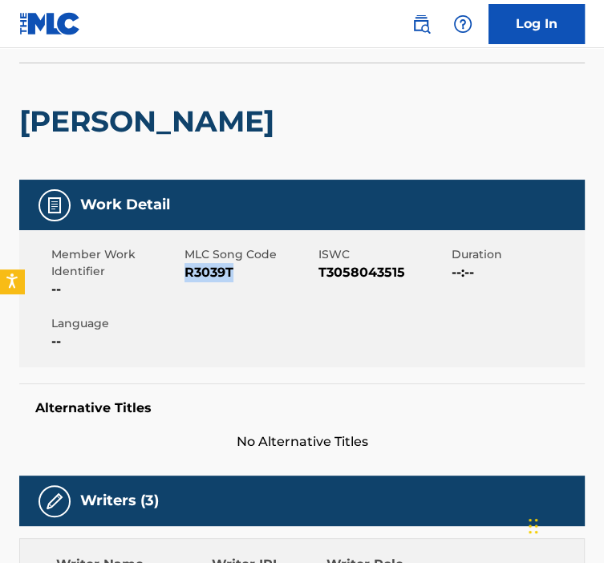
drag, startPoint x: 236, startPoint y: 278, endPoint x: 185, endPoint y: 272, distance: 50.9
click at [185, 272] on span "R3039T" at bounding box center [249, 272] width 129 height 19
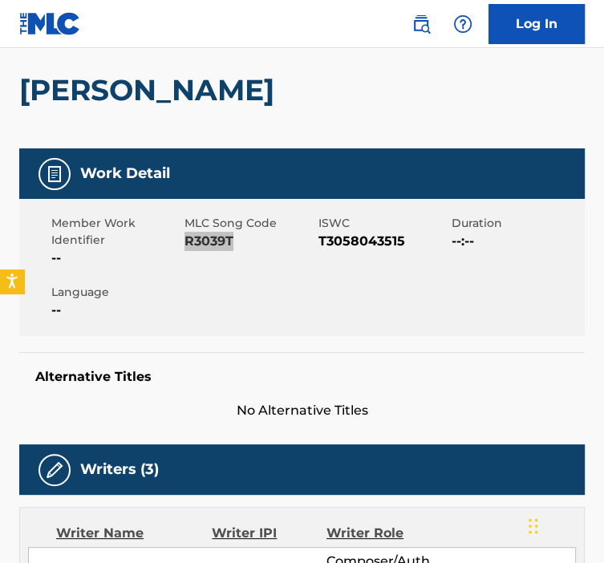
scroll to position [0, 0]
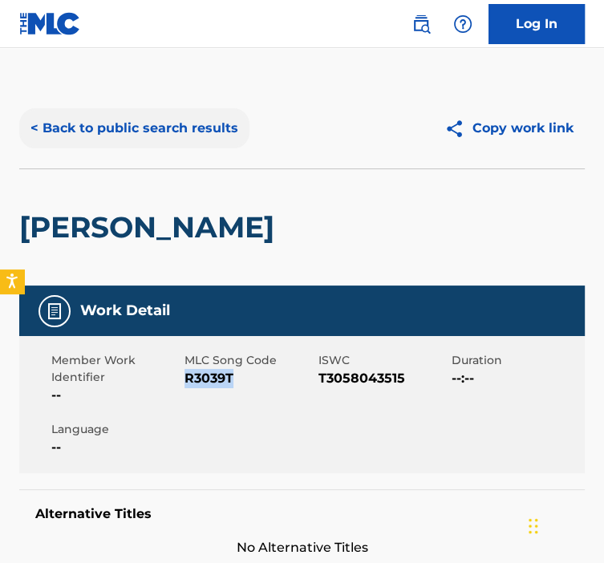
click at [118, 114] on button "< Back to public search results" at bounding box center [134, 128] width 230 height 40
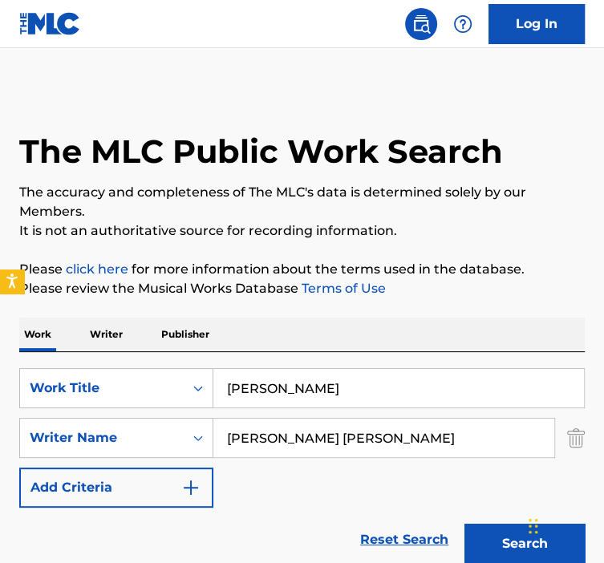
scroll to position [230, 0]
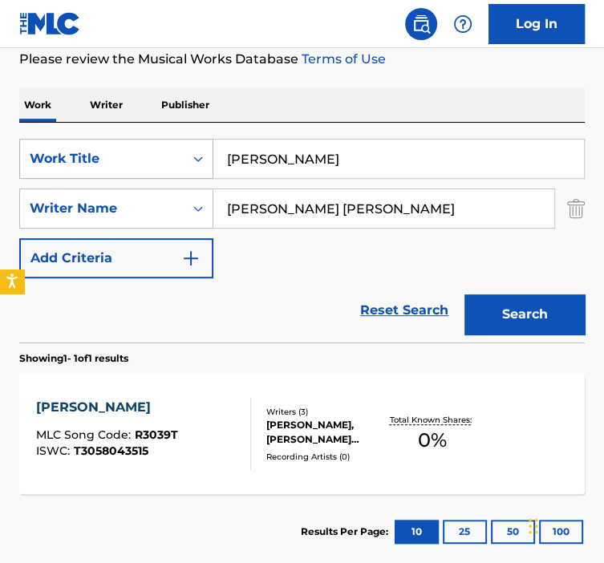
drag, startPoint x: 282, startPoint y: 167, endPoint x: 161, endPoint y: 176, distance: 120.7
click at [163, 176] on div "SearchWithCriteria92b5e073-b914-4d6b-9528-b853f195f867 Work Title [PERSON_NAME]" at bounding box center [302, 159] width 566 height 40
paste input "SAFE HERE IN THE SHAD"
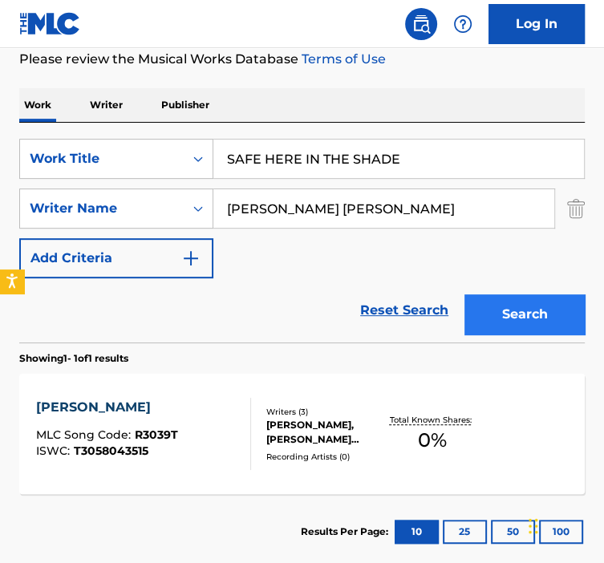
type input "SAFE HERE IN THE SHADE"
click at [476, 295] on button "Search" at bounding box center [525, 315] width 120 height 40
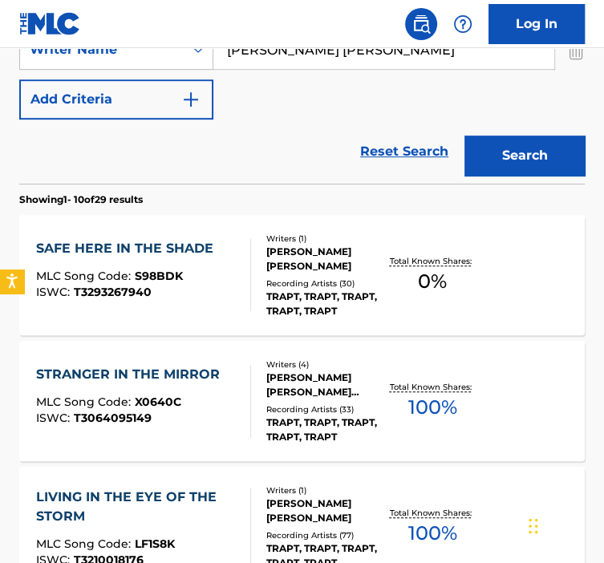
scroll to position [389, 0]
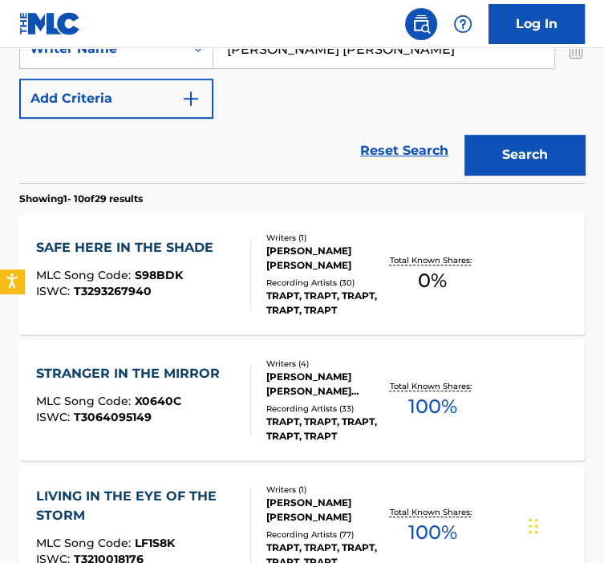
click at [273, 272] on div "Writers ( 1 ) [PERSON_NAME] [PERSON_NAME] Recording Artists ( 30 ) TRAPT, TRAPT…" at bounding box center [318, 275] width 134 height 86
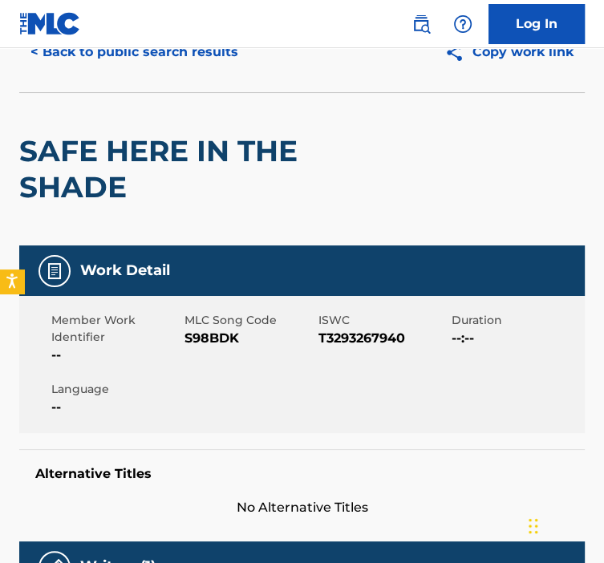
scroll to position [77, 0]
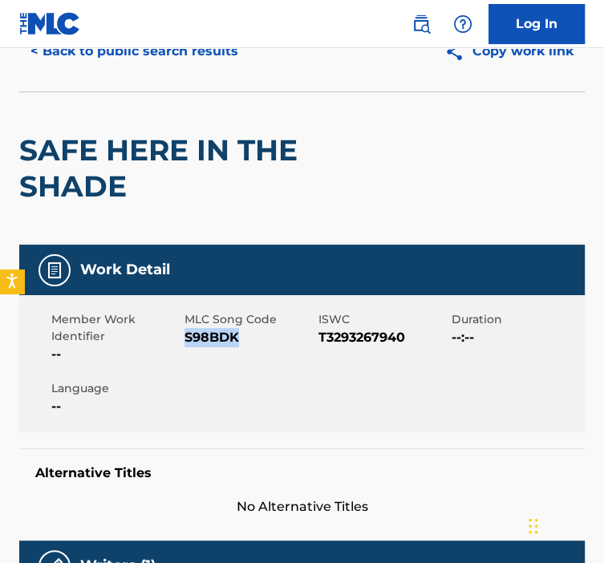
drag, startPoint x: 250, startPoint y: 340, endPoint x: 185, endPoint y: 340, distance: 65.0
click at [185, 340] on span "S98BDK" at bounding box center [249, 337] width 129 height 19
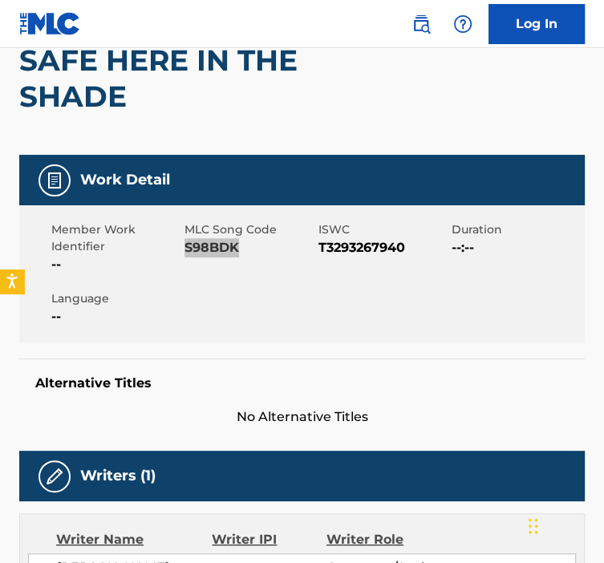
scroll to position [0, 0]
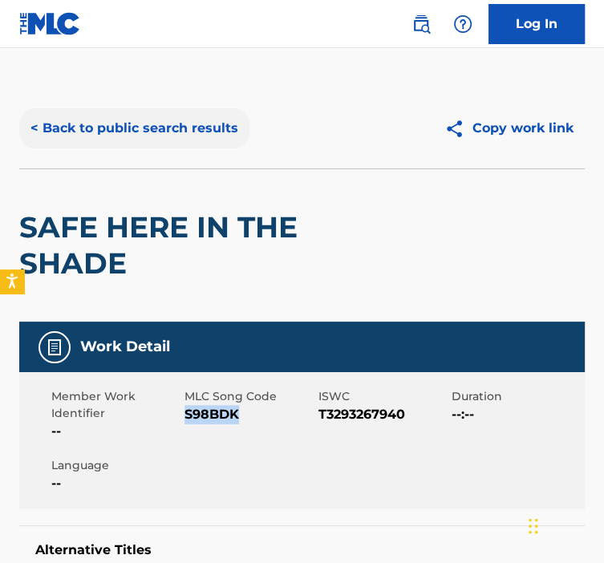
click at [94, 136] on button "< Back to public search results" at bounding box center [134, 128] width 230 height 40
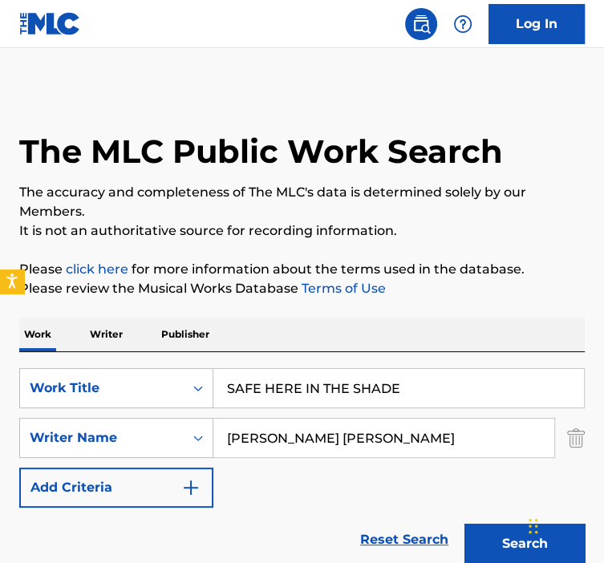
paste input "ELF ESTEEM"
drag, startPoint x: 311, startPoint y: 386, endPoint x: 224, endPoint y: 387, distance: 87.5
click at [226, 387] on input "SAFE HERE IN THE SHADE" at bounding box center [398, 388] width 371 height 39
type input "SELF ESTEEM"
click at [465, 524] on button "Search" at bounding box center [525, 544] width 120 height 40
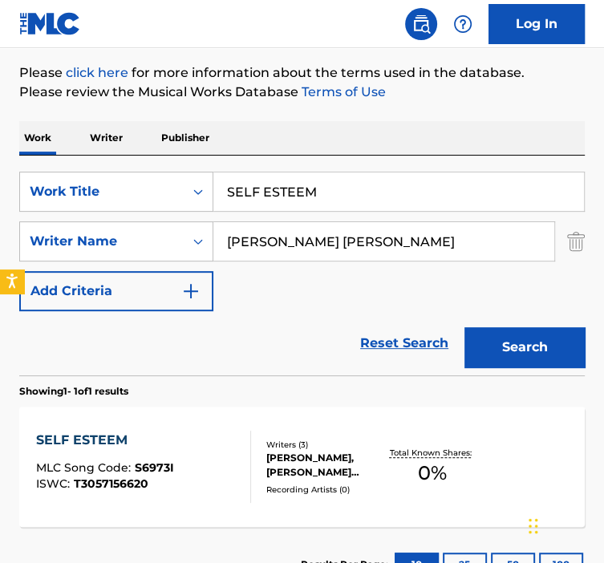
scroll to position [321, 0]
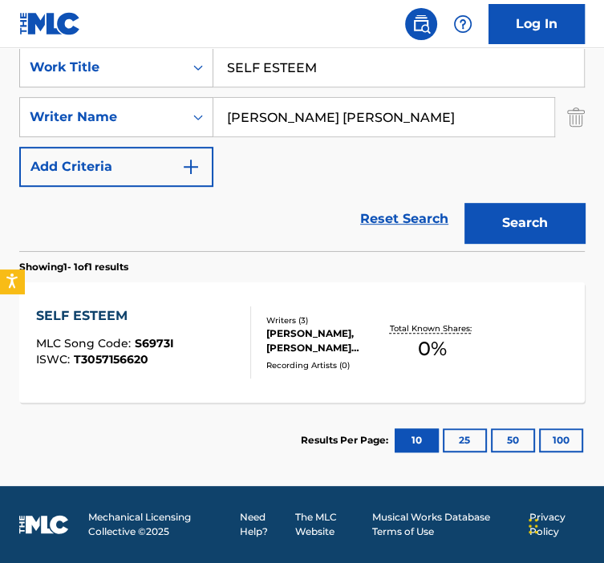
click at [213, 355] on div "SELF ESTEEM MLC Song Code : S6973I ISWC : T3057156620" at bounding box center [143, 343] width 215 height 72
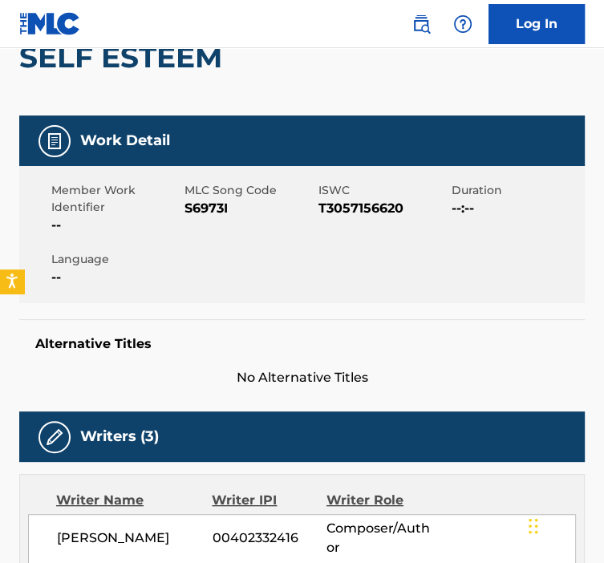
scroll to position [173, 0]
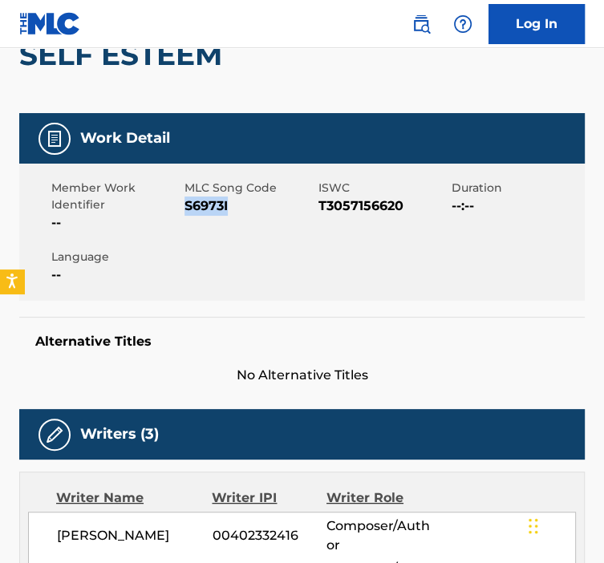
drag, startPoint x: 231, startPoint y: 209, endPoint x: 185, endPoint y: 206, distance: 46.7
click at [185, 206] on span "S6973I" at bounding box center [249, 206] width 129 height 19
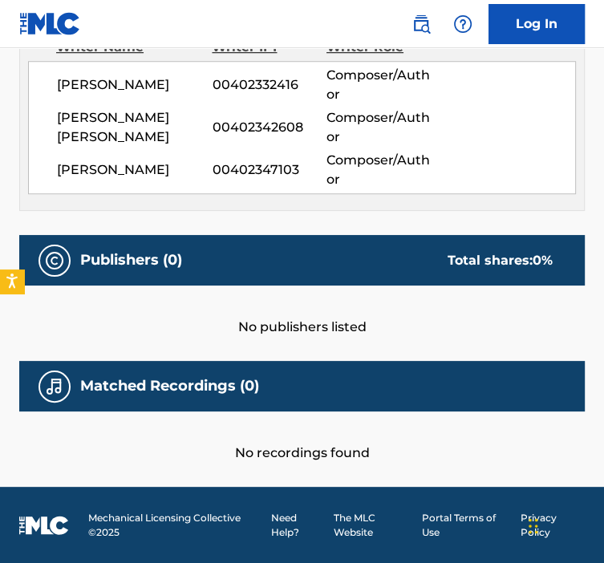
scroll to position [0, 0]
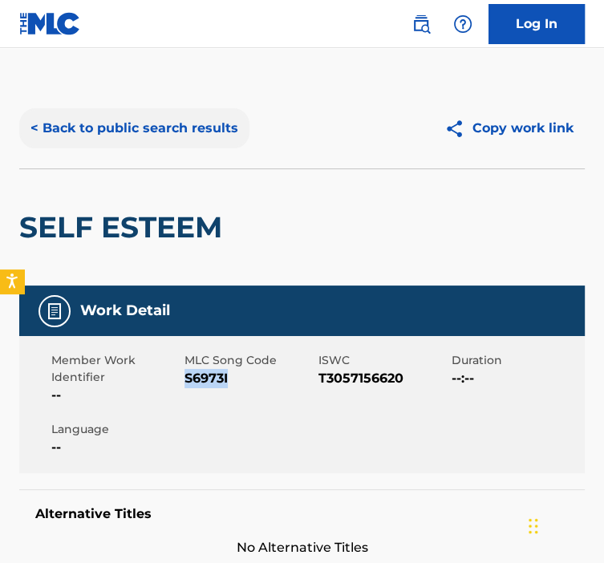
click at [116, 146] on button "< Back to public search results" at bounding box center [134, 128] width 230 height 40
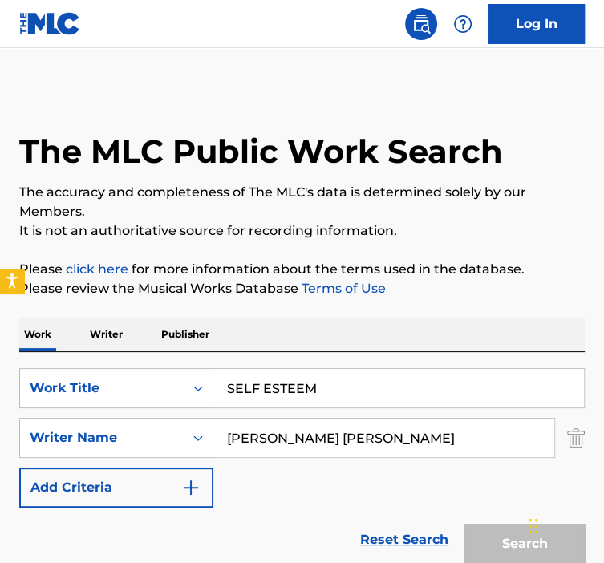
scroll to position [230, 0]
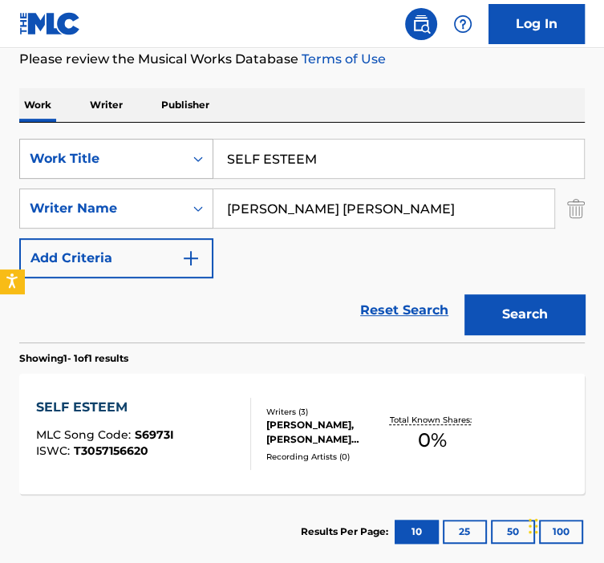
drag, startPoint x: 345, startPoint y: 167, endPoint x: 189, endPoint y: 161, distance: 156.6
click at [189, 161] on div "SearchWithCriteria92b5e073-b914-4d6b-9528-b853f195f867 Work Title SELF ESTEEM" at bounding box center [302, 159] width 566 height 40
paste input "ICK"
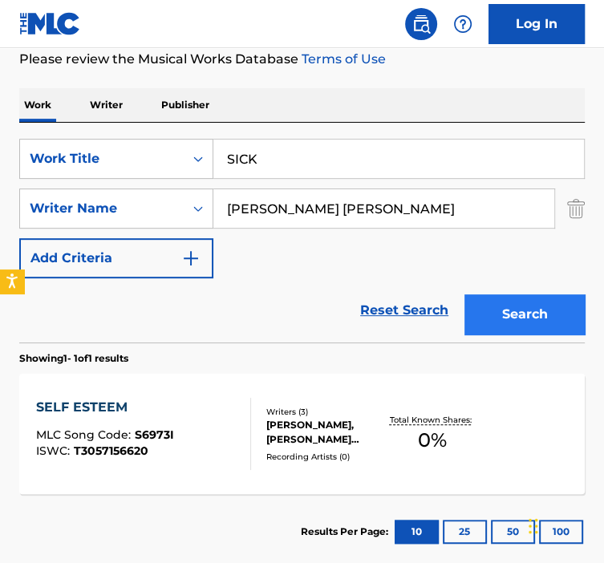
type input "SICK"
click at [509, 305] on button "Search" at bounding box center [525, 315] width 120 height 40
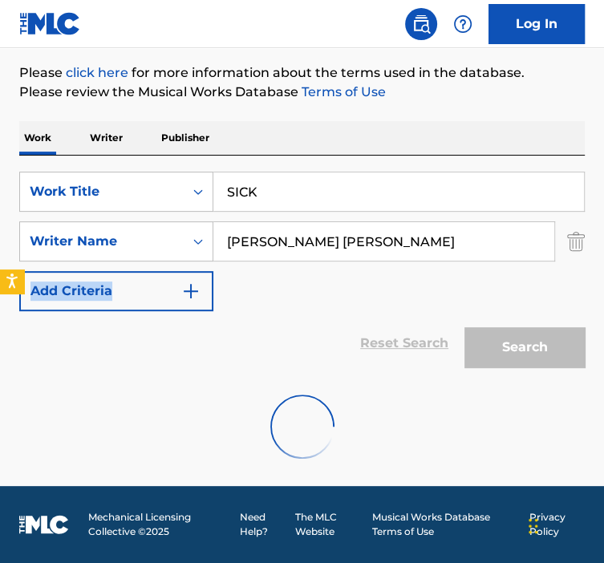
click at [509, 305] on div "SearchWithCriteria92b5e073-b914-4d6b-9528-b853f195f867 Work Title SICK SearchWi…" at bounding box center [302, 242] width 566 height 140
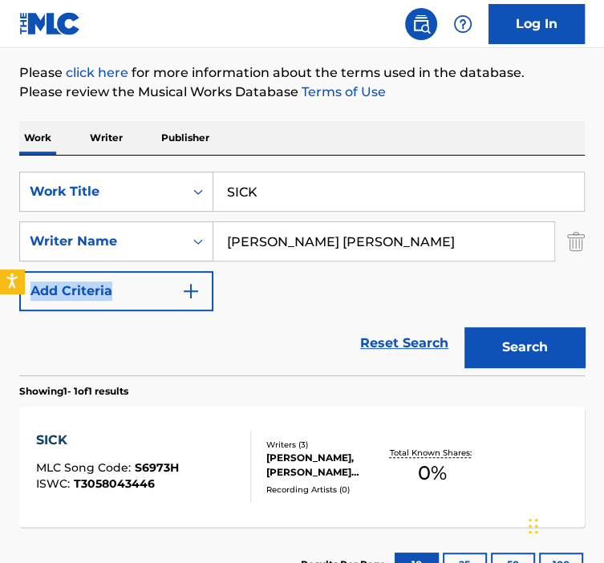
scroll to position [302, 0]
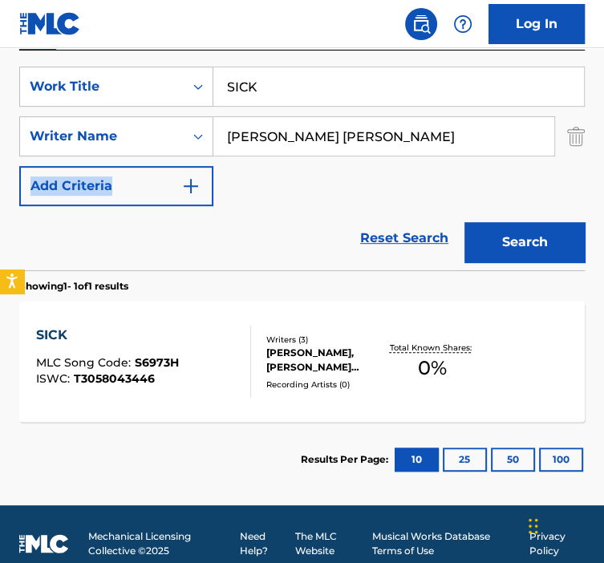
click at [286, 340] on div "Writers ( 3 )" at bounding box center [325, 340] width 119 height 12
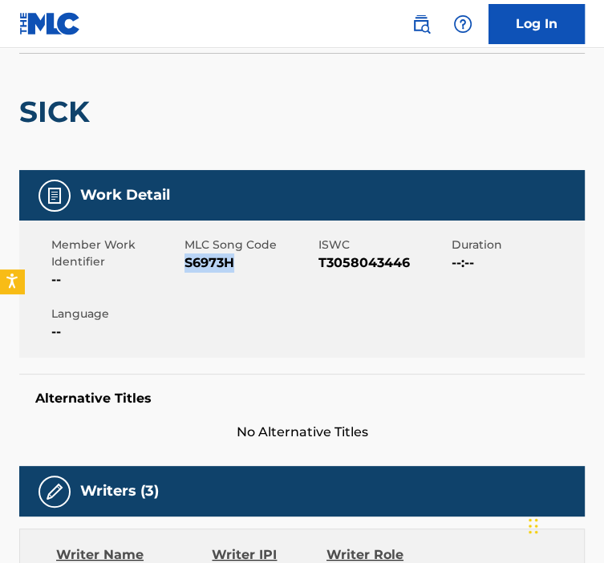
drag, startPoint x: 241, startPoint y: 274, endPoint x: 185, endPoint y: 267, distance: 56.5
click at [185, 267] on div "MLC Song Code S6973H" at bounding box center [251, 263] width 133 height 53
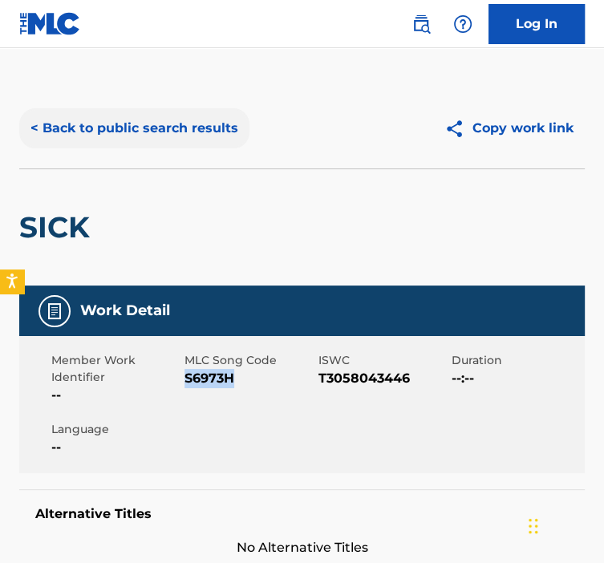
click at [161, 134] on button "< Back to public search results" at bounding box center [134, 128] width 230 height 40
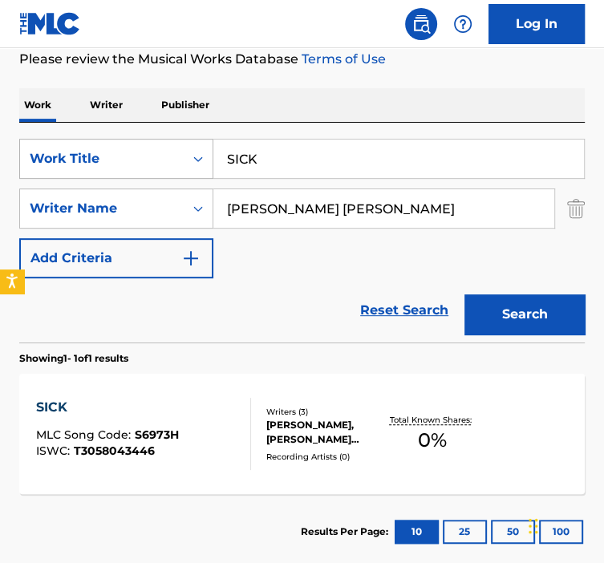
drag, startPoint x: 189, startPoint y: 152, endPoint x: 179, endPoint y: 150, distance: 9.8
click at [180, 150] on div "SearchWithCriteria92b5e073-b914-4d6b-9528-b853f195f867 Work Title SICK" at bounding box center [302, 159] width 566 height 40
paste input "KIN DEEP"
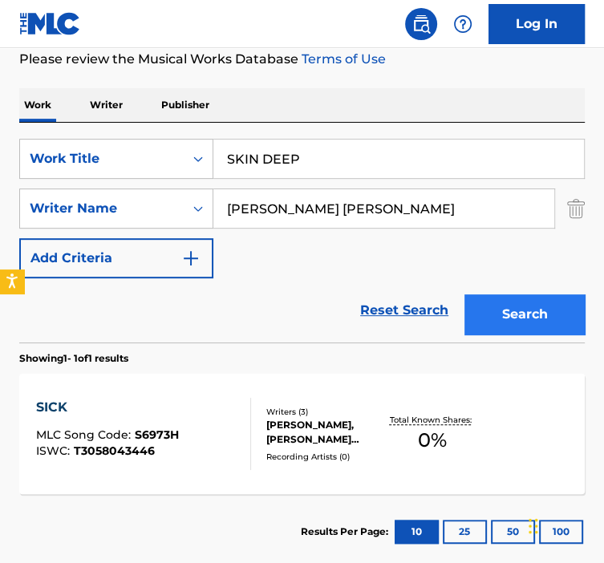
type input "SKIN DEEP"
click at [498, 308] on button "Search" at bounding box center [525, 315] width 120 height 40
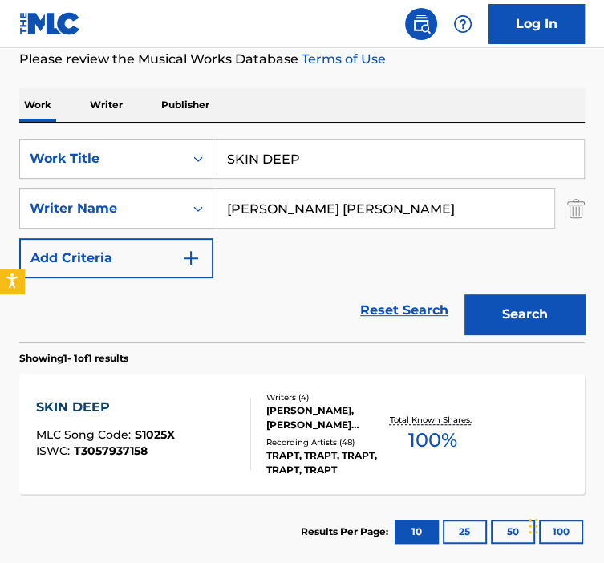
click at [340, 400] on div "Writers ( 4 )" at bounding box center [325, 398] width 119 height 12
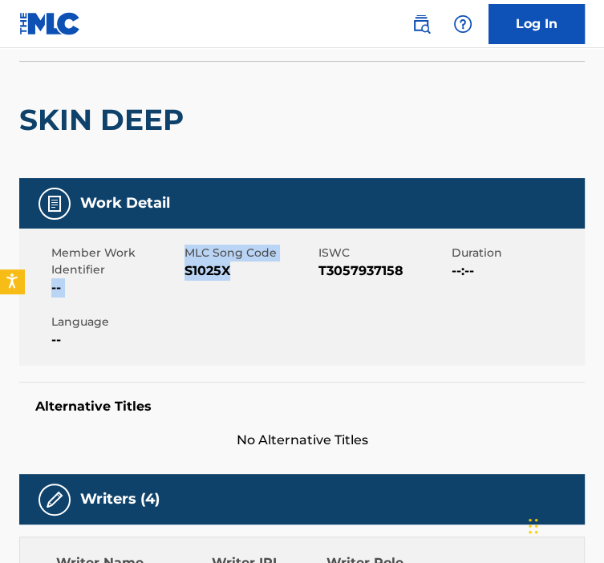
drag, startPoint x: 228, startPoint y: 264, endPoint x: 180, endPoint y: 266, distance: 48.2
click at [180, 266] on div "Member Work Identifier -- MLC Song Code S1025X ISWC T3057937158 Duration --:-- …" at bounding box center [302, 297] width 566 height 137
click at [327, 229] on div "Member Work Identifier -- MLC Song Code S1025X ISWC T3057937158 Duration --:-- …" at bounding box center [302, 297] width 566 height 137
drag, startPoint x: 244, startPoint y: 267, endPoint x: 185, endPoint y: 266, distance: 58.6
click at [185, 266] on span "S1025X" at bounding box center [249, 271] width 129 height 19
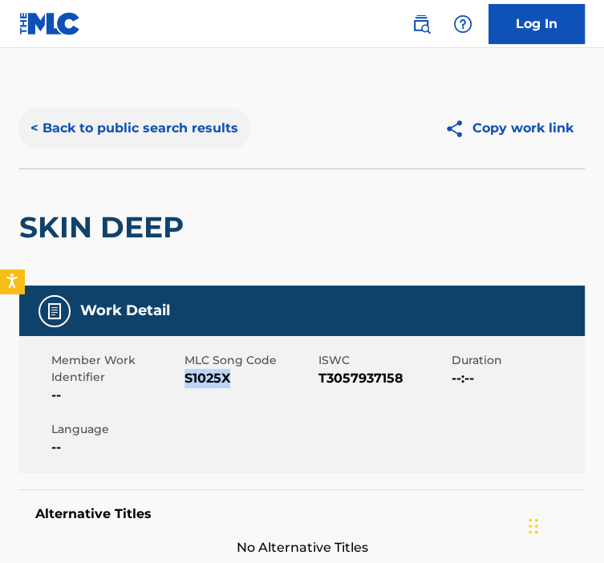
click at [81, 144] on button "< Back to public search results" at bounding box center [134, 128] width 230 height 40
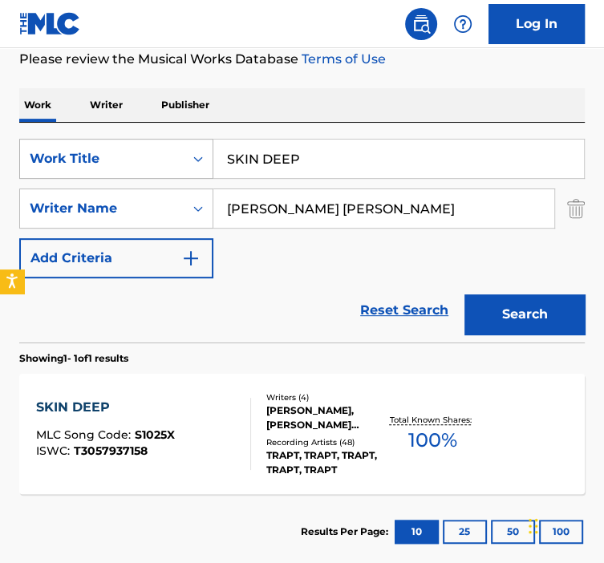
drag, startPoint x: 300, startPoint y: 161, endPoint x: 364, endPoint y: 230, distance: 93.7
click at [209, 145] on div "SearchWithCriteria92b5e073-b914-4d6b-9528-b853f195f867 Work Title SKIN DEEP" at bounding box center [302, 159] width 566 height 40
paste input "OUND OFF"
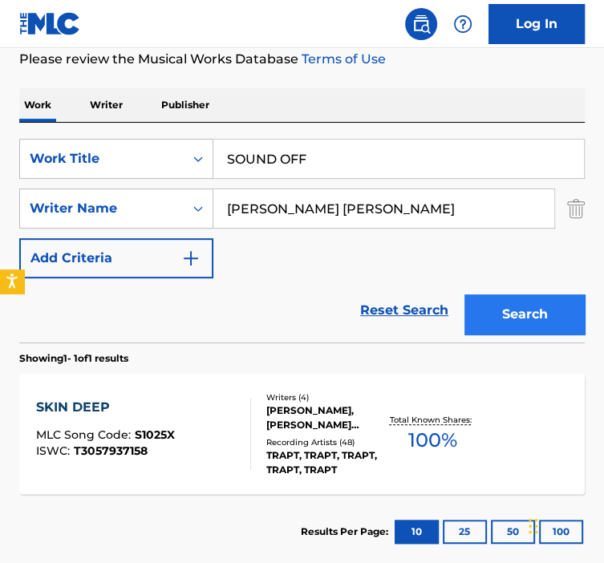
type input "SOUND OFF"
click at [507, 311] on button "Search" at bounding box center [525, 315] width 120 height 40
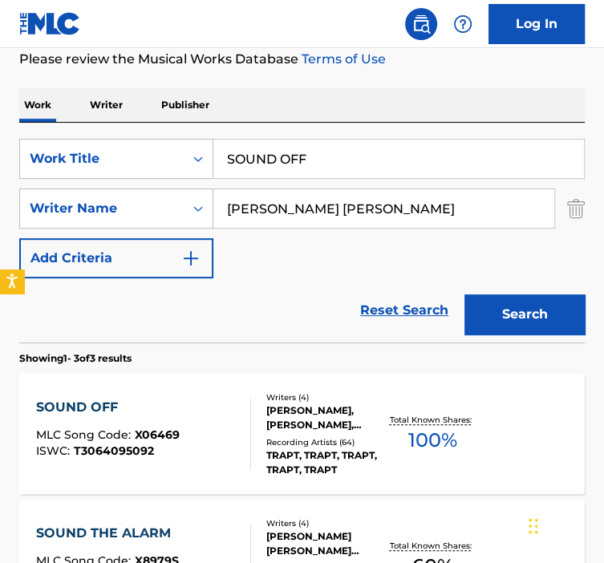
click at [263, 413] on div "Writers ( 4 ) [PERSON_NAME], [PERSON_NAME], [PERSON_NAME], [PERSON_NAME] [PERSO…" at bounding box center [318, 435] width 134 height 86
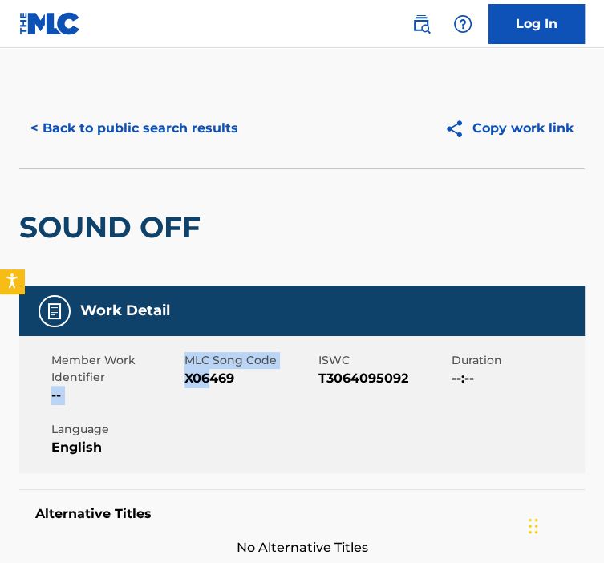
drag, startPoint x: 209, startPoint y: 382, endPoint x: 177, endPoint y: 377, distance: 32.5
click at [177, 377] on div "Member Work Identifier -- MLC Song Code X06469 ISWC T3064095092 Duration --:-- …" at bounding box center [302, 404] width 566 height 137
drag, startPoint x: 177, startPoint y: 377, endPoint x: 259, endPoint y: 388, distance: 83.4
click at [259, 388] on div "MLC Song Code X06469" at bounding box center [251, 378] width 133 height 53
drag, startPoint x: 245, startPoint y: 378, endPoint x: 186, endPoint y: 380, distance: 58.6
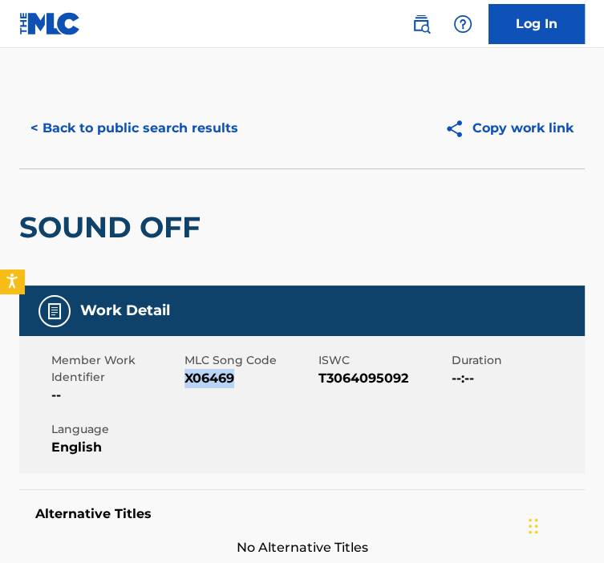
click at [186, 380] on span "X06469" at bounding box center [249, 378] width 129 height 19
click at [175, 113] on button "< Back to public search results" at bounding box center [134, 128] width 230 height 40
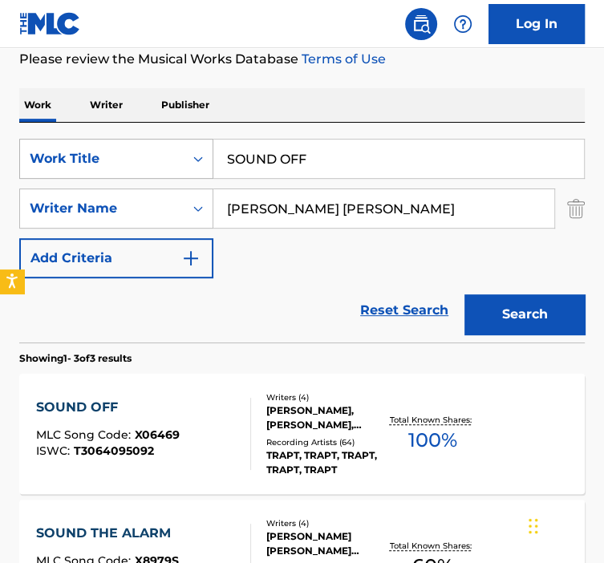
paste input "TAND UP"
drag, startPoint x: 292, startPoint y: 148, endPoint x: 199, endPoint y: 144, distance: 93.2
click at [199, 144] on div "SearchWithCriteria92b5e073-b914-4d6b-9528-b853f195f867 Work Title STAND UP" at bounding box center [302, 159] width 566 height 40
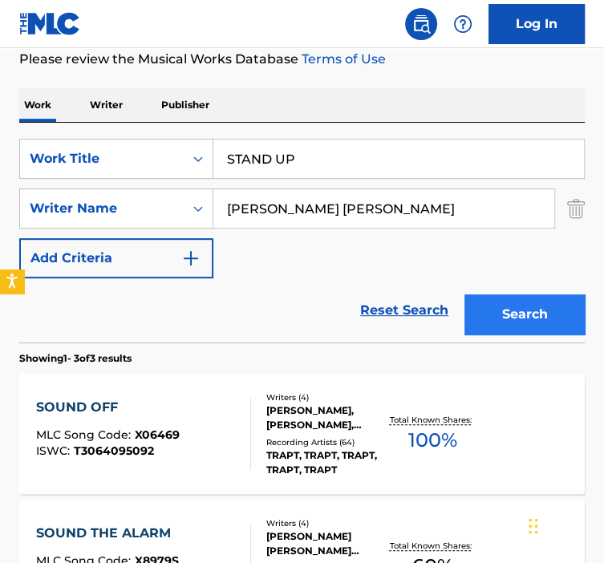
type input "STAND UP"
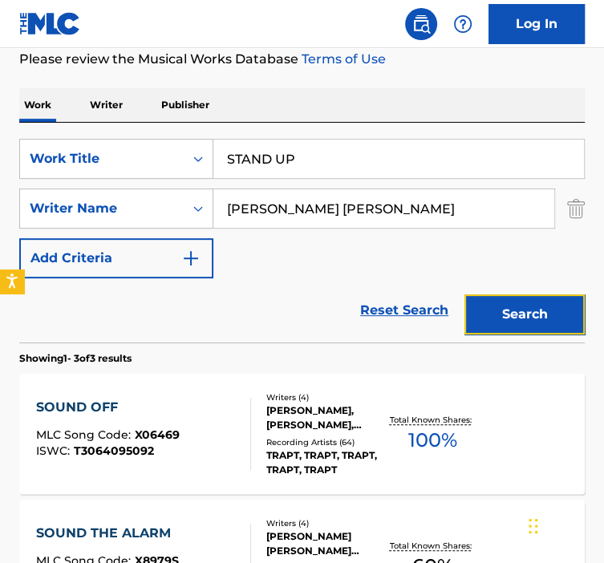
click at [481, 309] on button "Search" at bounding box center [525, 315] width 120 height 40
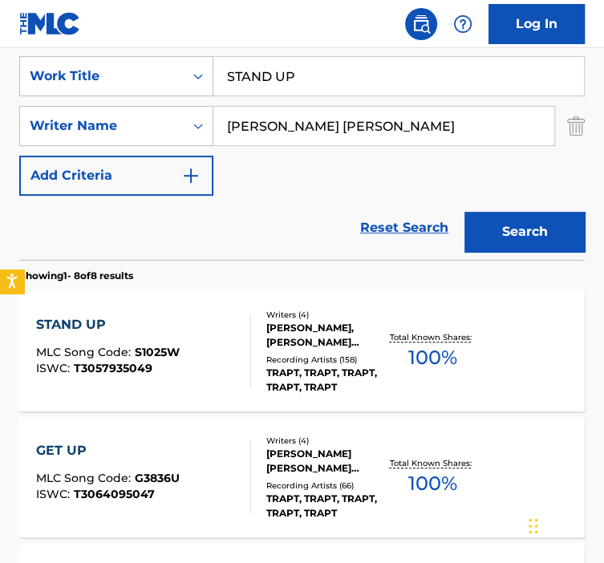
click at [197, 361] on div "STAND UP MLC Song Code : S1025W ISWC : T3057935049" at bounding box center [143, 351] width 215 height 72
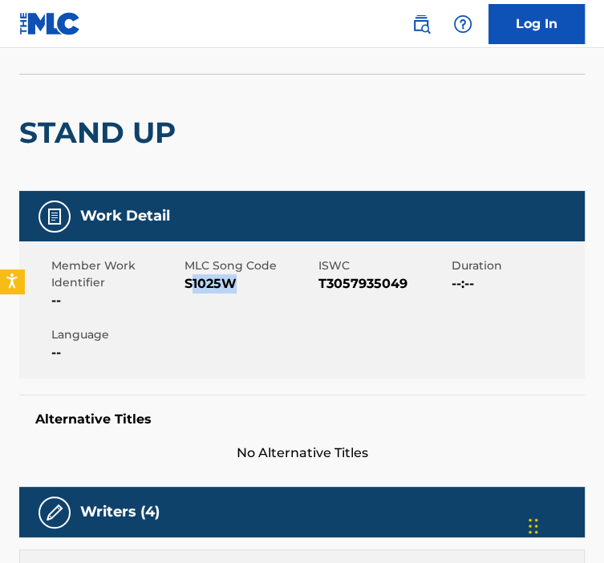
drag, startPoint x: 235, startPoint y: 283, endPoint x: 189, endPoint y: 282, distance: 45.8
click at [189, 282] on span "S1025W" at bounding box center [249, 283] width 129 height 19
drag, startPoint x: 189, startPoint y: 282, endPoint x: 240, endPoint y: 282, distance: 50.6
click at [240, 282] on div "Member Work Identifier -- MLC Song Code S1025W ISWC T3057935049 Duration --:-- …" at bounding box center [302, 310] width 566 height 137
click at [241, 282] on span "S1025W" at bounding box center [249, 283] width 129 height 19
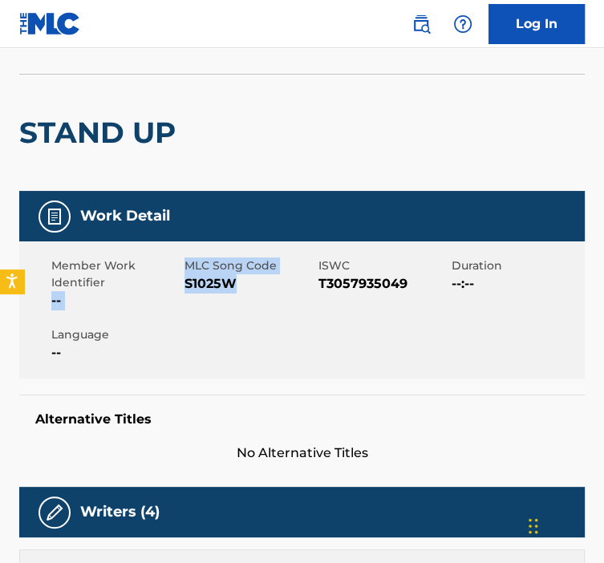
click at [237, 282] on span "S1025W" at bounding box center [249, 283] width 129 height 19
click at [238, 282] on span "S1025W" at bounding box center [249, 283] width 129 height 19
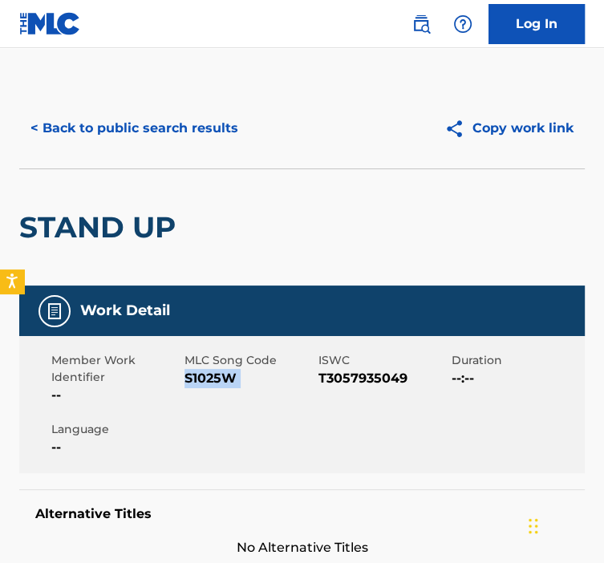
click at [136, 151] on div "< Back to public search results Copy work link" at bounding box center [302, 128] width 566 height 80
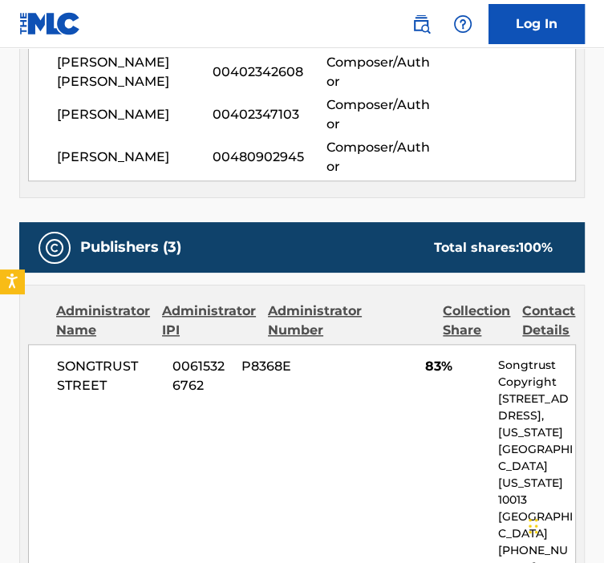
scroll to position [246, 0]
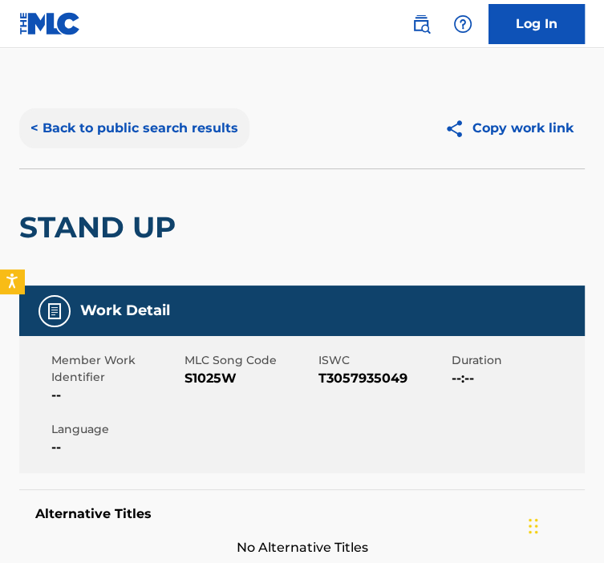
click at [103, 121] on button "< Back to public search results" at bounding box center [134, 128] width 230 height 40
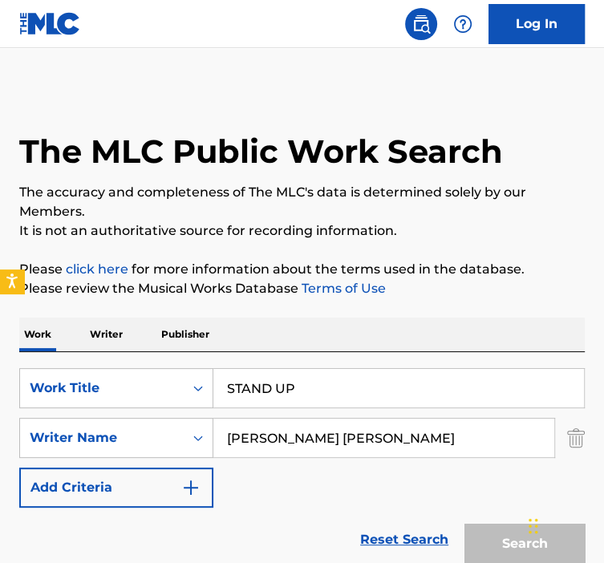
scroll to position [312, 0]
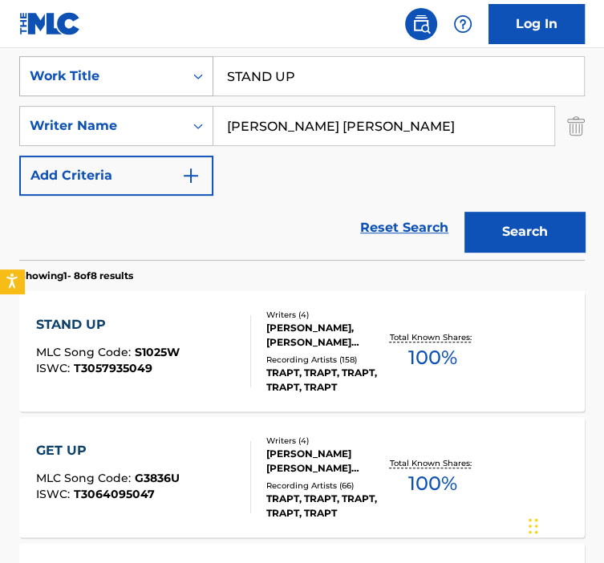
paste input "Y ALIVE"
drag, startPoint x: 311, startPoint y: 75, endPoint x: 204, endPoint y: 79, distance: 107.6
click at [204, 79] on div "SearchWithCriteria92b5e073-b914-4d6b-9528-b853f195f867 Work Title STAND UP" at bounding box center [302, 76] width 566 height 40
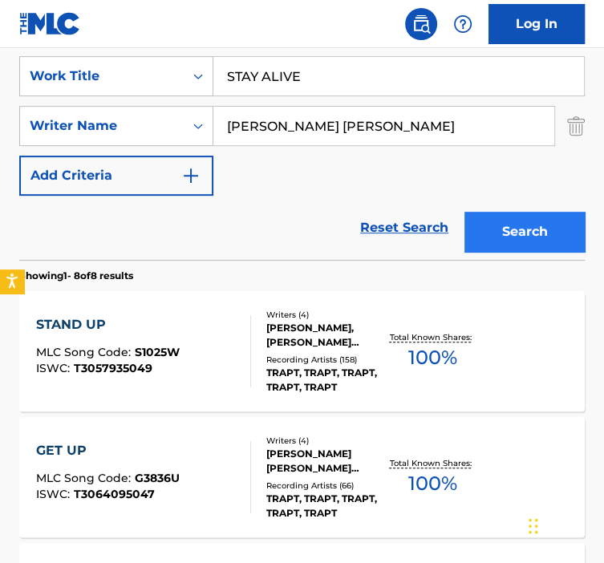
type input "STAY ALIVE"
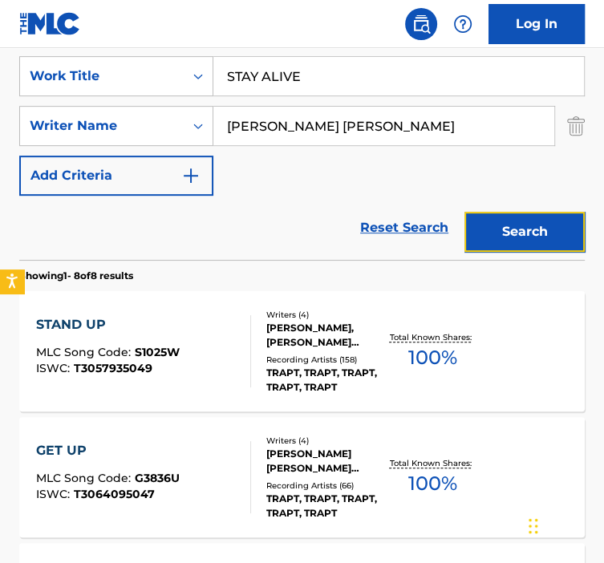
click at [483, 246] on button "Search" at bounding box center [525, 232] width 120 height 40
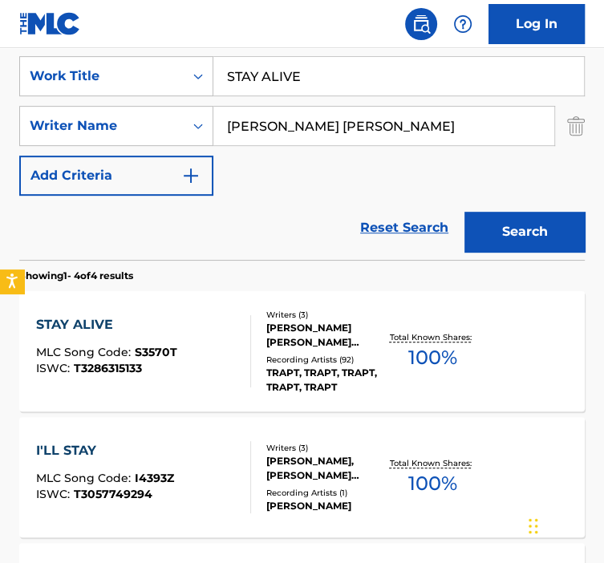
click at [335, 401] on div "STAY ALIVE MLC Song Code : S3570T ISWC : T3286315133 Writers ( 3 ) [PERSON_NAME…" at bounding box center [302, 351] width 566 height 120
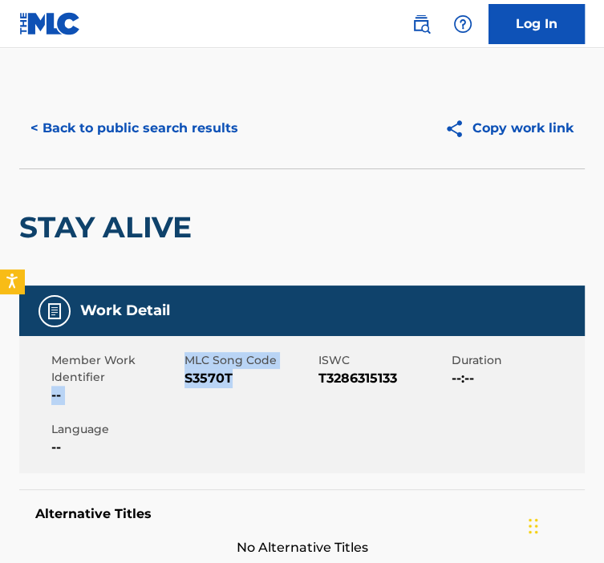
drag, startPoint x: 234, startPoint y: 373, endPoint x: 183, endPoint y: 373, distance: 50.6
click at [183, 373] on div "Member Work Identifier -- MLC Song Code S3570T ISWC T3286315133 Duration --:-- …" at bounding box center [302, 404] width 566 height 137
click at [254, 384] on span "S3570T" at bounding box center [249, 378] width 129 height 19
drag, startPoint x: 239, startPoint y: 383, endPoint x: 186, endPoint y: 384, distance: 53.0
click at [186, 384] on span "S3570T" at bounding box center [249, 378] width 129 height 19
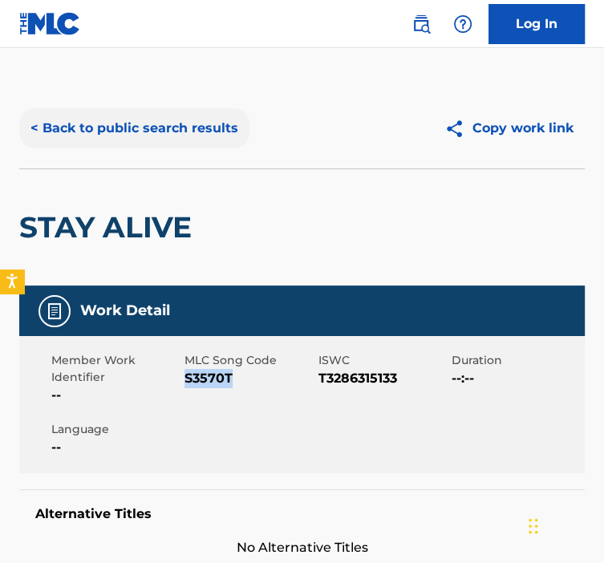
click at [138, 128] on button "< Back to public search results" at bounding box center [134, 128] width 230 height 40
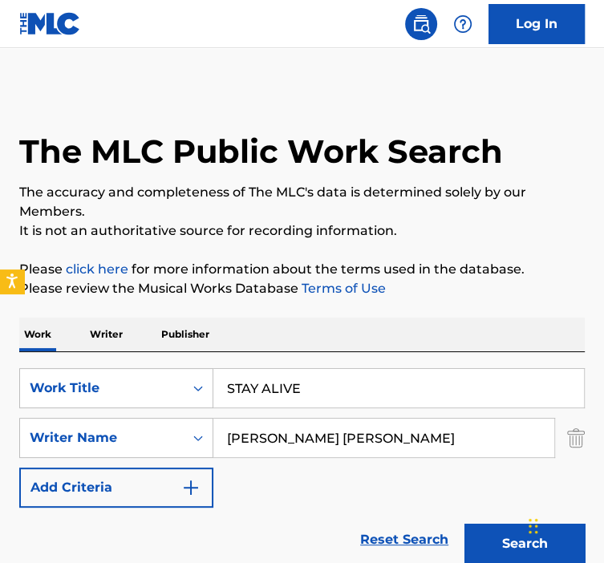
scroll to position [312, 0]
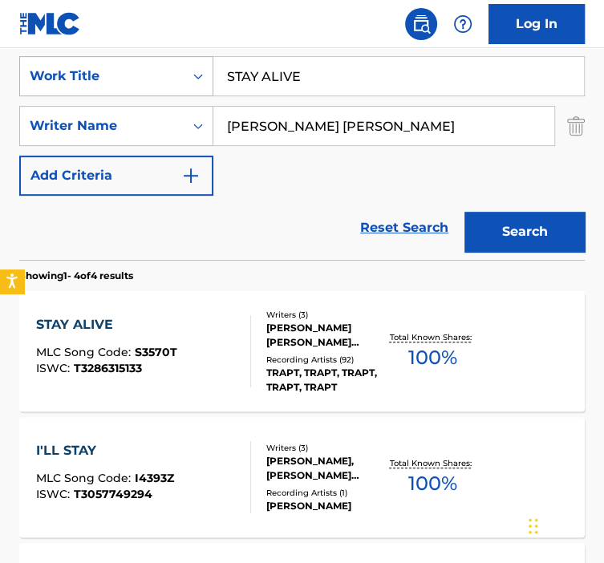
drag, startPoint x: 324, startPoint y: 70, endPoint x: 156, endPoint y: 83, distance: 168.3
click at [156, 83] on div "SearchWithCriteria92b5e073-b914-4d6b-9528-b853f195f867 Work Title STAY ALIVE" at bounding box center [302, 76] width 566 height 40
paste input "ILL FRAM"
type input "STILL FRAME"
click at [512, 236] on button "Search" at bounding box center [525, 232] width 120 height 40
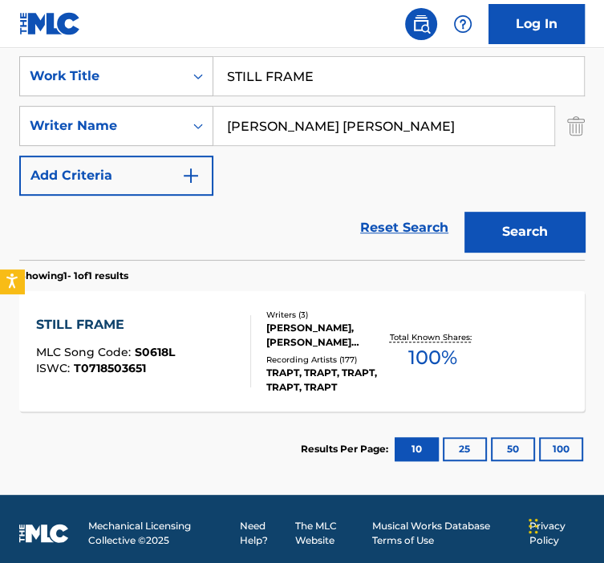
click at [331, 367] on div "TRAPT, TRAPT, TRAPT, TRAPT, TRAPT" at bounding box center [325, 380] width 119 height 29
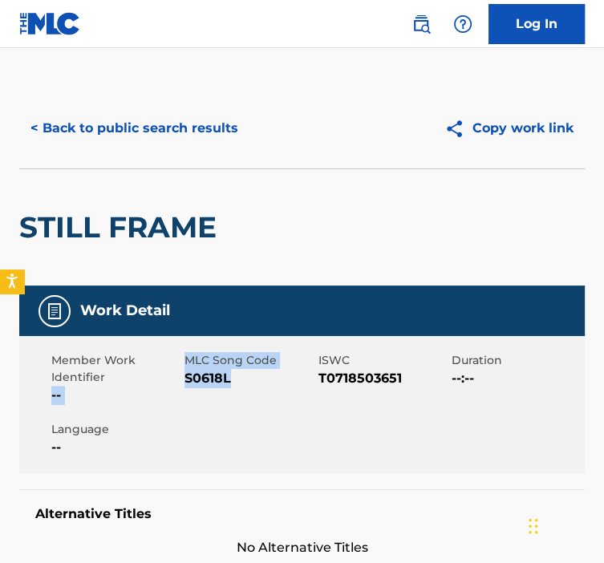
drag, startPoint x: 219, startPoint y: 380, endPoint x: 183, endPoint y: 382, distance: 36.2
click at [183, 382] on div "Member Work Identifier -- MLC Song Code S0618L ISWC T0718503651 Duration --:-- …" at bounding box center [302, 404] width 566 height 137
click at [246, 392] on div "MLC Song Code S0618L" at bounding box center [251, 378] width 133 height 53
drag, startPoint x: 238, startPoint y: 386, endPoint x: 186, endPoint y: 384, distance: 51.4
click at [186, 384] on span "S0618L" at bounding box center [249, 378] width 129 height 19
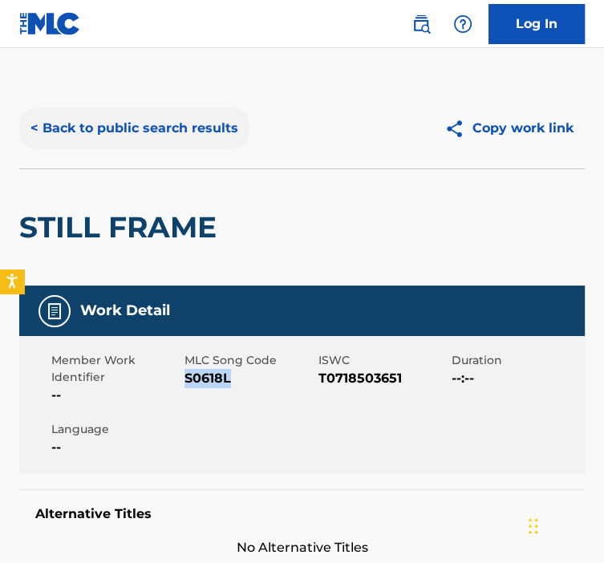
click at [98, 140] on button "< Back to public search results" at bounding box center [134, 128] width 230 height 40
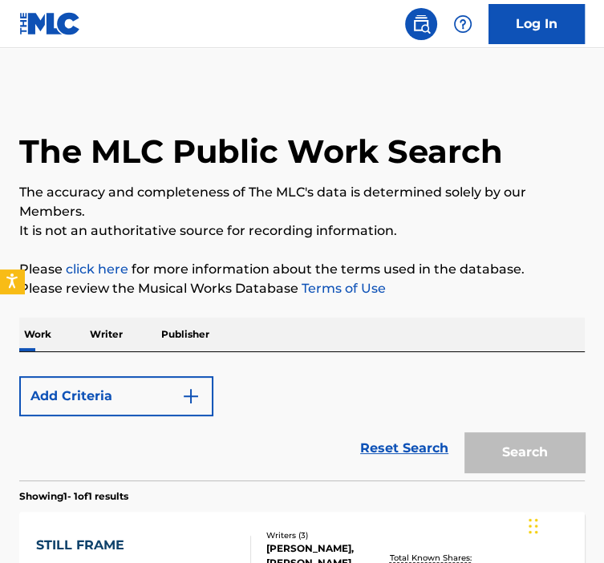
scroll to position [230, 0]
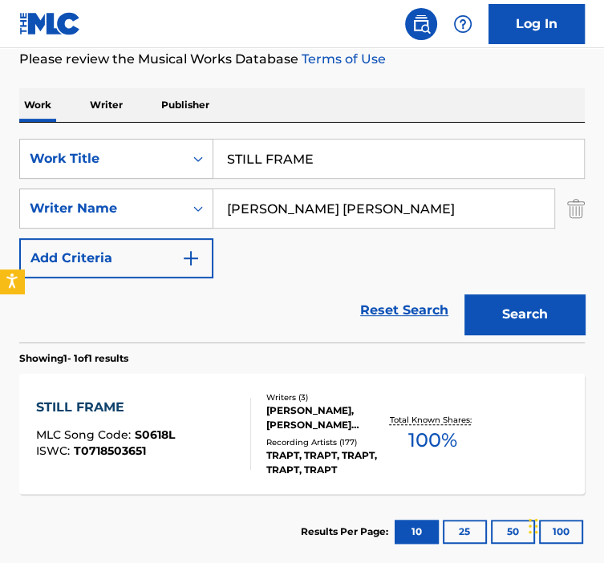
drag, startPoint x: 315, startPoint y: 161, endPoint x: 173, endPoint y: 184, distance: 143.8
click at [177, 181] on div "SearchWithCriteria92b5e073-b914-4d6b-9528-b853f195f867 Work Title STILL FRAME S…" at bounding box center [302, 209] width 566 height 140
paste input "ORIES"
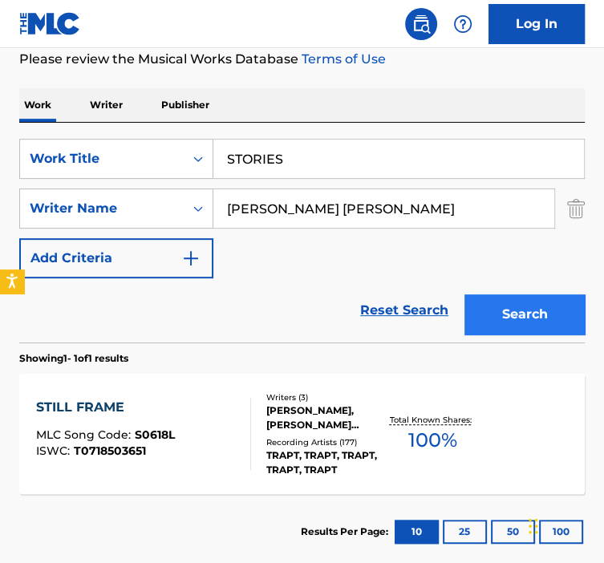
type input "STORIES"
click at [477, 320] on button "Search" at bounding box center [525, 315] width 120 height 40
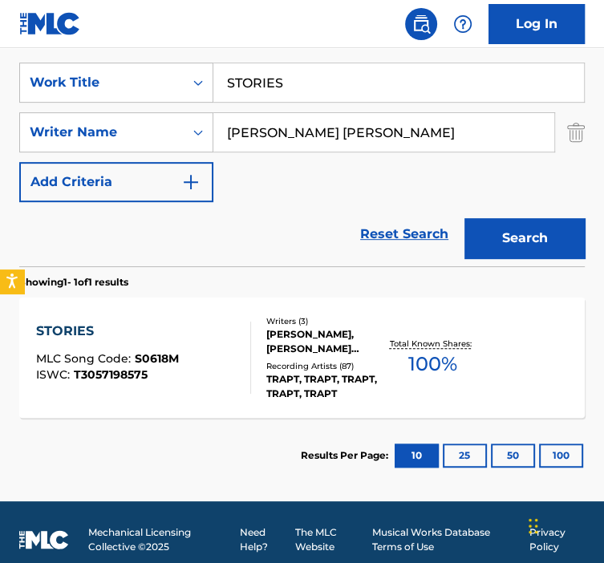
scroll to position [313, 0]
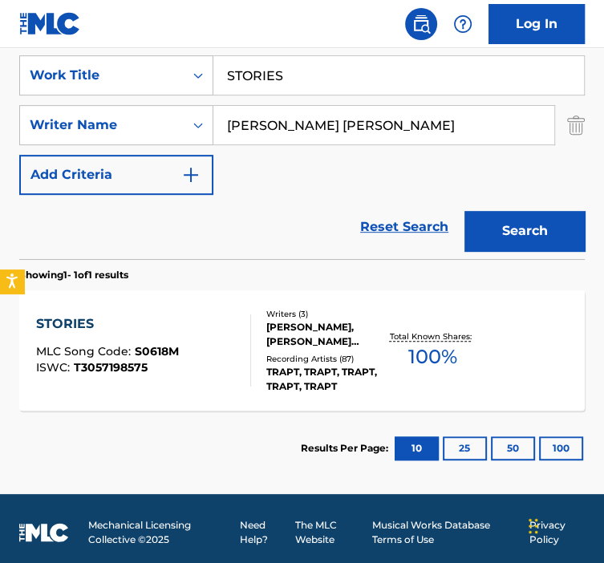
click at [289, 331] on div "[PERSON_NAME], [PERSON_NAME] [PERSON_NAME] [PERSON_NAME]" at bounding box center [325, 334] width 119 height 29
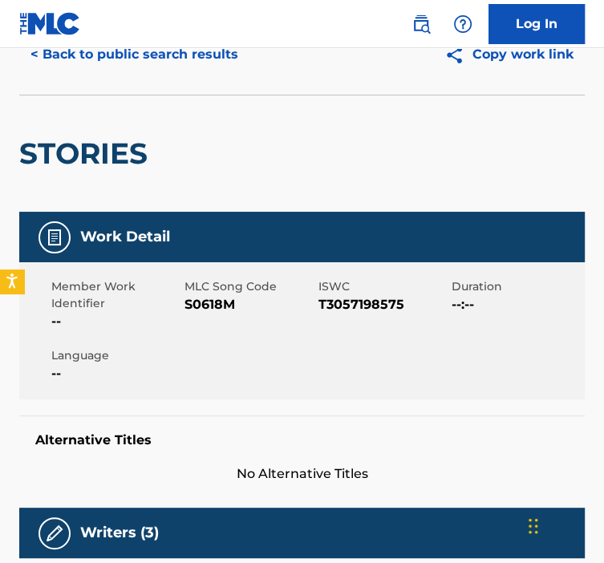
scroll to position [75, 0]
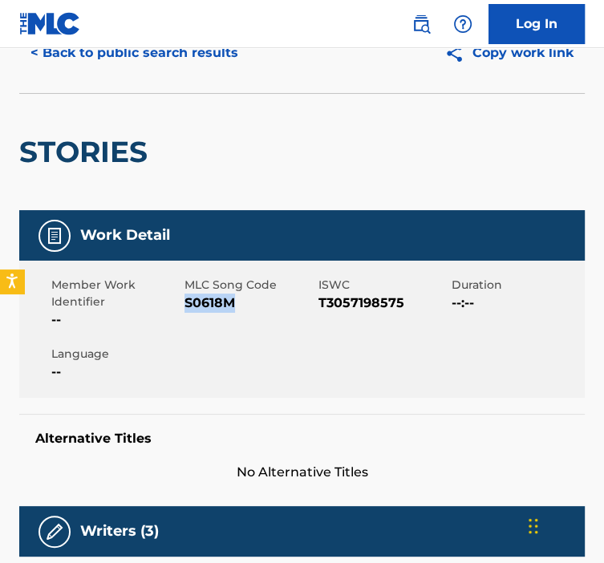
drag, startPoint x: 238, startPoint y: 308, endPoint x: 184, endPoint y: 307, distance: 53.8
click at [185, 307] on span "S0618M" at bounding box center [249, 303] width 129 height 19
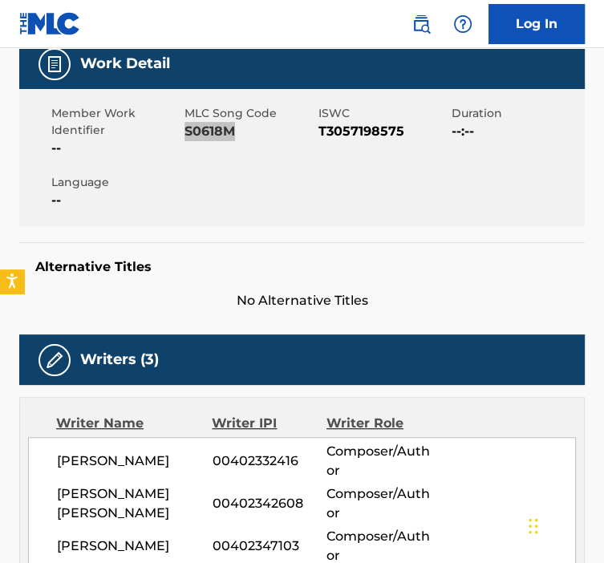
scroll to position [0, 0]
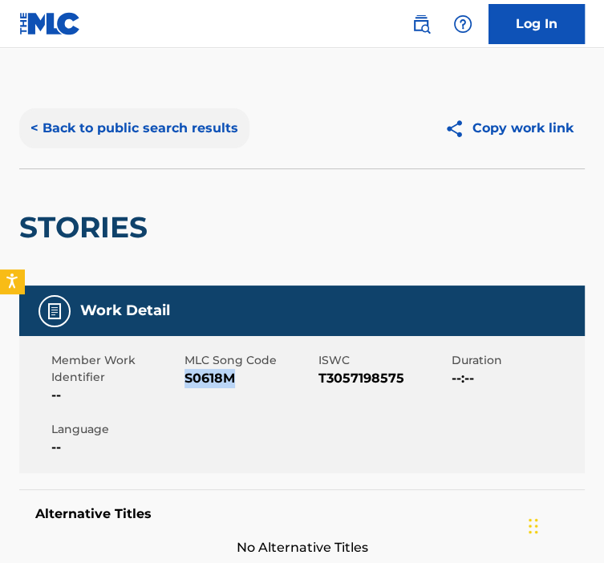
click at [109, 146] on button "< Back to public search results" at bounding box center [134, 128] width 230 height 40
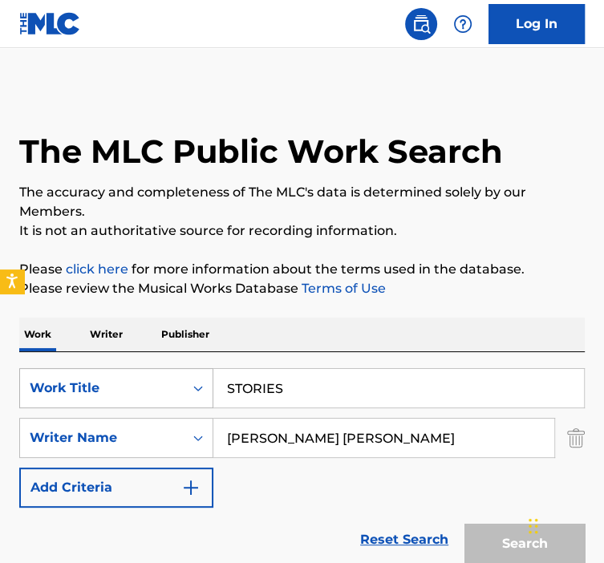
scroll to position [230, 0]
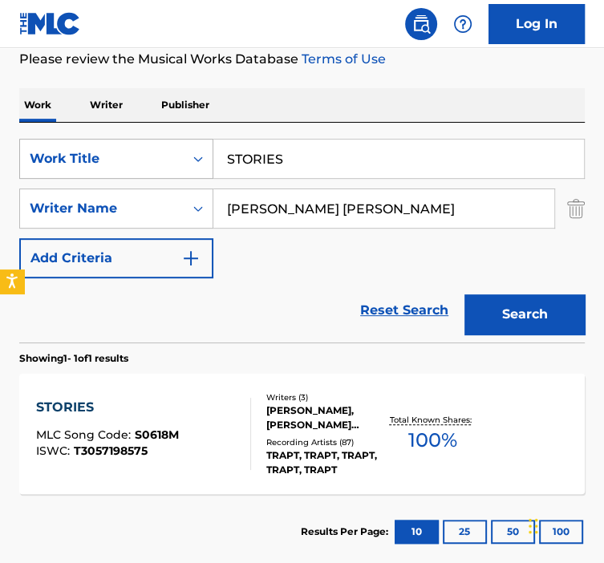
drag, startPoint x: 361, startPoint y: 168, endPoint x: 193, endPoint y: 176, distance: 167.9
click at [196, 177] on div "SearchWithCriteria92b5e073-b914-4d6b-9528-b853f195f867 Work Title STORIES" at bounding box center [302, 159] width 566 height 40
paste input "YTELLER"
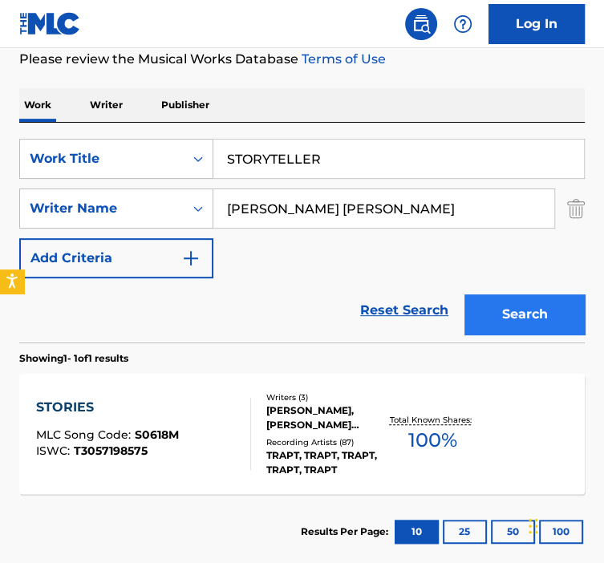
type input "STORYTELLER"
click at [510, 325] on button "Search" at bounding box center [525, 315] width 120 height 40
click at [510, 325] on div "Search" at bounding box center [521, 310] width 128 height 64
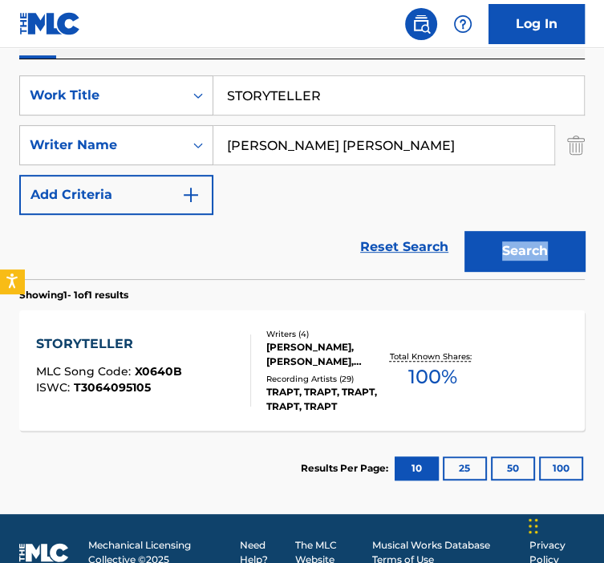
scroll to position [296, 0]
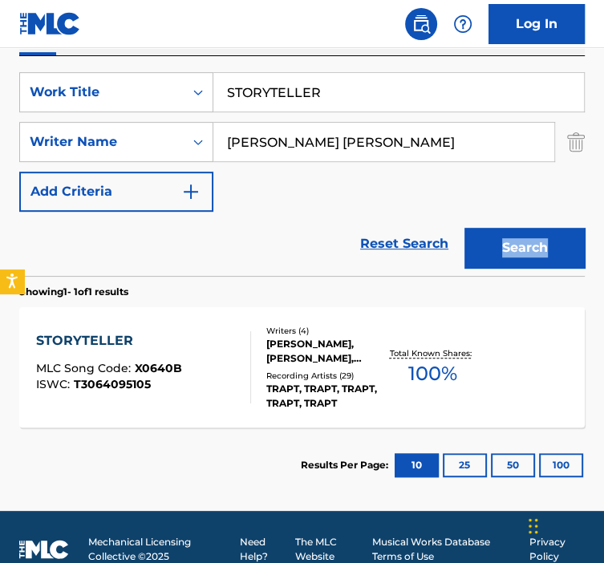
click at [302, 383] on div "TRAPT, TRAPT, TRAPT, TRAPT, TRAPT" at bounding box center [325, 396] width 119 height 29
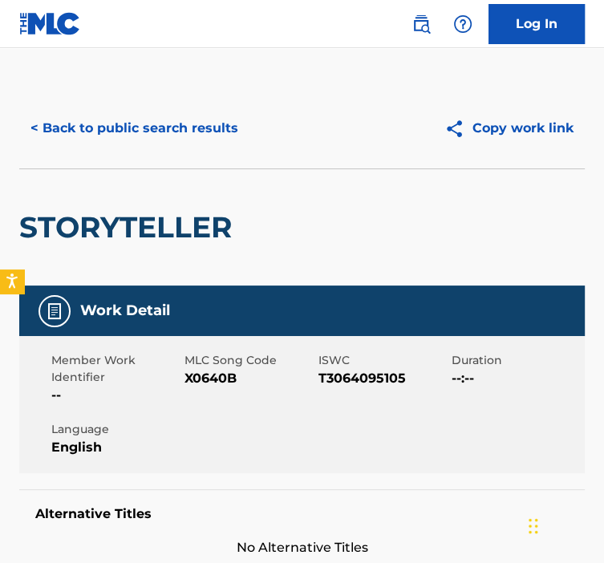
scroll to position [96, 0]
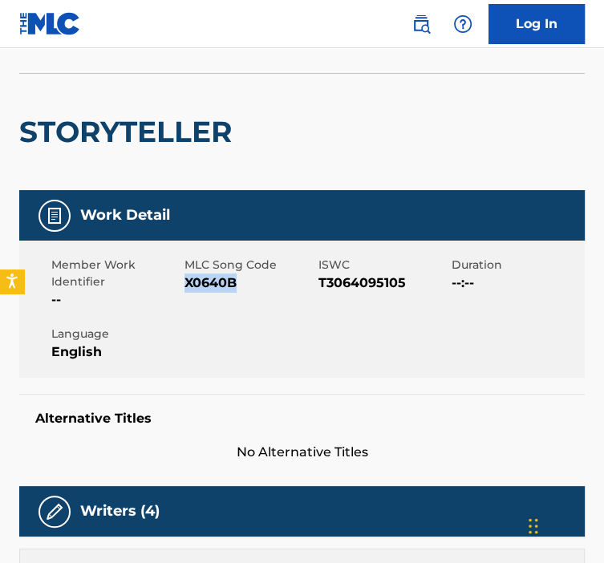
drag, startPoint x: 246, startPoint y: 283, endPoint x: 187, endPoint y: 287, distance: 58.7
click at [187, 287] on span "X0640B" at bounding box center [249, 283] width 129 height 19
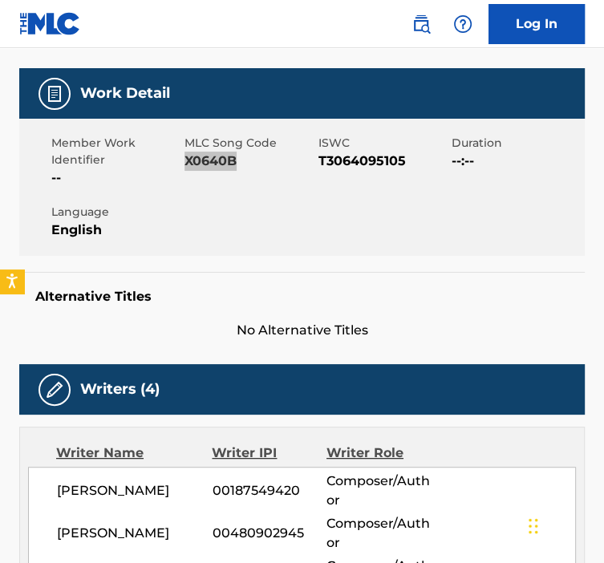
scroll to position [0, 0]
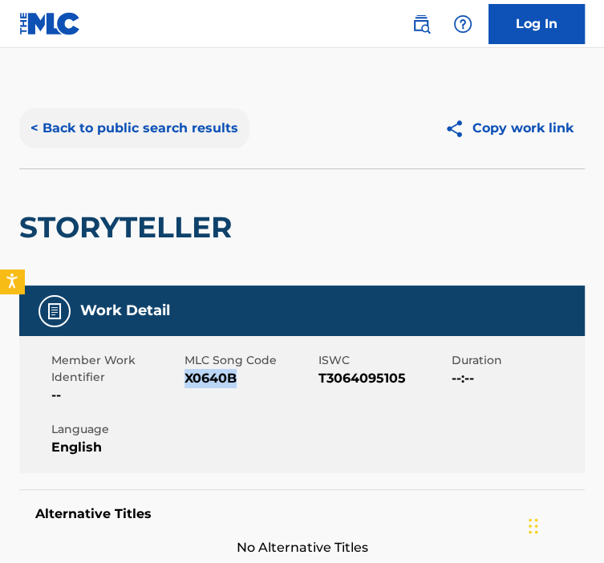
click at [106, 113] on button "< Back to public search results" at bounding box center [134, 128] width 230 height 40
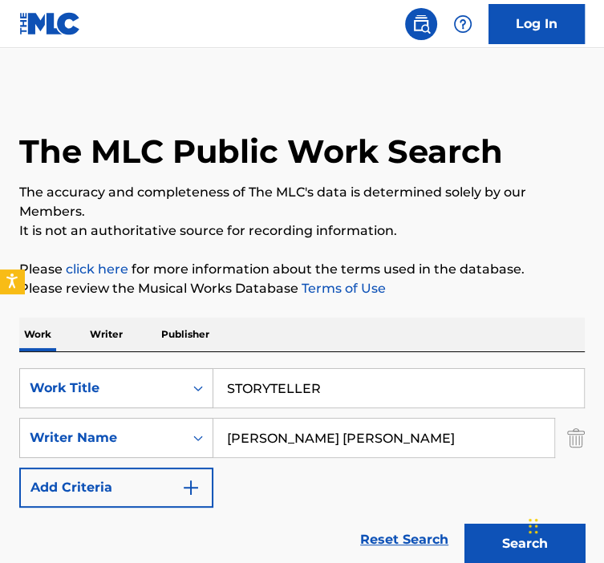
scroll to position [230, 0]
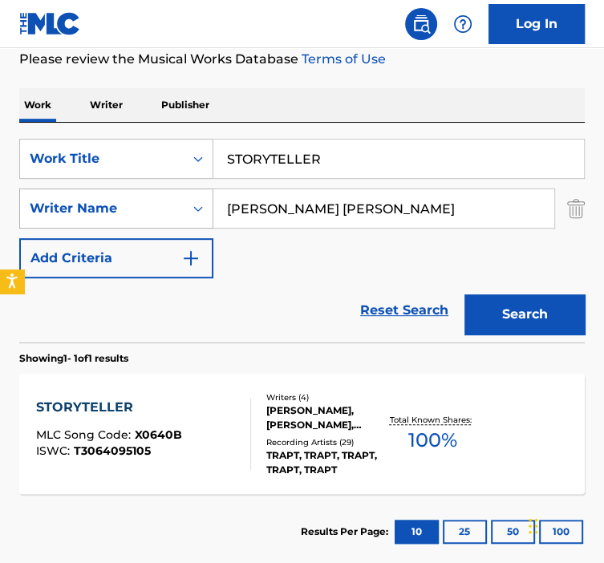
drag, startPoint x: 327, startPoint y: 152, endPoint x: 99, endPoint y: 188, distance: 230.6
click at [100, 188] on div "SearchWithCriteria92b5e073-b914-4d6b-9528-b853f195f867 Work Title STORYTELLER S…" at bounding box center [302, 209] width 566 height 140
paste input "RANGER IN THE MIRRO"
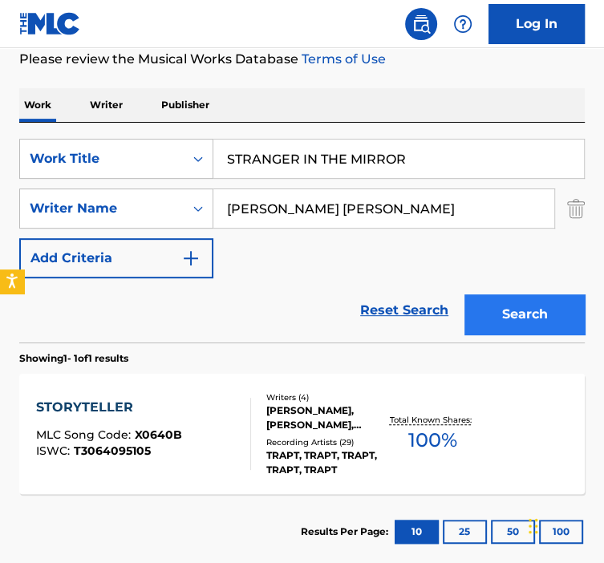
type input "STRANGER IN THE MIRROR"
click at [544, 333] on button "Search" at bounding box center [525, 315] width 120 height 40
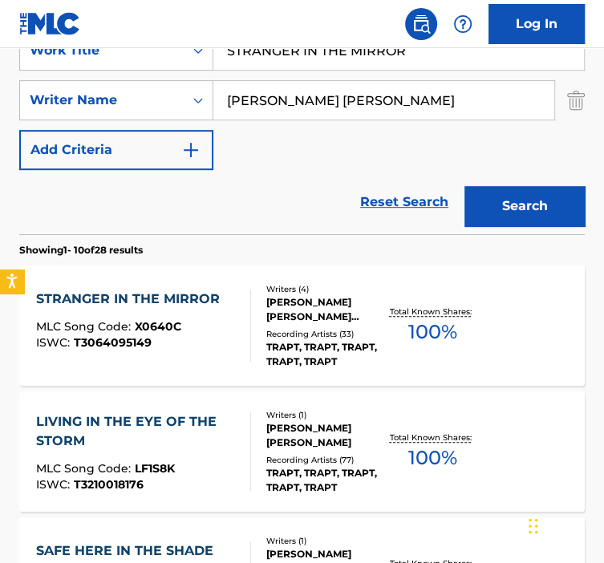
scroll to position [340, 0]
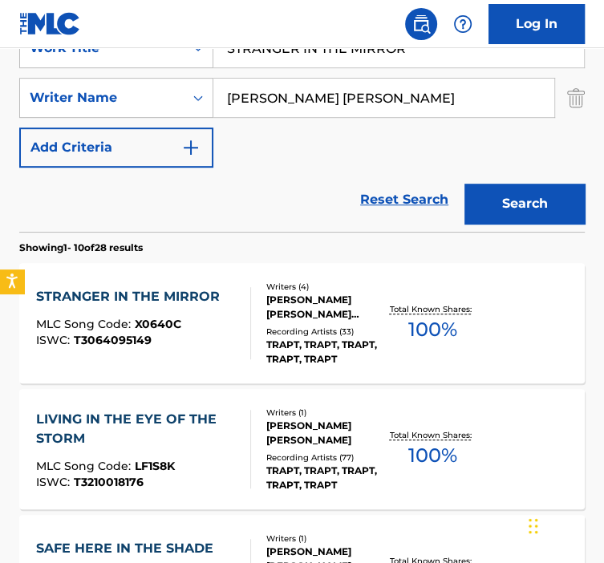
click at [311, 378] on div "STRANGER IN THE MIRROR MLC Song Code : X0640C ISWC : T3064095149 Writers ( 4 ) …" at bounding box center [302, 323] width 566 height 120
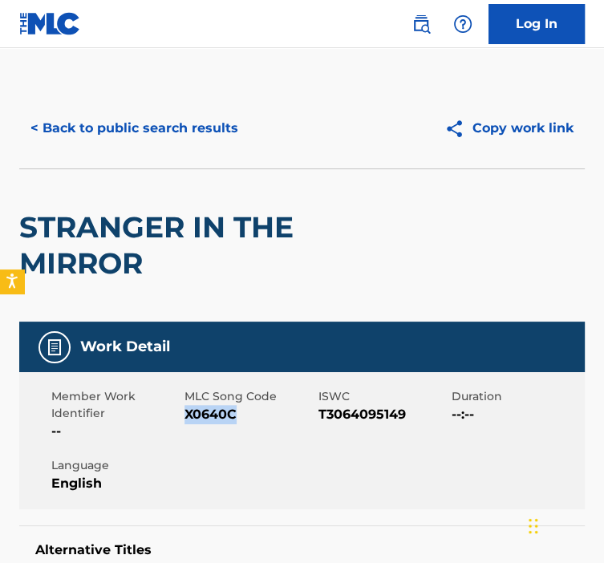
drag, startPoint x: 241, startPoint y: 413, endPoint x: 185, endPoint y: 414, distance: 55.4
click at [185, 414] on span "X0640C" at bounding box center [249, 414] width 129 height 19
click at [83, 120] on button "< Back to public search results" at bounding box center [134, 128] width 230 height 40
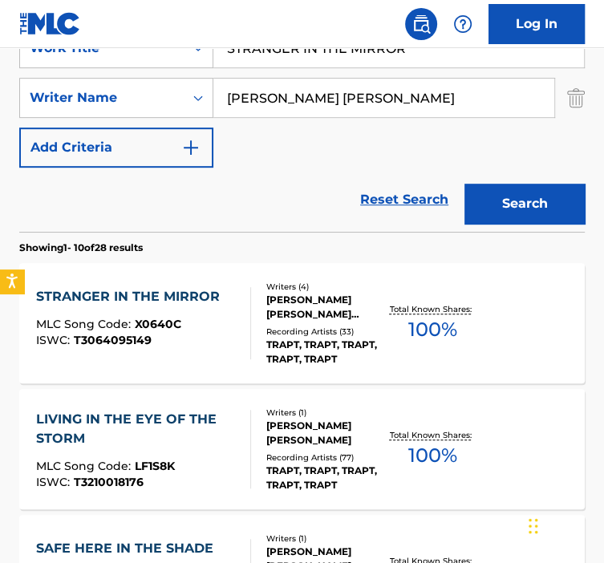
scroll to position [310, 0]
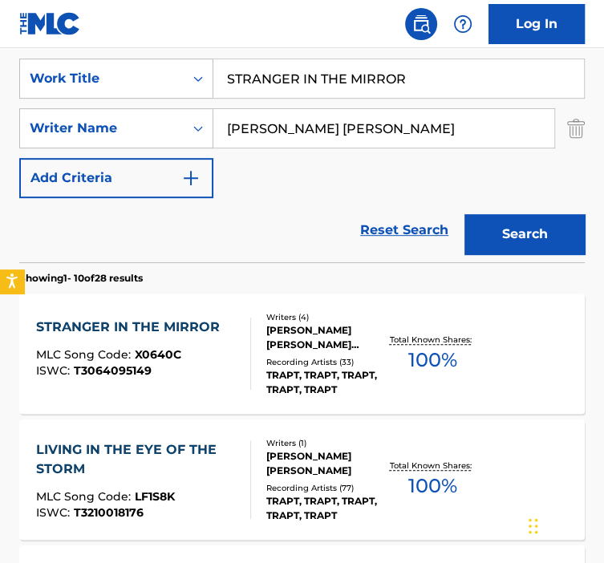
drag, startPoint x: 401, startPoint y: 88, endPoint x: 238, endPoint y: 58, distance: 165.7
click at [245, 56] on div "SearchWithCriteria92b5e073-b914-4d6b-9528-b853f195f867 Work Title STRANGER IN T…" at bounding box center [302, 153] width 566 height 220
paste
drag, startPoint x: 421, startPoint y: 59, endPoint x: 209, endPoint y: 99, distance: 216.4
click at [209, 99] on div "SearchWithCriteria92b5e073-b914-4d6b-9528-b853f195f867 Work Title STSTRENGTH IN…" at bounding box center [302, 129] width 566 height 140
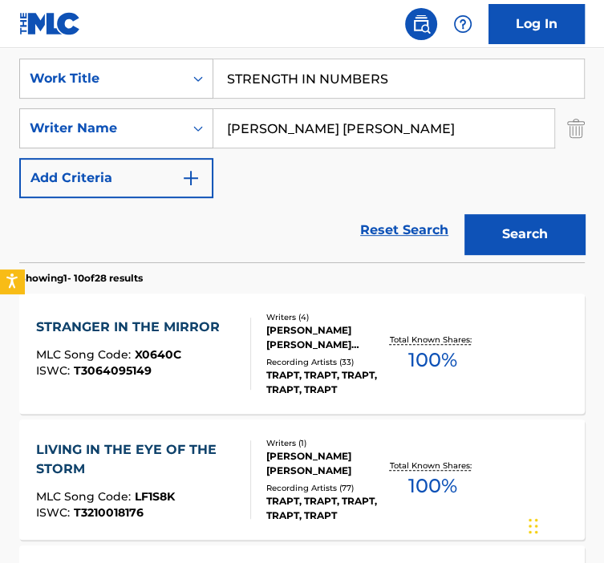
type input "STRENGTH IN NUMBERS"
click at [502, 225] on button "Search" at bounding box center [525, 234] width 120 height 40
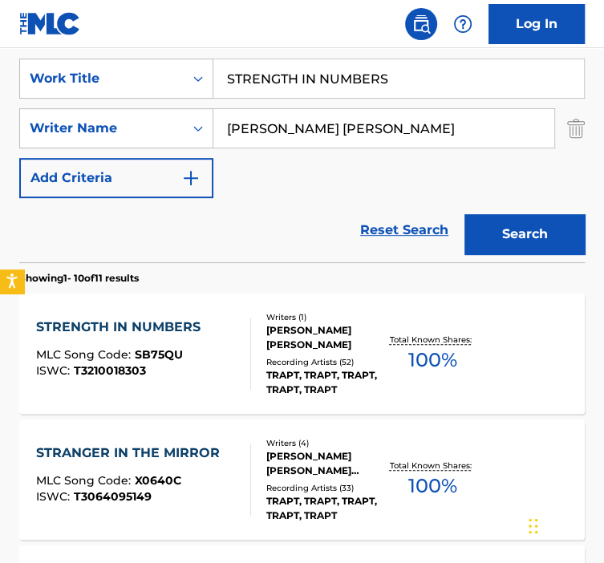
drag, startPoint x: 296, startPoint y: 363, endPoint x: 279, endPoint y: 378, distance: 22.7
click at [279, 378] on div "TRAPT, TRAPT, TRAPT, TRAPT, TRAPT" at bounding box center [325, 382] width 119 height 29
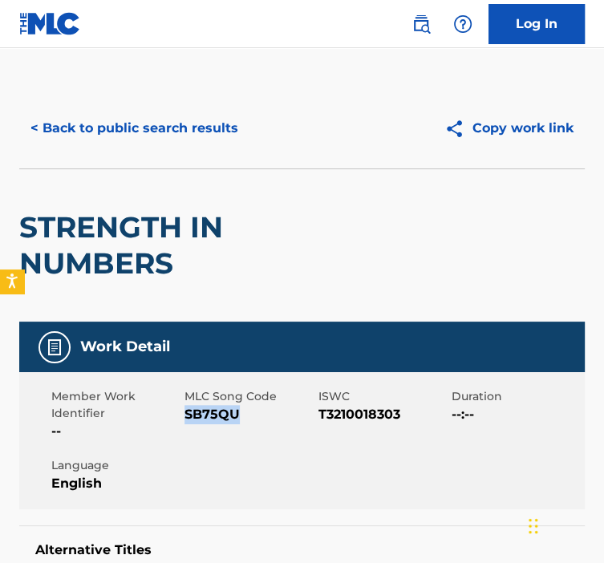
drag, startPoint x: 228, startPoint y: 423, endPoint x: 185, endPoint y: 419, distance: 43.5
click at [185, 419] on span "SB75QU" at bounding box center [249, 414] width 129 height 19
click at [182, 109] on button "< Back to public search results" at bounding box center [134, 128] width 230 height 40
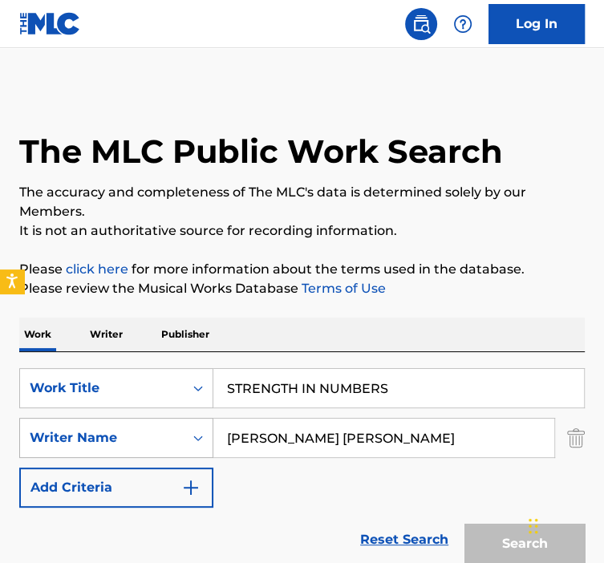
scroll to position [310, 0]
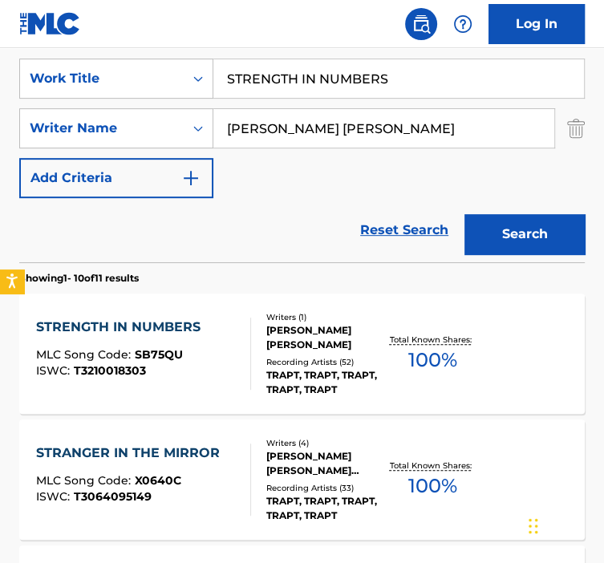
drag, startPoint x: 356, startPoint y: 81, endPoint x: 337, endPoint y: 73, distance: 20.1
click at [292, 63] on input "STRENGTH IN NUMBERS" at bounding box center [398, 78] width 371 height 39
click at [364, 85] on input "STRENGTH IN NUMBERS" at bounding box center [398, 78] width 371 height 39
drag, startPoint x: 392, startPoint y: 81, endPoint x: 164, endPoint y: 65, distance: 229.3
click at [170, 65] on div "SearchWithCriteria92b5e073-b914-4d6b-9528-b853f195f867 Work Title STRENGTH IN N…" at bounding box center [302, 79] width 566 height 40
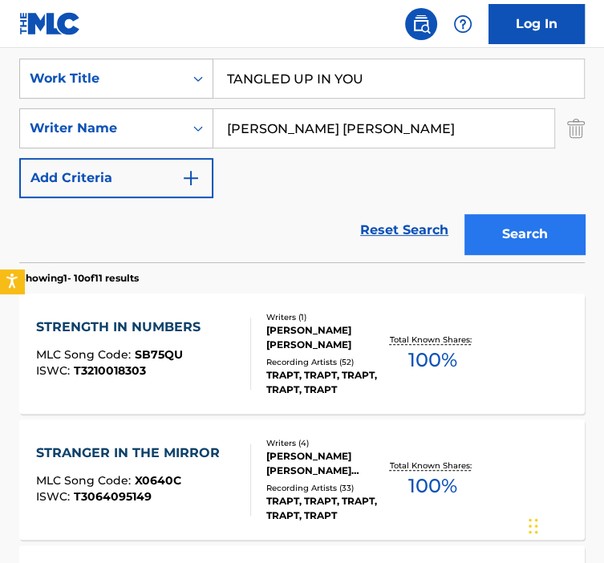
type input "TANGLED UP IN YOU"
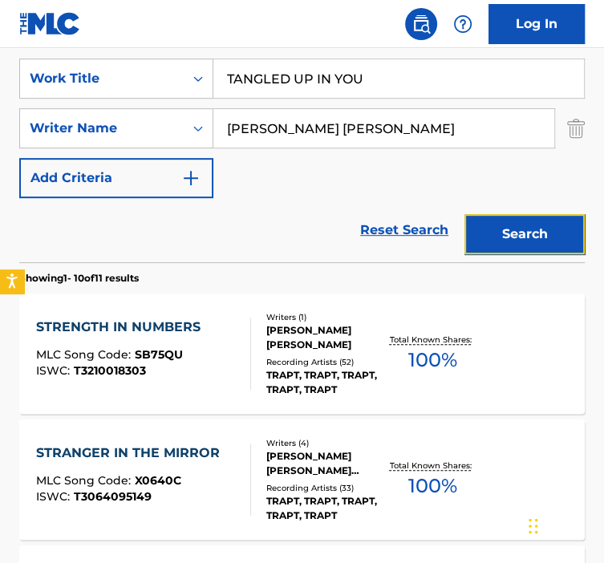
click at [502, 235] on button "Search" at bounding box center [525, 234] width 120 height 40
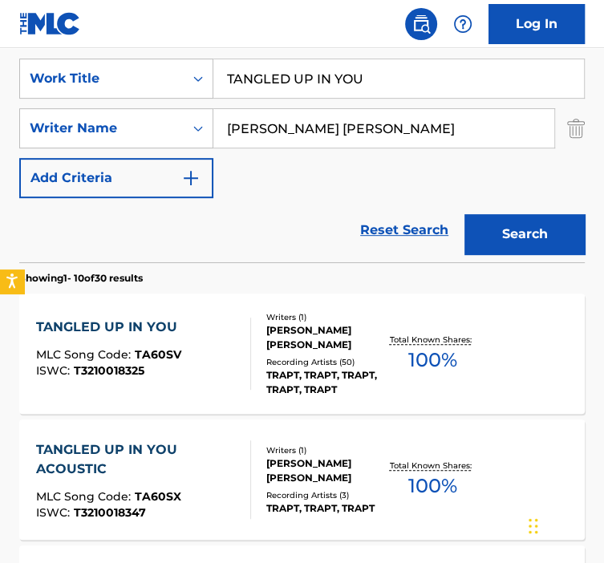
click at [278, 335] on div "[PERSON_NAME] [PERSON_NAME]" at bounding box center [325, 337] width 119 height 29
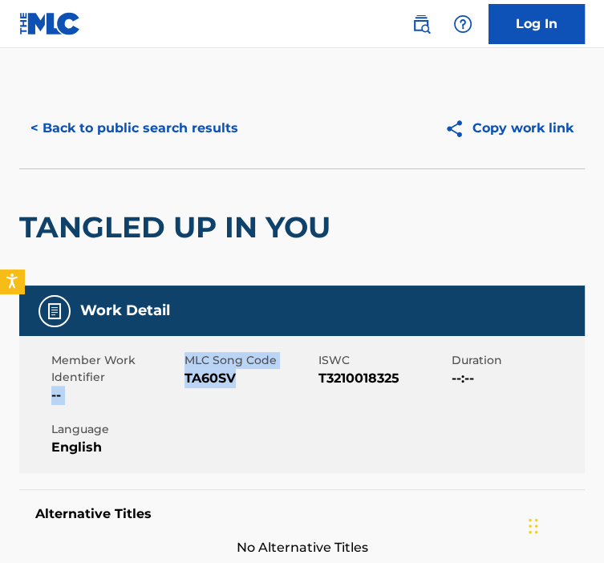
drag, startPoint x: 231, startPoint y: 386, endPoint x: 183, endPoint y: 381, distance: 48.4
click at [183, 383] on div "Member Work Identifier -- MLC Song Code TA60SV ISWC T3210018325 Duration --:-- …" at bounding box center [302, 404] width 566 height 137
click at [373, 398] on div "ISWC T3210018325" at bounding box center [385, 378] width 133 height 53
drag, startPoint x: 246, startPoint y: 376, endPoint x: 185, endPoint y: 376, distance: 61.0
click at [185, 376] on span "TA60SV" at bounding box center [249, 378] width 129 height 19
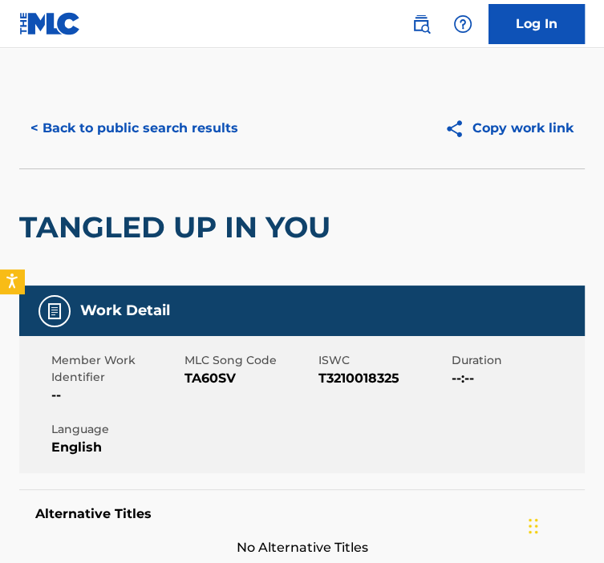
click at [159, 160] on div "< Back to public search results Copy work link" at bounding box center [302, 128] width 566 height 80
click at [160, 132] on button "< Back to public search results" at bounding box center [134, 128] width 230 height 40
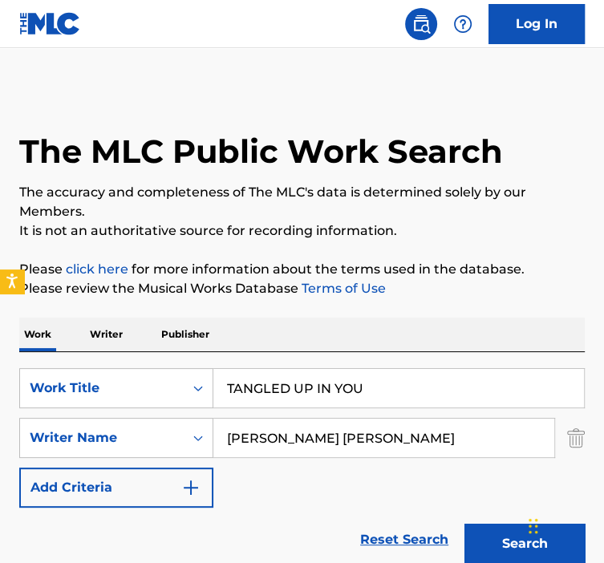
scroll to position [310, 0]
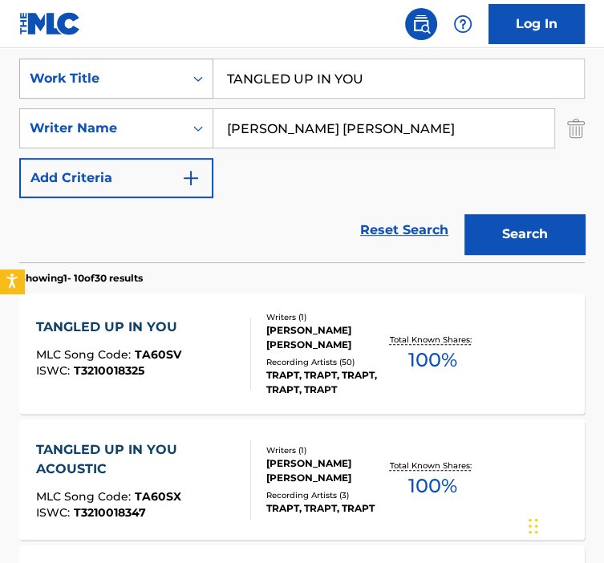
drag, startPoint x: 374, startPoint y: 79, endPoint x: 197, endPoint y: 71, distance: 177.5
click at [201, 71] on div "SearchWithCriteria92b5e073-b914-4d6b-9528-b853f195f867 Work Title TANGLED UP IN…" at bounding box center [302, 79] width 566 height 40
type input "TELL ME HOW YOU REALLY FEEL"
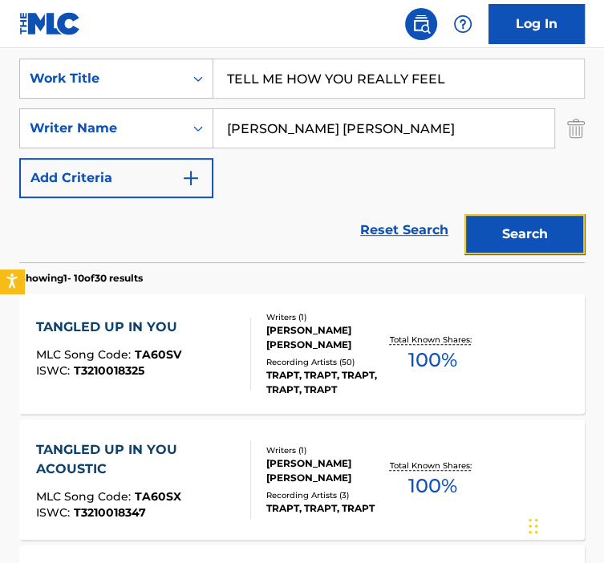
click at [560, 239] on button "Search" at bounding box center [525, 234] width 120 height 40
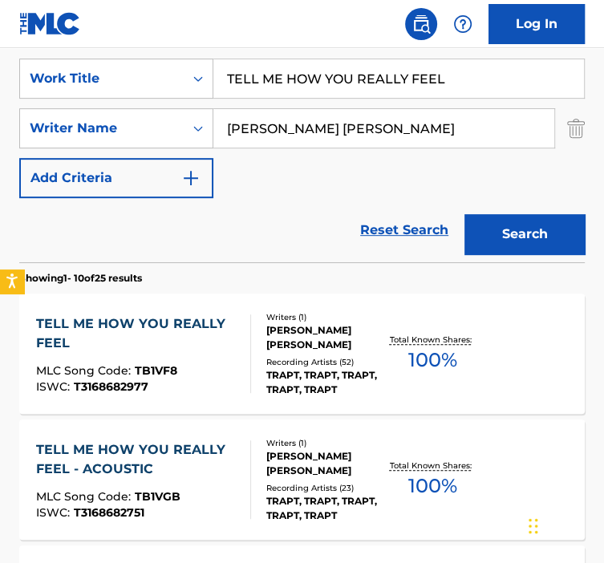
click at [238, 373] on div at bounding box center [244, 354] width 13 height 79
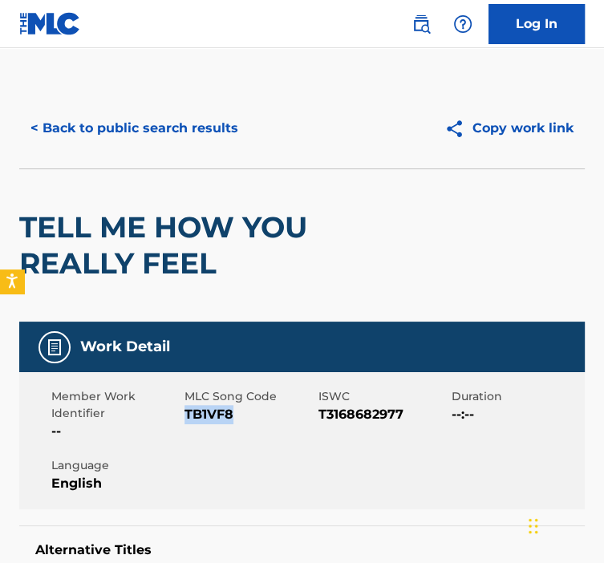
drag, startPoint x: 238, startPoint y: 417, endPoint x: 187, endPoint y: 418, distance: 50.6
click at [187, 418] on span "TB1VF8" at bounding box center [249, 414] width 129 height 19
click at [161, 136] on button "< Back to public search results" at bounding box center [134, 128] width 230 height 40
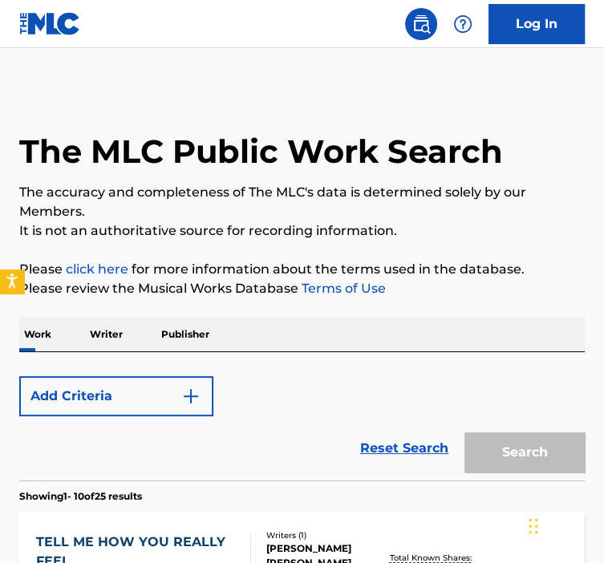
scroll to position [310, 0]
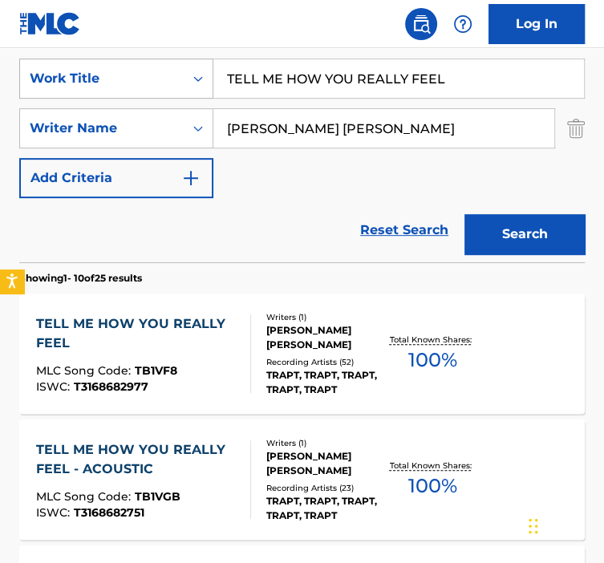
drag, startPoint x: 462, startPoint y: 73, endPoint x: 109, endPoint y: 71, distance: 353.1
click at [113, 71] on div "SearchWithCriteria92b5e073-b914-4d6b-9528-b853f195f867 Work Title TELL ME HOW Y…" at bounding box center [302, 79] width 566 height 40
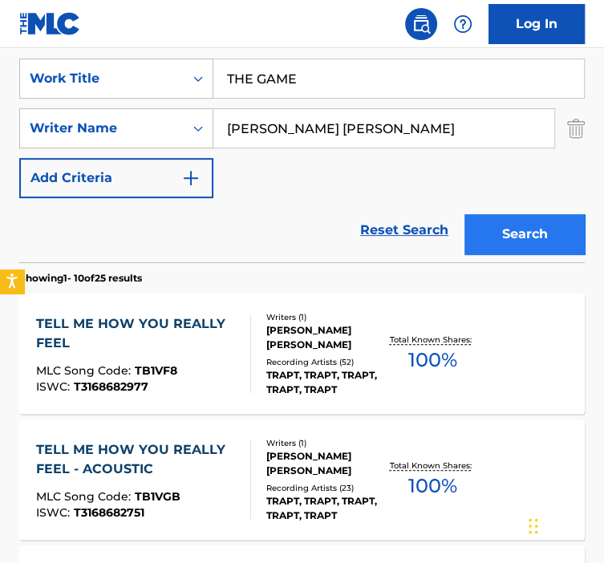
type input "THE GAME"
click at [541, 230] on button "Search" at bounding box center [525, 234] width 120 height 40
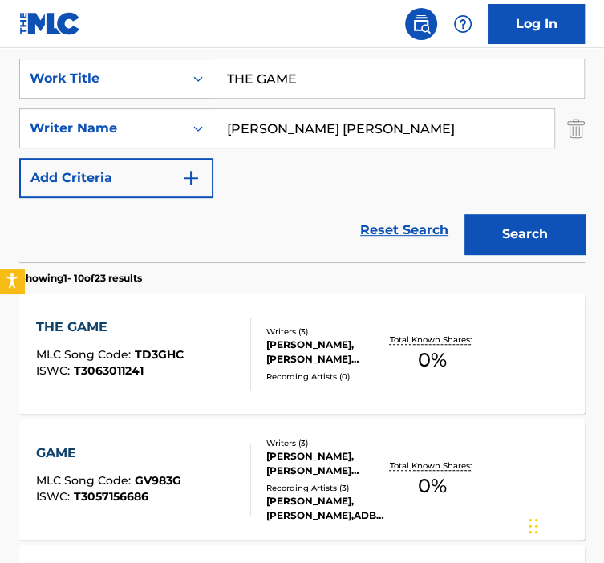
click at [205, 371] on div "THE GAME MLC Song Code : TD3GHC ISWC : T3063011241" at bounding box center [143, 354] width 215 height 72
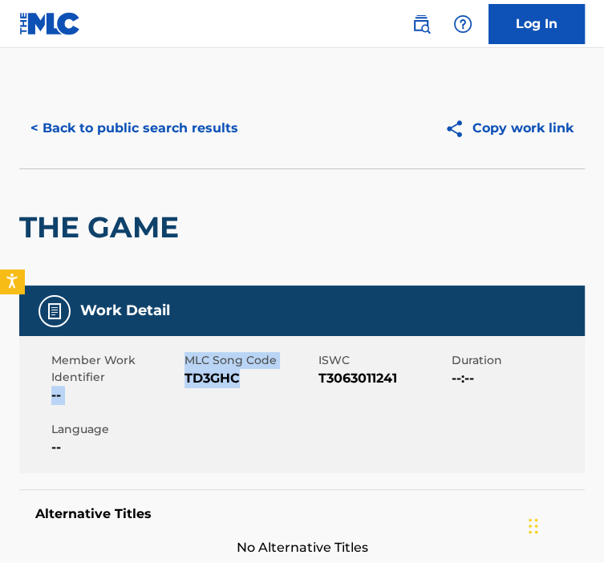
drag, startPoint x: 241, startPoint y: 380, endPoint x: 183, endPoint y: 377, distance: 57.9
click at [183, 377] on div "Member Work Identifier -- MLC Song Code TD3GHC ISWC T3063011241 Duration --:-- …" at bounding box center [302, 404] width 566 height 137
click at [235, 376] on span "TD3GHC" at bounding box center [249, 378] width 129 height 19
click at [242, 377] on span "TD3GHC" at bounding box center [249, 378] width 129 height 19
click at [241, 376] on span "TD3GHC" at bounding box center [249, 378] width 129 height 19
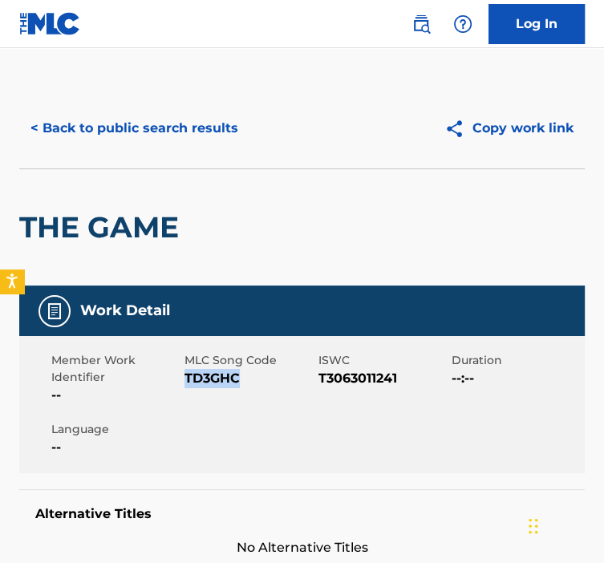
drag, startPoint x: 238, startPoint y: 376, endPoint x: 185, endPoint y: 376, distance: 53.0
click at [185, 376] on span "TD3GHC" at bounding box center [249, 378] width 129 height 19
click at [182, 112] on button "< Back to public search results" at bounding box center [134, 128] width 230 height 40
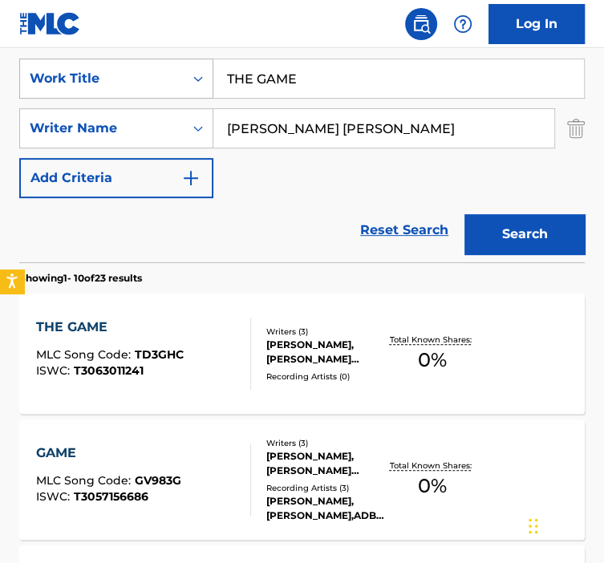
drag, startPoint x: 329, startPoint y: 84, endPoint x: 165, endPoint y: 72, distance: 165.0
click at [165, 72] on div "SearchWithCriteria92b5e073-b914-4d6b-9528-b853f195f867 Work Title THE GAME" at bounding box center [302, 79] width 566 height 40
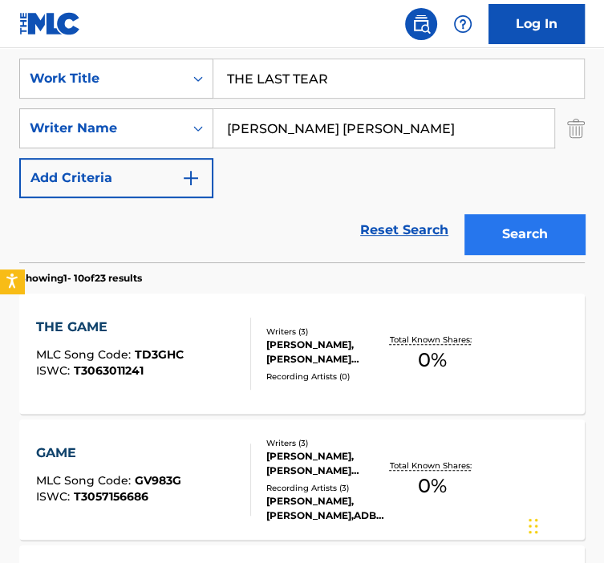
type input "THE LAST TEAR"
click at [502, 219] on button "Search" at bounding box center [525, 234] width 120 height 40
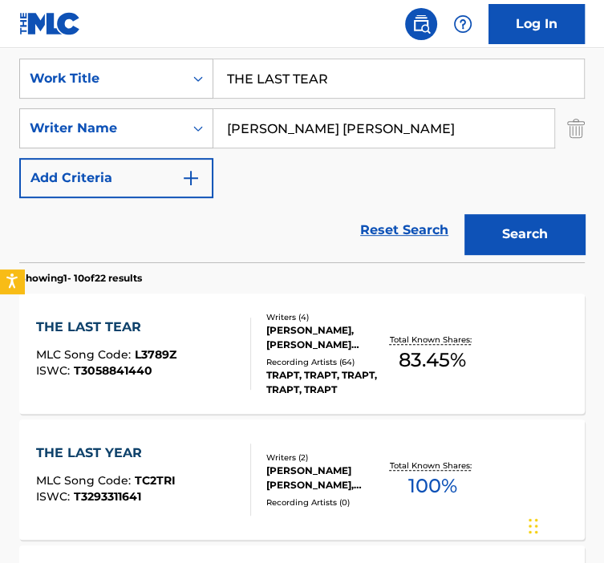
click at [265, 373] on div "Writers ( 4 ) [PERSON_NAME], [PERSON_NAME] [PERSON_NAME] [PERSON_NAME] [PERSON_…" at bounding box center [318, 354] width 134 height 86
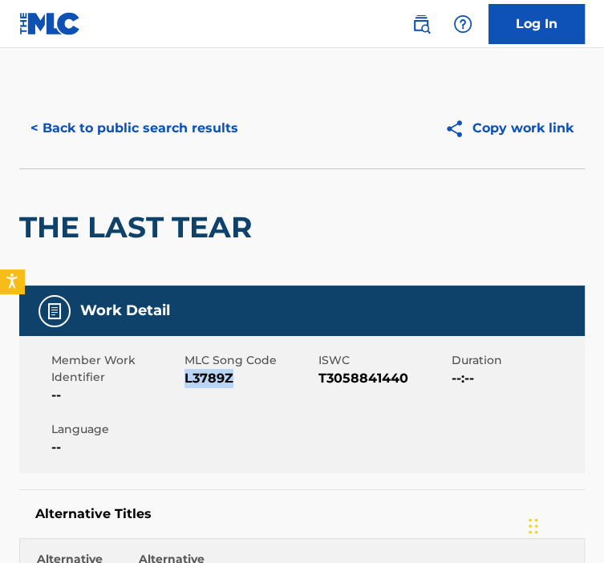
drag, startPoint x: 234, startPoint y: 373, endPoint x: 185, endPoint y: 376, distance: 48.2
click at [185, 376] on span "L3789Z" at bounding box center [249, 378] width 129 height 19
click at [192, 123] on button "< Back to public search results" at bounding box center [134, 128] width 230 height 40
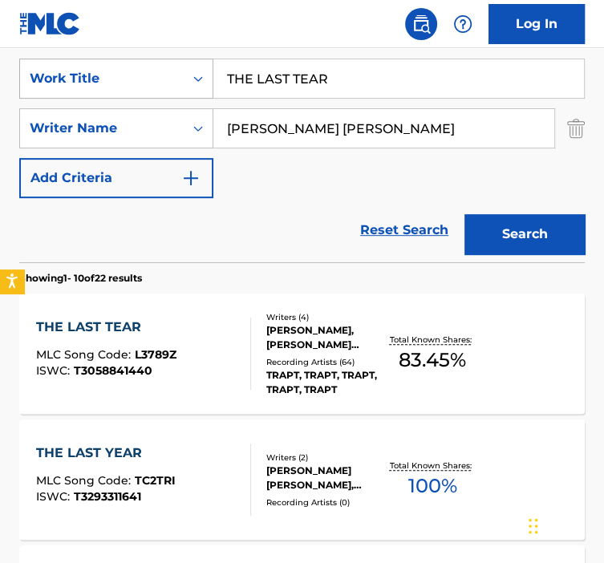
drag, startPoint x: 334, startPoint y: 79, endPoint x: 208, endPoint y: 71, distance: 126.2
click at [209, 71] on div "SearchWithCriteria92b5e073-b914-4d6b-9528-b853f195f867 Work Title THE LAST TEAR" at bounding box center [302, 79] width 566 height 40
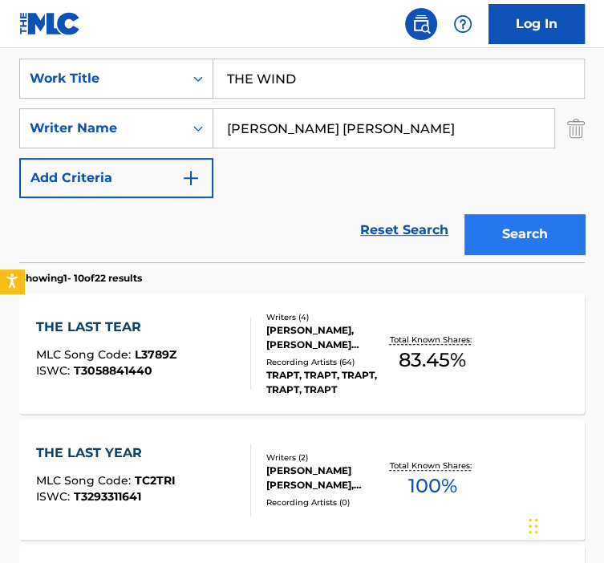
type input "THE WIND"
click at [496, 227] on button "Search" at bounding box center [525, 234] width 120 height 40
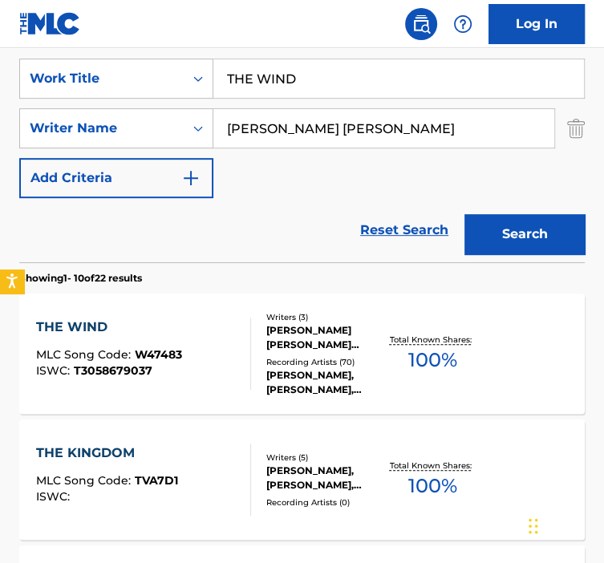
click at [226, 372] on div "THE WIND MLC Song Code : W47483 ISWC : T3058679037" at bounding box center [143, 354] width 215 height 72
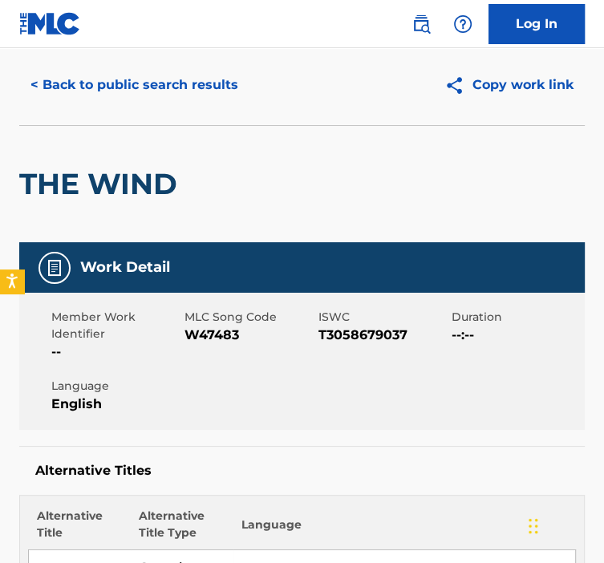
scroll to position [44, 0]
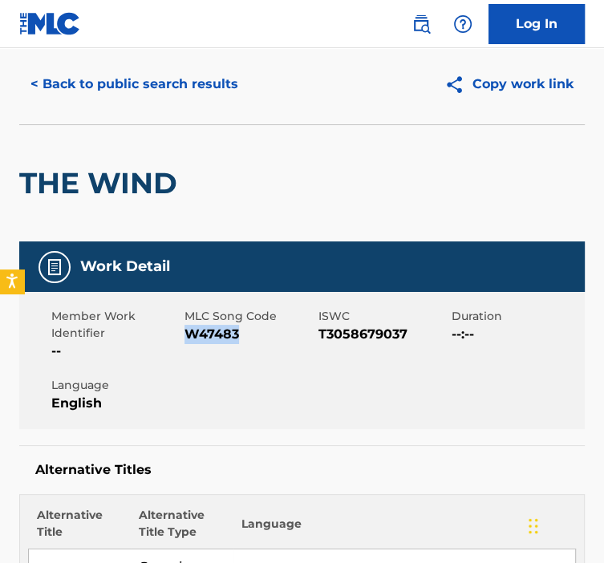
drag, startPoint x: 241, startPoint y: 337, endPoint x: 188, endPoint y: 335, distance: 53.0
click at [188, 335] on span "W47483" at bounding box center [249, 334] width 129 height 19
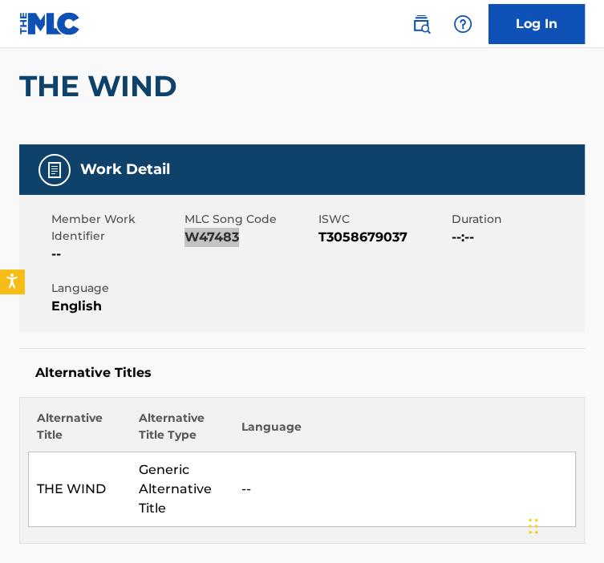
scroll to position [0, 0]
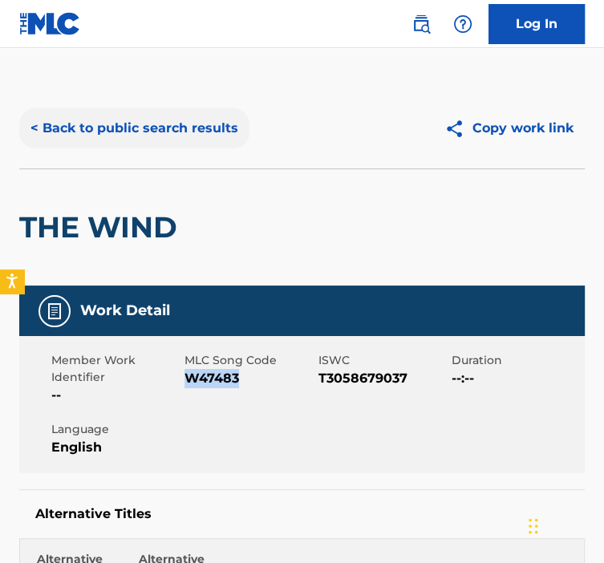
click at [126, 140] on button "< Back to public search results" at bounding box center [134, 128] width 230 height 40
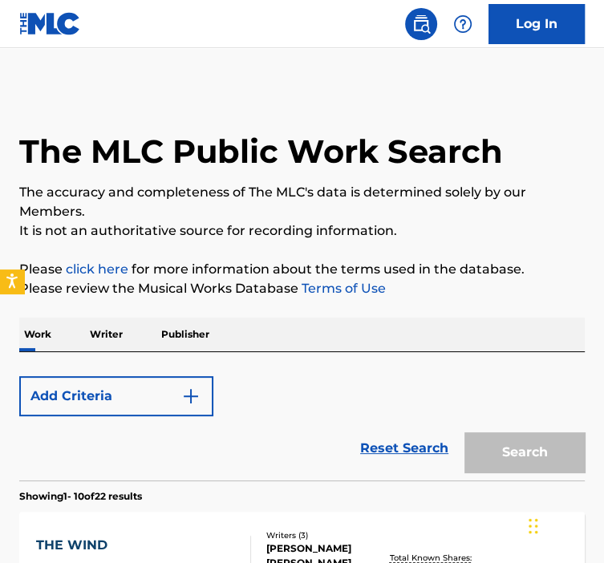
scroll to position [310, 0]
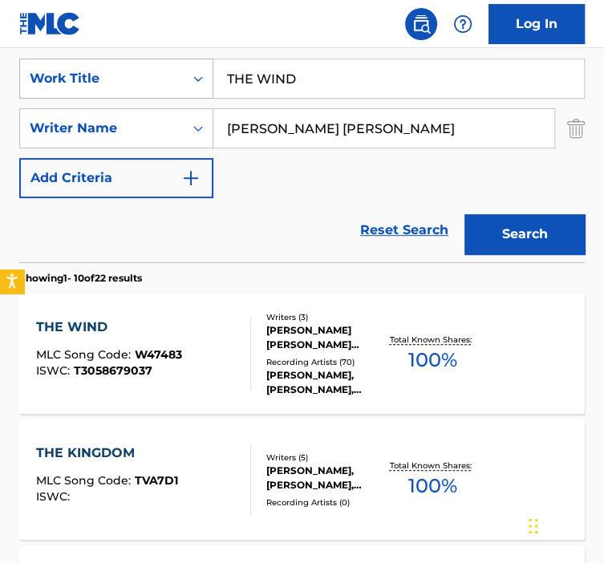
drag, startPoint x: 318, startPoint y: 81, endPoint x: 193, endPoint y: 83, distance: 124.4
click at [195, 84] on div "SearchWithCriteria92b5e073-b914-4d6b-9528-b853f195f867 Work Title THE WIND" at bounding box center [302, 79] width 566 height 40
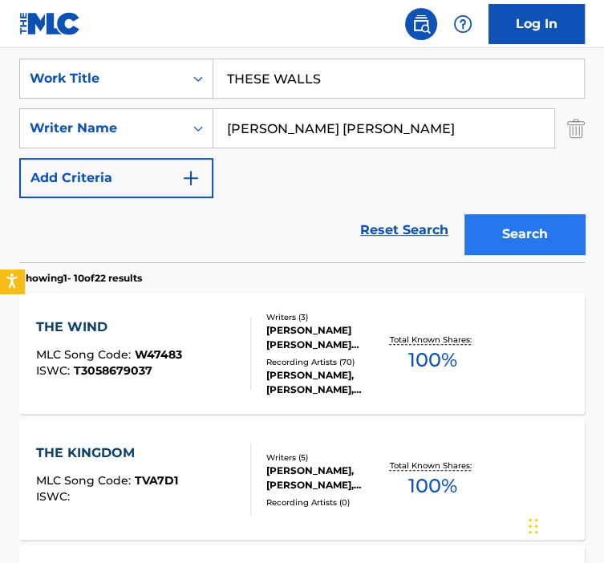
type input "THESE WALLS"
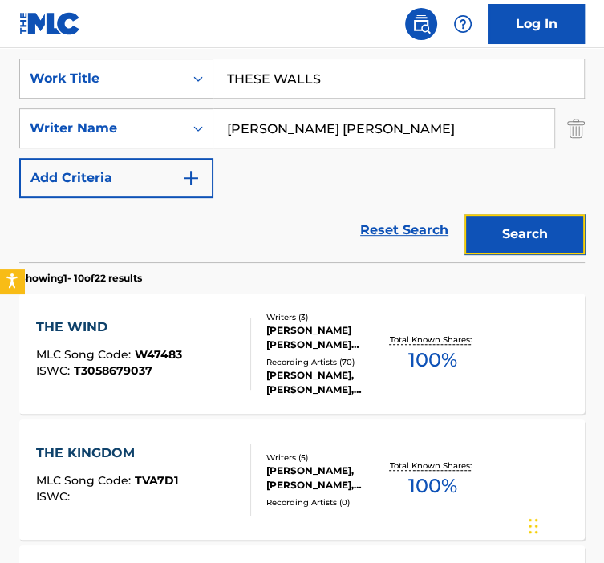
click at [517, 224] on button "Search" at bounding box center [525, 234] width 120 height 40
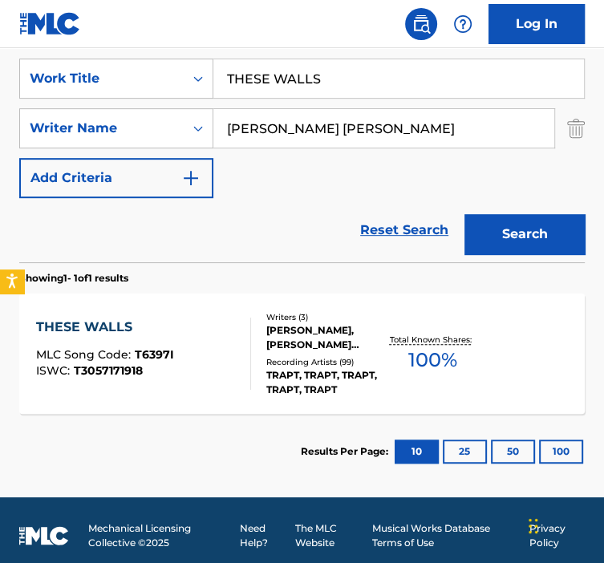
click at [228, 364] on div "THESE WALLS MLC Song Code : T6397I ISWC : T3057171918" at bounding box center [143, 354] width 215 height 72
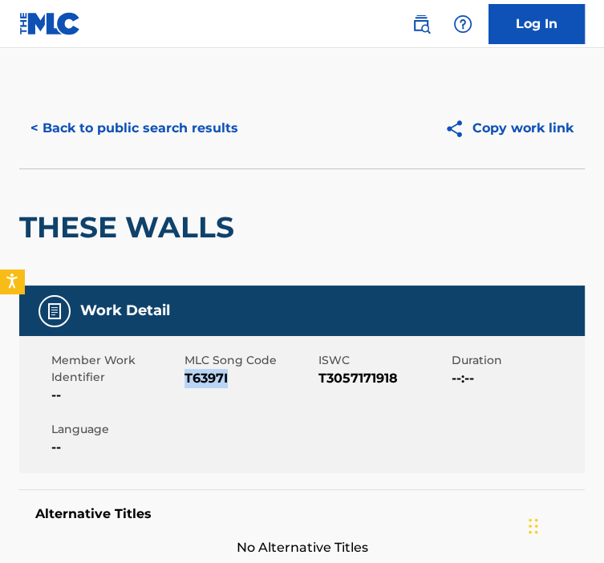
drag, startPoint x: 221, startPoint y: 379, endPoint x: 186, endPoint y: 378, distance: 34.5
click at [186, 378] on span "T6397I" at bounding box center [249, 378] width 129 height 19
click at [100, 140] on button "< Back to public search results" at bounding box center [134, 128] width 230 height 40
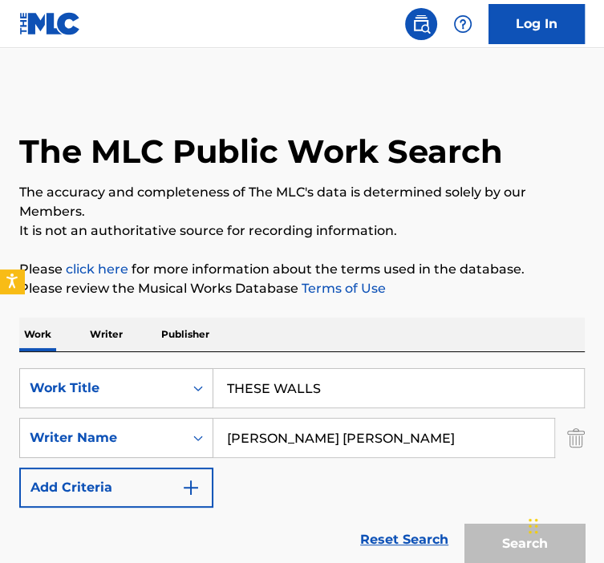
scroll to position [230, 0]
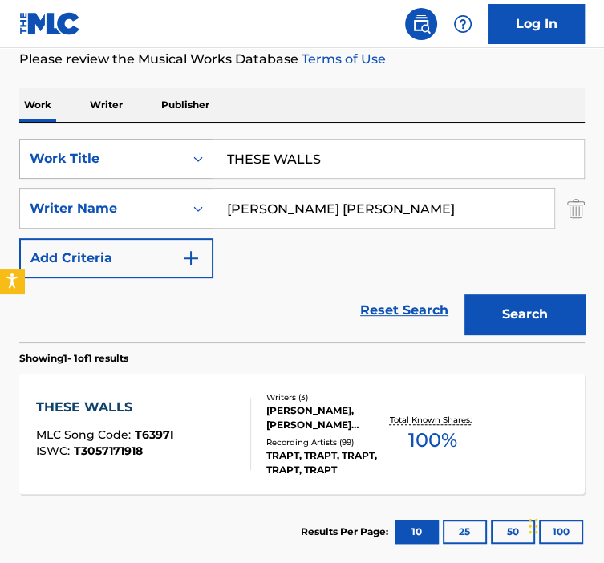
drag, startPoint x: 346, startPoint y: 156, endPoint x: 180, endPoint y: 155, distance: 166.1
click at [181, 155] on div "SearchWithCriteria92b5e073-b914-4d6b-9528-b853f195f867 Work Title THESE WALLS" at bounding box center [302, 159] width 566 height 40
type input "THINK OF YOU"
click at [601, 304] on div "The MLC Public Work Search The accuracy and completeness of The MLC's data is d…" at bounding box center [302, 214] width 604 height 711
click at [571, 306] on button "Search" at bounding box center [525, 315] width 120 height 40
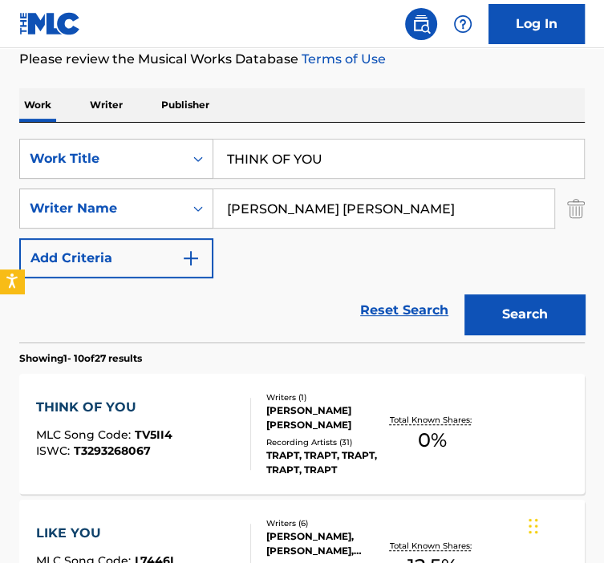
scroll to position [396, 0]
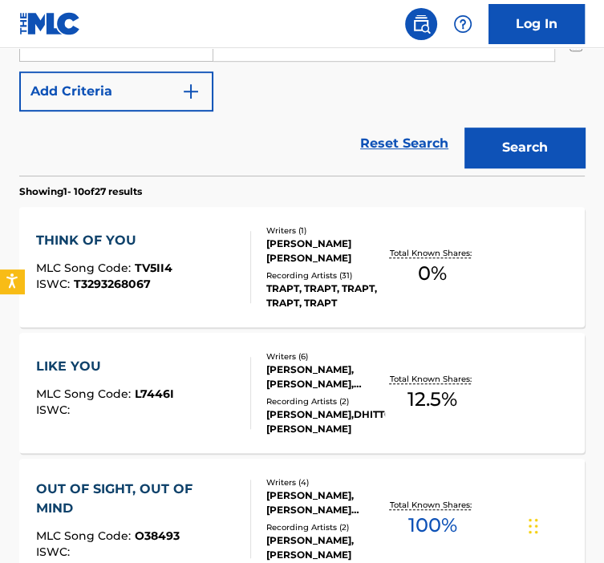
click at [369, 277] on div "Recording Artists ( 31 )" at bounding box center [325, 276] width 119 height 12
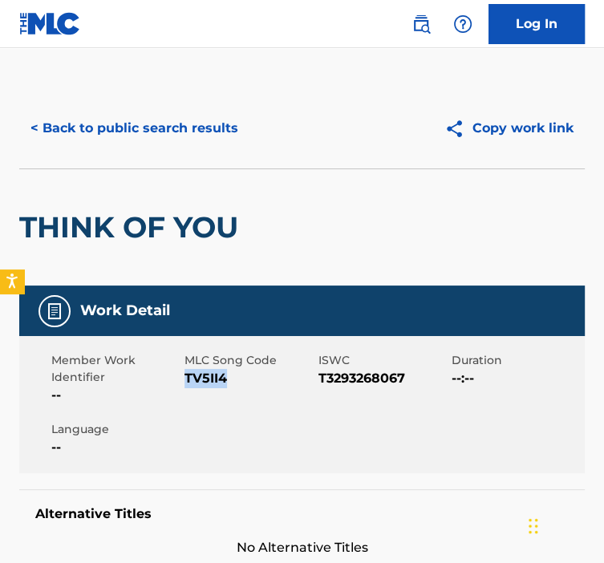
drag, startPoint x: 225, startPoint y: 383, endPoint x: 185, endPoint y: 380, distance: 39.4
click at [185, 380] on span "TV5II4" at bounding box center [249, 378] width 129 height 19
click at [161, 120] on button "< Back to public search results" at bounding box center [134, 128] width 230 height 40
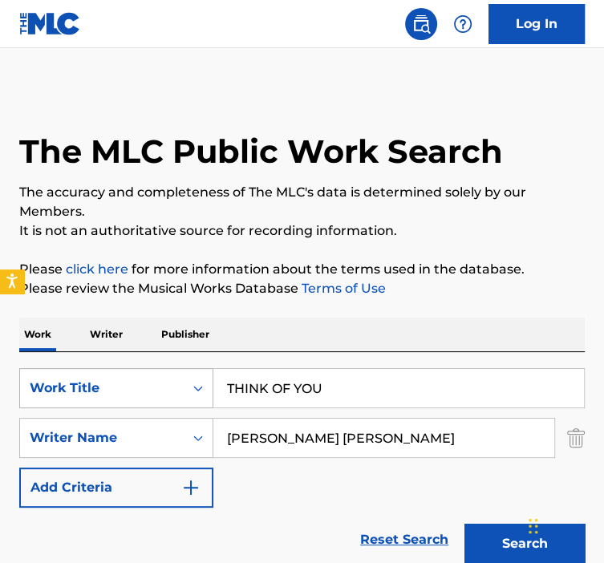
drag, startPoint x: 327, startPoint y: 376, endPoint x: 201, endPoint y: 380, distance: 126.9
click at [202, 381] on div "SearchWithCriteria92b5e073-b914-4d6b-9528-b853f195f867 Work Title THINK OF YOU" at bounding box center [302, 388] width 566 height 40
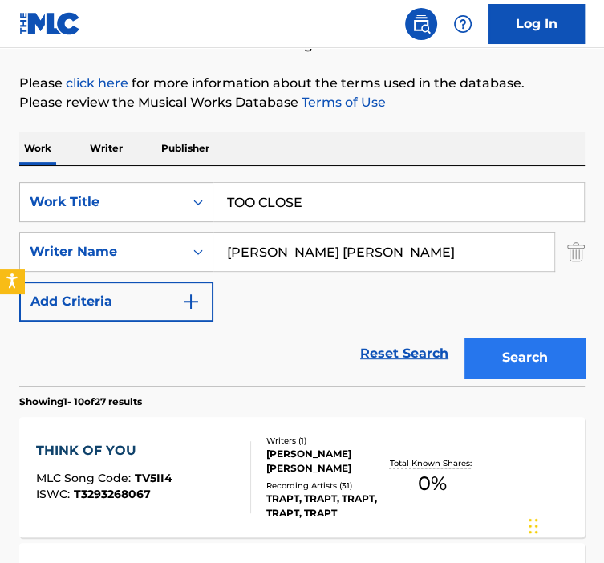
type input "TOO CLOSE"
click at [490, 364] on button "Search" at bounding box center [525, 358] width 120 height 40
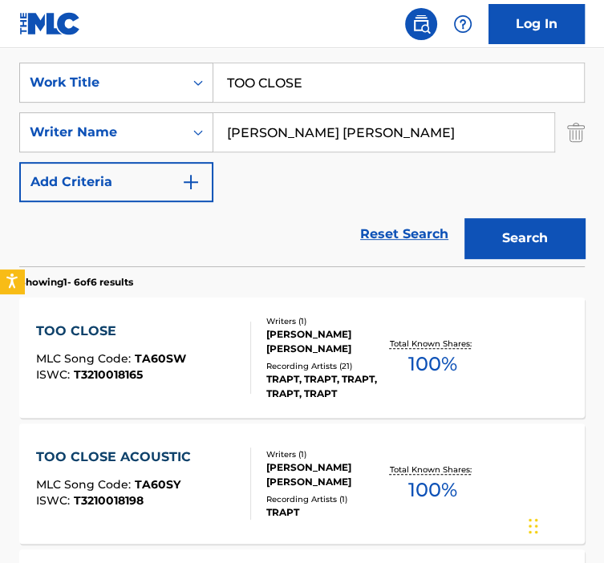
scroll to position [311, 0]
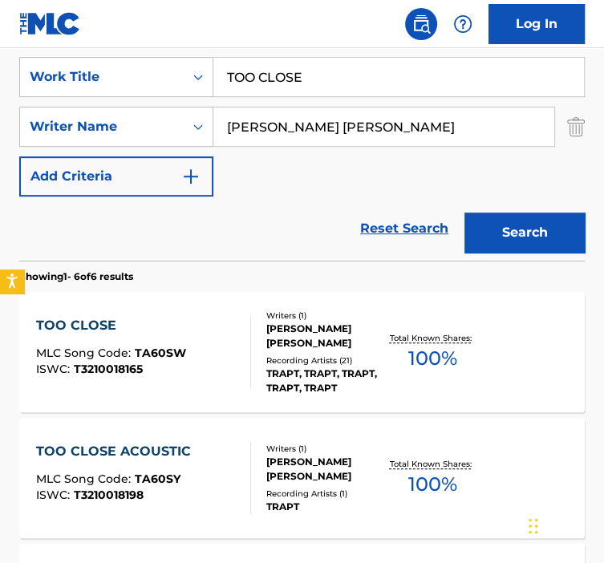
click at [217, 317] on div "TOO CLOSE MLC Song Code : TA60SW ISWC : T3210018165" at bounding box center [143, 352] width 215 height 72
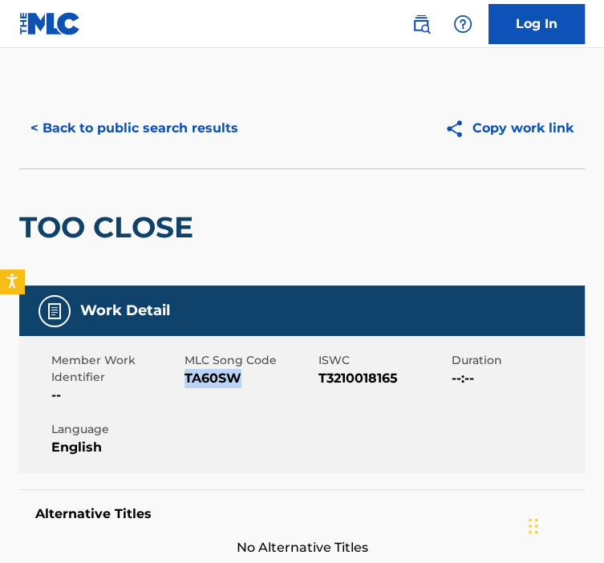
drag, startPoint x: 246, startPoint y: 370, endPoint x: 185, endPoint y: 376, distance: 61.3
click at [185, 376] on span "TA60SW" at bounding box center [249, 378] width 129 height 19
click at [153, 127] on button "< Back to public search results" at bounding box center [134, 128] width 230 height 40
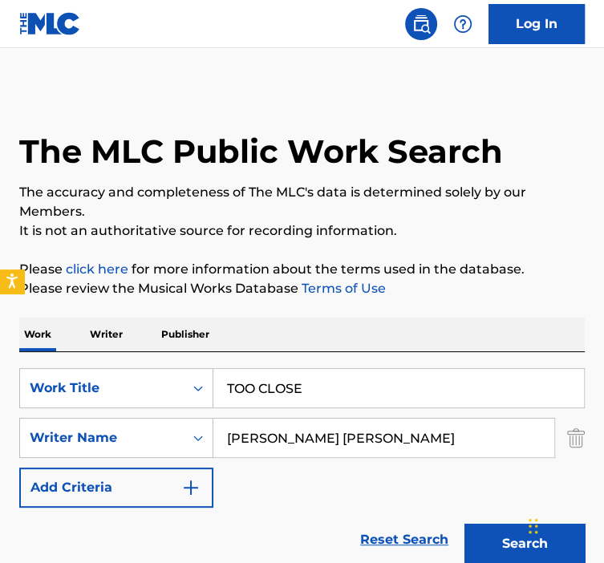
scroll to position [311, 0]
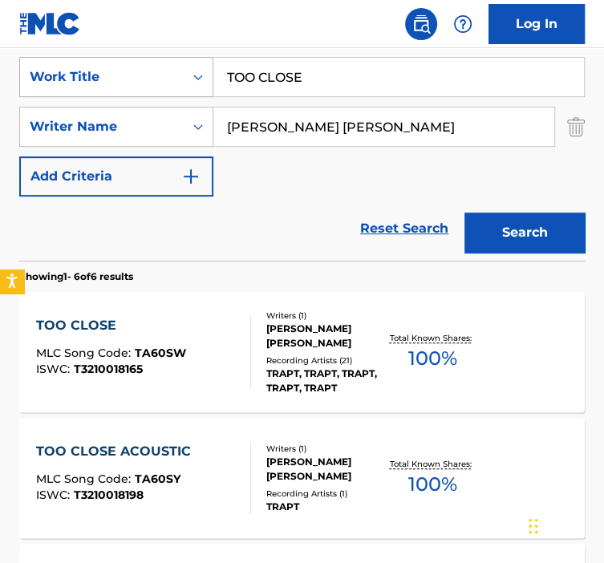
drag, startPoint x: 352, startPoint y: 70, endPoint x: 163, endPoint y: 84, distance: 189.2
click at [165, 84] on div "SearchWithCriteria92b5e073-b914-4d6b-9528-b853f195f867 Work Title TOO CLOSE" at bounding box center [302, 77] width 566 height 40
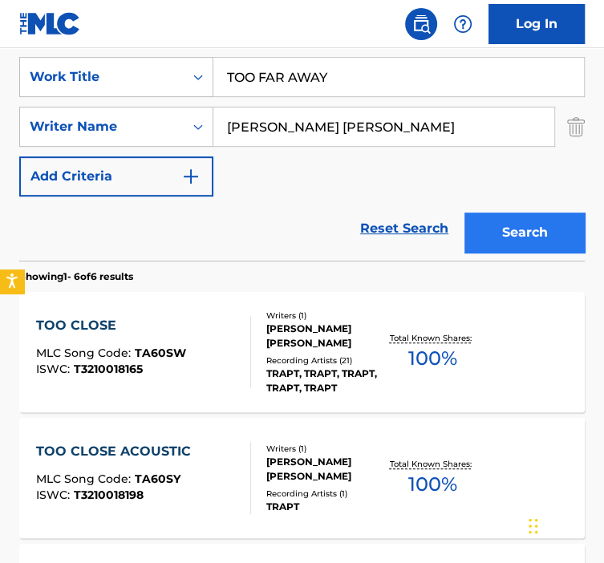
type input "TOO FAR AWAY"
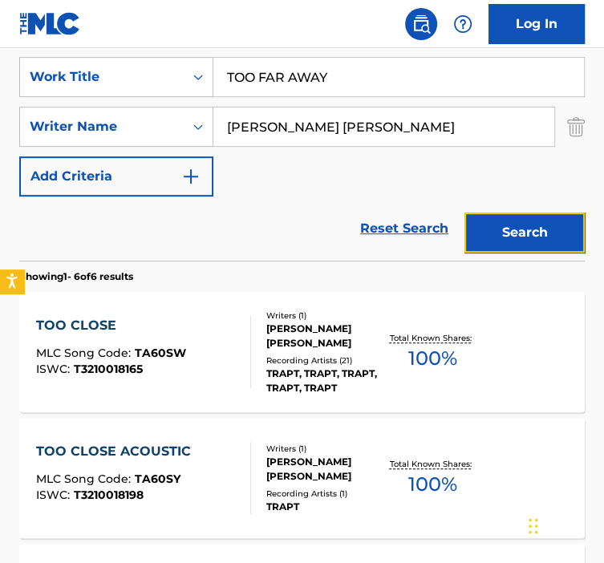
click at [543, 245] on button "Search" at bounding box center [525, 233] width 120 height 40
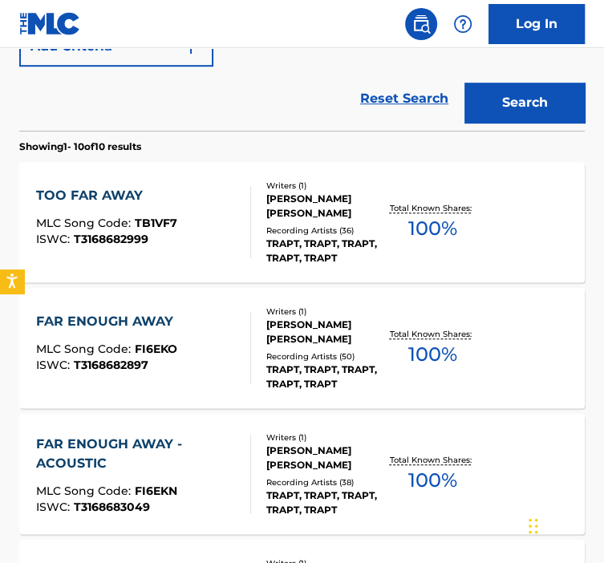
click at [238, 238] on div at bounding box center [244, 222] width 13 height 72
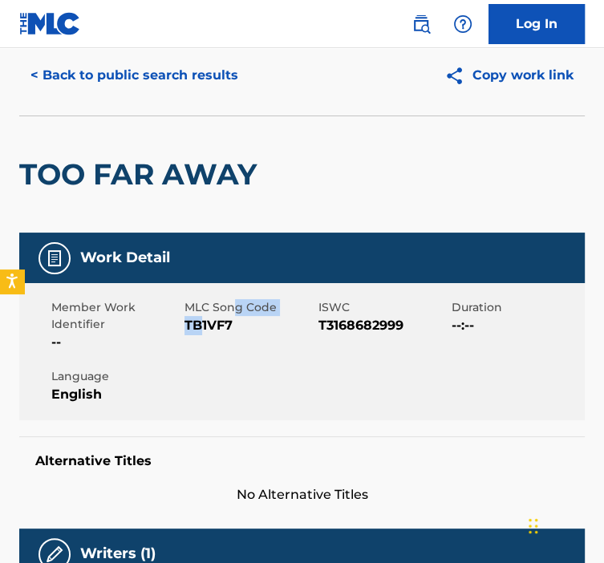
drag, startPoint x: 234, startPoint y: 315, endPoint x: 194, endPoint y: 323, distance: 40.3
click at [194, 323] on div "MLC Song Code TB1VF7" at bounding box center [251, 325] width 133 height 53
drag, startPoint x: 194, startPoint y: 323, endPoint x: 244, endPoint y: 323, distance: 49.8
click at [244, 323] on span "TB1VF7" at bounding box center [249, 325] width 129 height 19
drag, startPoint x: 231, startPoint y: 322, endPoint x: 185, endPoint y: 322, distance: 45.7
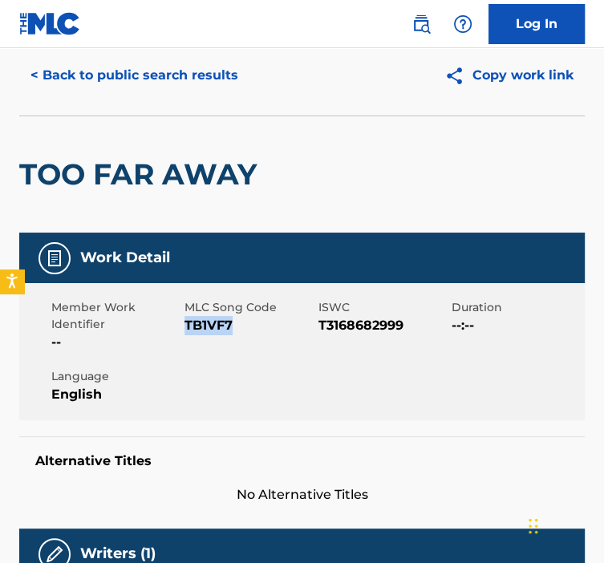
click at [185, 322] on span "TB1VF7" at bounding box center [249, 325] width 129 height 19
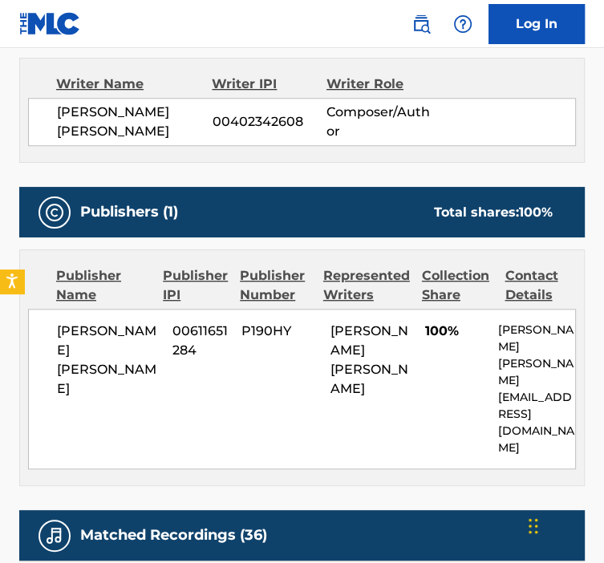
scroll to position [589, 0]
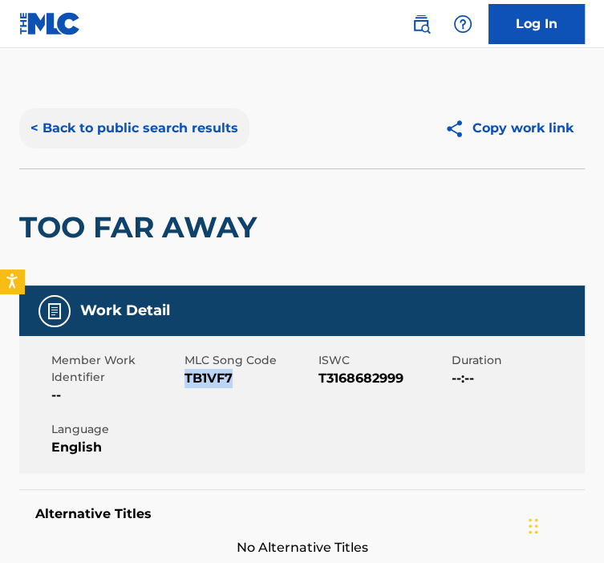
click at [205, 116] on button "< Back to public search results" at bounding box center [134, 128] width 230 height 40
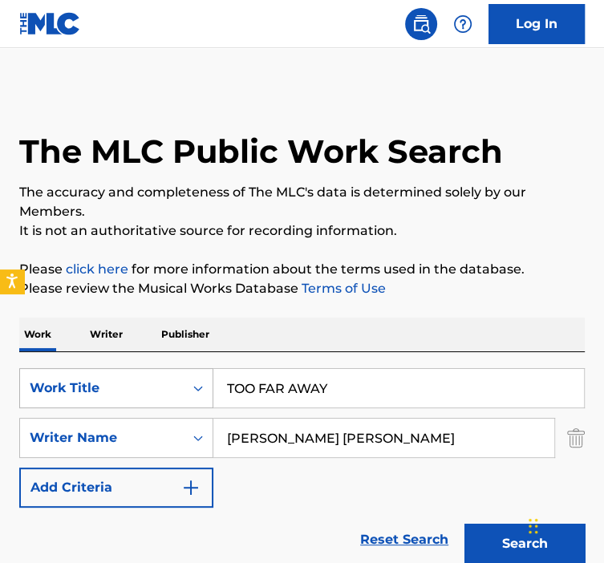
drag, startPoint x: 352, startPoint y: 404, endPoint x: 139, endPoint y: 389, distance: 214.0
click at [140, 388] on div "SearchWithCriteria92b5e073-b914-4d6b-9528-b853f195f867 Work Title TOO FAR AWAY" at bounding box center [302, 388] width 566 height 40
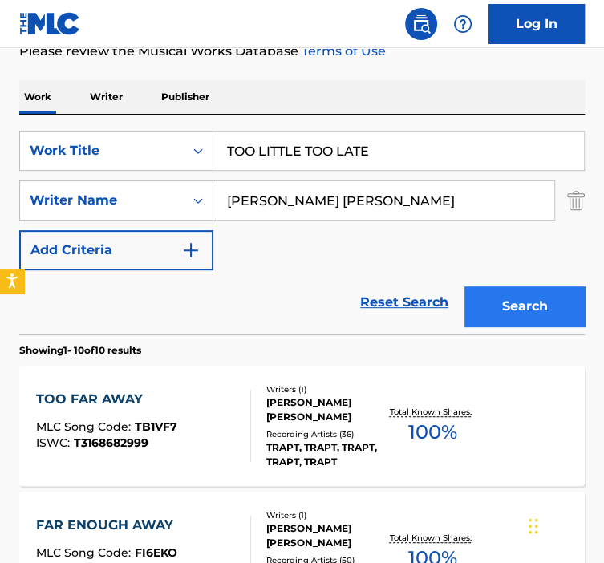
type input "TOO LITTLE TOO LATE"
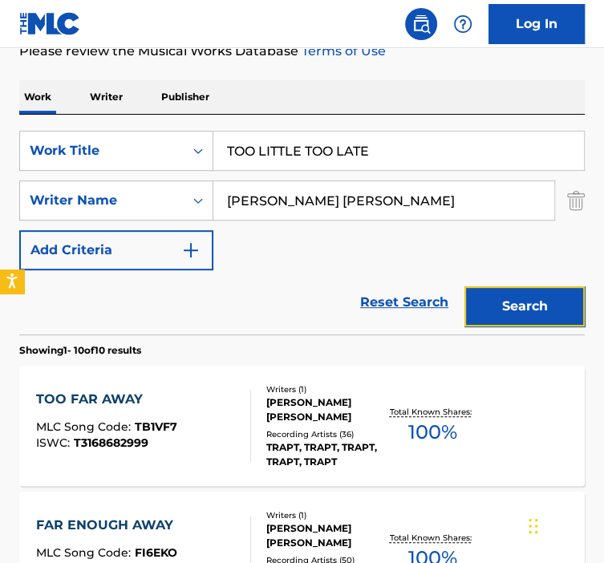
click at [551, 312] on button "Search" at bounding box center [525, 307] width 120 height 40
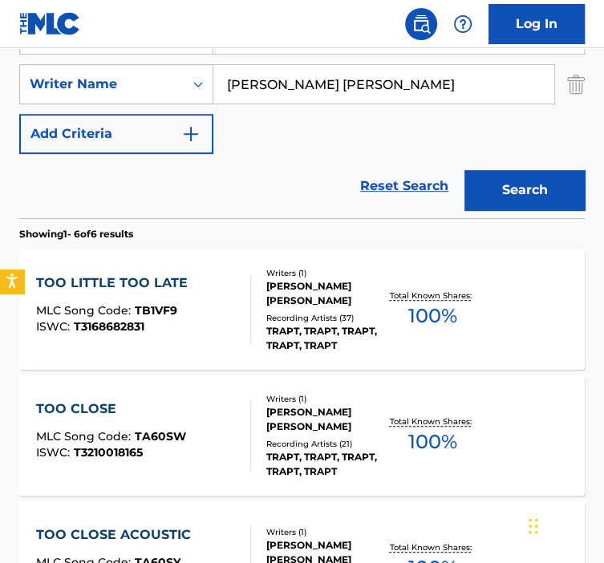
click at [233, 325] on div "TOO LITTLE TOO LATE MLC Song Code : TB1VF9 ISWC : T3168682831" at bounding box center [143, 310] width 215 height 72
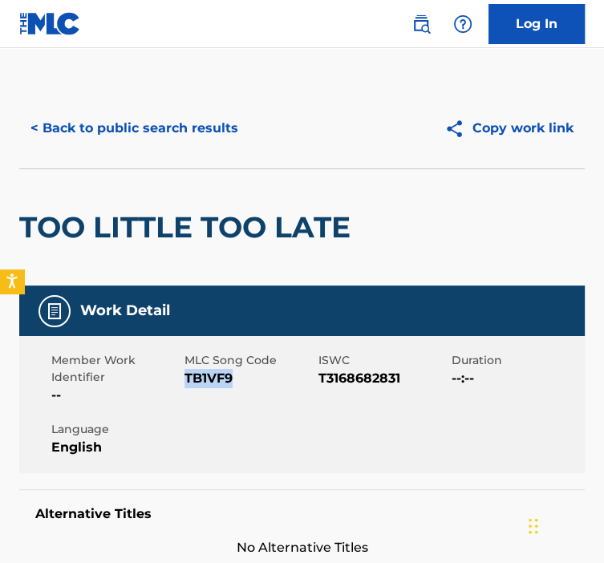
drag, startPoint x: 234, startPoint y: 421, endPoint x: 184, endPoint y: 421, distance: 50.6
click at [185, 388] on span "TB1VF9" at bounding box center [249, 378] width 129 height 19
click at [205, 136] on button "< Back to public search results" at bounding box center [134, 128] width 230 height 40
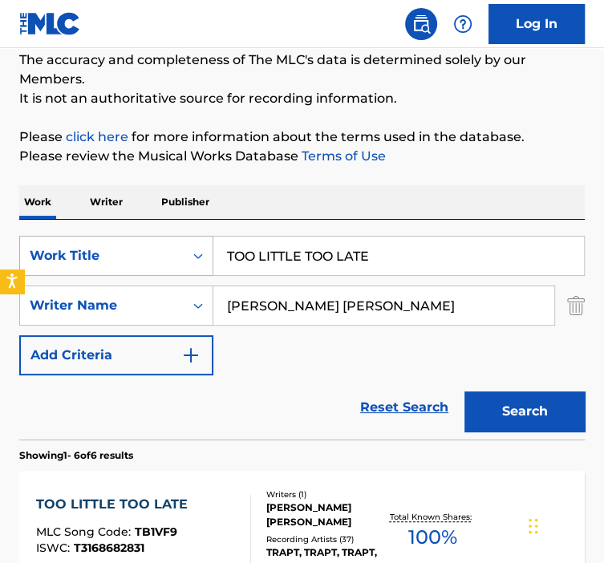
drag, startPoint x: 368, startPoint y: 258, endPoint x: 193, endPoint y: 258, distance: 174.2
click at [196, 258] on div "SearchWithCriteria92b5e073-b914-4d6b-9528-b853f195f867 Work Title TOO LITTLE TO…" at bounding box center [302, 256] width 566 height 40
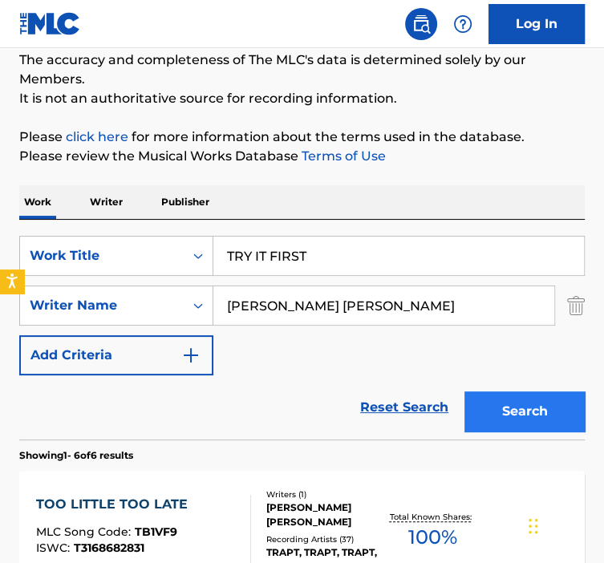
type input "TRY IT FIRST"
click at [472, 399] on button "Search" at bounding box center [525, 412] width 120 height 40
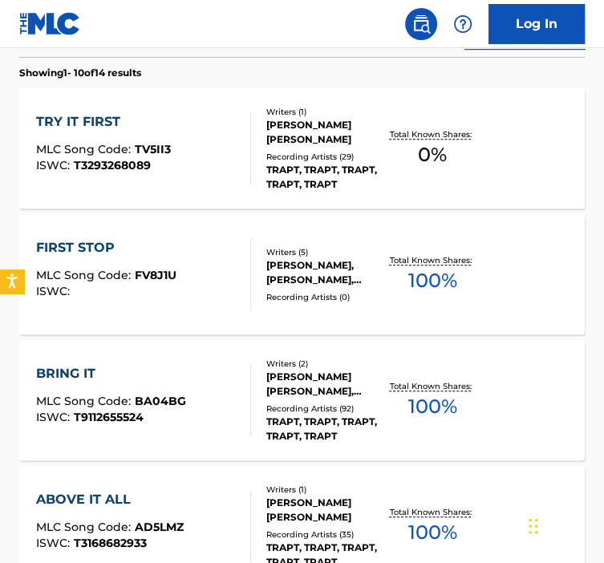
click at [215, 170] on div "TRY IT FIRST MLC Song Code : TV5II3 ISWC : T3293268089" at bounding box center [143, 148] width 215 height 72
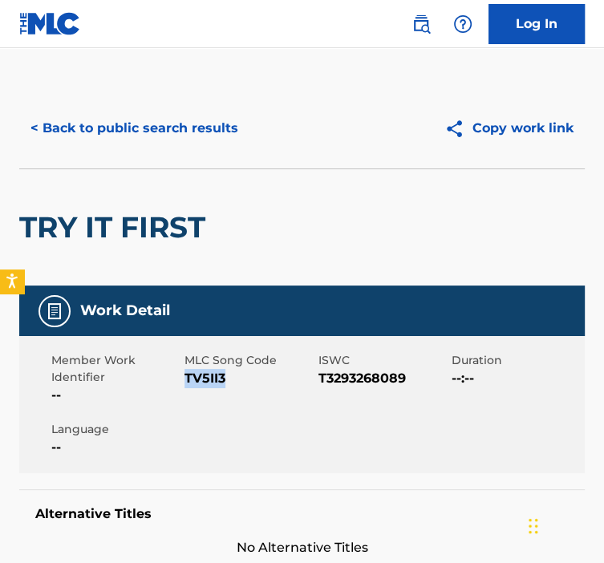
drag, startPoint x: 233, startPoint y: 379, endPoint x: 185, endPoint y: 380, distance: 47.4
click at [186, 380] on span "TV5II3" at bounding box center [249, 378] width 129 height 19
click at [164, 124] on button "< Back to public search results" at bounding box center [134, 128] width 230 height 40
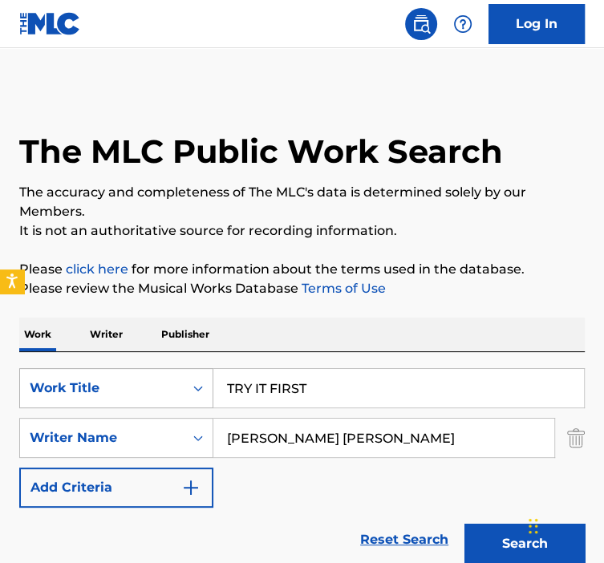
drag, startPoint x: 312, startPoint y: 383, endPoint x: 161, endPoint y: 386, distance: 150.9
click at [162, 386] on div "SearchWithCriteria92b5e073-b914-4d6b-9528-b853f195f867 Work Title TRY IT FIRST" at bounding box center [302, 388] width 566 height 40
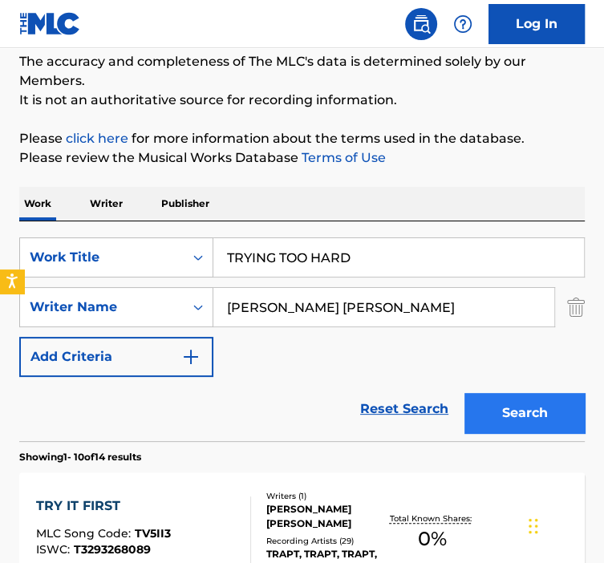
type input "TRYING TOO HARD"
click at [506, 421] on button "Search" at bounding box center [525, 413] width 120 height 40
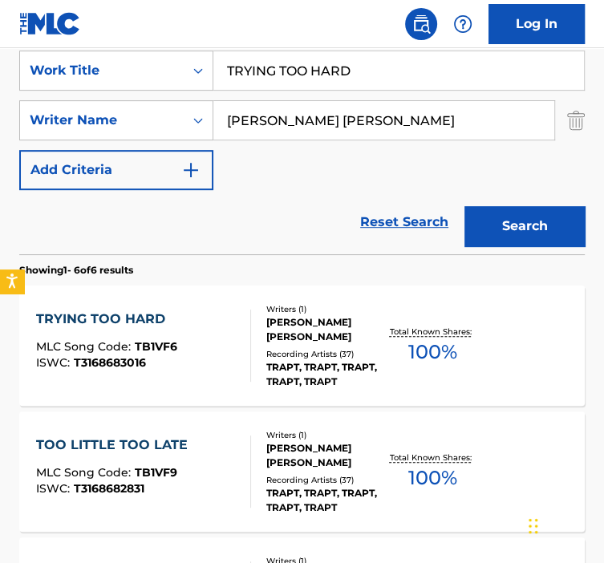
click at [282, 338] on div "[PERSON_NAME] [PERSON_NAME]" at bounding box center [325, 329] width 119 height 29
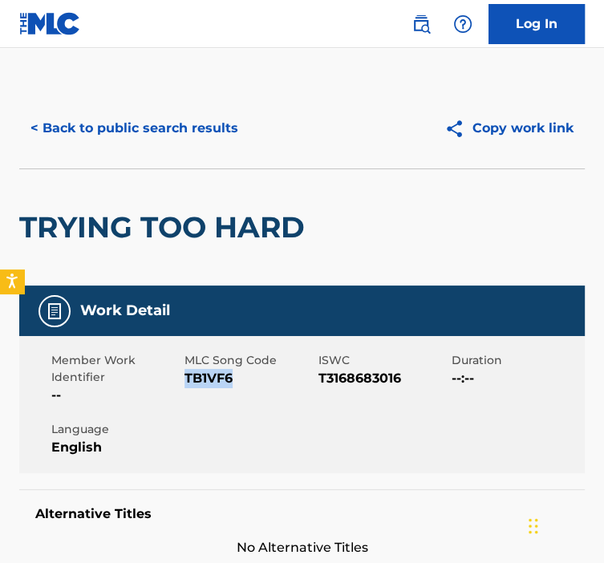
drag, startPoint x: 233, startPoint y: 373, endPoint x: 184, endPoint y: 380, distance: 49.4
click at [185, 380] on span "TB1VF6" at bounding box center [249, 378] width 129 height 19
click at [140, 120] on button "< Back to public search results" at bounding box center [134, 128] width 230 height 40
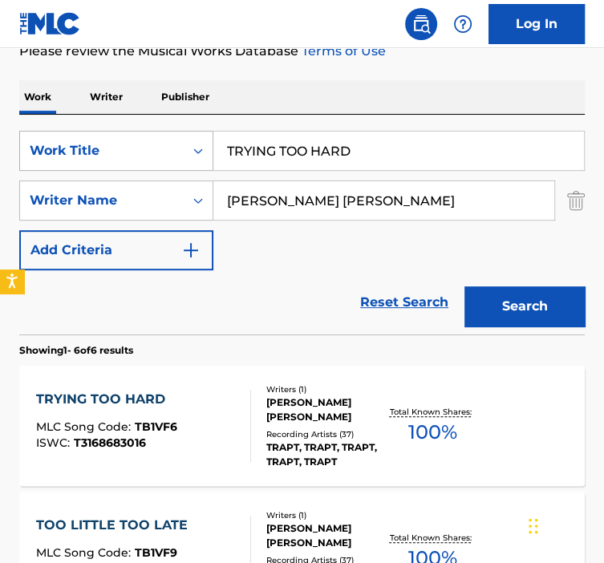
drag, startPoint x: 383, startPoint y: 148, endPoint x: 207, endPoint y: 136, distance: 176.2
click at [209, 136] on div "SearchWithCriteria92b5e073-b914-4d6b-9528-b853f195f867 Work Title TRYING TOO HA…" at bounding box center [302, 151] width 566 height 40
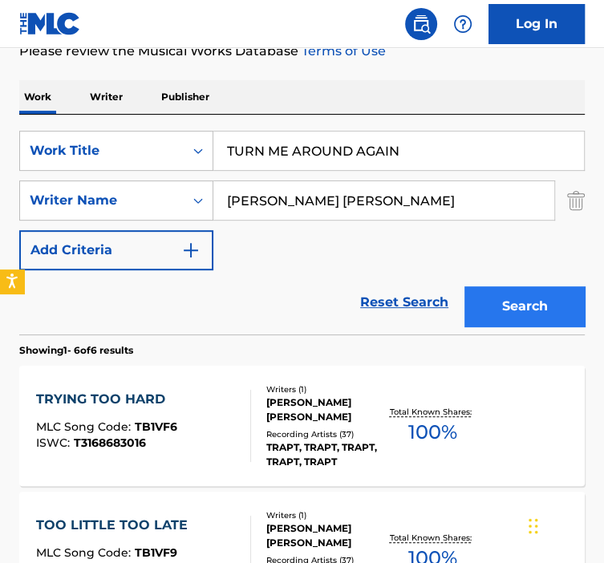
type input "TURN ME AROUND AGAIN"
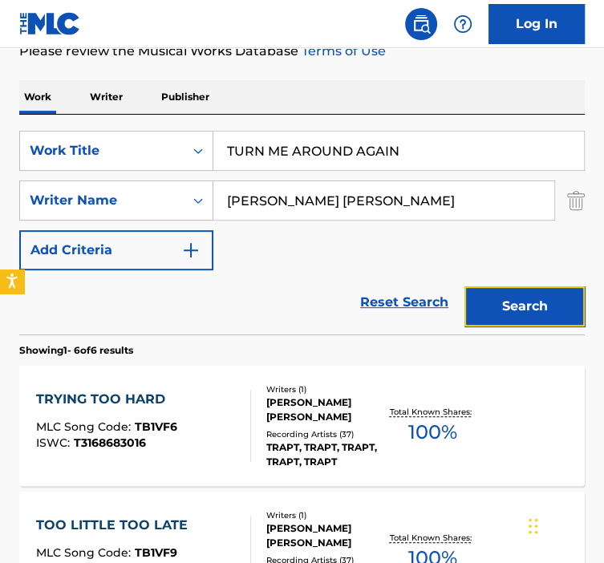
click at [475, 307] on button "Search" at bounding box center [525, 307] width 120 height 40
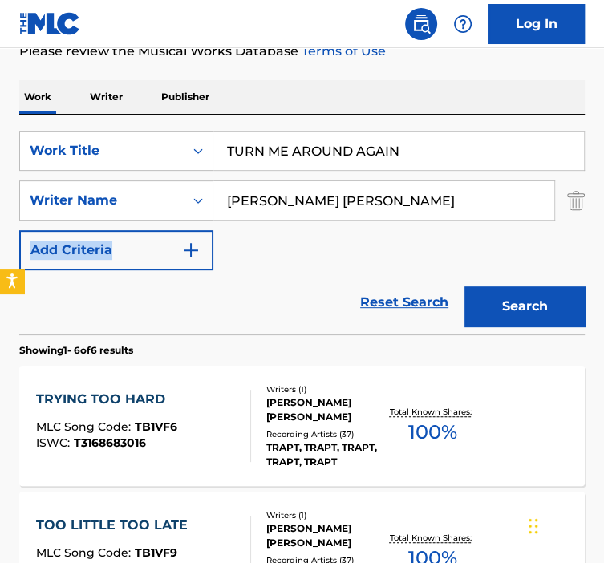
click at [475, 270] on div "SearchWithCriteria92b5e073-b914-4d6b-9528-b853f195f867 Work Title TURN ME AROUN…" at bounding box center [302, 201] width 566 height 140
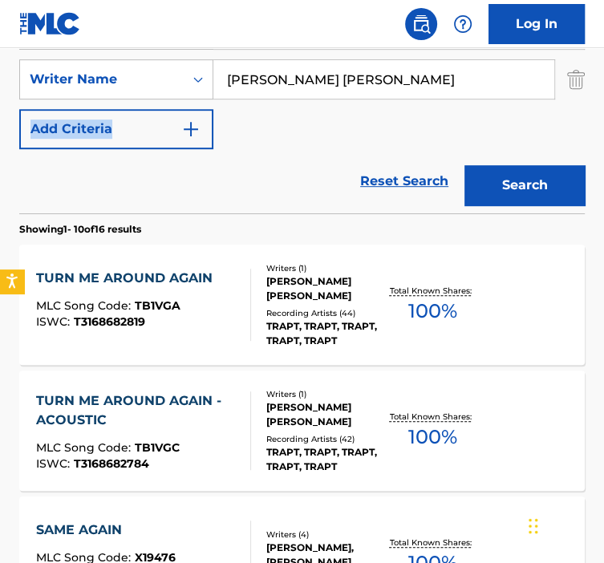
click at [343, 349] on div "TURN ME AROUND AGAIN MLC Song Code : TB1VGA ISWC : T3168682819 Writers ( 1 ) [P…" at bounding box center [302, 305] width 566 height 120
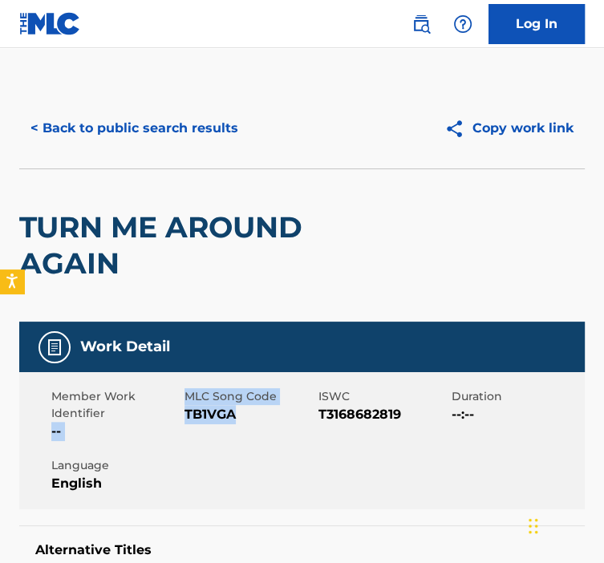
drag, startPoint x: 245, startPoint y: 415, endPoint x: 183, endPoint y: 417, distance: 61.8
click at [183, 417] on div "Member Work Identifier -- MLC Song Code TB1VGA ISWC T3168682819 Duration --:-- …" at bounding box center [302, 440] width 566 height 137
click at [336, 413] on span "T3168682819" at bounding box center [383, 414] width 129 height 19
drag, startPoint x: 242, startPoint y: 421, endPoint x: 186, endPoint y: 419, distance: 55.4
click at [186, 419] on span "TB1VGA" at bounding box center [249, 414] width 129 height 19
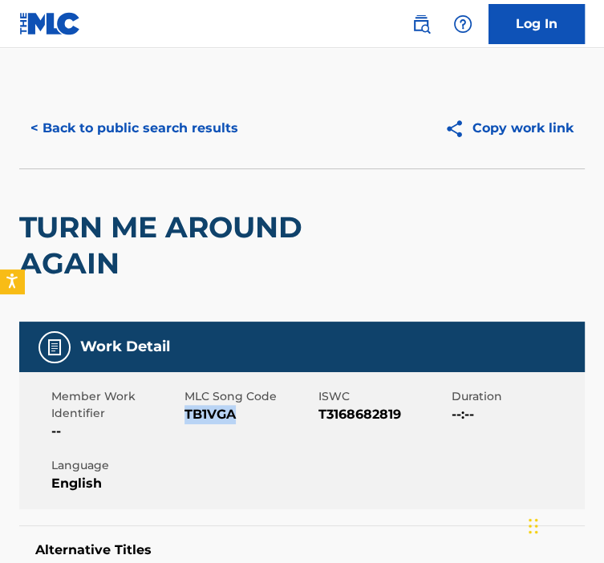
click at [127, 93] on div "< Back to public search results Copy work link" at bounding box center [302, 128] width 566 height 80
click at [132, 120] on button "< Back to public search results" at bounding box center [134, 128] width 230 height 40
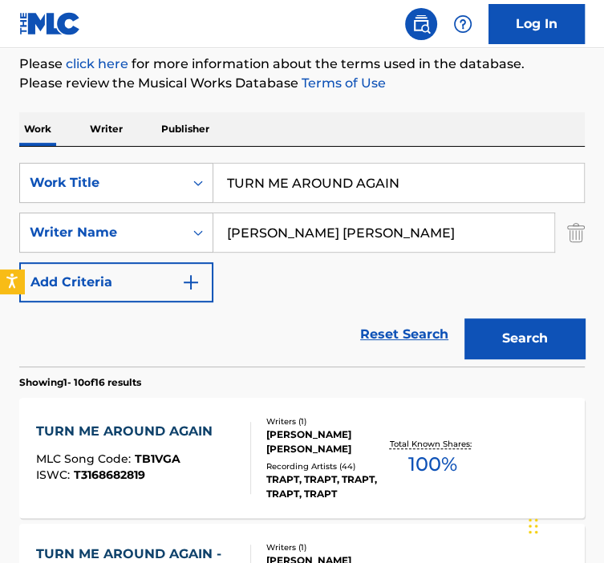
drag, startPoint x: 431, startPoint y: 182, endPoint x: 152, endPoint y: 152, distance: 280.1
click at [155, 152] on div "SearchWithCriteria92b5e073-b914-4d6b-9528-b853f195f867 Work Title TURN ME AROUN…" at bounding box center [302, 257] width 566 height 220
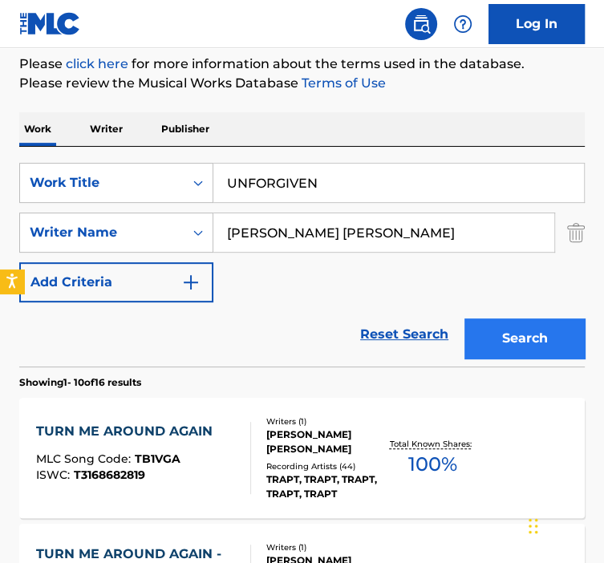
type input "UNFORGIVEN"
click at [497, 338] on button "Search" at bounding box center [525, 339] width 120 height 40
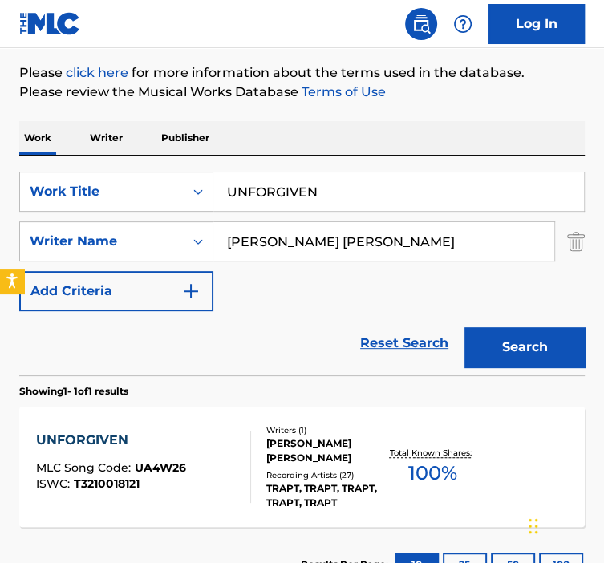
scroll to position [321, 0]
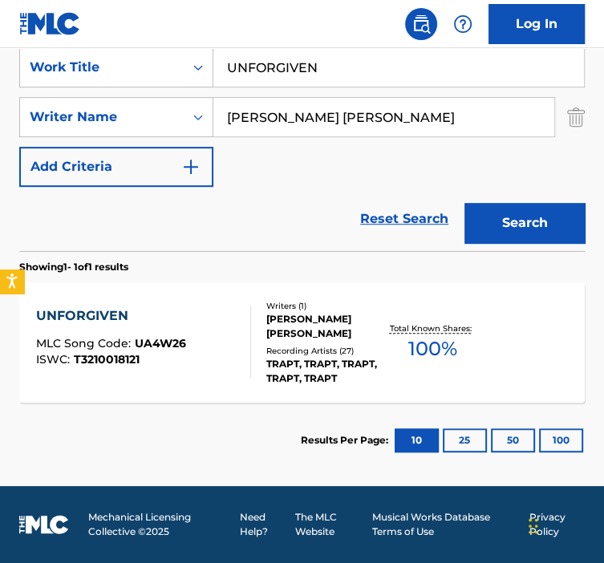
click at [283, 321] on div "[PERSON_NAME] [PERSON_NAME]" at bounding box center [325, 326] width 119 height 29
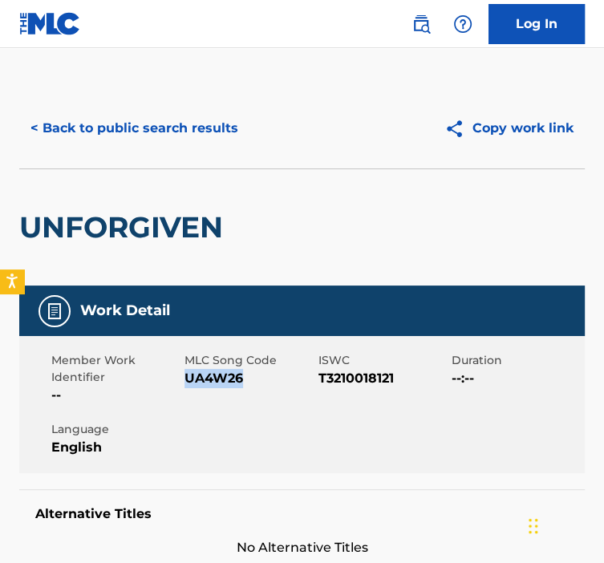
drag, startPoint x: 255, startPoint y: 390, endPoint x: 186, endPoint y: 380, distance: 69.8
click at [186, 380] on div "MLC Song Code UA4W26" at bounding box center [251, 378] width 133 height 53
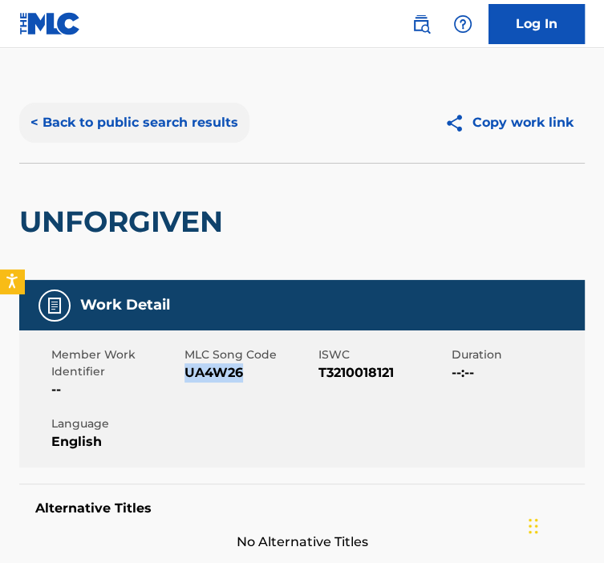
click at [84, 114] on button "< Back to public search results" at bounding box center [134, 123] width 230 height 40
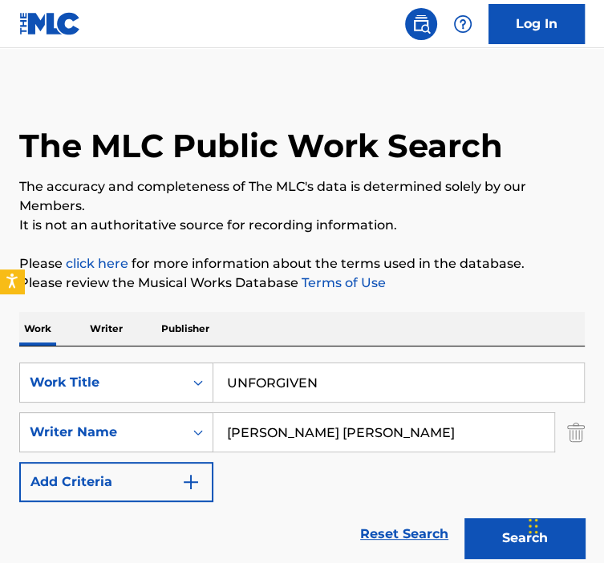
scroll to position [230, 0]
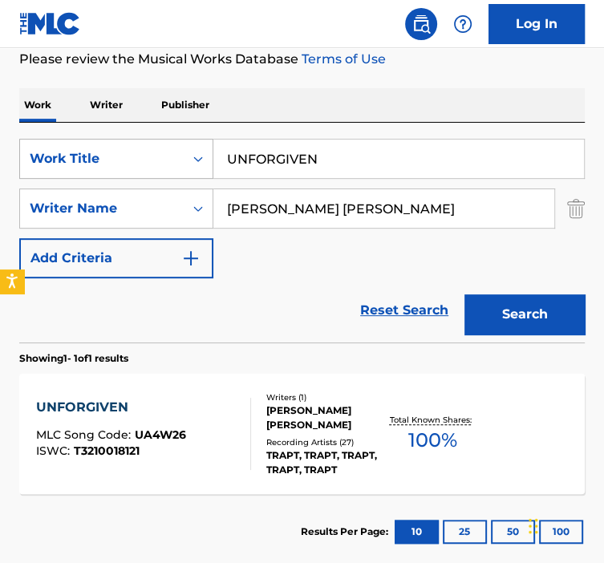
drag, startPoint x: 343, startPoint y: 141, endPoint x: 196, endPoint y: 146, distance: 147.7
click at [198, 146] on div "SearchWithCriteria92b5e073-b914-4d6b-9528-b853f195f867 Work Title UNFORGIVEN" at bounding box center [302, 159] width 566 height 40
type input "UNTITLED INSTRUMENTAL"
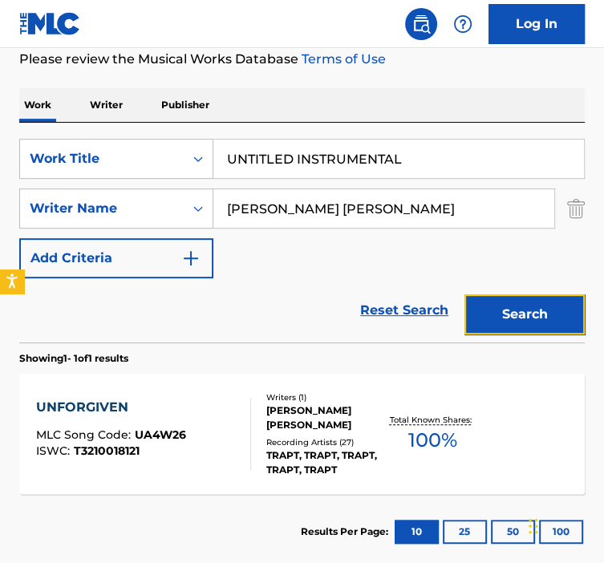
click at [488, 315] on button "Search" at bounding box center [525, 315] width 120 height 40
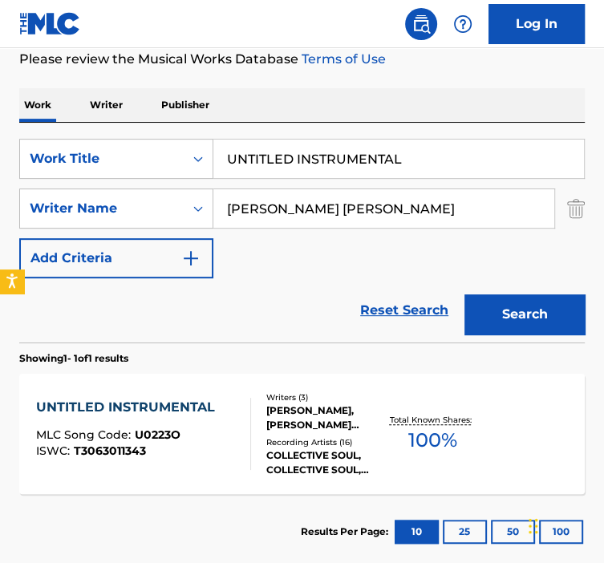
scroll to position [321, 0]
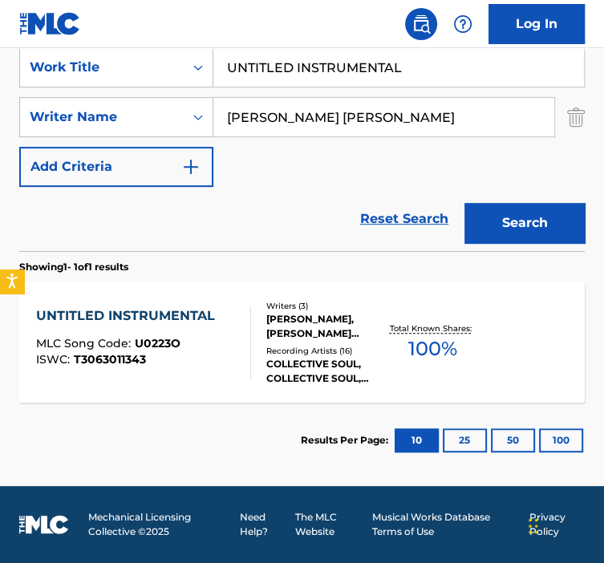
click at [247, 360] on div at bounding box center [244, 343] width 13 height 72
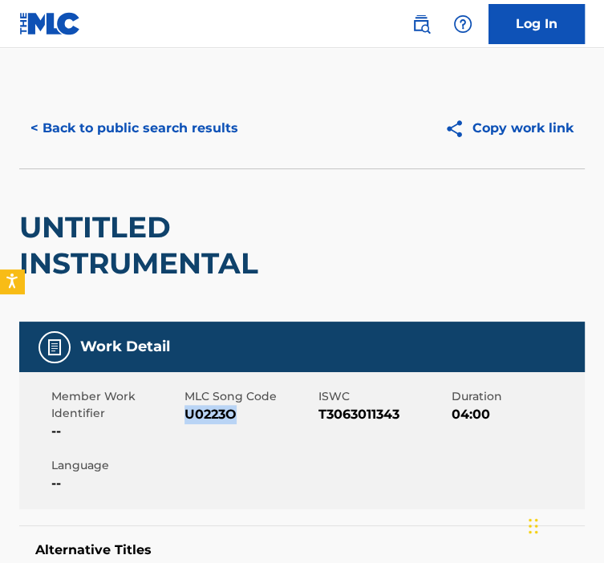
drag, startPoint x: 234, startPoint y: 418, endPoint x: 186, endPoint y: 418, distance: 47.4
click at [186, 418] on span "U0223O" at bounding box center [249, 414] width 129 height 19
click at [244, 136] on div "< Back to public search results" at bounding box center [160, 128] width 283 height 40
click at [234, 129] on button "< Back to public search results" at bounding box center [134, 128] width 230 height 40
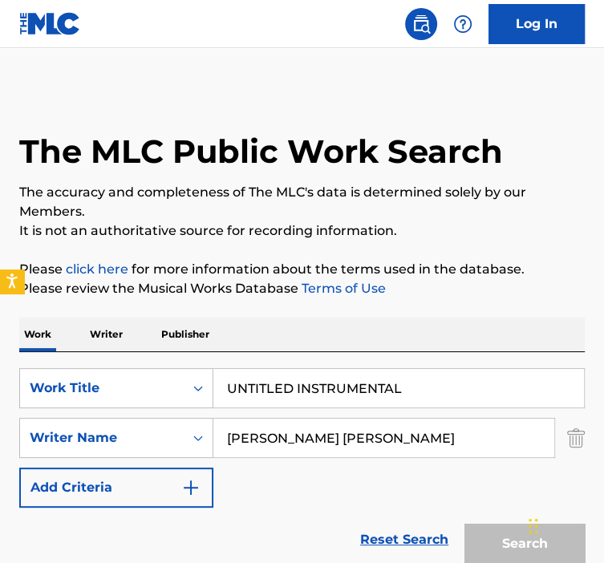
scroll to position [230, 0]
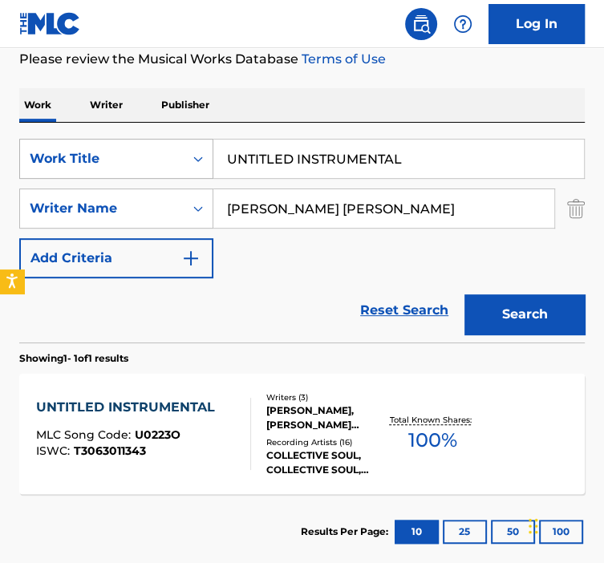
drag, startPoint x: 432, startPoint y: 177, endPoint x: 167, endPoint y: 143, distance: 267.1
click at [167, 143] on div "SearchWithCriteria92b5e073-b914-4d6b-9528-b853f195f867 Work Title UNTITLED INST…" at bounding box center [302, 159] width 566 height 40
click at [423, 170] on input "UNTITLED INSTRUMENTAL" at bounding box center [398, 159] width 371 height 39
drag, startPoint x: 423, startPoint y: 170, endPoint x: 177, endPoint y: 156, distance: 246.8
click at [177, 156] on div "SearchWithCriteria92b5e073-b914-4d6b-9528-b853f195f867 Work Title UNTITLED INST…" at bounding box center [302, 159] width 566 height 40
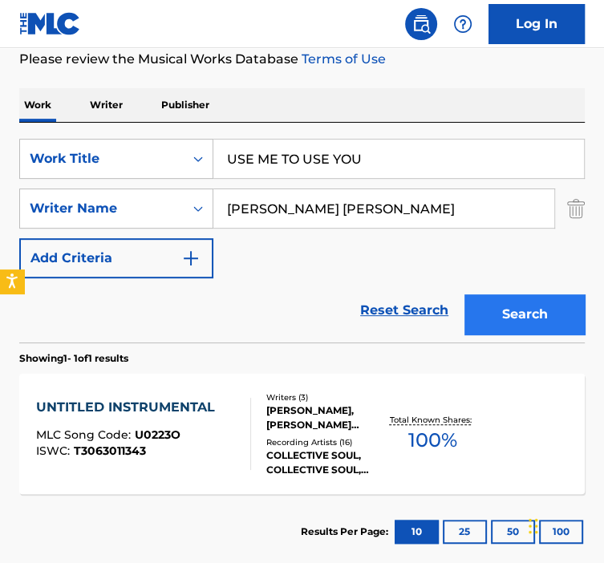
type input "USE ME TO USE YOU"
click at [530, 309] on button "Search" at bounding box center [525, 315] width 120 height 40
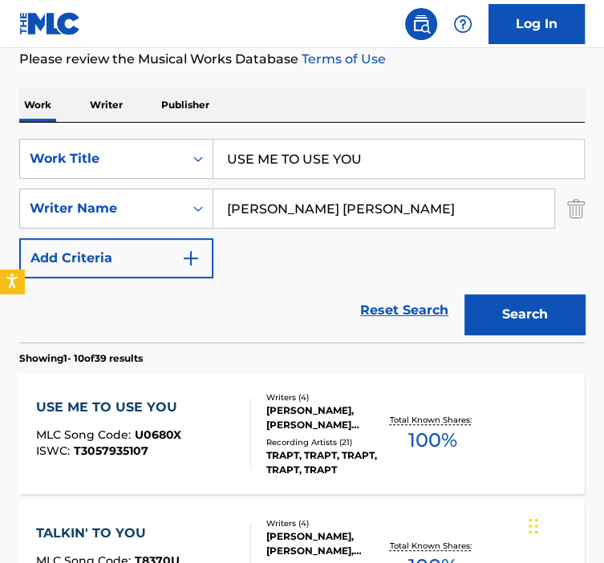
click at [232, 421] on div "USE ME TO USE YOU MLC Song Code : U0680X ISWC : T3057935107" at bounding box center [143, 434] width 215 height 72
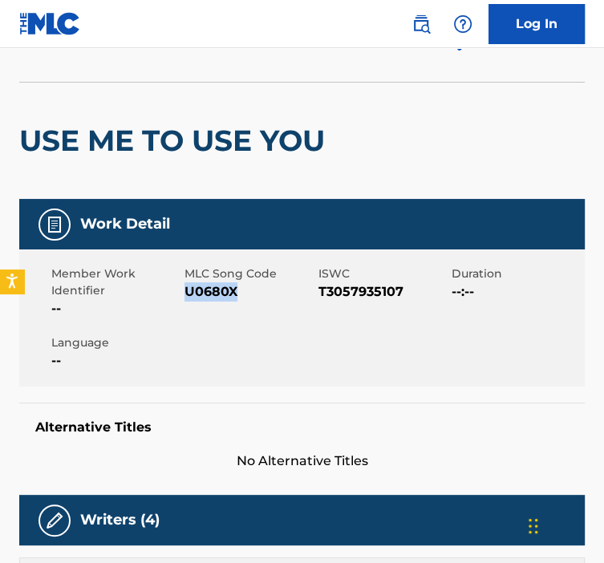
drag, startPoint x: 246, startPoint y: 300, endPoint x: 188, endPoint y: 298, distance: 57.8
click at [188, 298] on span "U0680X" at bounding box center [249, 291] width 129 height 19
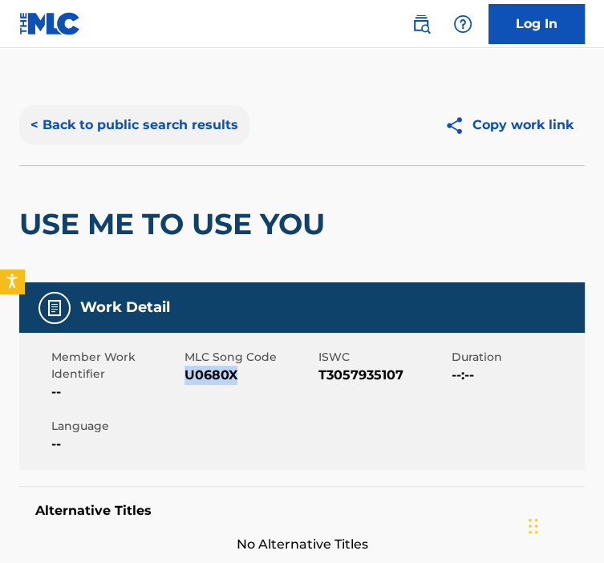
click at [108, 126] on button "< Back to public search results" at bounding box center [134, 125] width 230 height 40
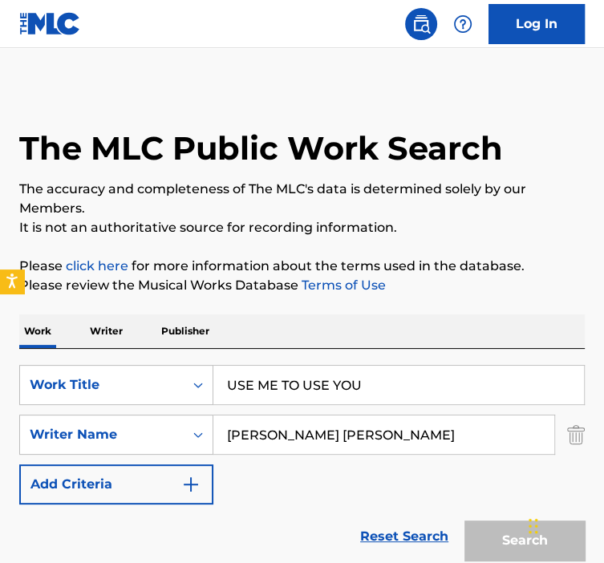
scroll to position [230, 0]
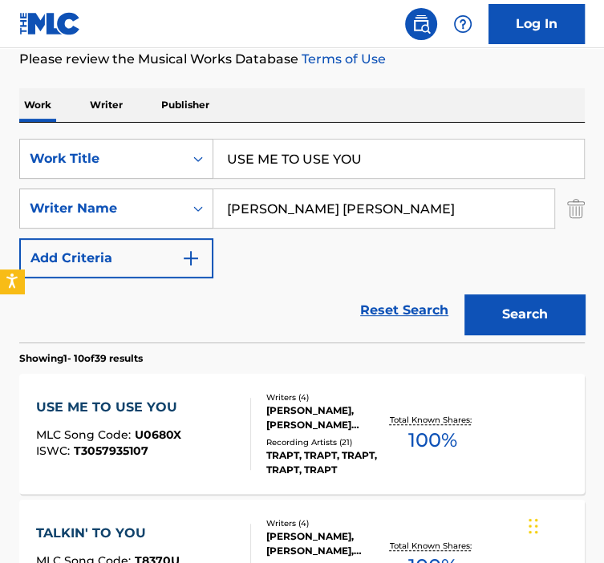
drag, startPoint x: 369, startPoint y: 152, endPoint x: 215, endPoint y: 139, distance: 154.7
click at [217, 140] on input "USE ME TO USE YOU" at bounding box center [398, 159] width 371 height 39
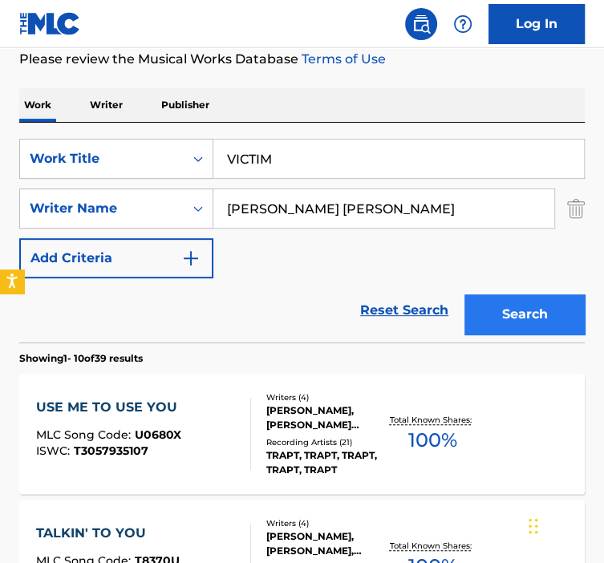
type input "VICTIM"
click at [501, 301] on button "Search" at bounding box center [525, 315] width 120 height 40
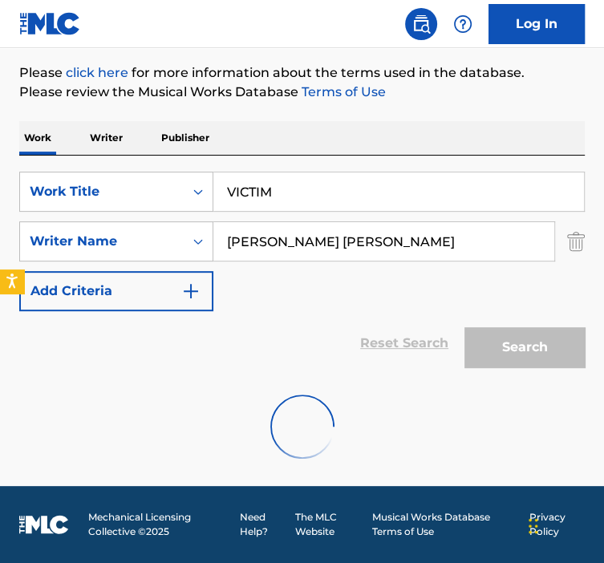
scroll to position [321, 0]
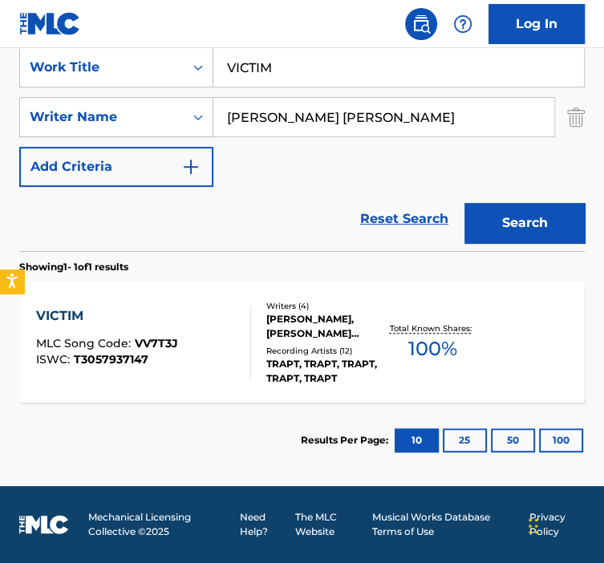
click at [235, 345] on div "VICTIM MLC Song Code : VV7T3J ISWC : T3057937147" at bounding box center [143, 343] width 215 height 72
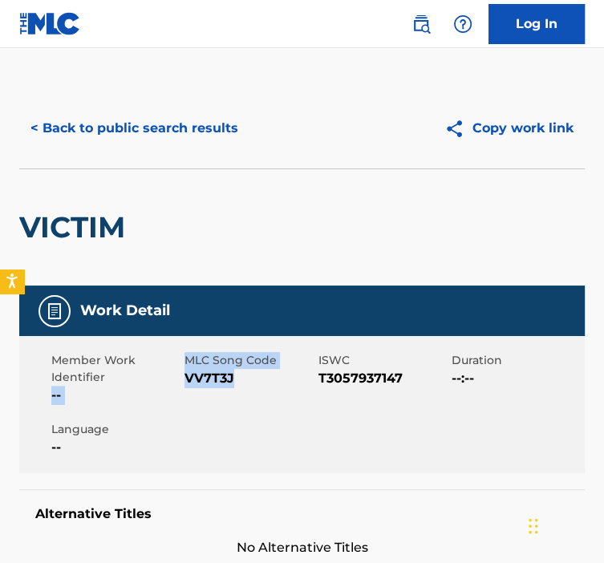
drag, startPoint x: 234, startPoint y: 378, endPoint x: 180, endPoint y: 373, distance: 54.8
click at [180, 373] on div "Member Work Identifier -- MLC Song Code VV7T3J ISWC T3057937147 Duration --:-- …" at bounding box center [302, 404] width 566 height 137
drag, startPoint x: 180, startPoint y: 373, endPoint x: 260, endPoint y: 392, distance: 82.4
click at [260, 392] on div "MLC Song Code VV7T3J" at bounding box center [251, 378] width 133 height 53
click at [250, 388] on span "VV7T3J" at bounding box center [249, 378] width 129 height 19
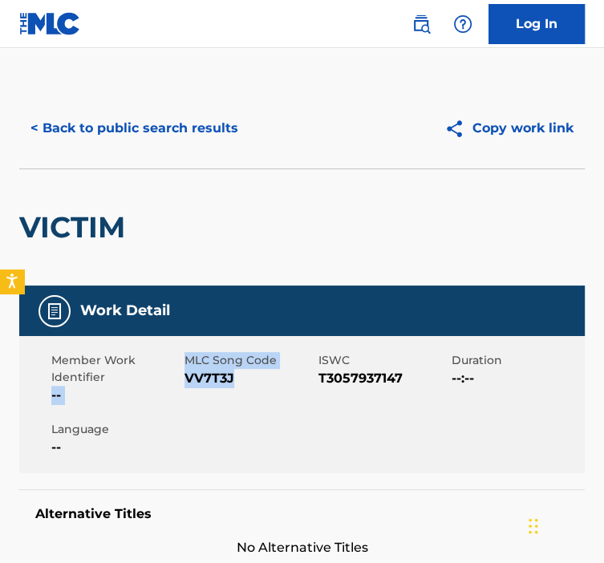
click at [237, 376] on span "VV7T3J" at bounding box center [249, 378] width 129 height 19
drag, startPoint x: 225, startPoint y: 376, endPoint x: 194, endPoint y: 377, distance: 30.5
click at [194, 377] on span "VV7T3J" at bounding box center [249, 378] width 129 height 19
click at [135, 139] on button "< Back to public search results" at bounding box center [134, 128] width 230 height 40
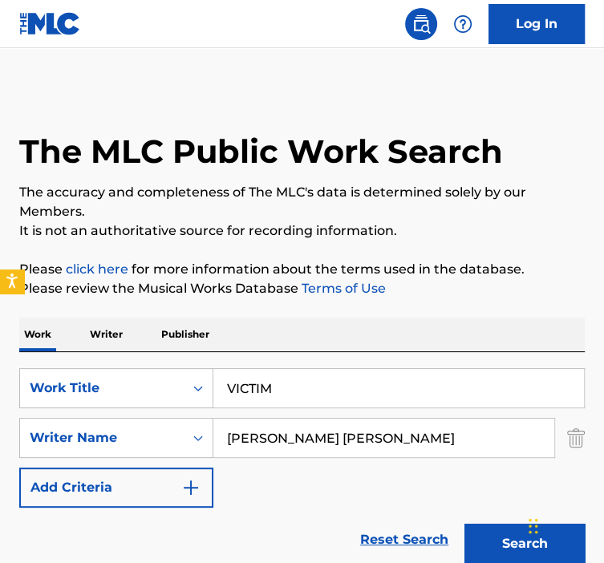
scroll to position [230, 0]
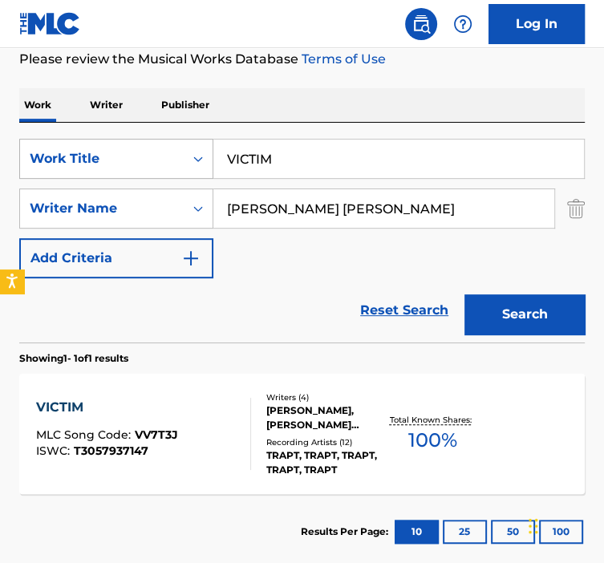
drag, startPoint x: 292, startPoint y: 156, endPoint x: 169, endPoint y: 151, distance: 122.9
click at [169, 151] on div "SearchWithCriteria92b5e073-b914-4d6b-9528-b853f195f867 Work Title VICTIM" at bounding box center [302, 159] width 566 height 40
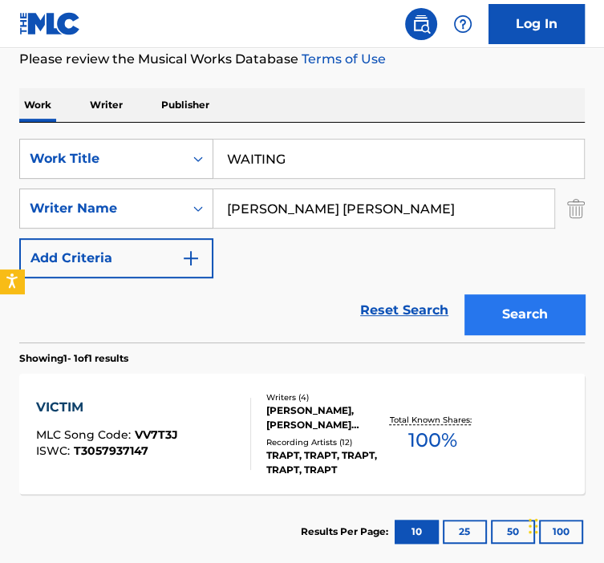
type input "WAITING"
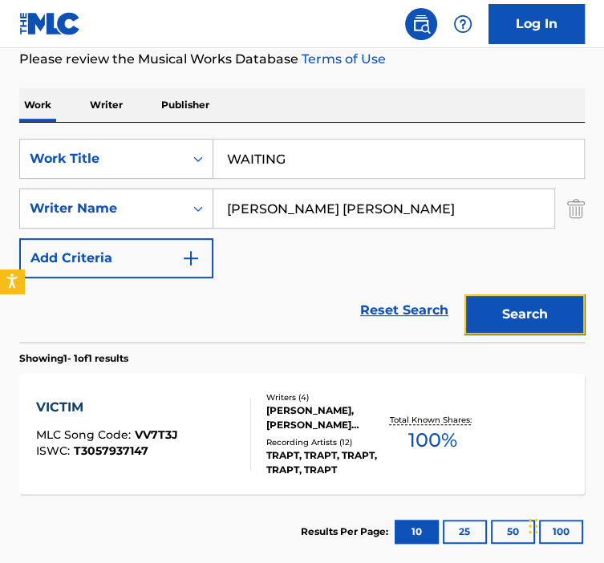
click at [526, 295] on button "Search" at bounding box center [525, 315] width 120 height 40
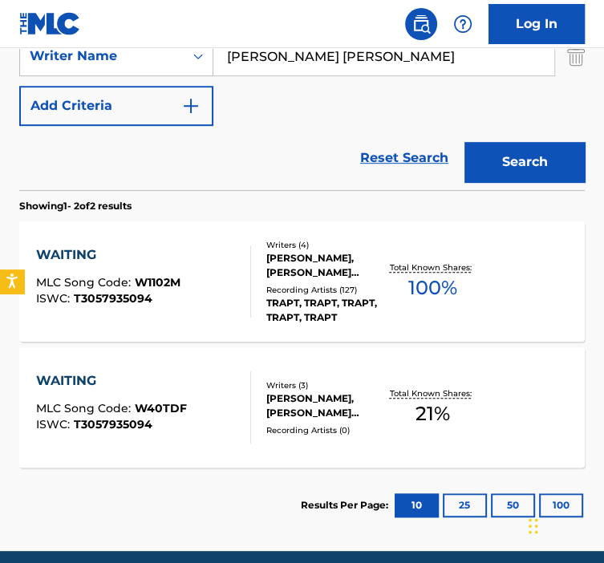
scroll to position [399, 0]
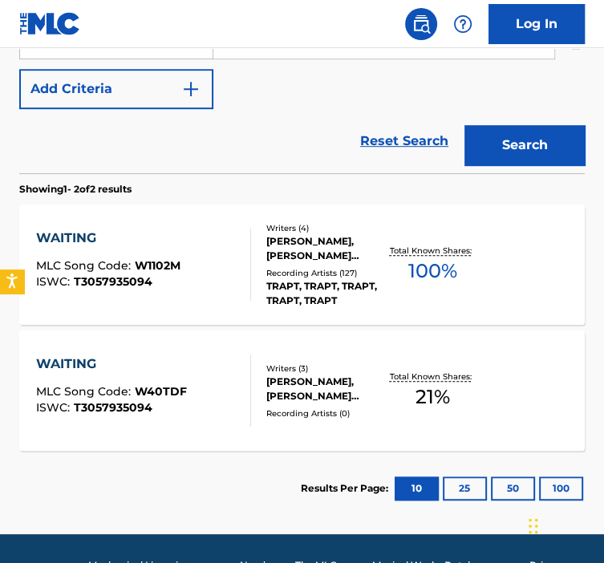
click at [246, 324] on section "WAITING MLC Song Code : W1102M ISWC : T3057935094 Writers ( 4 ) [PERSON_NAME], …" at bounding box center [302, 324] width 566 height 254
click at [244, 294] on div at bounding box center [244, 265] width 13 height 72
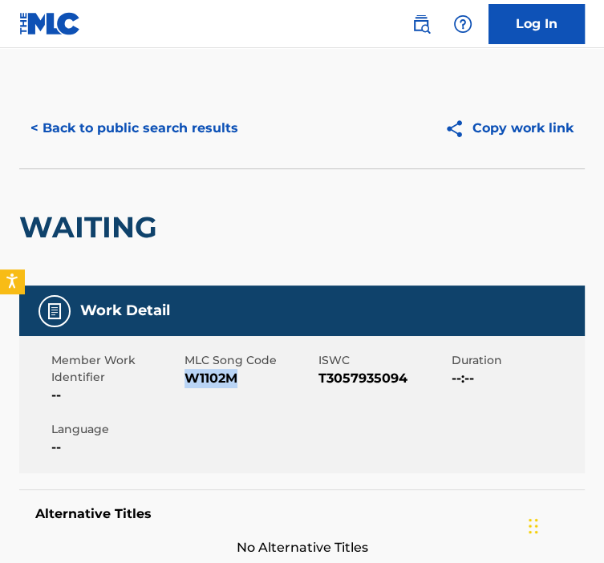
drag, startPoint x: 237, startPoint y: 389, endPoint x: 184, endPoint y: 384, distance: 53.3
click at [185, 384] on div "MLC Song Code W1102M" at bounding box center [251, 378] width 133 height 53
click at [158, 130] on button "< Back to public search results" at bounding box center [134, 128] width 230 height 40
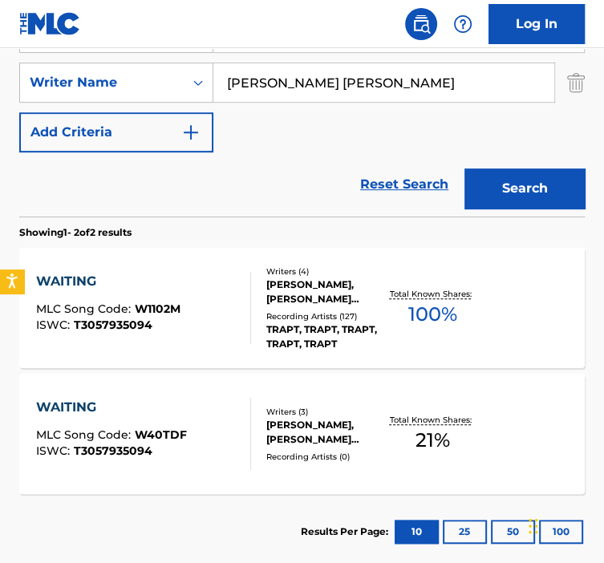
scroll to position [77, 0]
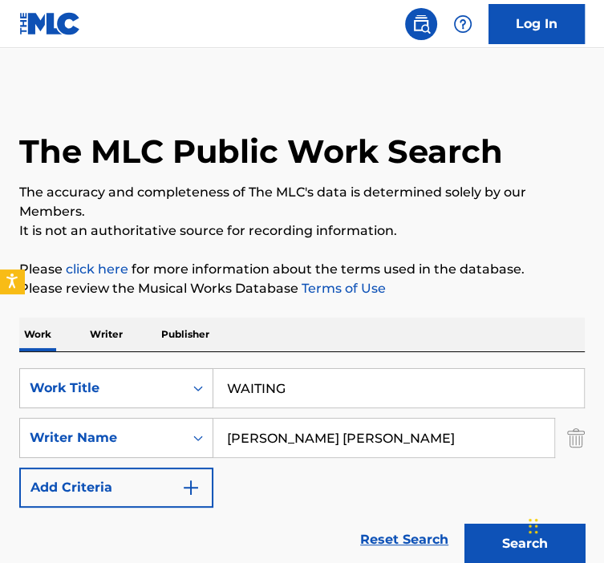
drag, startPoint x: 287, startPoint y: 401, endPoint x: 222, endPoint y: 396, distance: 65.2
click at [224, 396] on input "WAITING" at bounding box center [398, 388] width 371 height 39
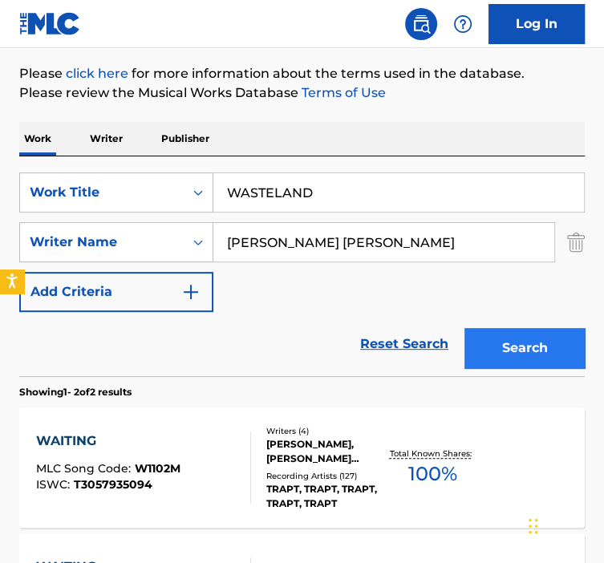
type input "WASTELAND"
click at [489, 344] on button "Search" at bounding box center [525, 348] width 120 height 40
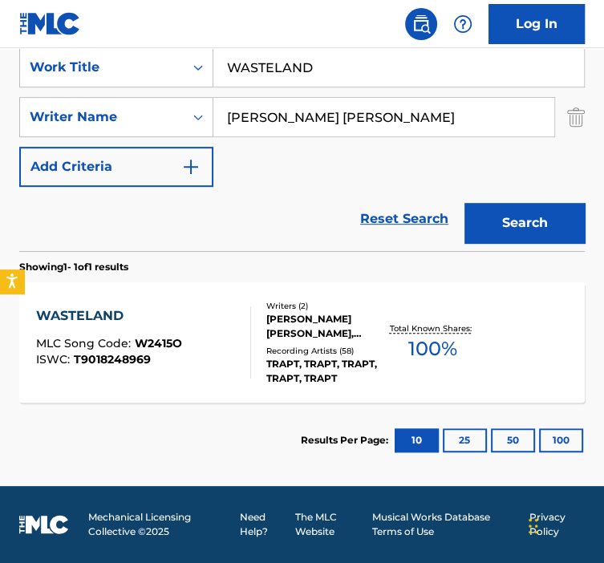
click at [253, 349] on div "Writers ( 2 ) [PERSON_NAME] [PERSON_NAME], [PERSON_NAME] [PERSON_NAME] Recordin…" at bounding box center [318, 343] width 134 height 86
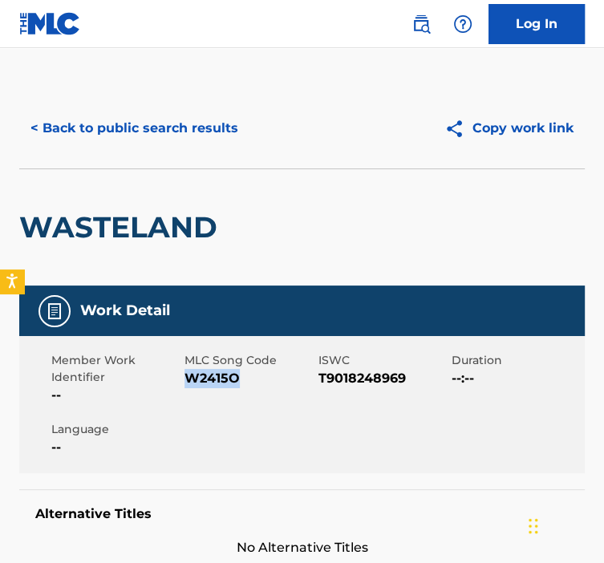
drag, startPoint x: 247, startPoint y: 380, endPoint x: 189, endPoint y: 383, distance: 57.9
click at [189, 383] on span "W2415O" at bounding box center [249, 378] width 129 height 19
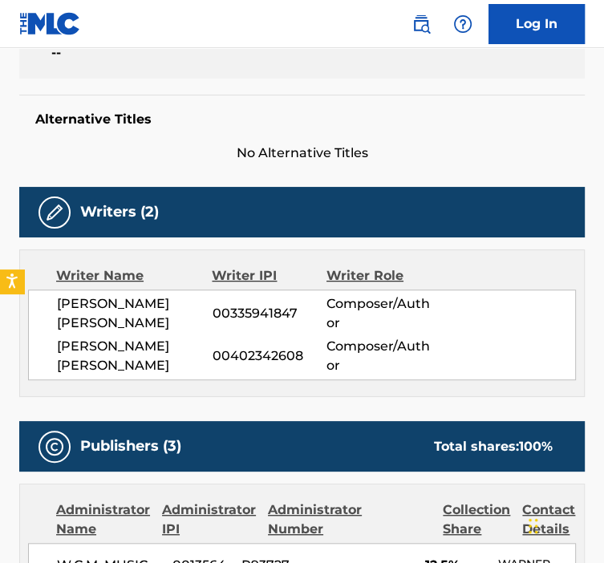
scroll to position [153, 0]
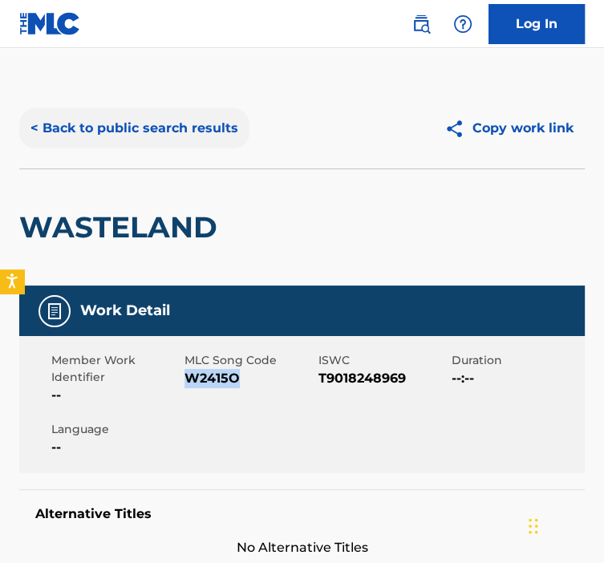
click at [120, 139] on button "< Back to public search results" at bounding box center [134, 128] width 230 height 40
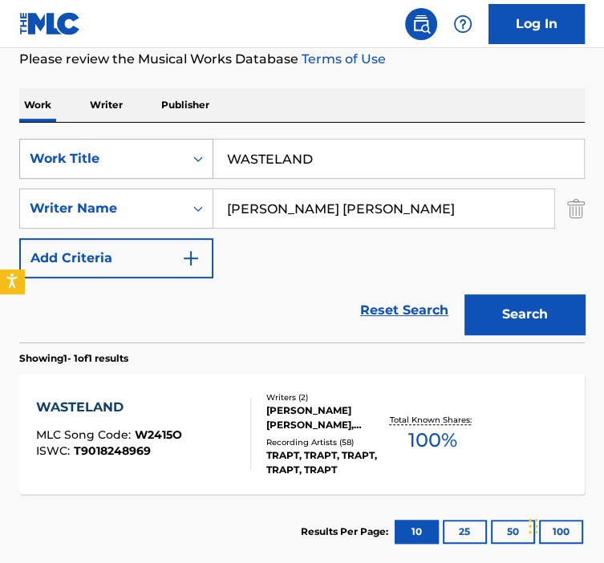
drag, startPoint x: 247, startPoint y: 165, endPoint x: 197, endPoint y: 165, distance: 49.8
click at [197, 165] on div "SearchWithCriteria92b5e073-b914-4d6b-9528-b853f195f867 Work Title WASTELAND" at bounding box center [302, 159] width 566 height 40
drag, startPoint x: 330, startPoint y: 174, endPoint x: 209, endPoint y: 173, distance: 121.2
click at [210, 173] on div "SearchWithCriteria92b5e073-b914-4d6b-9528-b853f195f867 Work Title WASTELAND" at bounding box center [302, 159] width 566 height 40
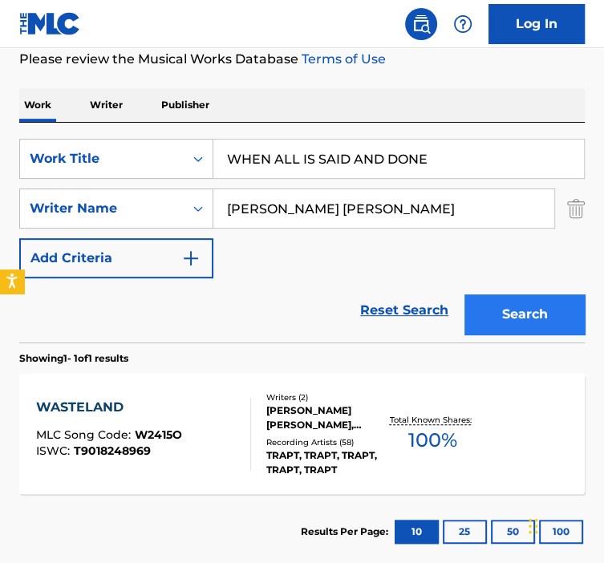
type input "WHEN ALL IS SAID AND DONE"
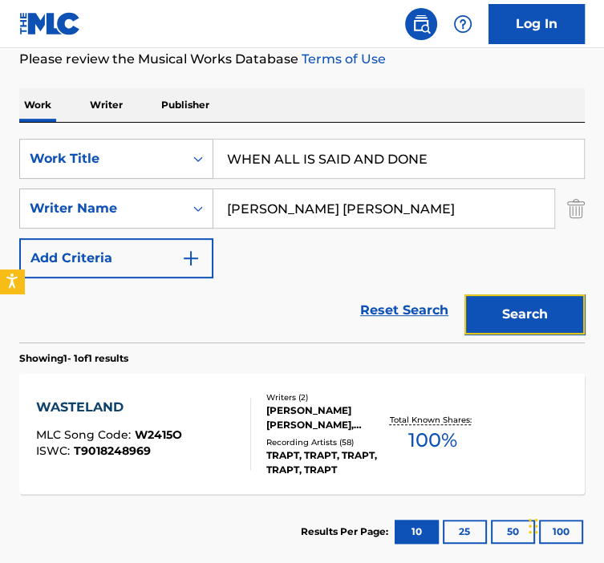
click at [517, 299] on button "Search" at bounding box center [525, 315] width 120 height 40
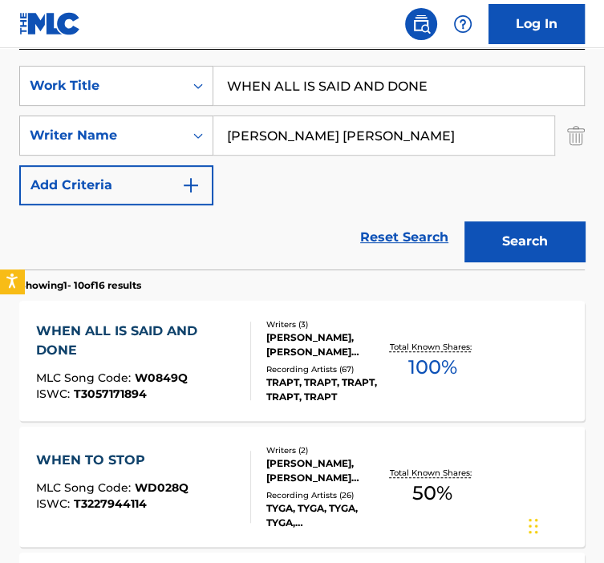
click at [326, 441] on div "WHEN TO STOP MLC Song Code : WD028Q ISWC : T3227944114 Writers ( 2 ) [PERSON_NA…" at bounding box center [302, 487] width 566 height 120
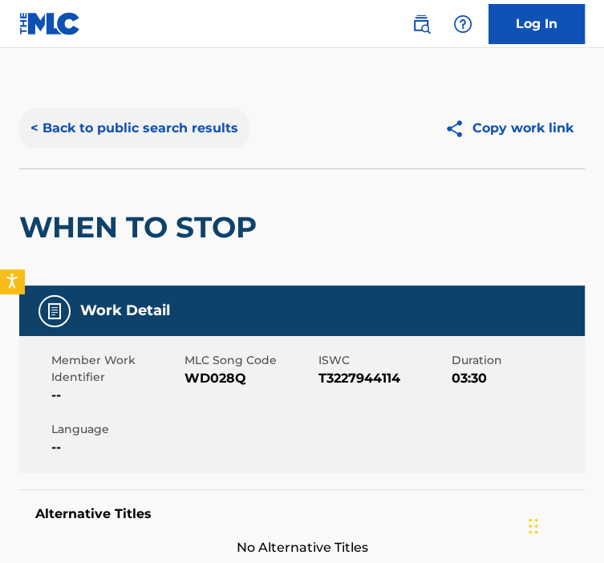
click at [93, 141] on button "< Back to public search results" at bounding box center [134, 128] width 230 height 40
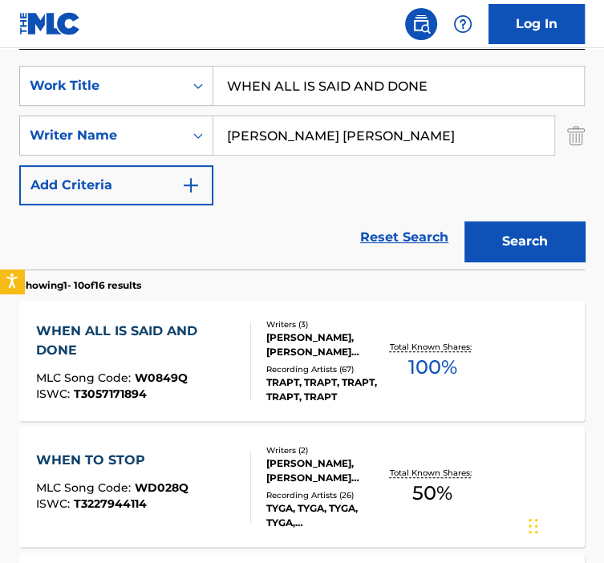
click at [321, 367] on div "Recording Artists ( 67 )" at bounding box center [325, 370] width 119 height 12
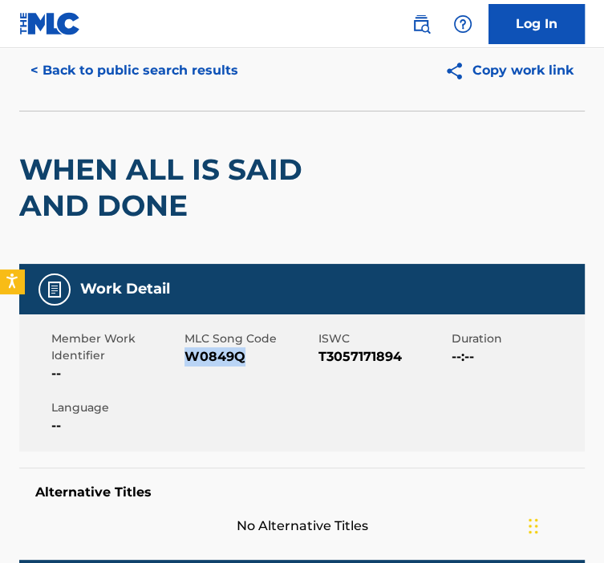
drag, startPoint x: 246, startPoint y: 361, endPoint x: 189, endPoint y: 359, distance: 57.0
click at [189, 359] on span "W0849Q" at bounding box center [249, 357] width 129 height 19
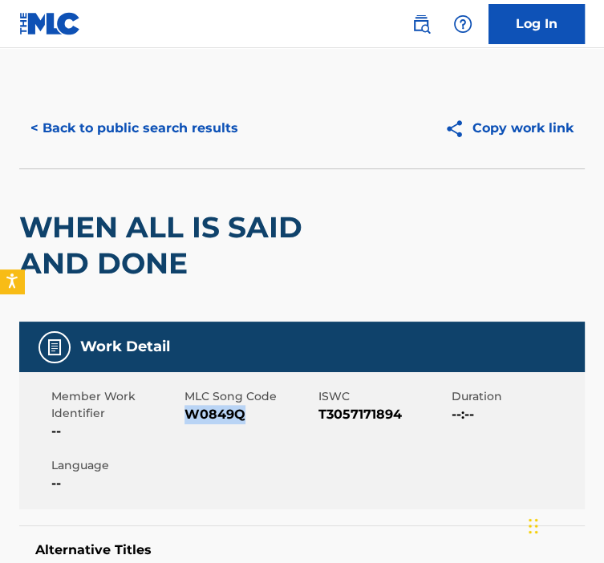
click at [167, 156] on div "< Back to public search results Copy work link" at bounding box center [302, 128] width 566 height 80
click at [177, 138] on button "< Back to public search results" at bounding box center [134, 128] width 230 height 40
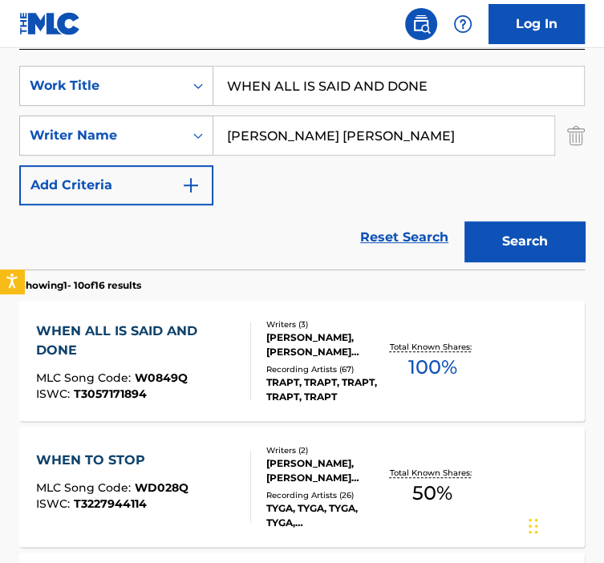
drag, startPoint x: 453, startPoint y: 71, endPoint x: 218, endPoint y: 67, distance: 234.4
click at [219, 68] on input "WHEN ALL IS SAID AND DONE" at bounding box center [398, 86] width 371 height 39
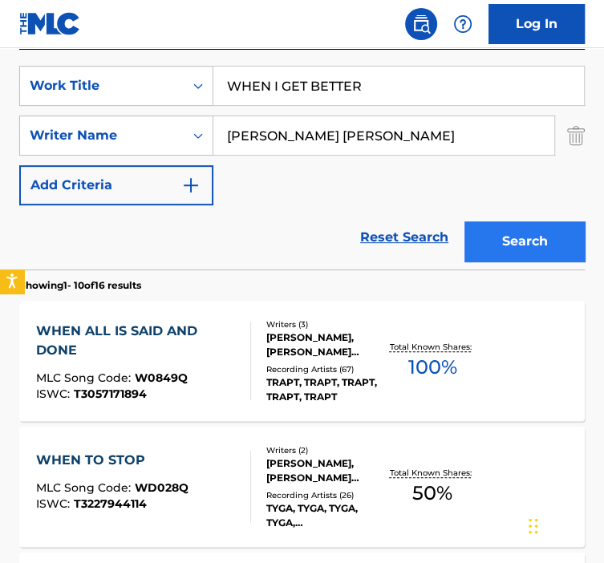
type input "WHEN I GET BETTER"
click at [503, 234] on button "Search" at bounding box center [525, 242] width 120 height 40
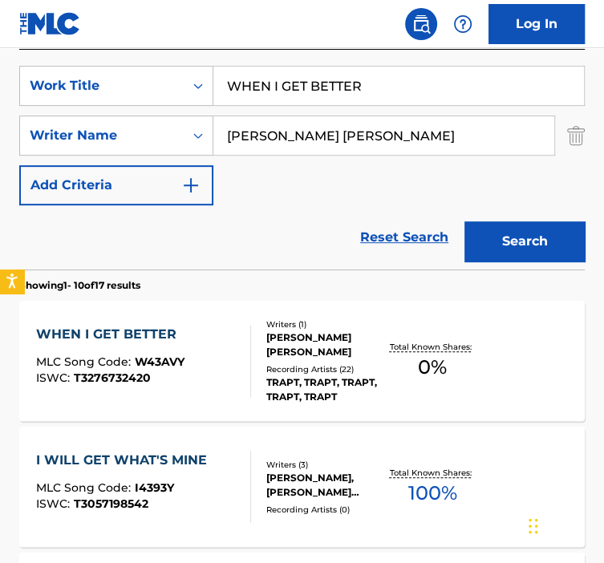
click at [267, 384] on div "TRAPT, TRAPT, TRAPT, TRAPT, TRAPT" at bounding box center [325, 390] width 119 height 29
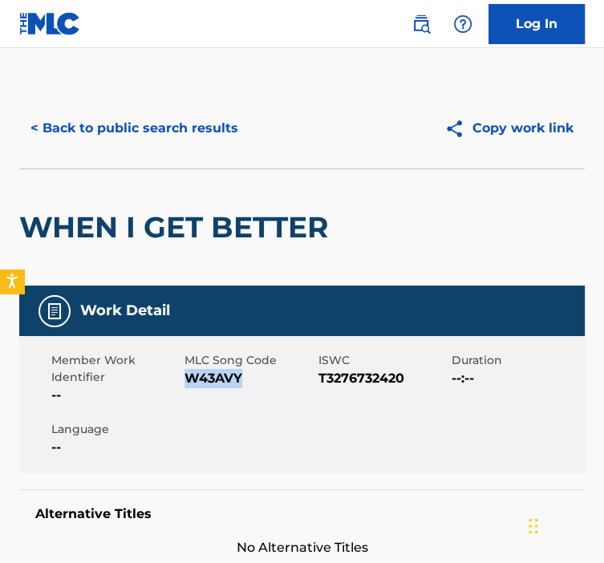
drag, startPoint x: 245, startPoint y: 387, endPoint x: 187, endPoint y: 386, distance: 57.8
click at [187, 386] on div "MLC Song Code W43AVY" at bounding box center [251, 378] width 133 height 53
click at [185, 150] on div "< Back to public search results Copy work link" at bounding box center [302, 128] width 566 height 80
click at [187, 139] on button "< Back to public search results" at bounding box center [134, 128] width 230 height 40
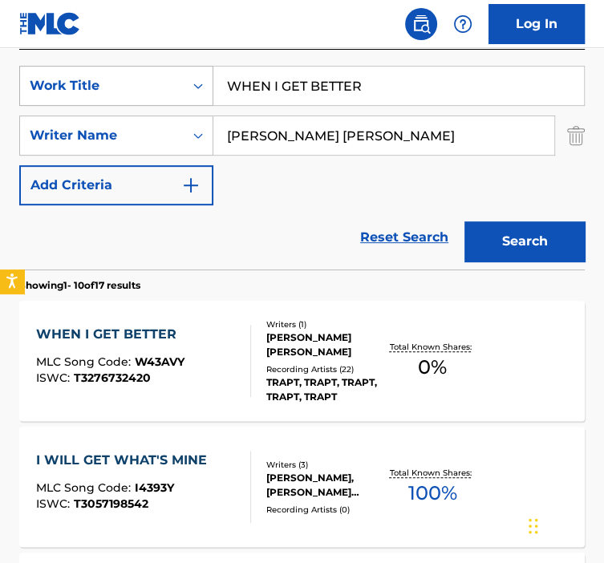
drag, startPoint x: 372, startPoint y: 87, endPoint x: 188, endPoint y: 87, distance: 184.6
click at [191, 85] on div "SearchWithCriteria92b5e073-b914-4d6b-9528-b853f195f867 Work Title WHEN I GET BE…" at bounding box center [302, 86] width 566 height 40
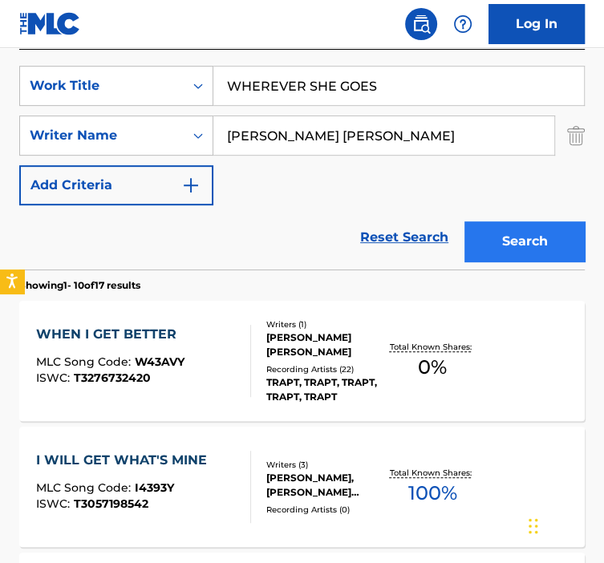
type input "WHEREVER SHE GOES"
click at [483, 237] on button "Search" at bounding box center [525, 242] width 120 height 40
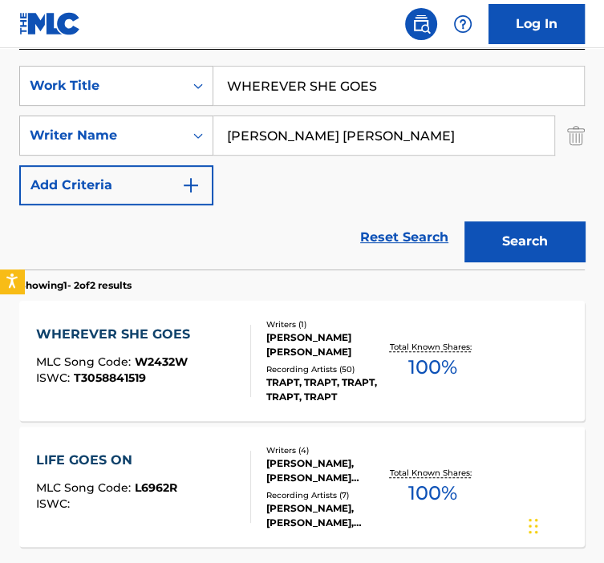
click at [256, 360] on div "Writers ( 1 ) [PERSON_NAME] [PERSON_NAME] Recording Artists ( 50 ) TRAPT, TRAPT…" at bounding box center [318, 362] width 134 height 86
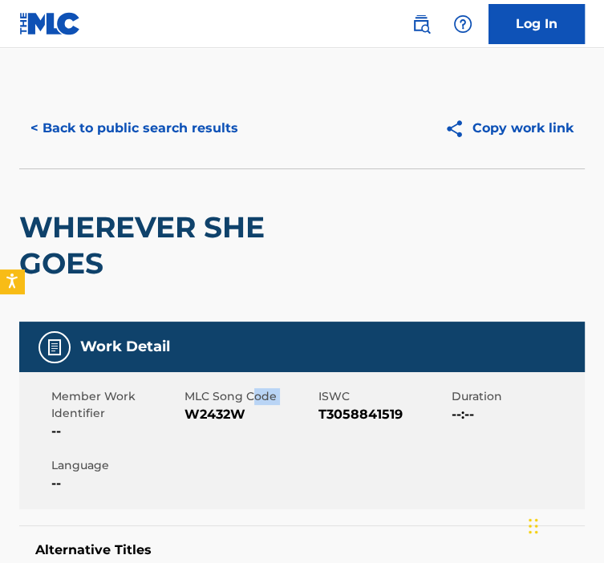
drag, startPoint x: 257, startPoint y: 402, endPoint x: 184, endPoint y: 410, distance: 73.5
click at [185, 410] on div "MLC Song Code W2432W" at bounding box center [251, 414] width 133 height 53
drag, startPoint x: 184, startPoint y: 410, endPoint x: 252, endPoint y: 424, distance: 69.6
click at [253, 424] on span "W2432W" at bounding box center [249, 414] width 129 height 19
drag, startPoint x: 244, startPoint y: 417, endPoint x: 190, endPoint y: 409, distance: 54.3
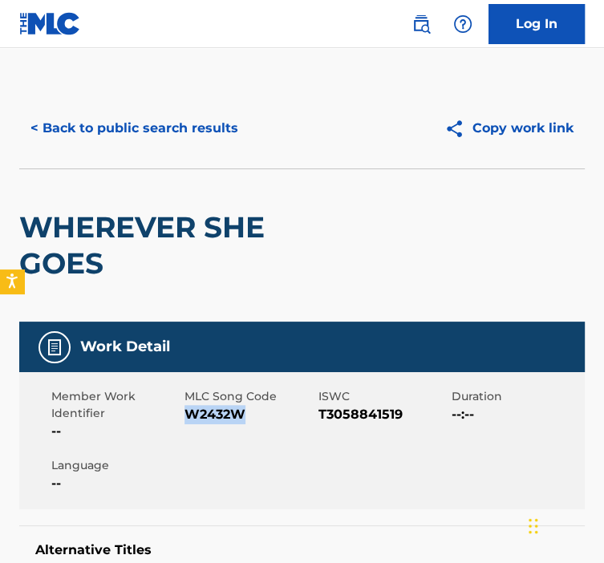
click at [190, 409] on span "W2432W" at bounding box center [249, 414] width 129 height 19
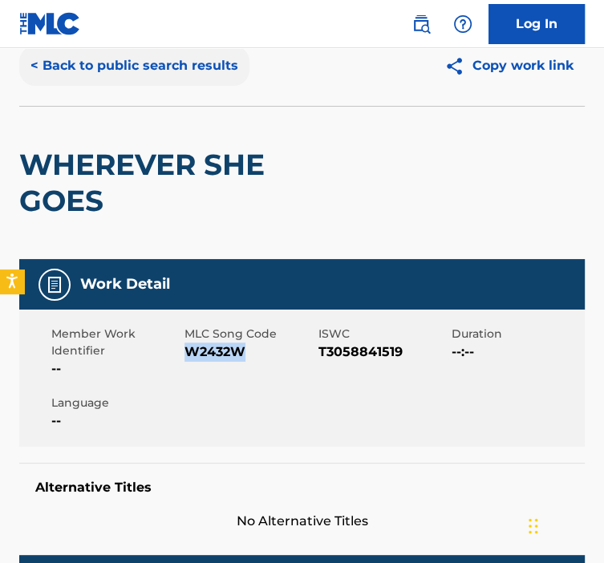
click at [127, 70] on button "< Back to public search results" at bounding box center [134, 66] width 230 height 40
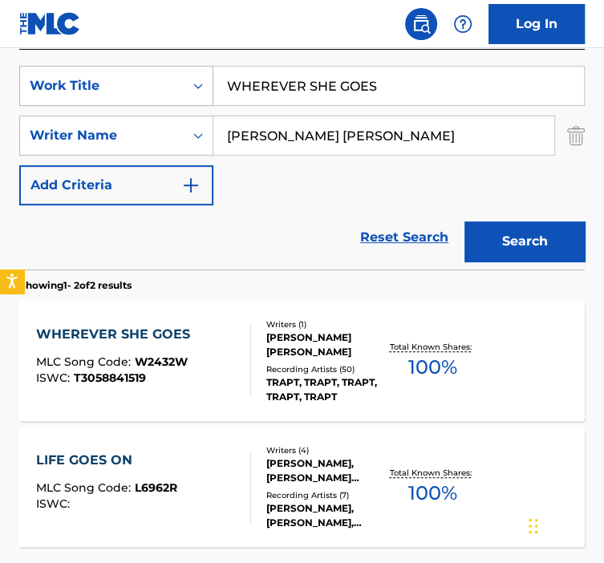
drag, startPoint x: 385, startPoint y: 94, endPoint x: 144, endPoint y: 81, distance: 241.9
click at [144, 81] on div "SearchWithCriteria92b5e073-b914-4d6b-9528-b853f195f867 Work Title WHEREVER SHE …" at bounding box center [302, 86] width 566 height 40
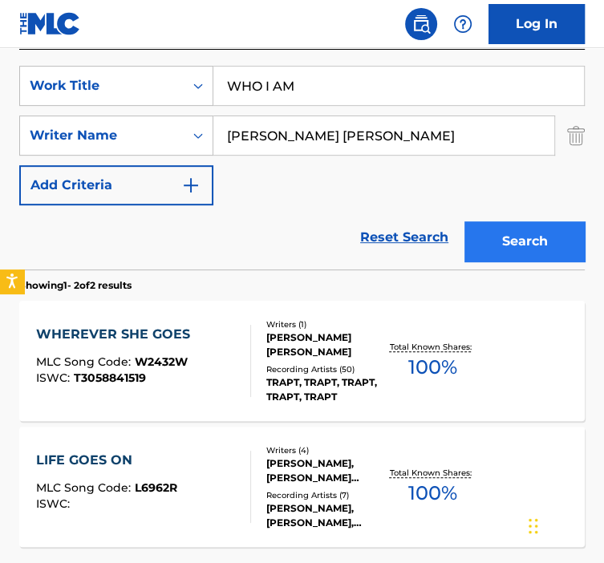
type input "WHO I AM"
click at [524, 238] on button "Search" at bounding box center [525, 242] width 120 height 40
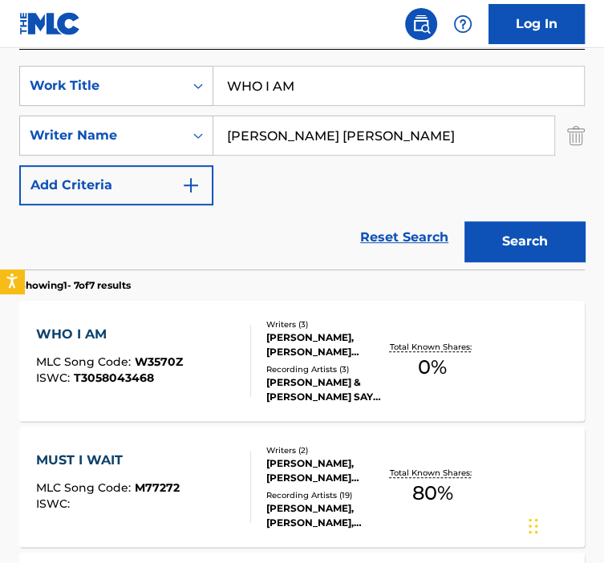
click at [234, 380] on div "WHO I AM MLC Song Code : W3570Z ISWC : T3058043468" at bounding box center [143, 361] width 215 height 72
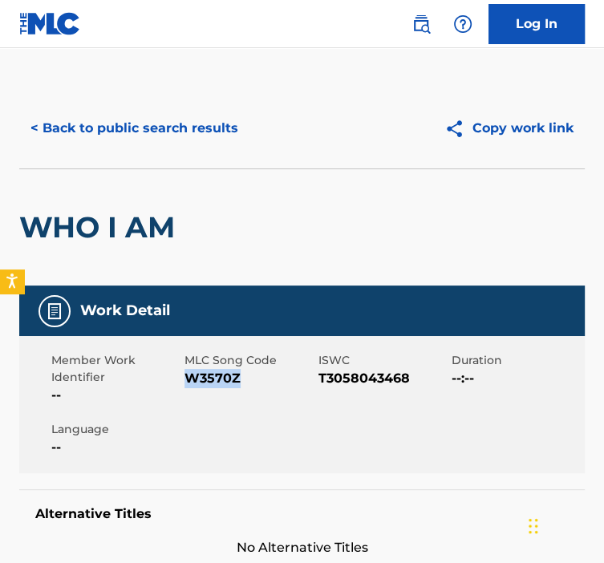
drag, startPoint x: 242, startPoint y: 383, endPoint x: 186, endPoint y: 382, distance: 55.4
click at [186, 382] on span "W3570Z" at bounding box center [249, 378] width 129 height 19
click at [58, 97] on div "< Back to public search results Copy work link" at bounding box center [302, 128] width 566 height 80
click at [74, 144] on button "< Back to public search results" at bounding box center [134, 128] width 230 height 40
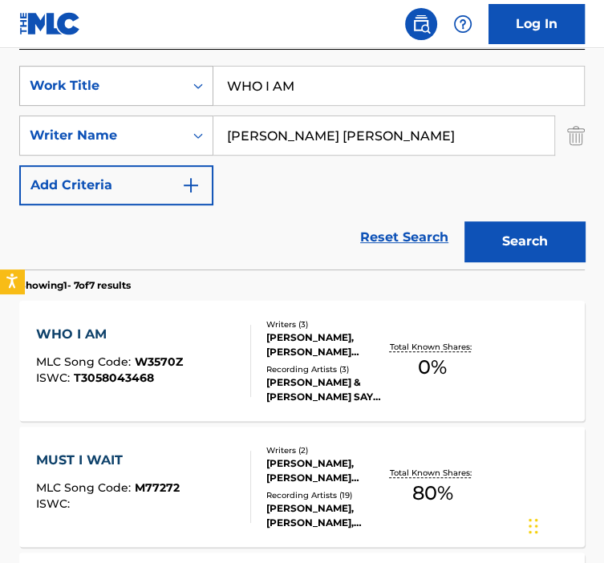
drag, startPoint x: 302, startPoint y: 94, endPoint x: 209, endPoint y: 82, distance: 93.1
click at [210, 82] on div "SearchWithCriteria92b5e073-b914-4d6b-9528-b853f195f867 Work Title WHO I AM" at bounding box center [302, 86] width 566 height 40
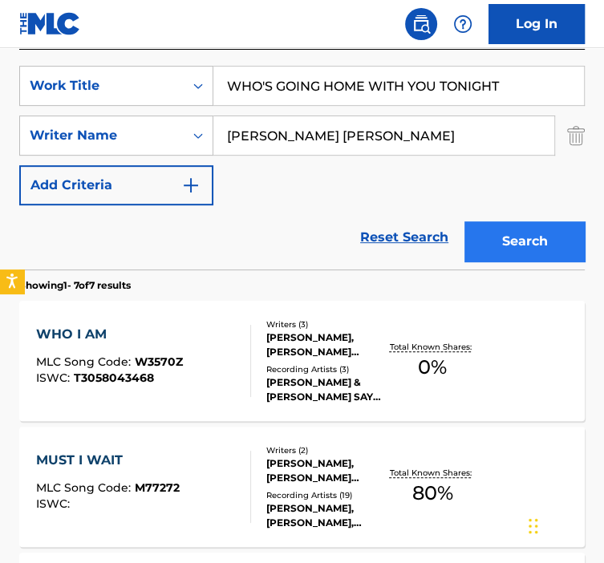
type input "WHO'S GOING HOME WITH YOU TONIGHT"
click at [514, 241] on button "Search" at bounding box center [525, 242] width 120 height 40
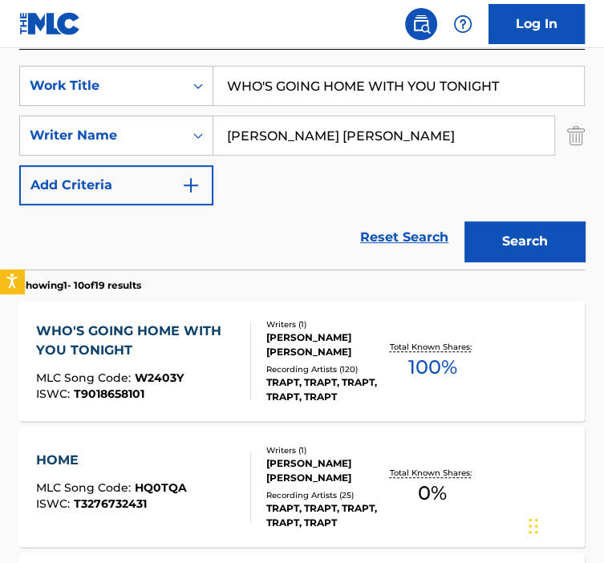
click at [262, 371] on div "Writers ( 1 ) [PERSON_NAME] [PERSON_NAME] Recording Artists ( 120 ) TRAPT, TRAP…" at bounding box center [318, 362] width 134 height 86
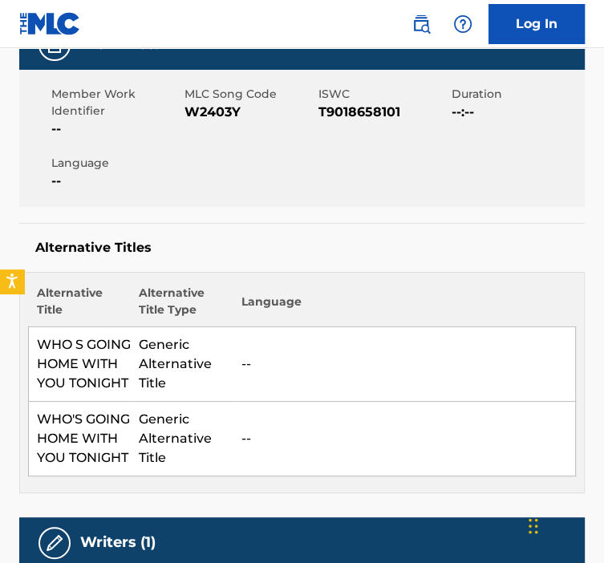
click at [262, 70] on div "Work Detail" at bounding box center [302, 44] width 566 height 51
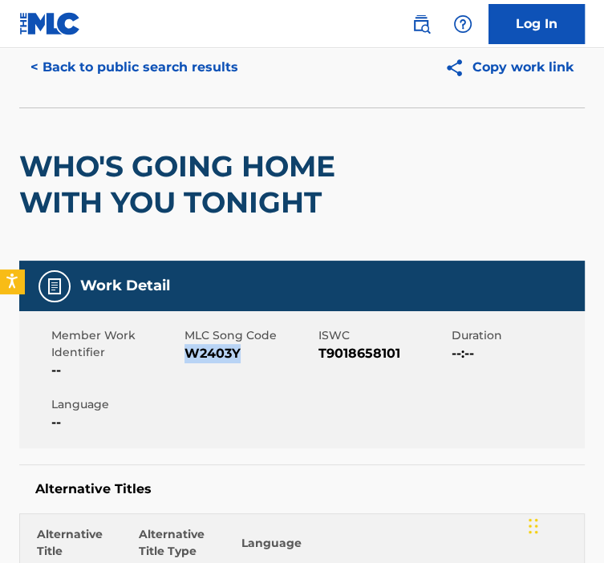
drag, startPoint x: 254, startPoint y: 360, endPoint x: 189, endPoint y: 351, distance: 65.7
click at [189, 351] on span "W2403Y" at bounding box center [249, 353] width 129 height 19
click at [298, 347] on span "W2403Y" at bounding box center [249, 353] width 129 height 19
click at [246, 349] on span "W2403Y" at bounding box center [249, 353] width 129 height 19
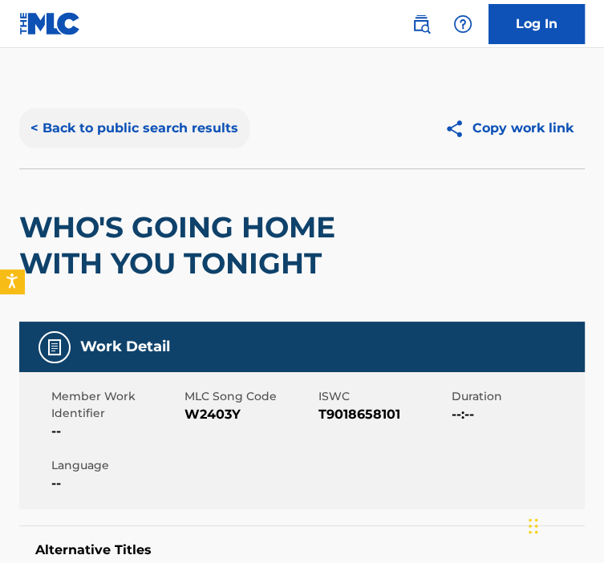
click at [103, 145] on div "< Back to public search results Copy work link" at bounding box center [302, 128] width 566 height 80
click at [108, 142] on button "< Back to public search results" at bounding box center [134, 128] width 230 height 40
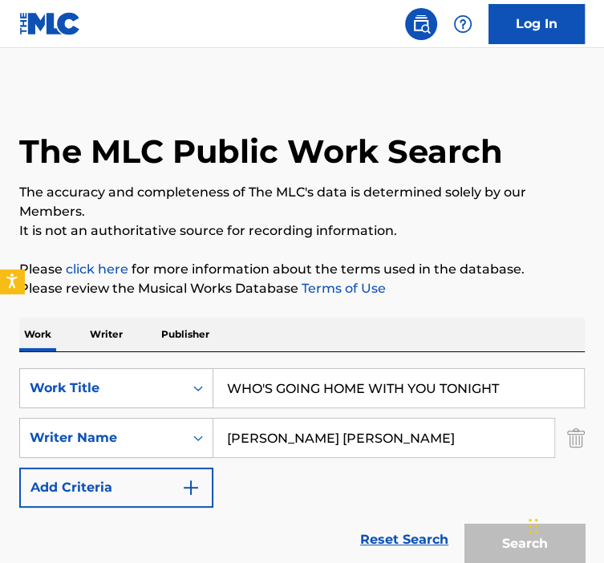
scroll to position [303, 0]
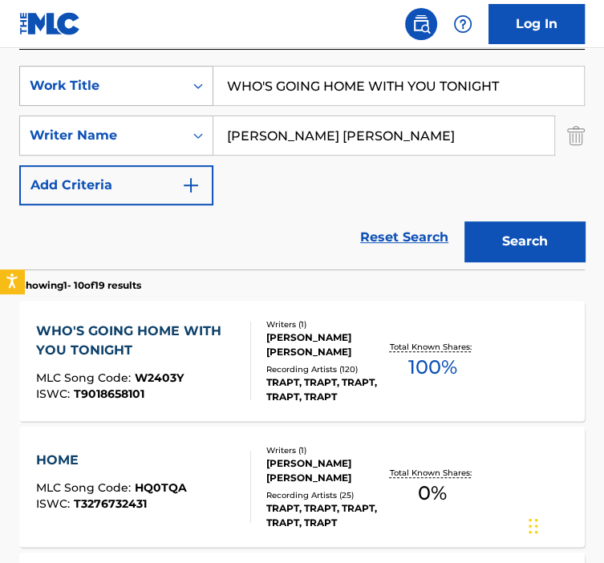
drag, startPoint x: 522, startPoint y: 78, endPoint x: 175, endPoint y: 86, distance: 347.6
click at [175, 87] on div "SearchWithCriteria92b5e073-b914-4d6b-9528-b853f195f867 Work Title WHO'S GOING H…" at bounding box center [302, 86] width 566 height 40
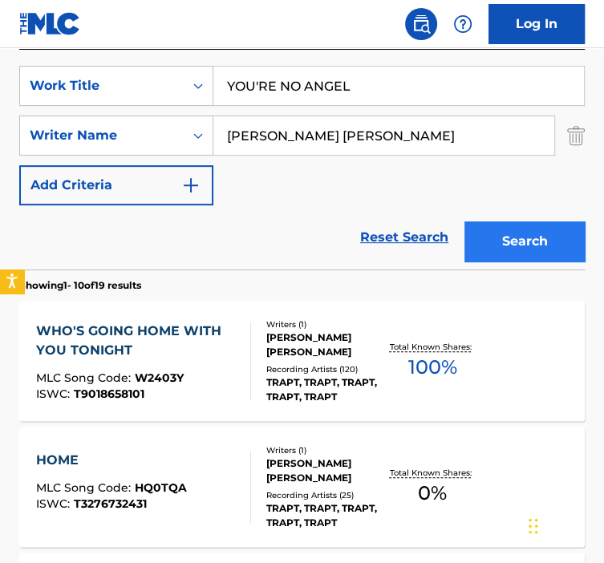
type input "YOU'RE NO ANGEL"
click at [489, 258] on button "Search" at bounding box center [525, 242] width 120 height 40
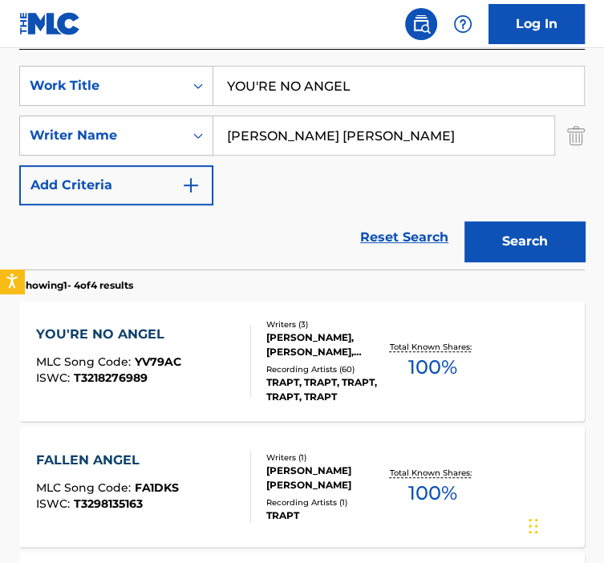
click at [211, 335] on div "YOU'RE NO ANGEL MLC Song Code : YV79AC ISWC : T3218276989" at bounding box center [143, 361] width 215 height 72
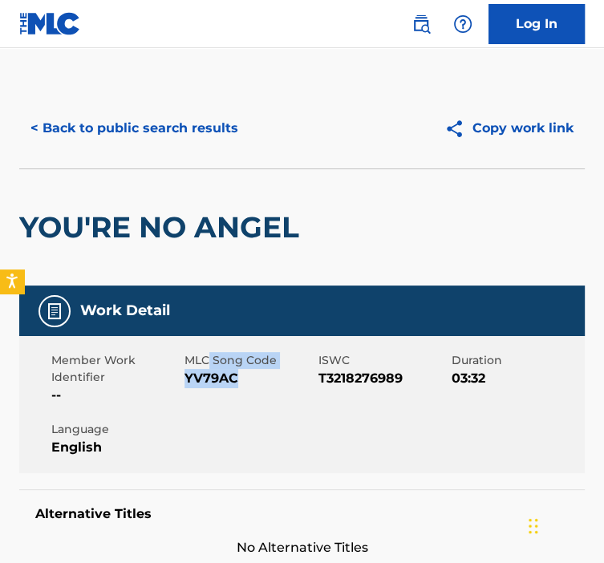
click at [209, 403] on div "Member Work Identifier -- MLC Song Code YV79AC ISWC T3218276989 Duration 03:32 …" at bounding box center [302, 404] width 566 height 137
click at [209, 402] on div "MLC Song Code YV79AC" at bounding box center [251, 378] width 133 height 53
click at [285, 352] on div "Member Work Identifier -- MLC Song Code YV79AC ISWC T3218276989 Duration 03:32 …" at bounding box center [302, 404] width 566 height 137
click at [253, 378] on span "YV79AC" at bounding box center [249, 378] width 129 height 19
click at [243, 379] on span "YV79AC" at bounding box center [249, 378] width 129 height 19
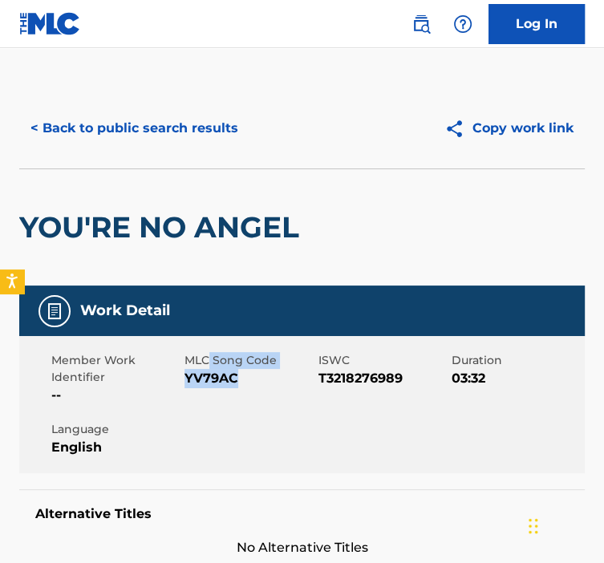
click at [243, 379] on span "YV79AC" at bounding box center [249, 378] width 129 height 19
drag, startPoint x: 243, startPoint y: 379, endPoint x: 237, endPoint y: 391, distance: 13.6
click at [237, 391] on div "MLC Song Code YV79AC" at bounding box center [251, 378] width 133 height 53
click at [237, 384] on span "YV79AC" at bounding box center [249, 378] width 129 height 19
click at [238, 383] on span "YV79AC" at bounding box center [249, 378] width 129 height 19
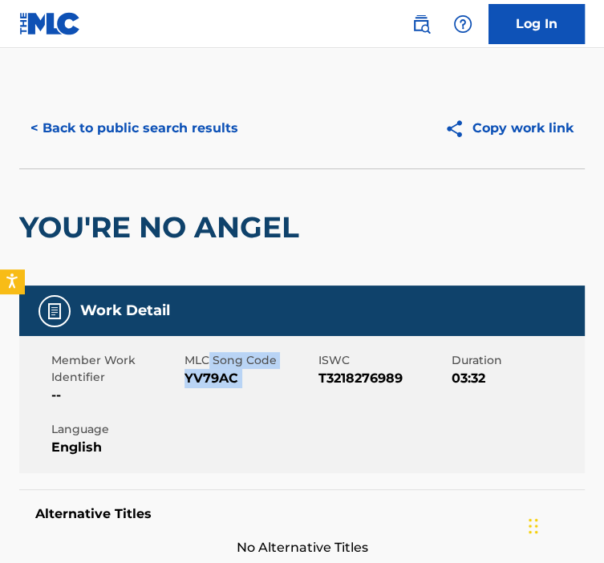
click at [241, 380] on span "YV79AC" at bounding box center [249, 378] width 129 height 19
click at [255, 378] on span "YV79AC" at bounding box center [249, 378] width 129 height 19
click at [303, 445] on div "Member Work Identifier -- MLC Song Code YV79AC ISWC T3218276989 Duration 03:32 …" at bounding box center [302, 404] width 566 height 137
click at [340, 277] on div "YOU'RE NO ANGEL" at bounding box center [302, 227] width 566 height 117
drag, startPoint x: 237, startPoint y: 382, endPoint x: 186, endPoint y: 379, distance: 50.7
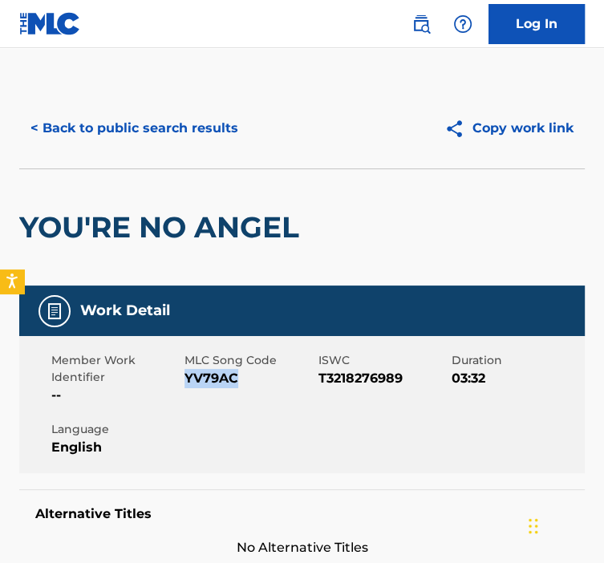
click at [186, 379] on span "YV79AC" at bounding box center [249, 378] width 129 height 19
click at [307, 373] on div "MLC Song Code YV79AC" at bounding box center [251, 378] width 133 height 53
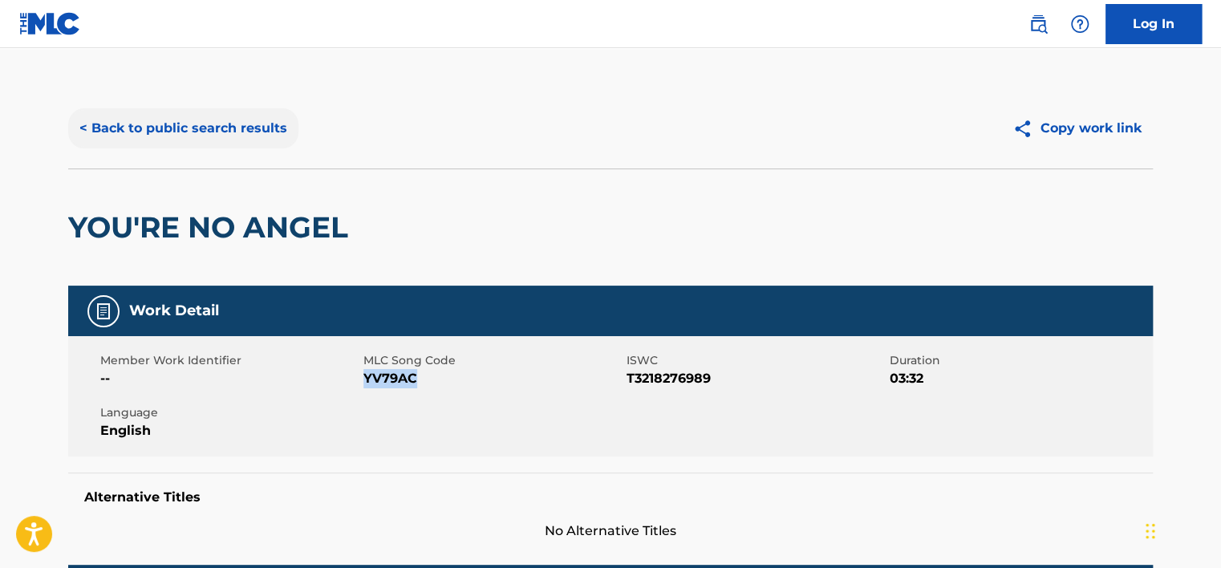
click at [226, 129] on button "< Back to public search results" at bounding box center [183, 128] width 230 height 40
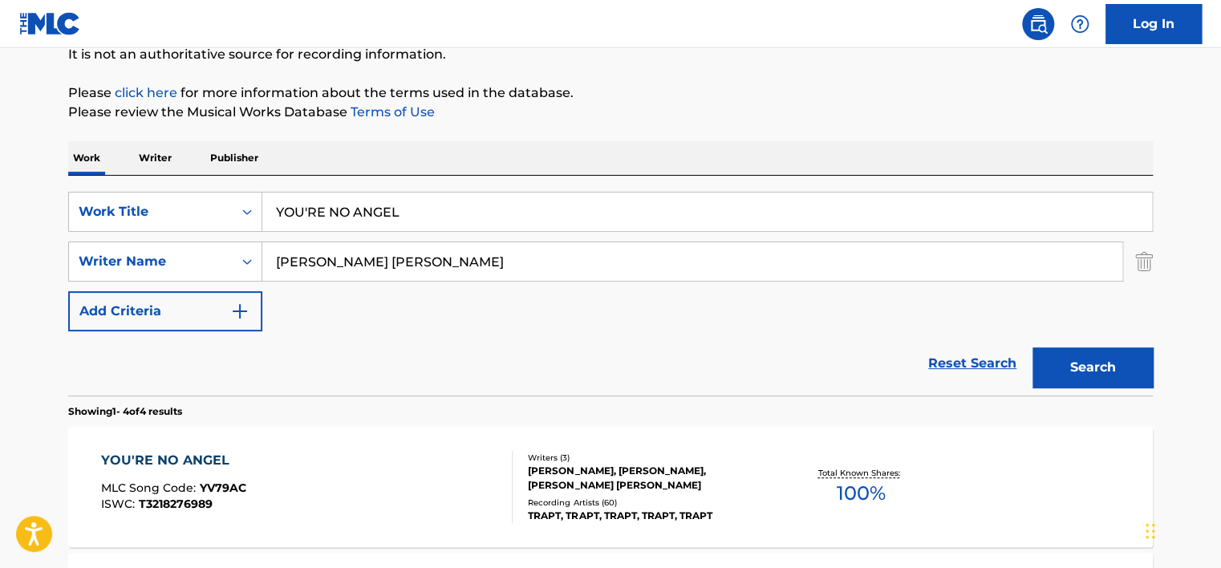
scroll to position [120, 0]
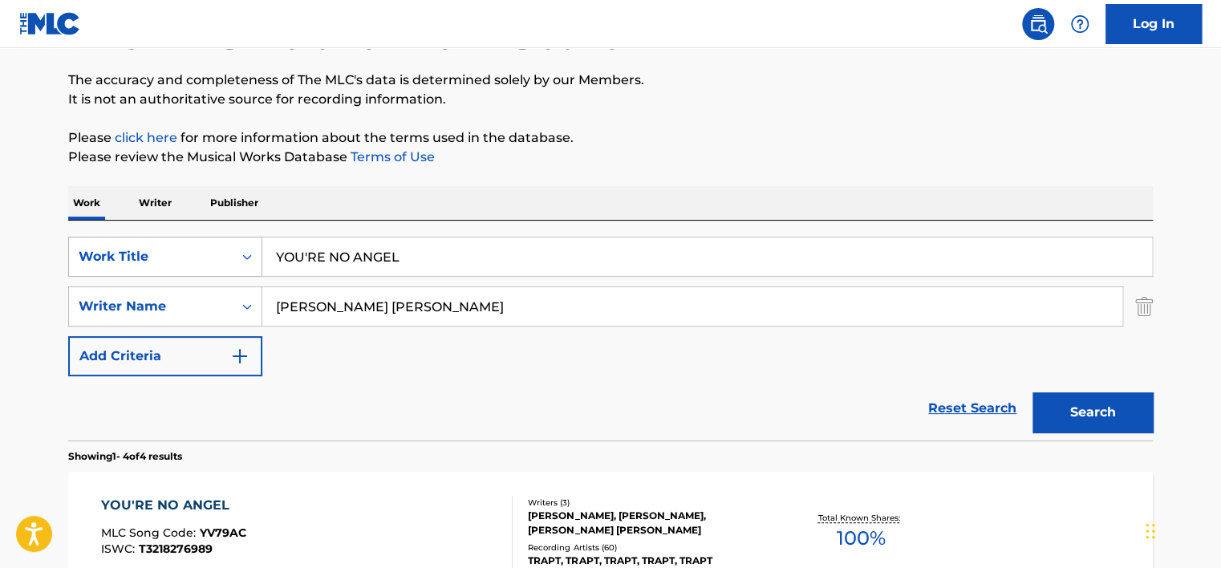
click at [201, 263] on div "Work Title" at bounding box center [151, 256] width 144 height 19
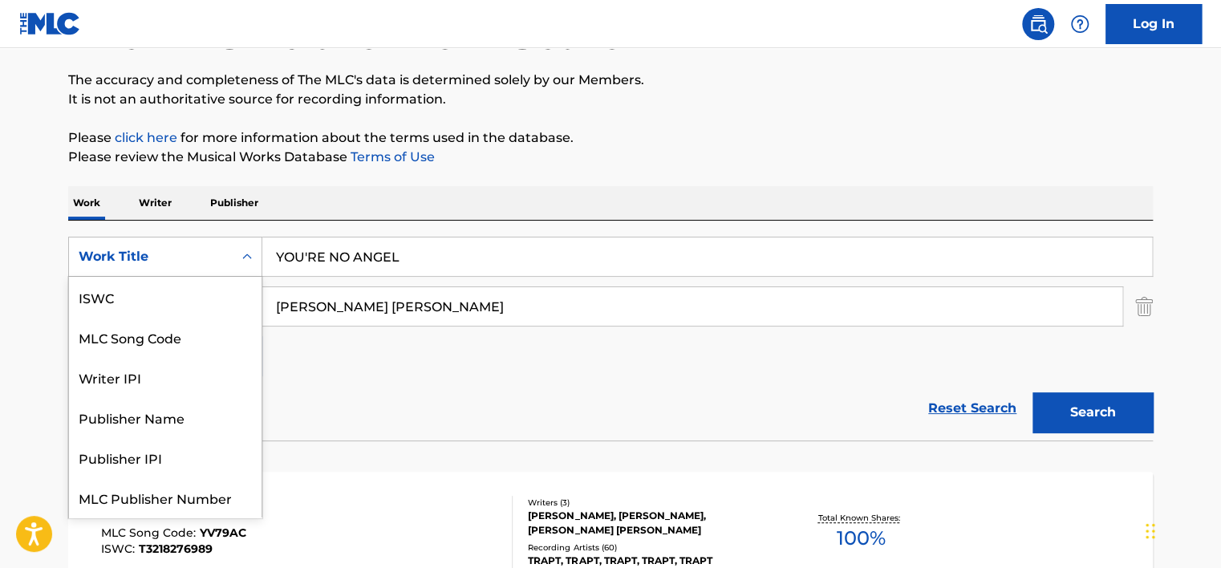
scroll to position [40, 0]
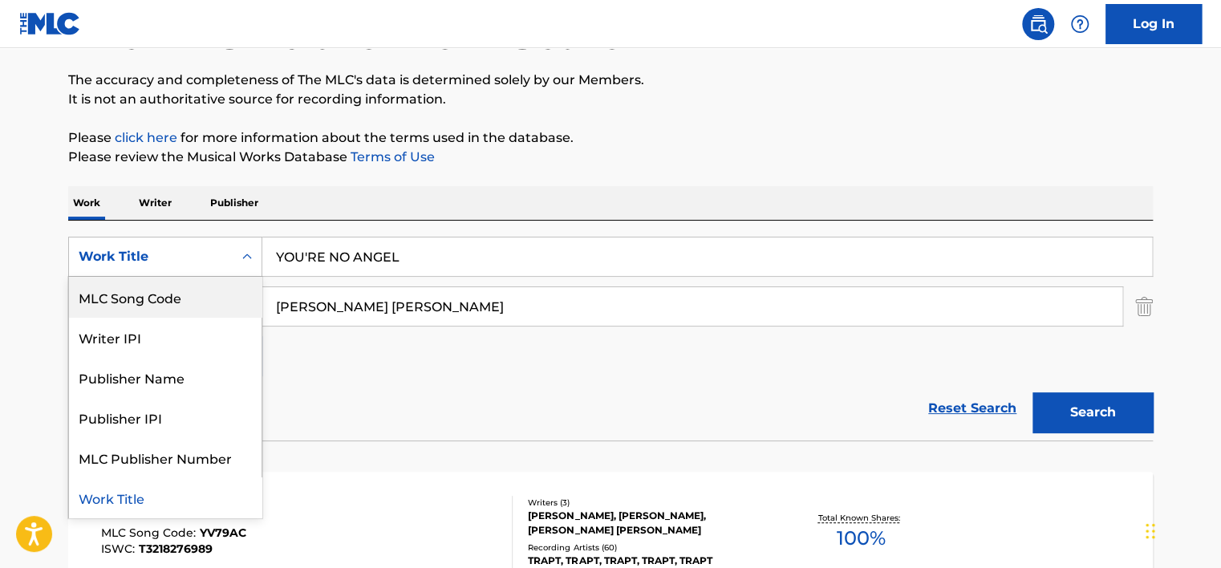
click at [176, 299] on div "MLC Song Code" at bounding box center [165, 297] width 193 height 40
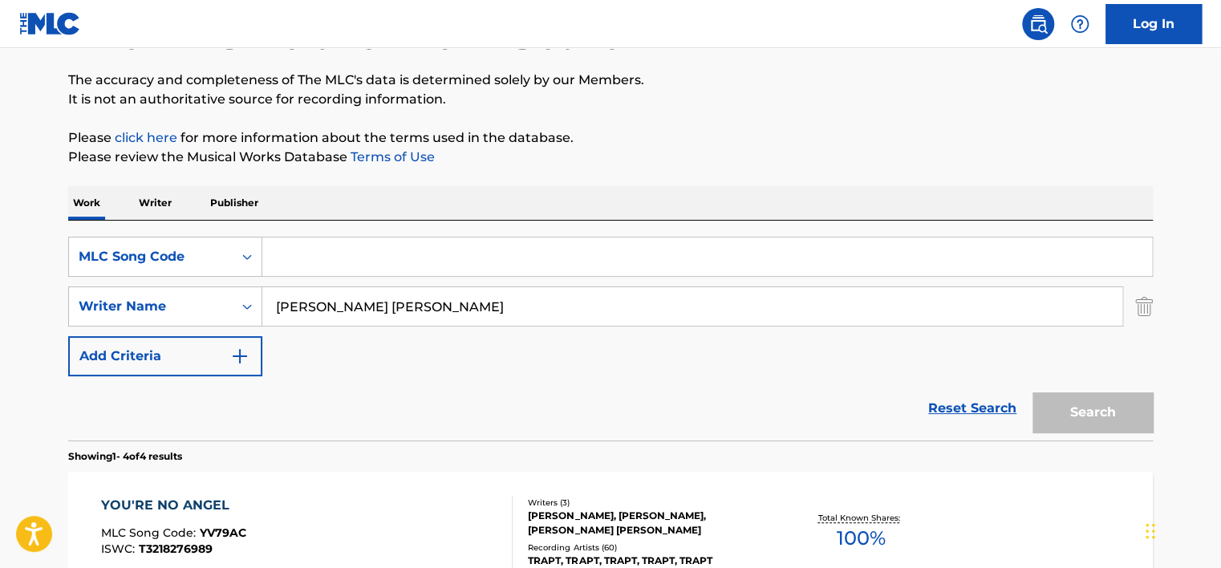
click at [369, 254] on input "Search Form" at bounding box center [707, 257] width 890 height 39
type input "AV9852"
drag, startPoint x: 406, startPoint y: 307, endPoint x: 215, endPoint y: 282, distance: 192.6
click at [221, 287] on div "SearchWithCriteriab930084f-857e-408f-9c75-24d408ea760f Writer Name [PERSON_NAME…" at bounding box center [610, 307] width 1085 height 40
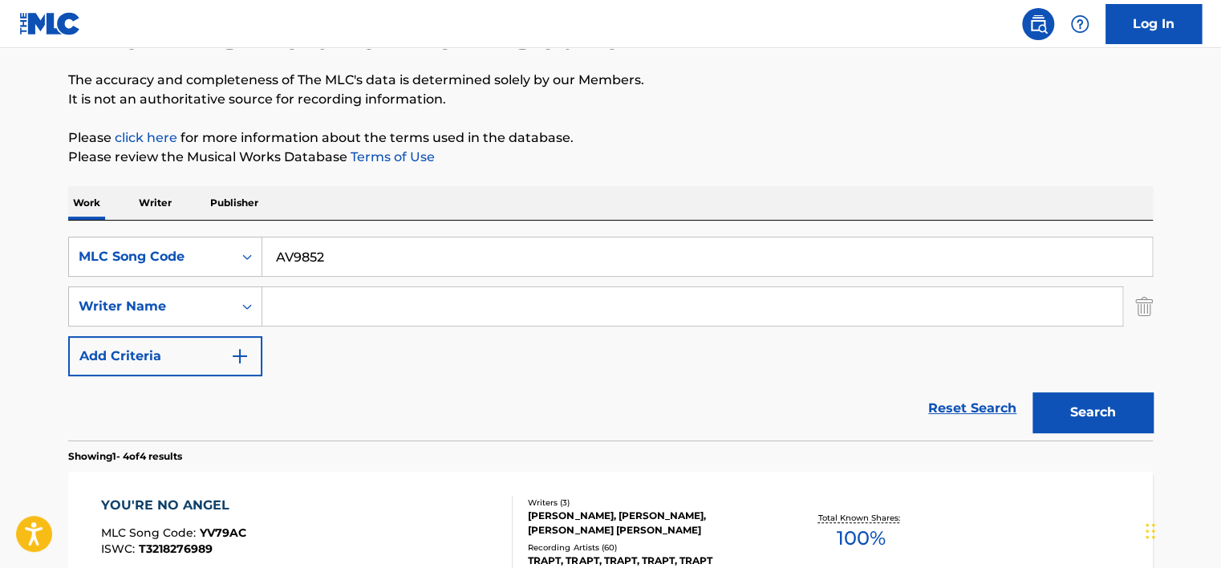
click at [1033, 392] on button "Search" at bounding box center [1093, 412] width 120 height 40
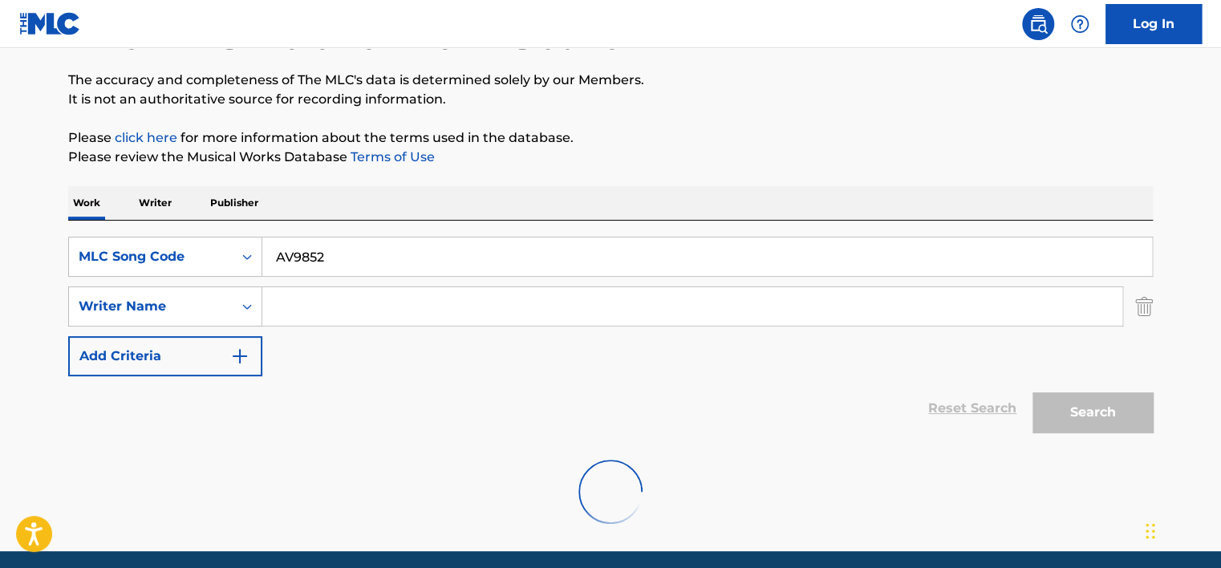
scroll to position [128, 0]
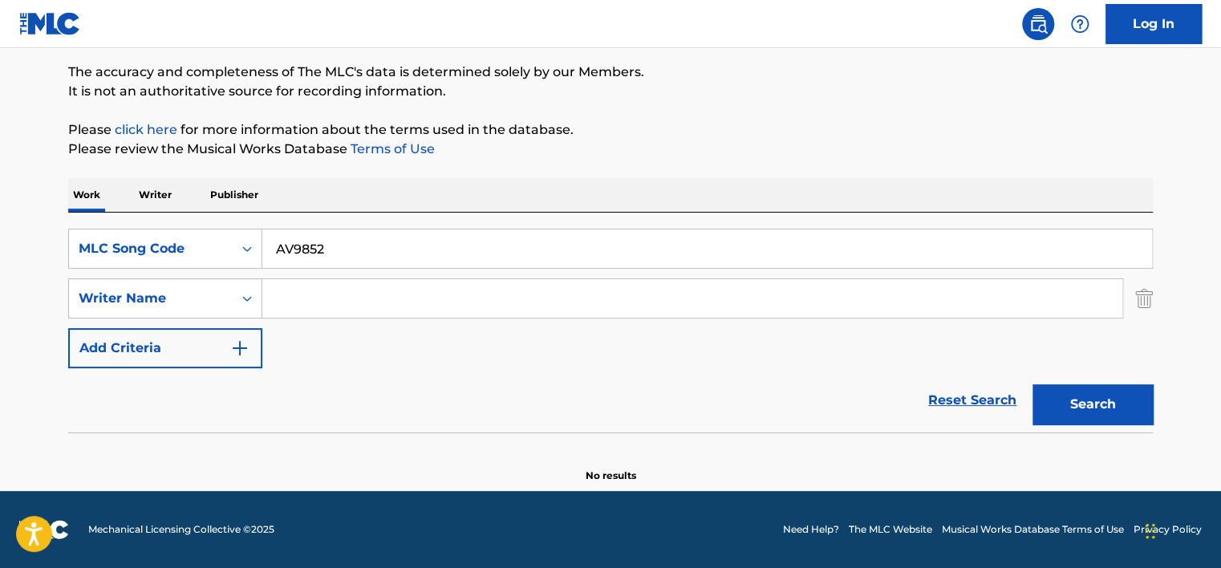
click at [285, 247] on input "AV9852" at bounding box center [707, 249] width 890 height 39
click at [276, 250] on input "AV9852" at bounding box center [707, 249] width 890 height 39
type input "AV9852"
click at [1033, 384] on button "Search" at bounding box center [1093, 404] width 120 height 40
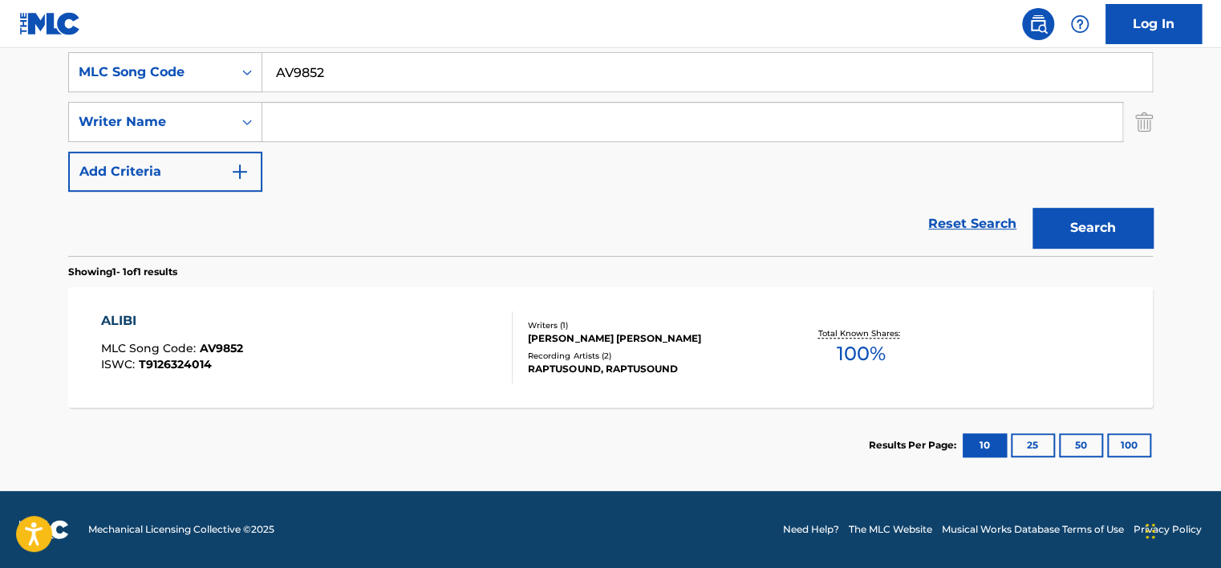
click at [369, 382] on div "ALIBI MLC Song Code : AV9852 ISWC : T9126324014" at bounding box center [307, 347] width 413 height 72
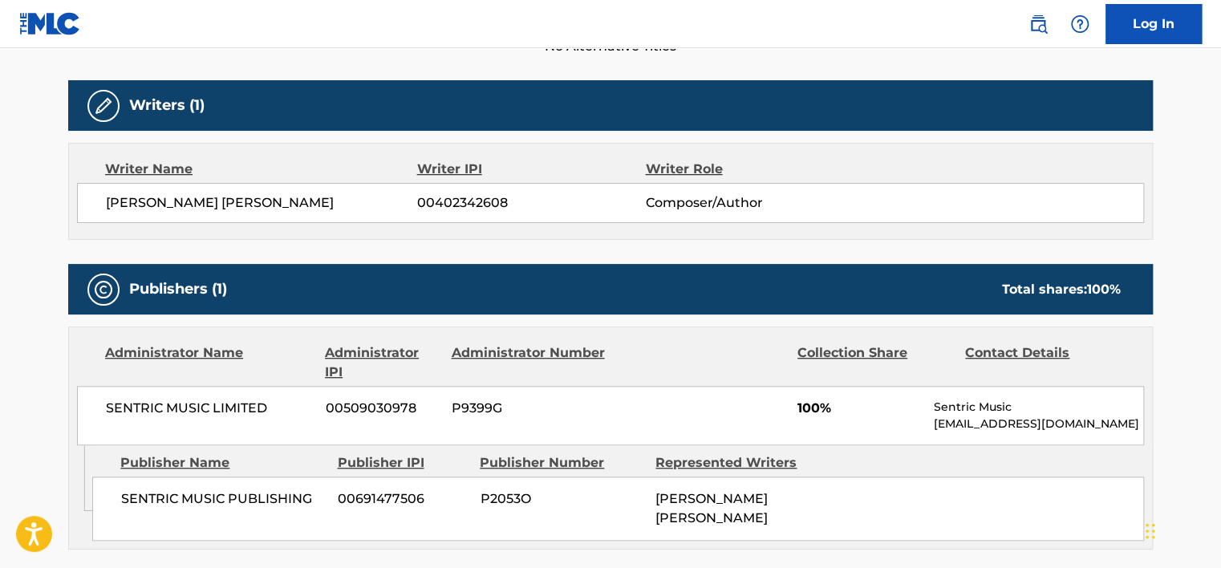
scroll to position [778, 0]
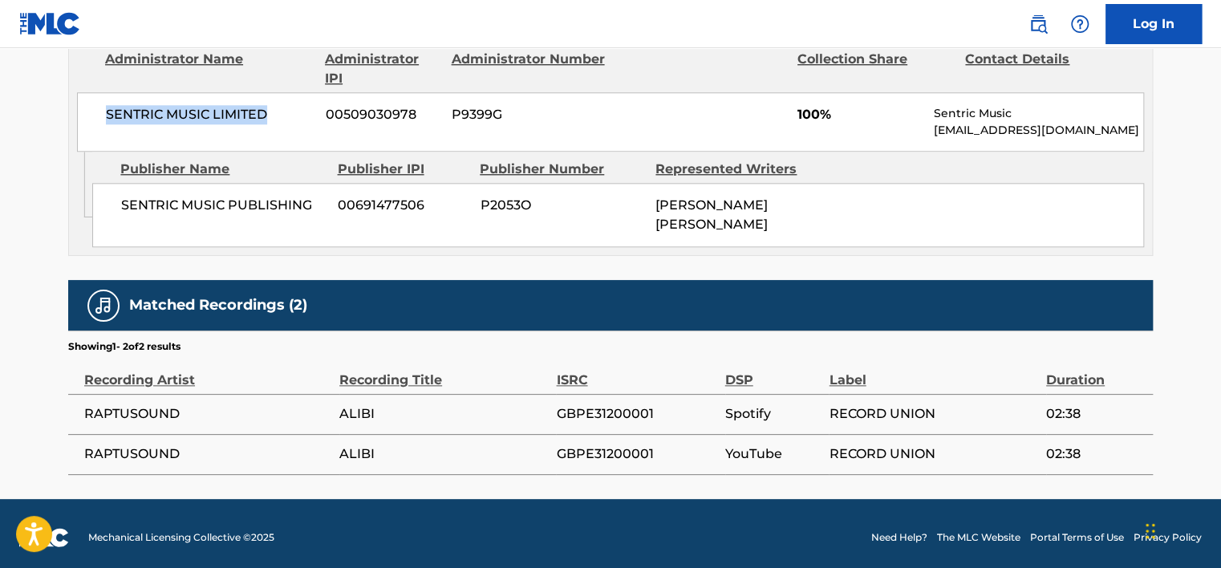
drag, startPoint x: 106, startPoint y: 112, endPoint x: 269, endPoint y: 112, distance: 162.9
click at [269, 112] on span "SENTRIC MUSIC LIMITED" at bounding box center [210, 114] width 208 height 19
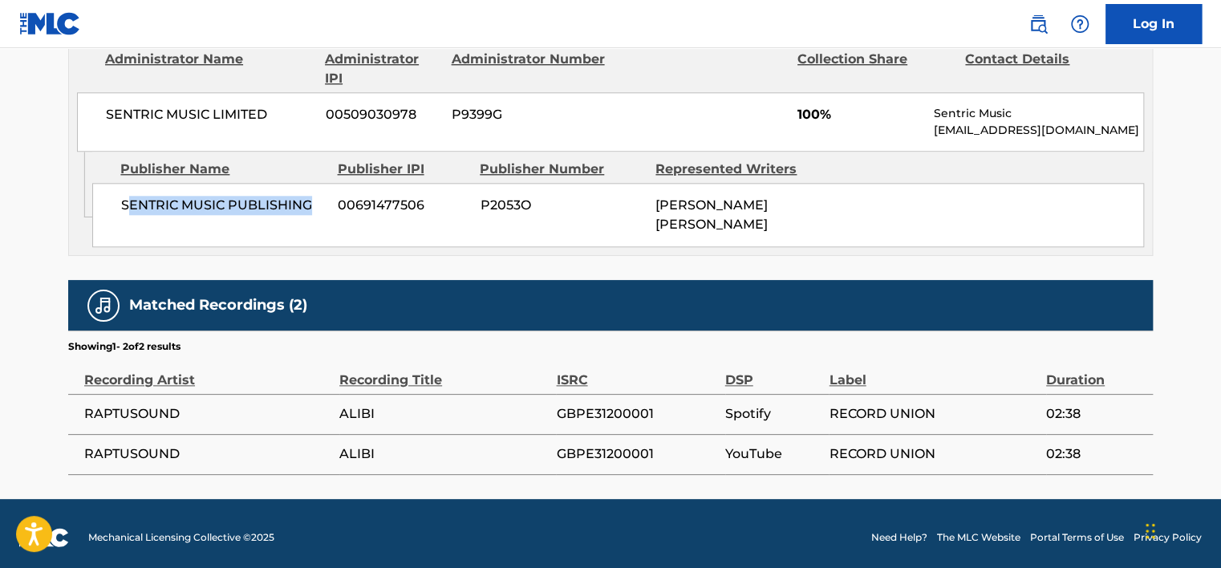
drag, startPoint x: 132, startPoint y: 205, endPoint x: 320, endPoint y: 205, distance: 187.8
click at [320, 205] on span "SENTRIC MUSIC PUBLISHING" at bounding box center [223, 205] width 205 height 19
drag, startPoint x: 320, startPoint y: 205, endPoint x: 154, endPoint y: 222, distance: 167.0
click at [154, 222] on div "SENTRIC MUSIC PUBLISHING 00691477506 P2053O [PERSON_NAME] [PERSON_NAME]" at bounding box center [618, 215] width 1052 height 64
click at [119, 201] on div "SENTRIC MUSIC PUBLISHING 00691477506 P2053O [PERSON_NAME] [PERSON_NAME]" at bounding box center [618, 215] width 1052 height 64
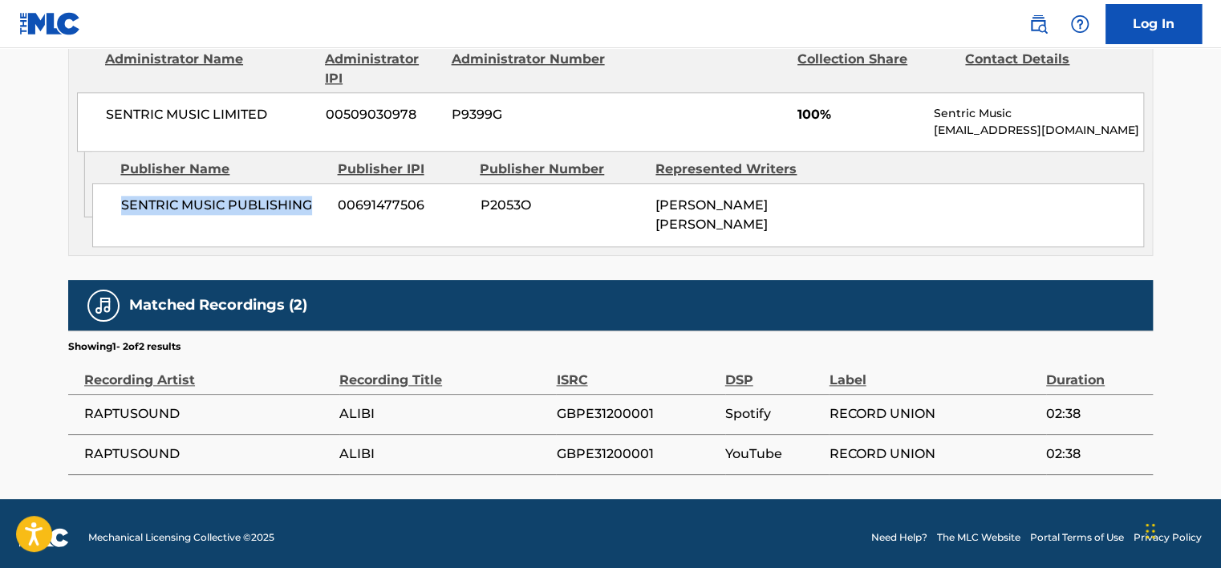
drag, startPoint x: 119, startPoint y: 200, endPoint x: 311, endPoint y: 198, distance: 192.6
click at [311, 198] on div "SENTRIC MUSIC PUBLISHING 00691477506 P2053O [PERSON_NAME] [PERSON_NAME]" at bounding box center [618, 215] width 1052 height 64
